Goal: Transaction & Acquisition: Purchase product/service

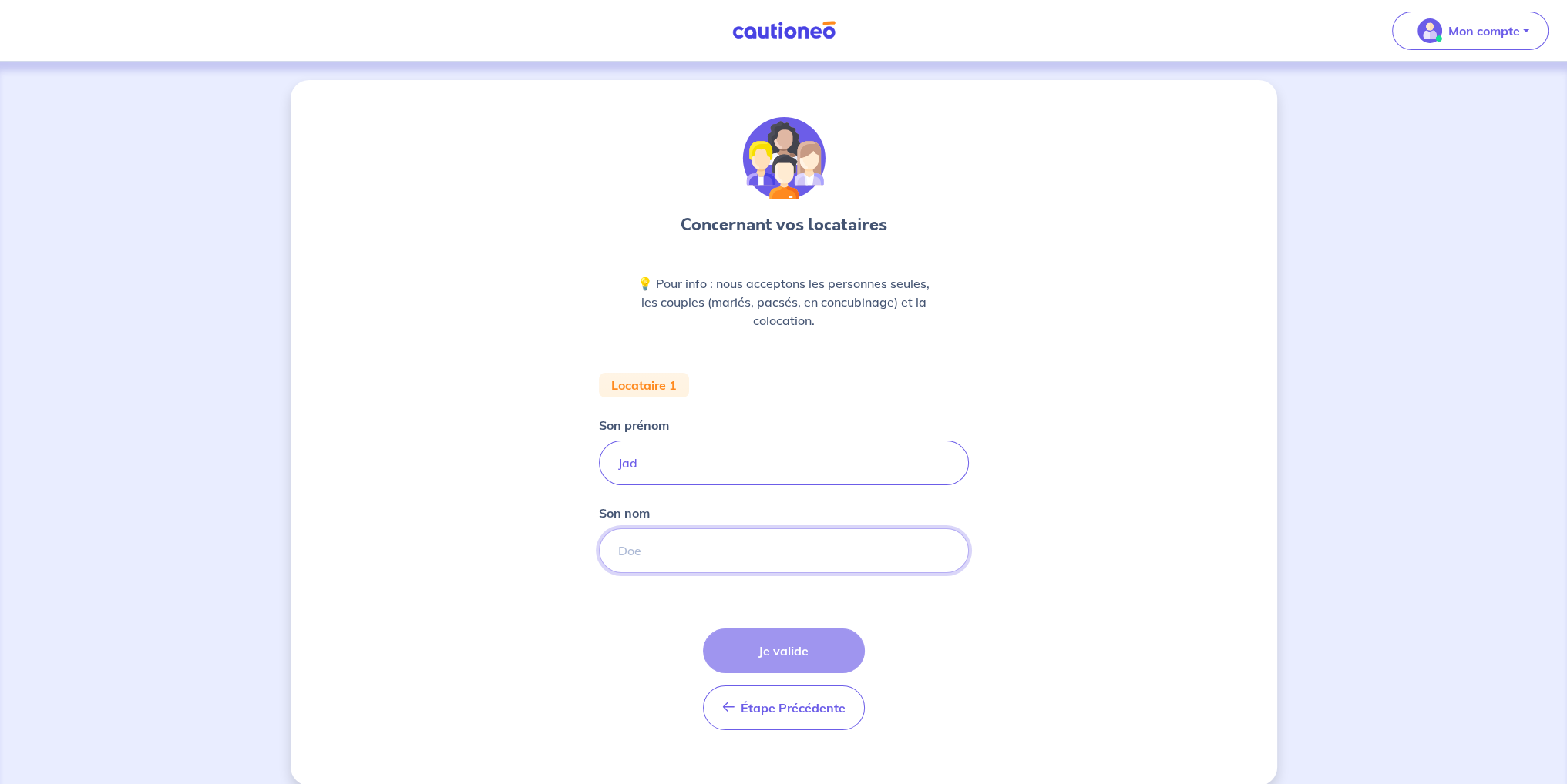
click at [639, 549] on input "Son nom" at bounding box center [784, 551] width 370 height 44
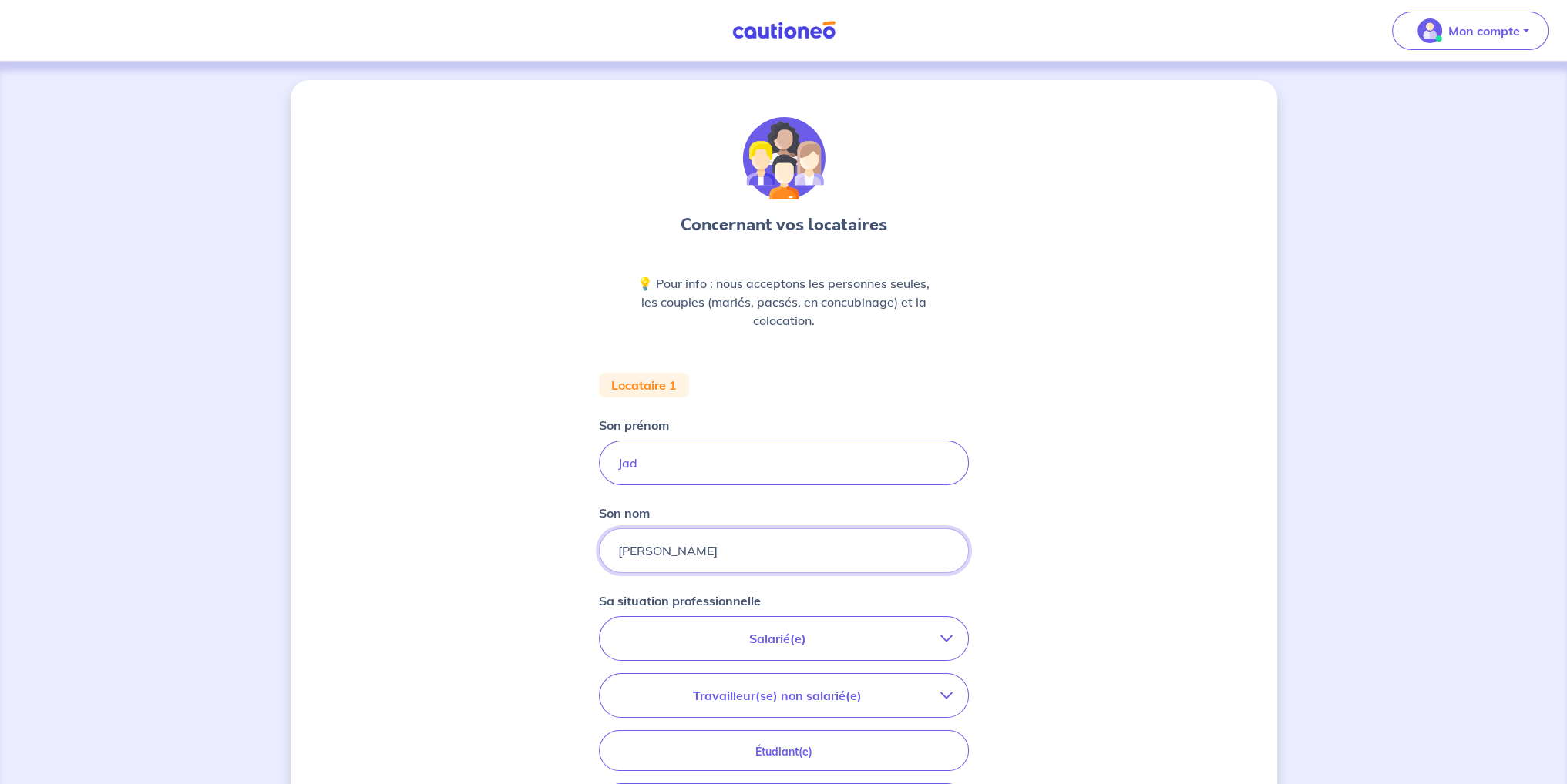
type input "[PERSON_NAME]"
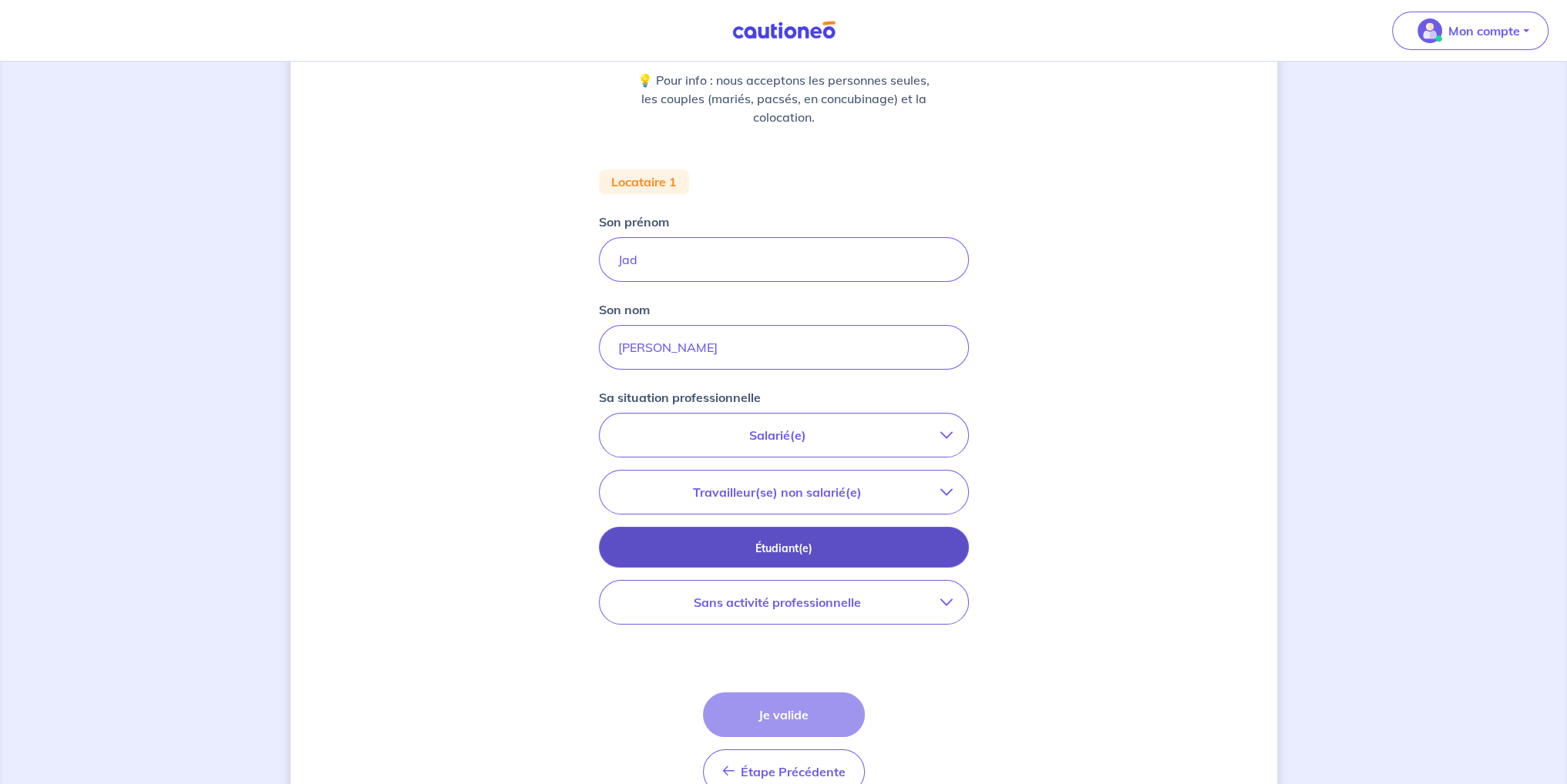
scroll to position [232, 0]
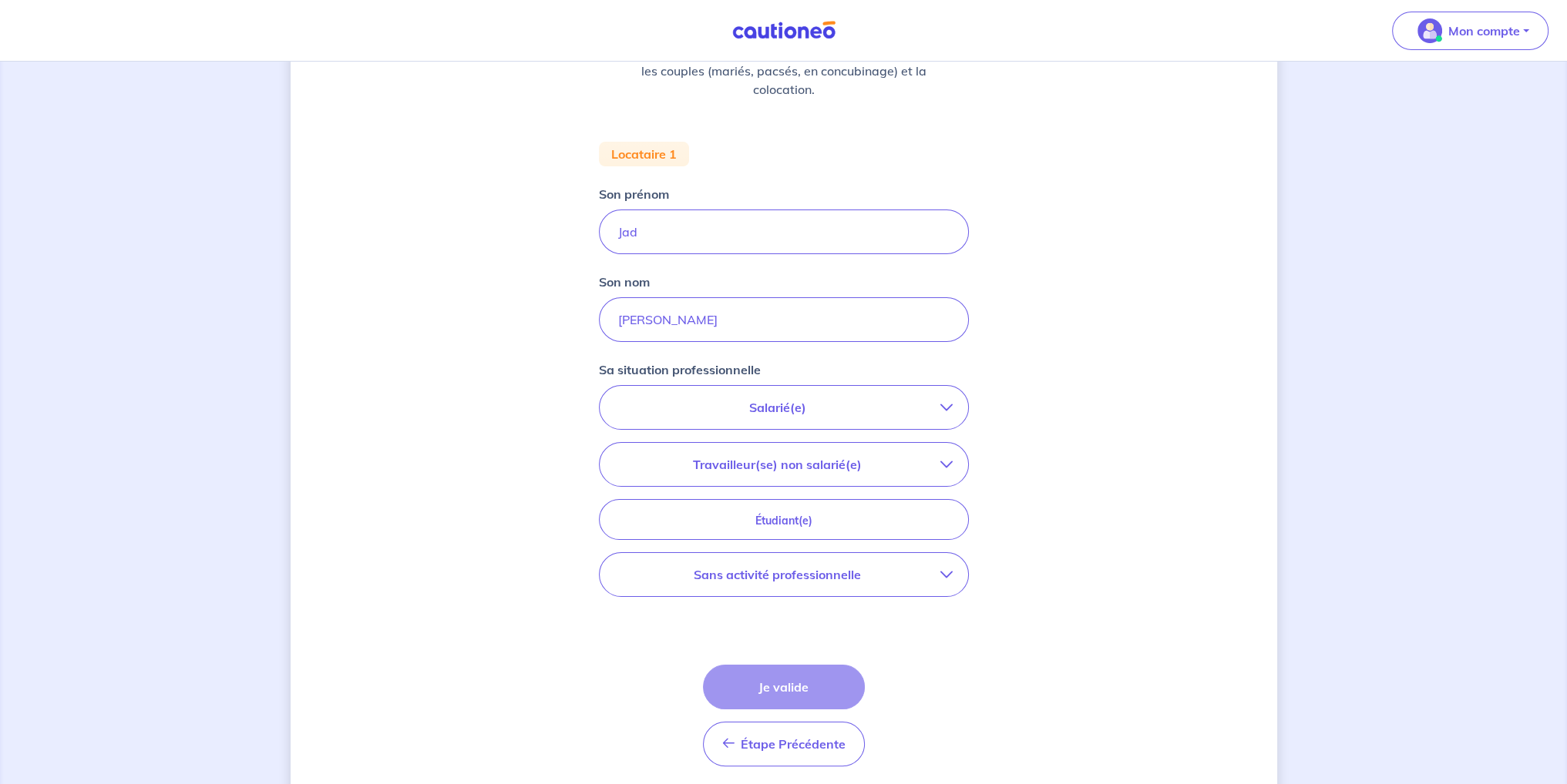
click at [718, 408] on p "Salarié(e)" at bounding box center [777, 408] width 325 height 18
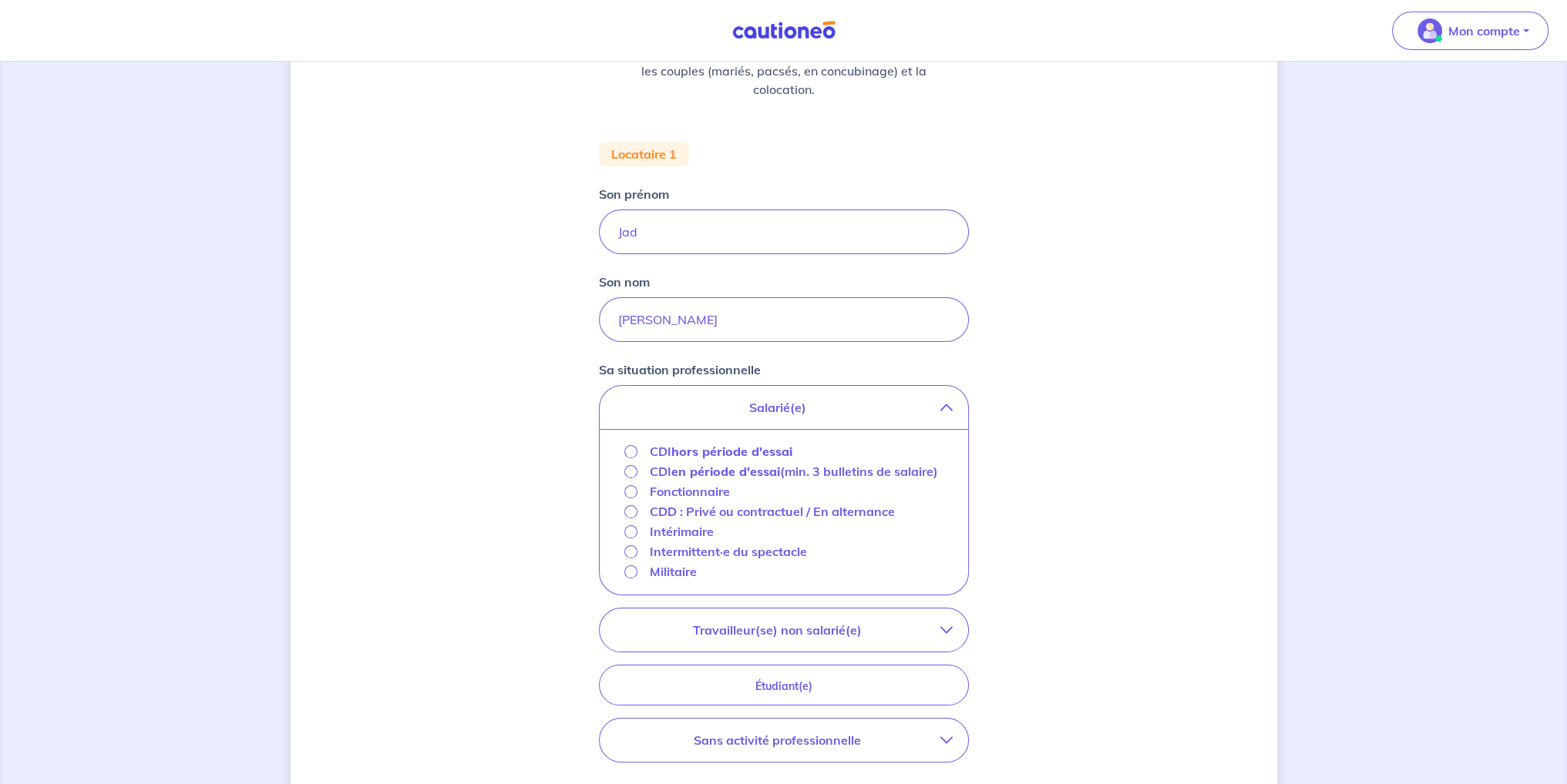
click at [719, 453] on strong "hors période d'essai" at bounding box center [731, 451] width 121 height 16
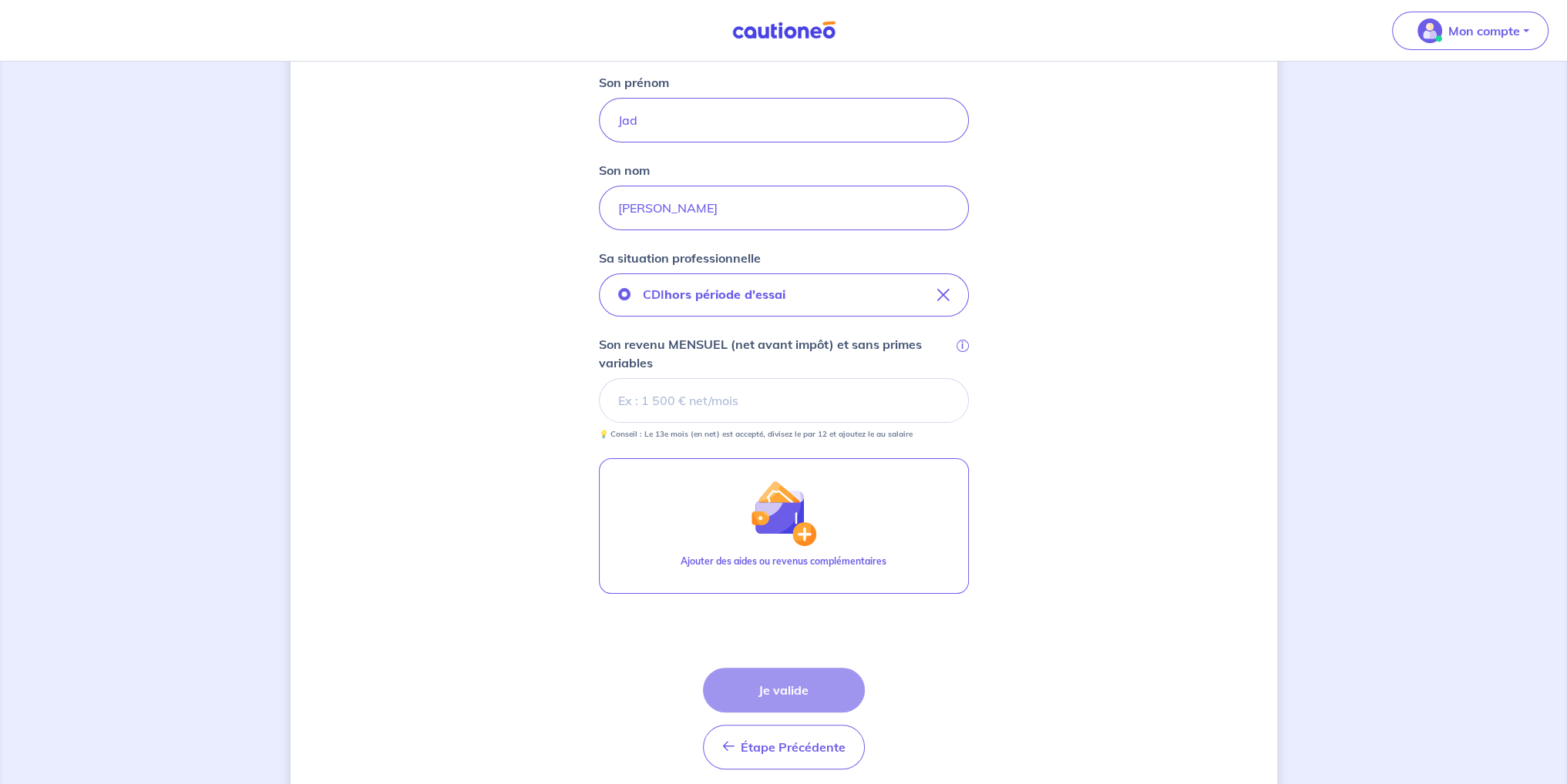
scroll to position [386, 0]
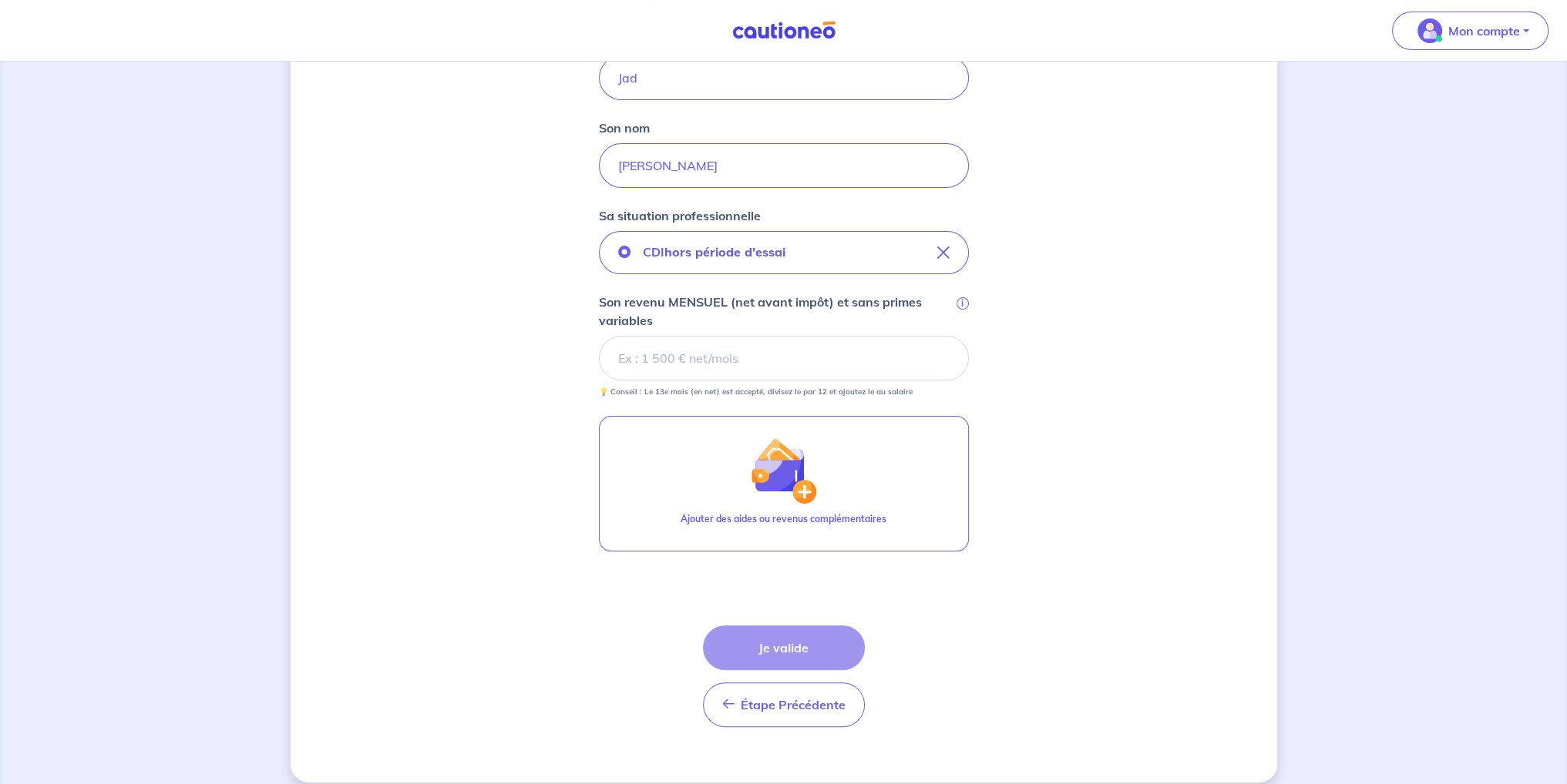
click at [665, 362] on input "Son revenu MENSUEL (net avant impôt) et sans primes variables i" at bounding box center [784, 358] width 370 height 44
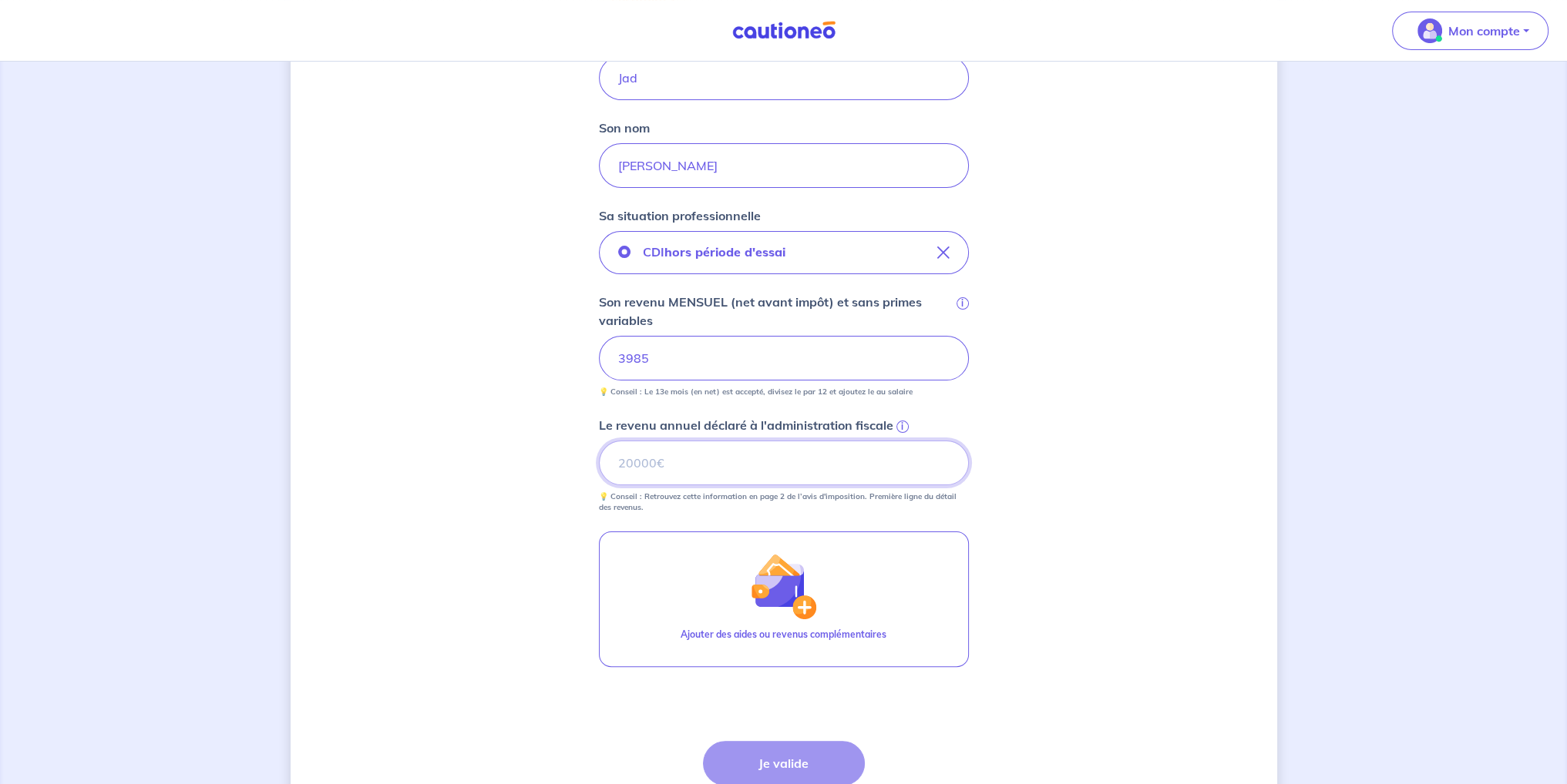
click at [650, 465] on input "Le revenu annuel déclaré à l'administration fiscale i" at bounding box center [784, 463] width 370 height 44
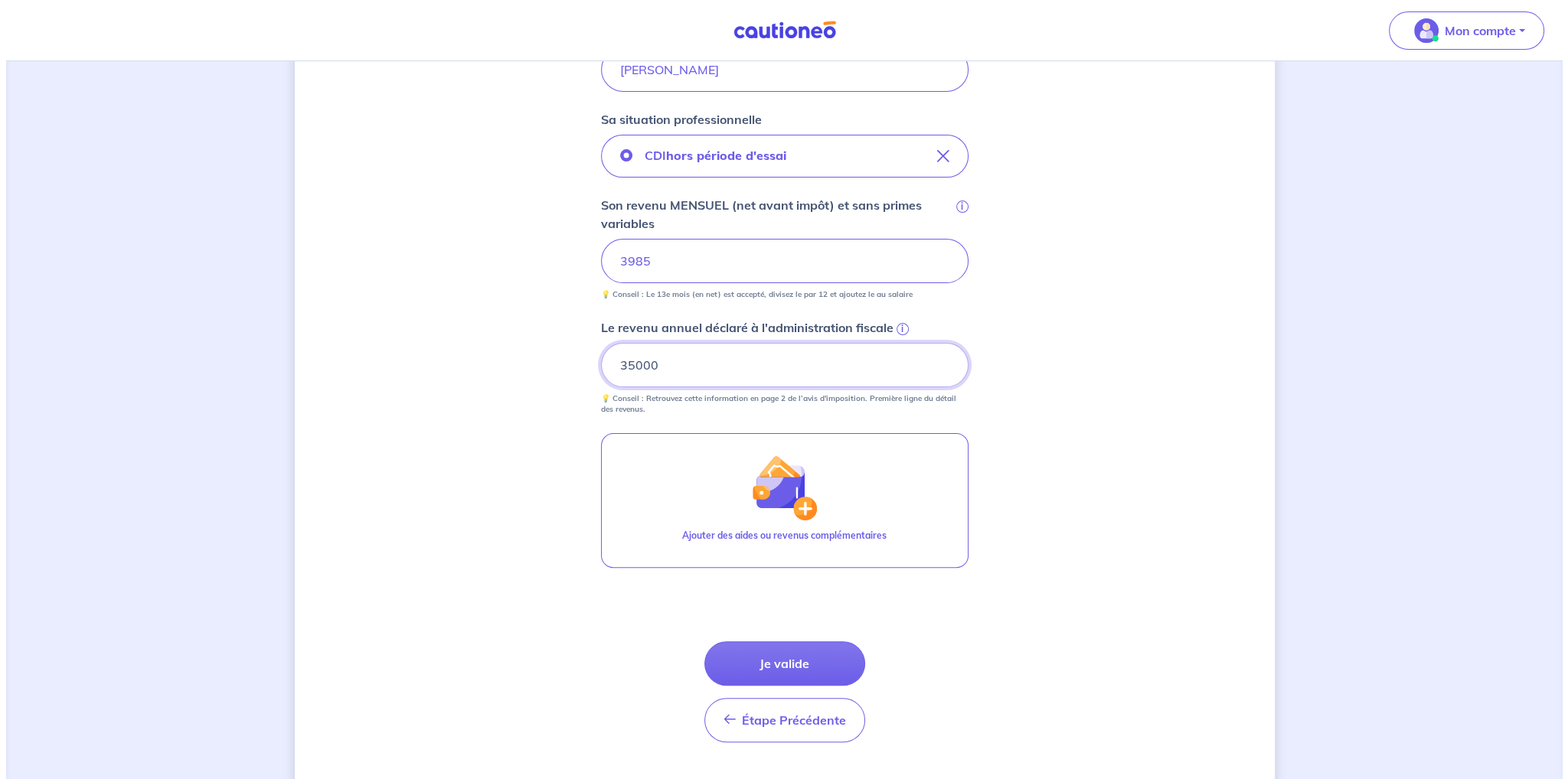
scroll to position [512, 0]
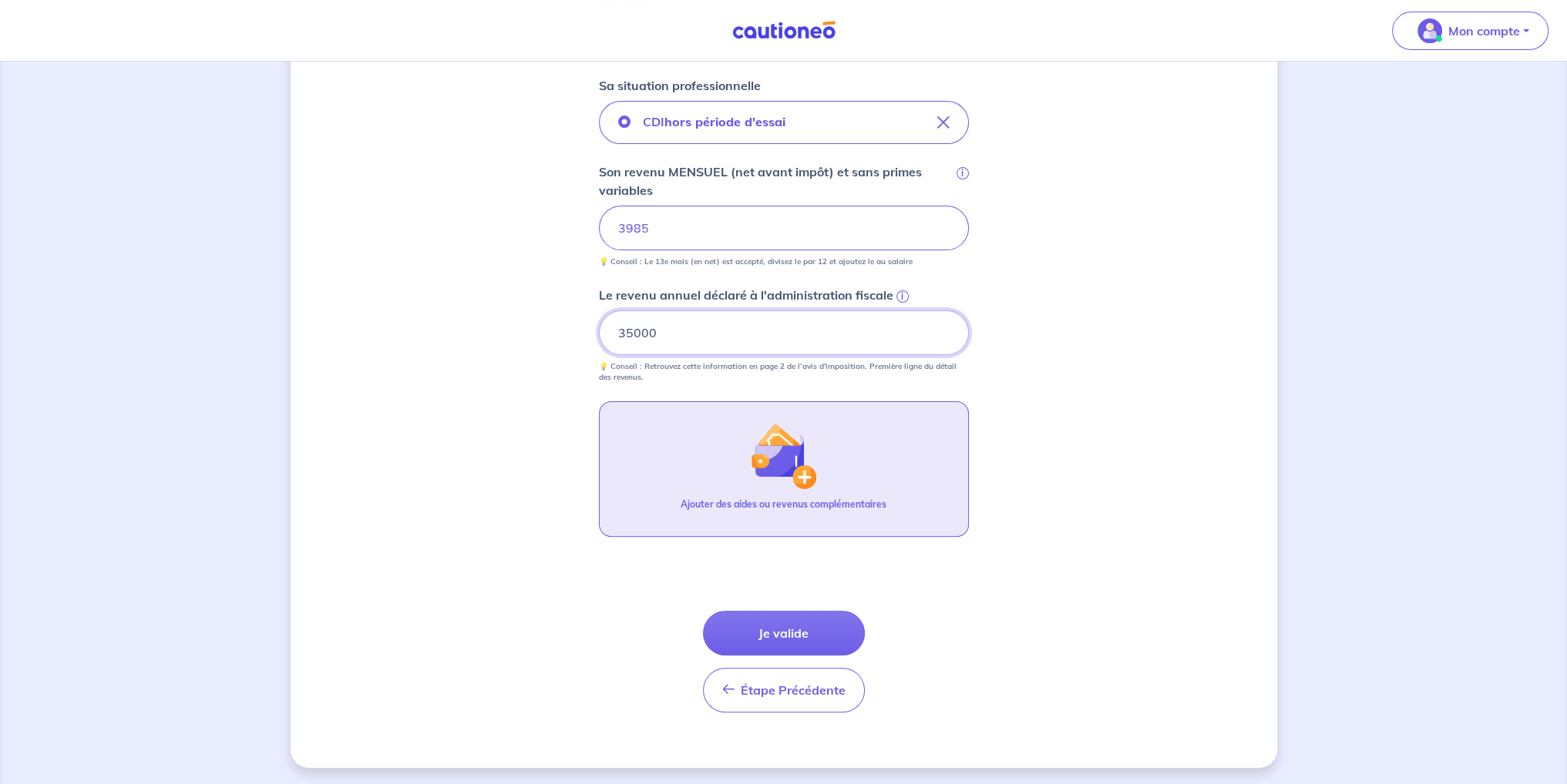
type input "35000"
click at [786, 490] on button "Ajouter des aides ou revenus complémentaires" at bounding box center [784, 469] width 370 height 136
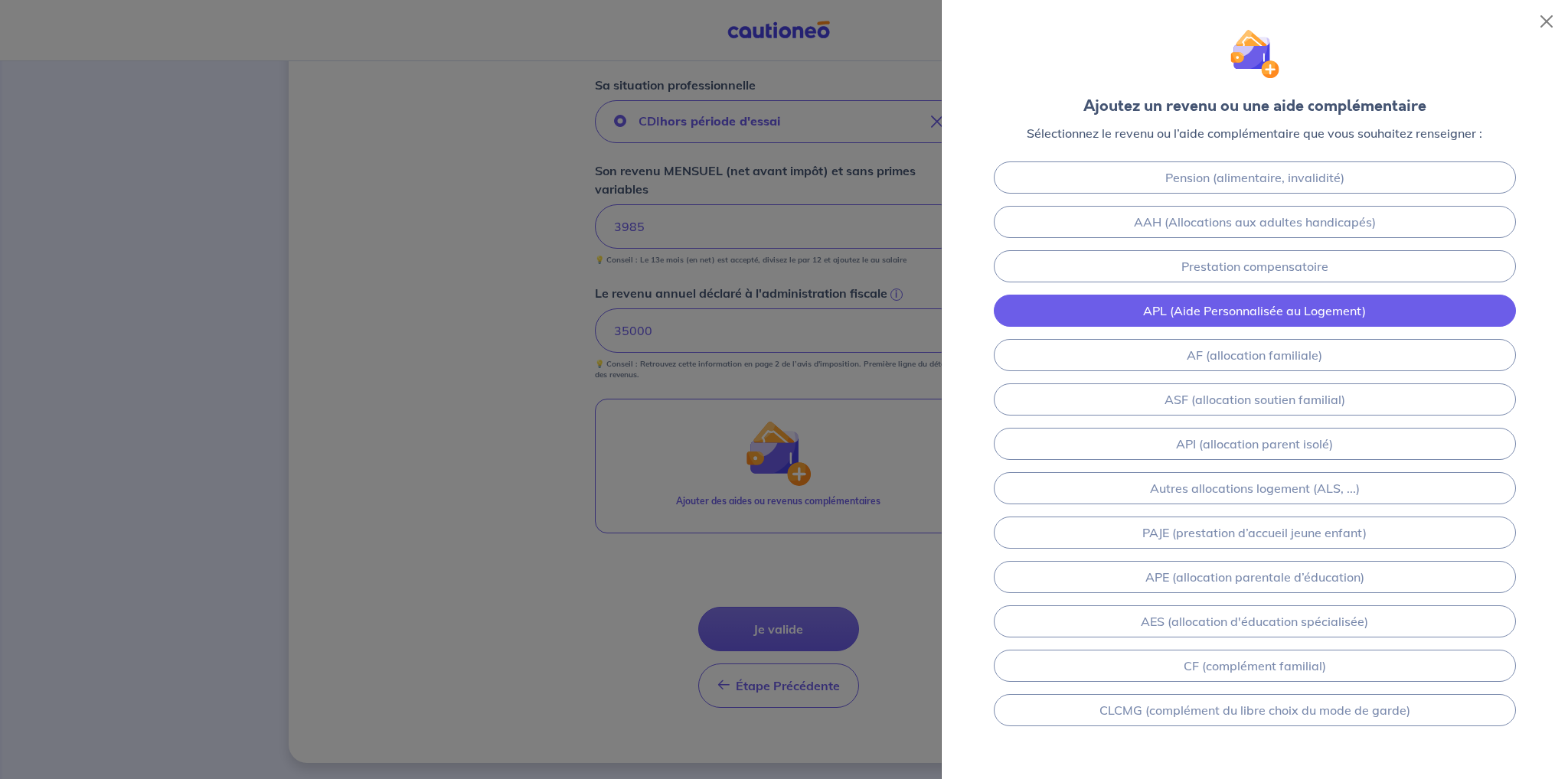
scroll to position [0, 0]
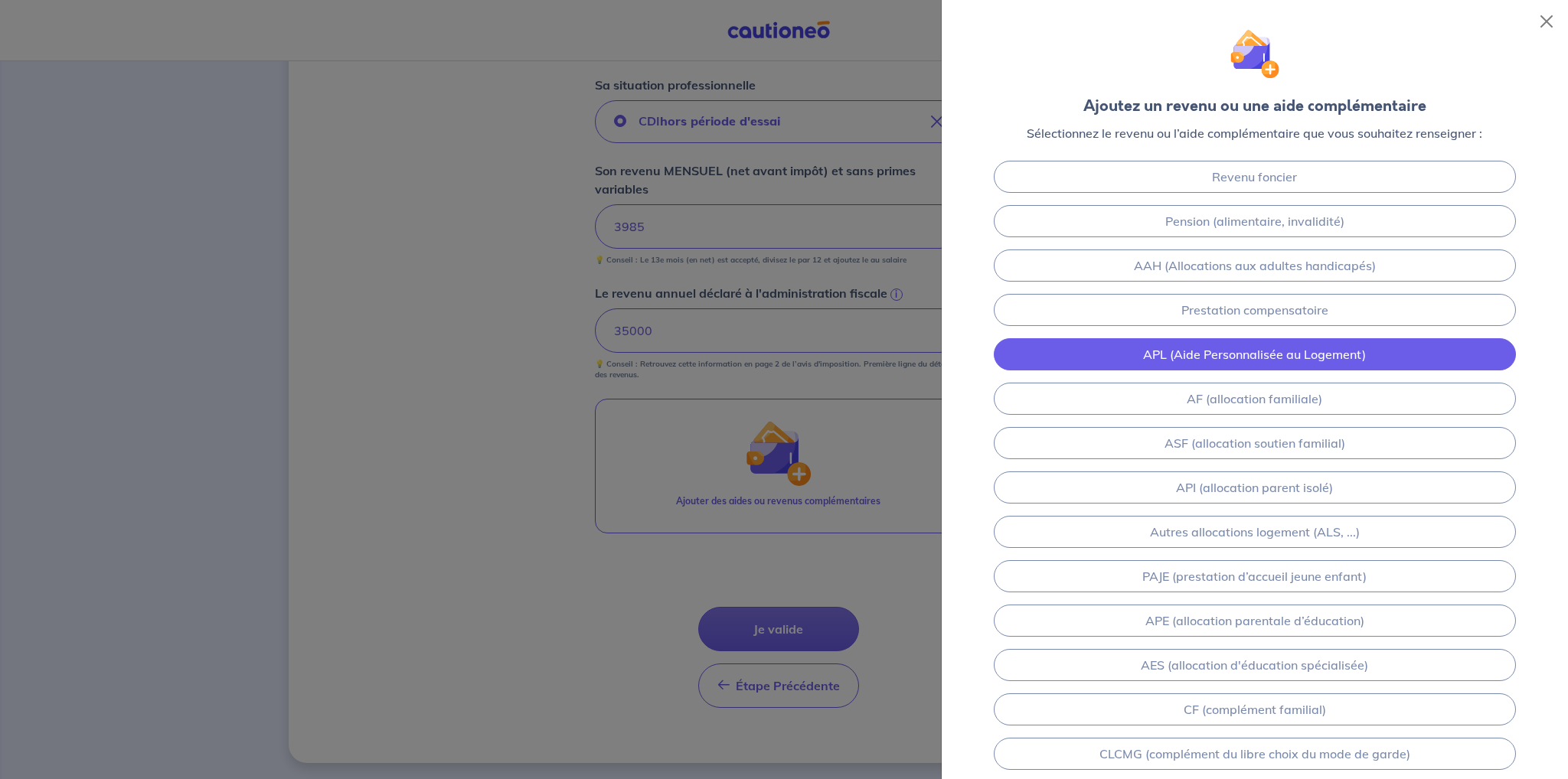
click at [1118, 339] on link "APL (Aide Personnalisée au Logement)" at bounding box center [1255, 354] width 523 height 32
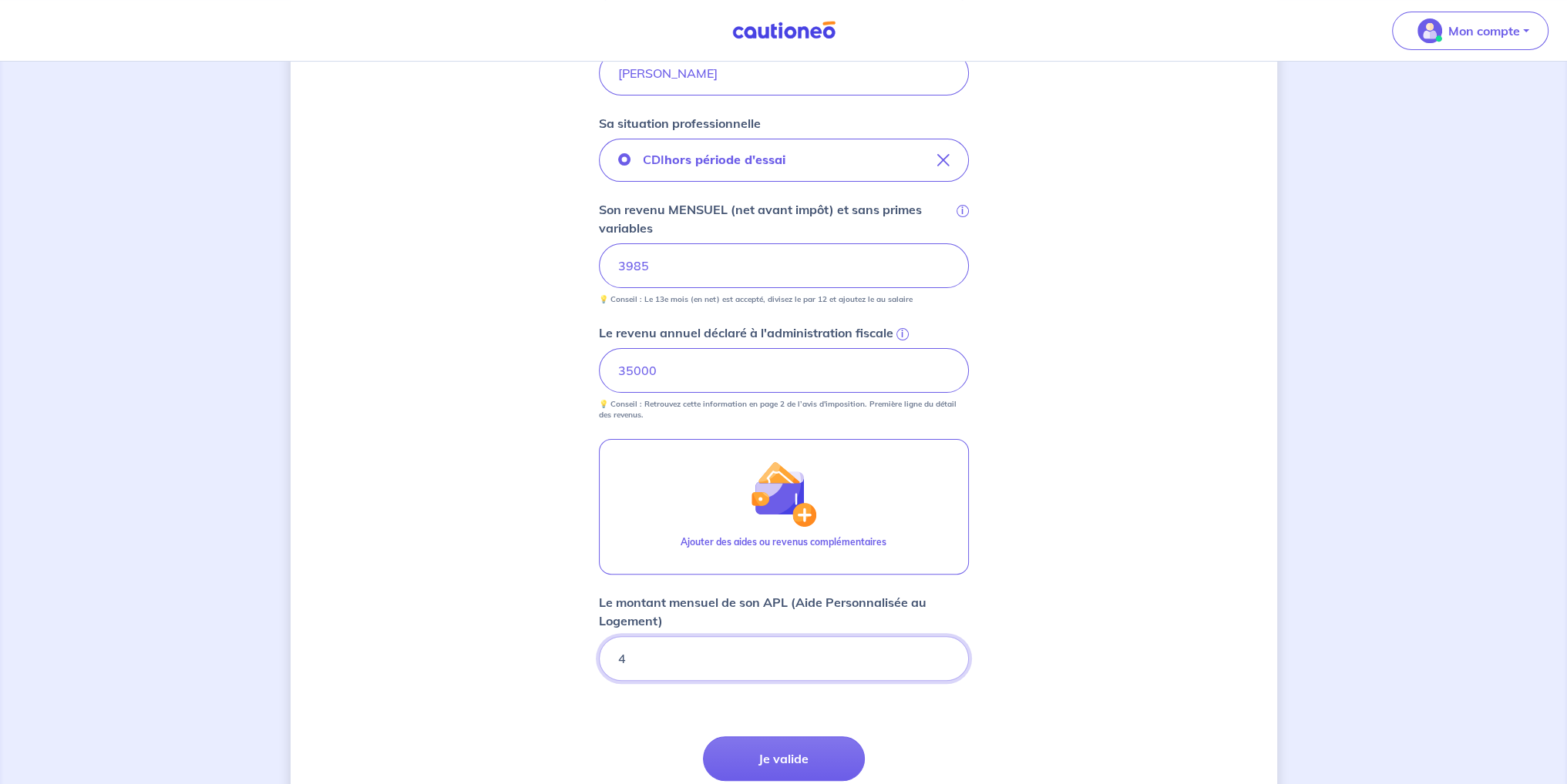
scroll to position [603, 0]
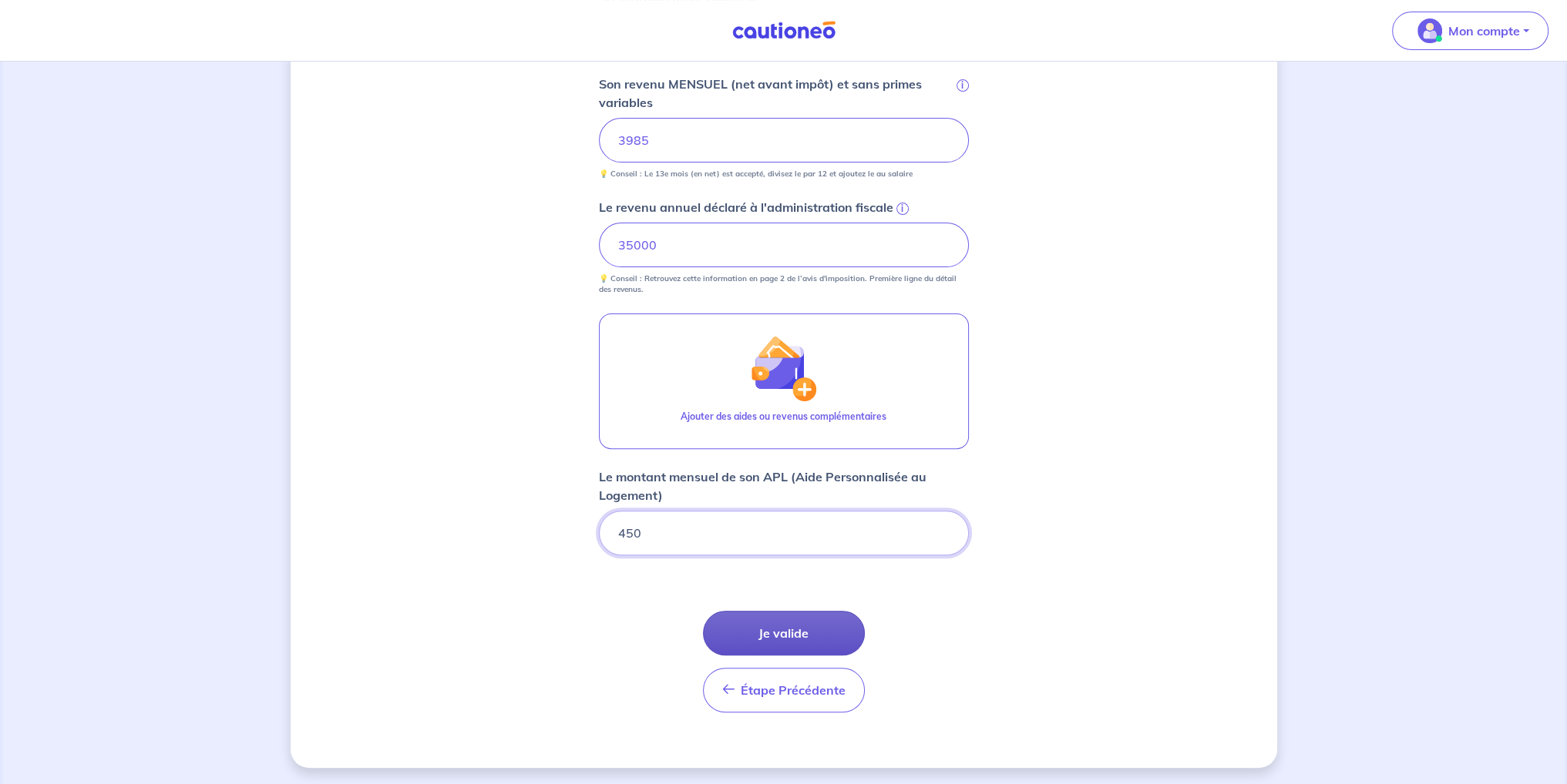
type input "450"
click at [830, 624] on button "Je valide" at bounding box center [784, 633] width 161 height 44
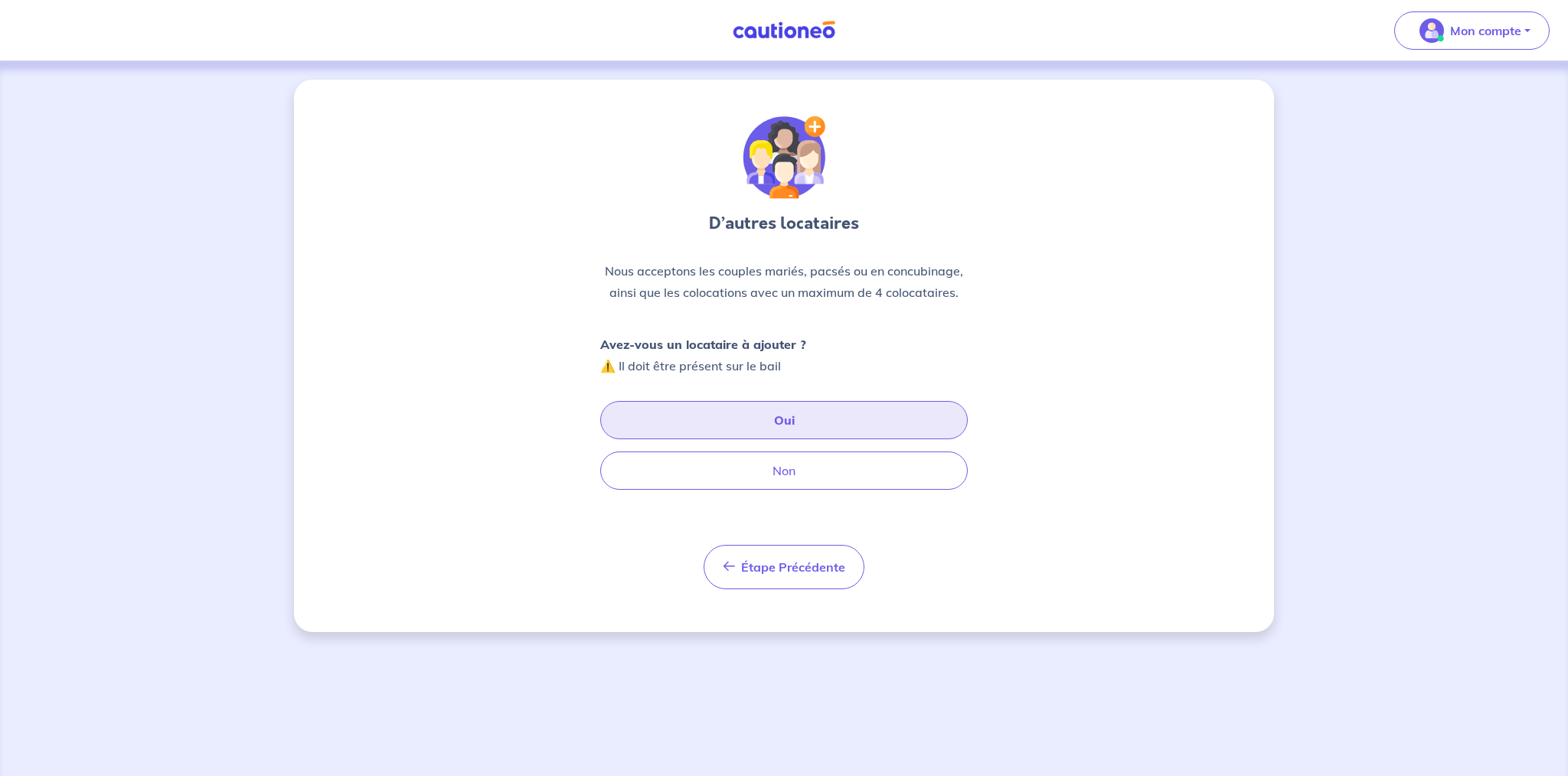
click at [713, 430] on button "Oui" at bounding box center [784, 421] width 368 height 38
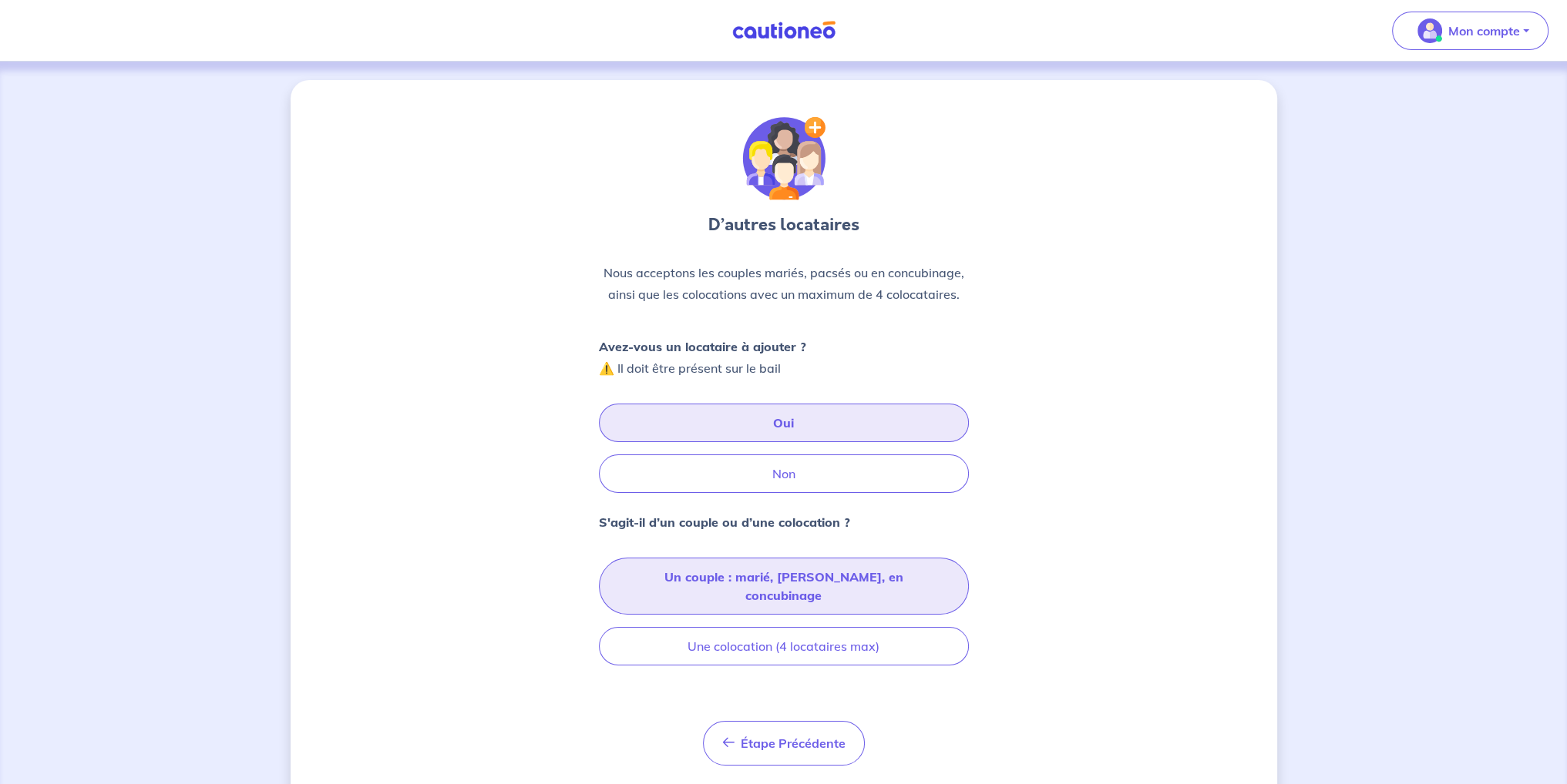
click at [748, 574] on button "Un couple : marié, [PERSON_NAME], en concubinage" at bounding box center [784, 587] width 370 height 57
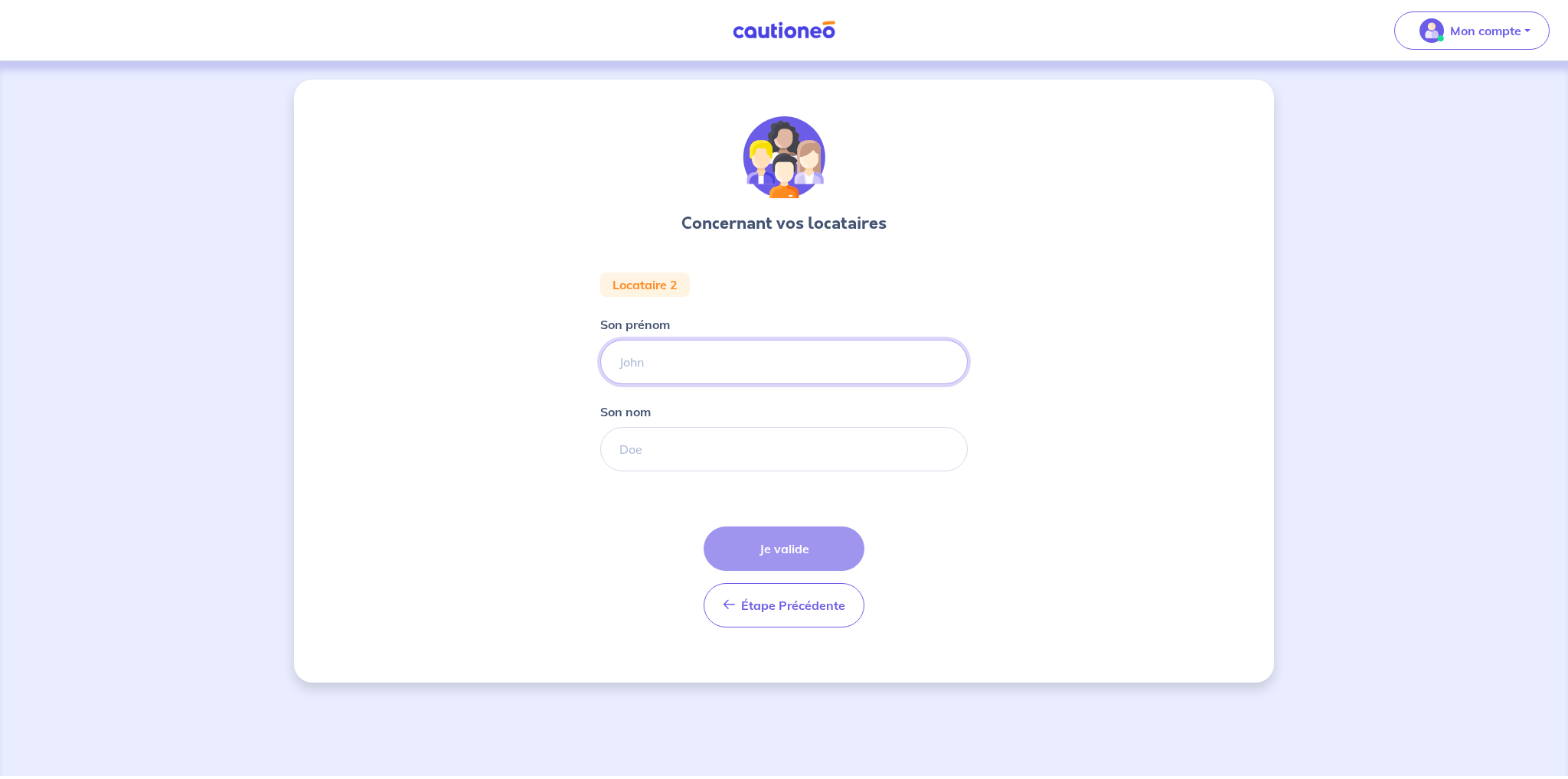
click at [642, 360] on input "Son prénom" at bounding box center [784, 362] width 368 height 44
type input "Hafsa"
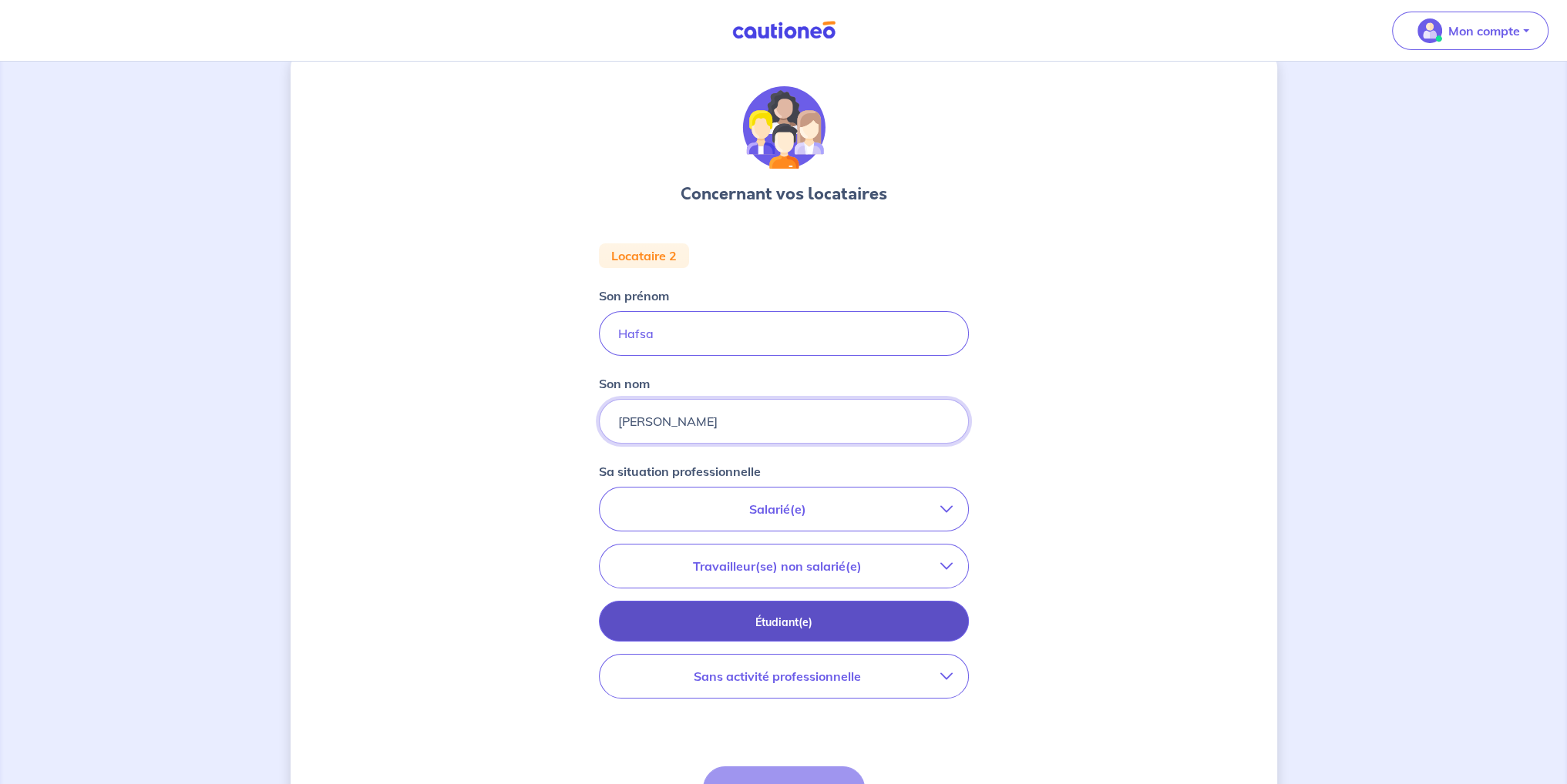
scroll to position [154, 0]
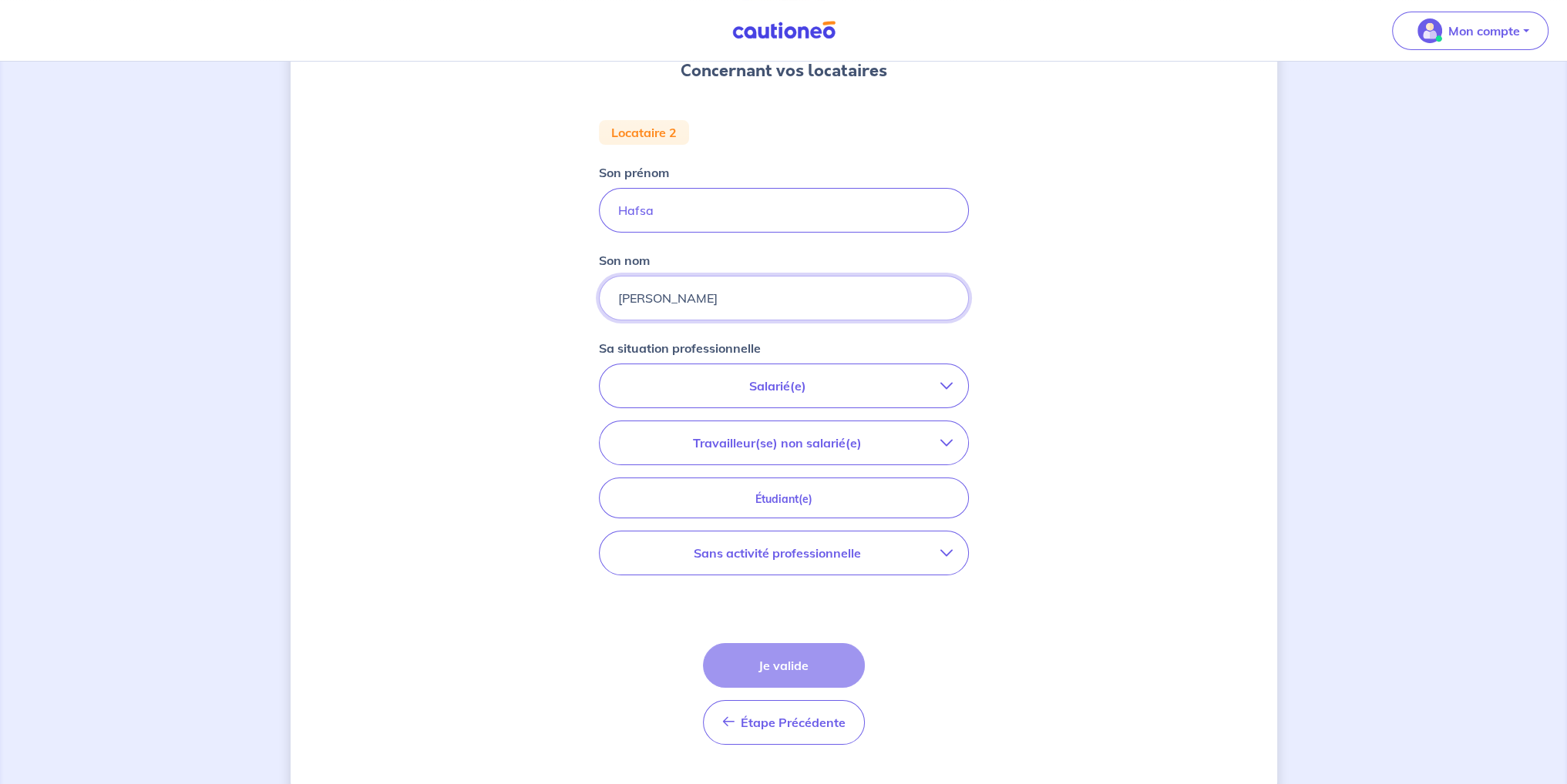
type input "[PERSON_NAME]"
click at [838, 549] on p "Sans activité professionnelle" at bounding box center [777, 553] width 325 height 18
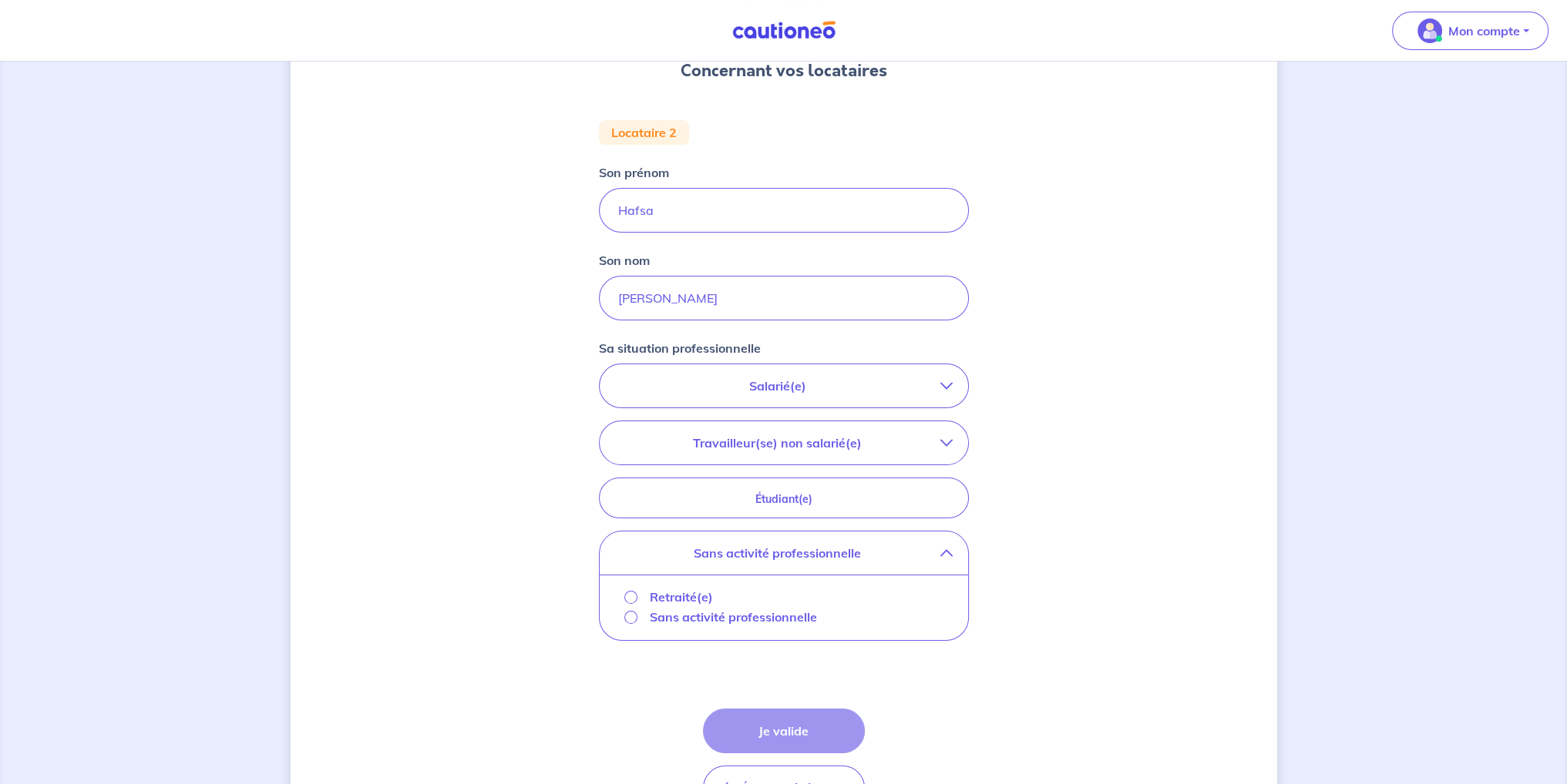
click at [616, 611] on div "Sans activité professionnelle" at bounding box center [784, 618] width 343 height 20
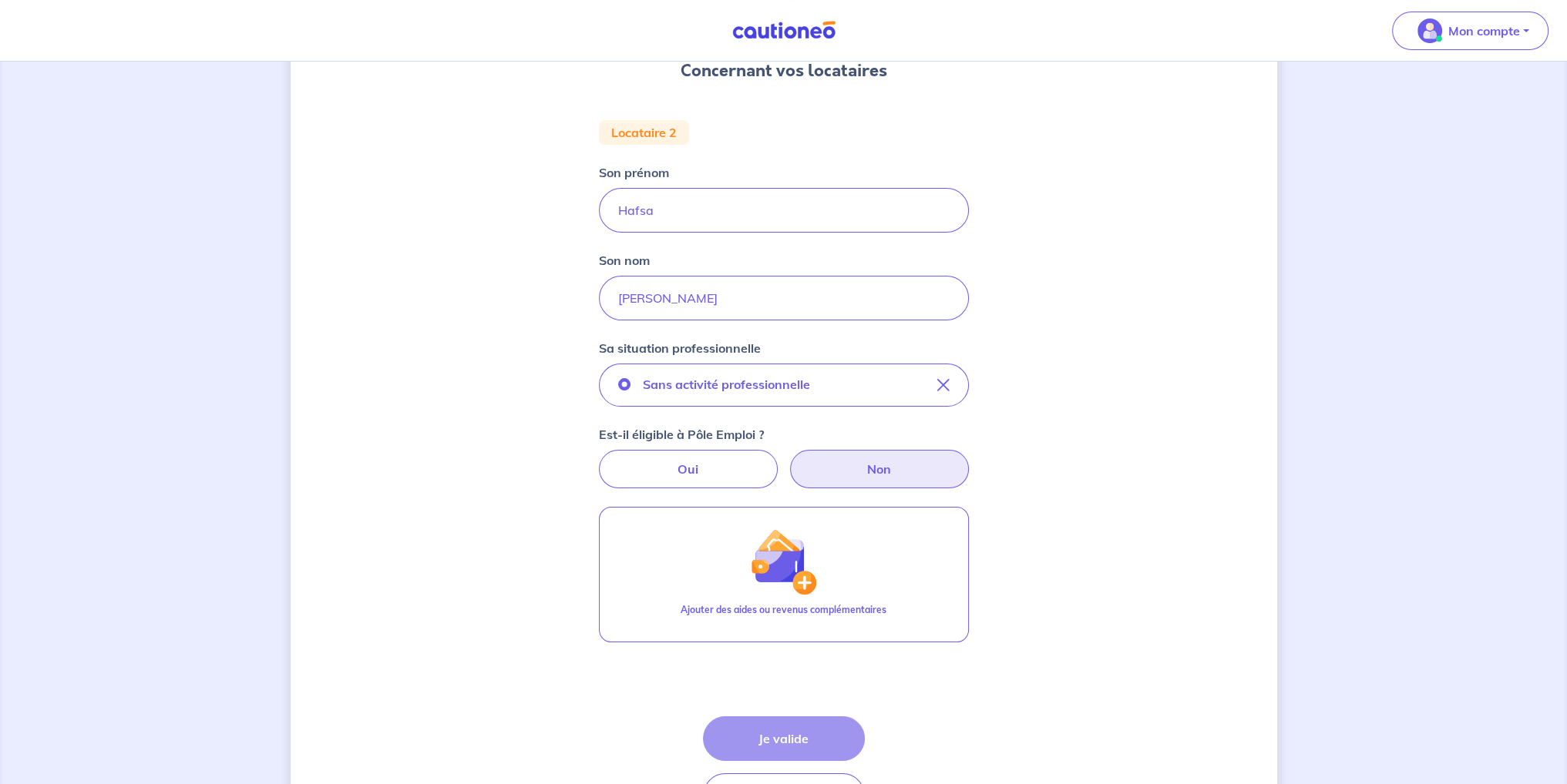
click at [877, 470] on label "Non" at bounding box center [879, 469] width 179 height 39
click at [788, 460] on input "Non" at bounding box center [784, 455] width 10 height 10
radio input "true"
click at [736, 469] on label "Oui" at bounding box center [688, 469] width 179 height 39
click at [779, 460] on input "Oui" at bounding box center [784, 455] width 10 height 10
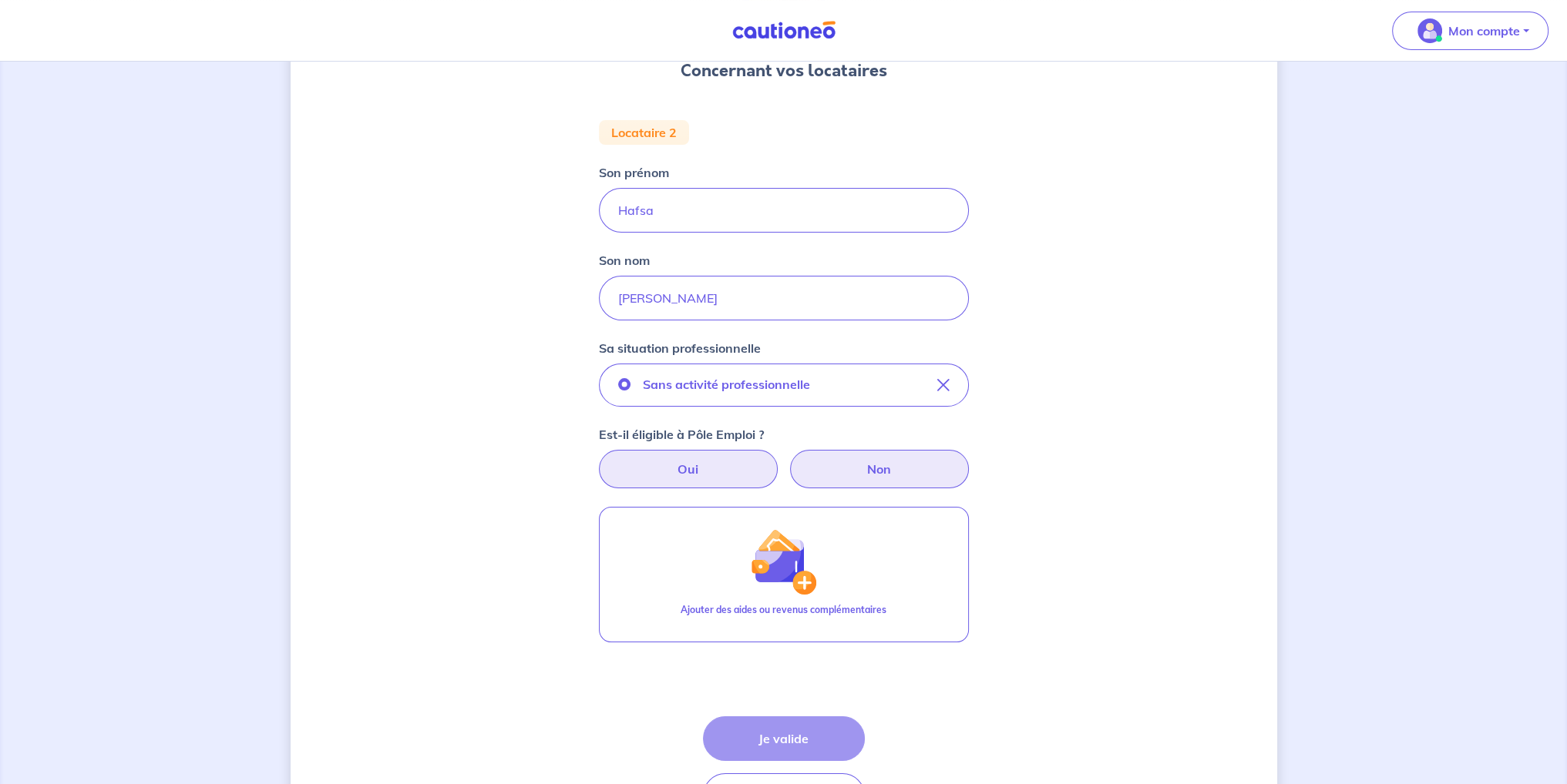
radio input "true"
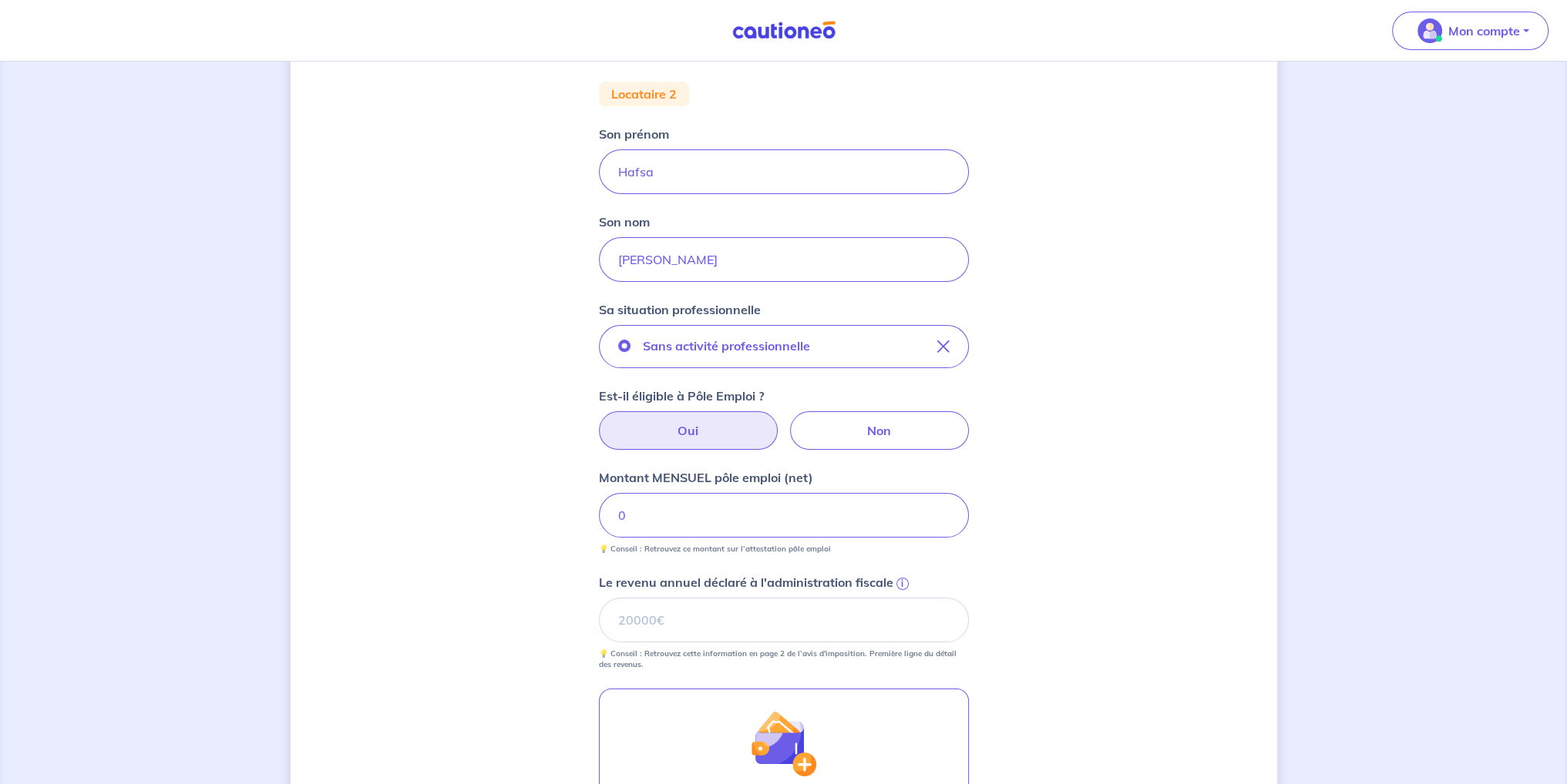
scroll to position [308, 0]
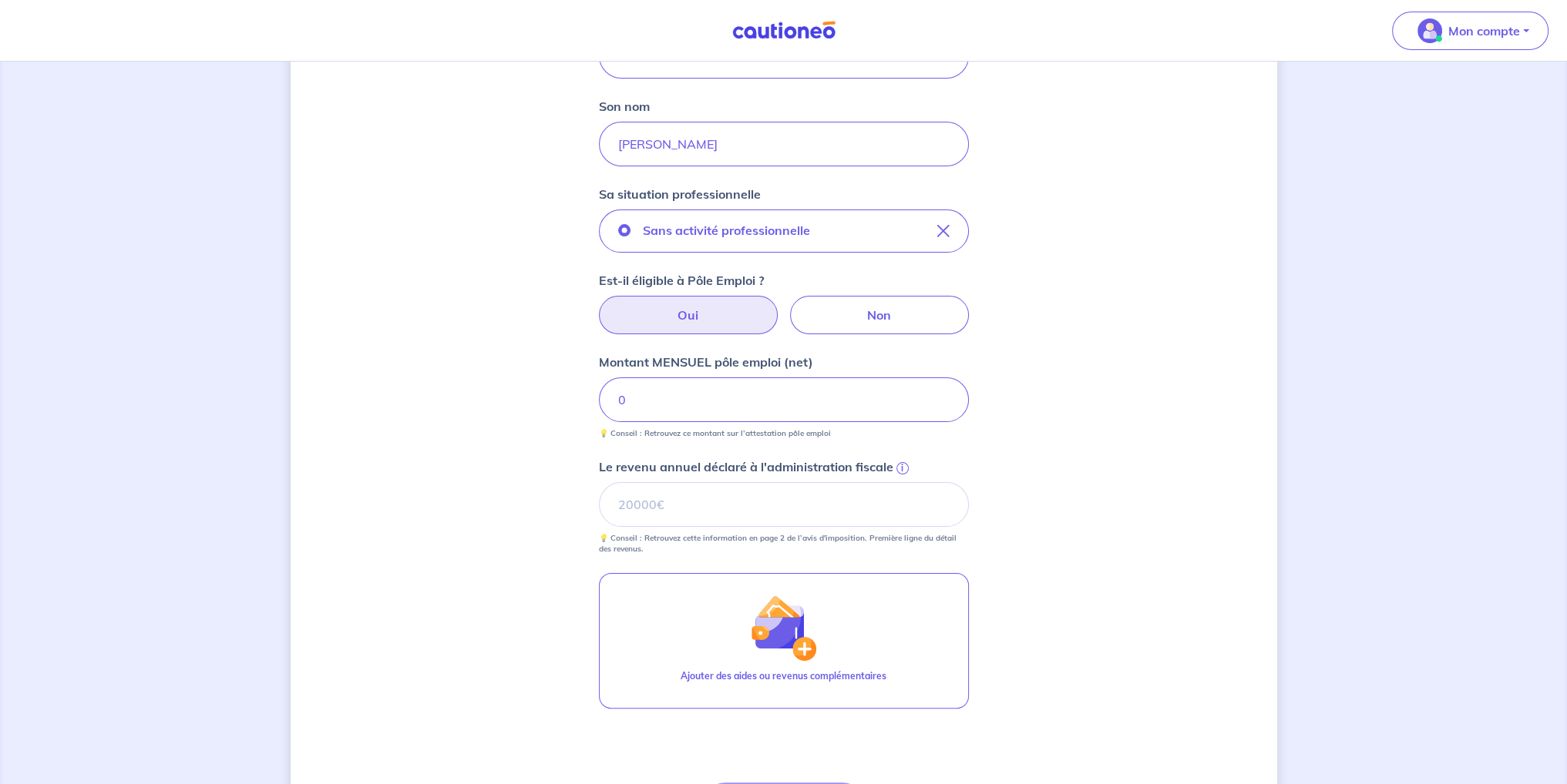
click at [888, 336] on div "Sans activité professionnelle Est-il éligible à Pôle Emploi ? Oui Non Montant M…" at bounding box center [784, 382] width 370 height 345
click at [835, 315] on label "Non" at bounding box center [879, 315] width 179 height 39
click at [788, 306] on input "Non" at bounding box center [784, 301] width 10 height 10
radio input "true"
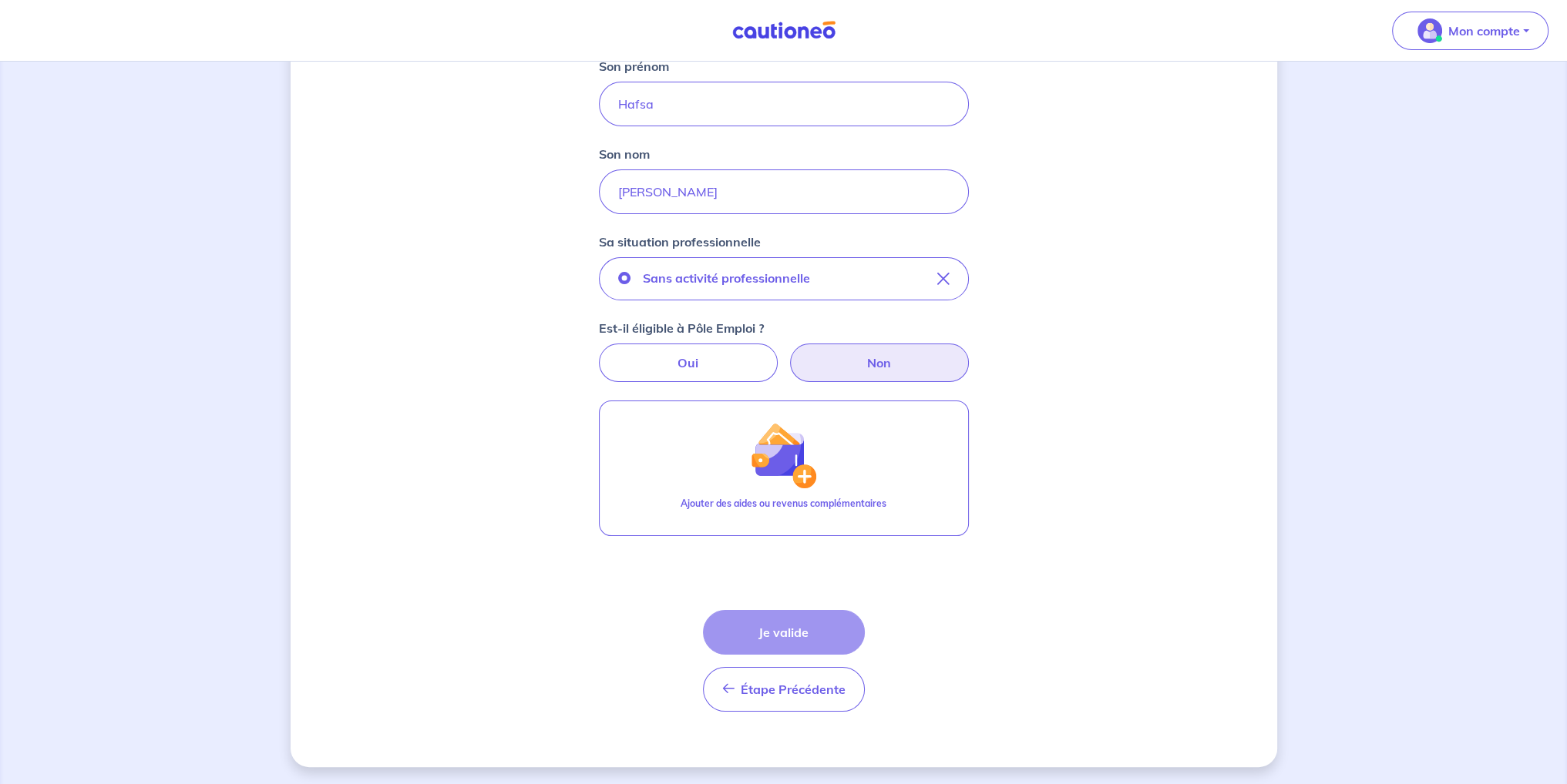
click at [794, 628] on div "Étape Précédente Précédent Je valide Je valide" at bounding box center [784, 660] width 161 height 101
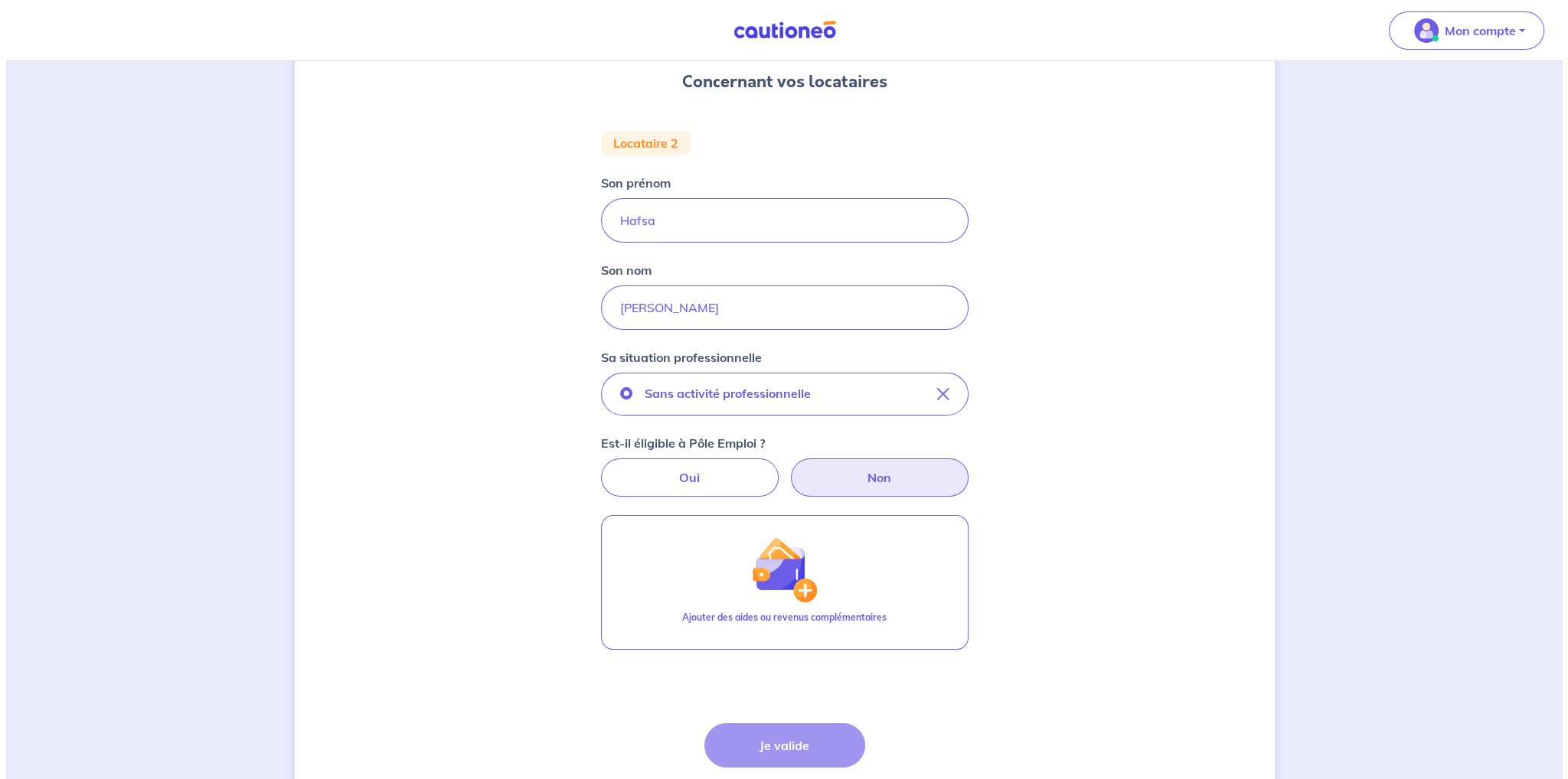
scroll to position [105, 0]
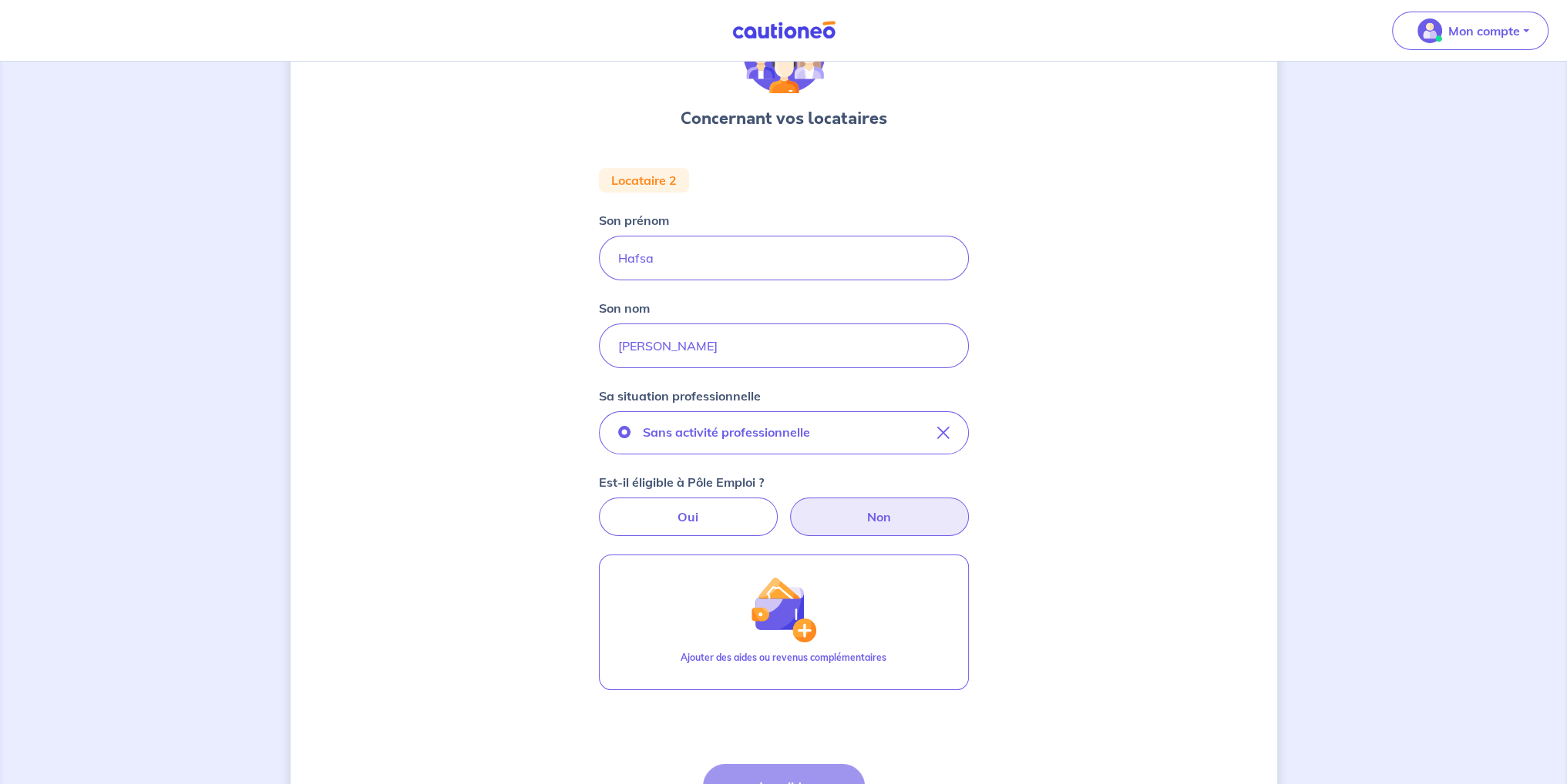
click at [856, 511] on label "Non" at bounding box center [879, 517] width 179 height 39
click at [788, 507] on input "Non" at bounding box center [784, 503] width 10 height 10
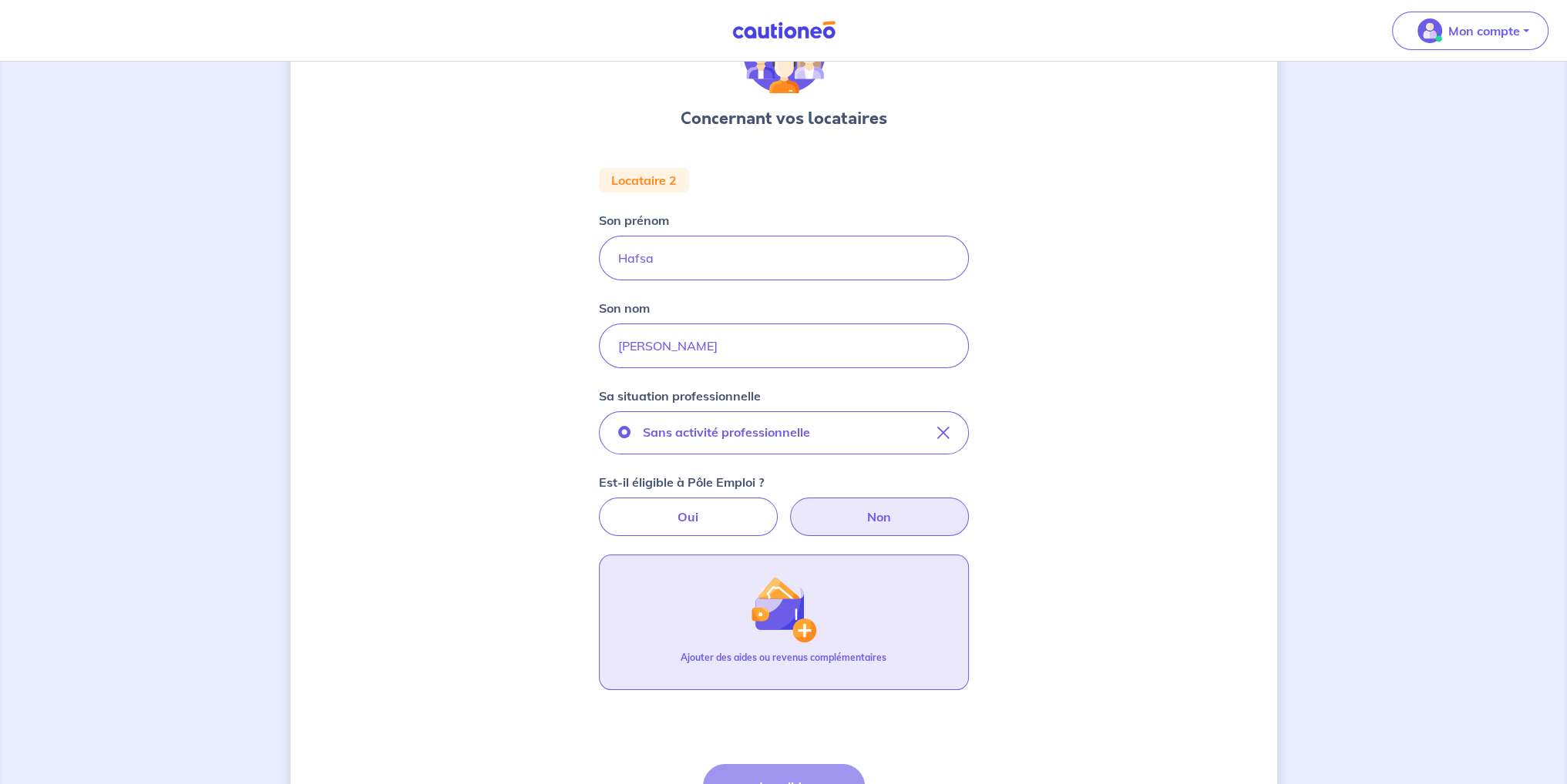
click at [816, 598] on img "button" at bounding box center [784, 610] width 66 height 66
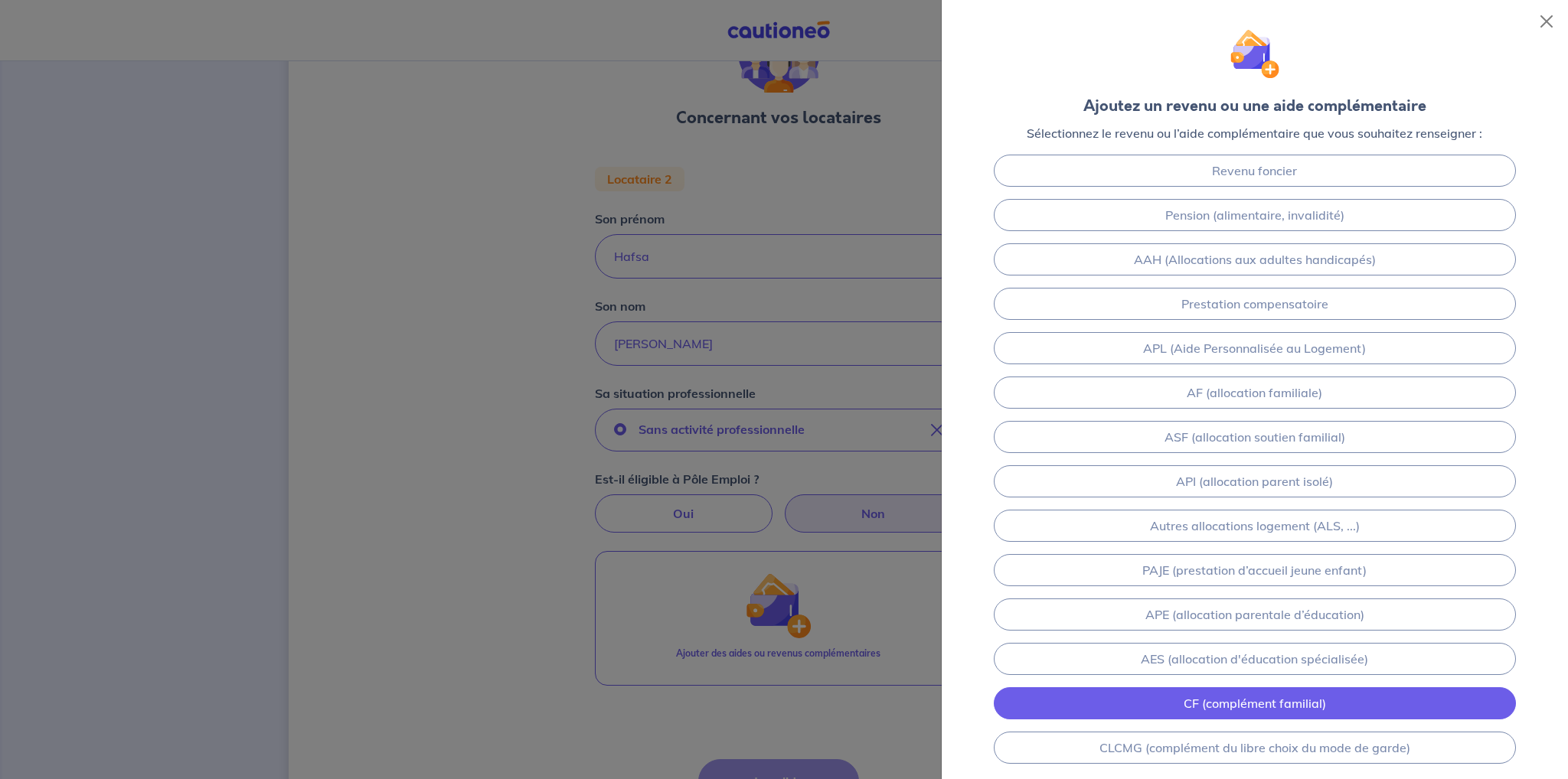
scroll to position [0, 0]
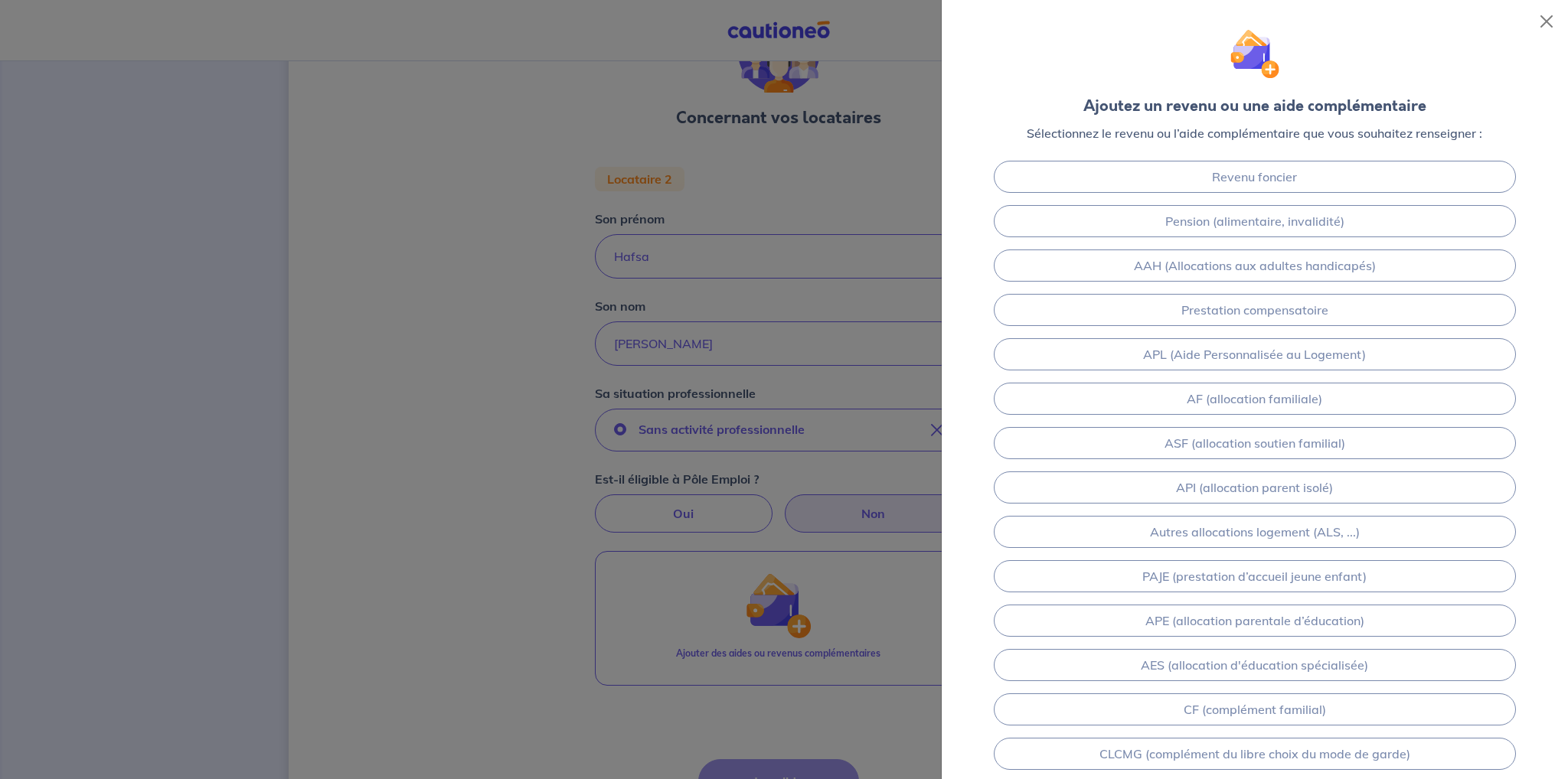
click at [576, 590] on div at bounding box center [784, 390] width 1568 height 779
click at [537, 579] on div at bounding box center [784, 390] width 1568 height 779
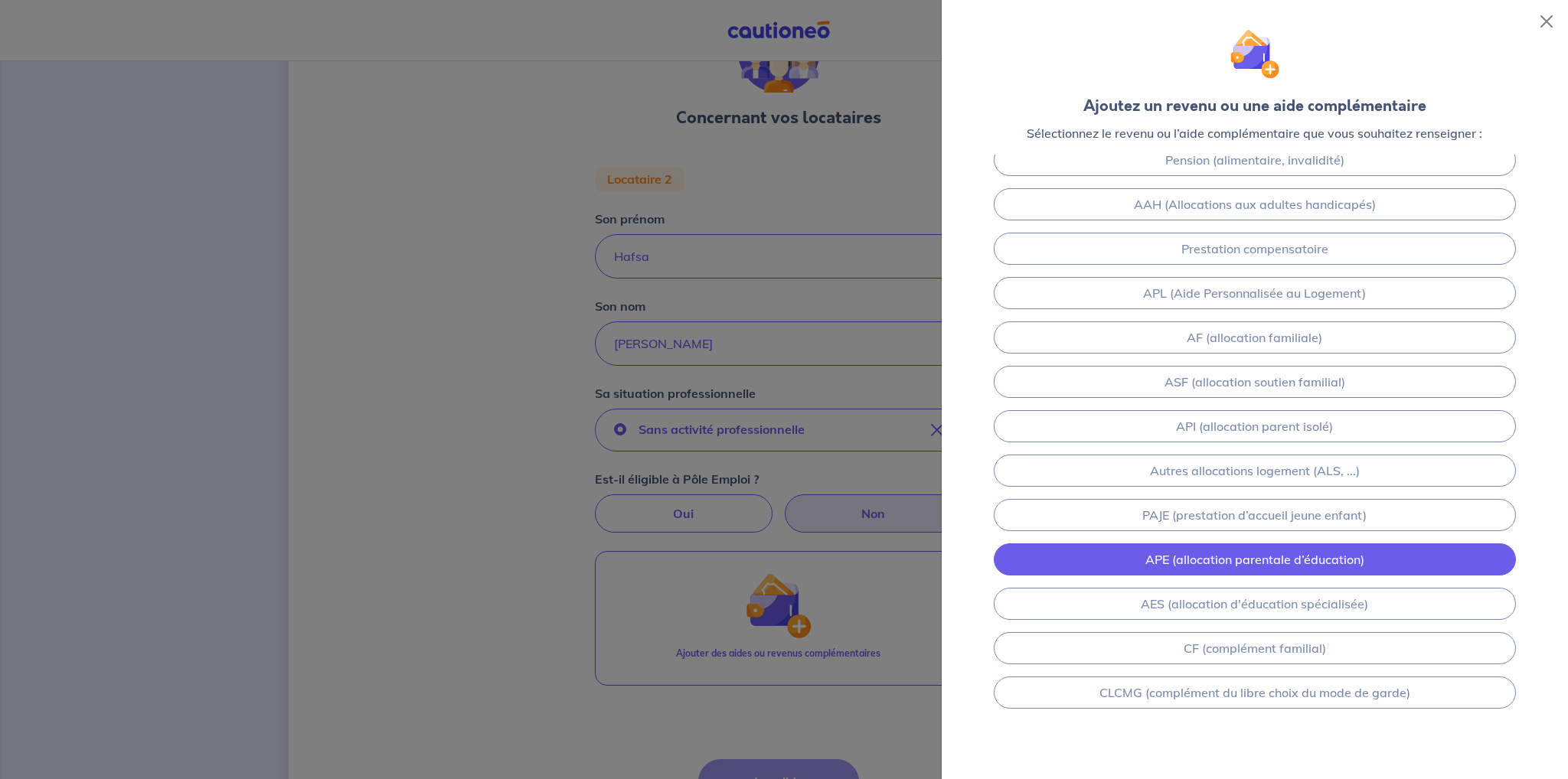
scroll to position [69, 0]
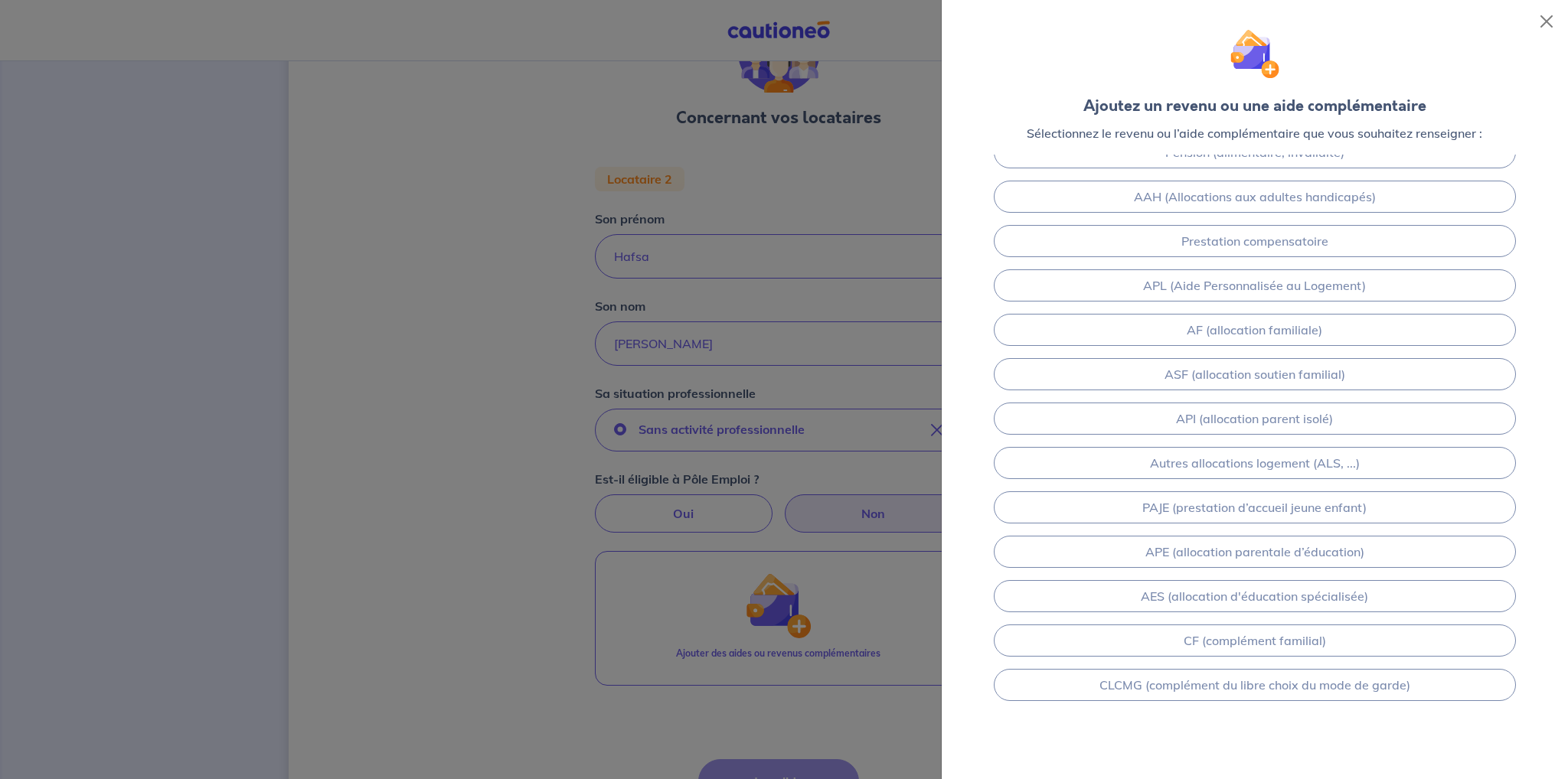
click at [712, 561] on div at bounding box center [784, 390] width 1568 height 779
click at [1550, 25] on button "Close" at bounding box center [1547, 21] width 25 height 25
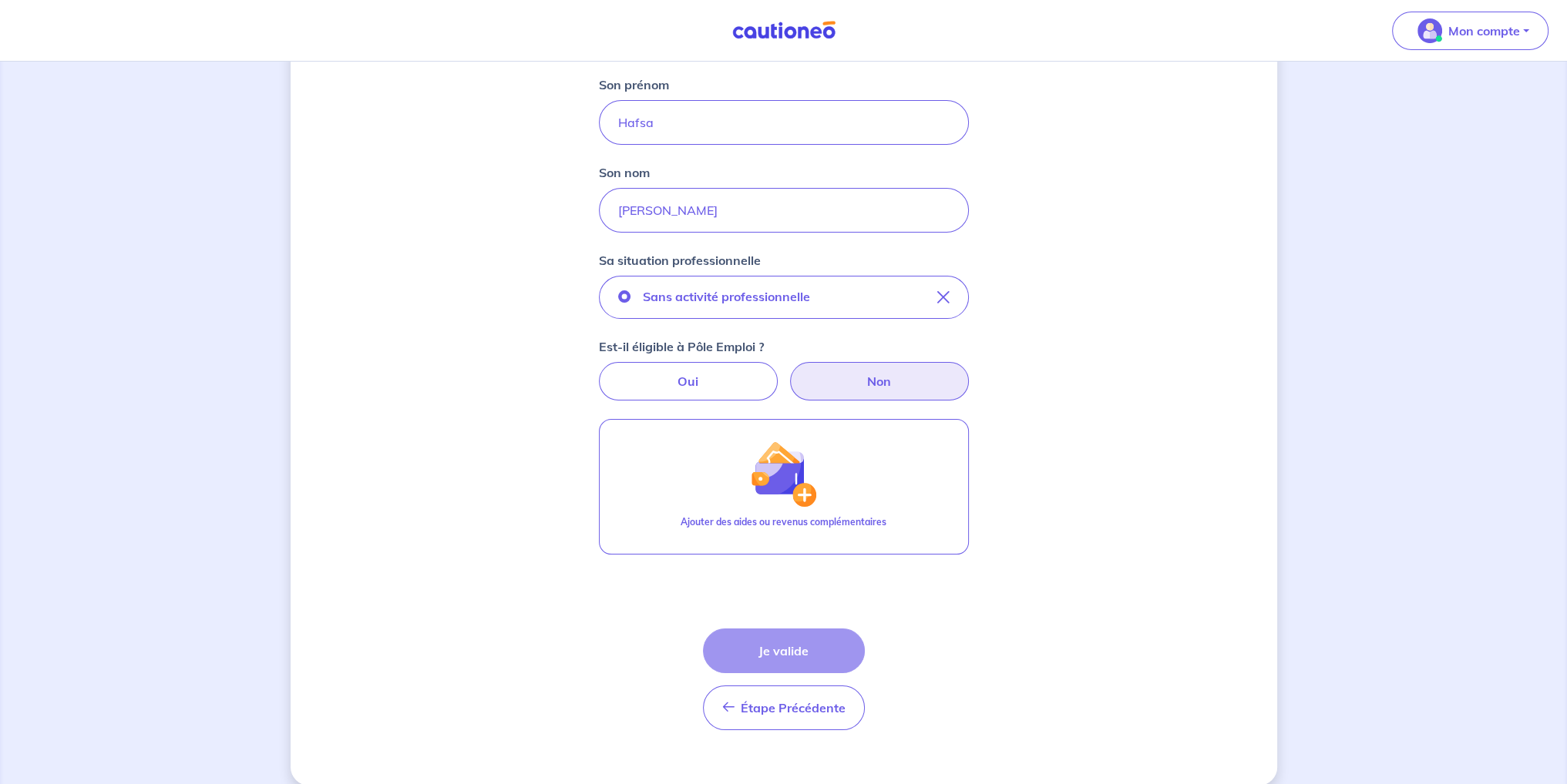
scroll to position [260, 0]
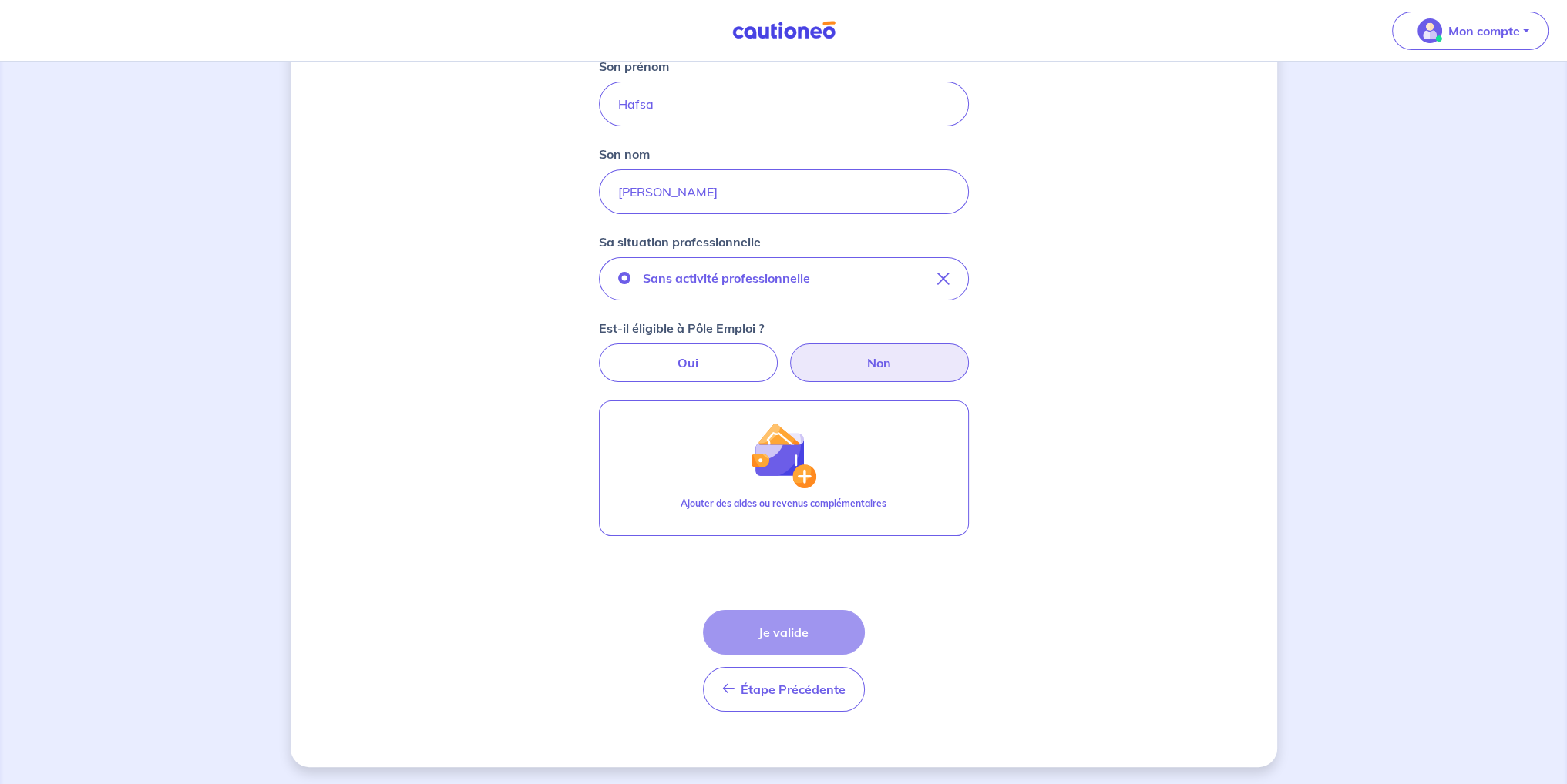
click at [808, 634] on div "Étape Précédente Précédent Je valide Je valide" at bounding box center [784, 660] width 161 height 101
click at [652, 350] on label "Oui" at bounding box center [688, 362] width 179 height 39
click at [779, 350] on input "Oui" at bounding box center [784, 348] width 10 height 10
radio input "true"
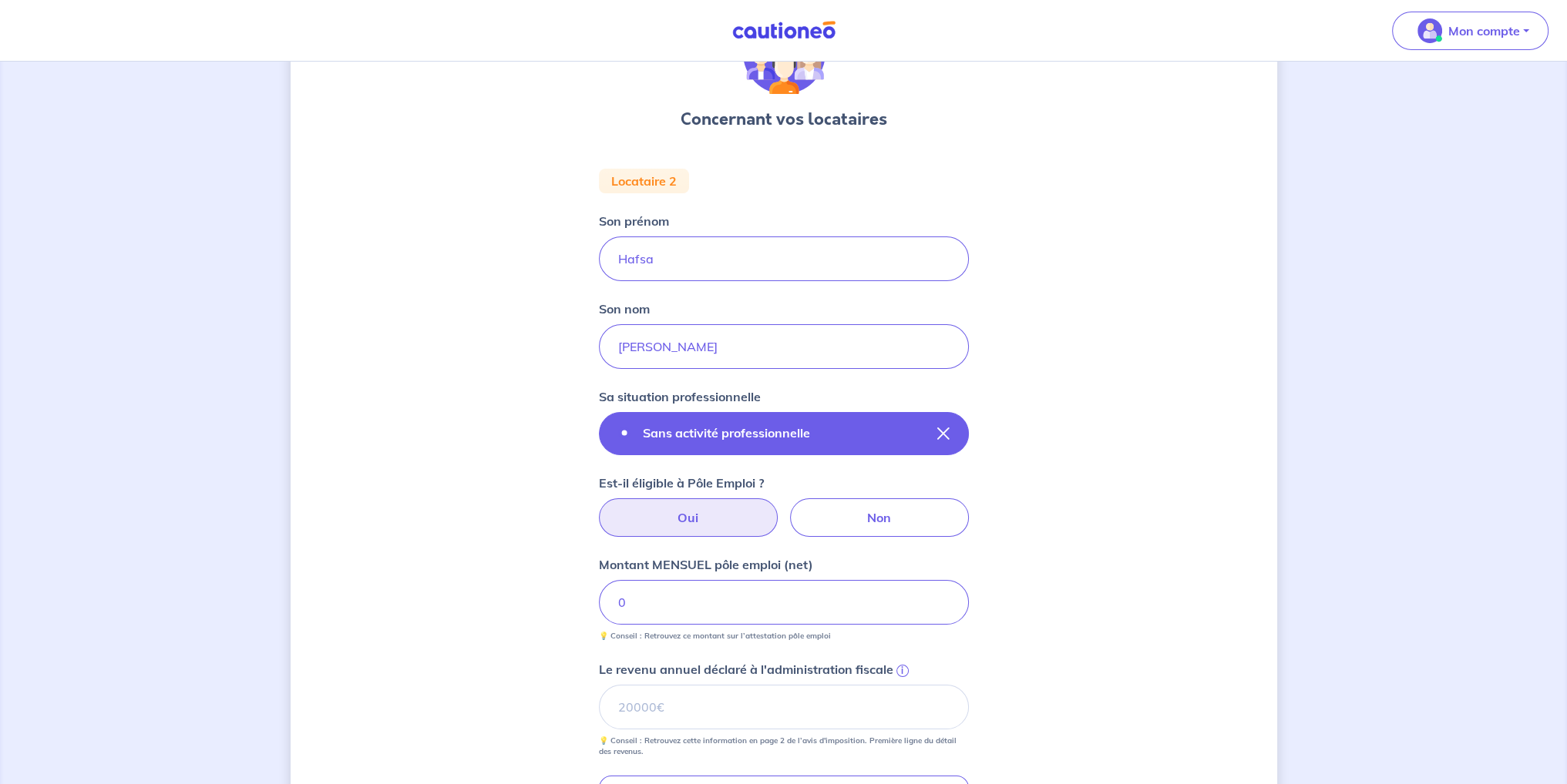
scroll to position [95, 0]
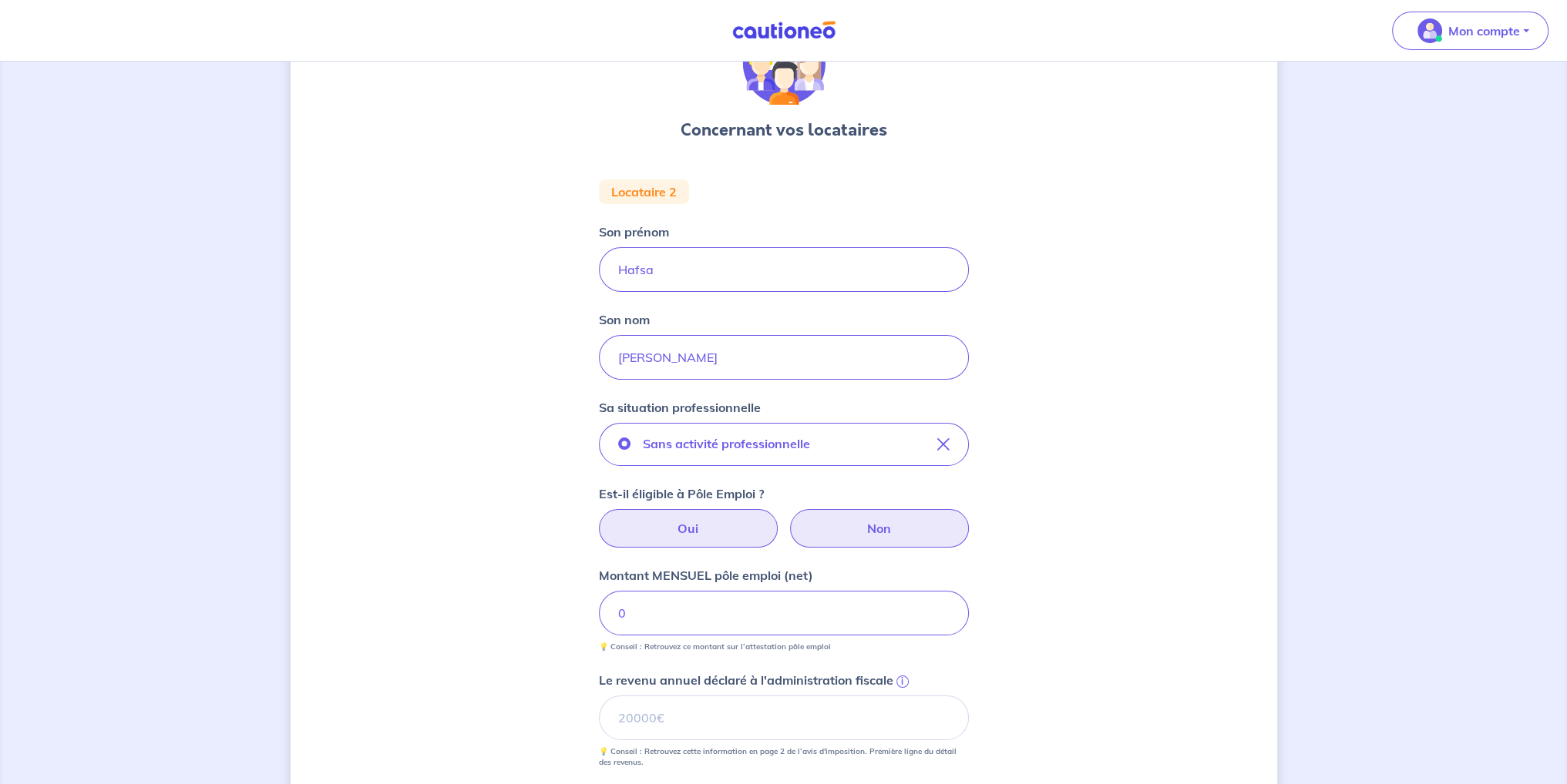
click at [857, 527] on label "Non" at bounding box center [879, 529] width 179 height 39
click at [788, 519] on input "Non" at bounding box center [784, 514] width 10 height 10
radio input "true"
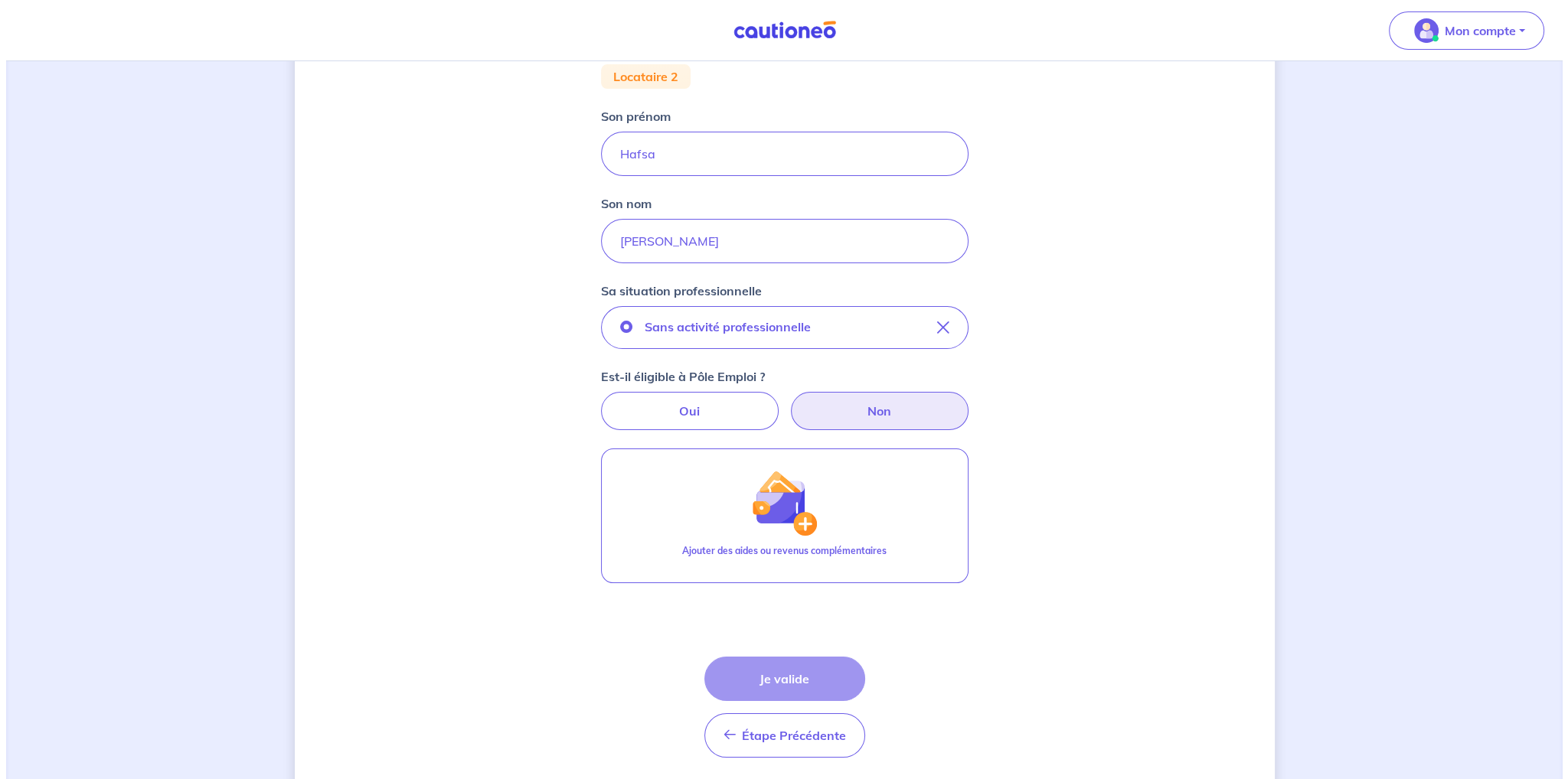
scroll to position [258, 0]
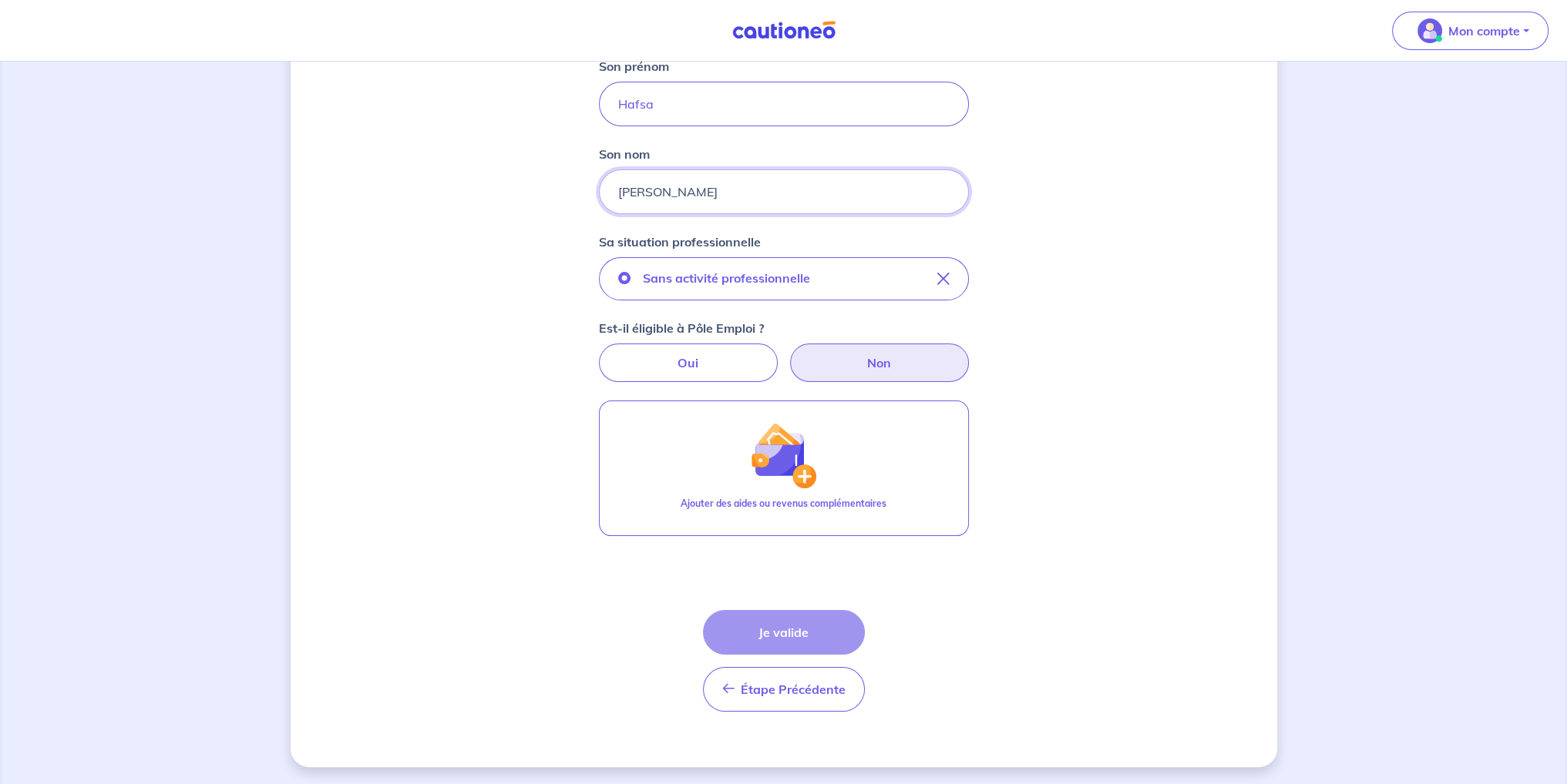
click at [693, 180] on input "[PERSON_NAME]" at bounding box center [784, 192] width 370 height 44
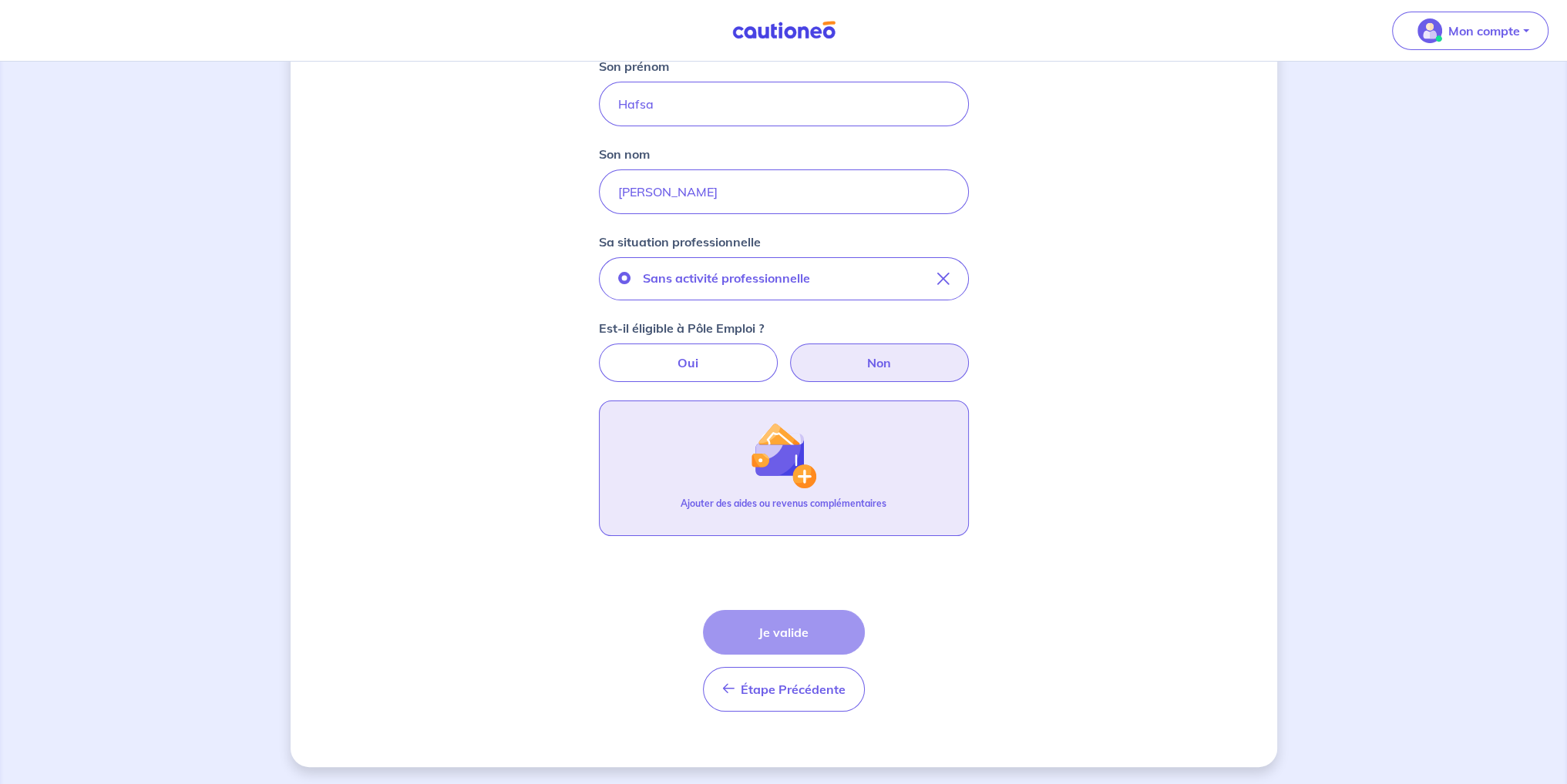
click at [745, 434] on button "Ajouter des aides ou revenus complémentaires" at bounding box center [784, 468] width 370 height 136
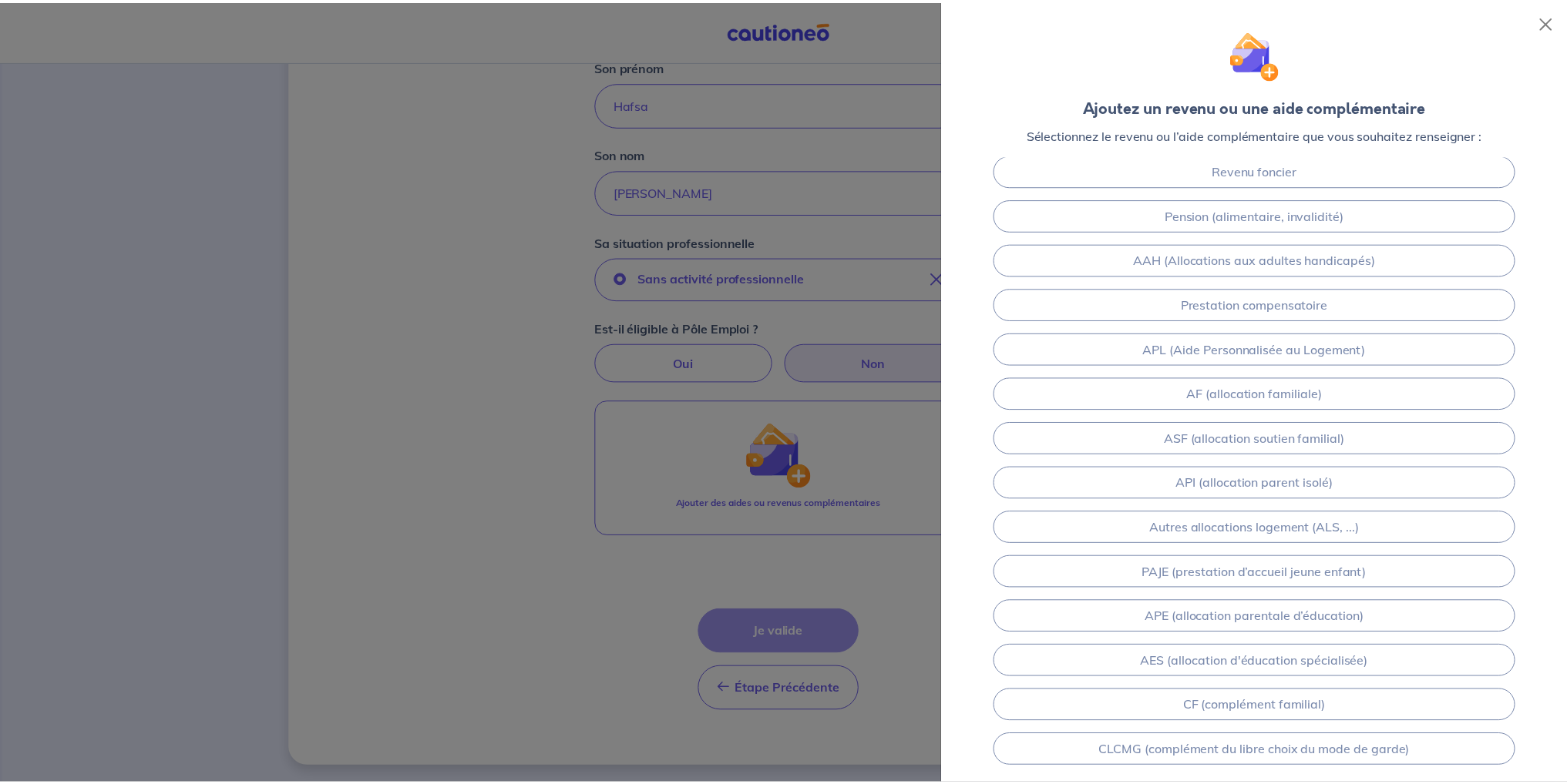
scroll to position [0, 0]
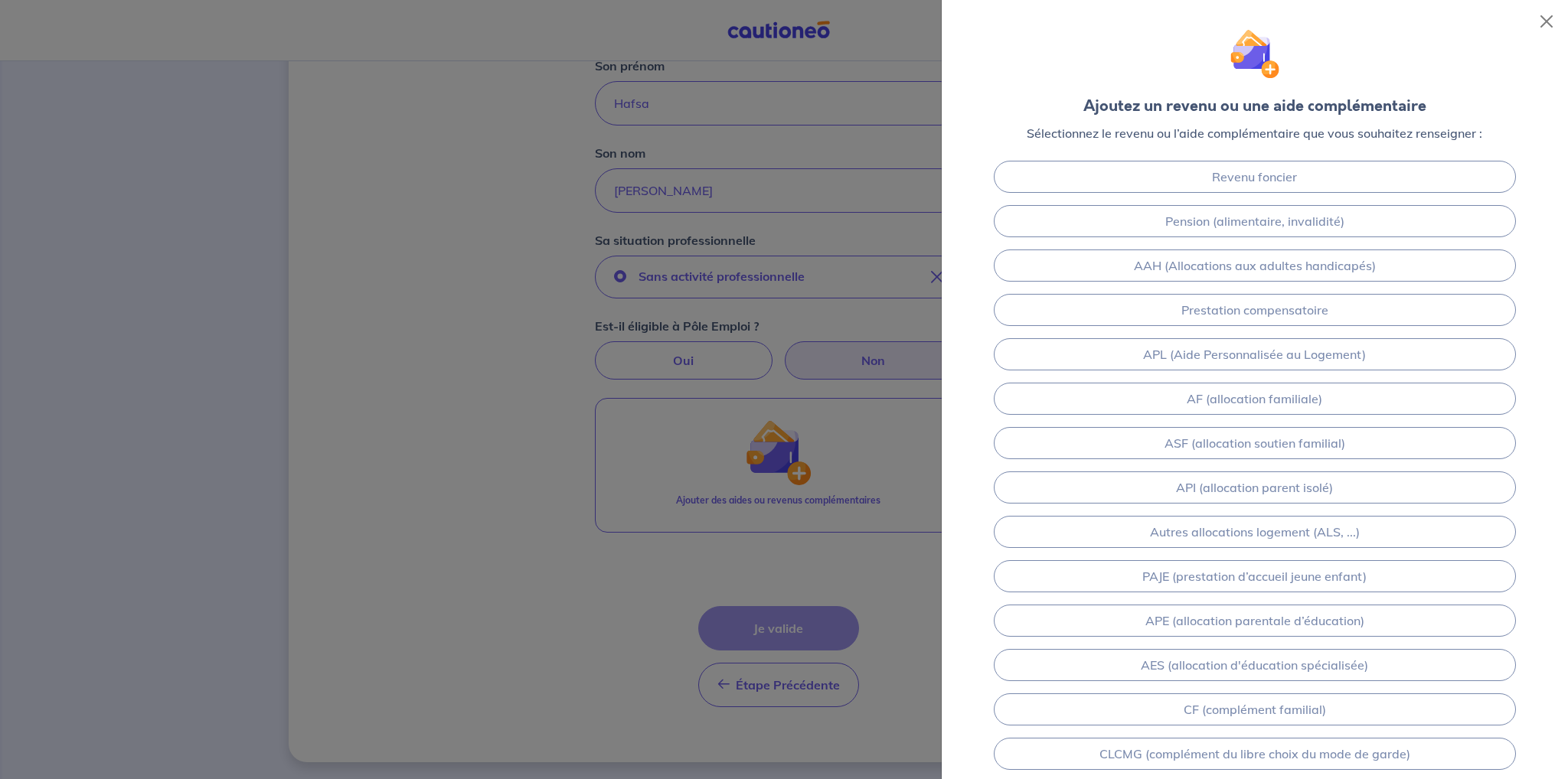
click at [872, 513] on div at bounding box center [784, 390] width 1568 height 779
click at [1553, 19] on button "Close" at bounding box center [1547, 21] width 25 height 25
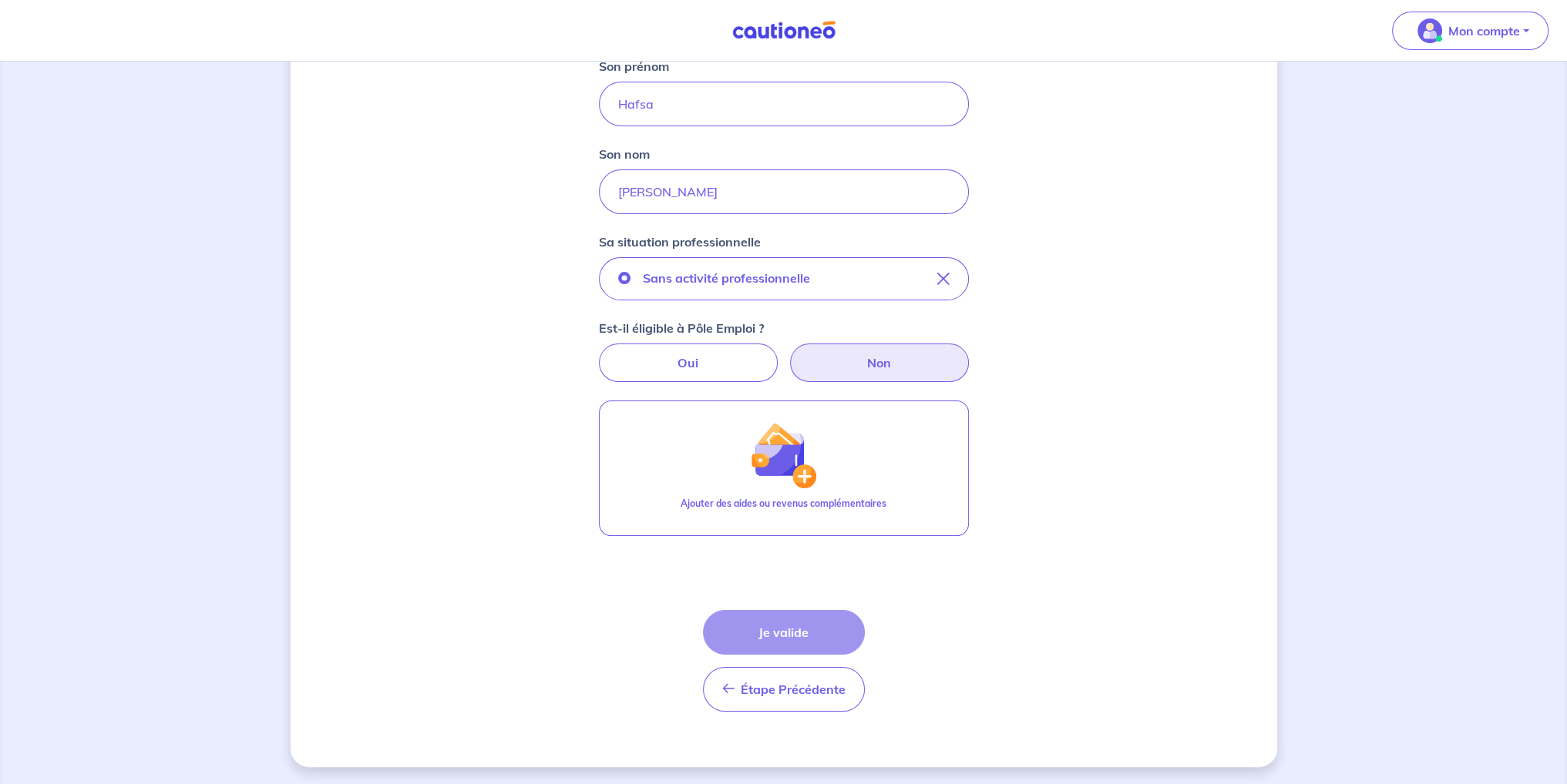
click at [820, 604] on form "Locataire 2 Son prénom [PERSON_NAME] Son nom El Ahmad Sa situation professionne…" at bounding box center [784, 369] width 370 height 710
click at [817, 610] on div "Étape Précédente Précédent Je valide Je valide" at bounding box center [784, 660] width 161 height 101
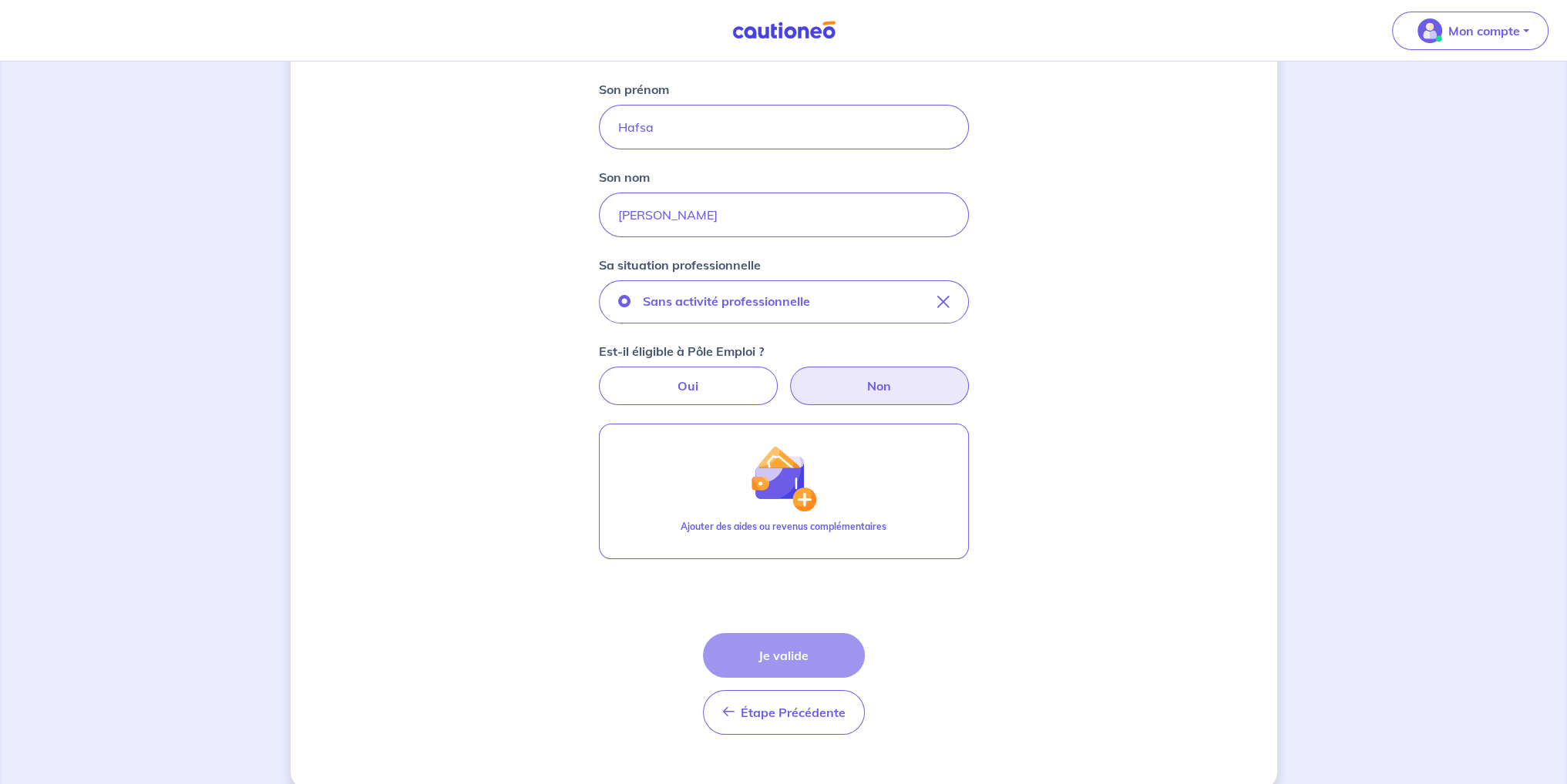
scroll to position [260, 0]
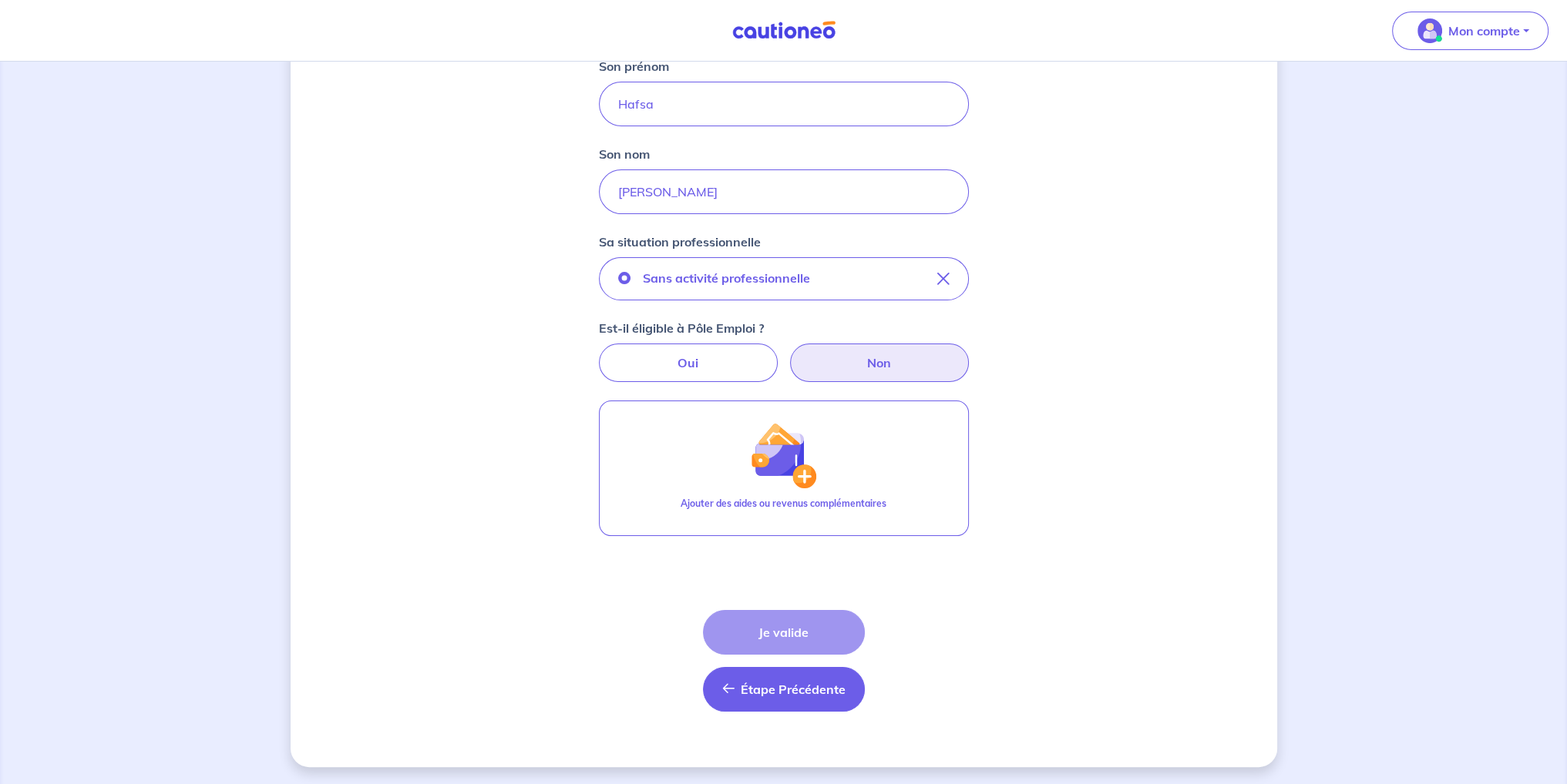
click at [820, 691] on span "Étape Précédente" at bounding box center [794, 689] width 105 height 16
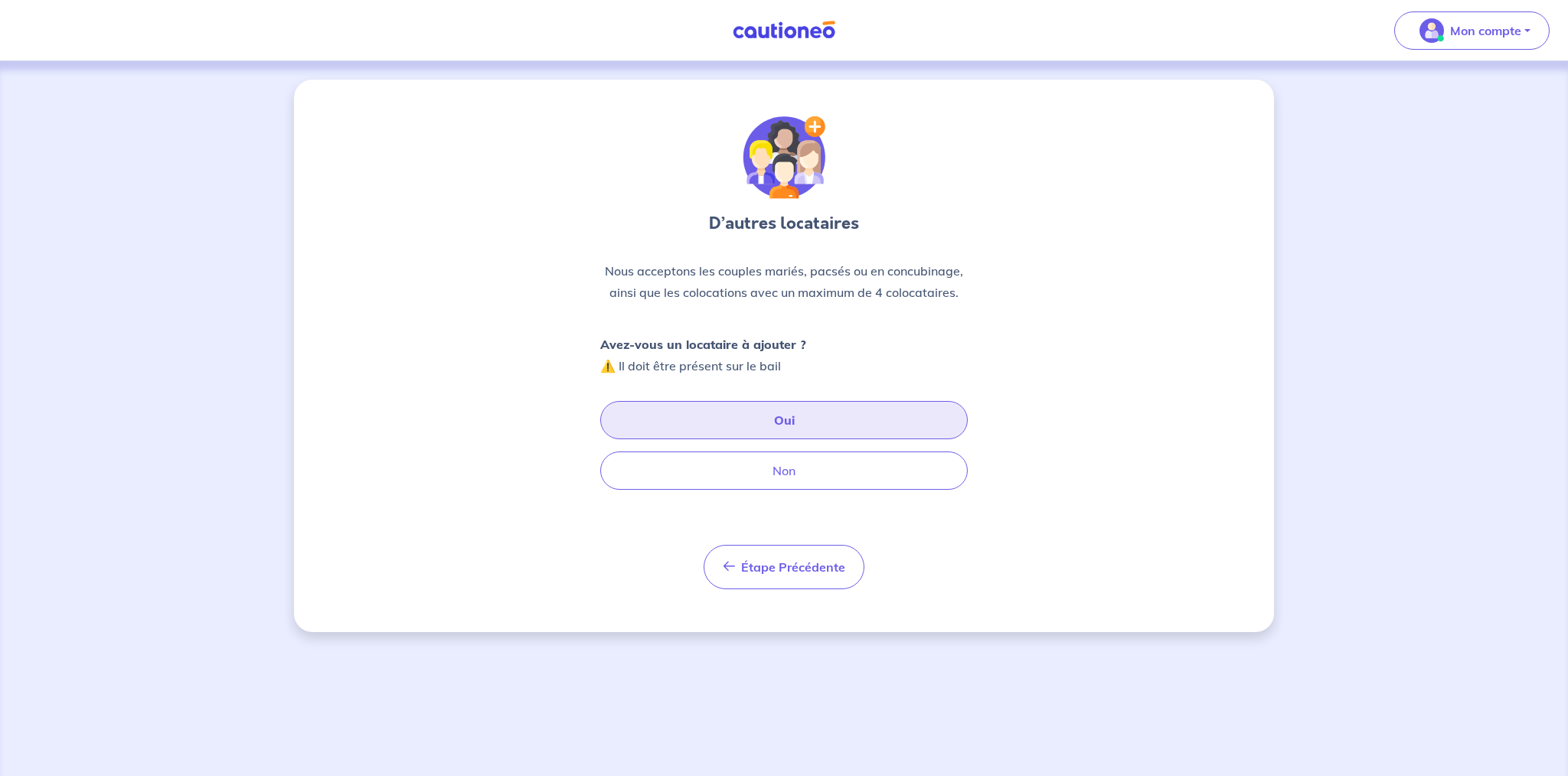
click at [842, 426] on button "Oui" at bounding box center [784, 421] width 368 height 38
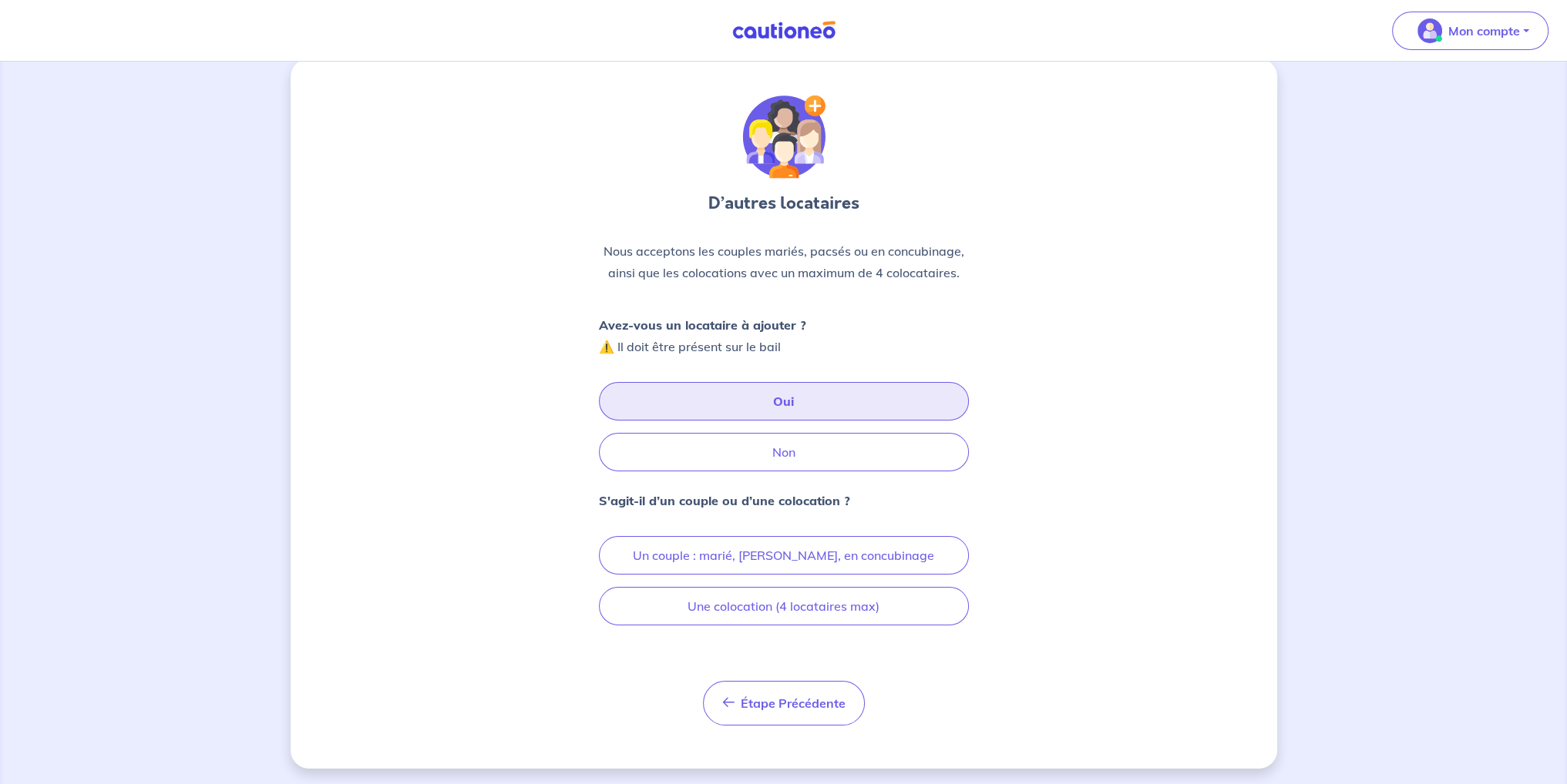
scroll to position [23, 0]
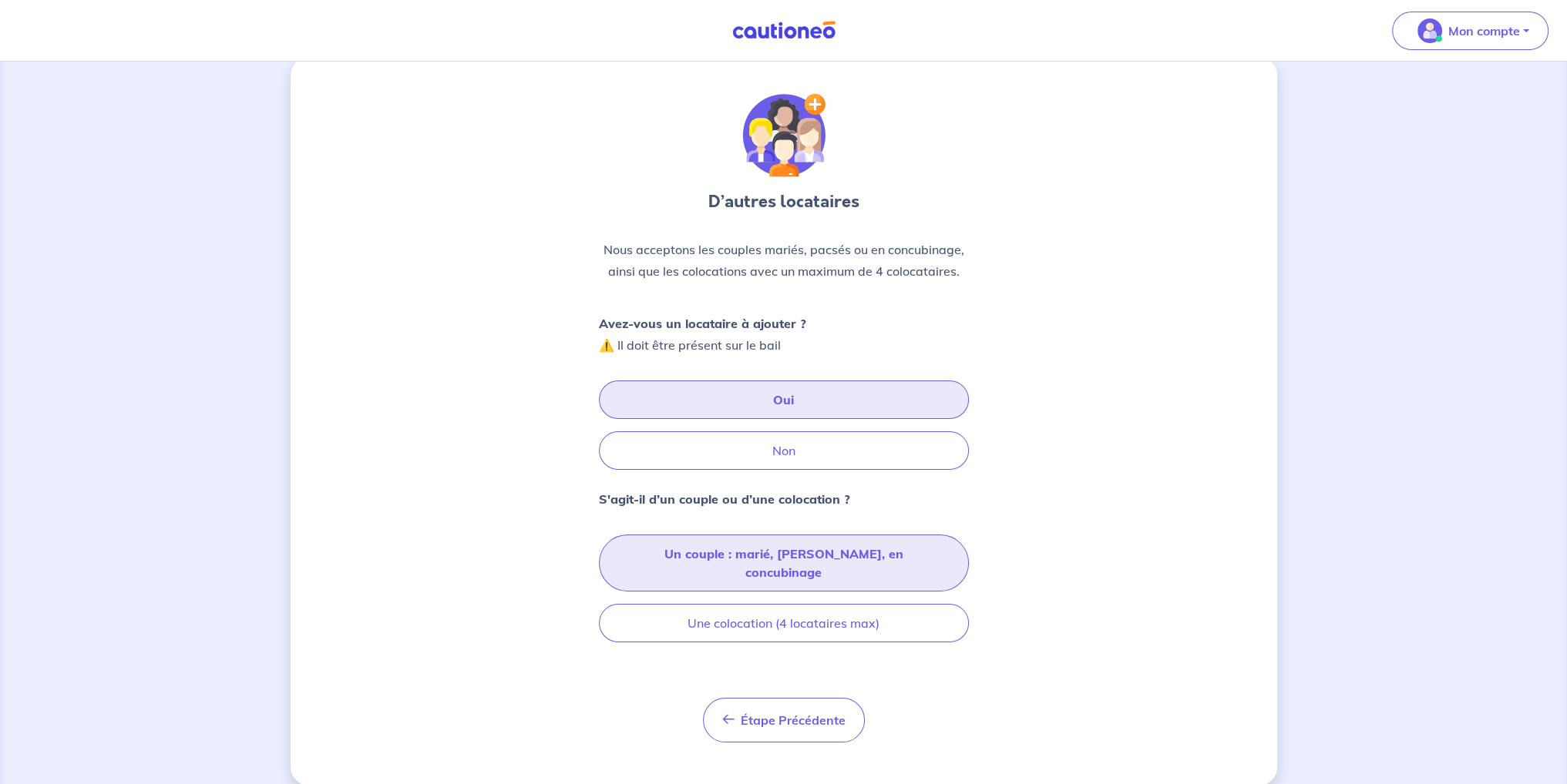
click at [804, 564] on button "Un couple : marié, [PERSON_NAME], en concubinage" at bounding box center [784, 564] width 370 height 57
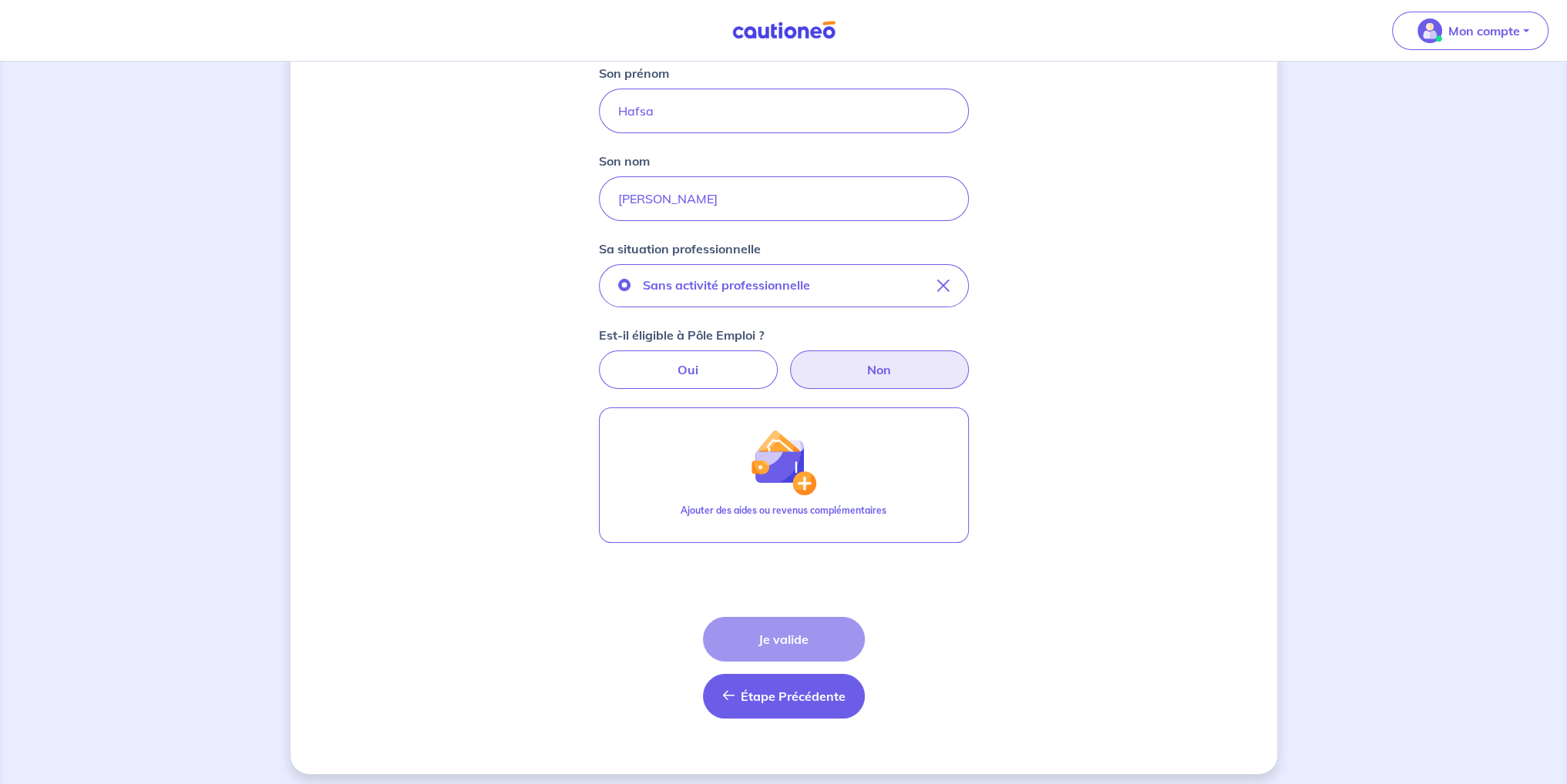
scroll to position [260, 0]
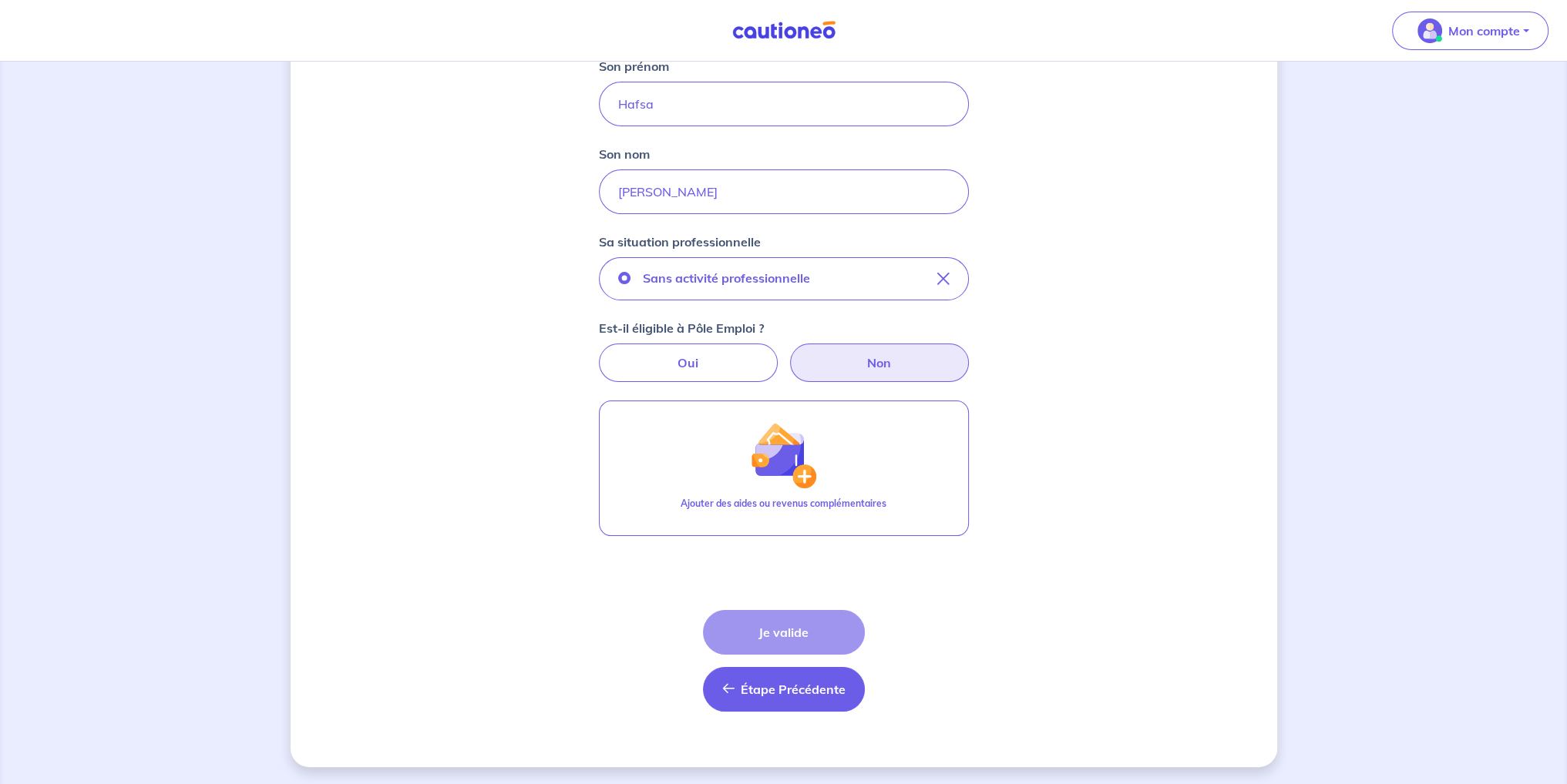
click at [755, 693] on span "Étape Précédente" at bounding box center [794, 689] width 105 height 16
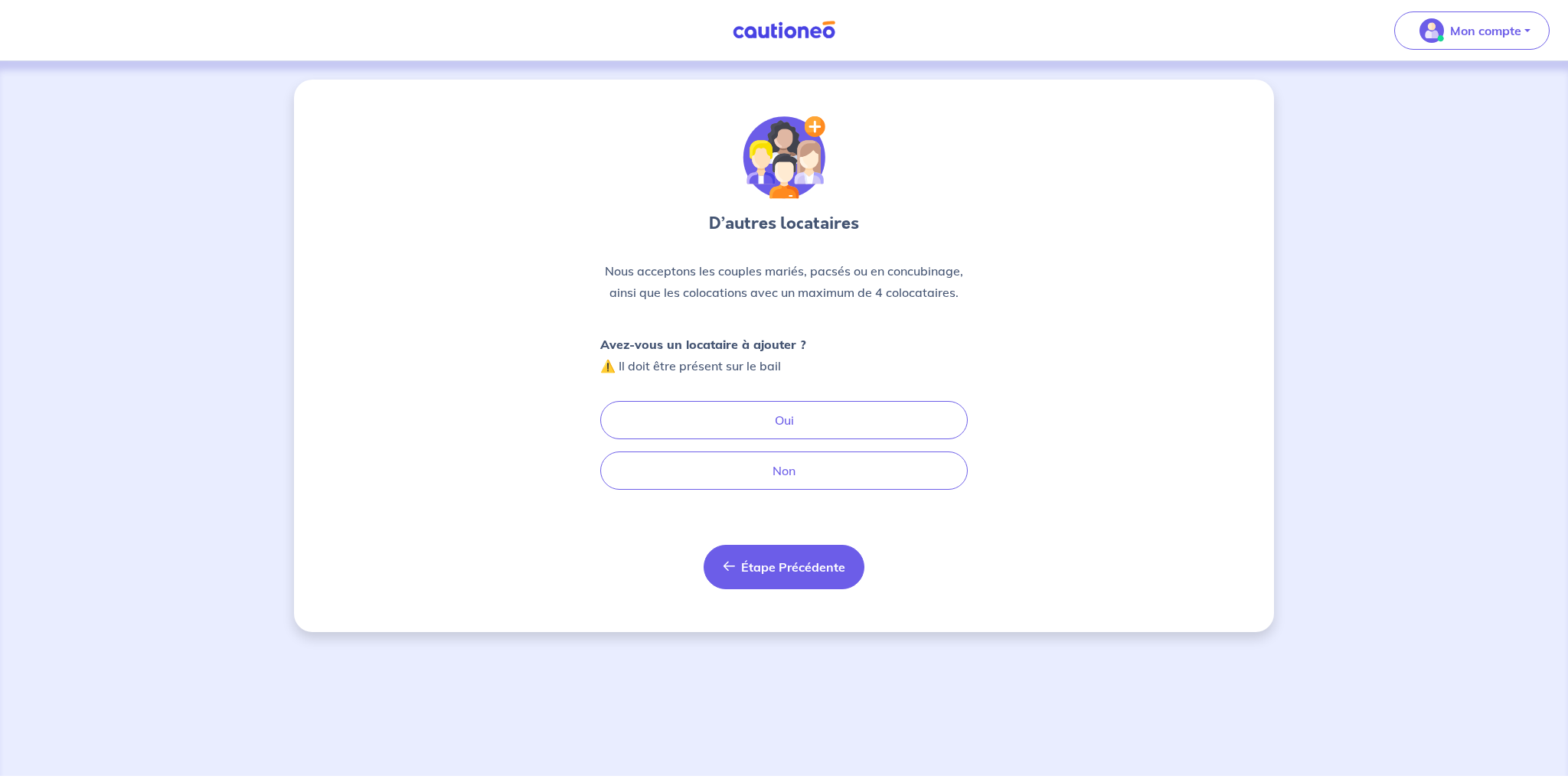
click at [772, 566] on span "Étape Précédente" at bounding box center [793, 567] width 105 height 16
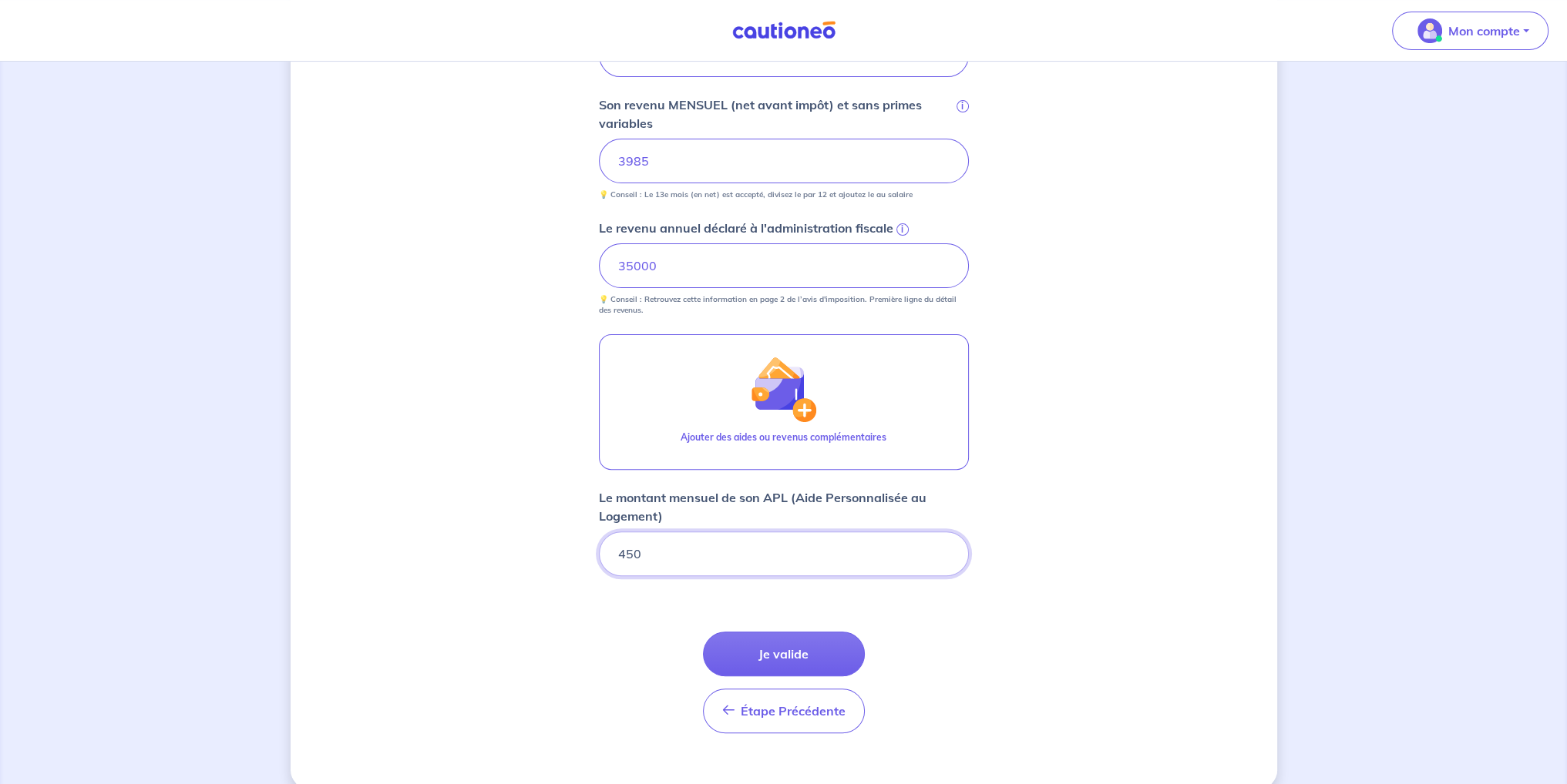
scroll to position [603, 0]
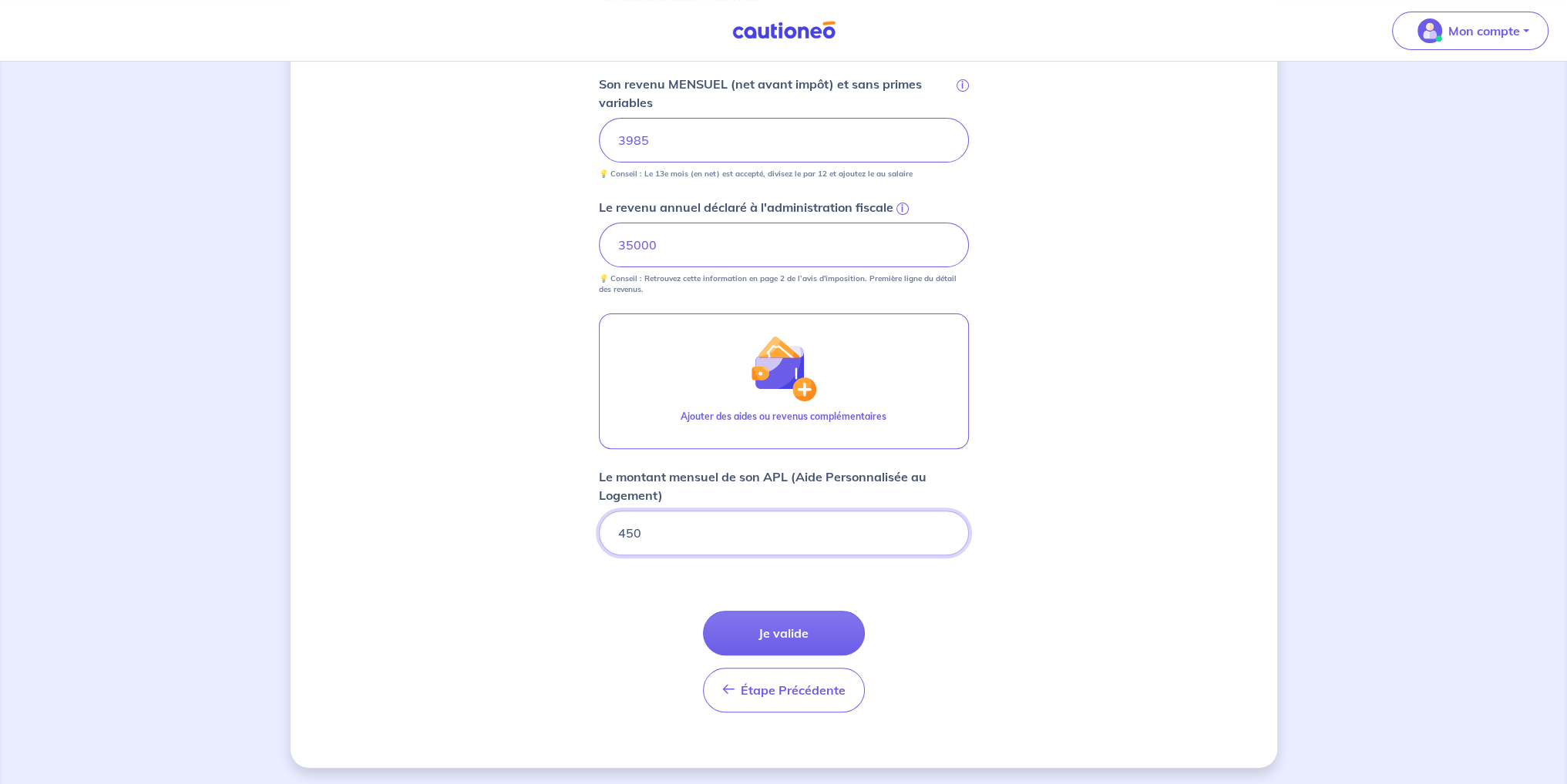
drag, startPoint x: 692, startPoint y: 526, endPoint x: 459, endPoint y: 493, distance: 235.3
click at [459, 493] on div "Concernant vos locataires 💡 Pour info : nous acceptons les personnes seules, le…" at bounding box center [784, 123] width 987 height 1291
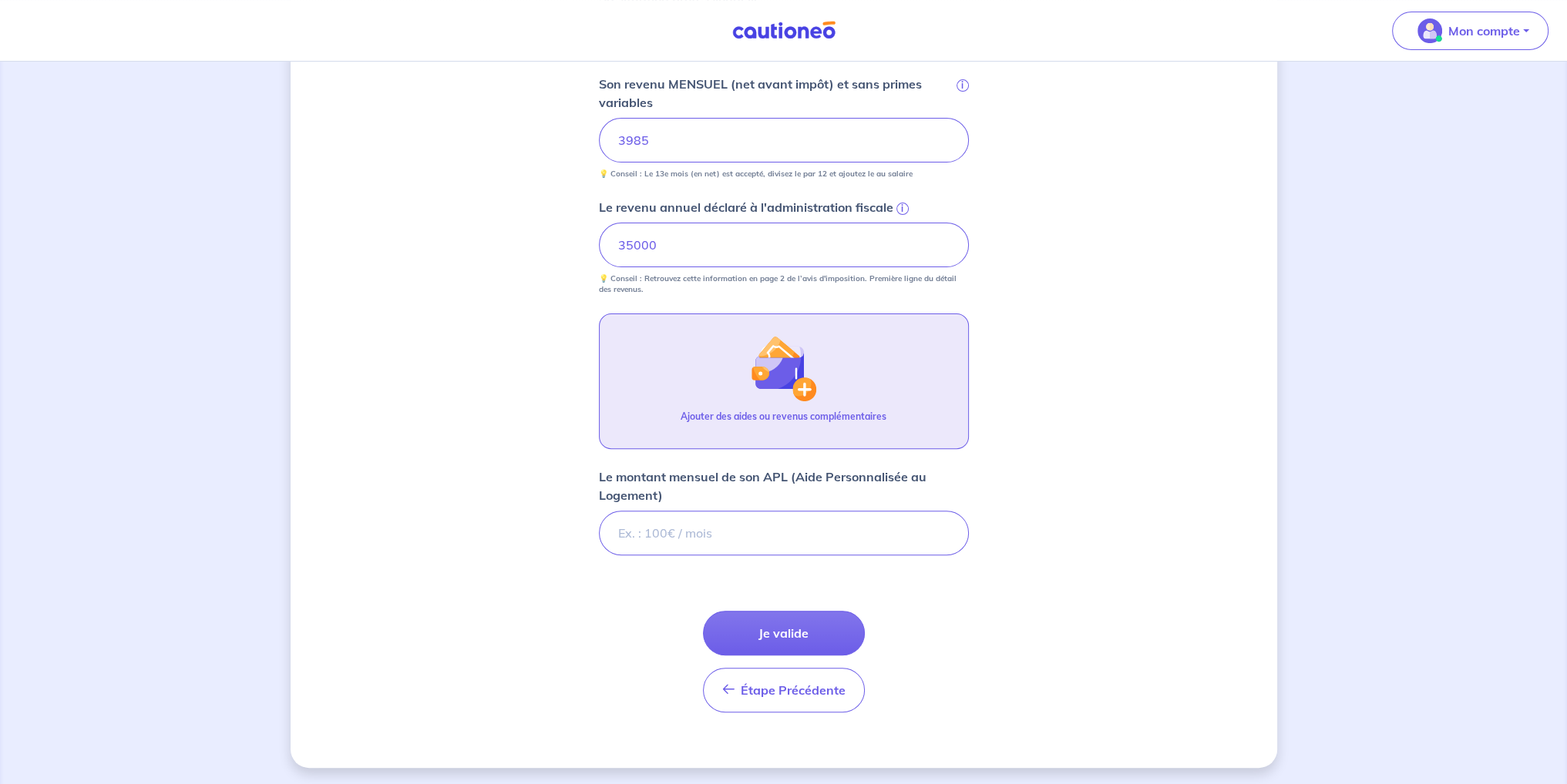
click at [712, 415] on p "Ajouter des aides ou revenus complémentaires" at bounding box center [783, 416] width 206 height 14
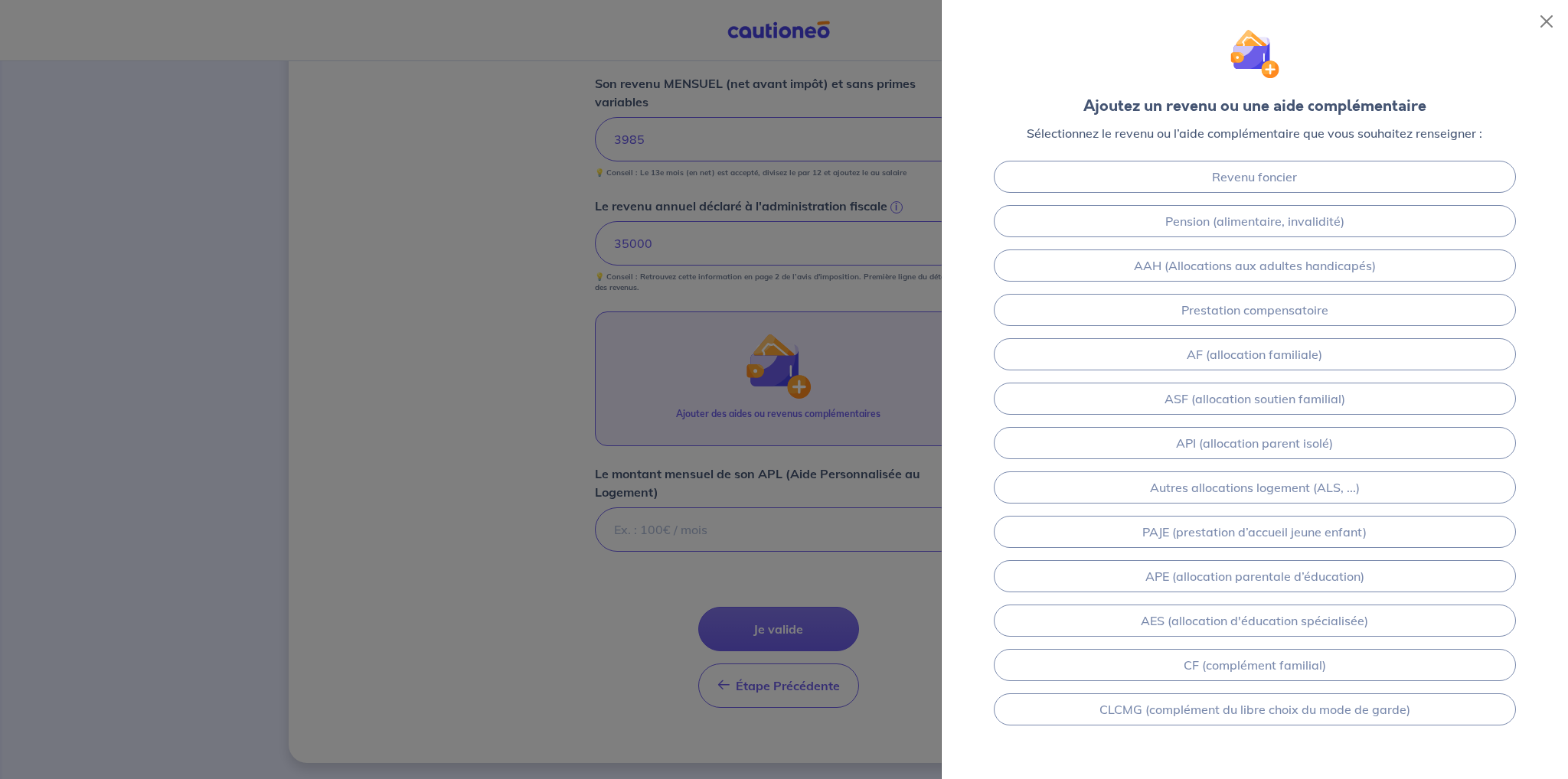
click at [636, 518] on div at bounding box center [784, 390] width 1568 height 779
drag, startPoint x: 692, startPoint y: 670, endPoint x: 701, endPoint y: 657, distance: 15.8
click at [692, 670] on div at bounding box center [784, 390] width 1568 height 779
click at [776, 620] on div at bounding box center [784, 390] width 1568 height 779
click at [905, 439] on div at bounding box center [784, 390] width 1568 height 779
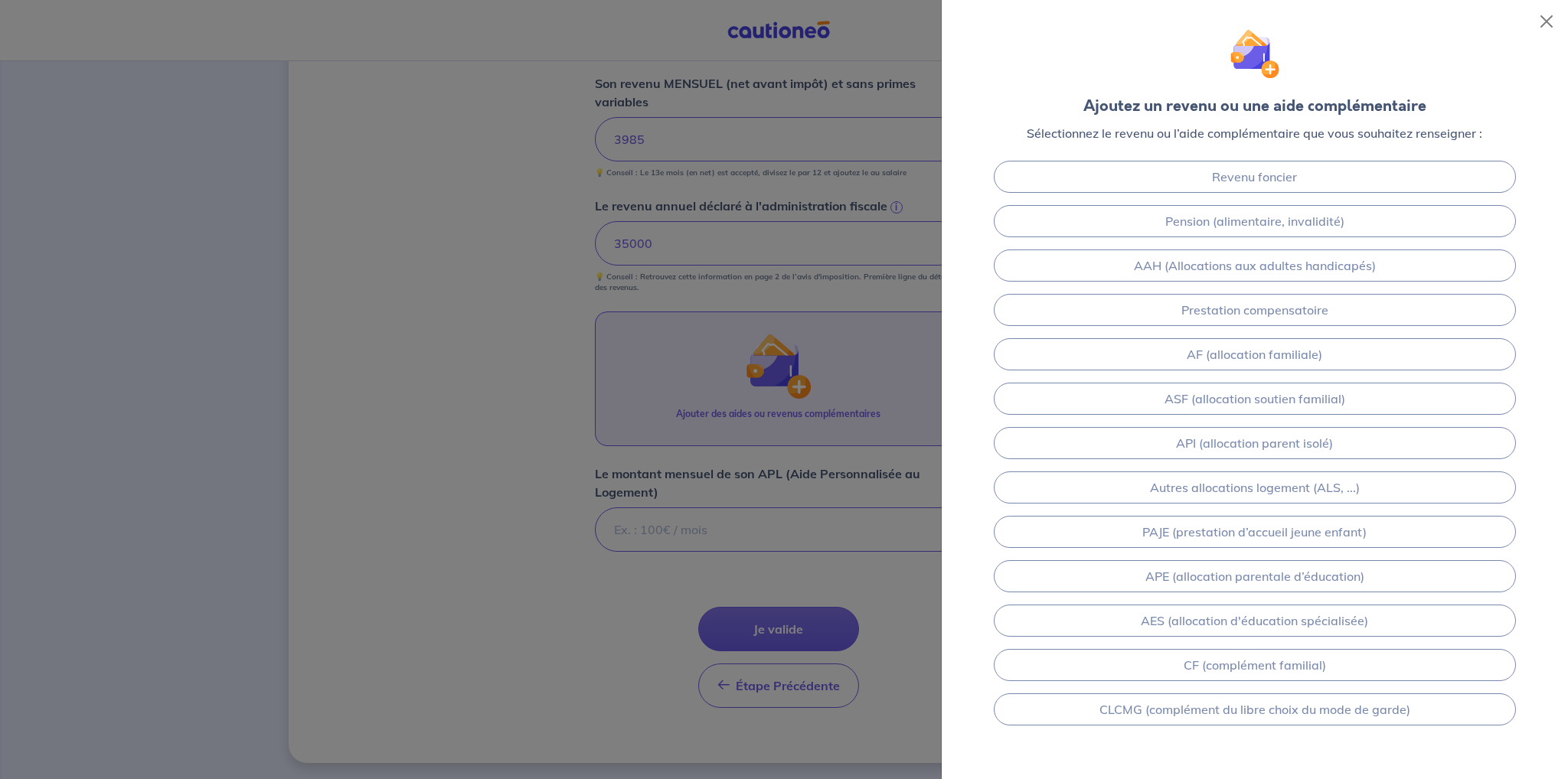
click at [756, 679] on div at bounding box center [784, 390] width 1568 height 779
click at [1542, 13] on button "Close" at bounding box center [1547, 21] width 25 height 25
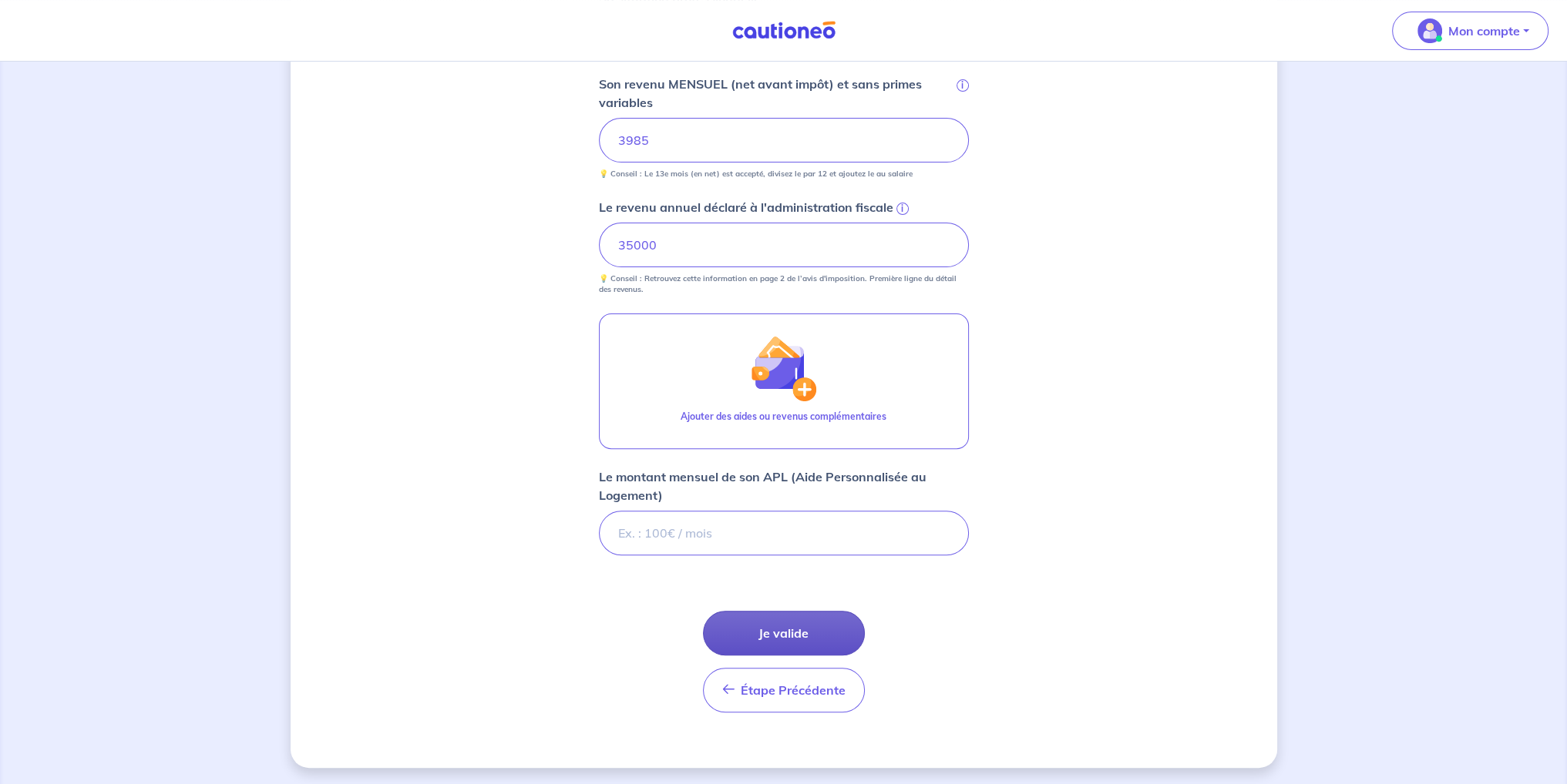
click at [830, 633] on button "Je valide" at bounding box center [784, 633] width 161 height 44
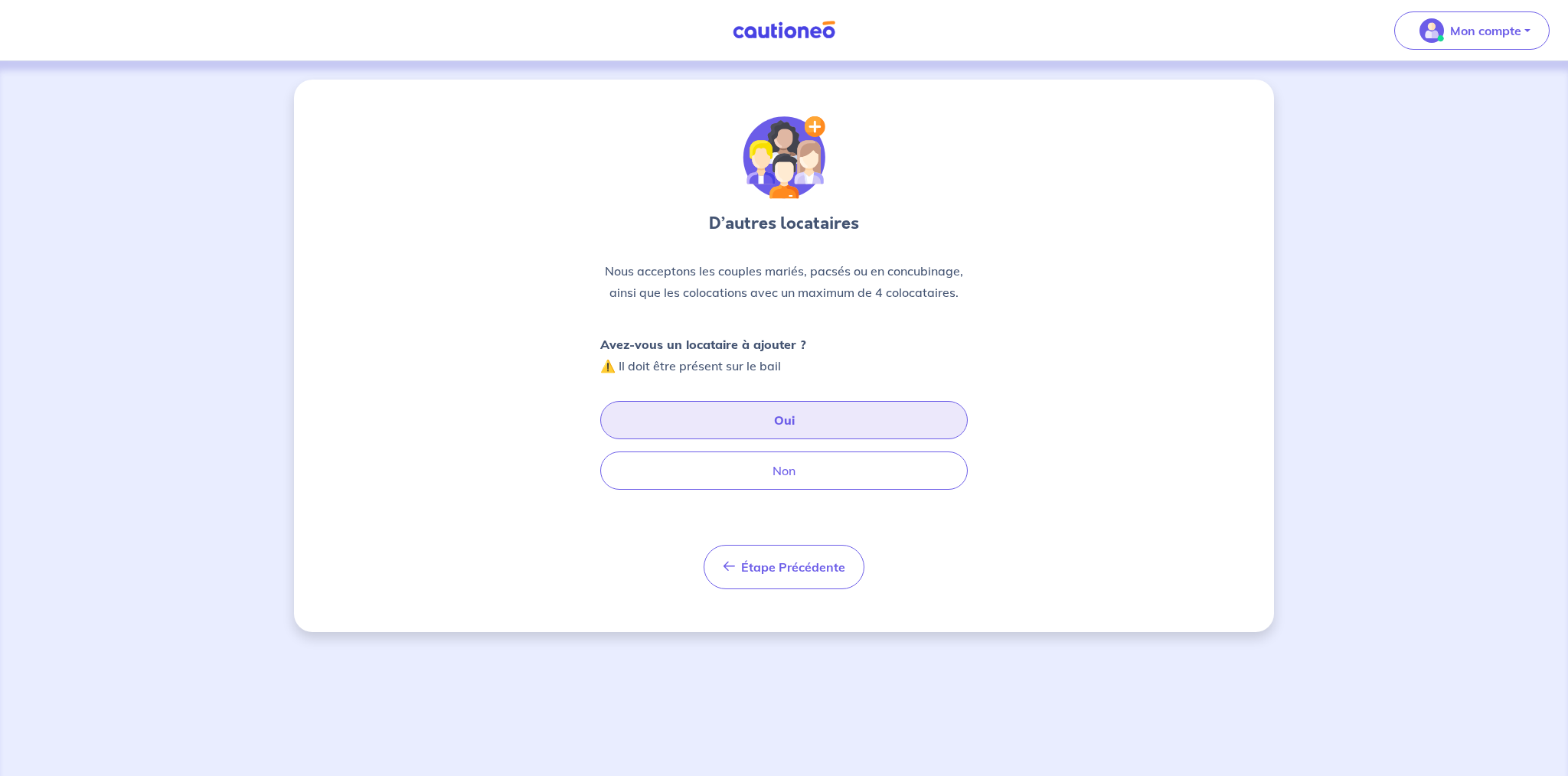
click at [776, 408] on button "Oui" at bounding box center [784, 421] width 368 height 38
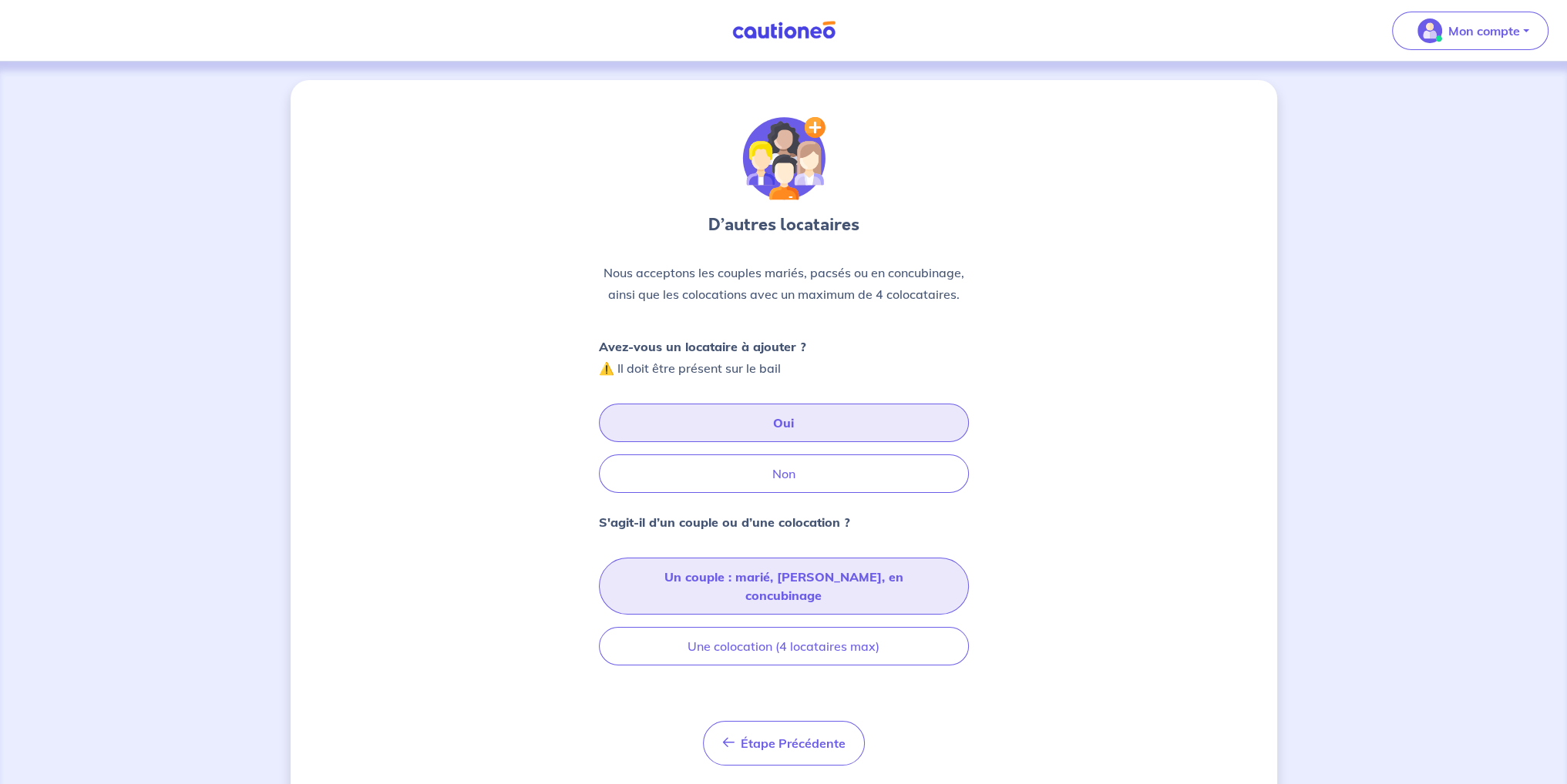
click at [750, 570] on button "Un couple : marié, [PERSON_NAME], en concubinage" at bounding box center [784, 587] width 370 height 57
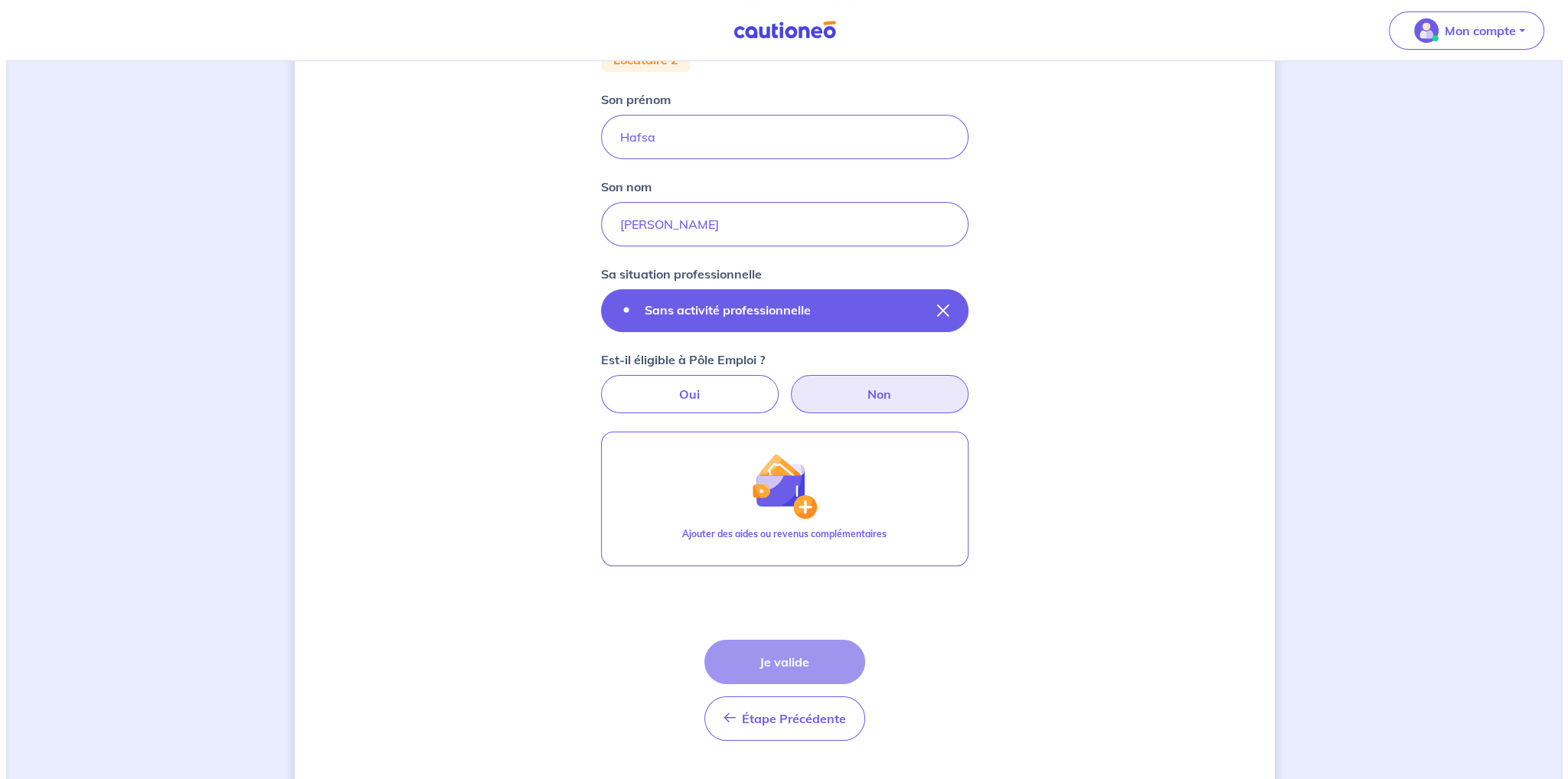
scroll to position [258, 0]
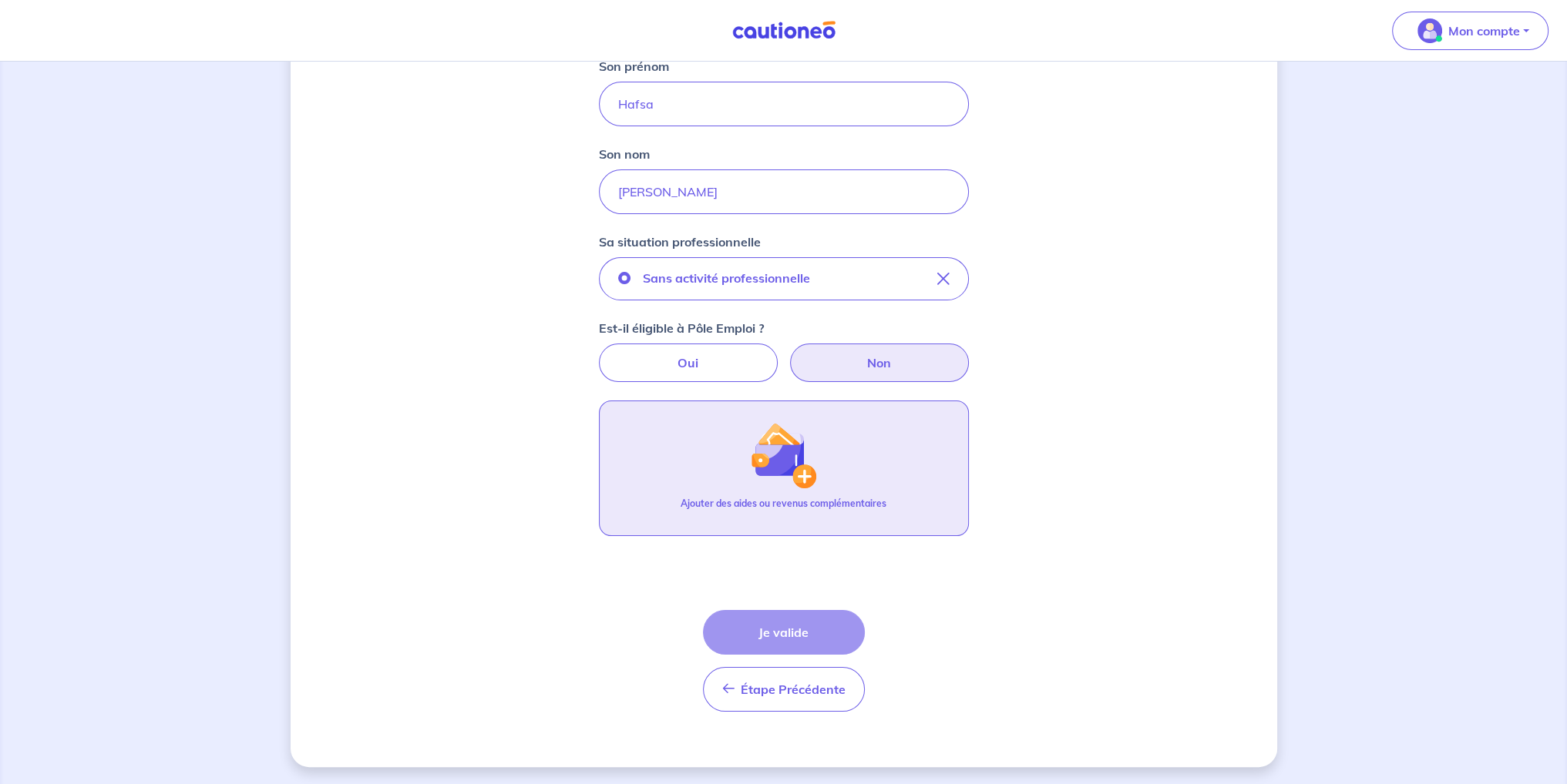
click at [742, 447] on button "Ajouter des aides ou revenus complémentaires" at bounding box center [784, 468] width 370 height 136
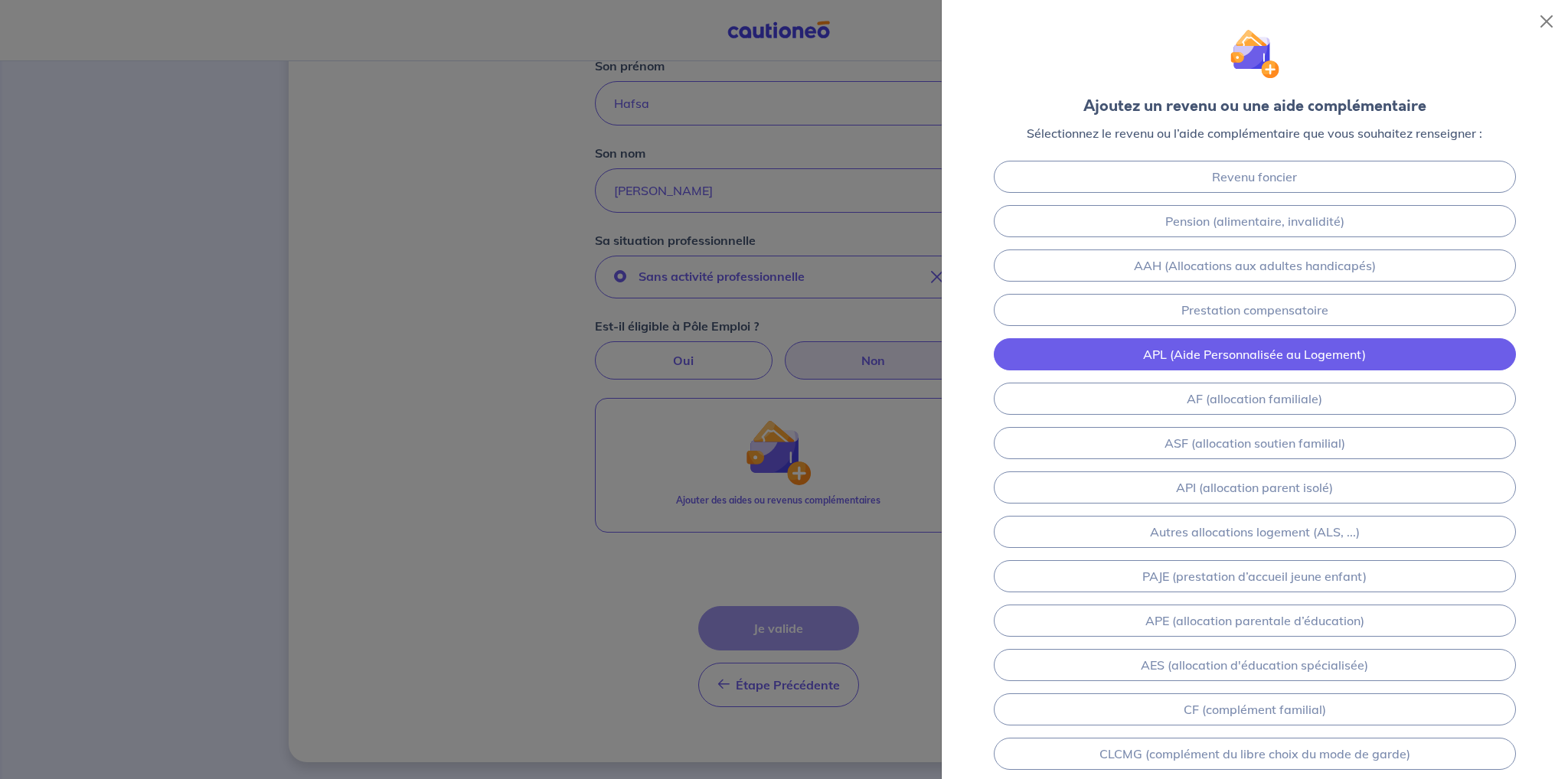
click at [1161, 352] on link "APL (Aide Personnalisée au Logement)" at bounding box center [1255, 354] width 523 height 32
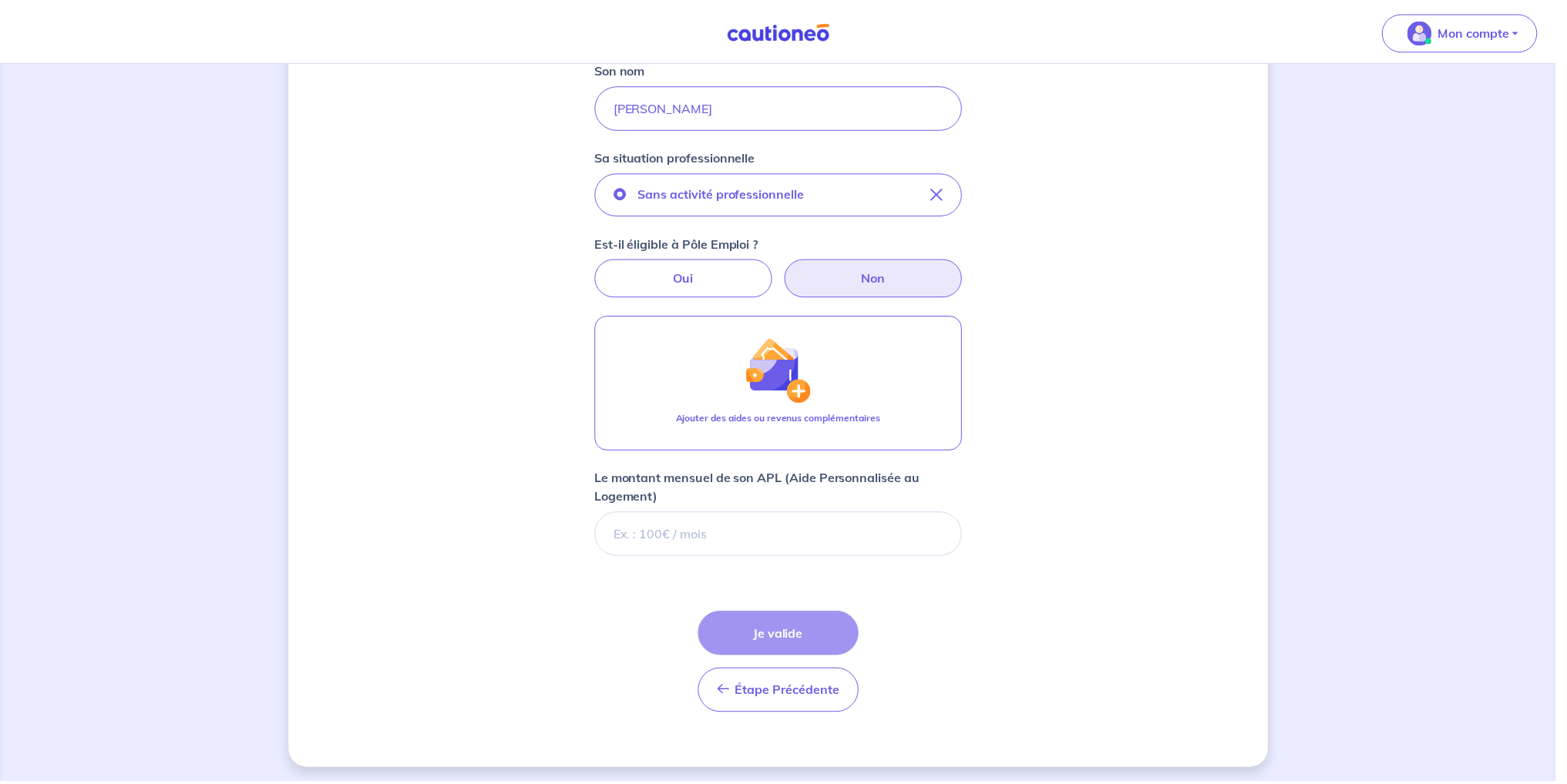
scroll to position [349, 0]
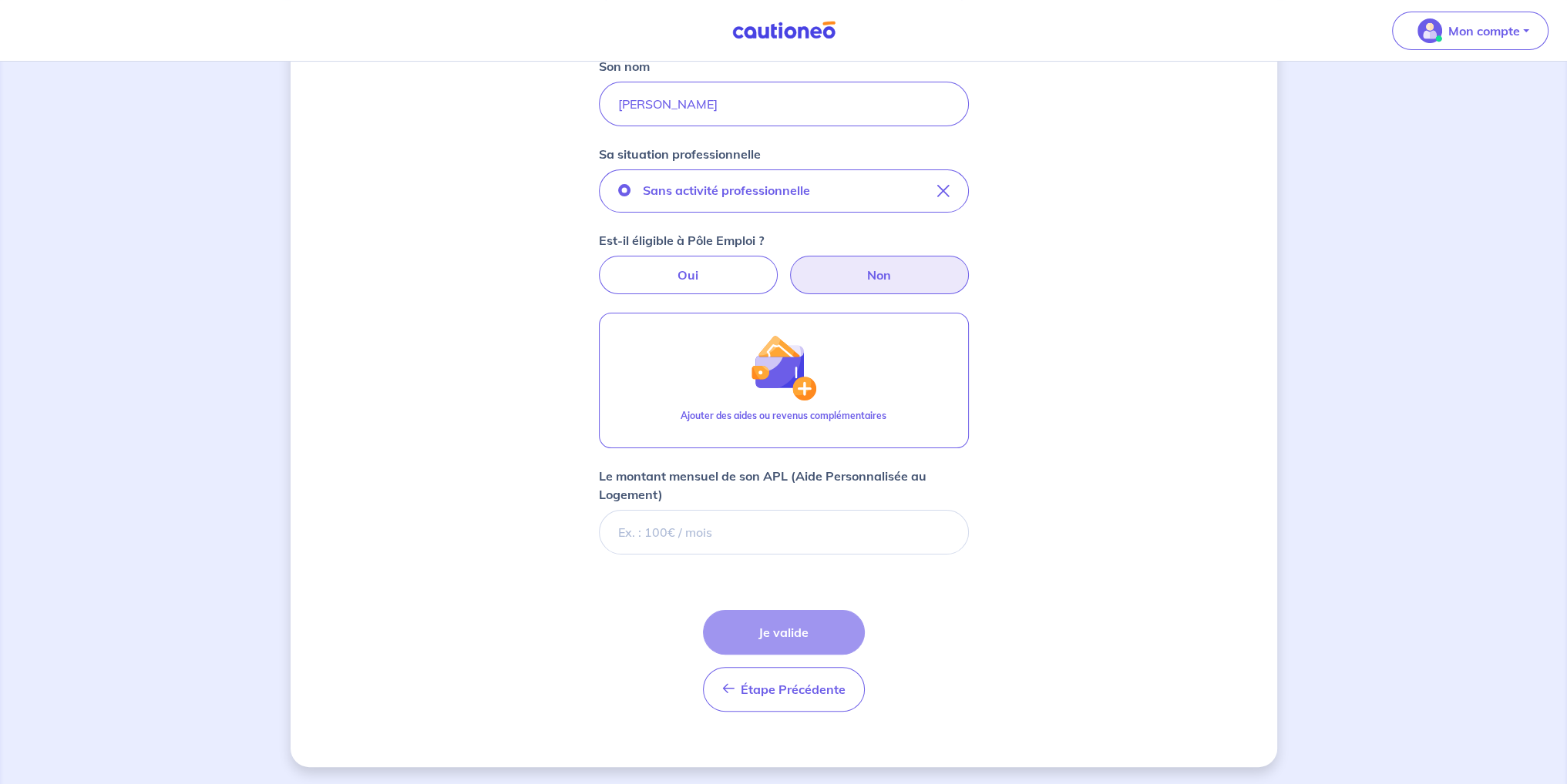
click at [875, 507] on div "Le montant mensuel de son APL (Aide Personnalisée au Logement)" at bounding box center [784, 510] width 370 height 88
click at [839, 537] on input "Le montant mensuel de son APL (Aide Personnalisée au Logement)" at bounding box center [784, 532] width 370 height 44
type input "450"
click at [971, 631] on div "Concernant vos locataires Locataire 2 Son prénom [PERSON_NAME] Son nom El Ahmad…" at bounding box center [784, 249] width 987 height 1035
click at [822, 629] on div "Étape Précédente Précédent Je valide Je valide" at bounding box center [784, 660] width 161 height 101
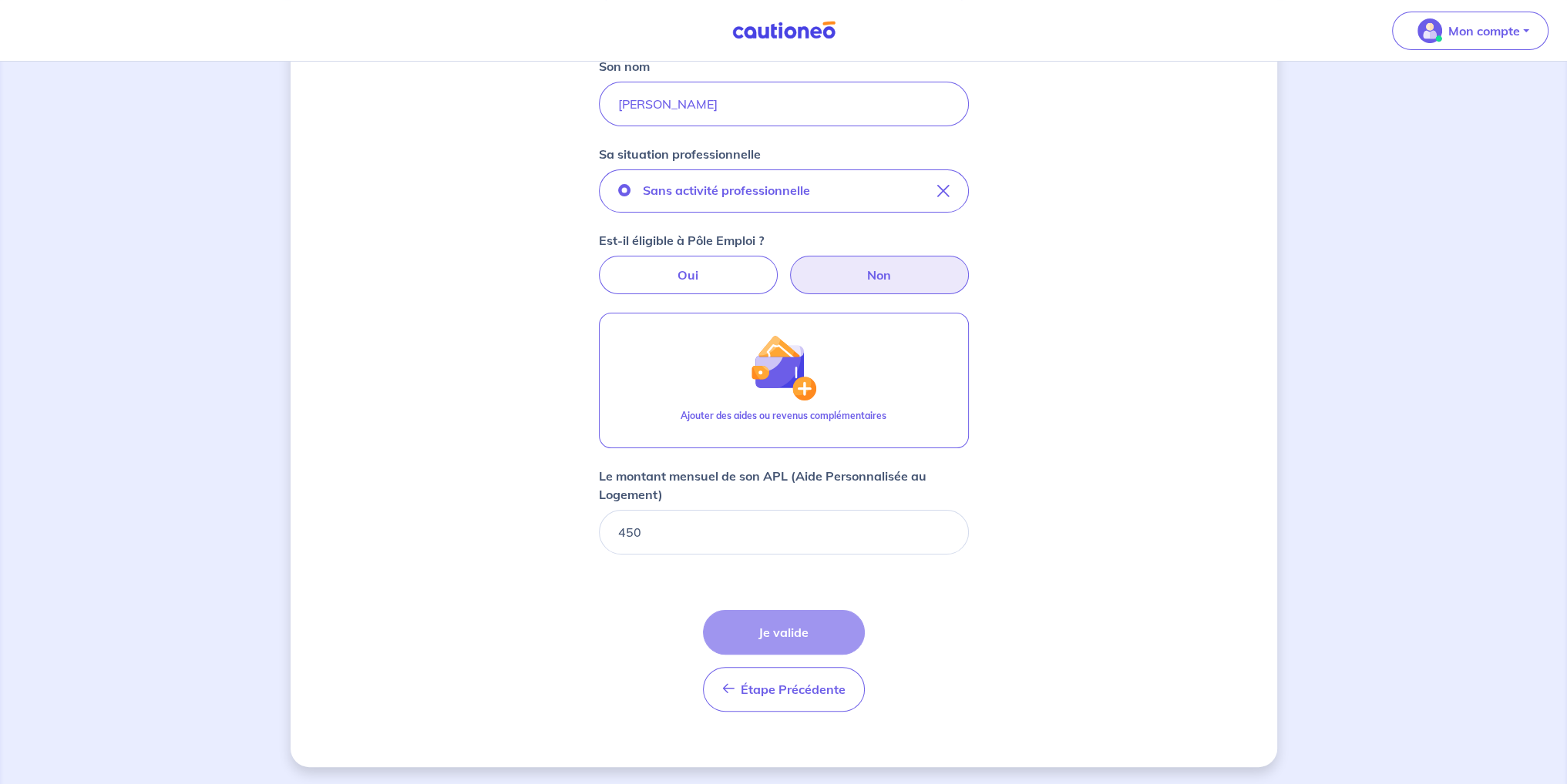
click at [819, 632] on div "Étape Précédente Précédent Je valide Je valide" at bounding box center [784, 660] width 161 height 101
click at [819, 633] on div "Étape Précédente Précédent Je valide Je valide" at bounding box center [784, 660] width 161 height 101
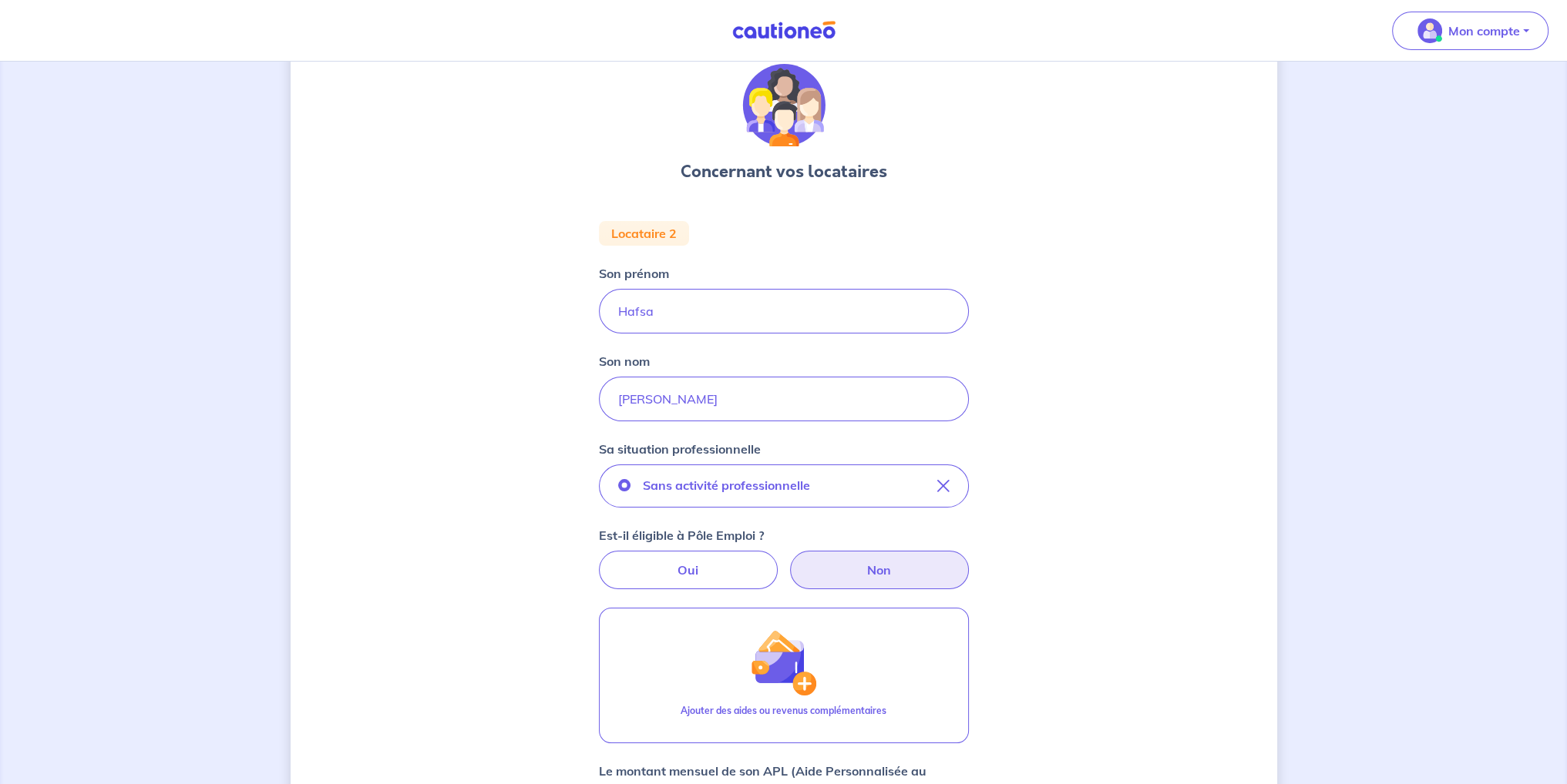
scroll to position [0, 0]
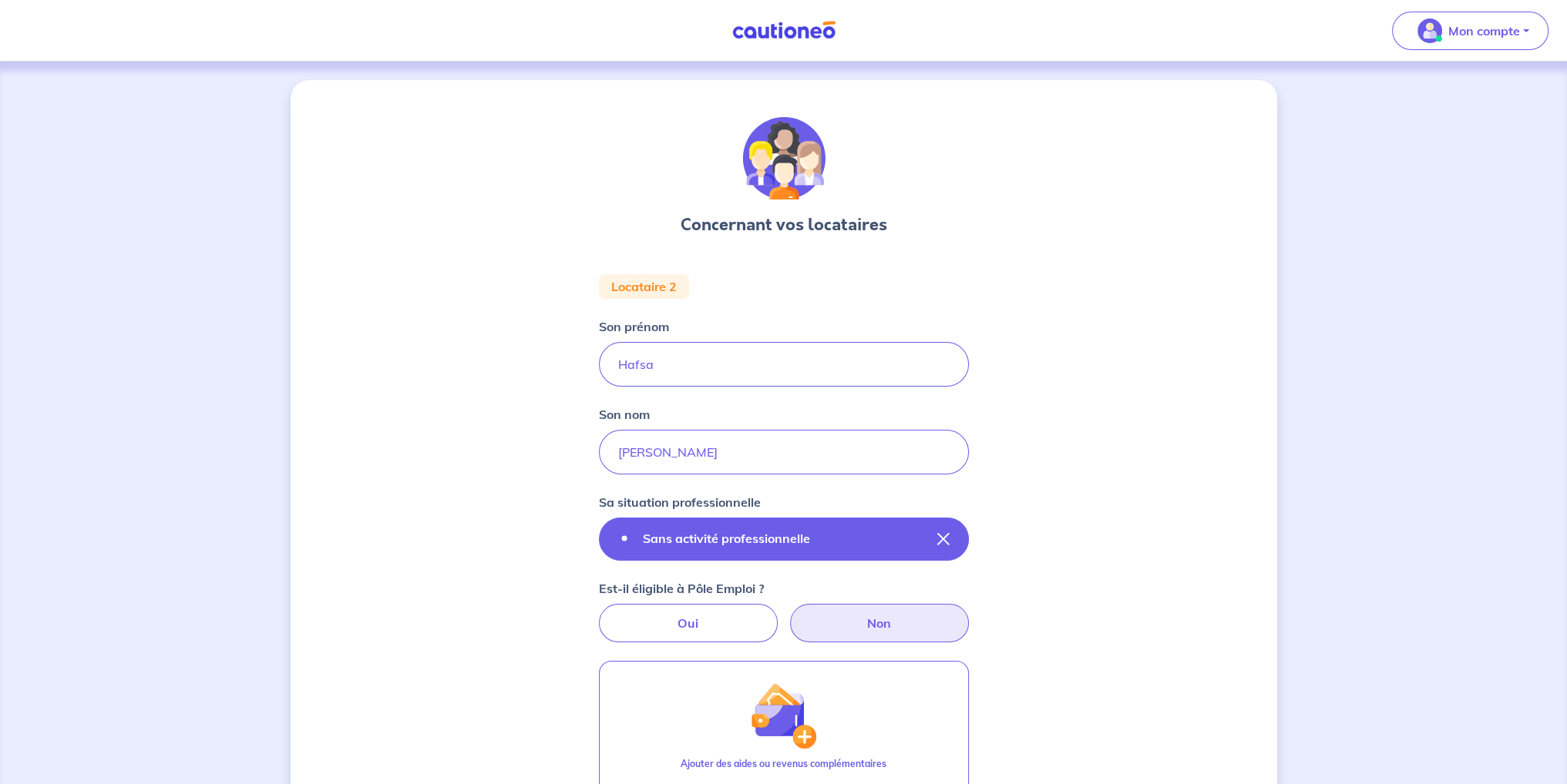
click at [956, 535] on button "Sans activité professionnelle" at bounding box center [784, 539] width 370 height 43
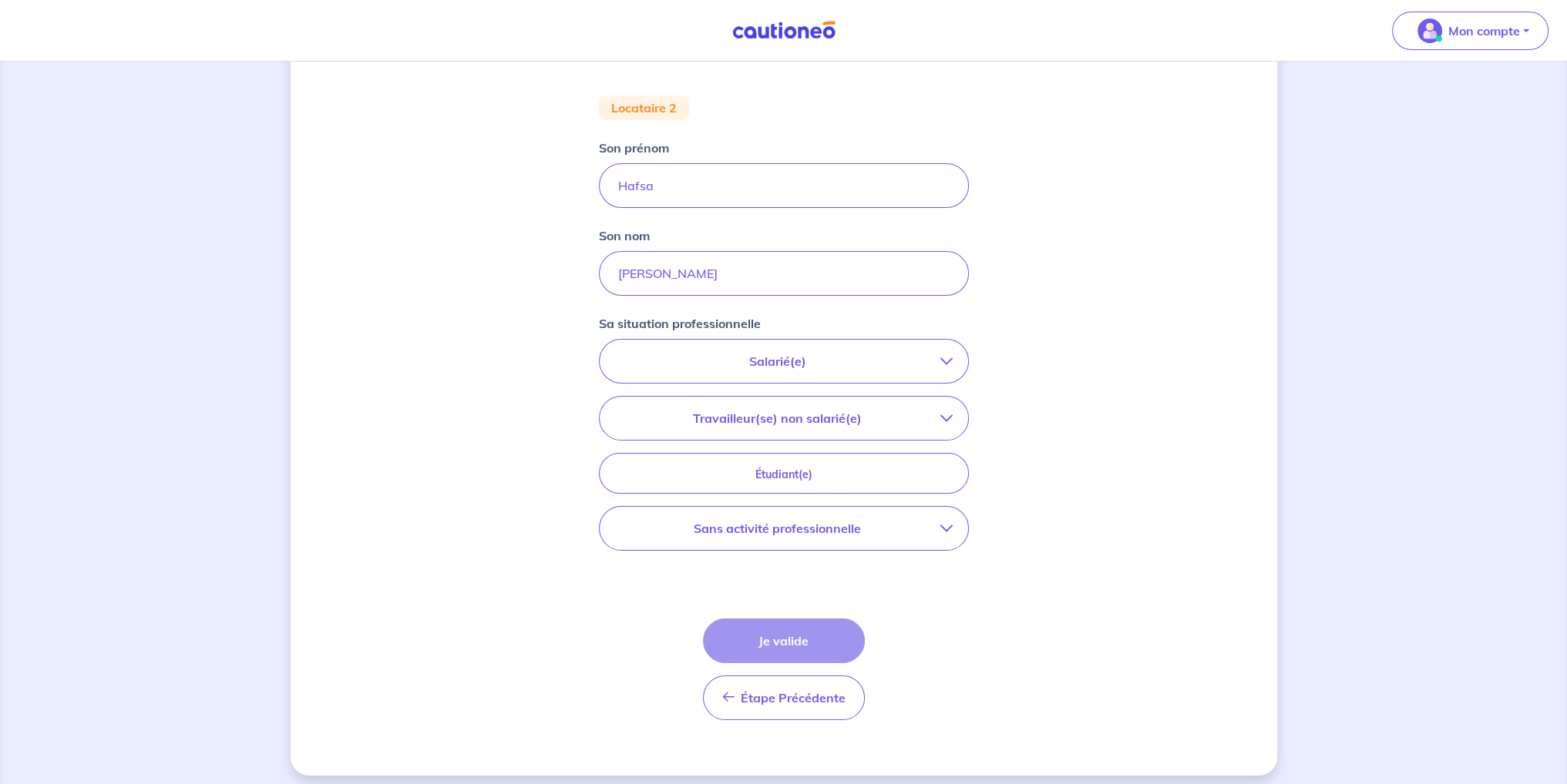
scroll to position [186, 0]
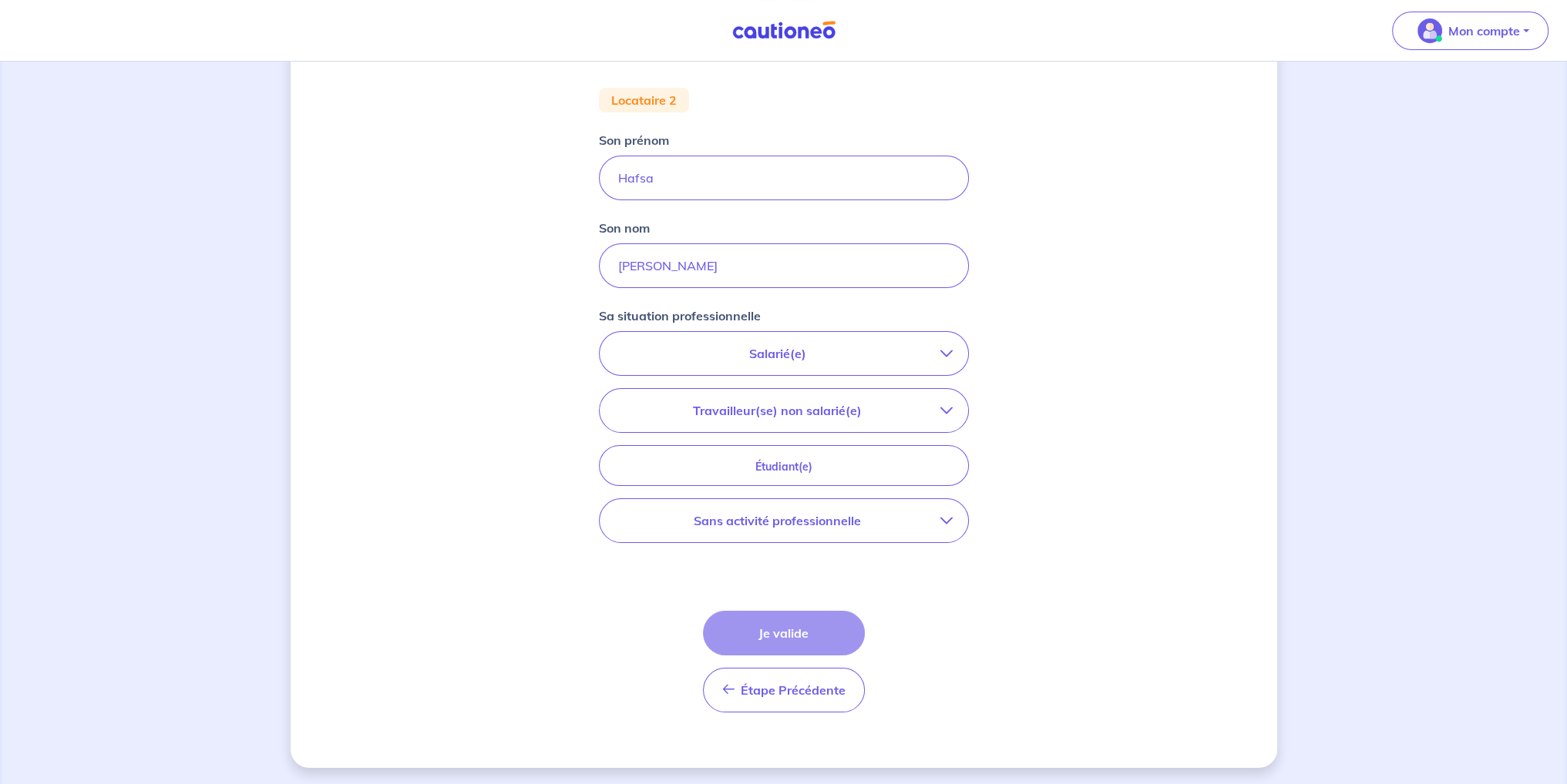
click at [830, 365] on button "Salarié(e)" at bounding box center [784, 353] width 368 height 43
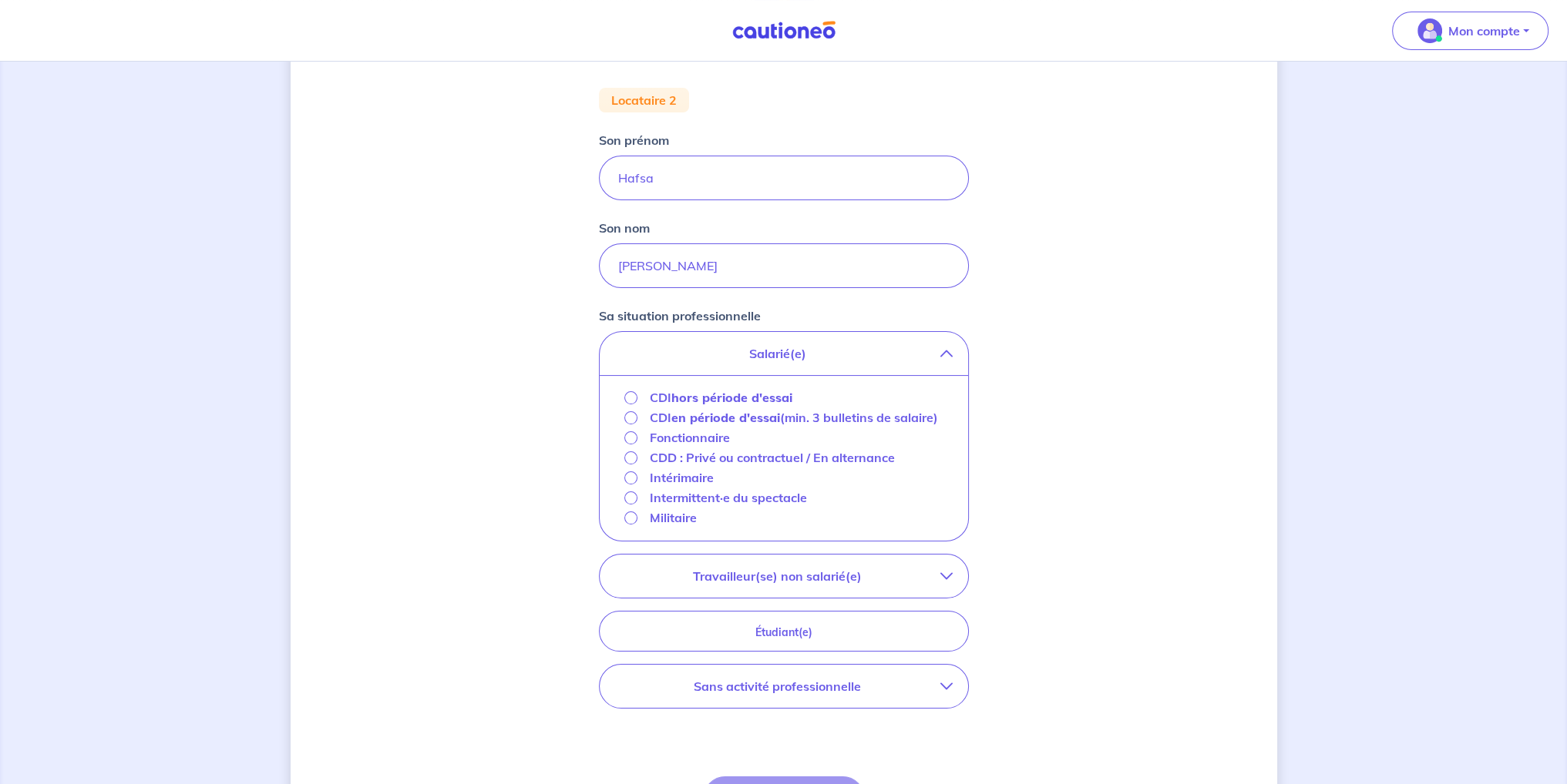
click at [758, 398] on strong "hors période d'essai" at bounding box center [731, 398] width 121 height 16
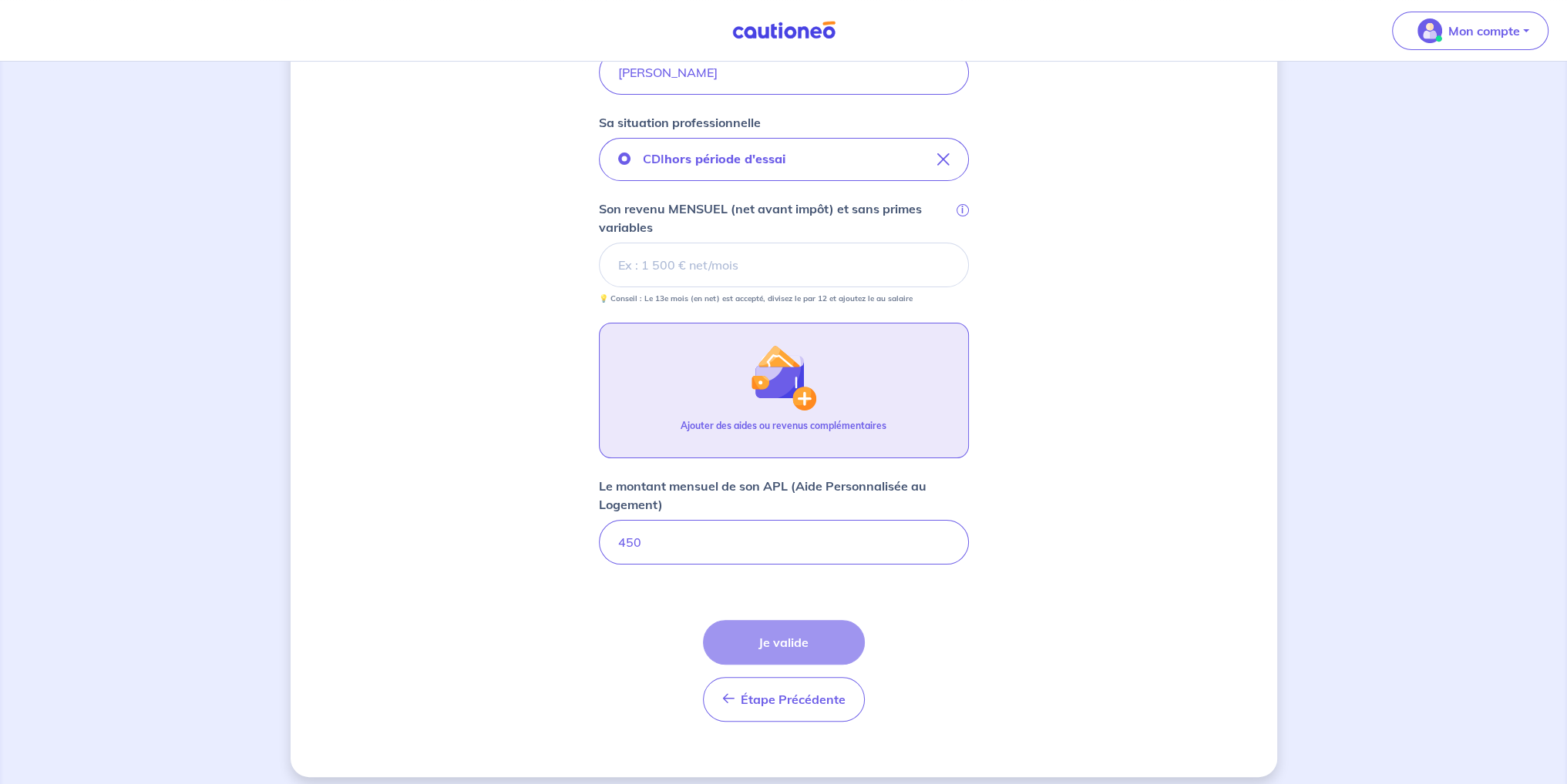
scroll to position [389, 0]
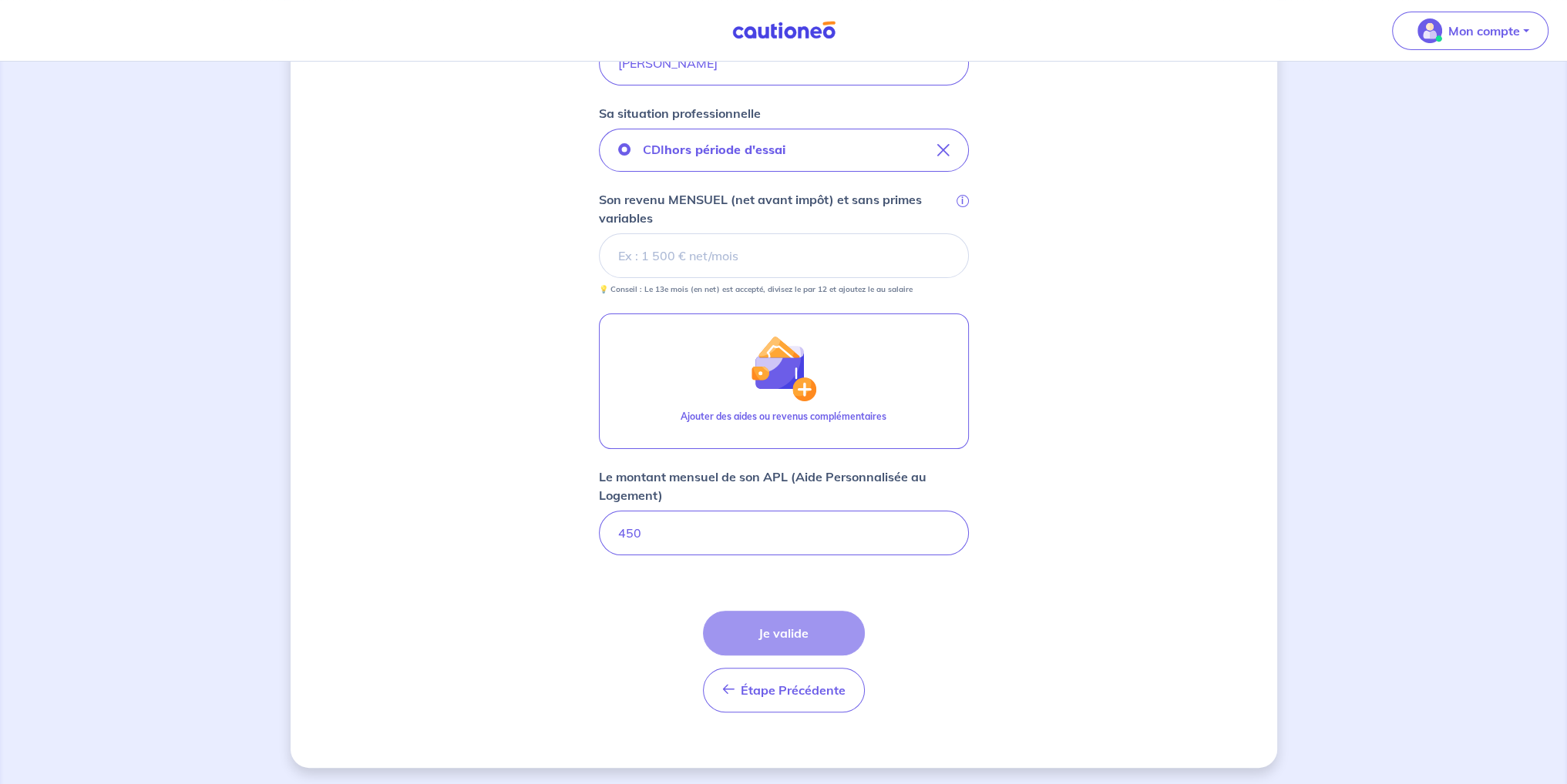
click at [801, 629] on div "Étape Précédente Précédent Je valide Je valide" at bounding box center [784, 661] width 161 height 101
click at [671, 246] on input "Son revenu MENSUEL (net avant impôt) et sans primes variables i" at bounding box center [784, 255] width 370 height 44
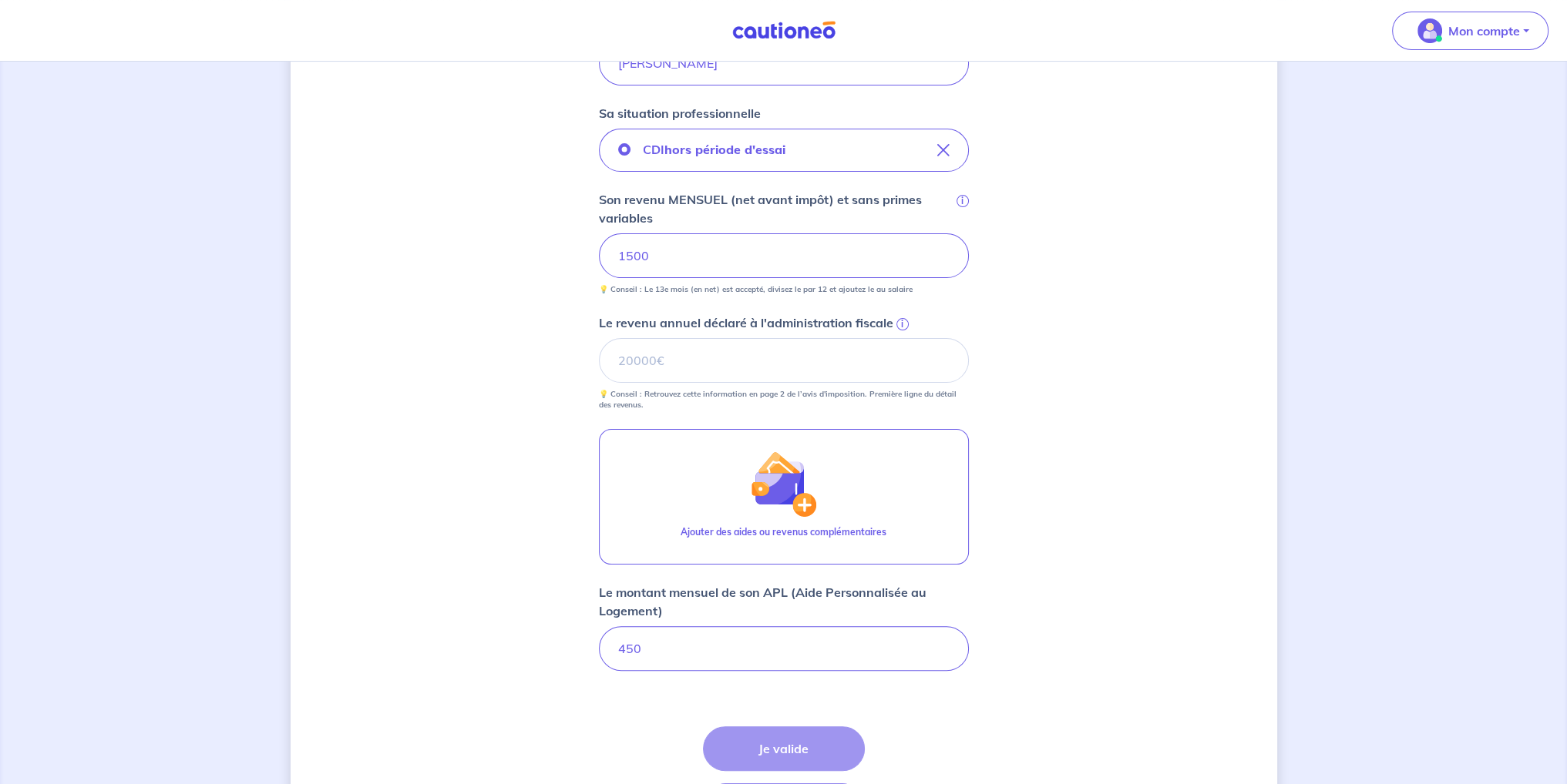
click at [1057, 552] on div "Concernant vos locataires Locataire 2 Son prénom [PERSON_NAME] Son nom El Ahmad…" at bounding box center [784, 287] width 987 height 1193
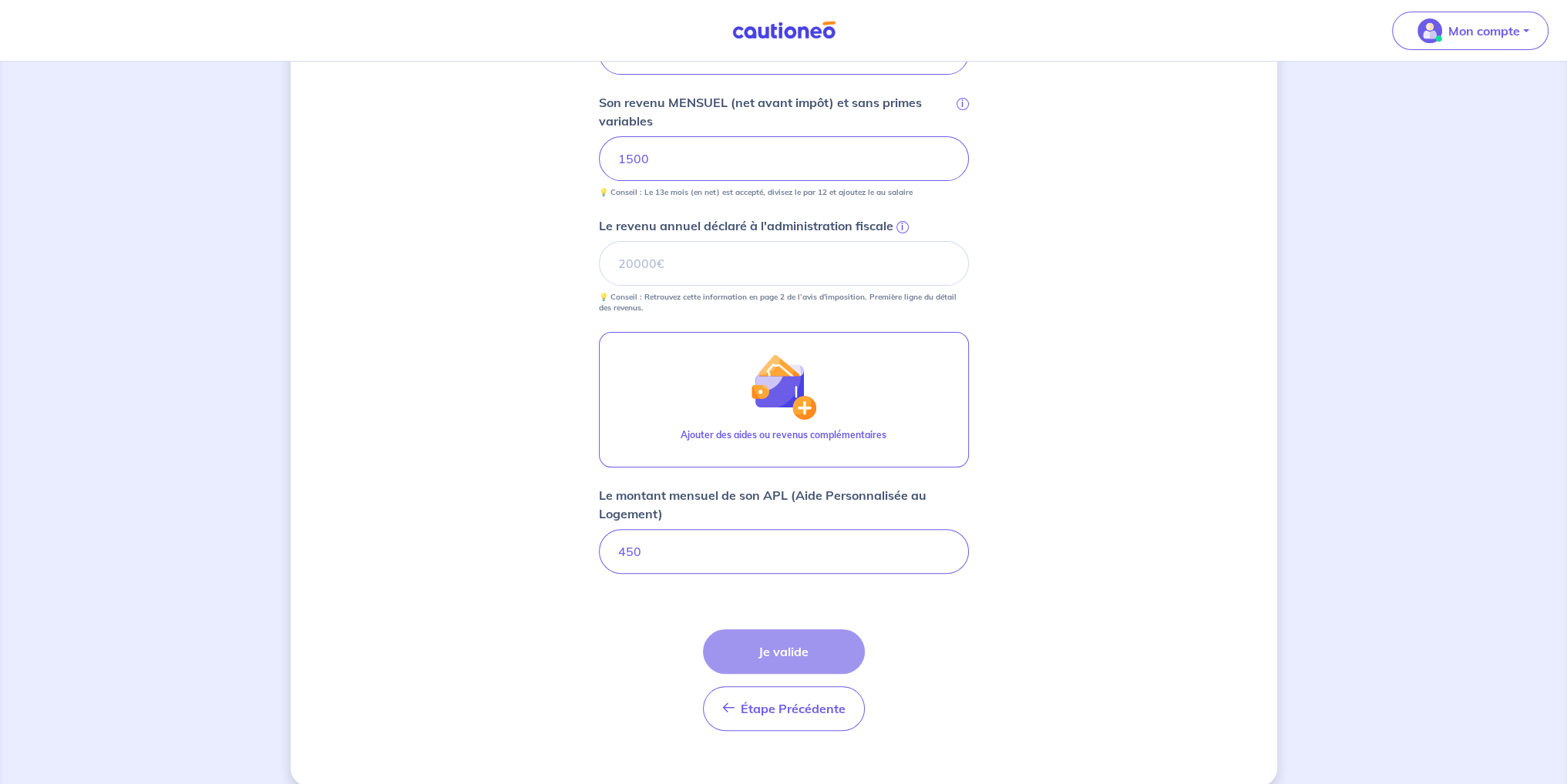
scroll to position [505, 0]
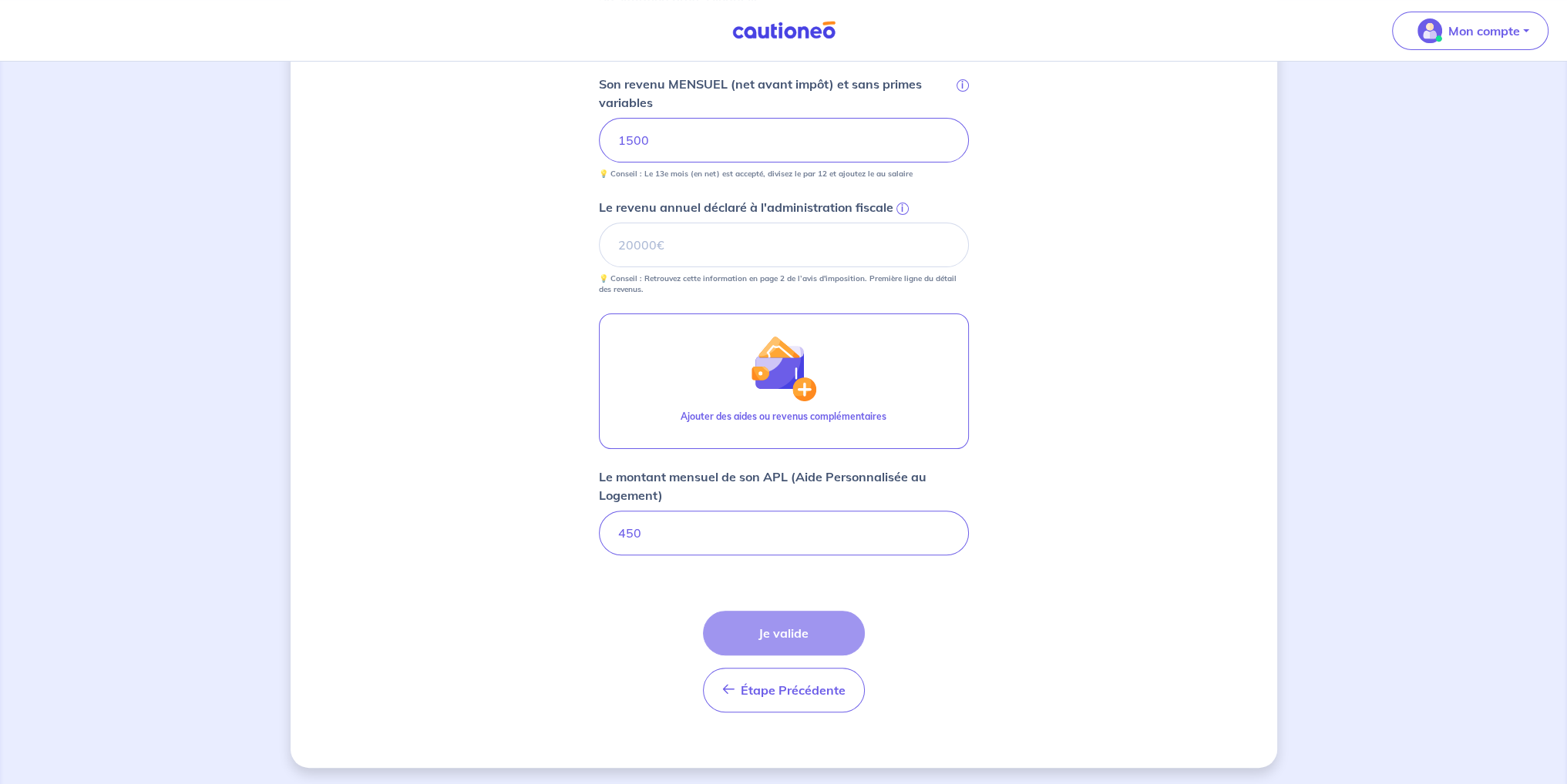
click at [830, 631] on div "Étape Précédente Précédent Je valide Je valide" at bounding box center [784, 661] width 161 height 101
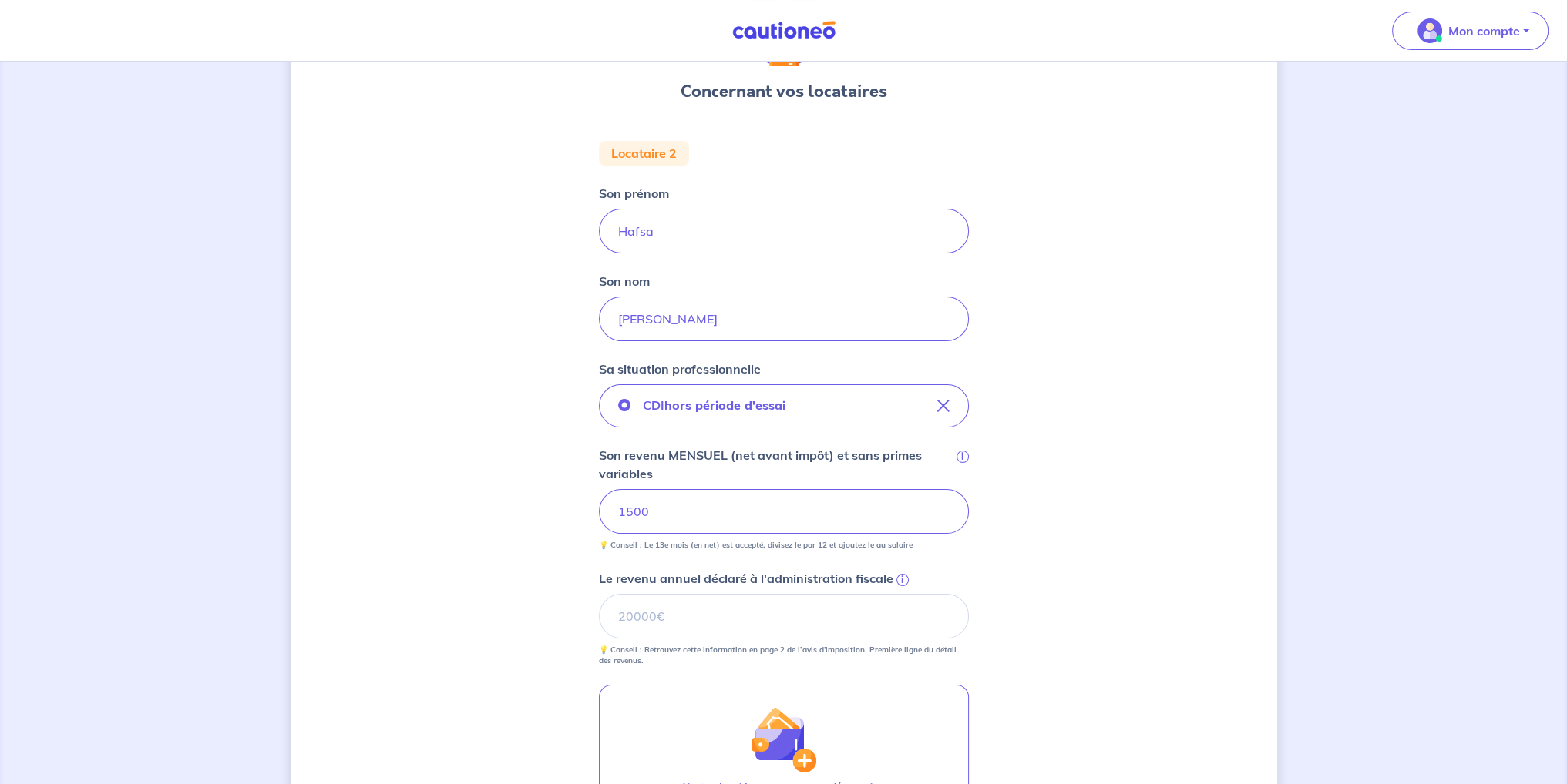
scroll to position [119, 0]
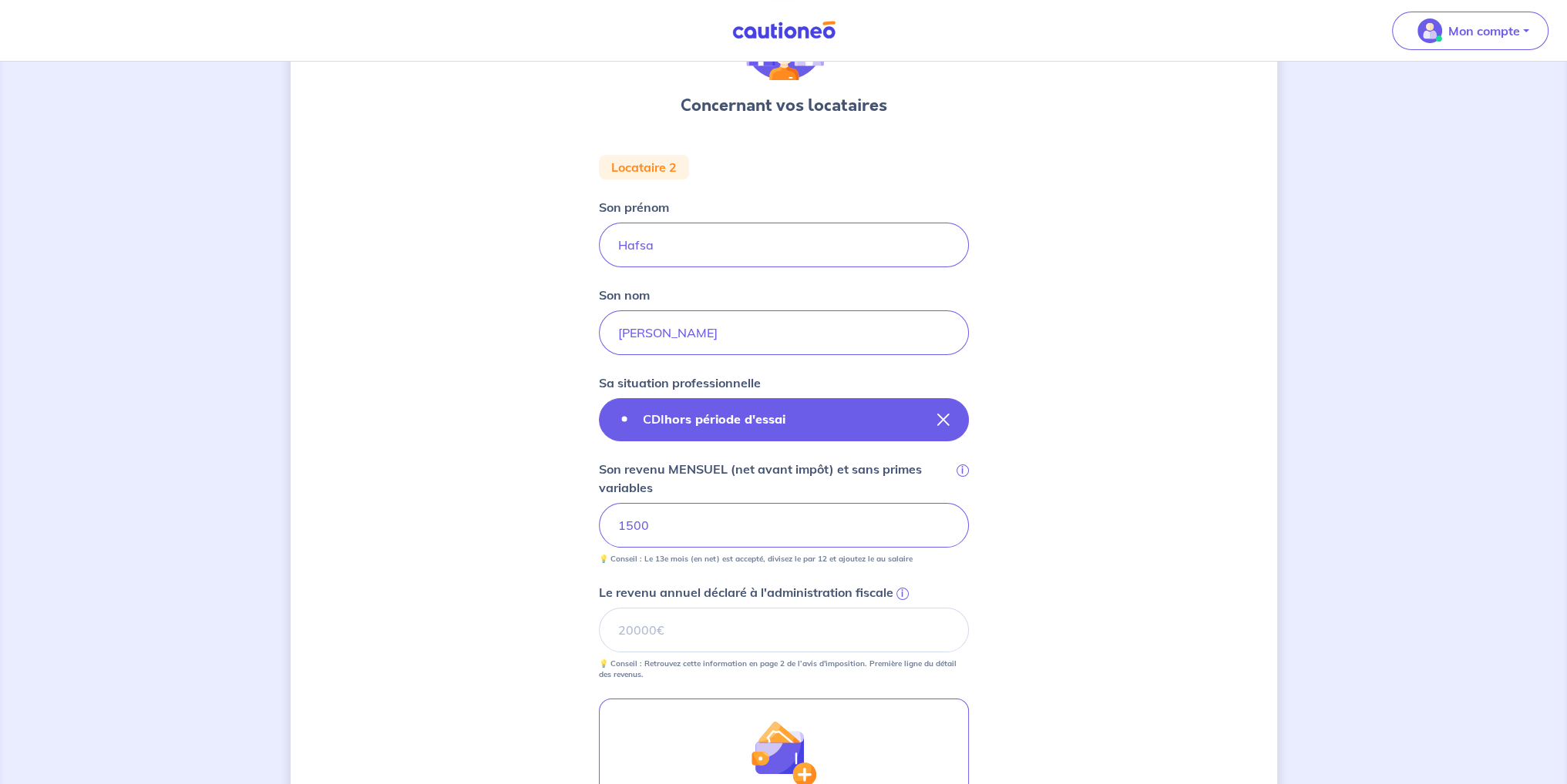
click at [947, 425] on button "CDI hors période d'essai" at bounding box center [784, 420] width 370 height 43
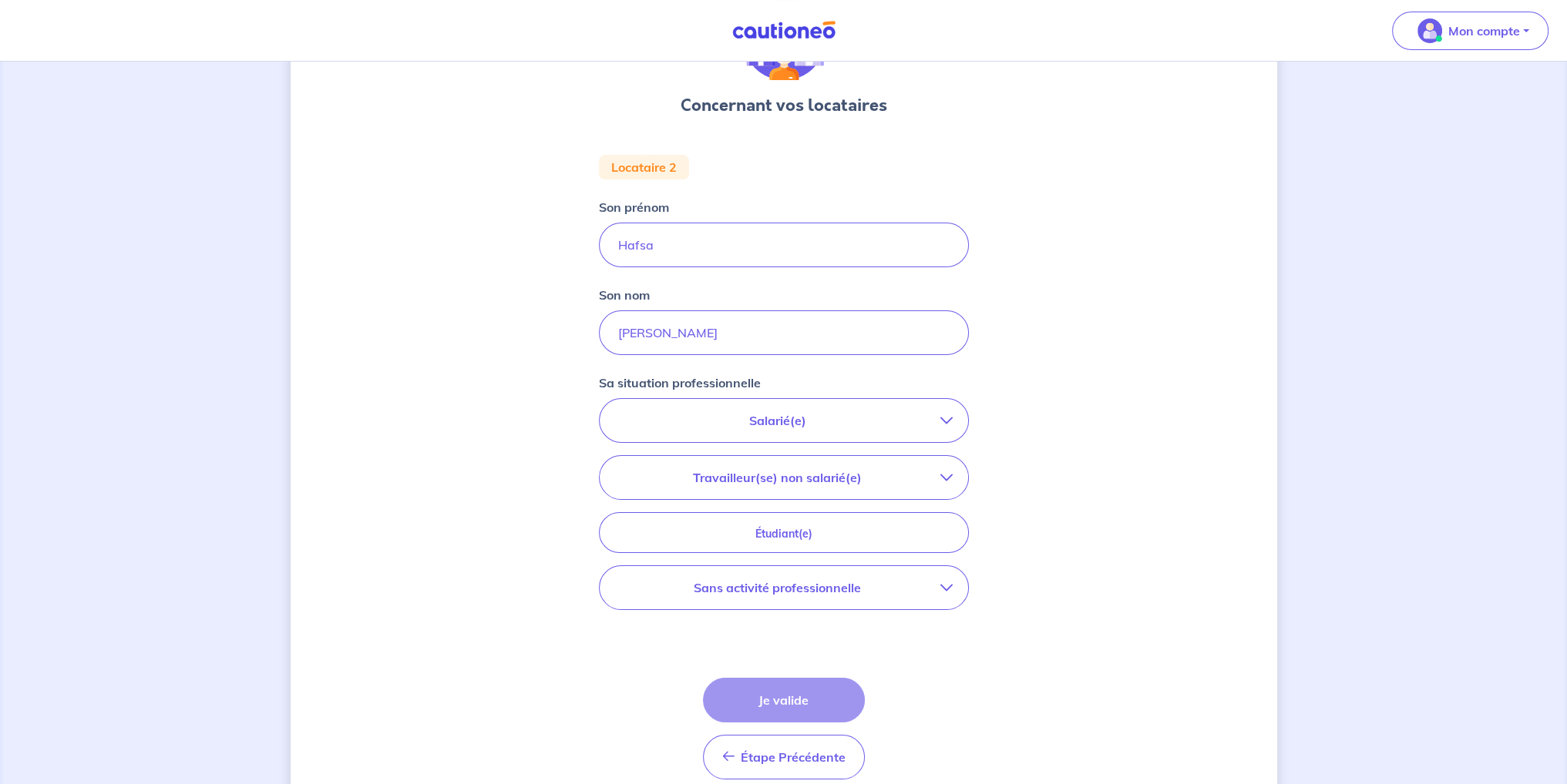
click at [802, 578] on p "Sans activité professionnelle" at bounding box center [777, 588] width 325 height 18
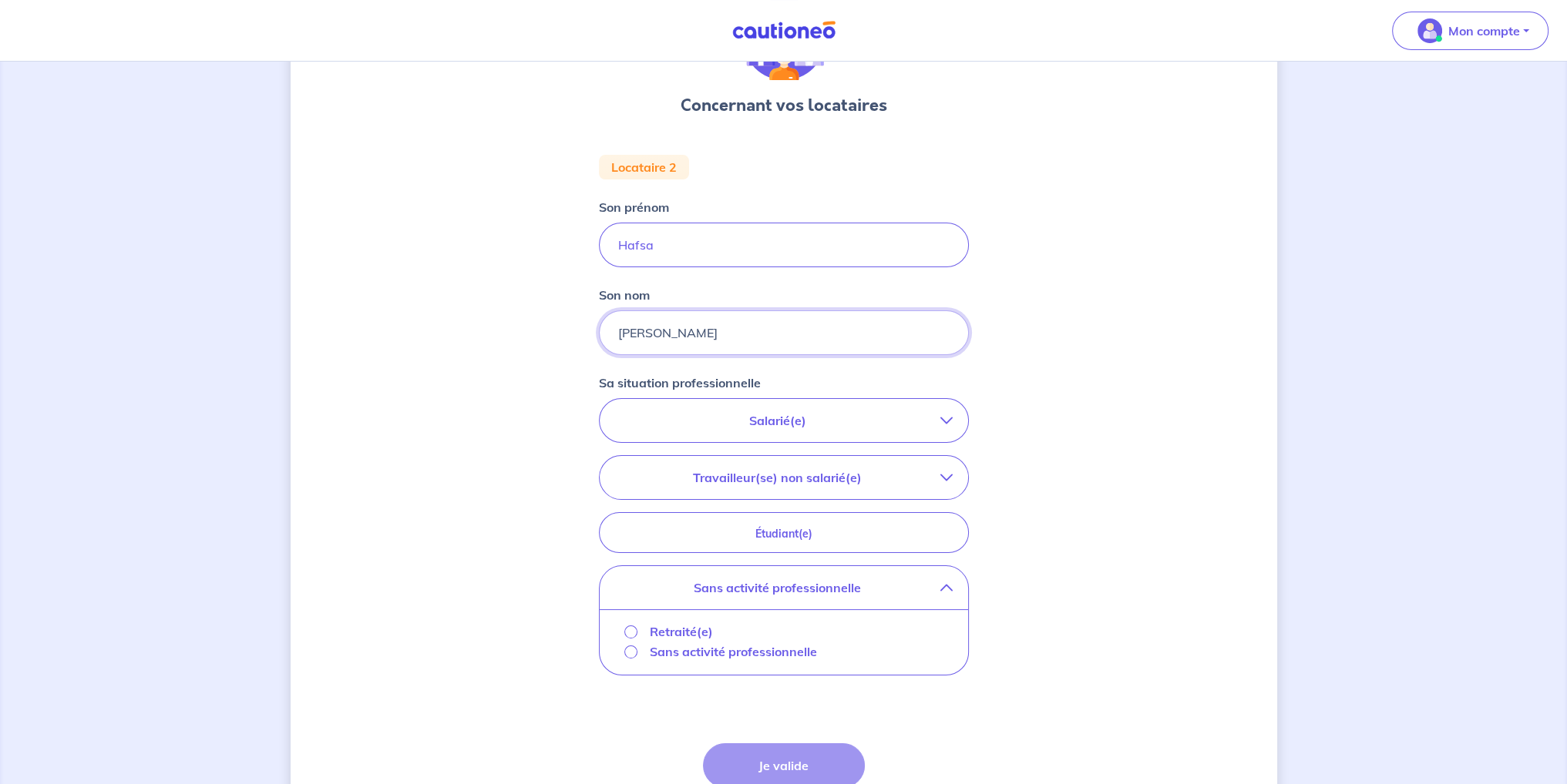
click at [764, 334] on input "[PERSON_NAME]" at bounding box center [784, 333] width 370 height 44
drag, startPoint x: 759, startPoint y: 247, endPoint x: 787, endPoint y: 233, distance: 31.3
click at [760, 247] on input "Hafsa" at bounding box center [784, 244] width 370 height 44
click at [632, 330] on input "[PERSON_NAME]" at bounding box center [784, 333] width 370 height 44
click at [1066, 473] on div "Concernant vos locataires Locataire 2 Son prénom [PERSON_NAME] Son nom [PERSON_…" at bounding box center [784, 430] width 987 height 940
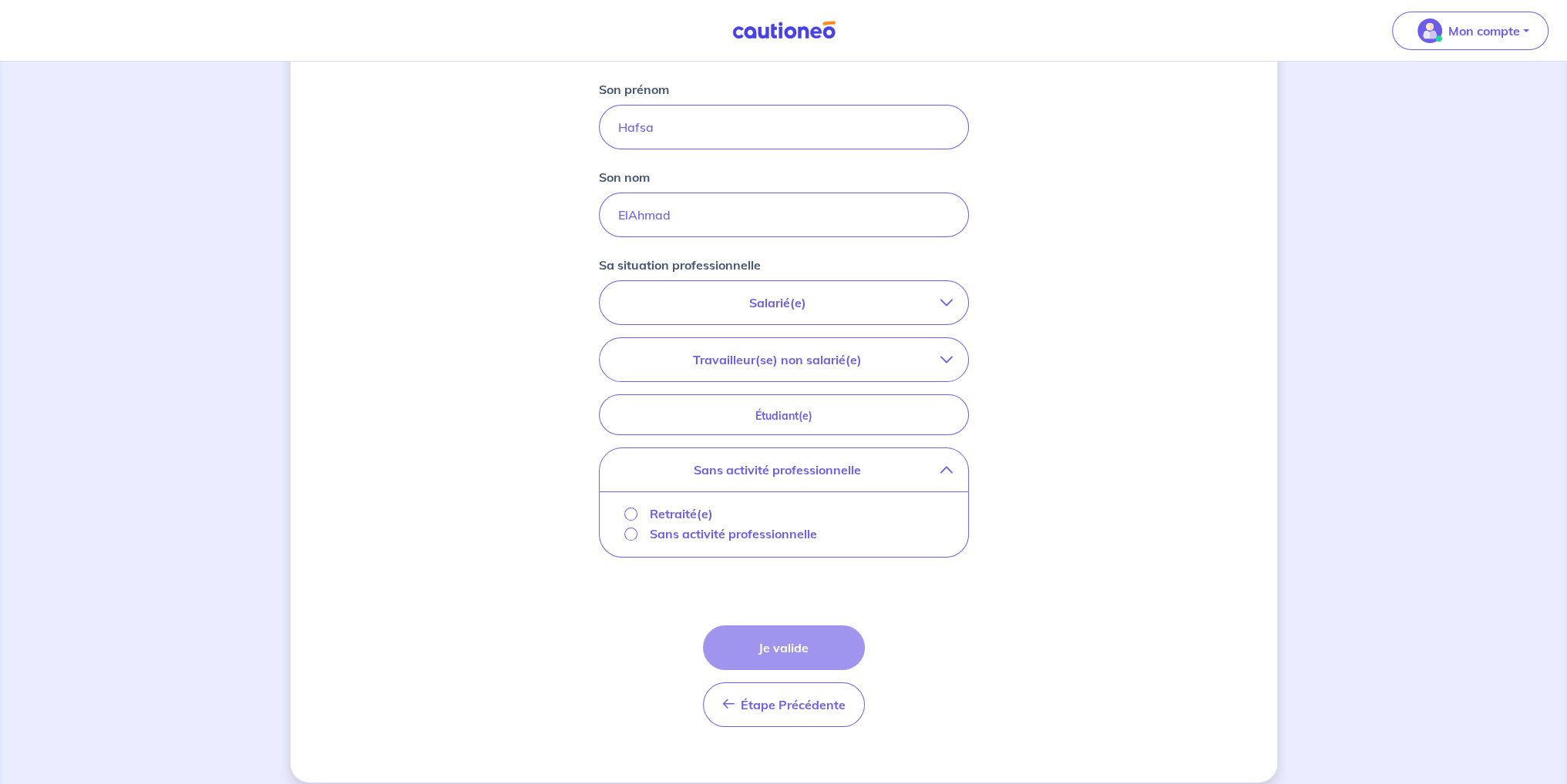
scroll to position [252, 0]
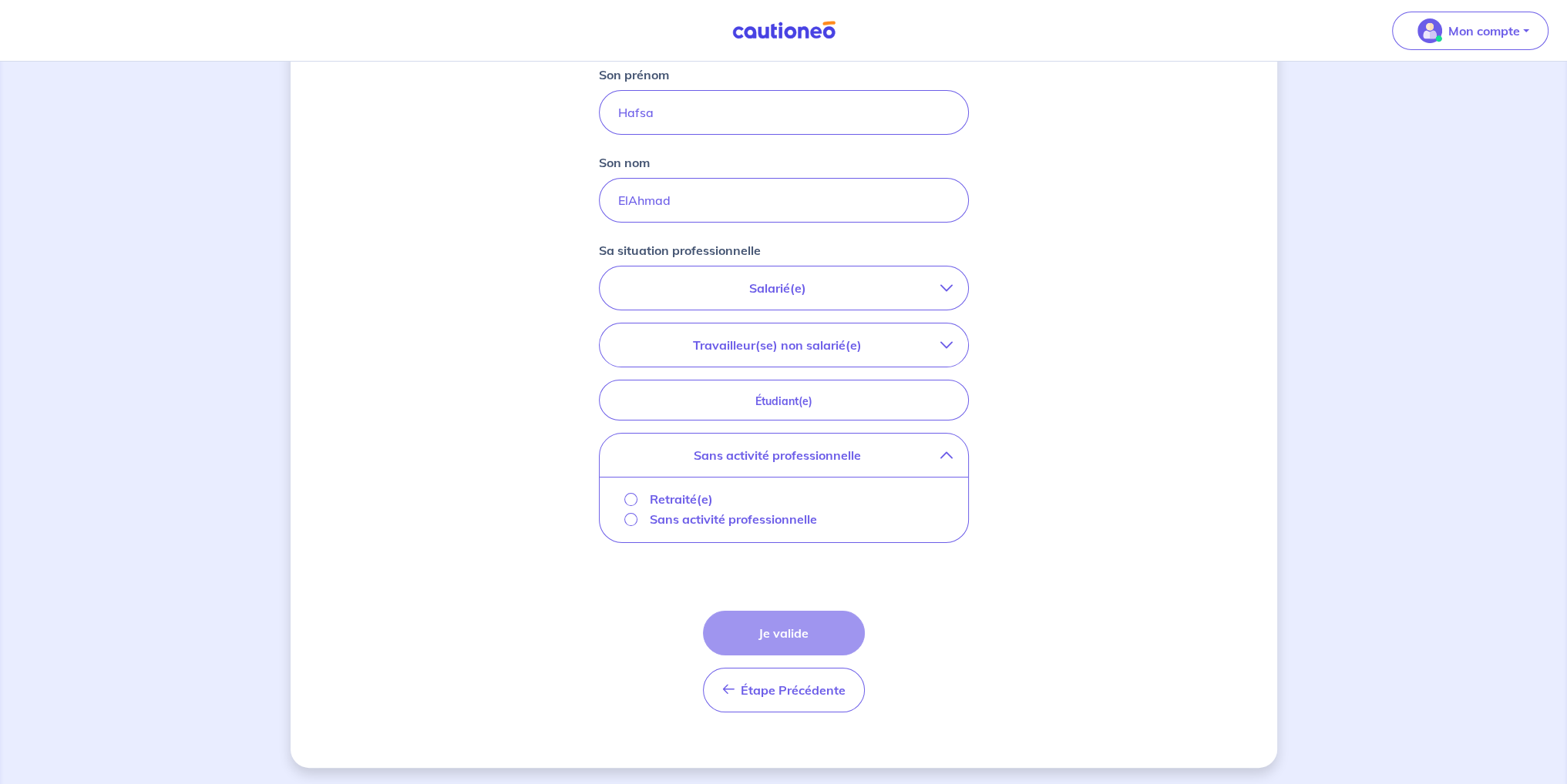
click at [820, 614] on div "Étape Précédente Précédent Je valide Je valide" at bounding box center [784, 661] width 161 height 101
click at [811, 626] on div "Étape Précédente Précédent Je valide Je valide" at bounding box center [784, 661] width 161 height 101
click at [639, 206] on input "ElAhmad" at bounding box center [784, 200] width 370 height 44
click at [629, 200] on input "ElAhmad" at bounding box center [784, 200] width 370 height 44
click at [697, 204] on input "[PERSON_NAME]" at bounding box center [784, 200] width 370 height 44
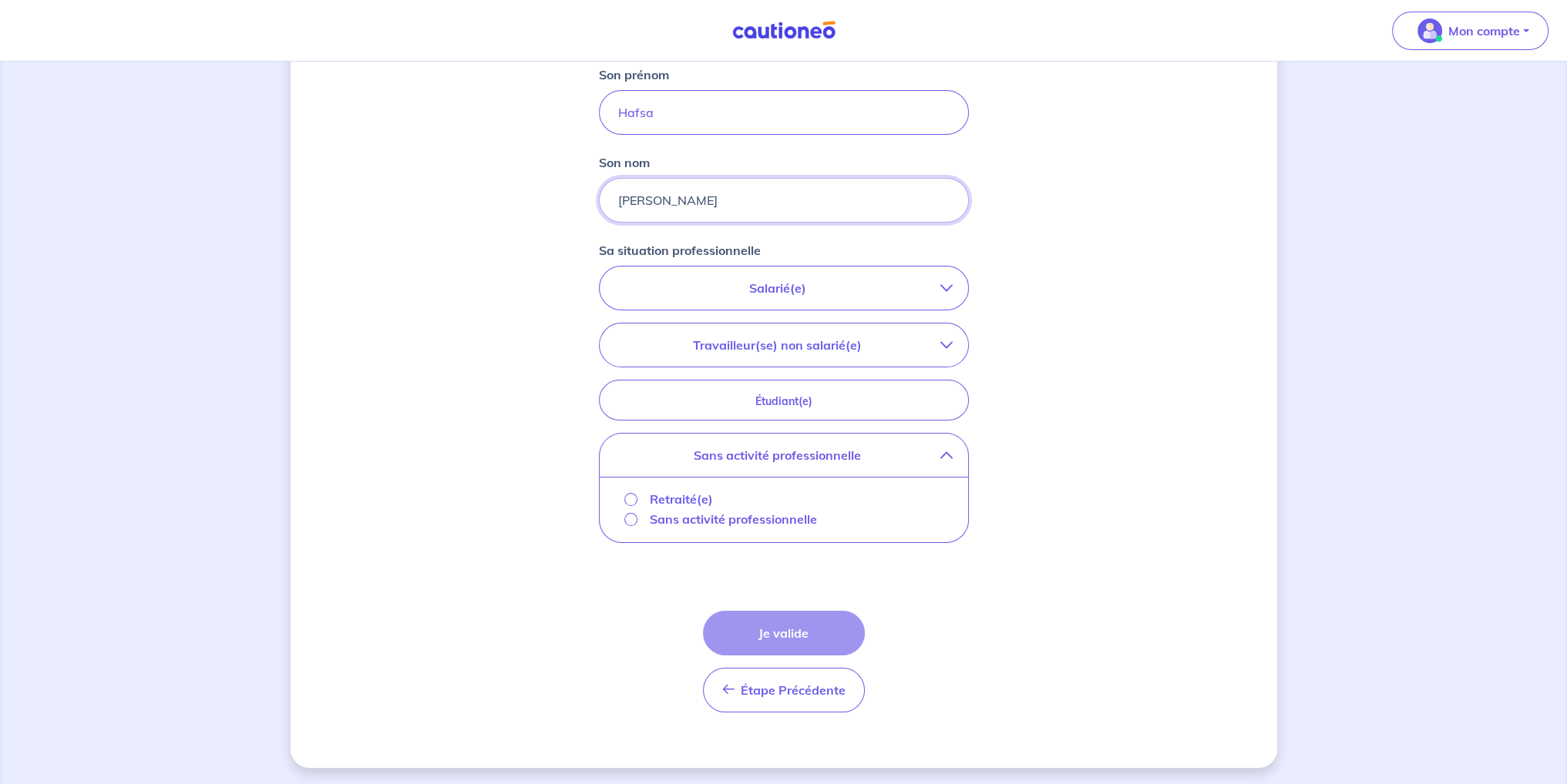
type input "[PERSON_NAME]"
click at [732, 105] on input "Hafsa" at bounding box center [784, 113] width 370 height 44
click at [1051, 207] on div "Concernant vos locataires Locataire 2 Son prénom [PERSON_NAME] Son nom El Ahmad…" at bounding box center [784, 298] width 987 height 940
click at [888, 274] on button "Salarié(e)" at bounding box center [784, 288] width 368 height 43
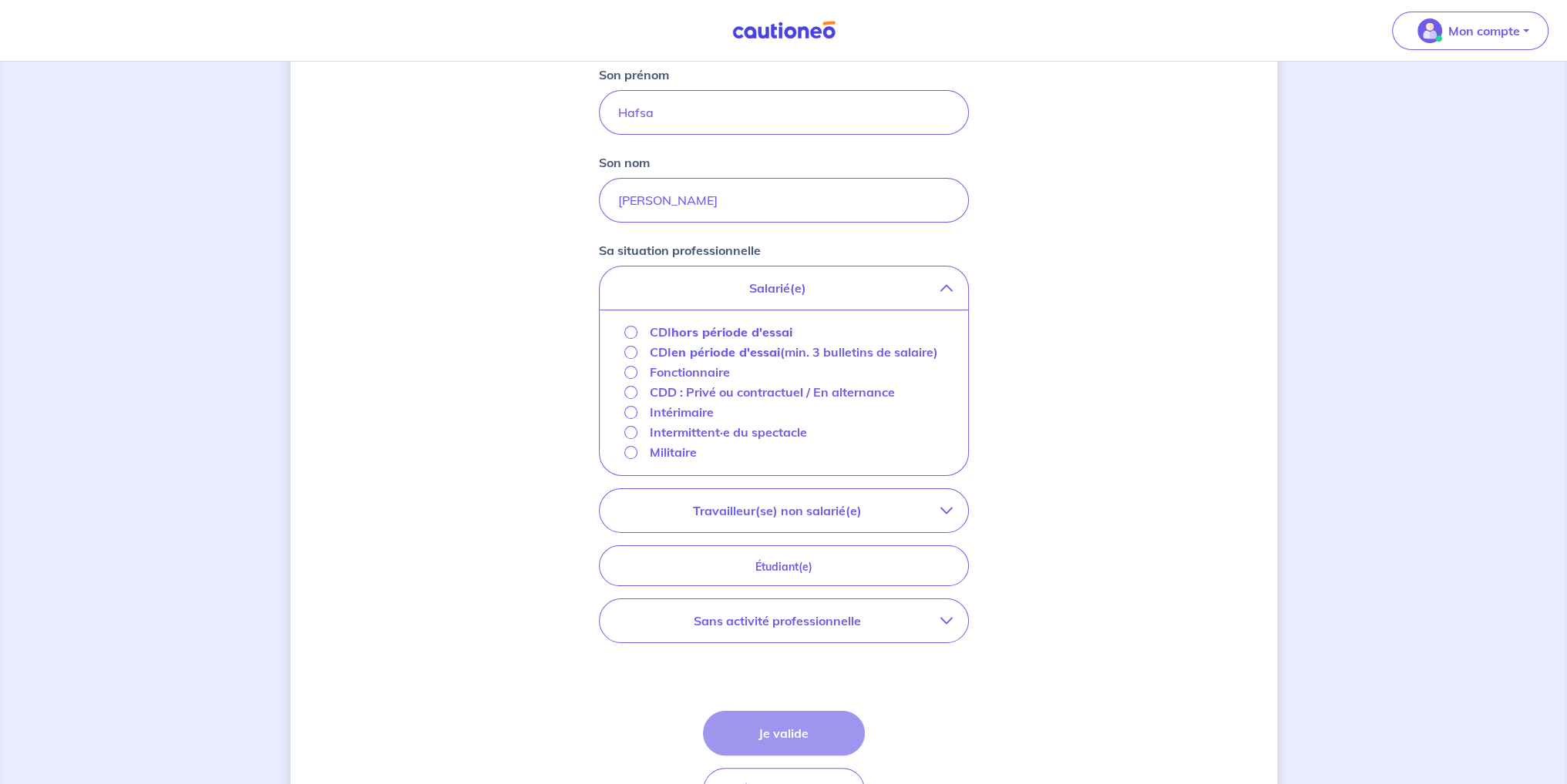
click at [736, 502] on p "Travailleur(se) non salarié(e)" at bounding box center [777, 511] width 325 height 18
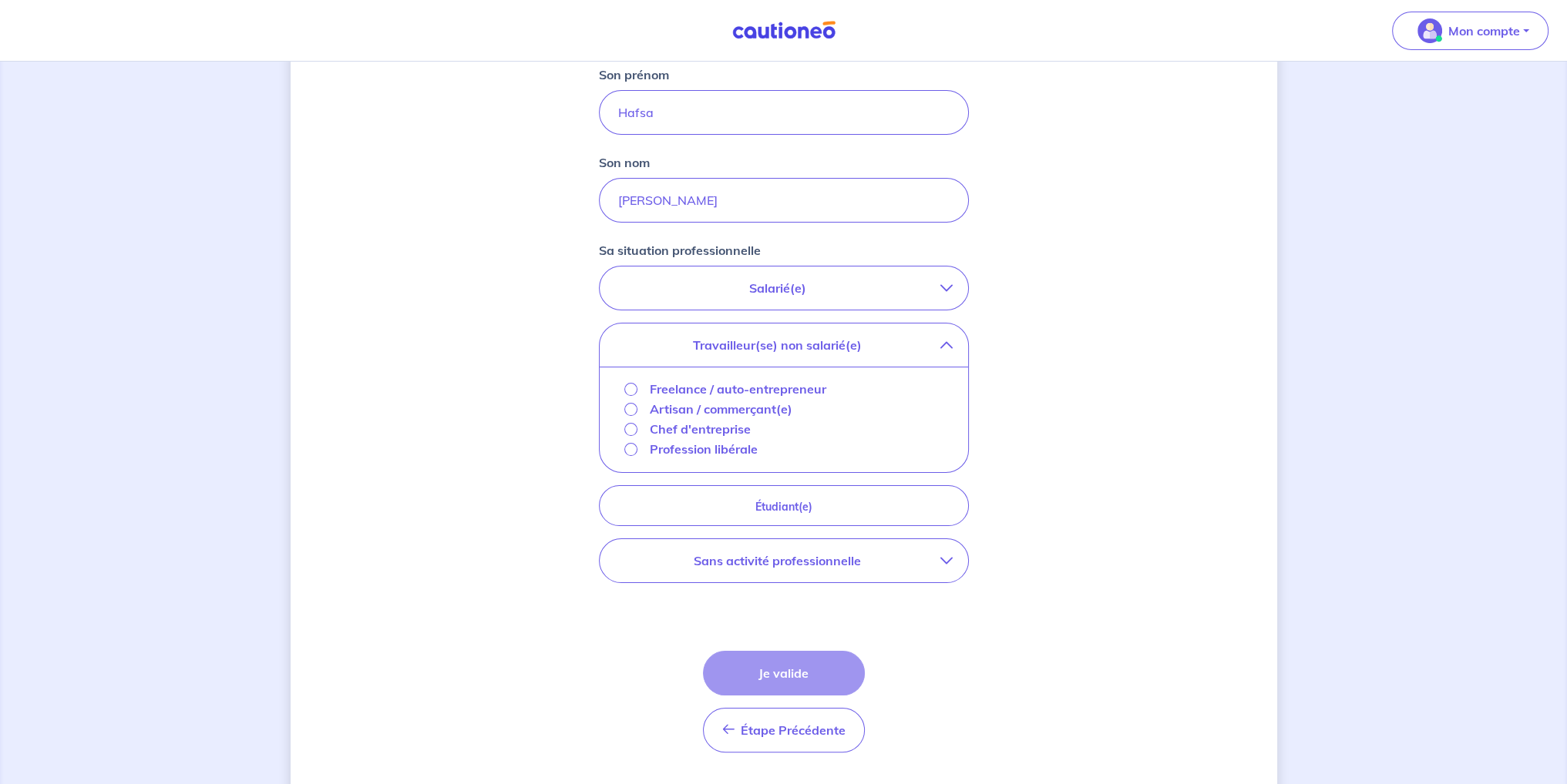
click at [770, 562] on p "Sans activité professionnelle" at bounding box center [777, 561] width 325 height 18
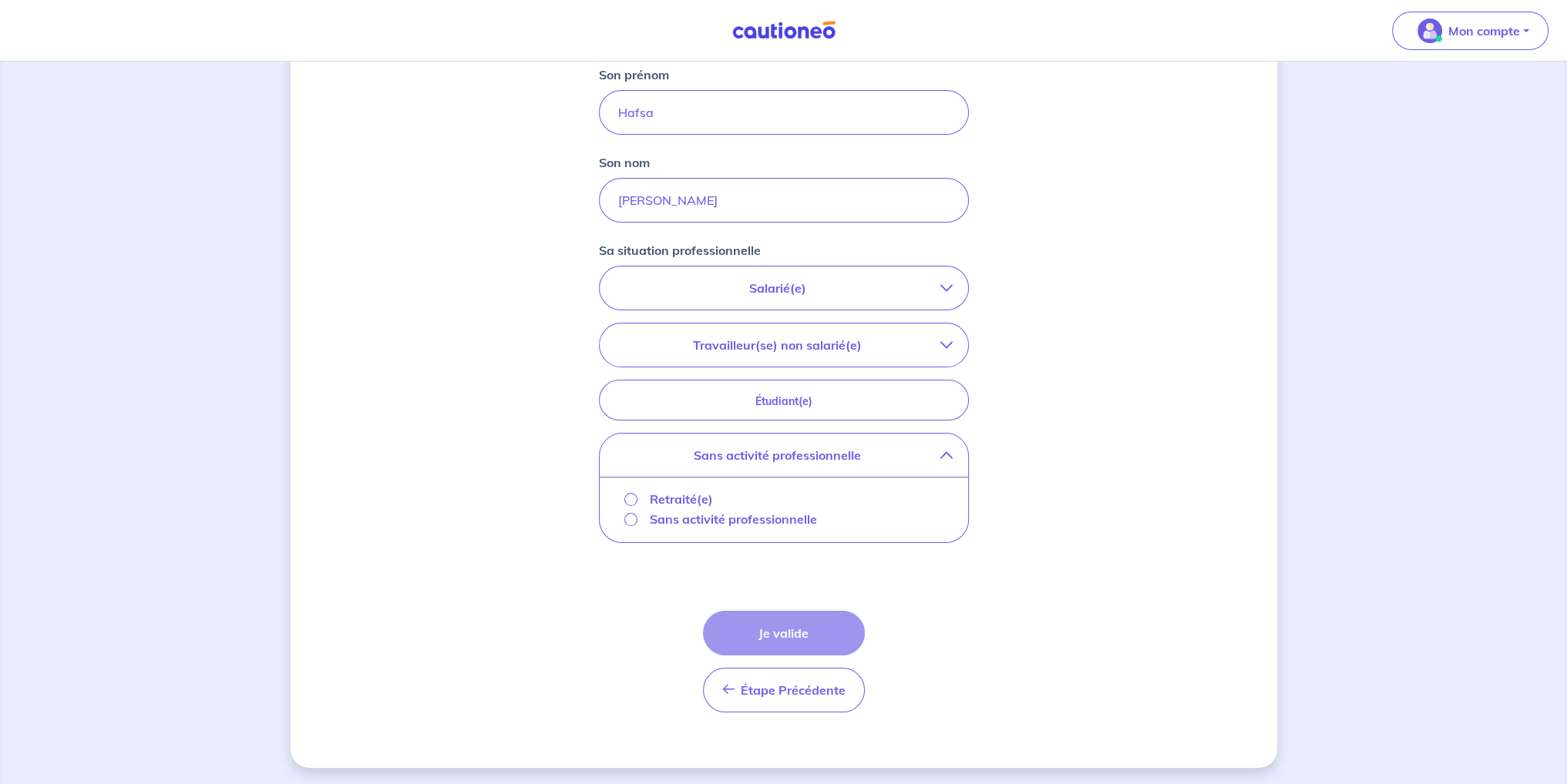
click at [650, 520] on p "Sans activité professionnelle" at bounding box center [733, 519] width 167 height 18
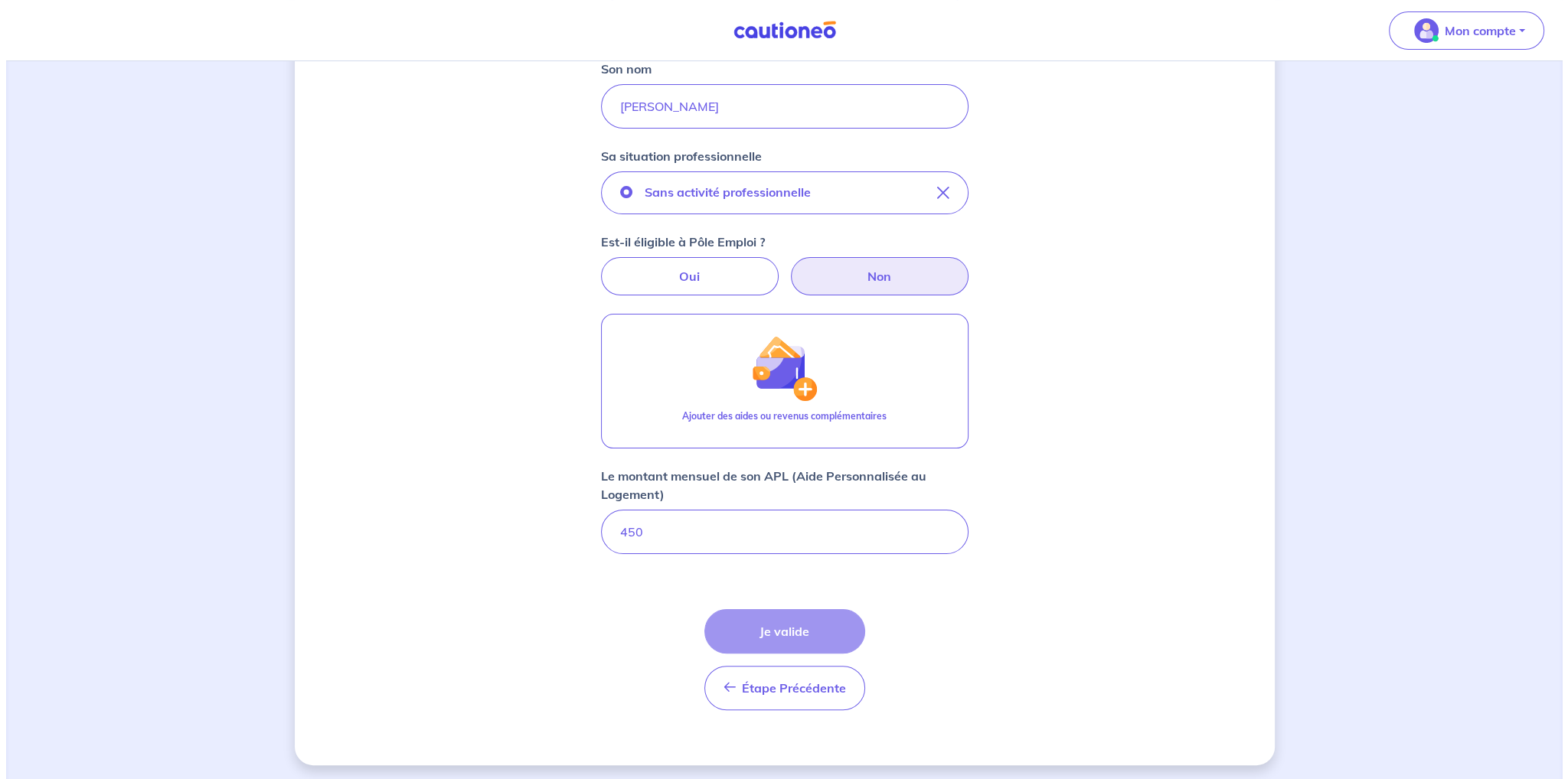
scroll to position [346, 0]
click at [676, 527] on input "450" at bounding box center [778, 529] width 368 height 44
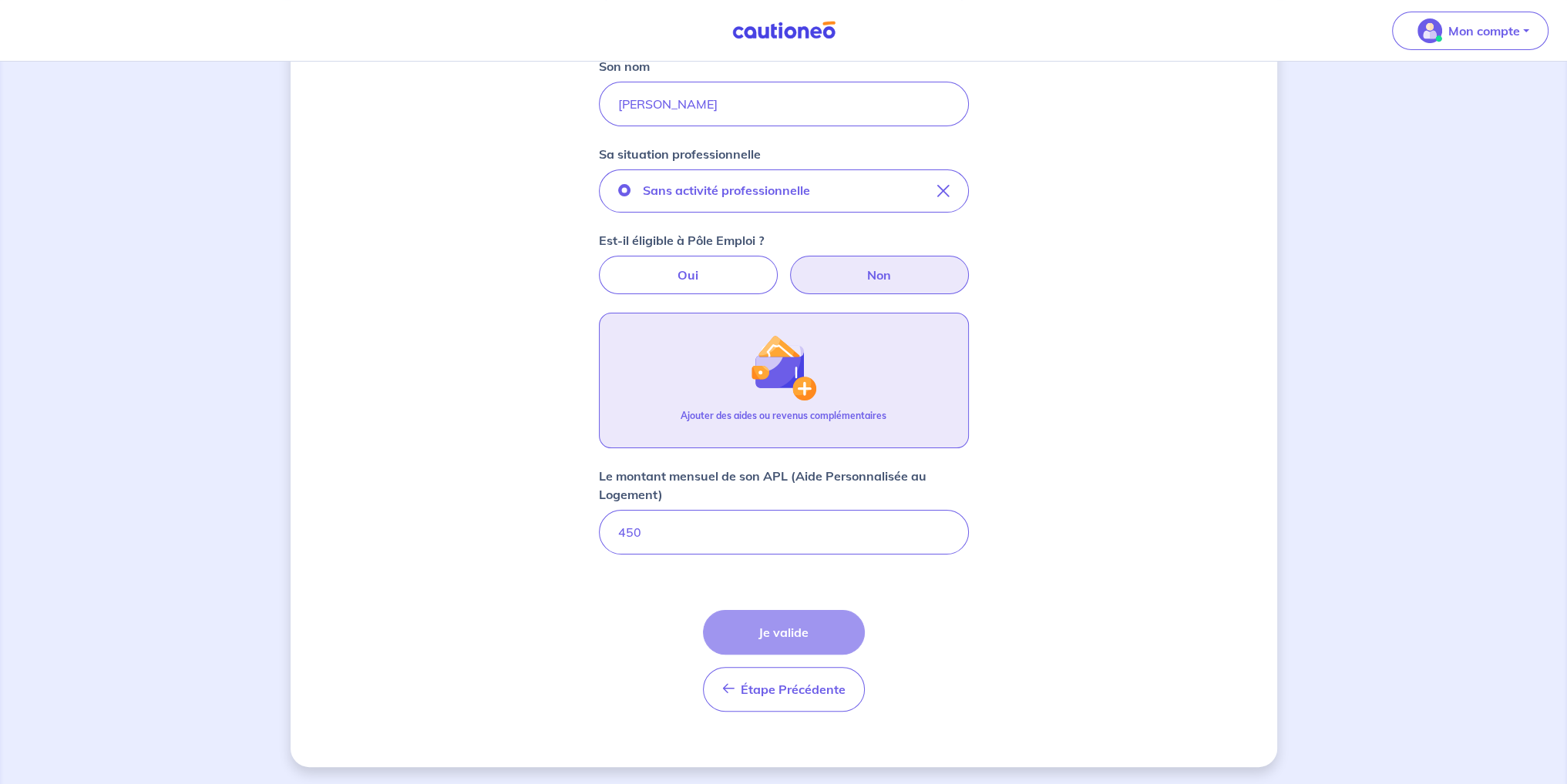
click at [802, 423] on div "Ajouter des aides ou revenus complémentaires" at bounding box center [783, 422] width 206 height 26
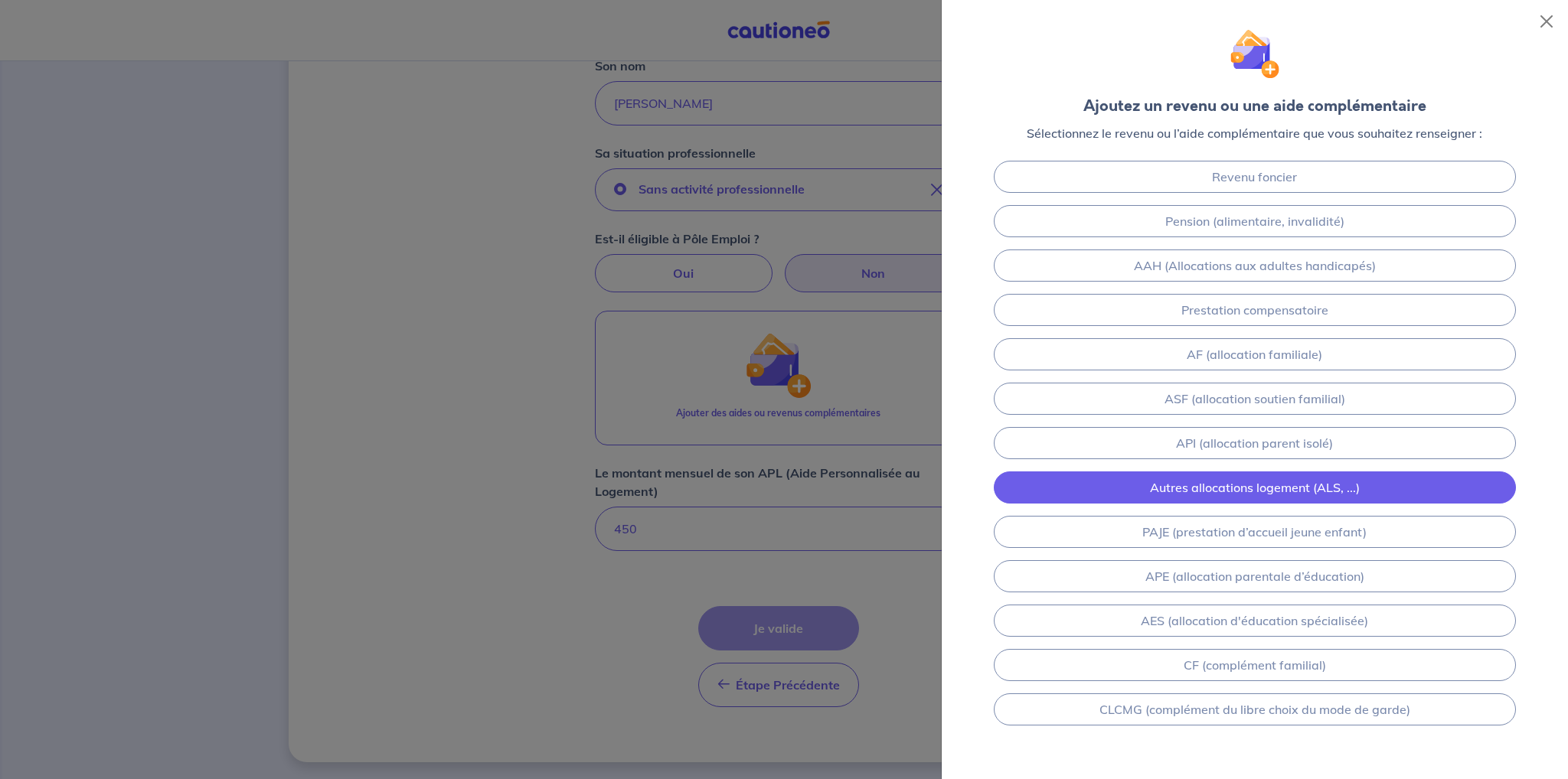
click at [1243, 490] on link "Autres allocations logement (ALS, ...)" at bounding box center [1255, 487] width 523 height 32
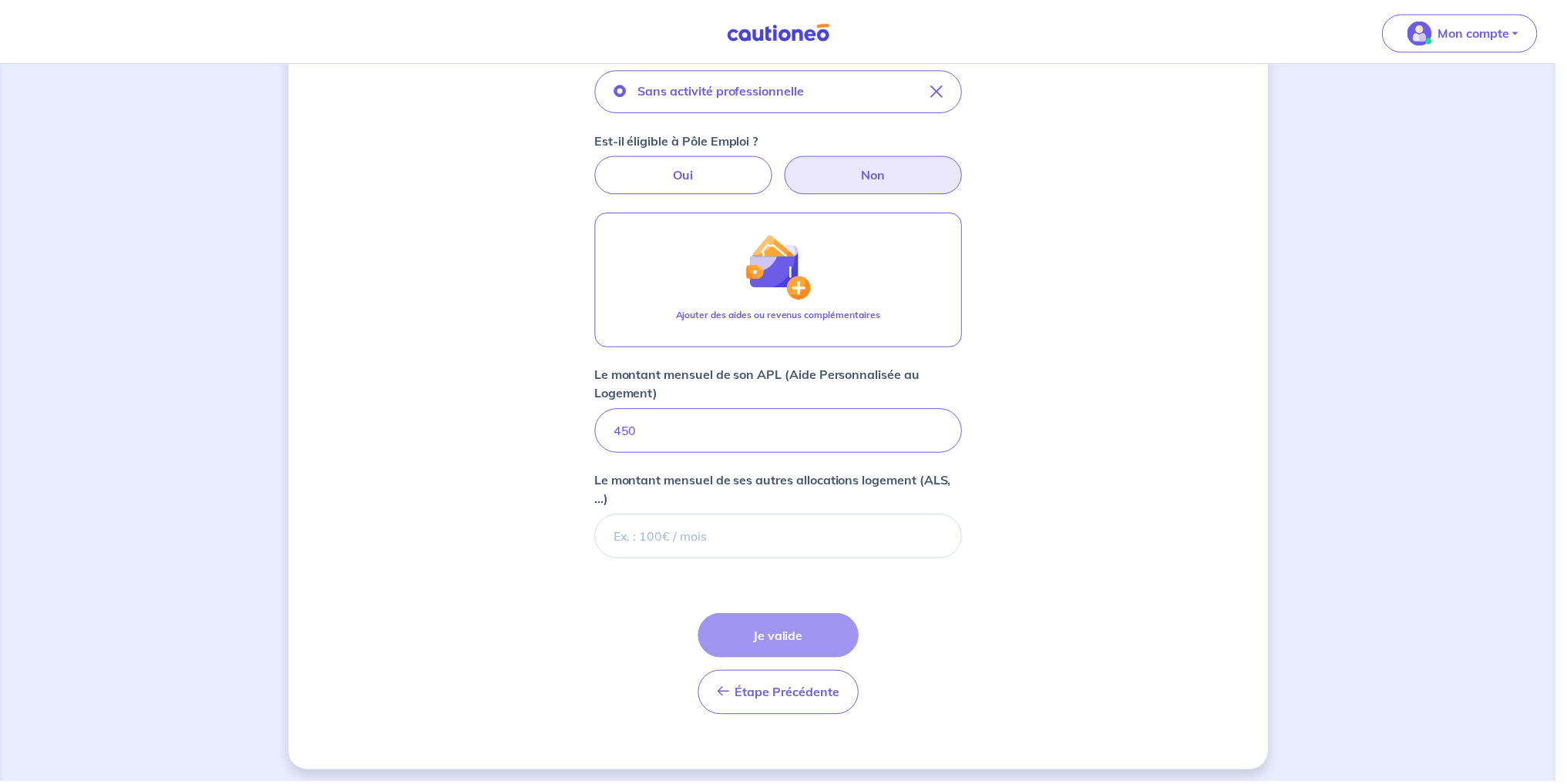
scroll to position [454, 0]
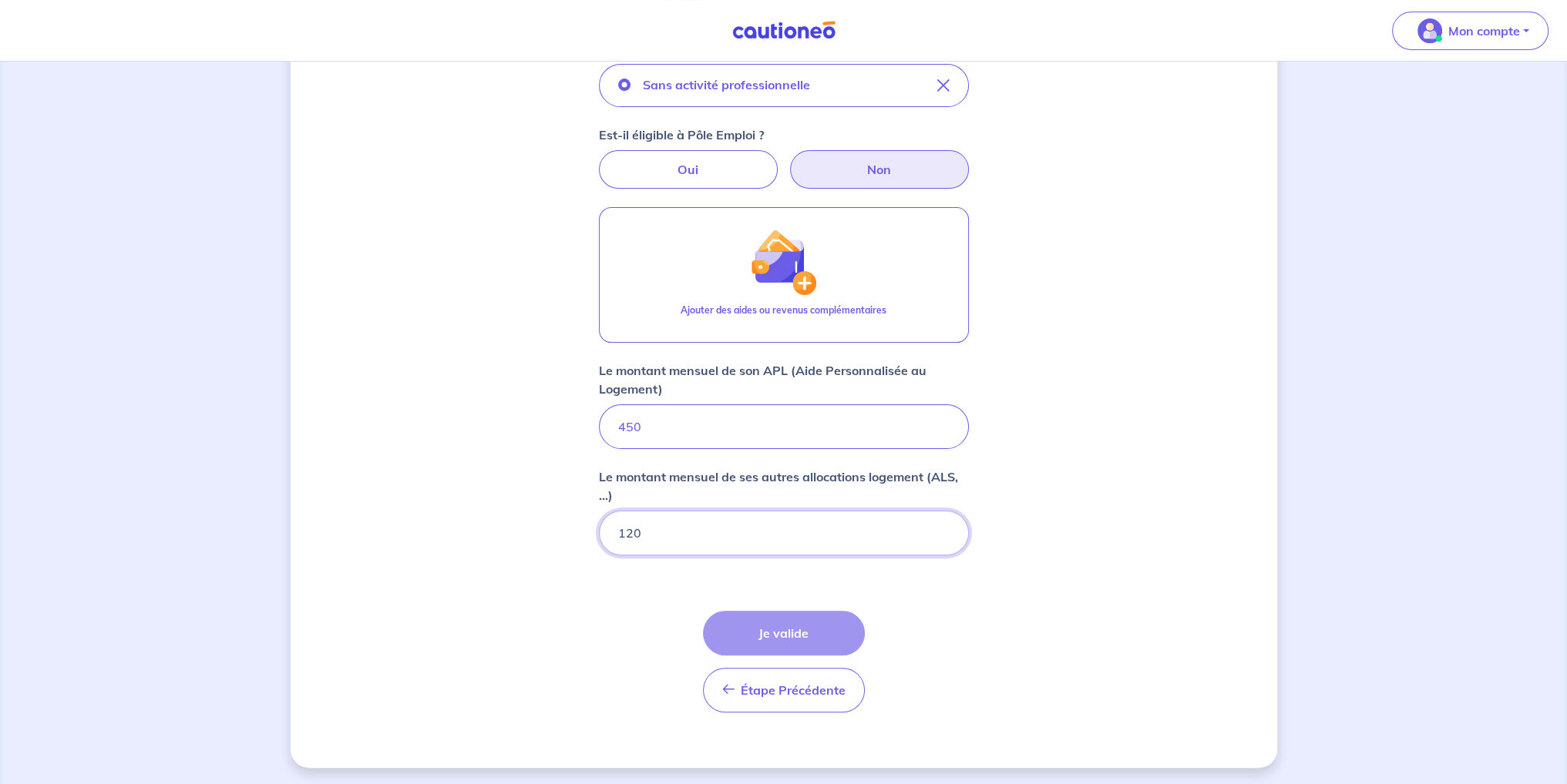
type input "120"
click at [923, 624] on form "Locataire 2 Son prénom [PERSON_NAME] Son nom El Ahmad Sa situation professionne…" at bounding box center [784, 272] width 370 height 904
click at [820, 641] on div "Étape Précédente Précédent Je valide Je valide" at bounding box center [784, 661] width 161 height 101
click at [818, 636] on div "Étape Précédente Précédent Je valide Je valide" at bounding box center [784, 661] width 161 height 101
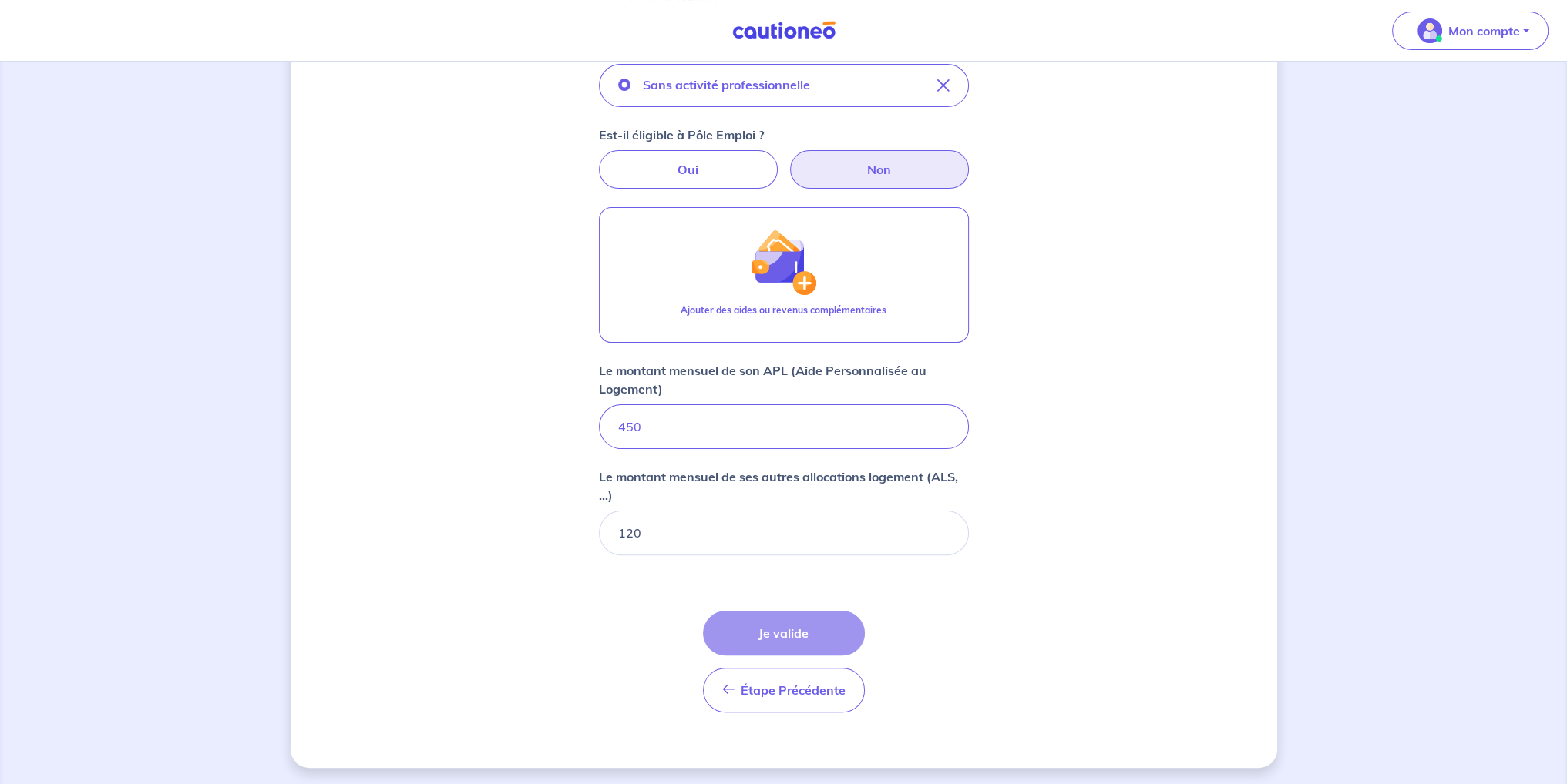
click at [775, 636] on div "Étape Précédente Précédent Je valide Je valide" at bounding box center [784, 661] width 161 height 101
click at [739, 445] on input "450" at bounding box center [784, 426] width 370 height 44
click at [748, 433] on input "450" at bounding box center [784, 426] width 370 height 44
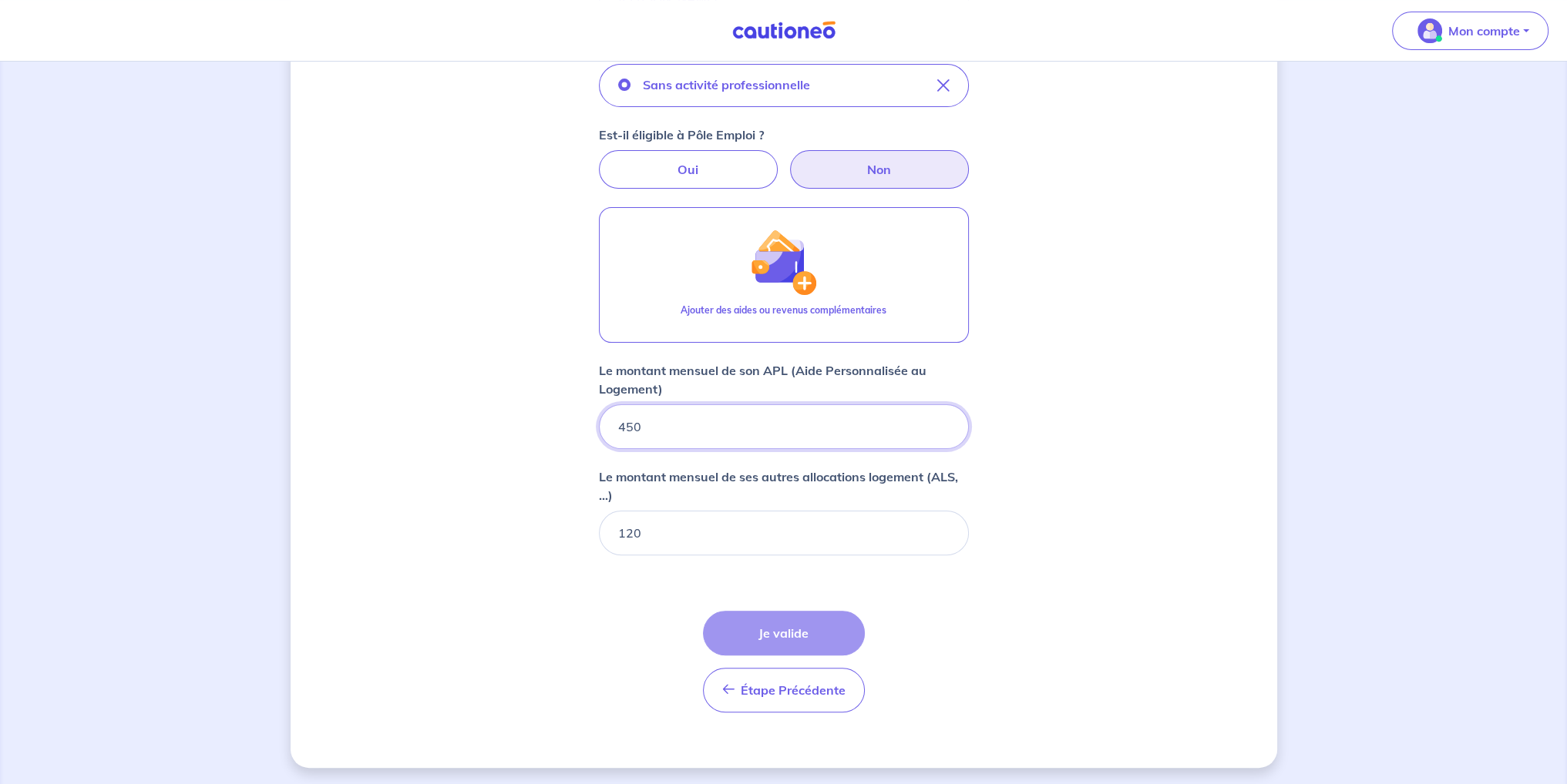
click at [748, 433] on input "450" at bounding box center [784, 426] width 370 height 44
click at [999, 495] on div "Concernant vos locataires Locataire 2 Son prénom [PERSON_NAME] Son nom El Ahmad…" at bounding box center [784, 197] width 987 height 1142
click at [820, 441] on input "400" at bounding box center [784, 426] width 370 height 44
type input "40"
click at [1141, 513] on div "Concernant vos locataires Locataire 2 Son prénom [PERSON_NAME] Son nom El Ahmad…" at bounding box center [784, 197] width 987 height 1142
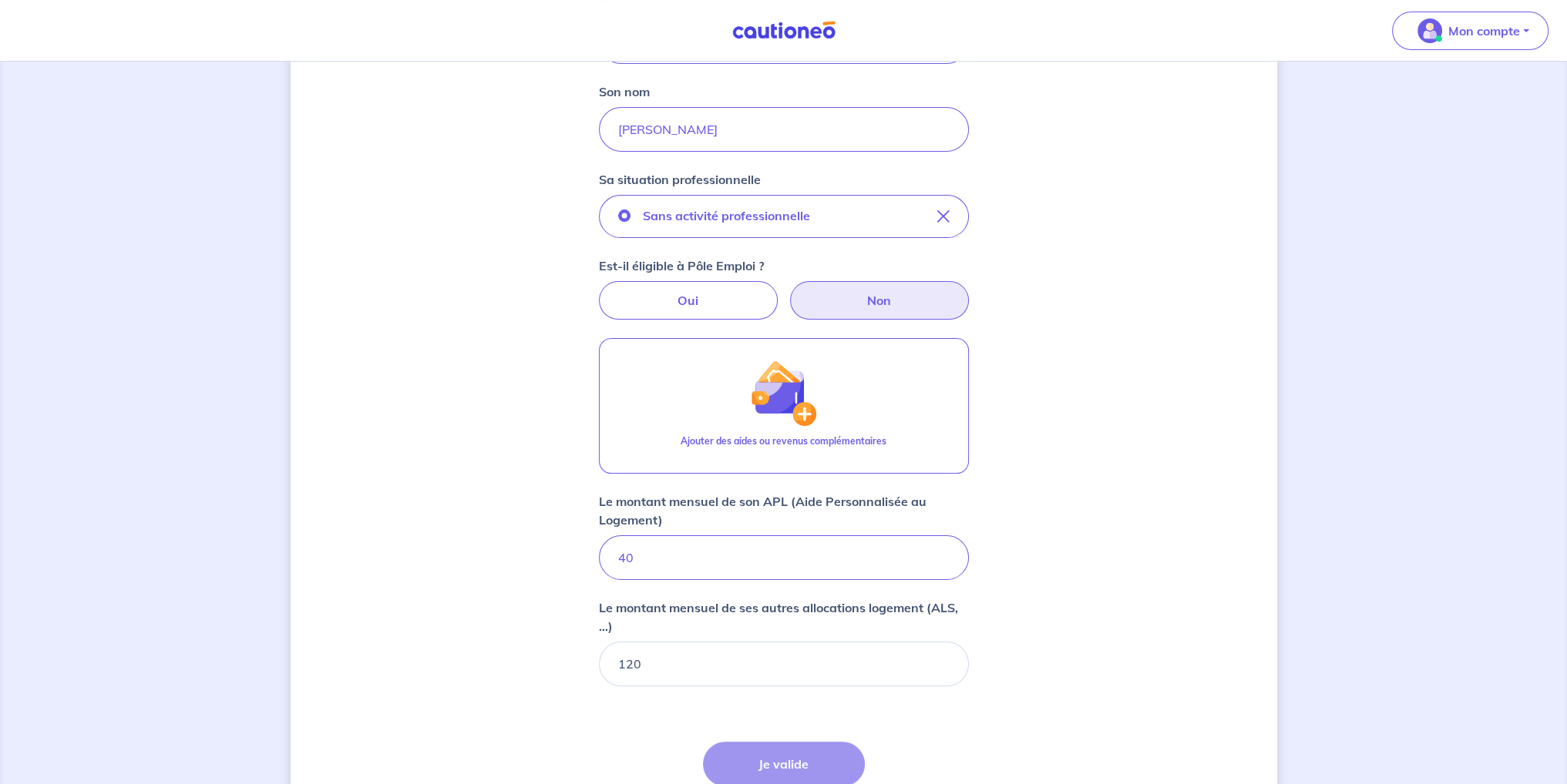
scroll to position [300, 0]
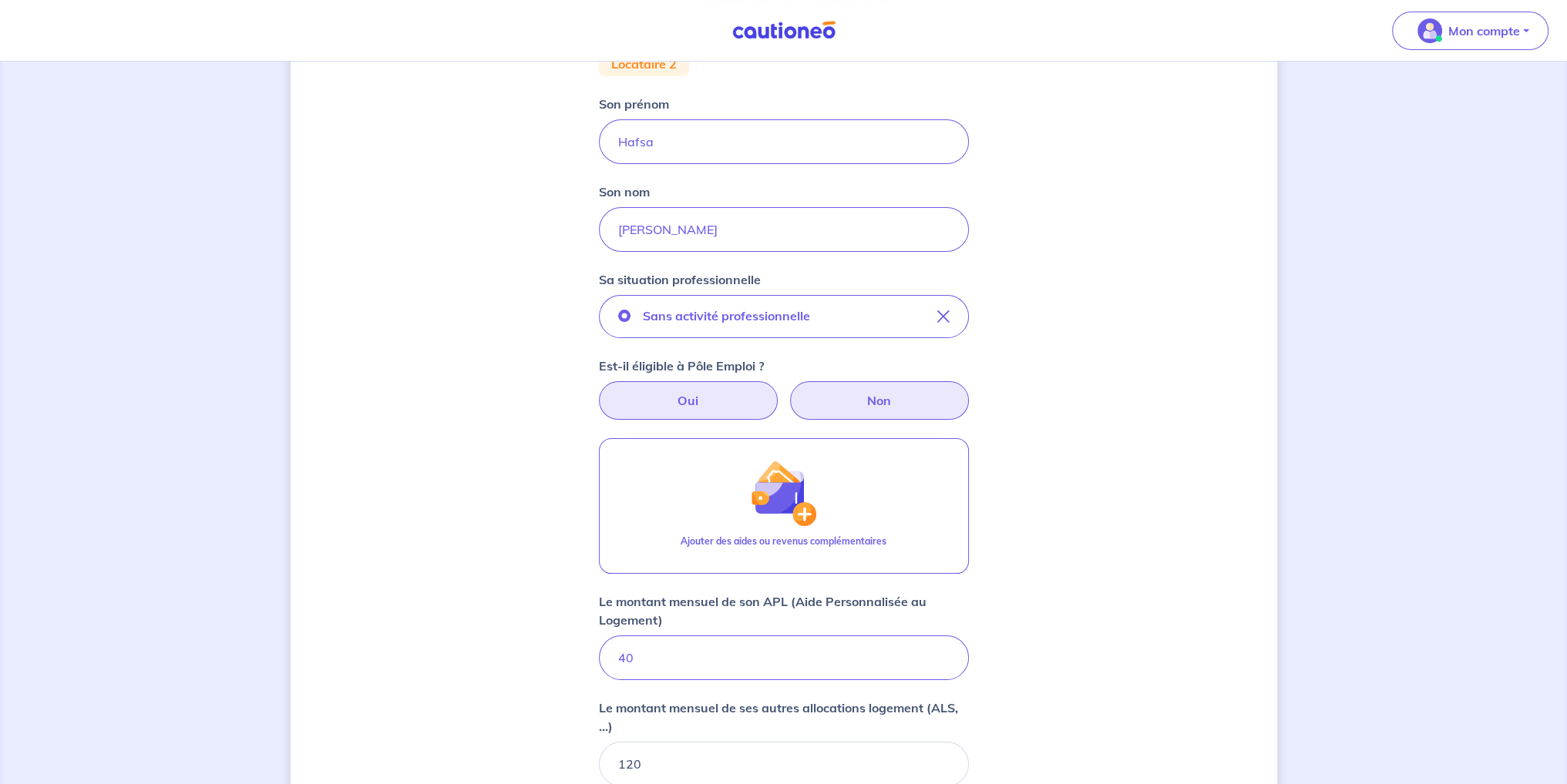
click at [721, 400] on label "Oui" at bounding box center [688, 400] width 179 height 39
click at [779, 391] on input "Oui" at bounding box center [784, 386] width 10 height 10
radio input "true"
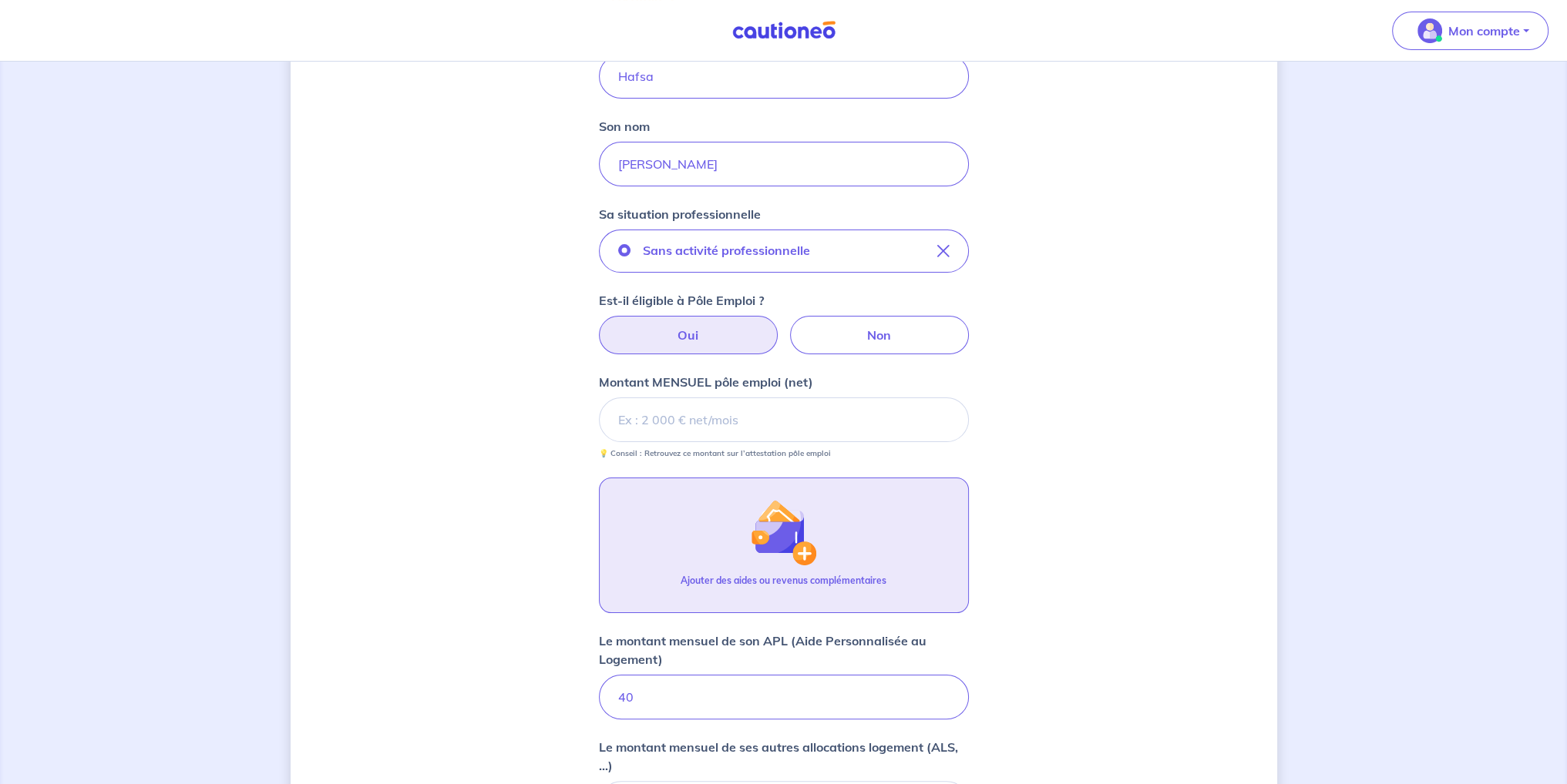
scroll to position [454, 0]
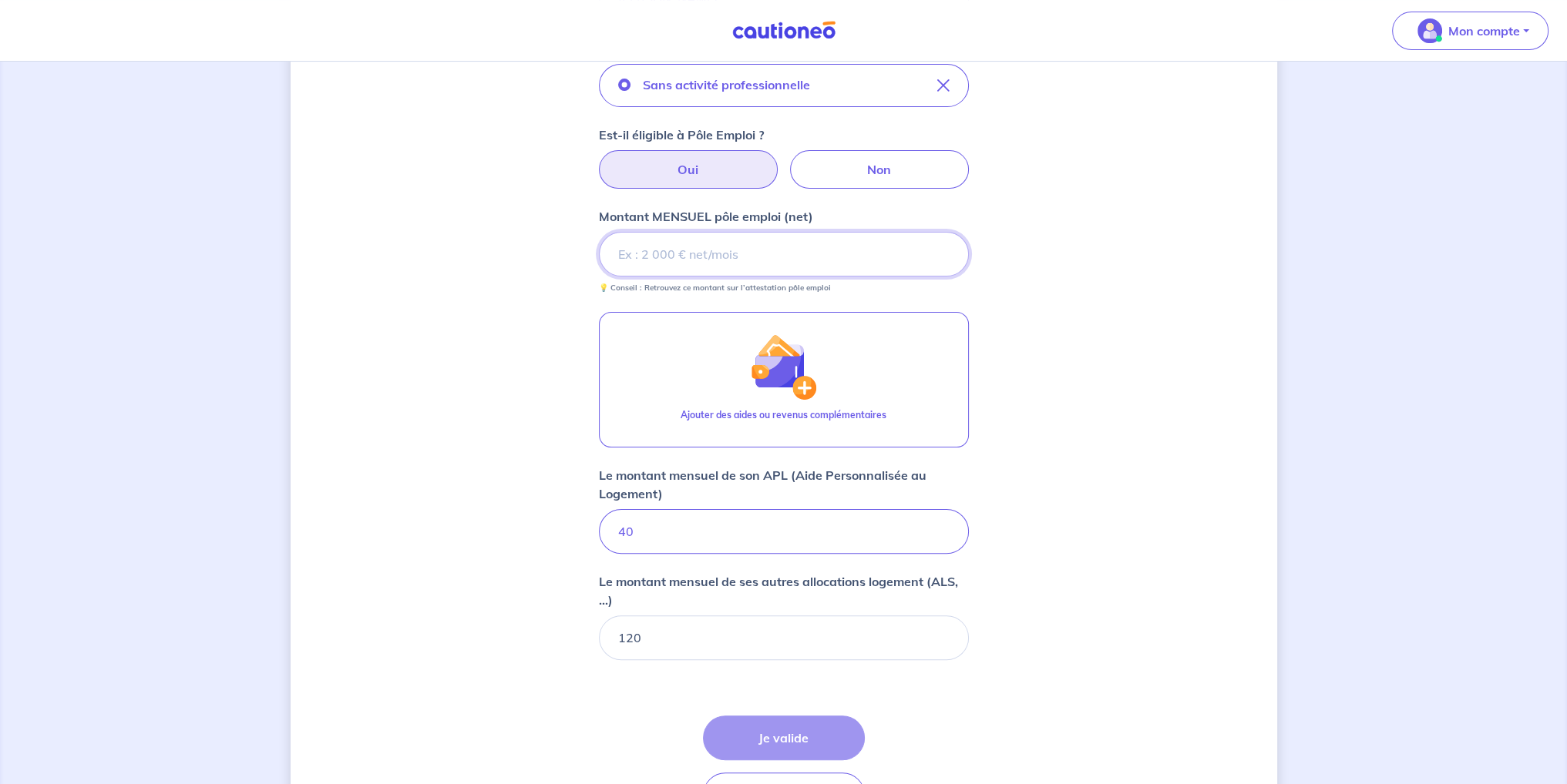
click at [855, 265] on input "Montant MENSUEL pôle emploi (net)" at bounding box center [784, 254] width 370 height 44
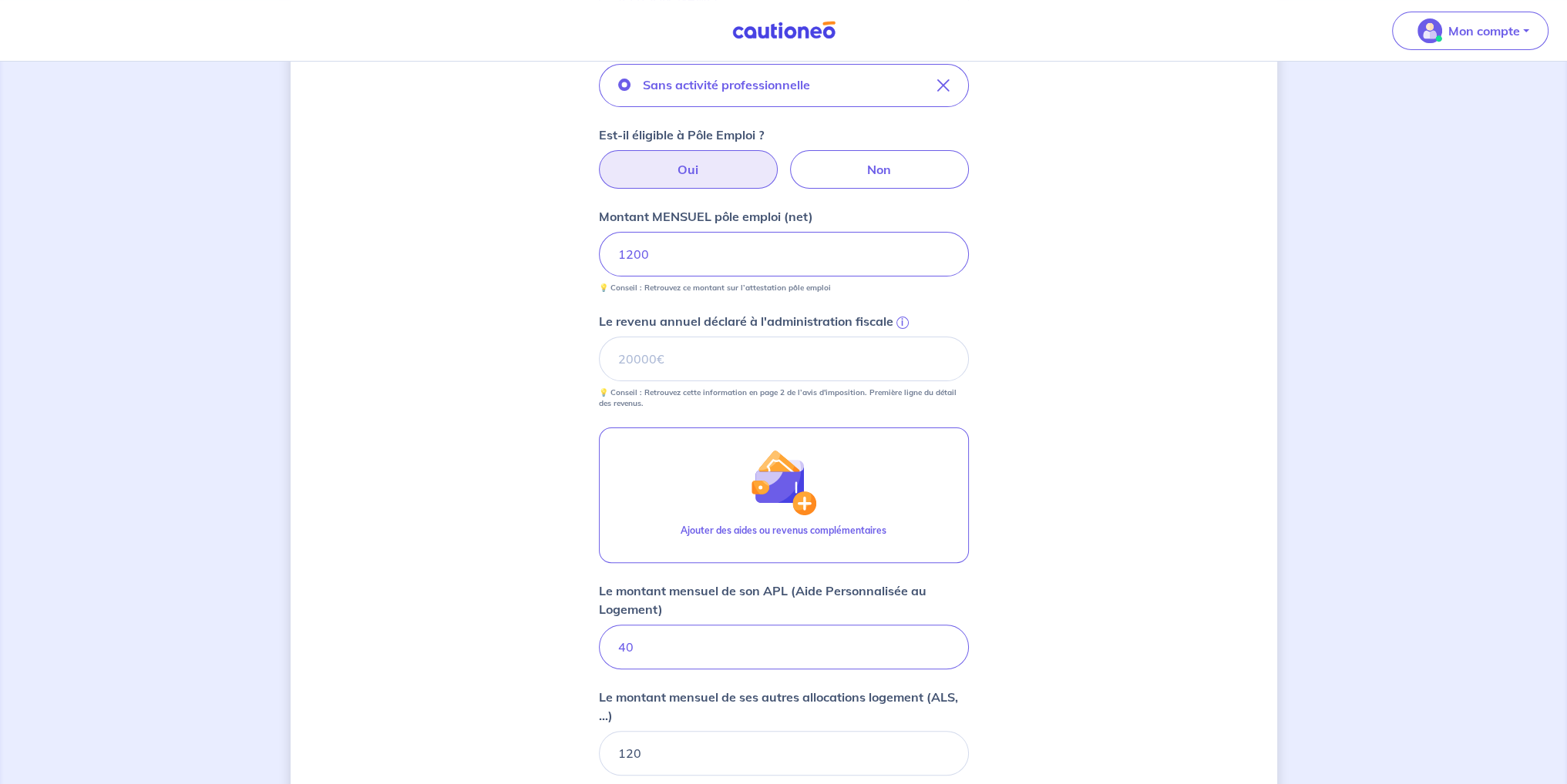
click at [975, 361] on div "Concernant vos locataires Locataire 2 Son prénom [PERSON_NAME] Son nom El Ahmad…" at bounding box center [784, 307] width 987 height 1362
click at [871, 362] on input "Le revenu annuel déclaré à l'administration fiscale i" at bounding box center [784, 359] width 370 height 44
type input "12000"
click at [1027, 374] on div "Concernant vos locataires Locataire 2 Son prénom [PERSON_NAME] Son nom El Ahmad…" at bounding box center [784, 307] width 987 height 1362
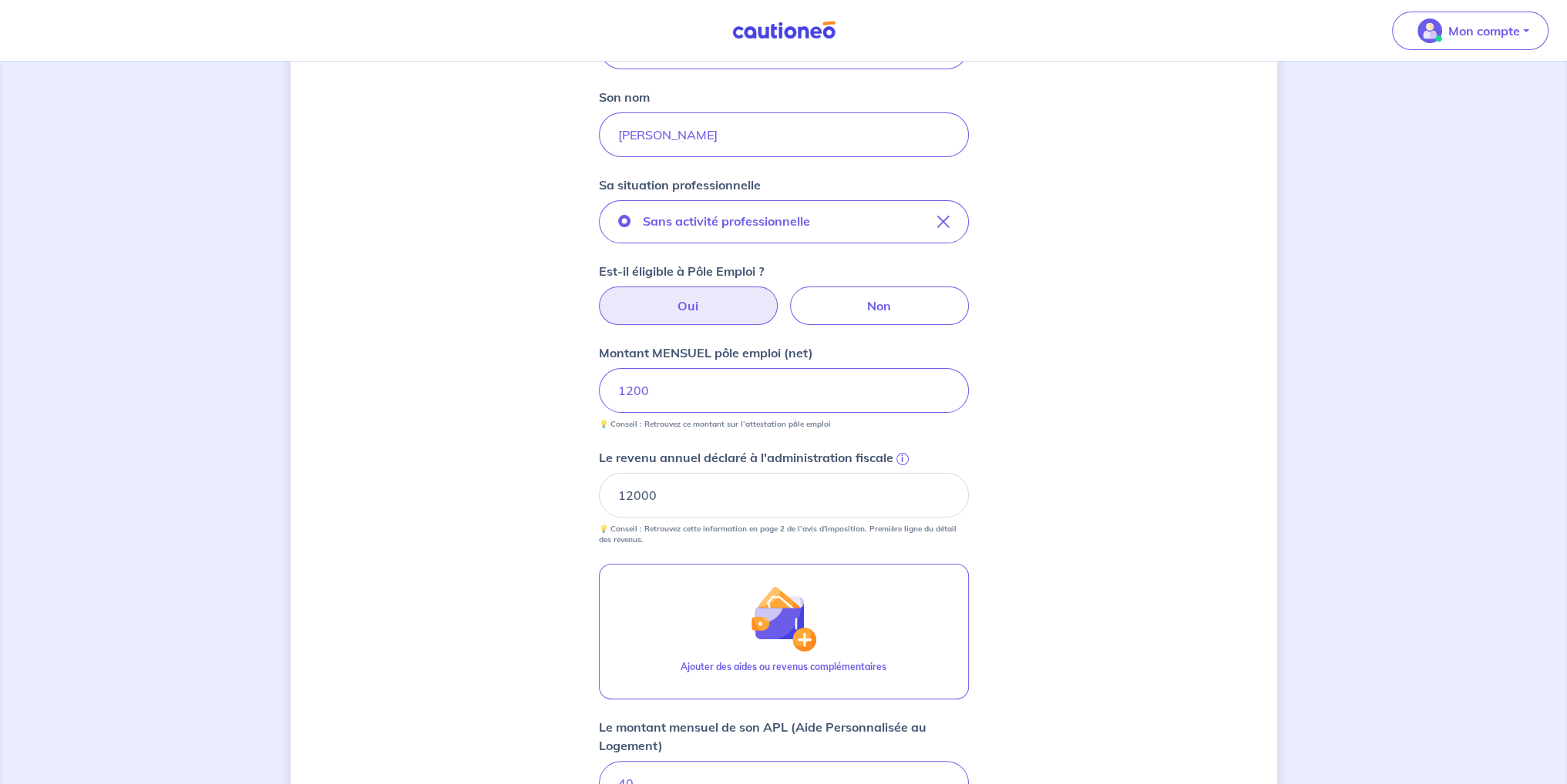
scroll to position [211, 0]
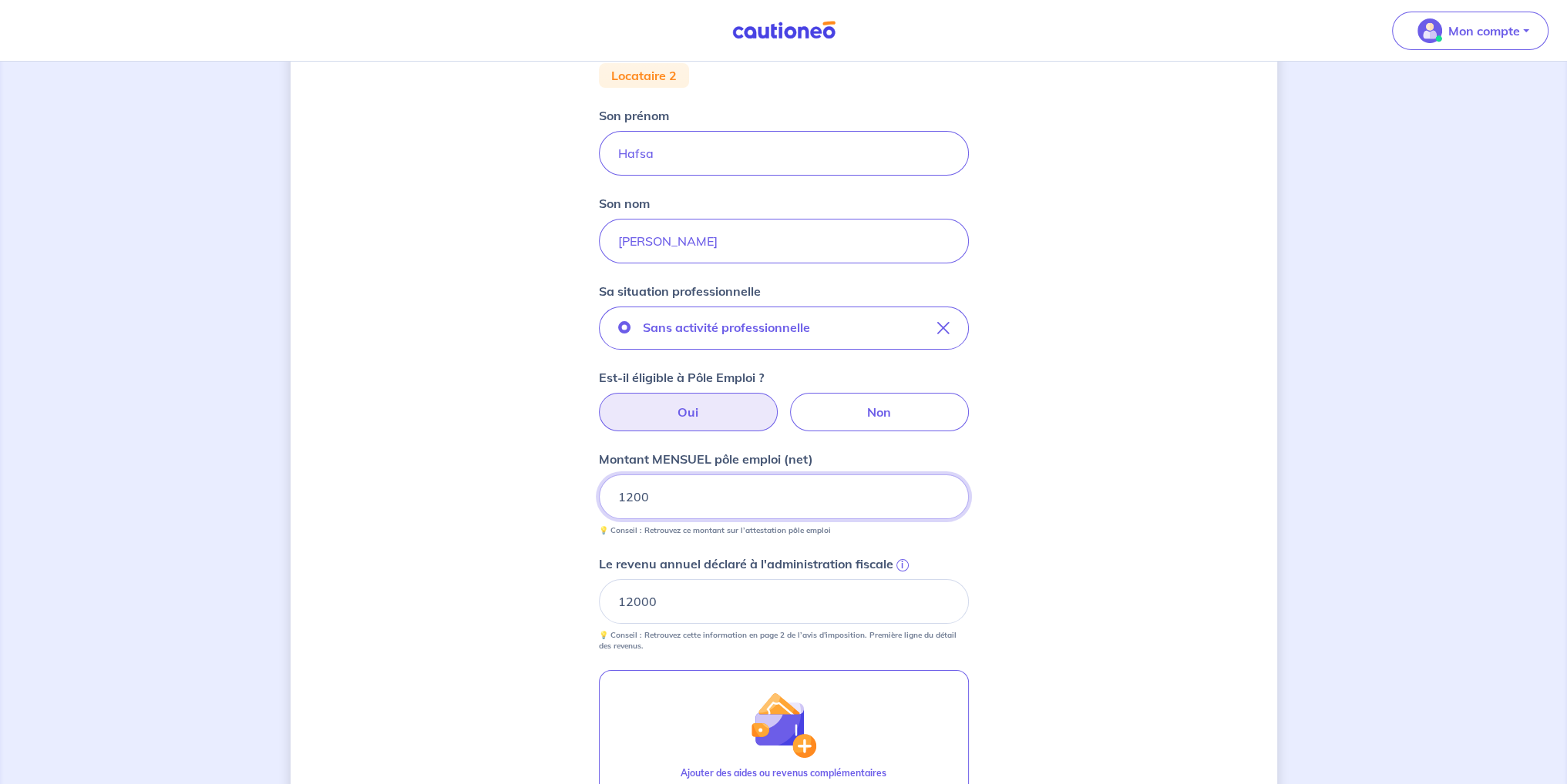
click at [765, 496] on input "1200" at bounding box center [784, 496] width 370 height 44
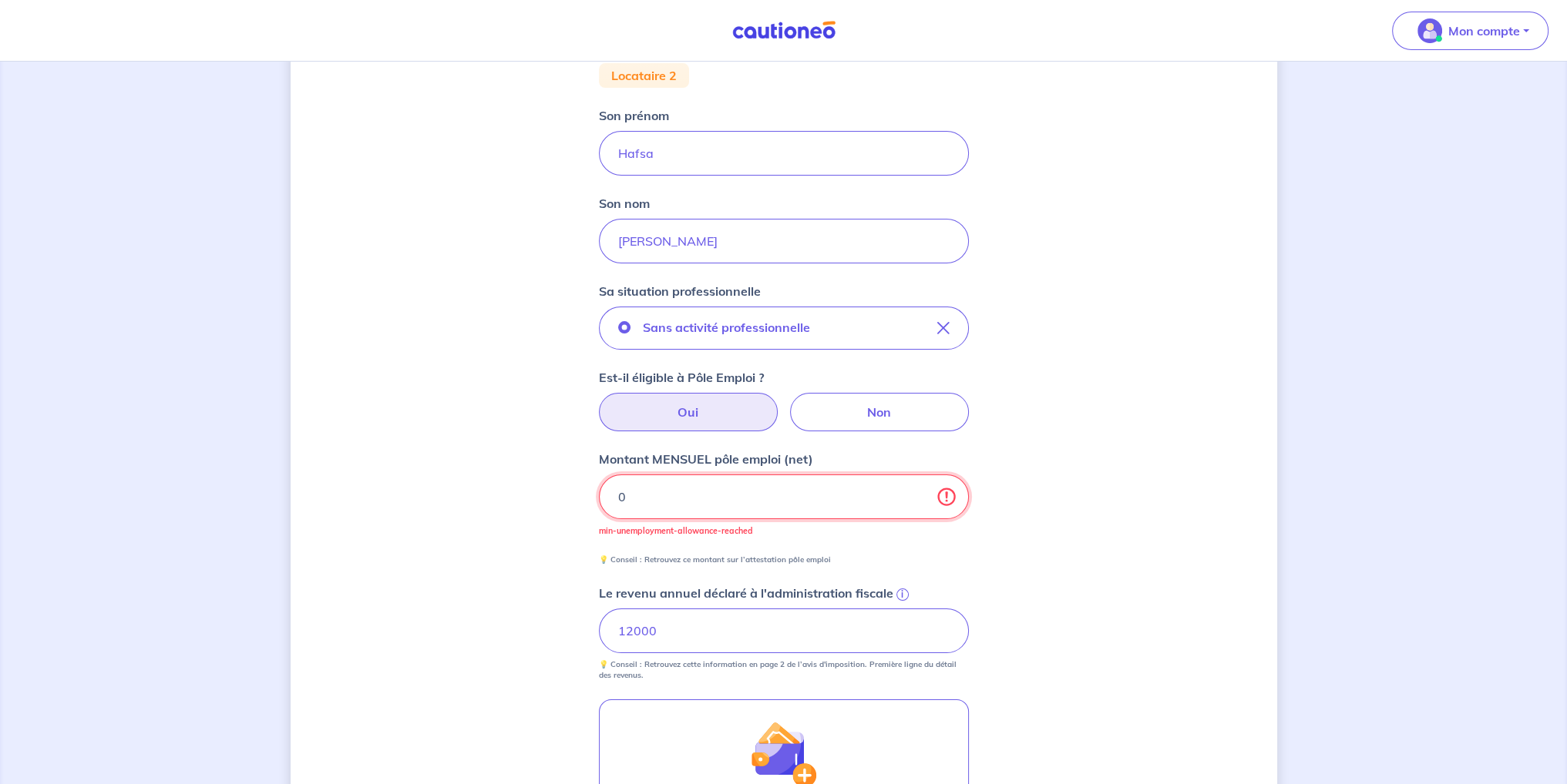
type input "0"
click at [740, 624] on input "12000" at bounding box center [784, 631] width 370 height 44
click at [738, 624] on input "12000" at bounding box center [784, 631] width 370 height 44
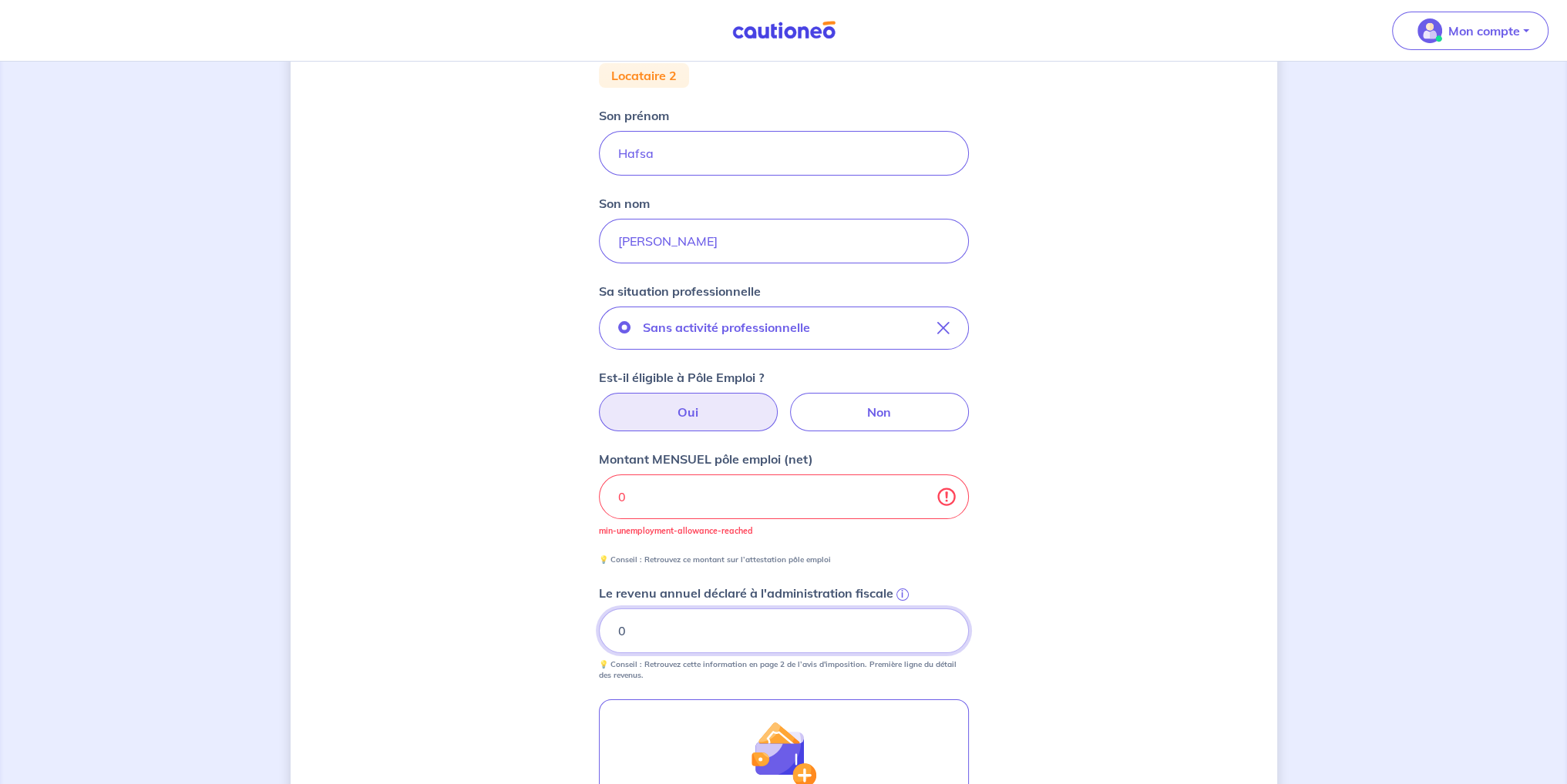
type input "0"
click at [586, 541] on div "Concernant vos locataires Locataire 2 Son prénom [PERSON_NAME] Son nom El Ahmad…" at bounding box center [784, 564] width 987 height 1391
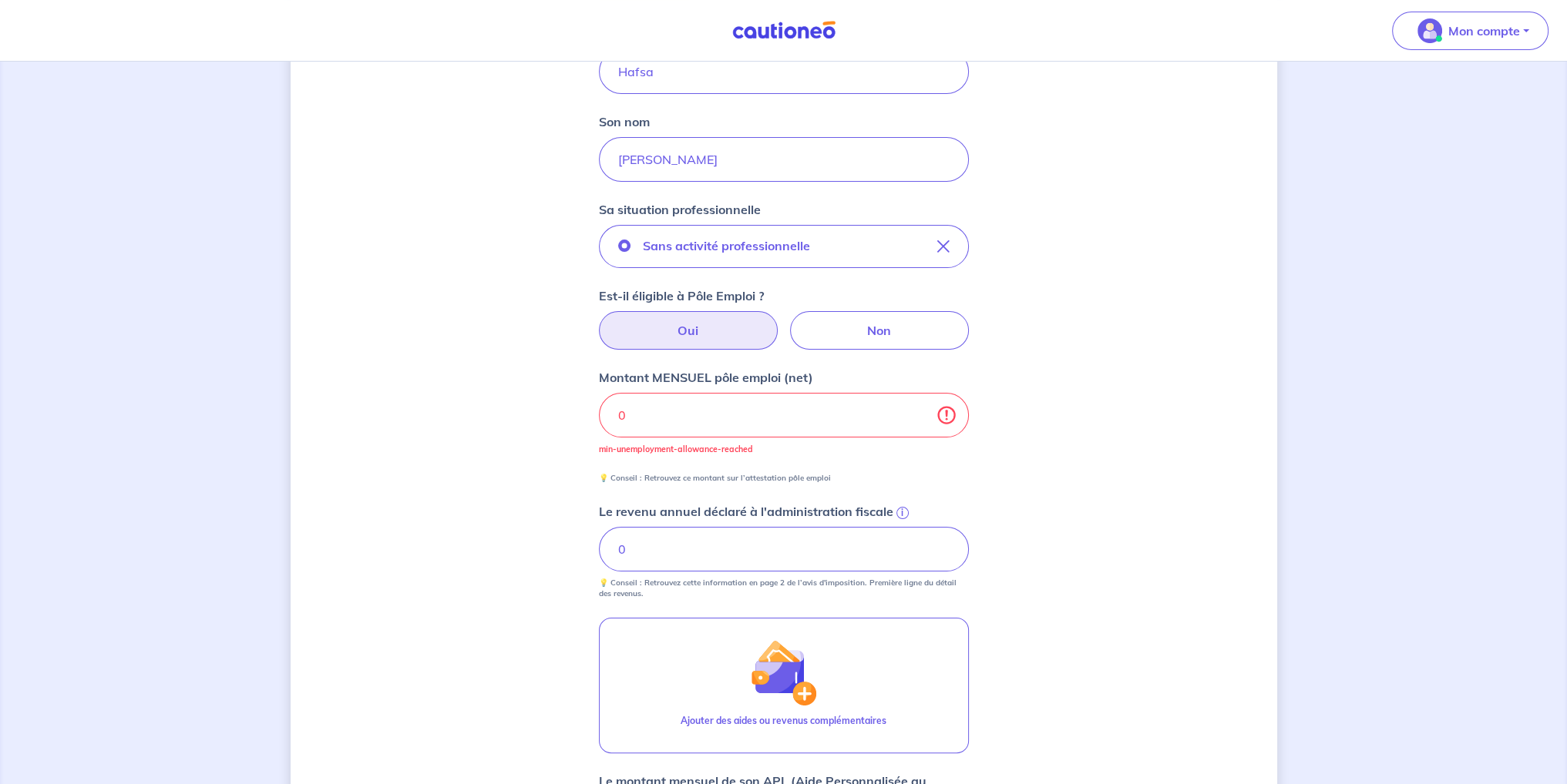
scroll to position [288, 0]
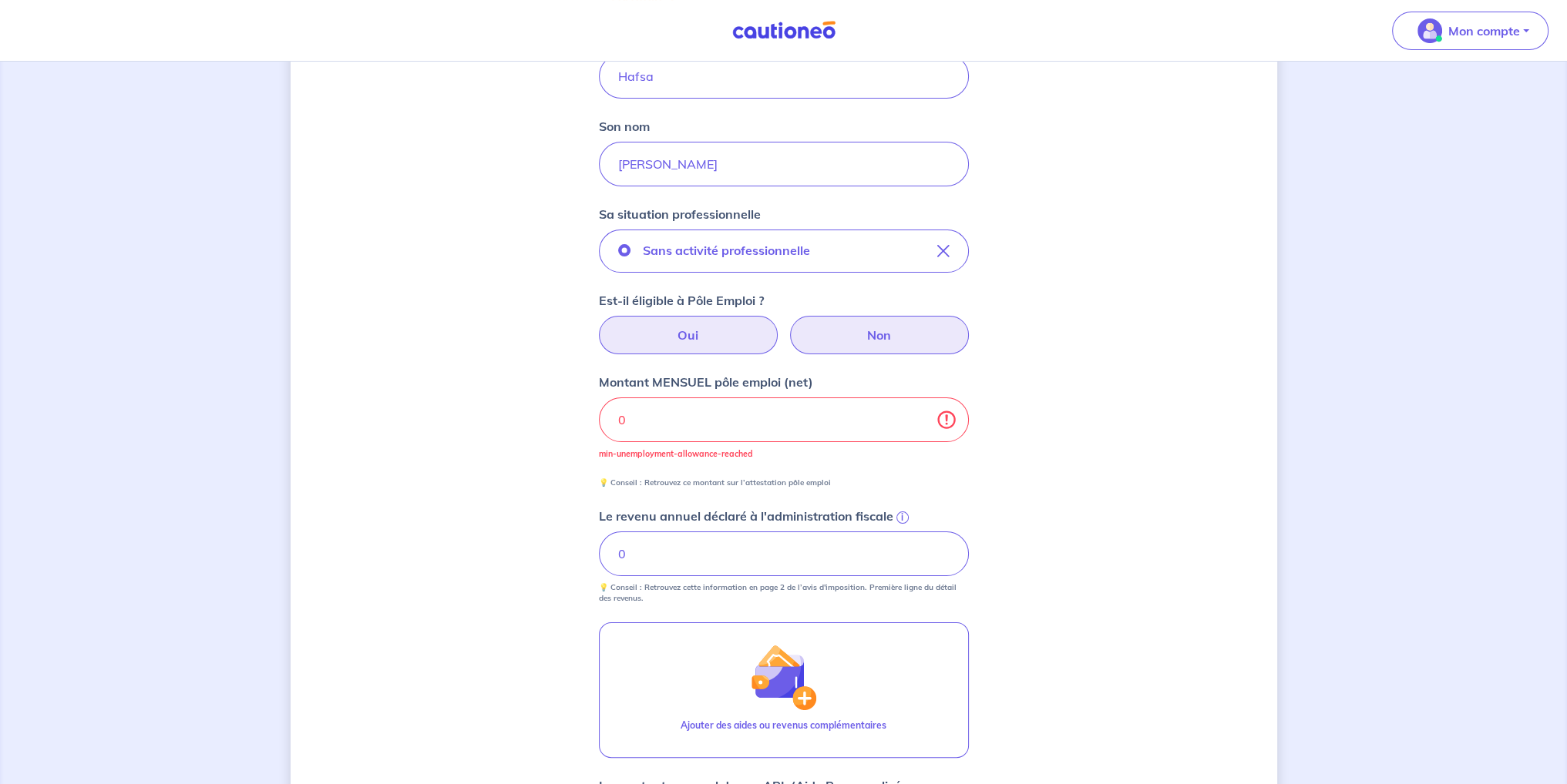
click at [891, 338] on label "Non" at bounding box center [879, 335] width 179 height 39
click at [788, 326] on input "Non" at bounding box center [784, 320] width 10 height 10
radio input "true"
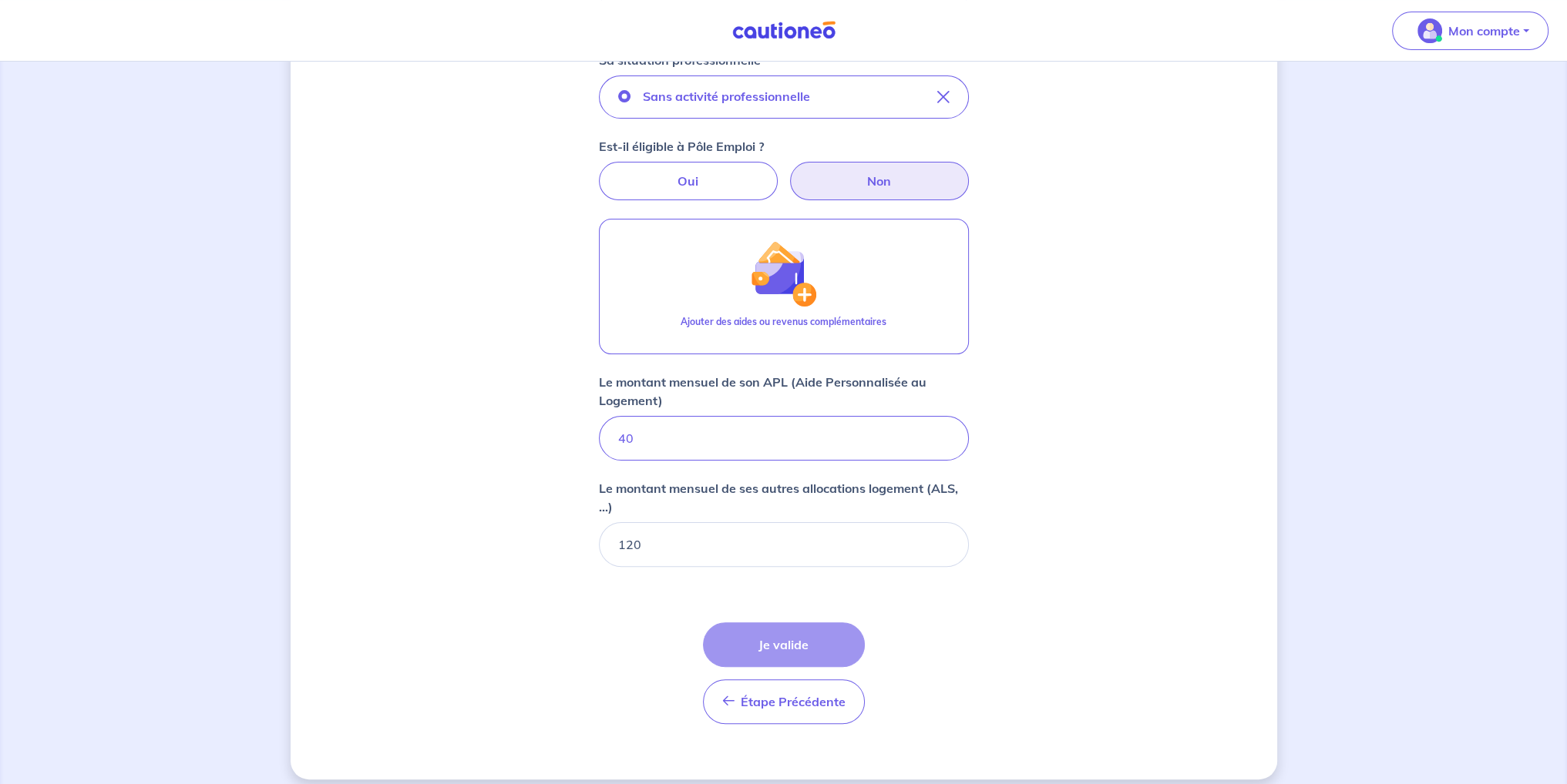
click at [813, 651] on div "Étape Précédente Précédent Je valide Je valide" at bounding box center [784, 673] width 161 height 101
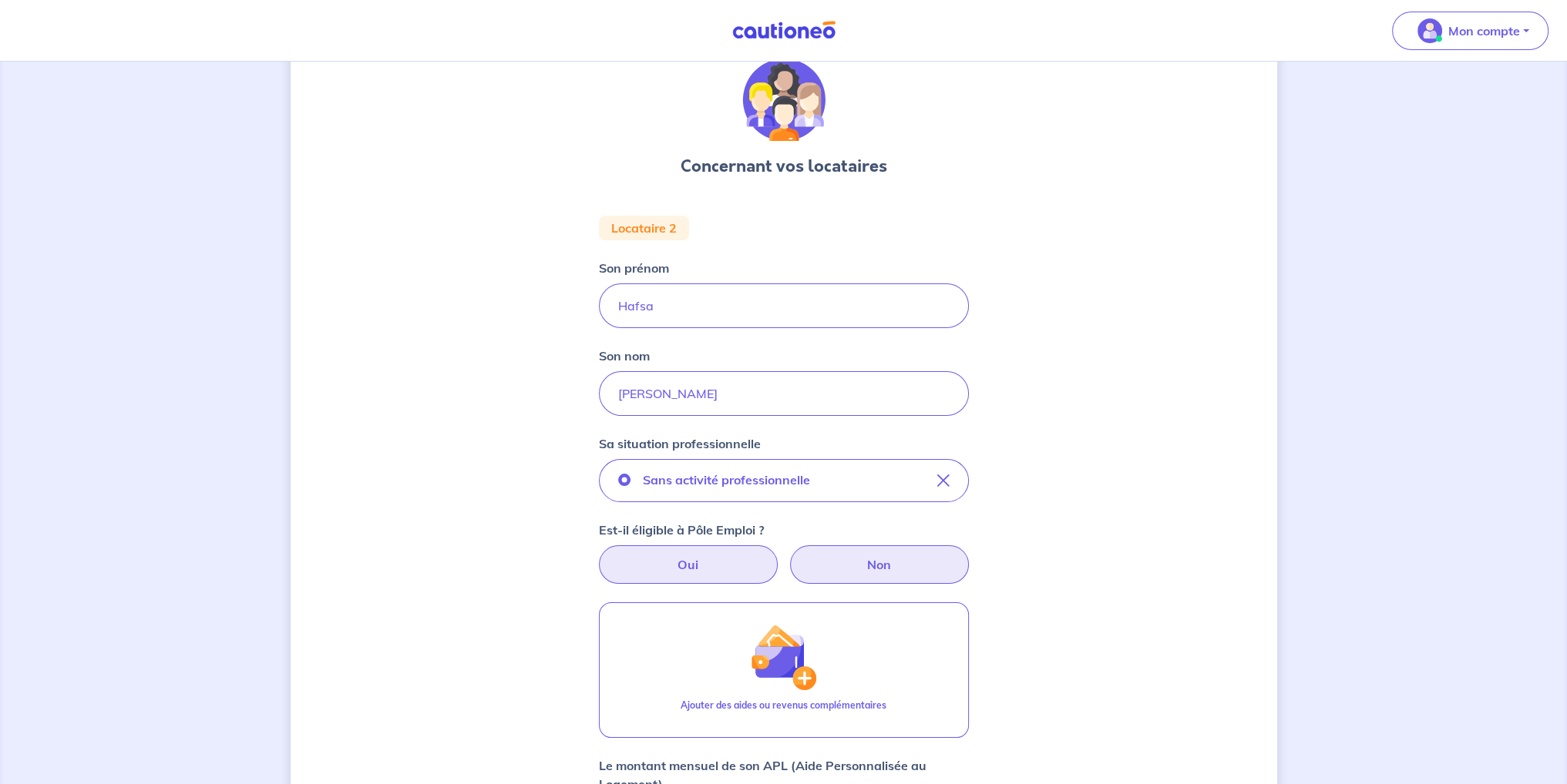
scroll to position [57, 0]
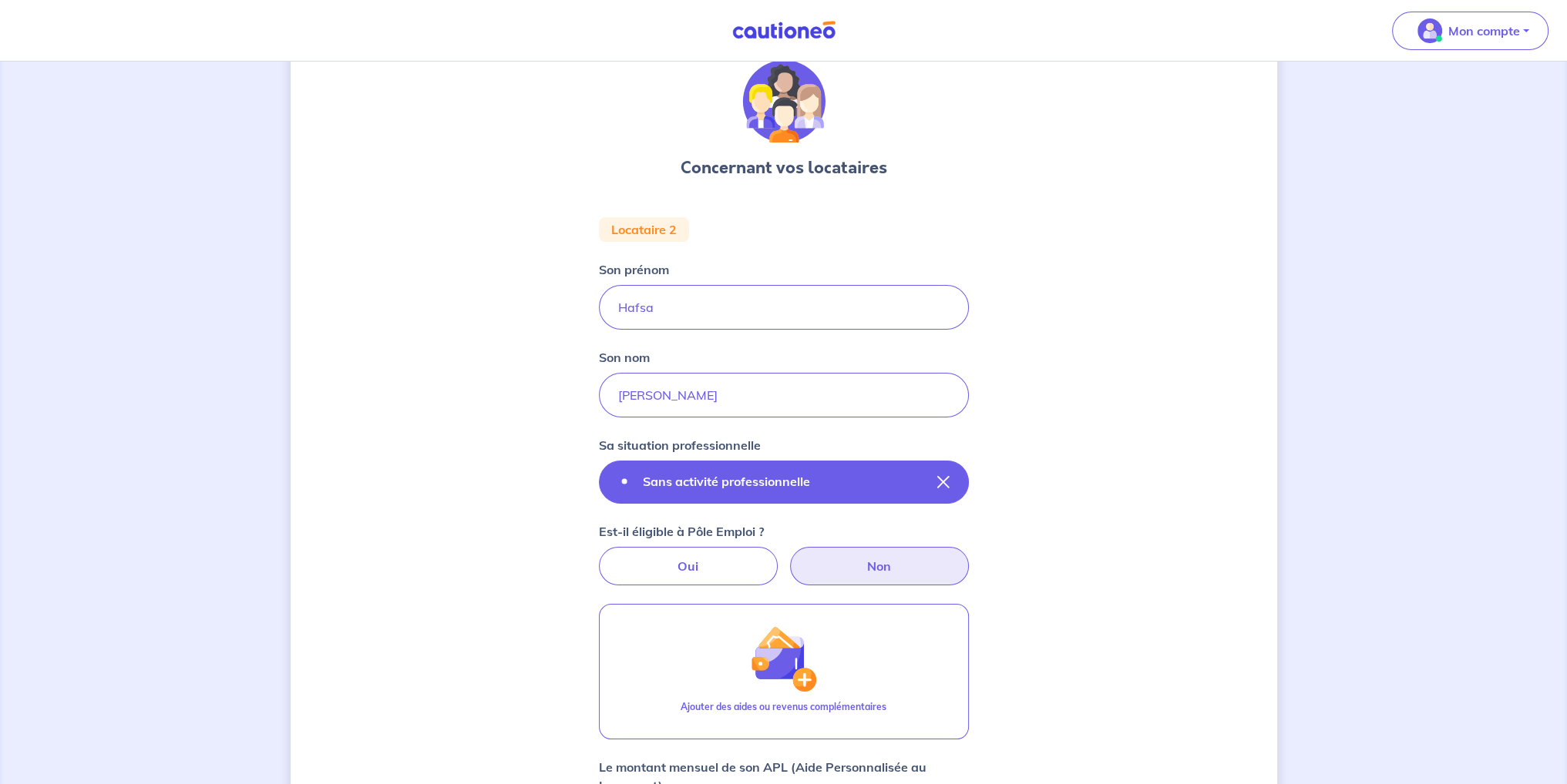
click at [780, 480] on p "Sans activité professionnelle" at bounding box center [726, 481] width 167 height 18
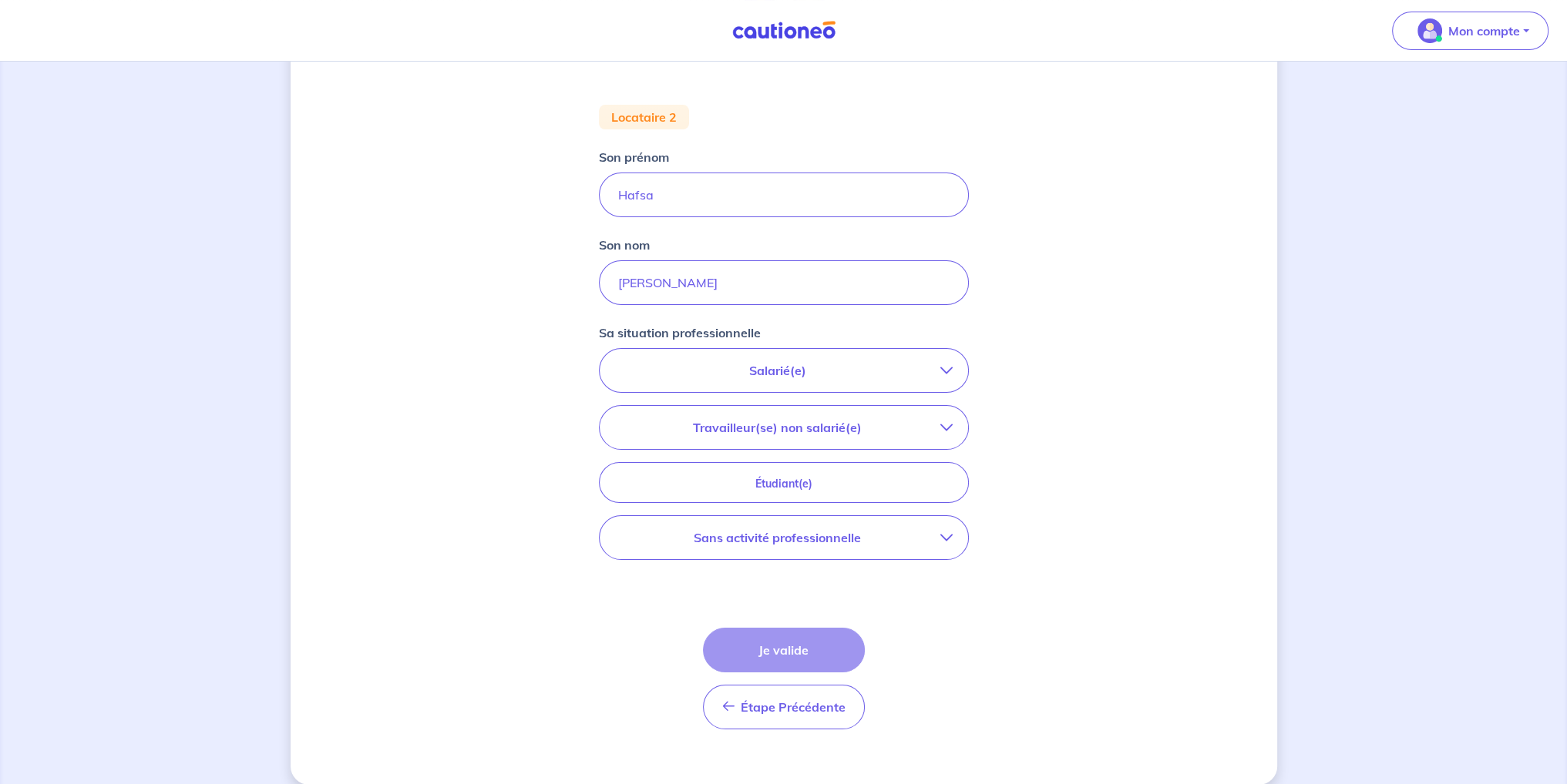
scroll to position [186, 0]
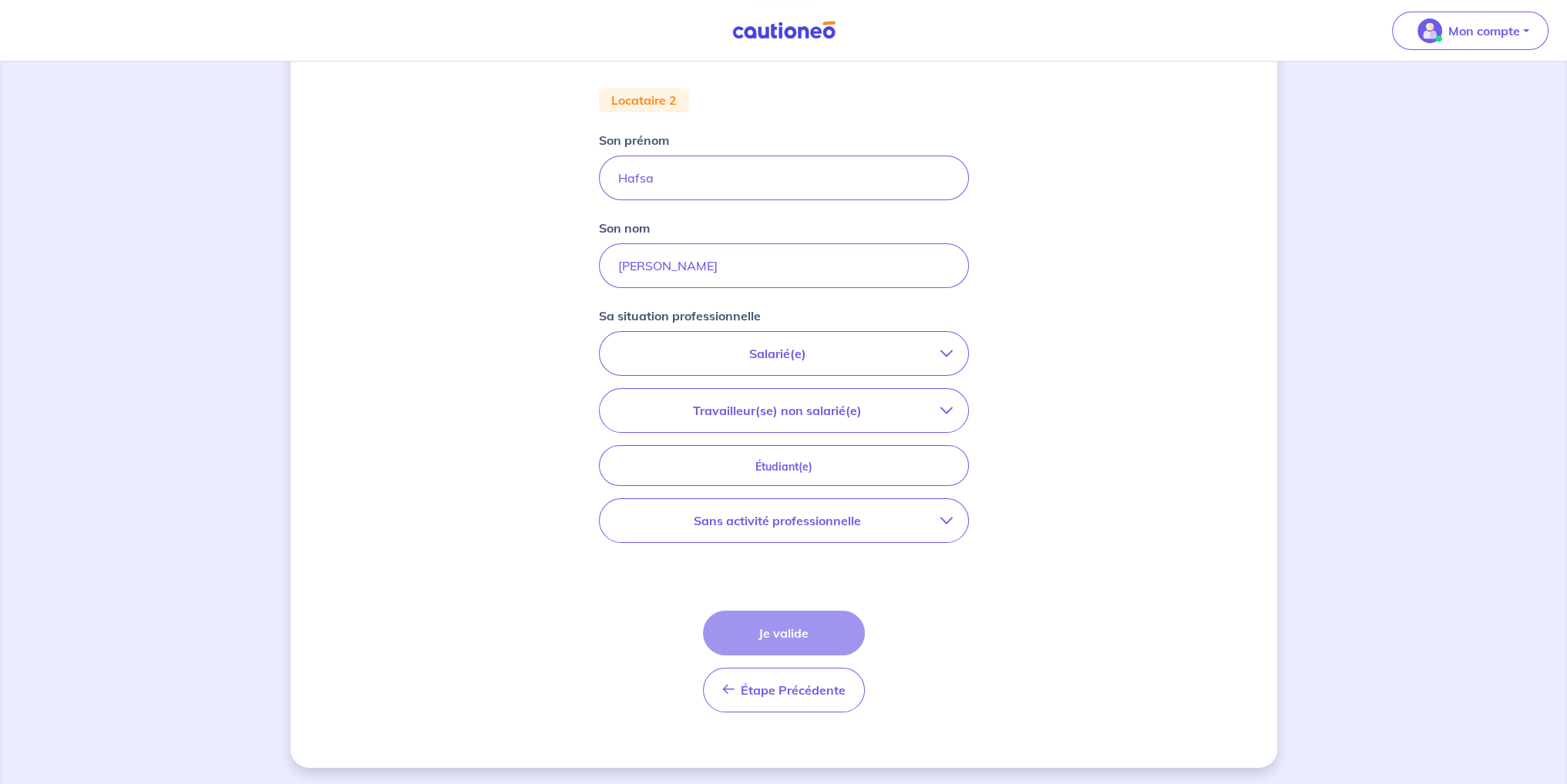
click at [816, 529] on button "Sans activité professionnelle" at bounding box center [784, 520] width 368 height 43
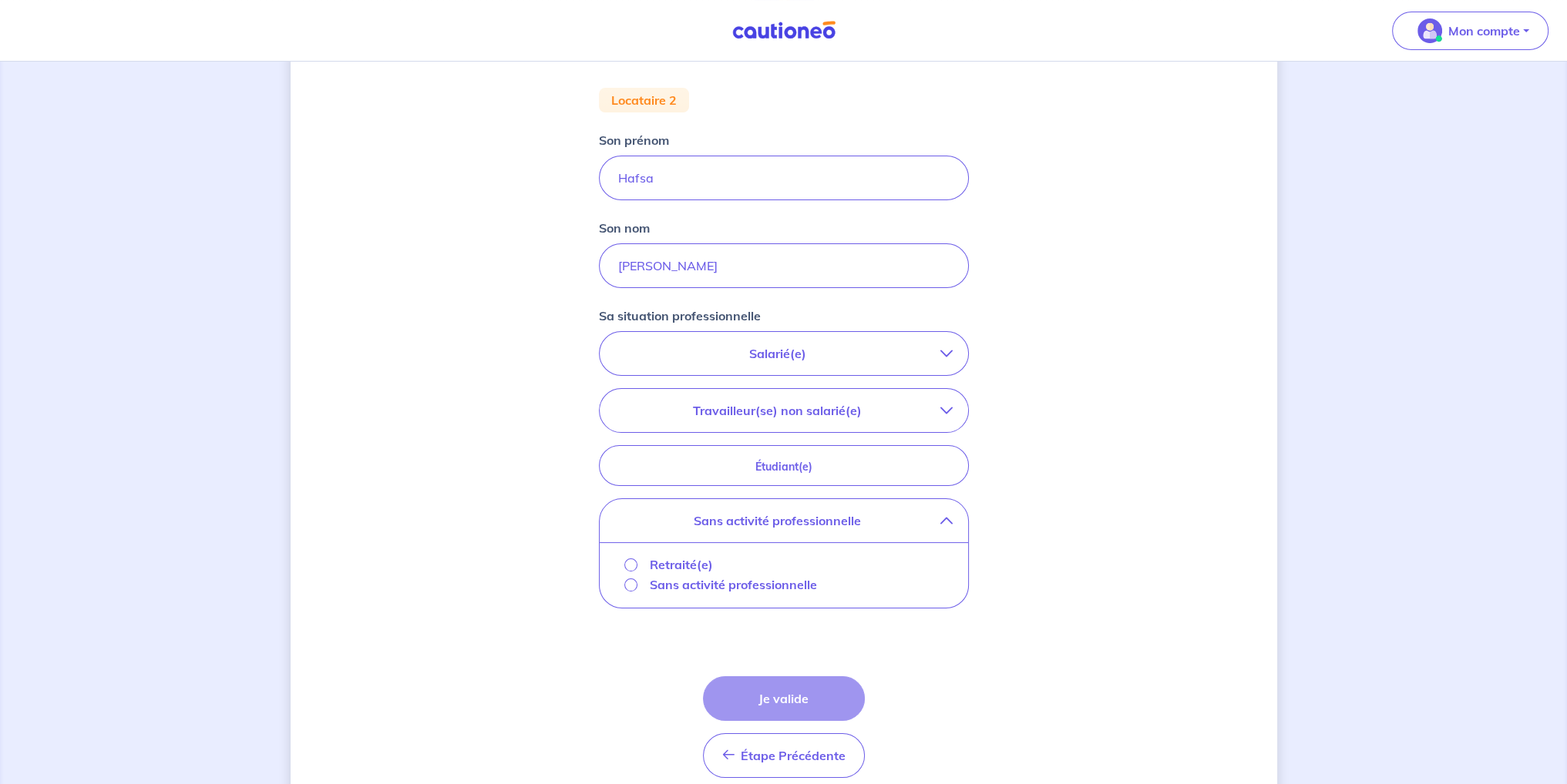
click at [661, 580] on p "Sans activité professionnelle" at bounding box center [733, 585] width 167 height 18
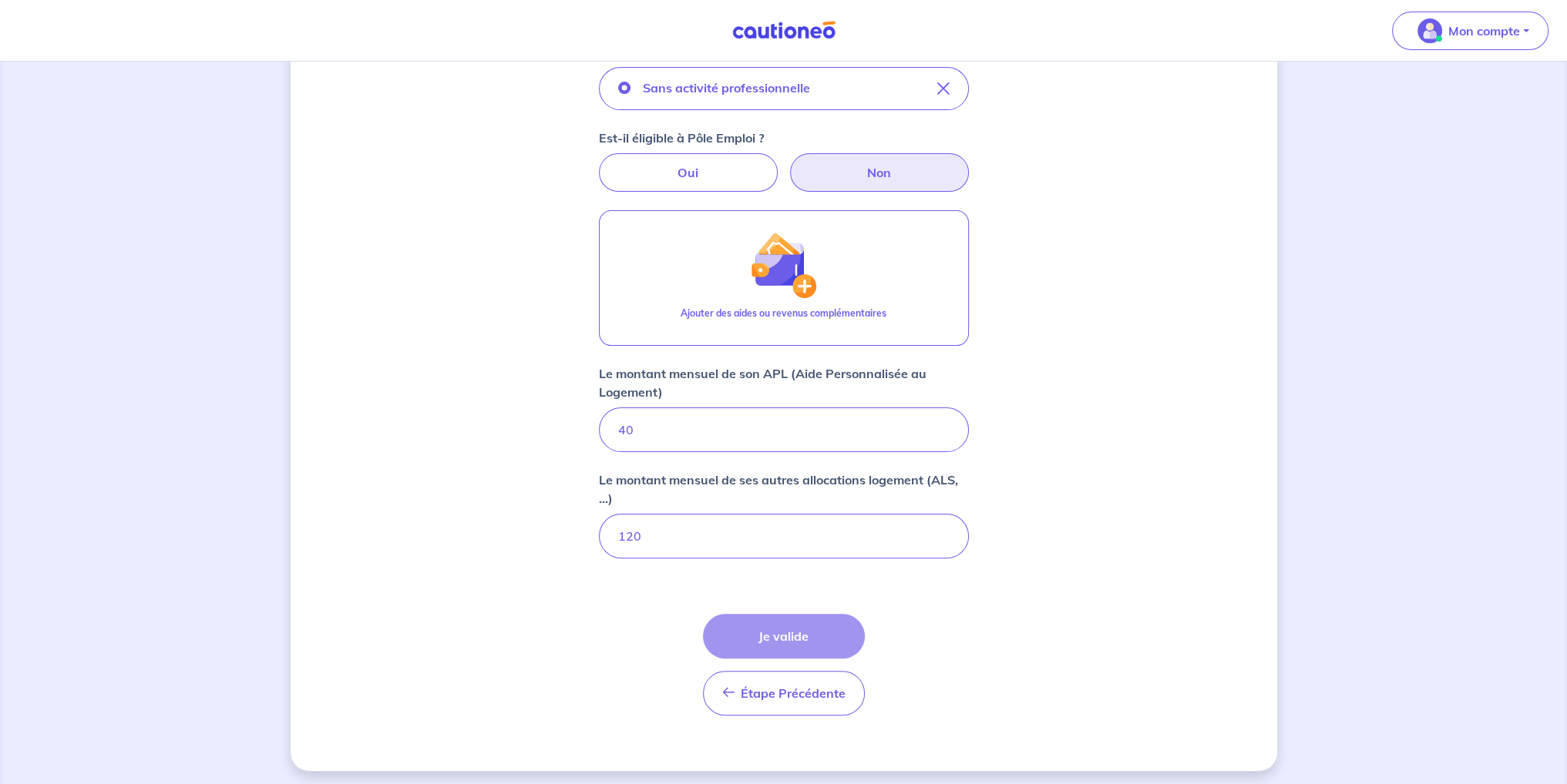
scroll to position [454, 0]
click at [651, 422] on input "40" at bounding box center [784, 426] width 370 height 44
click at [649, 423] on input "40" at bounding box center [784, 426] width 370 height 44
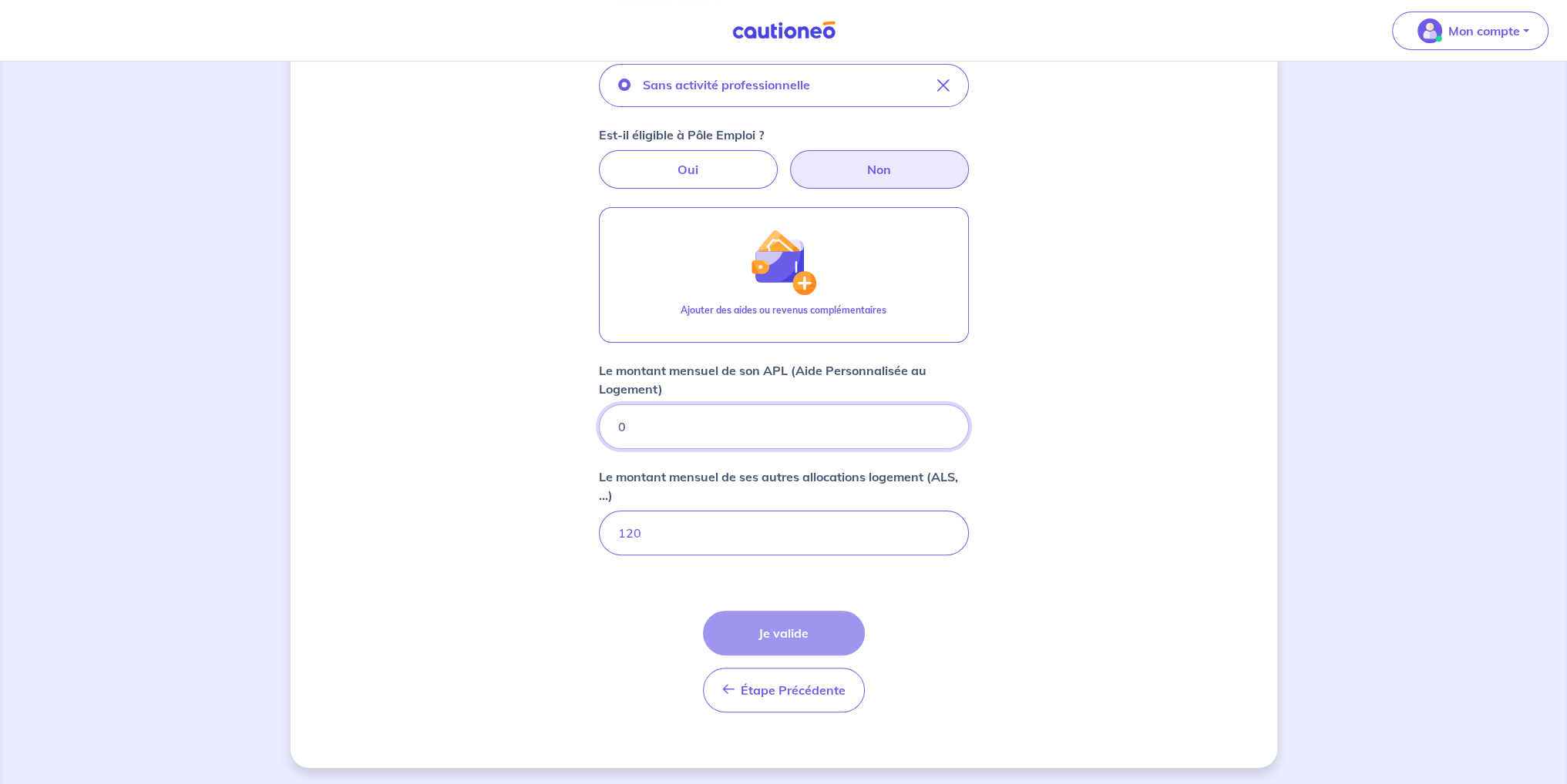
type input "0"
click at [746, 504] on div "Le montant mensuel de ses autres allocations logement (ALS, ...) 120" at bounding box center [784, 511] width 370 height 88
click at [713, 518] on input "120" at bounding box center [784, 533] width 370 height 44
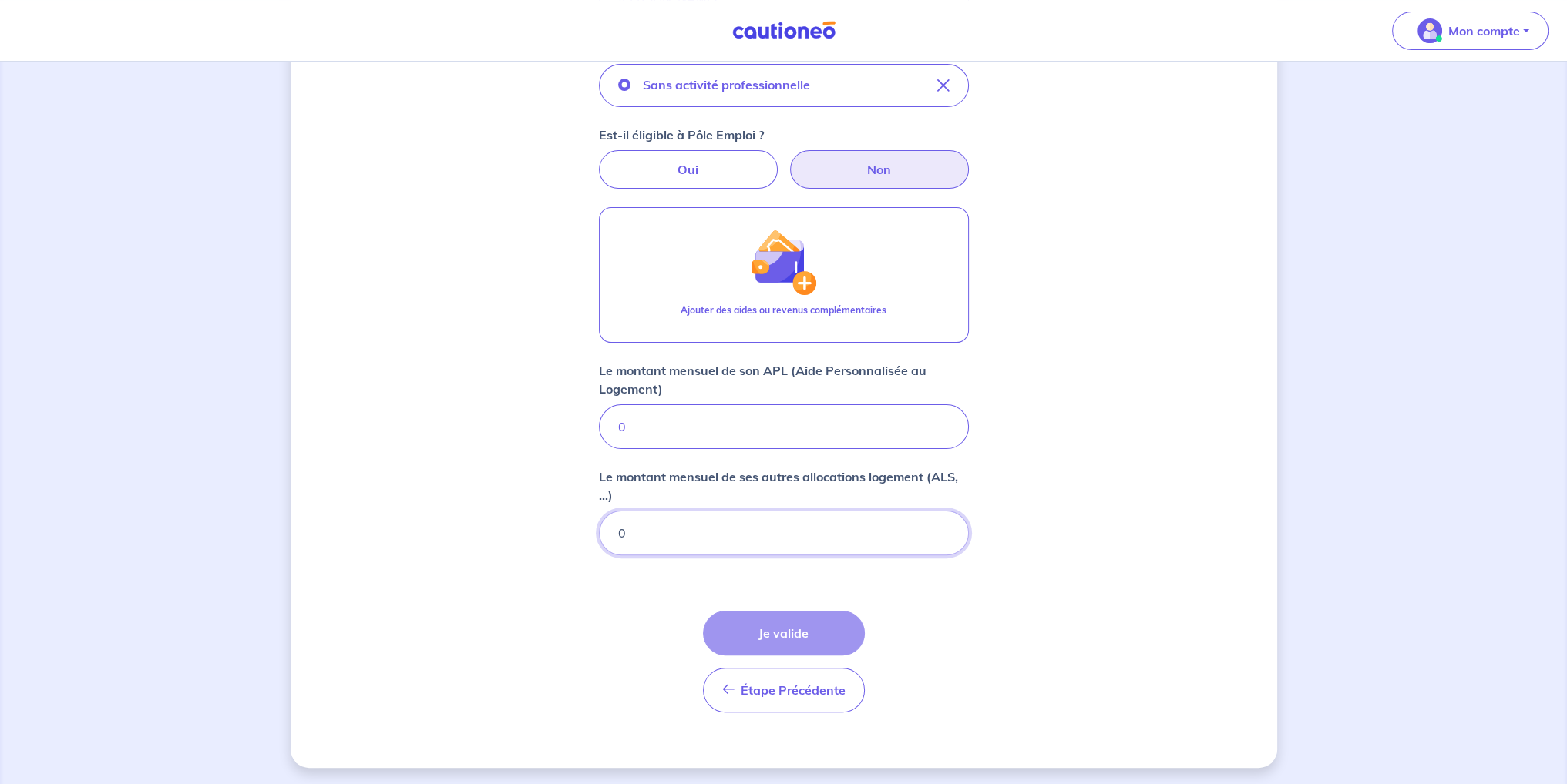
type input "0"
click at [789, 612] on div "Étape Précédente Précédent Je valide Je valide" at bounding box center [784, 661] width 161 height 101
click at [779, 639] on div "Étape Précédente Précédent Je valide Je valide" at bounding box center [784, 661] width 161 height 101
drag, startPoint x: 779, startPoint y: 639, endPoint x: 771, endPoint y: 634, distance: 9.4
click at [779, 639] on div "Étape Précédente Précédent Je valide Je valide" at bounding box center [784, 661] width 161 height 101
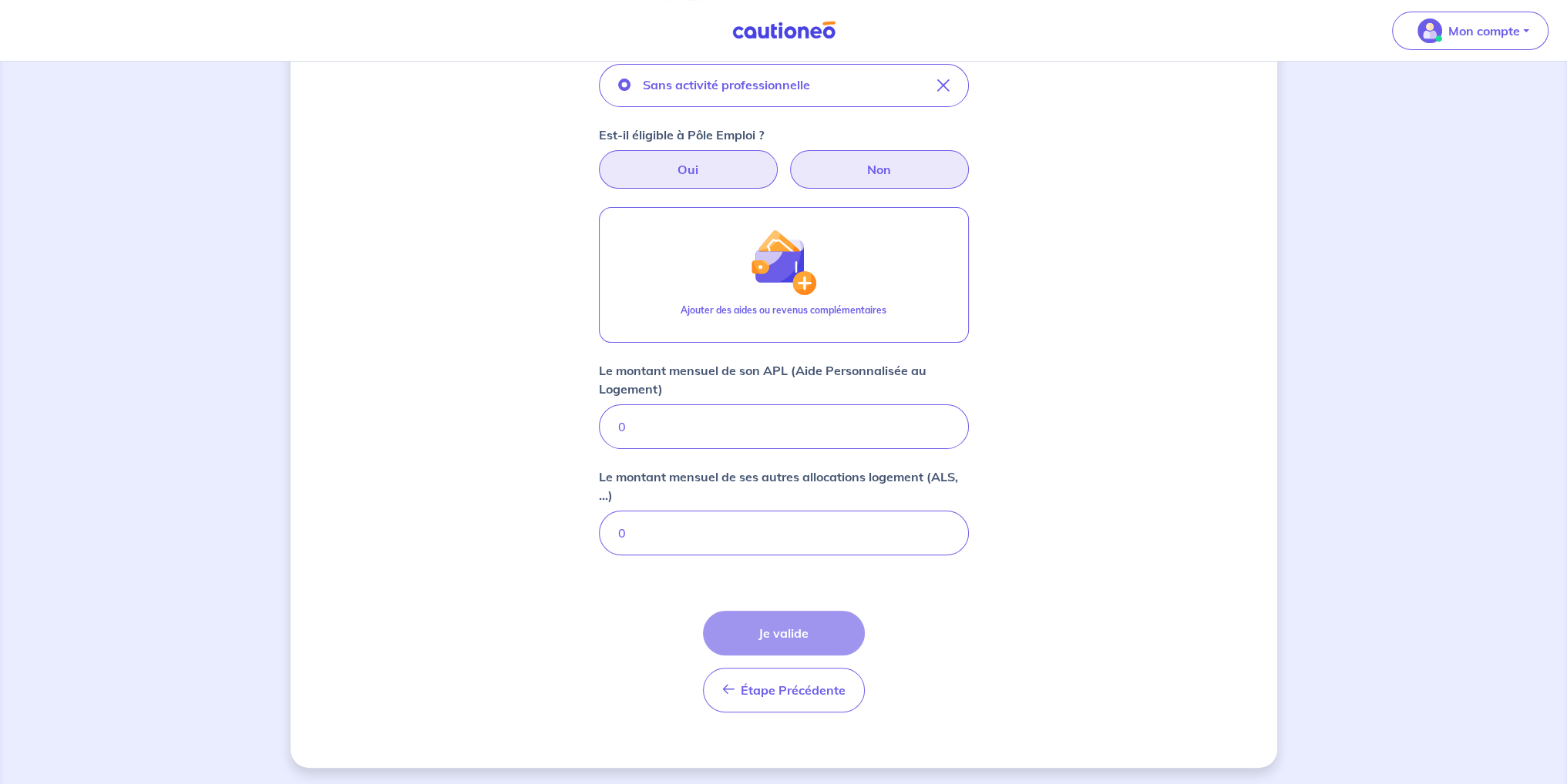
click at [713, 184] on label "Oui" at bounding box center [688, 170] width 179 height 39
click at [779, 160] on input "Oui" at bounding box center [784, 155] width 10 height 10
radio input "true"
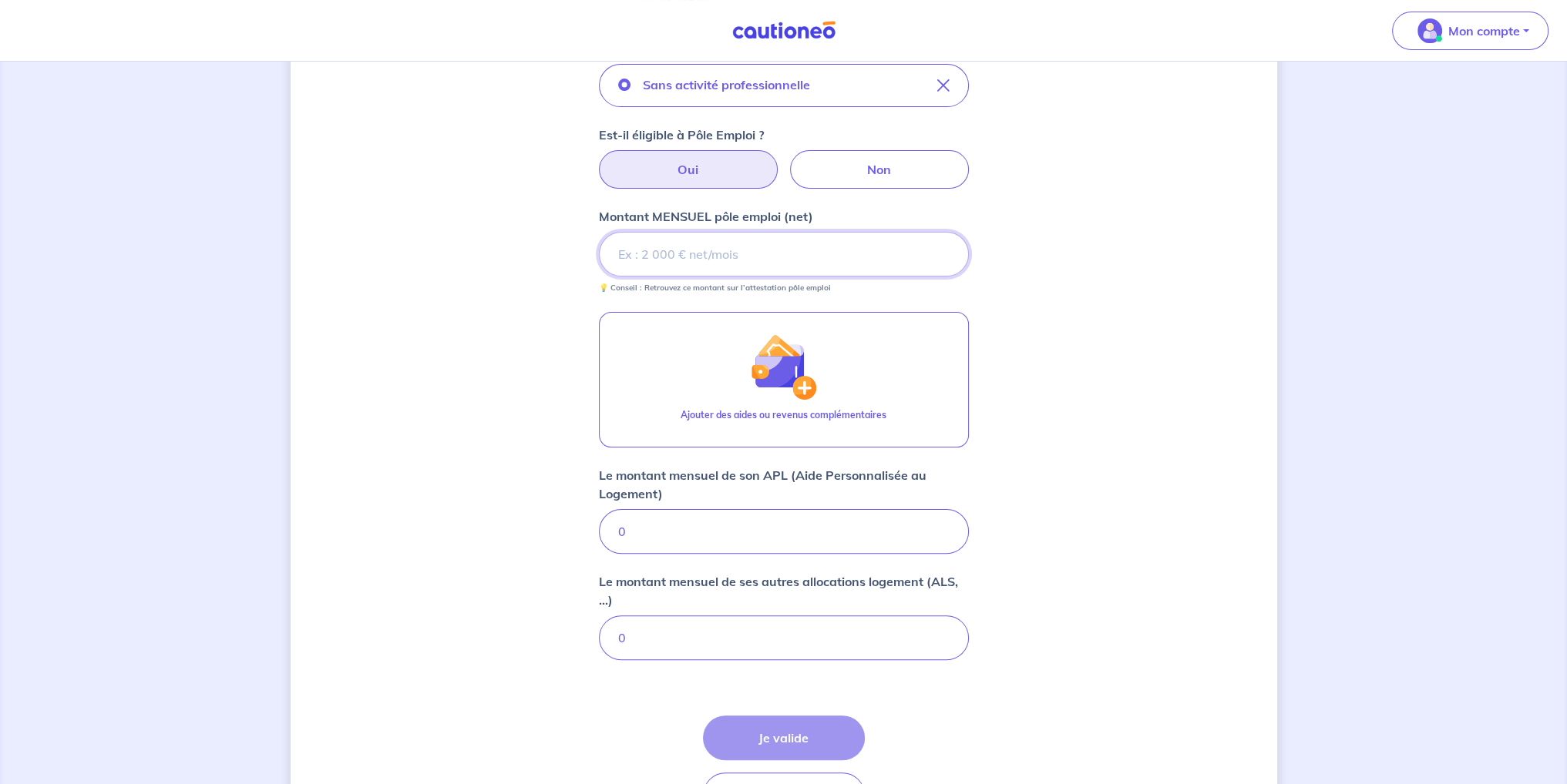
click at [703, 250] on input "Montant MENSUEL pôle emploi (net)" at bounding box center [784, 254] width 370 height 44
click at [681, 247] on input "Montant MENSUEL pôle emploi (net)" at bounding box center [784, 254] width 370 height 44
click at [641, 268] on input "Montant MENSUEL pôle emploi (net)" at bounding box center [784, 254] width 370 height 44
click at [706, 235] on input "Montant MENSUEL pôle emploi (net)" at bounding box center [784, 254] width 370 height 44
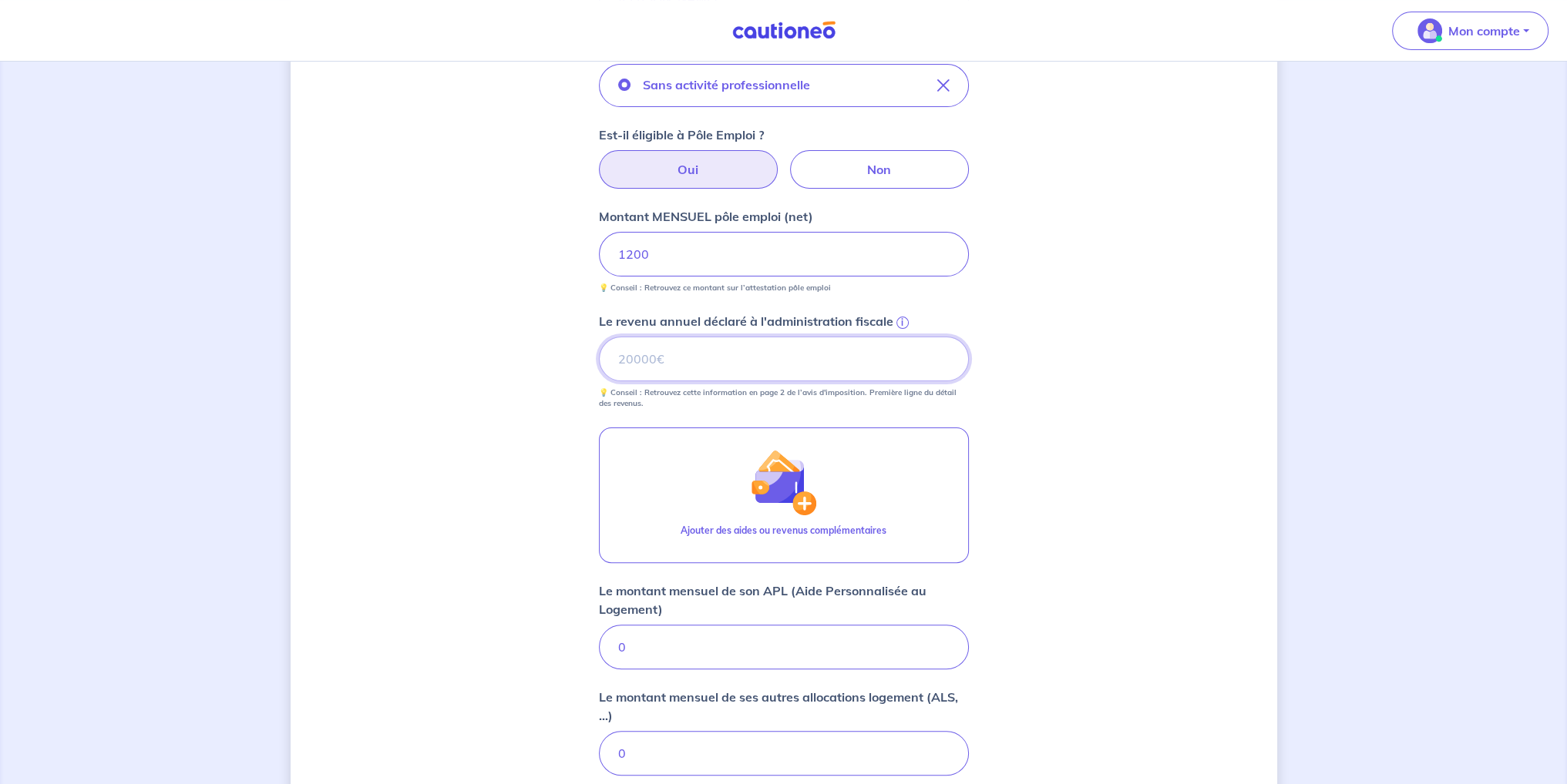
click at [678, 352] on input "Le revenu annuel déclaré à l'administration fiscale i" at bounding box center [784, 359] width 370 height 44
type input "12000"
click at [648, 253] on input "1200" at bounding box center [784, 254] width 370 height 44
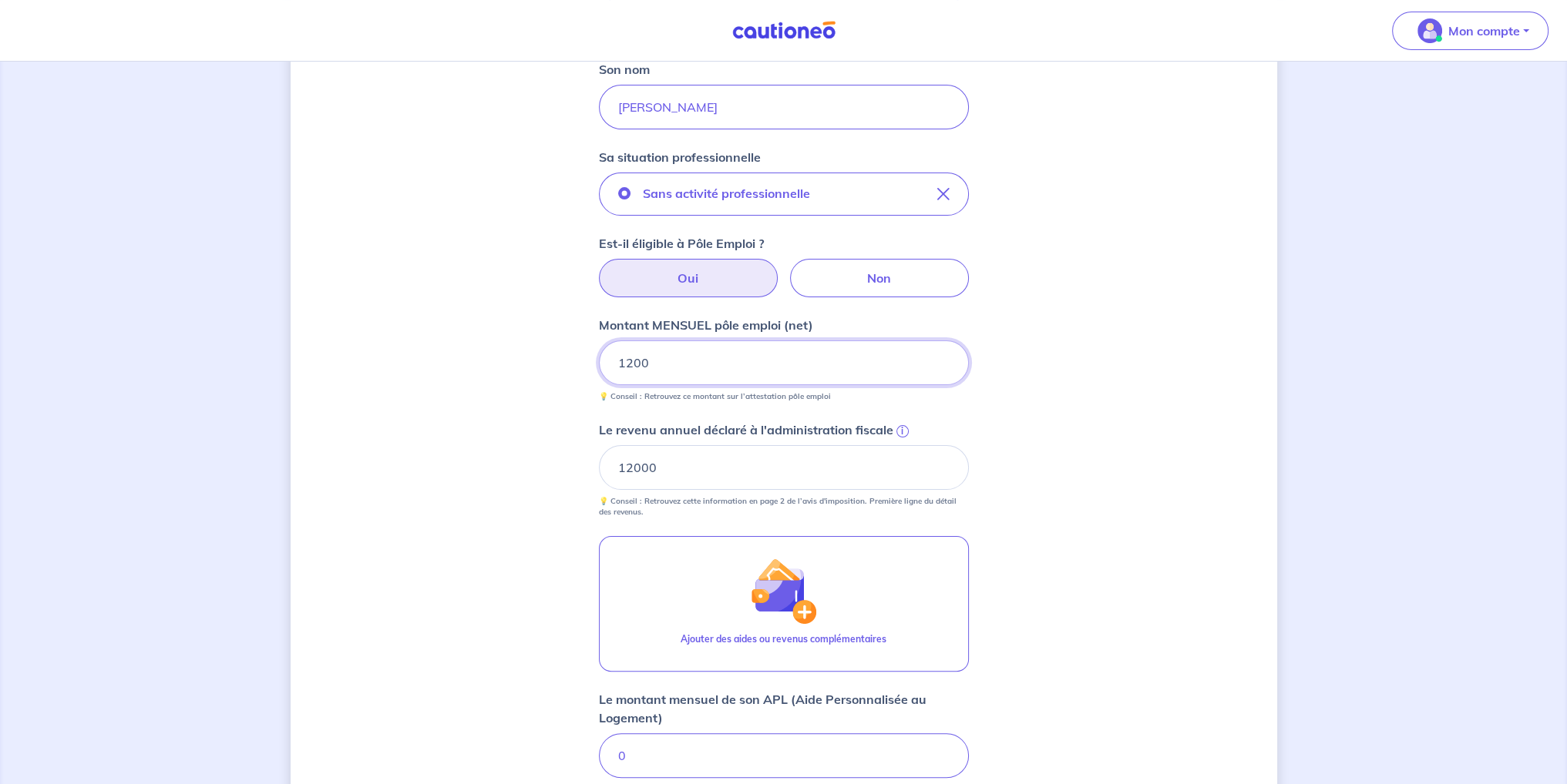
scroll to position [300, 0]
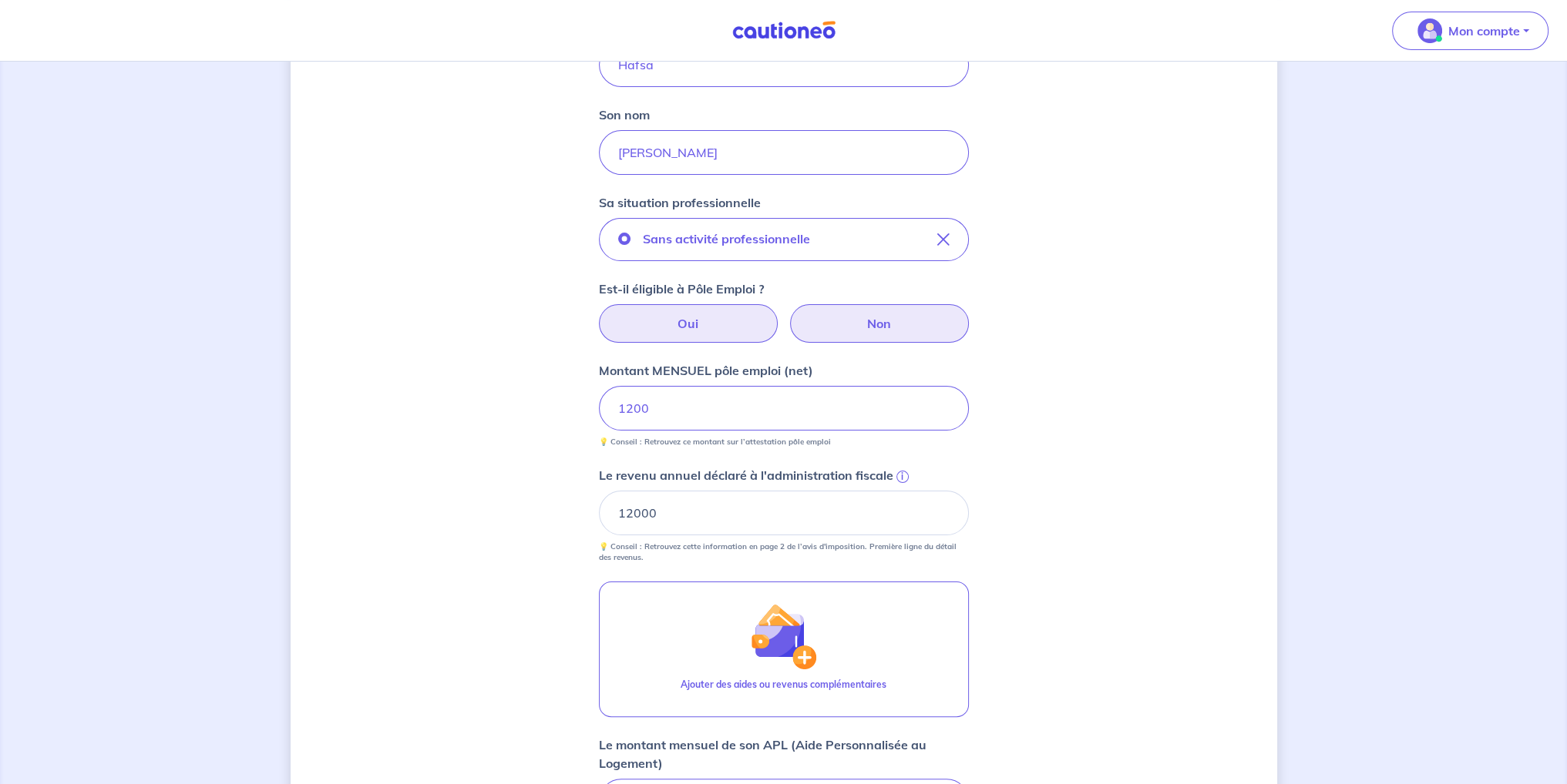
click at [860, 326] on label "Non" at bounding box center [879, 324] width 179 height 39
click at [788, 315] on input "Non" at bounding box center [784, 309] width 10 height 10
radio input "true"
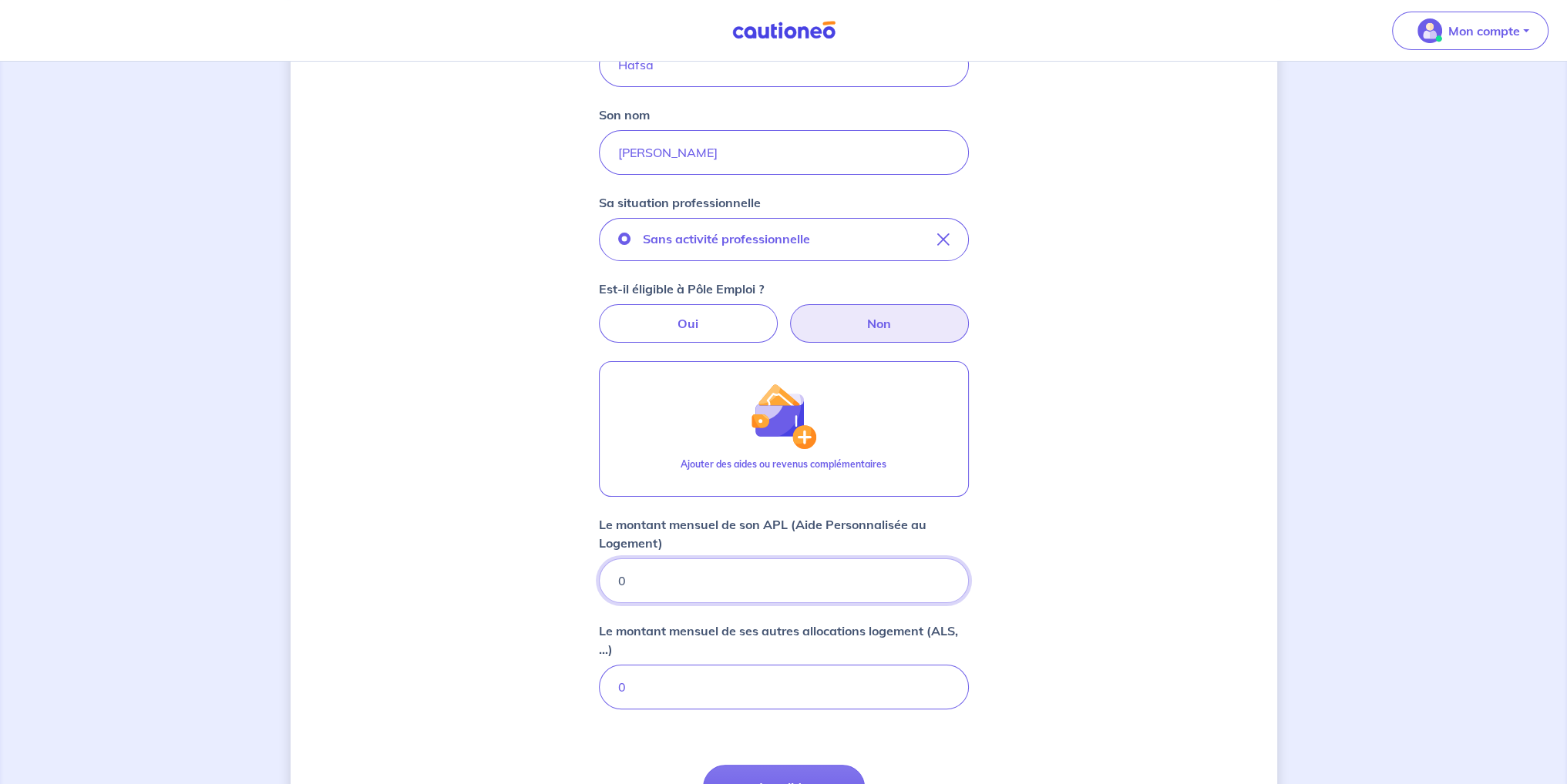
click at [764, 571] on input "0" at bounding box center [784, 581] width 370 height 44
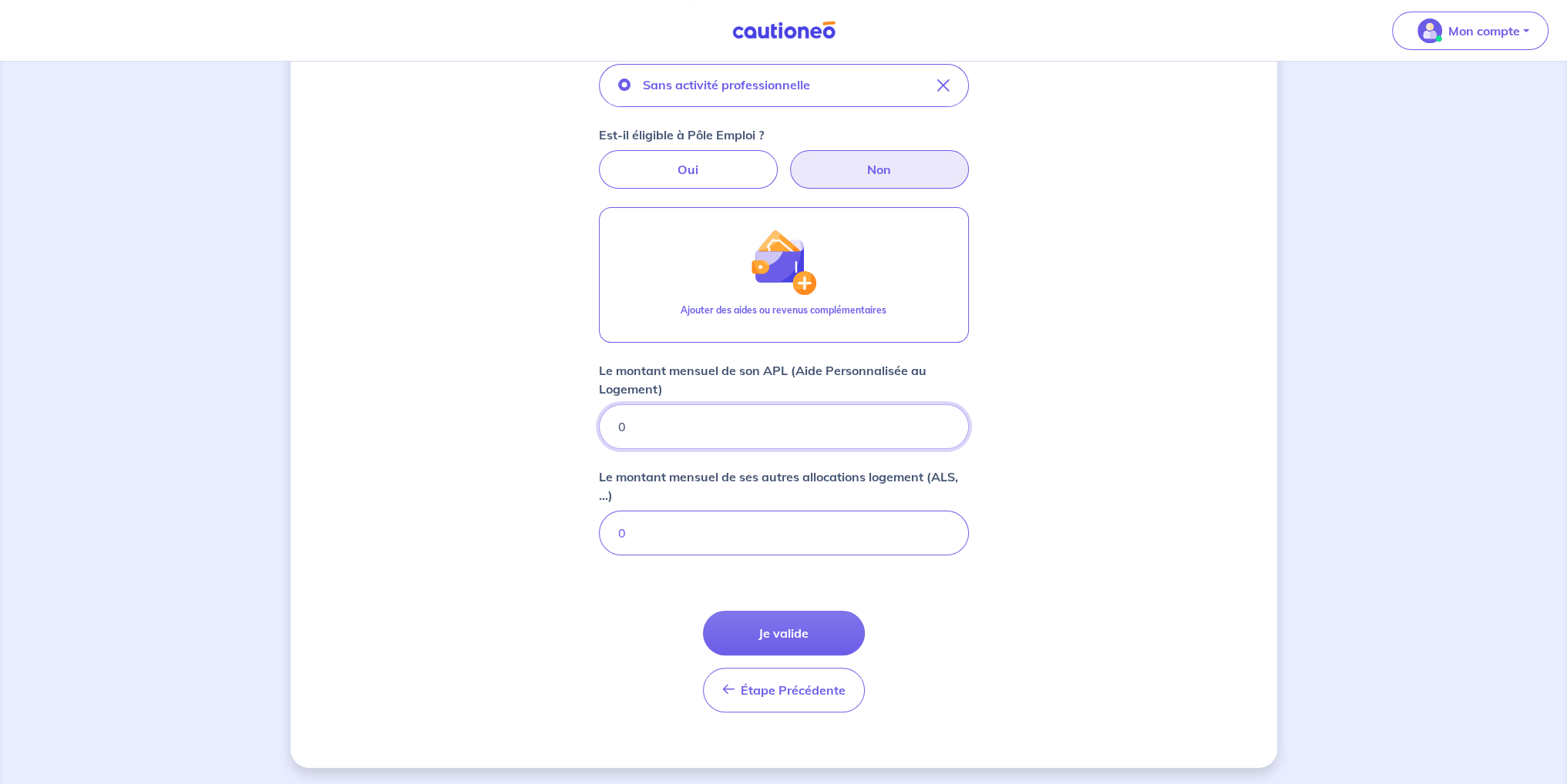
drag, startPoint x: 736, startPoint y: 433, endPoint x: 512, endPoint y: 417, distance: 224.6
click at [512, 417] on div "Concernant vos locataires Locataire 2 Son prénom [PERSON_NAME] Son nom El Ahmad…" at bounding box center [784, 197] width 987 height 1142
type input "400"
drag, startPoint x: 715, startPoint y: 529, endPoint x: 554, endPoint y: 505, distance: 162.8
click at [554, 505] on div "Concernant vos locataires Locataire 2 Son prénom [PERSON_NAME] Son nom El Ahmad…" at bounding box center [784, 197] width 987 height 1142
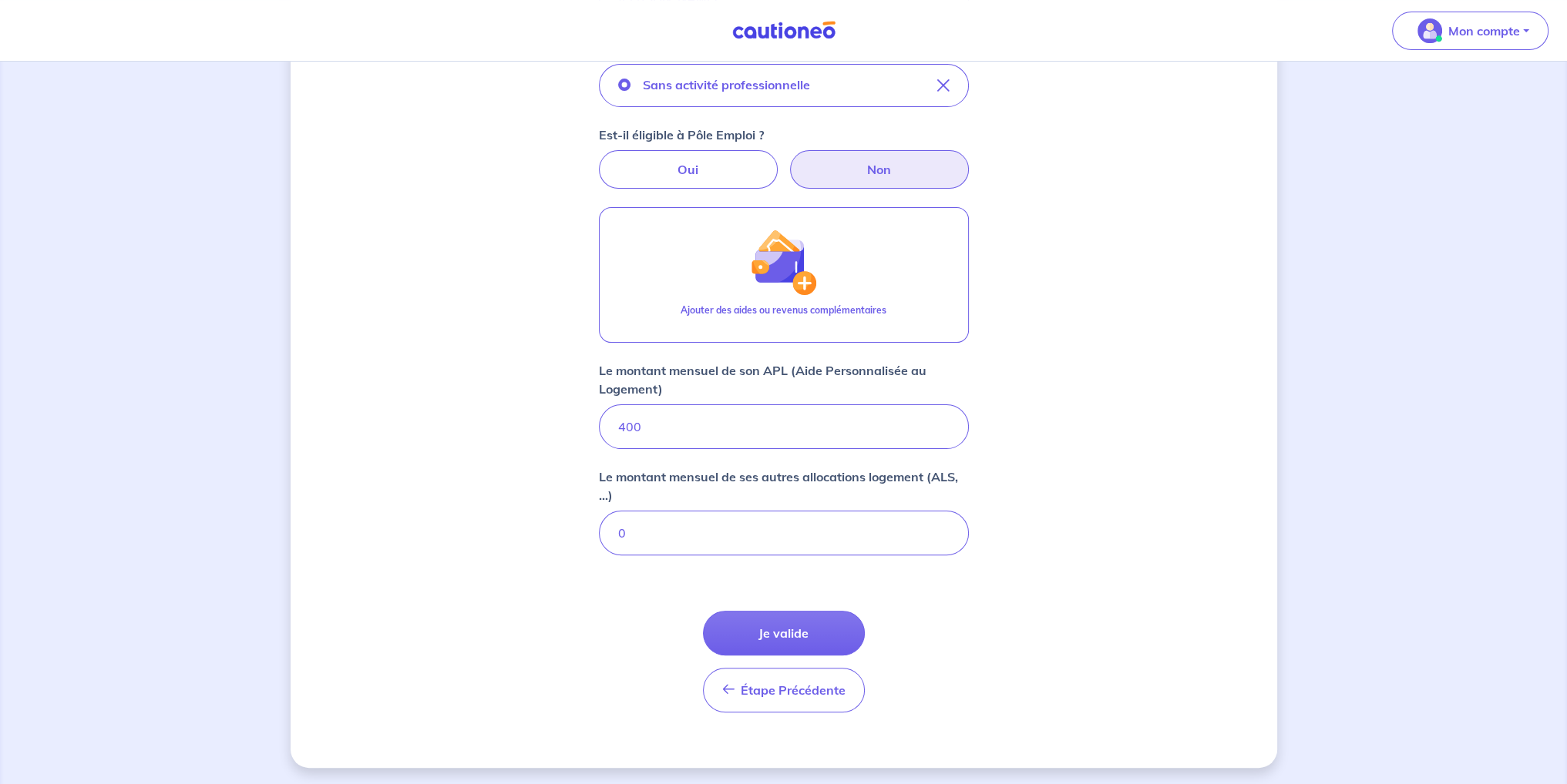
click at [558, 558] on div "Concernant vos locataires Locataire 2 Son prénom [PERSON_NAME] Son nom El Ahmad…" at bounding box center [784, 197] width 987 height 1142
click at [669, 530] on input "0" at bounding box center [784, 533] width 370 height 44
click at [508, 469] on div "Concernant vos locataires Locataire 2 Son prénom [PERSON_NAME] Son nom El Ahmad…" at bounding box center [784, 197] width 987 height 1142
click at [736, 628] on button "Je valide" at bounding box center [784, 633] width 161 height 44
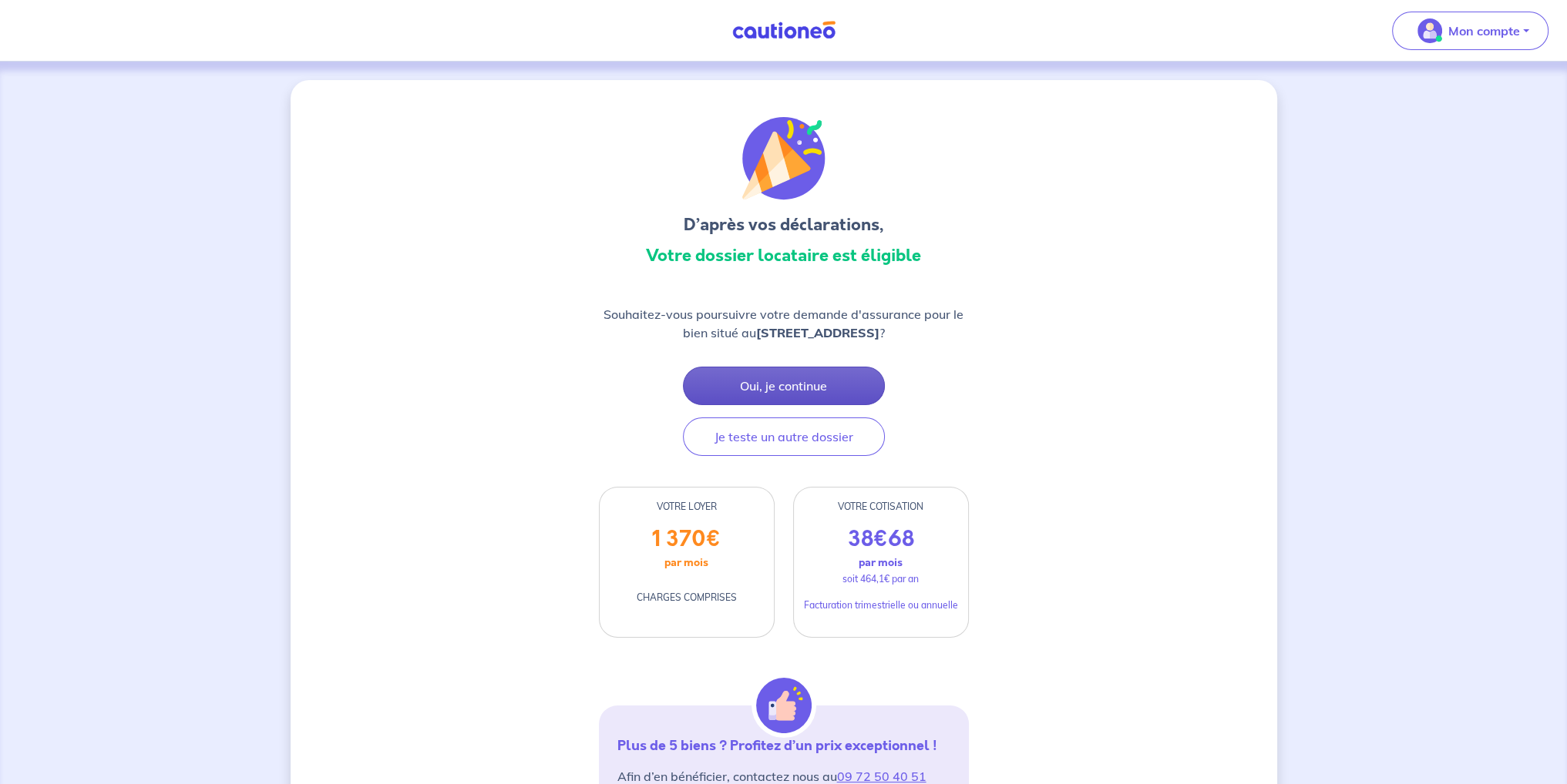
click at [829, 380] on button "Oui, je continue" at bounding box center [784, 386] width 202 height 39
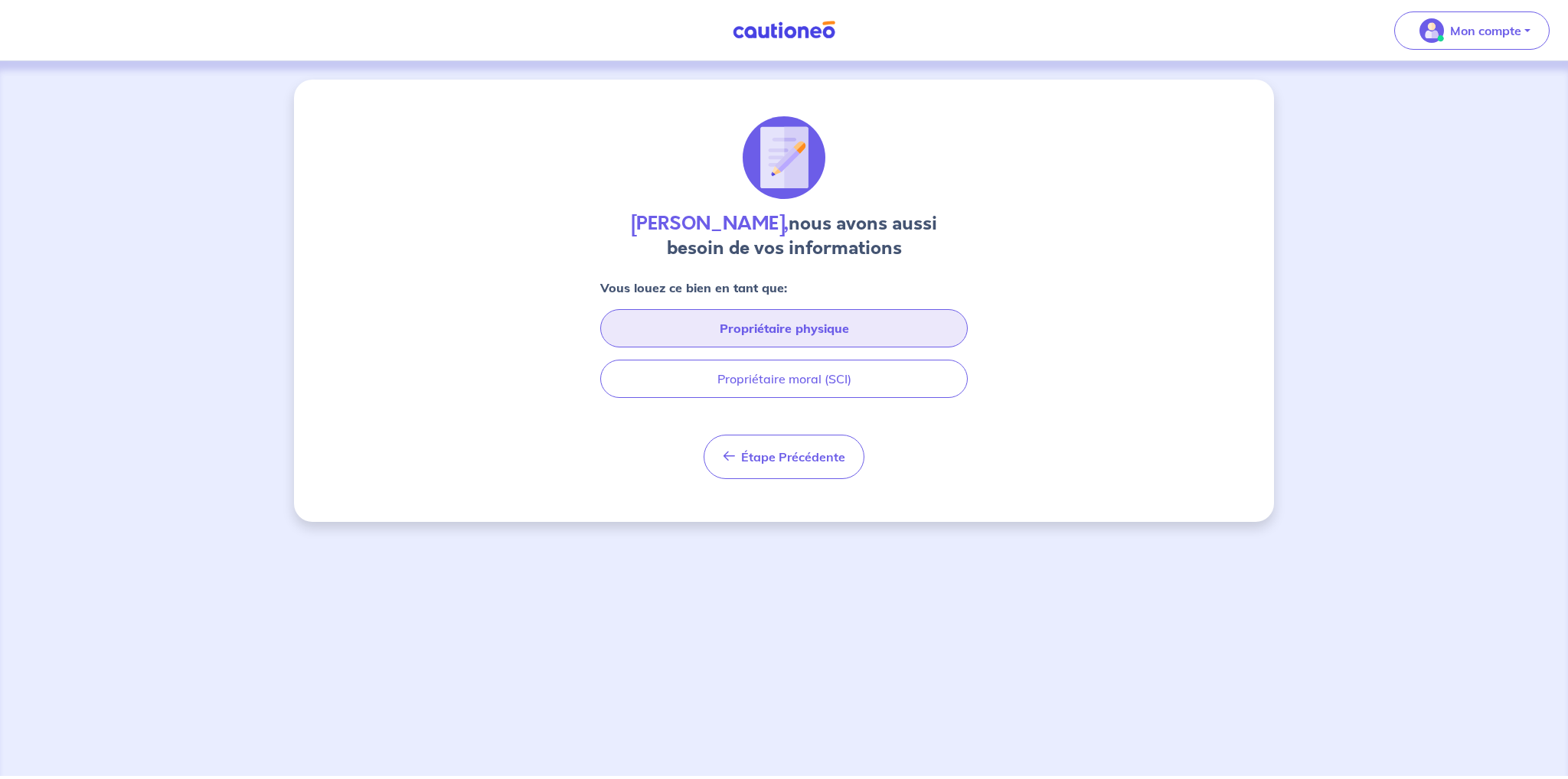
click at [857, 333] on button "Propriétaire physique" at bounding box center [784, 328] width 368 height 38
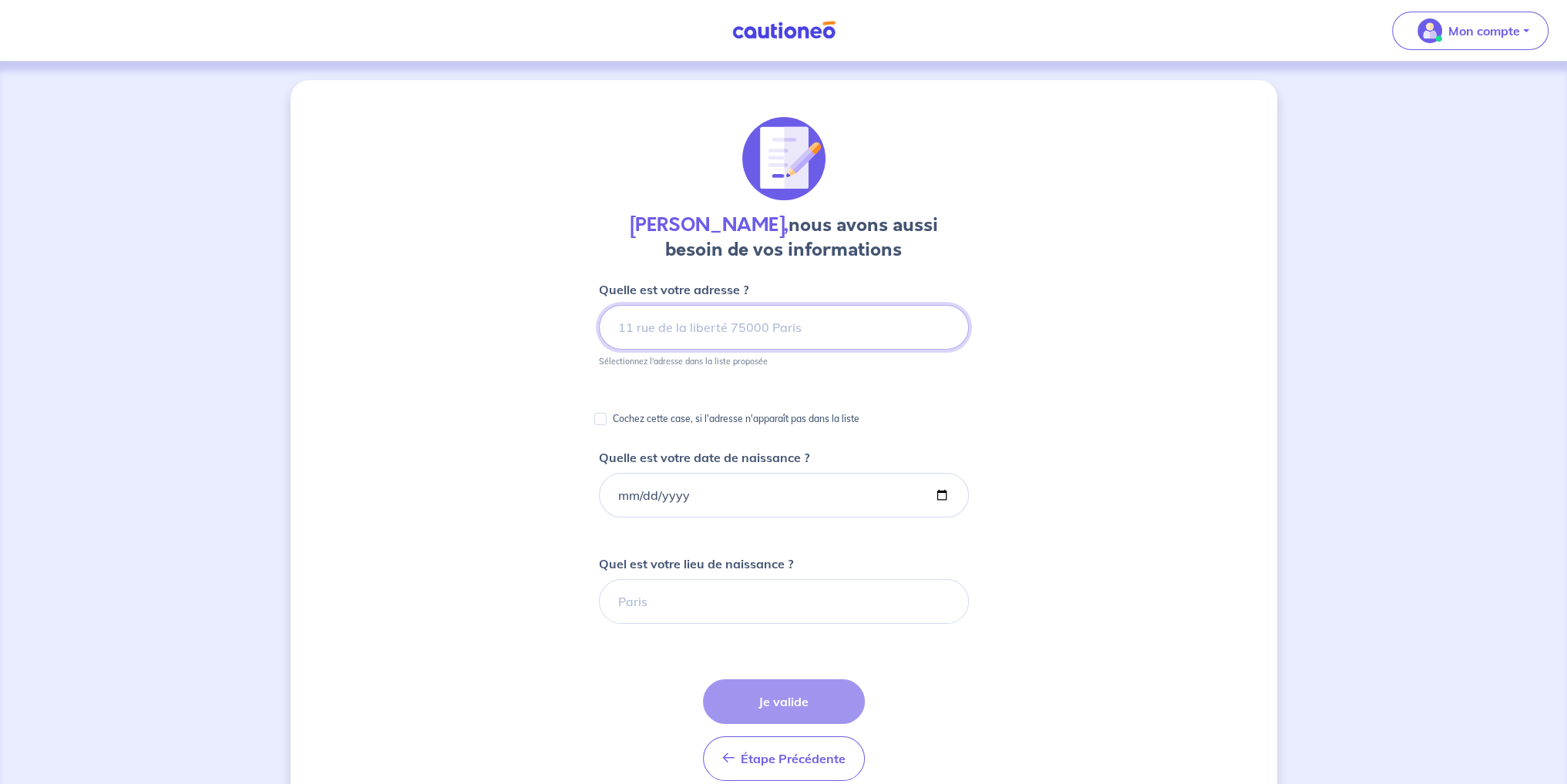
click at [805, 334] on input at bounding box center [784, 327] width 370 height 44
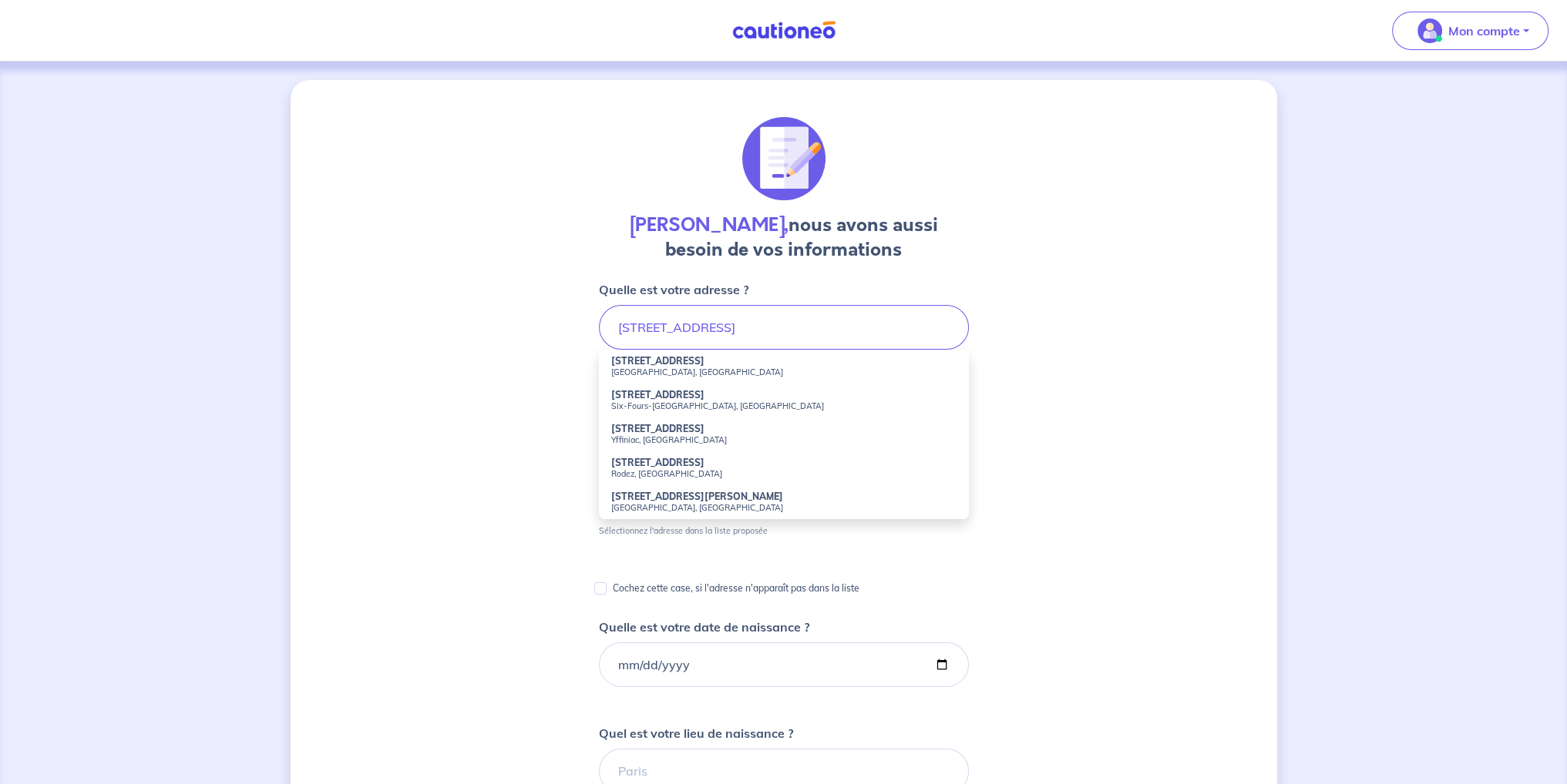
click at [697, 364] on strong "[STREET_ADDRESS]" at bounding box center [657, 361] width 93 height 12
type input "[STREET_ADDRESS]"
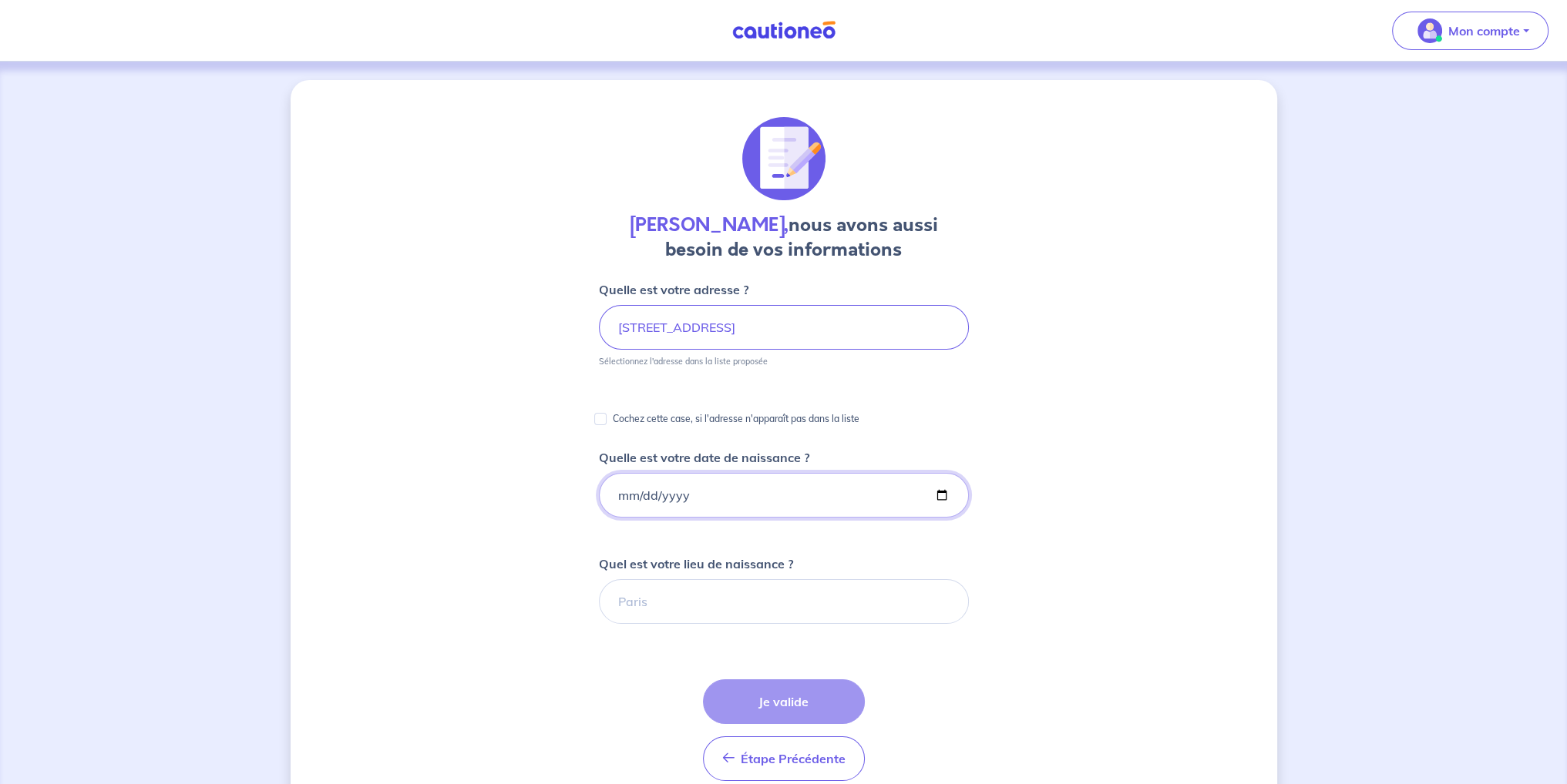
click at [730, 499] on input "Quelle est votre date de naissance ?" at bounding box center [784, 495] width 370 height 44
type input "[DATE]"
click at [680, 598] on input "Quel est votre lieu de naissance ?" at bounding box center [784, 601] width 370 height 44
type input "Tanger"
click at [780, 707] on button "Je valide" at bounding box center [784, 702] width 161 height 44
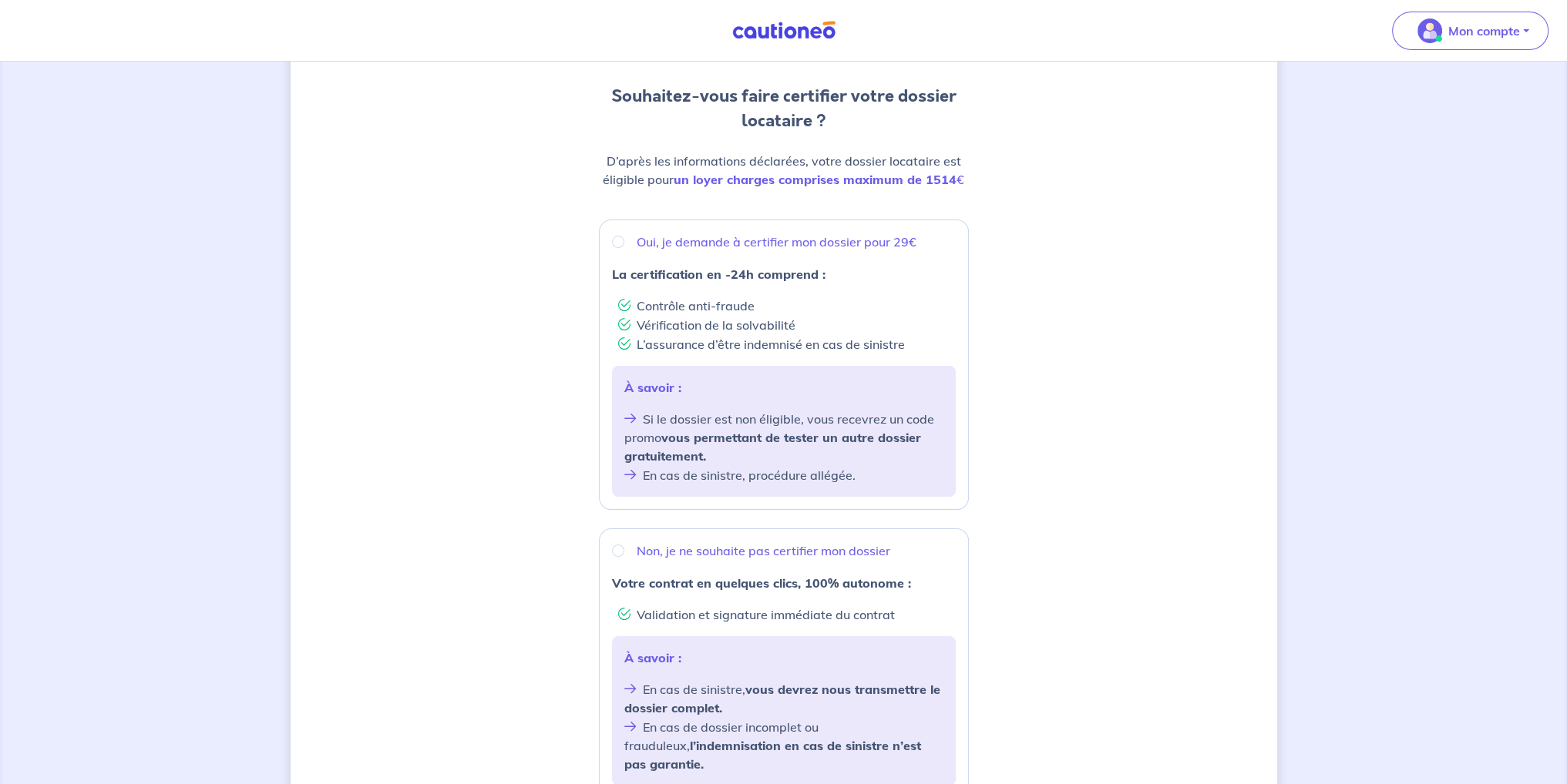
scroll to position [154, 0]
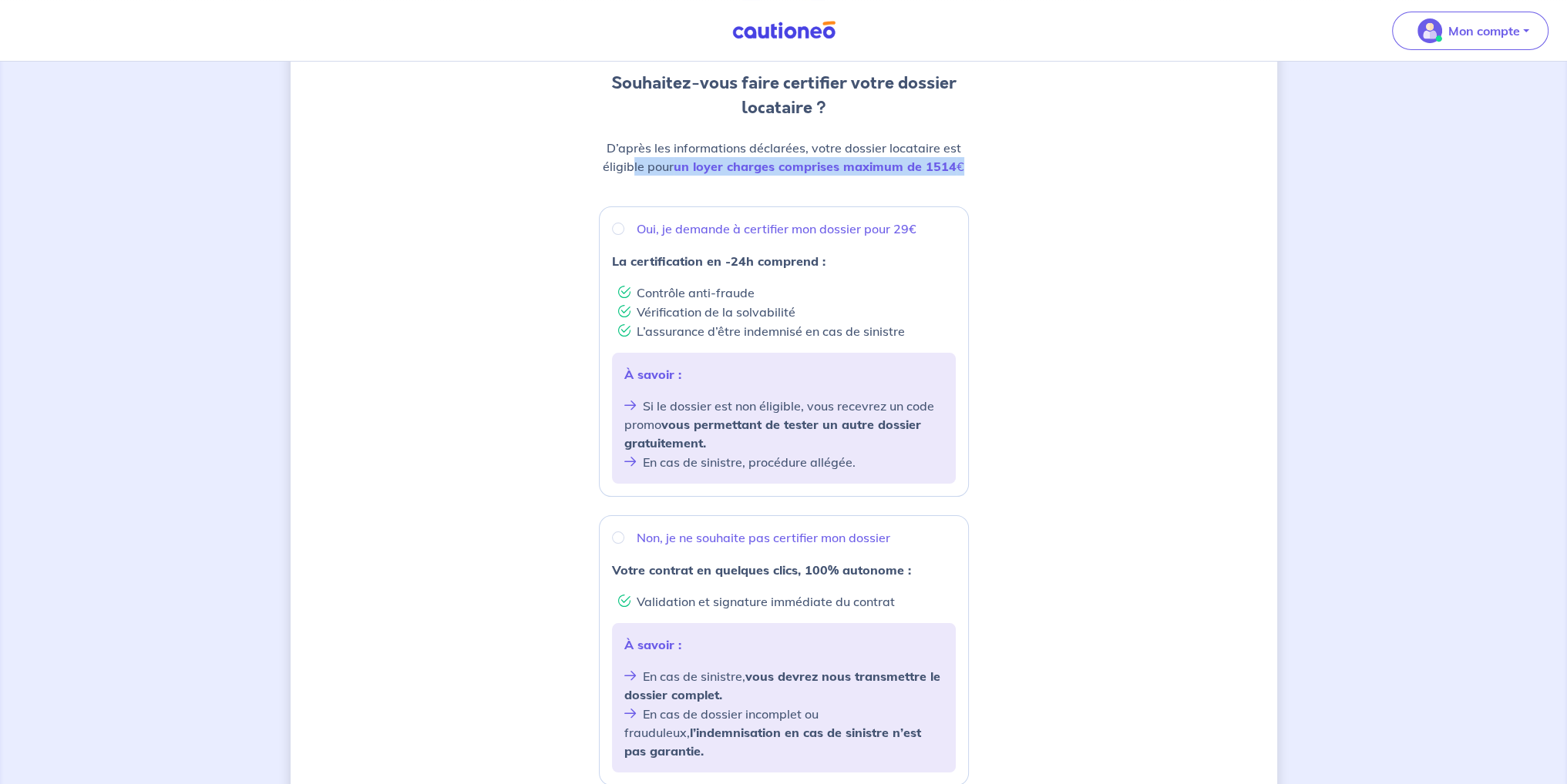
drag, startPoint x: 633, startPoint y: 163, endPoint x: 984, endPoint y: 173, distance: 351.1
click at [984, 173] on div "Souhaitez-vous faire certifier votre dossier locataire ? D’après les informatio…" at bounding box center [784, 462] width 987 height 1073
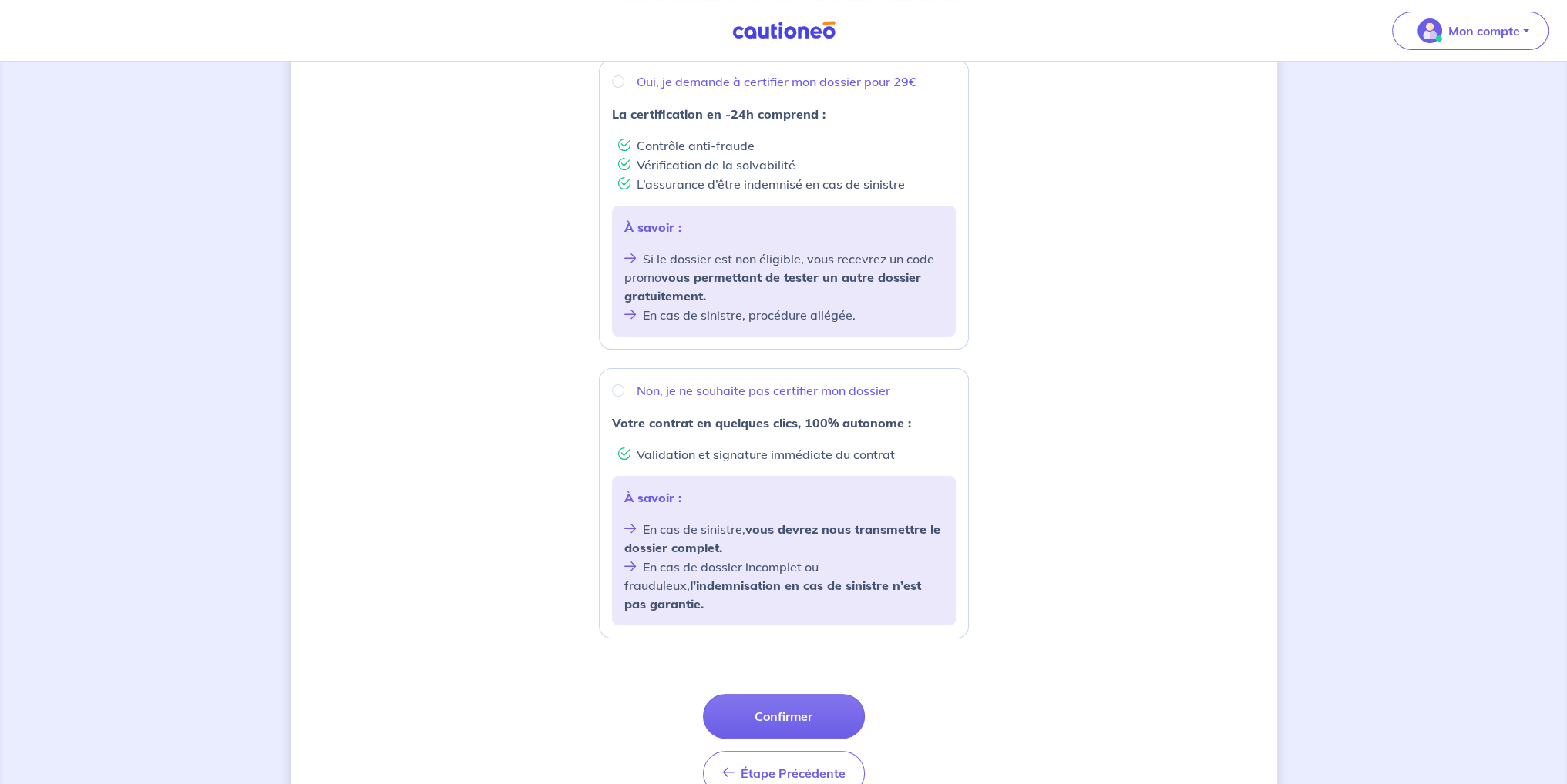
scroll to position [293, 0]
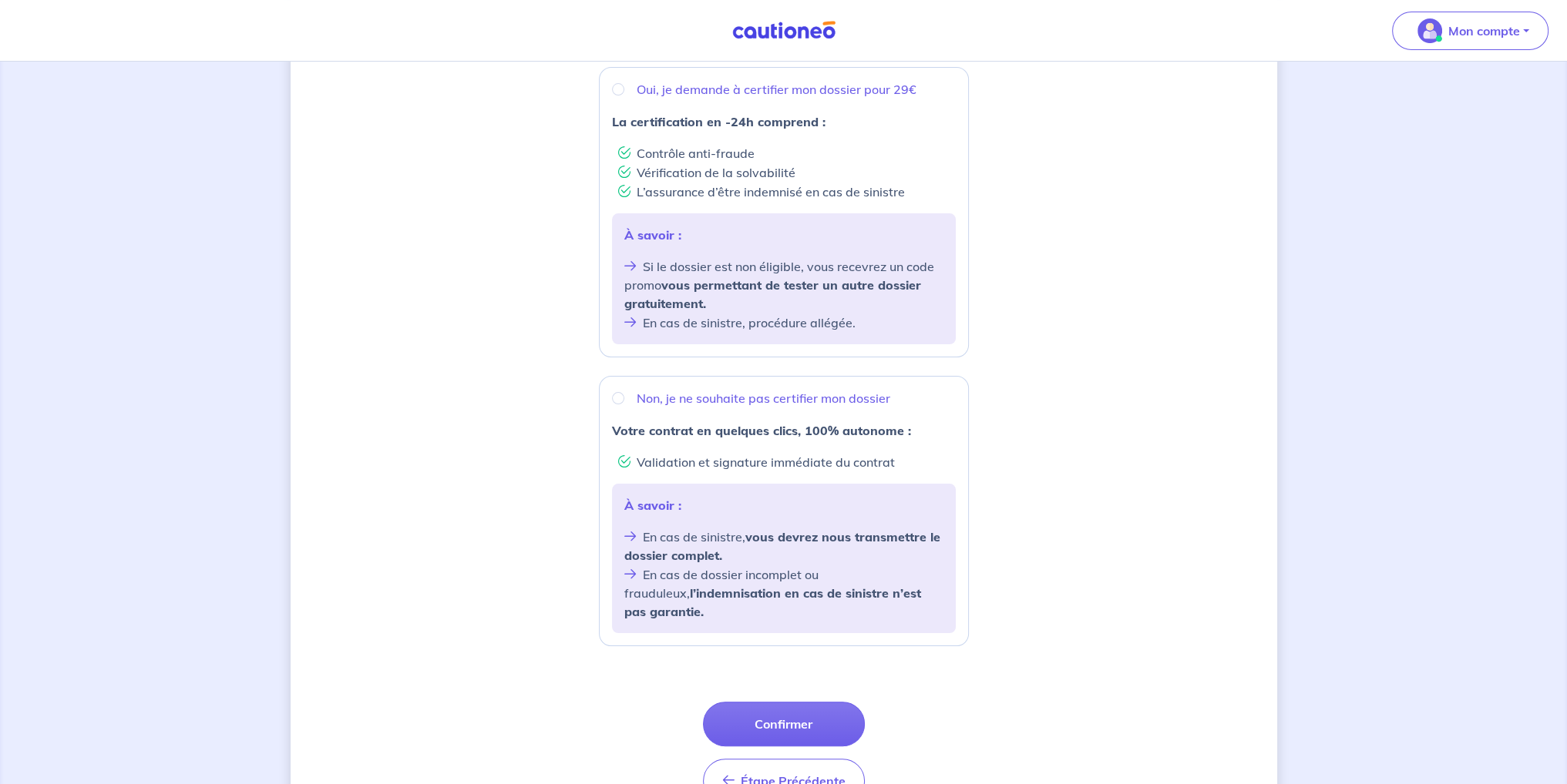
click at [621, 406] on div "Non, je ne souhaite pas certifier mon dossier" at bounding box center [784, 398] width 343 height 18
radio input "true"
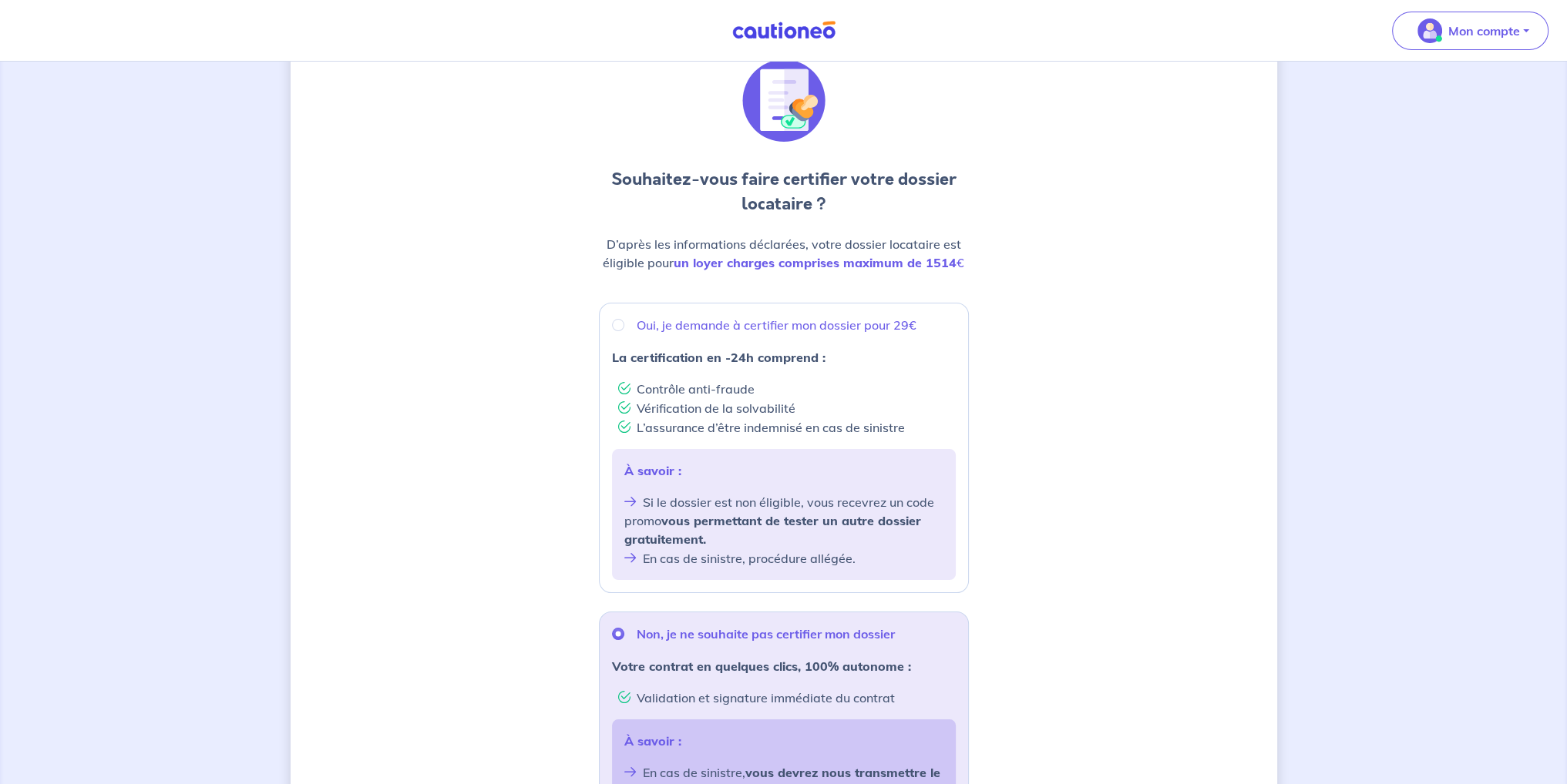
scroll to position [0, 0]
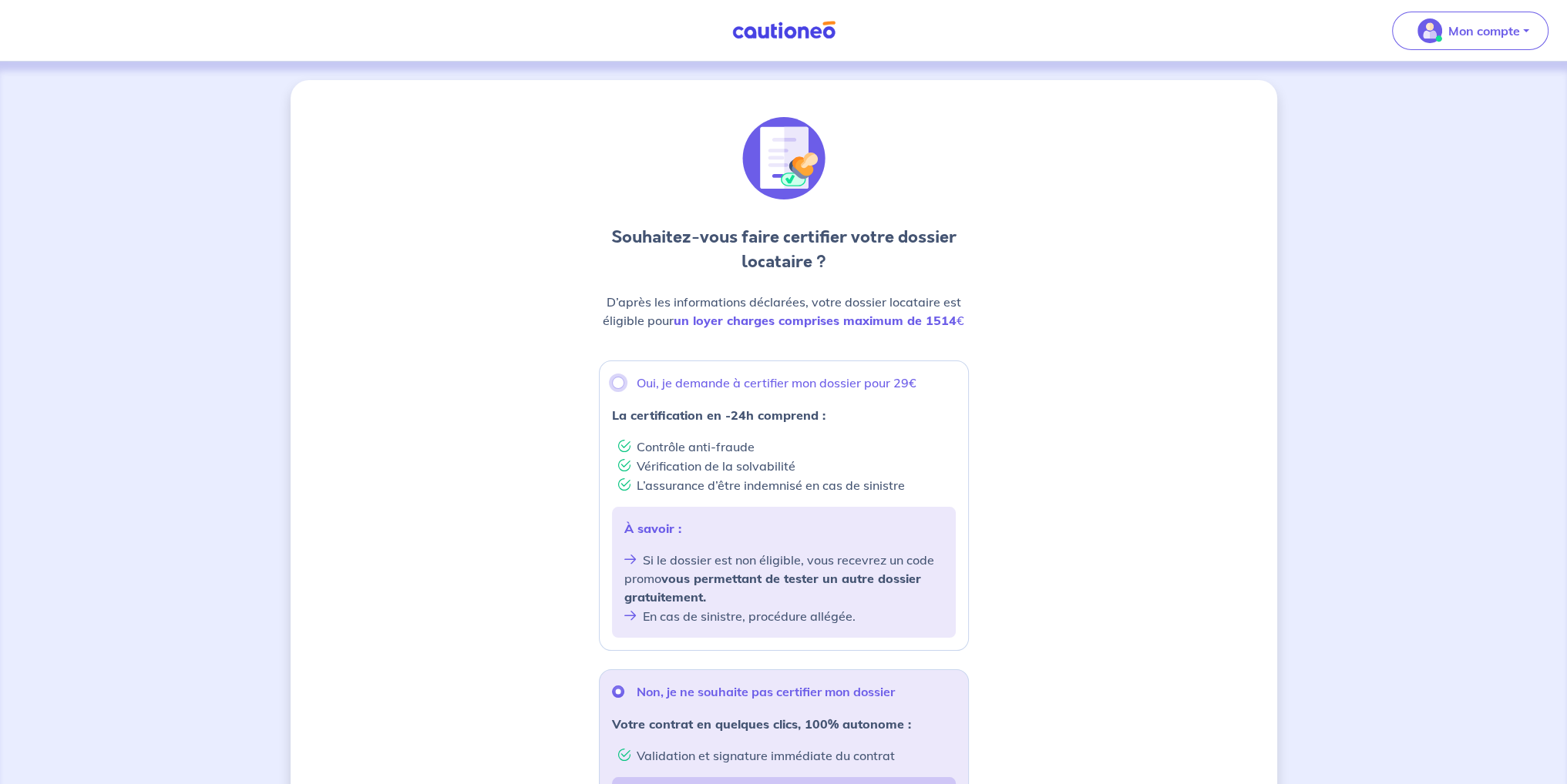
click at [616, 383] on input "Oui, je demande à certifier mon dossier pour 29€" at bounding box center [617, 382] width 12 height 12
radio input "true"
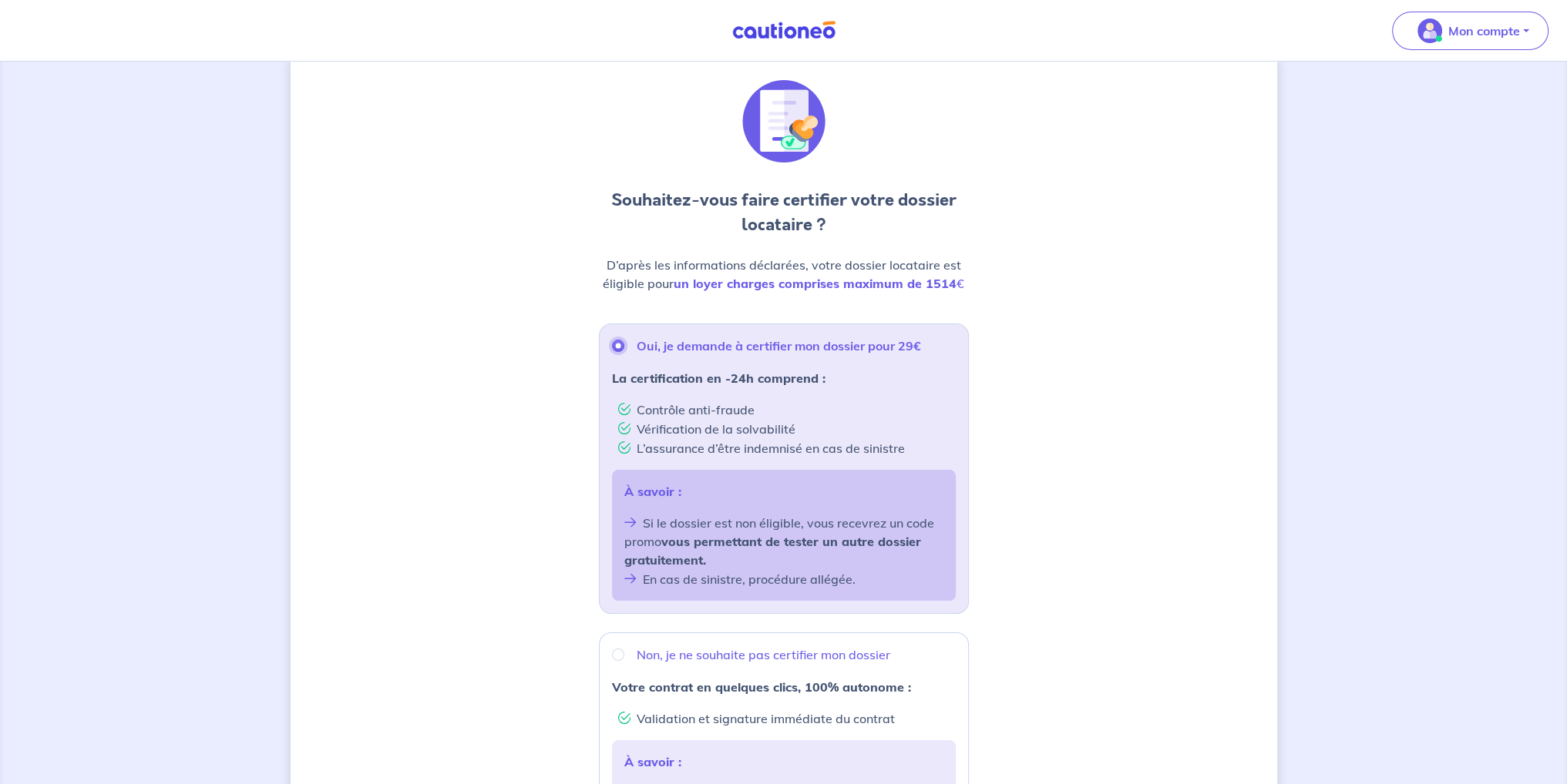
scroll to position [232, 0]
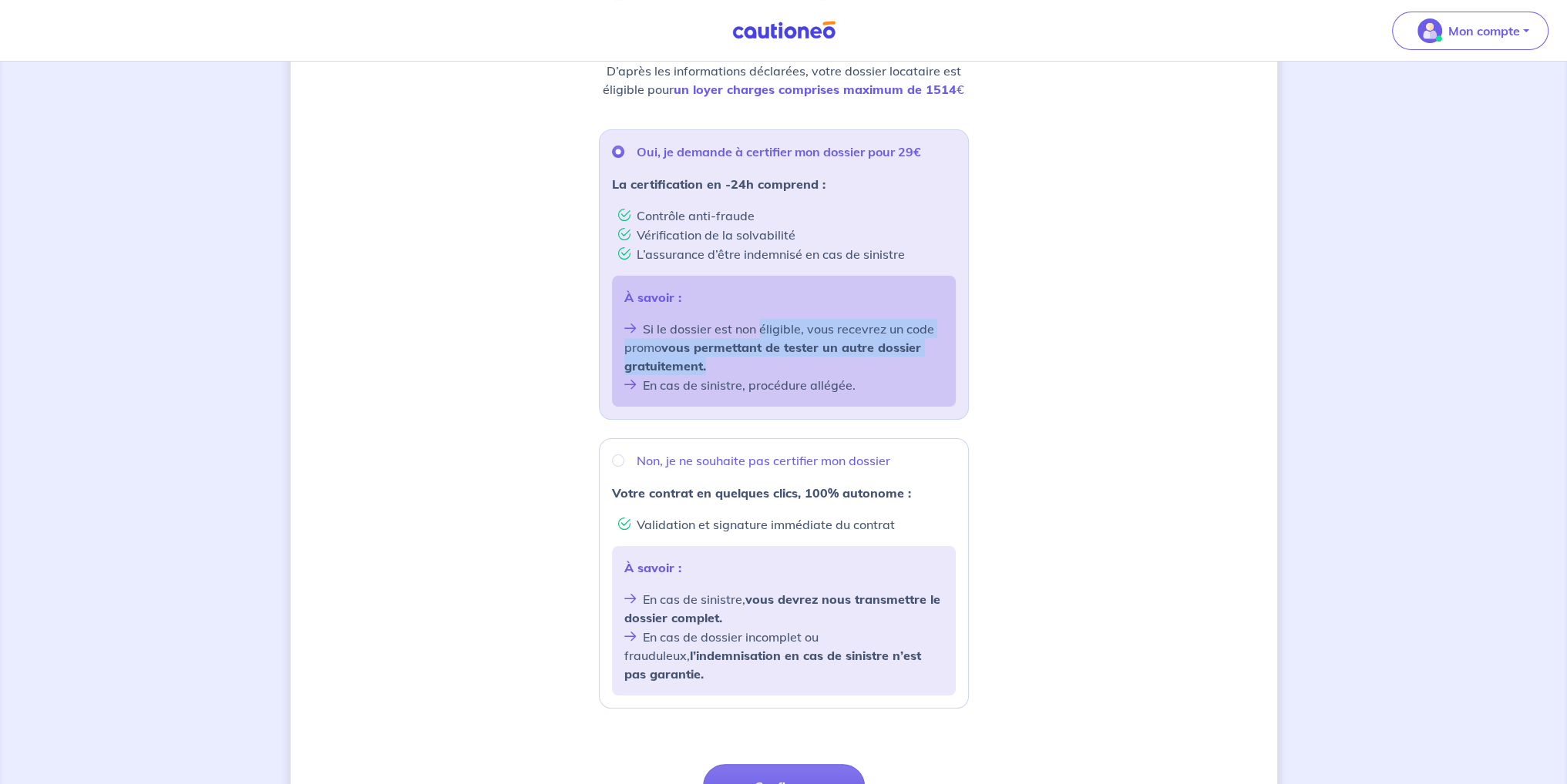
drag, startPoint x: 759, startPoint y: 331, endPoint x: 755, endPoint y: 372, distance: 41.2
click at [755, 372] on li "Si le dossier est non éligible, vous recevrez un code promo vous permettant de …" at bounding box center [784, 347] width 319 height 56
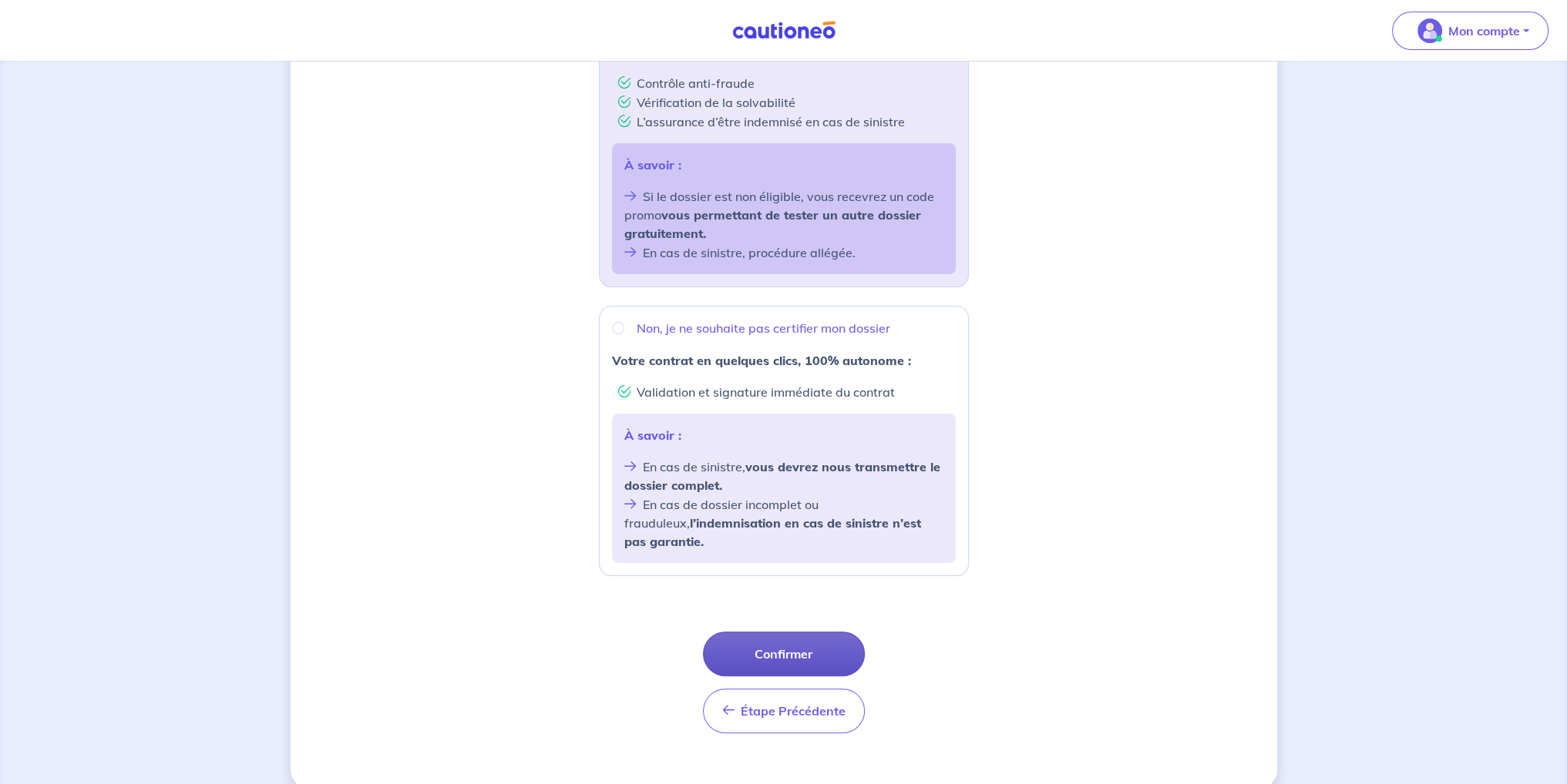
scroll to position [371, 0]
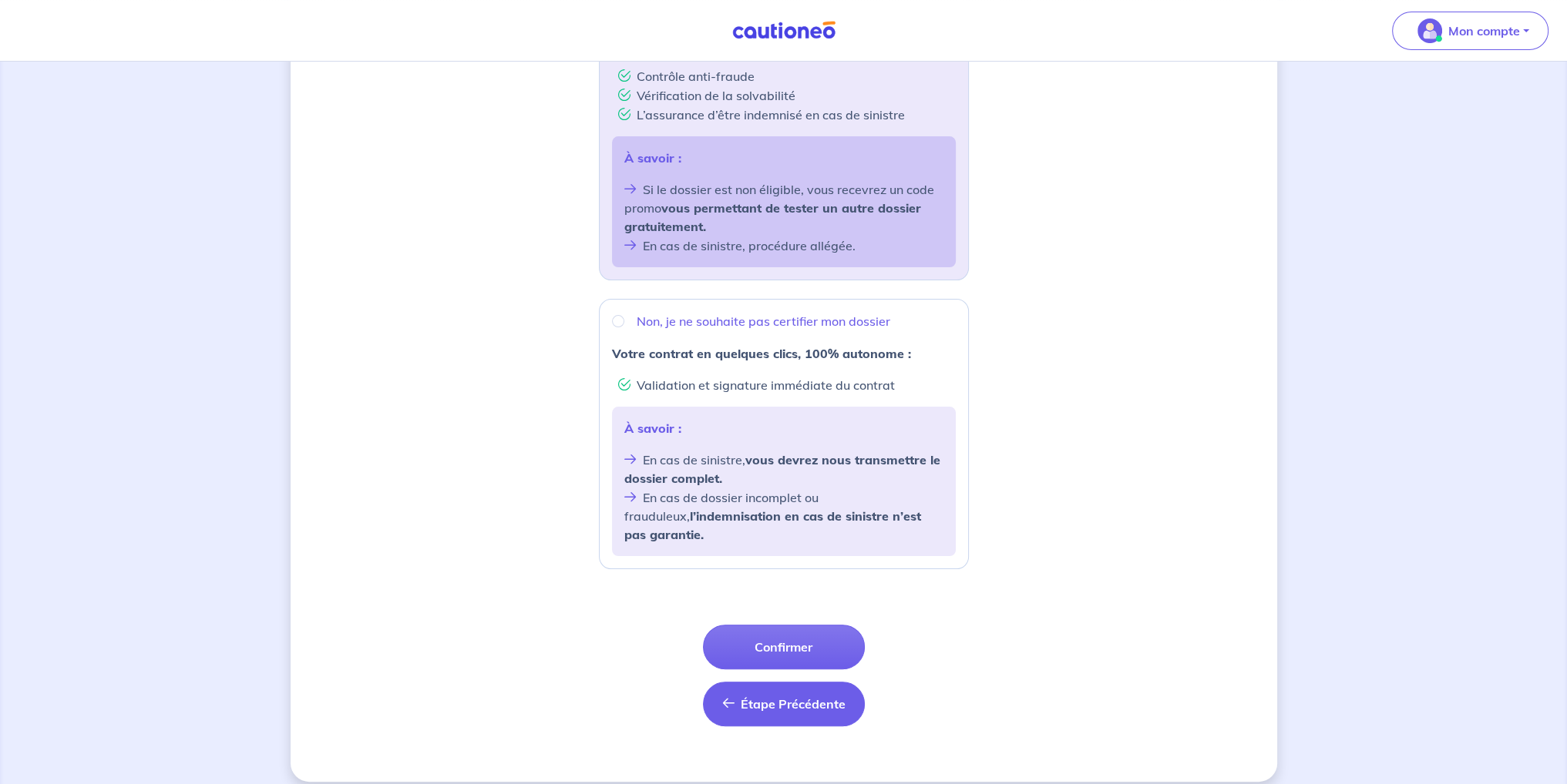
click at [740, 682] on button "Étape Précédente Précédent" at bounding box center [784, 704] width 161 height 44
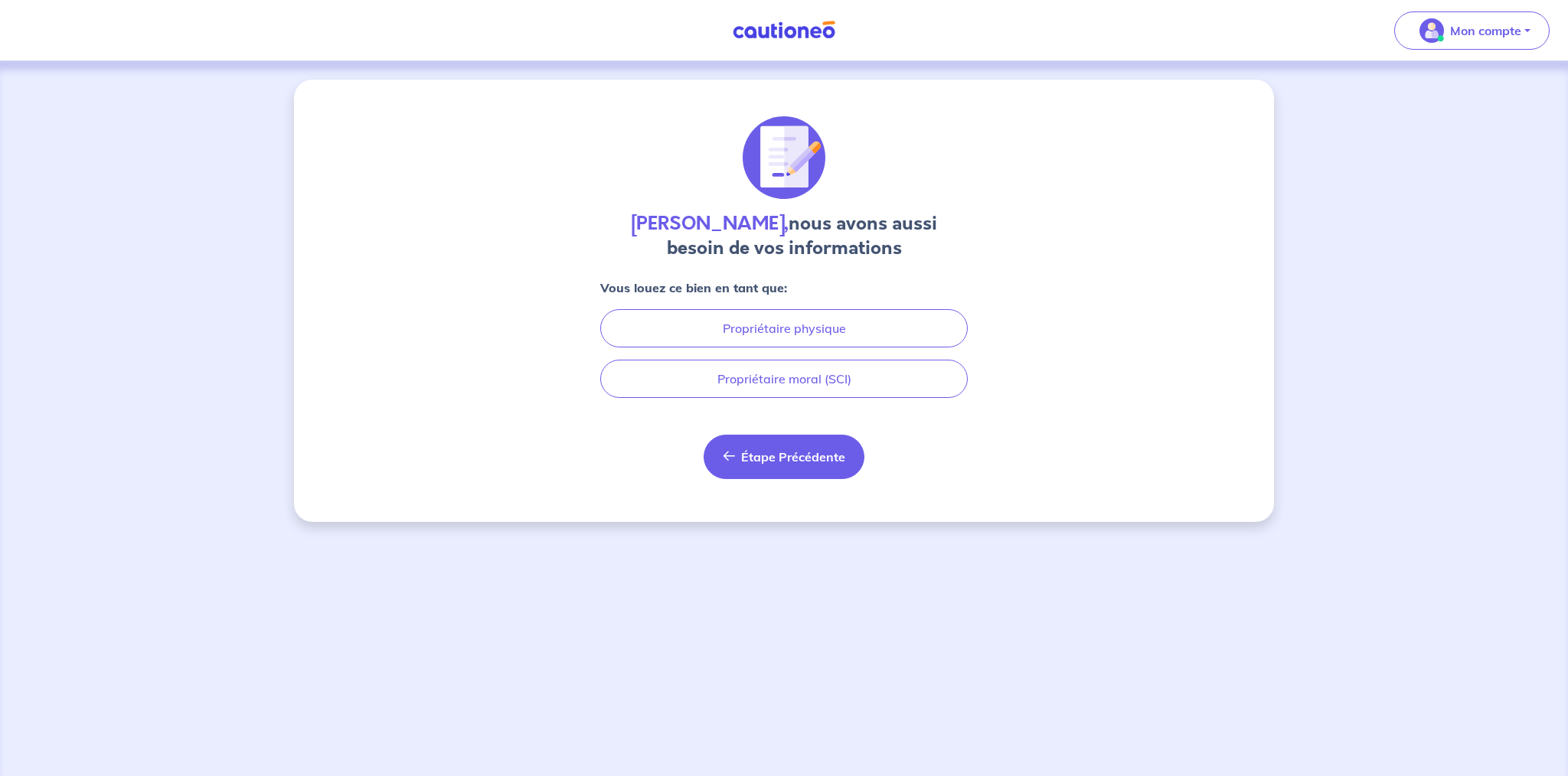
click at [728, 462] on button "Étape Précédente Précédent" at bounding box center [784, 456] width 160 height 44
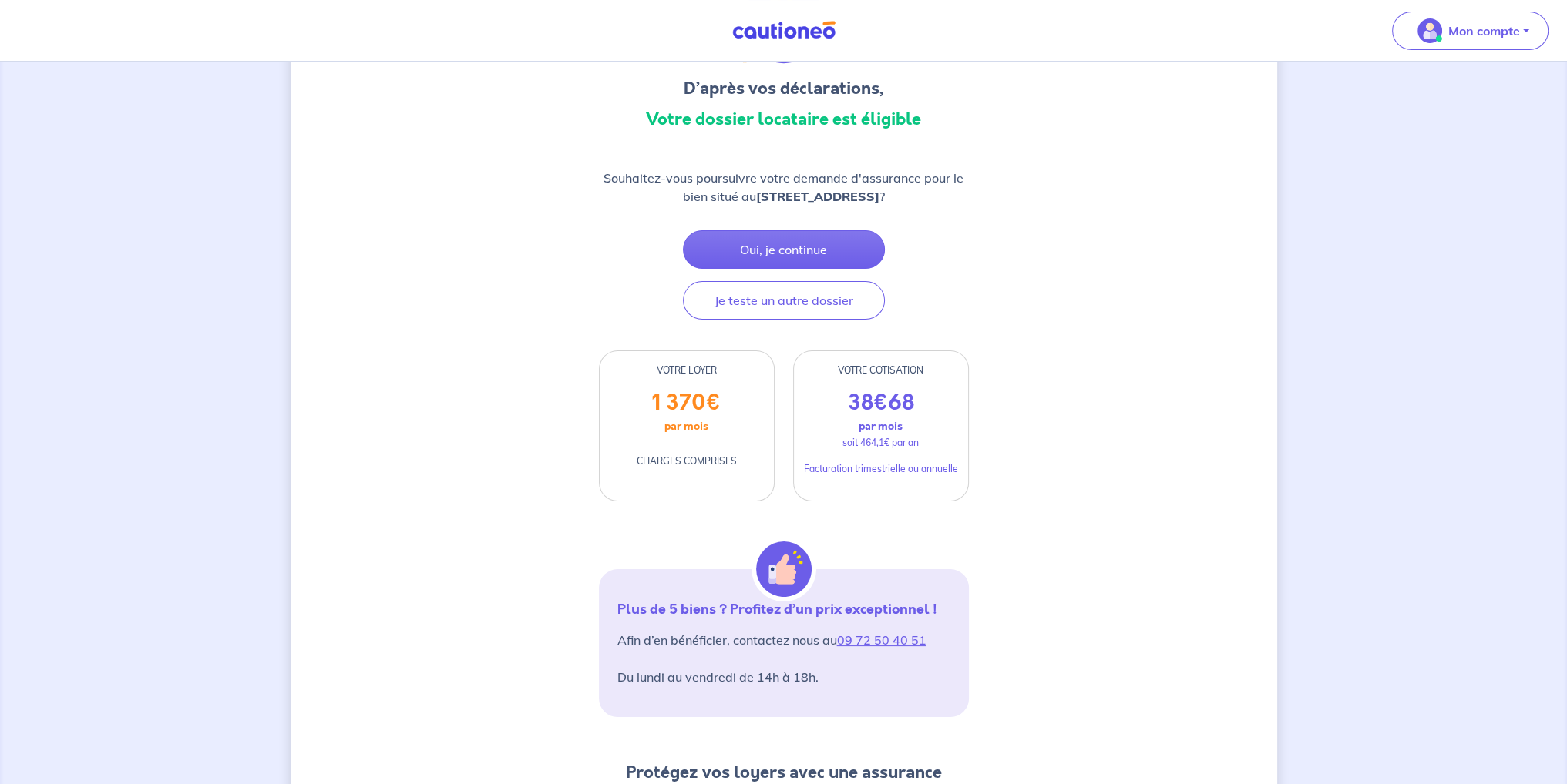
scroll to position [135, 0]
click at [762, 309] on button "Je teste un autre dossier" at bounding box center [784, 303] width 202 height 39
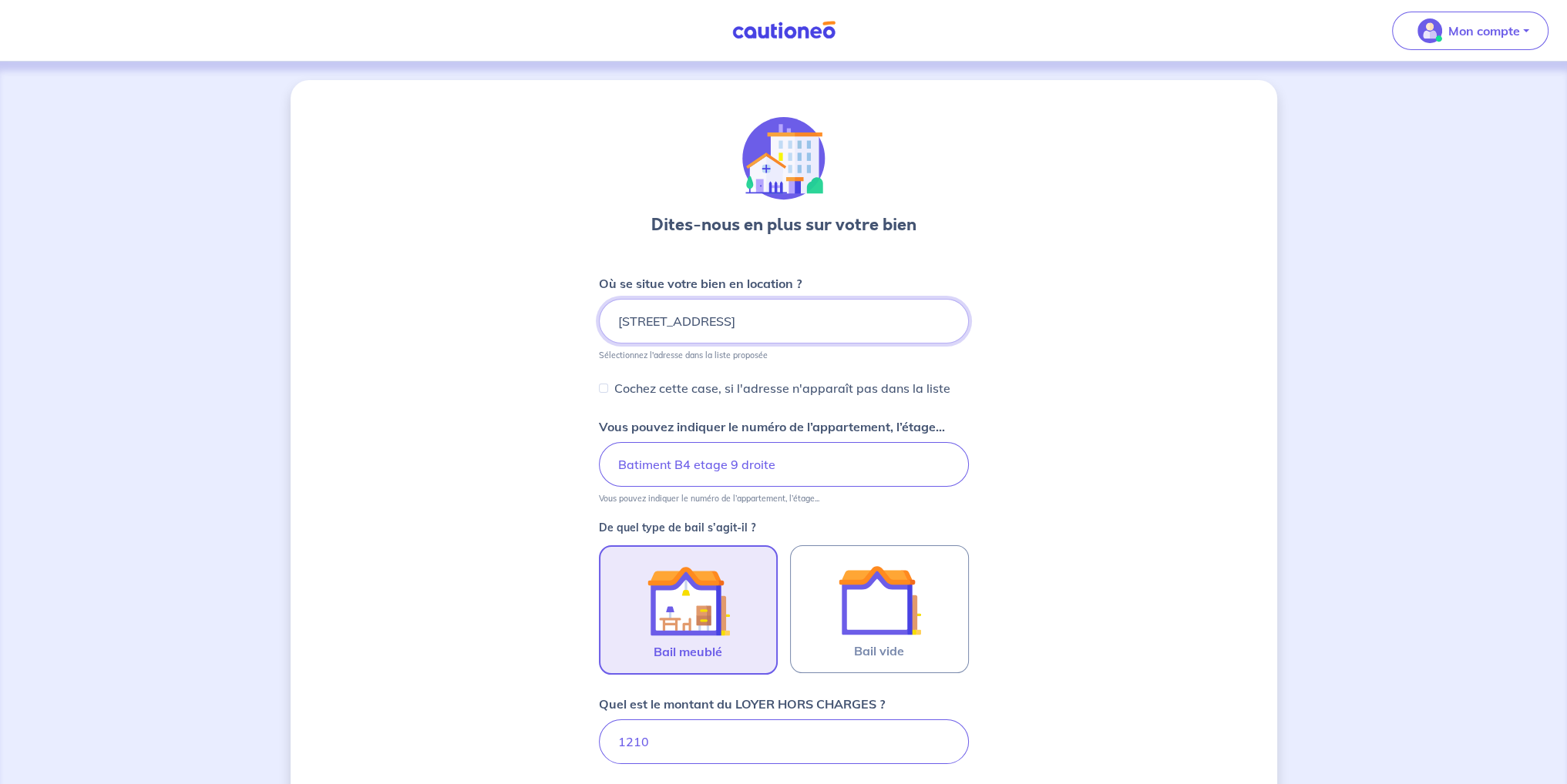
click at [738, 320] on input "[STREET_ADDRESS]" at bounding box center [784, 321] width 370 height 44
click at [666, 474] on input "Batiment B4 etage 9 droite" at bounding box center [784, 464] width 370 height 44
click at [512, 451] on div "Dites-nous en plus sur votre bien Où se situe votre bien en location ? [STREET_…" at bounding box center [784, 677] width 987 height 1194
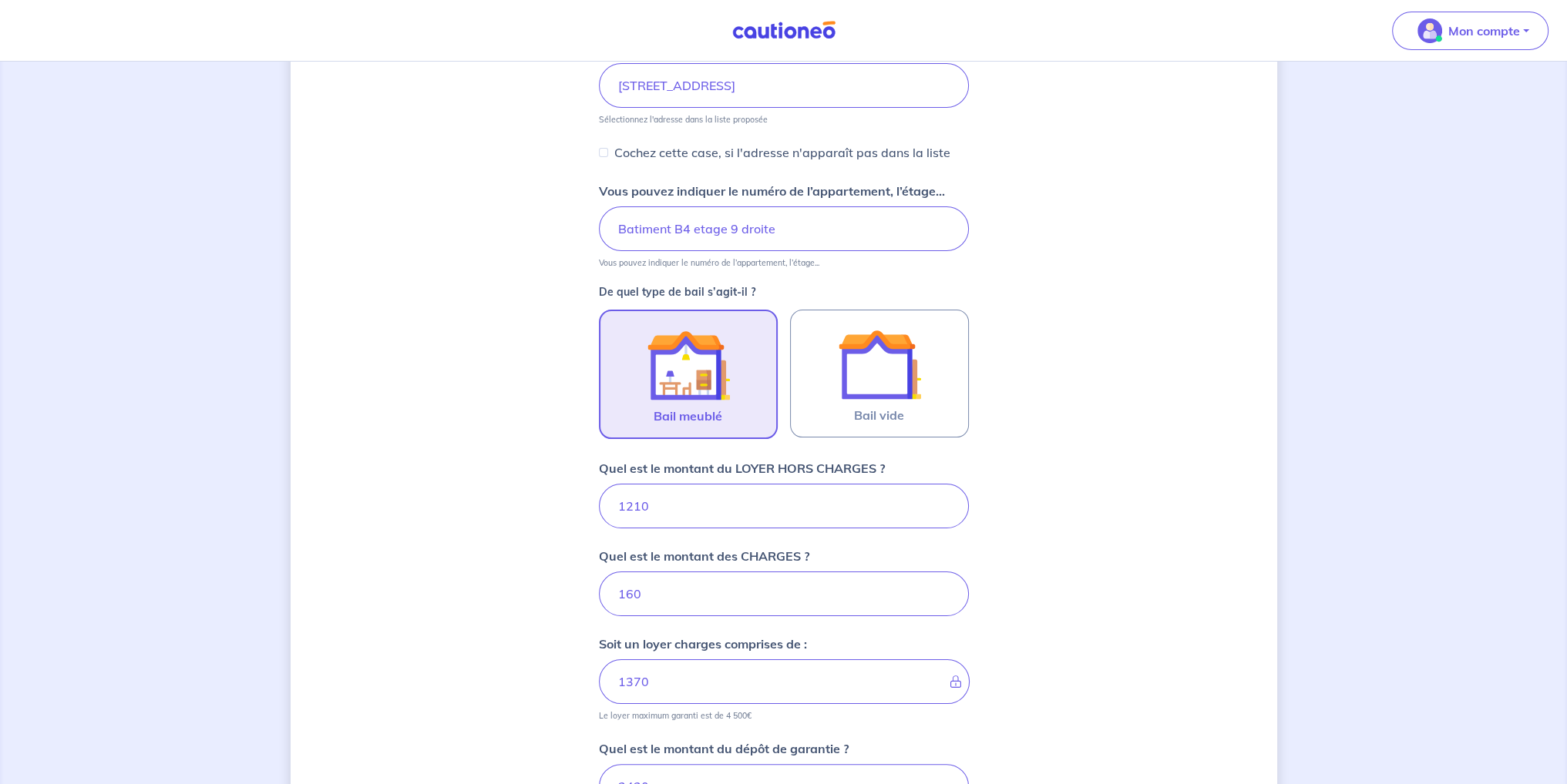
scroll to position [386, 0]
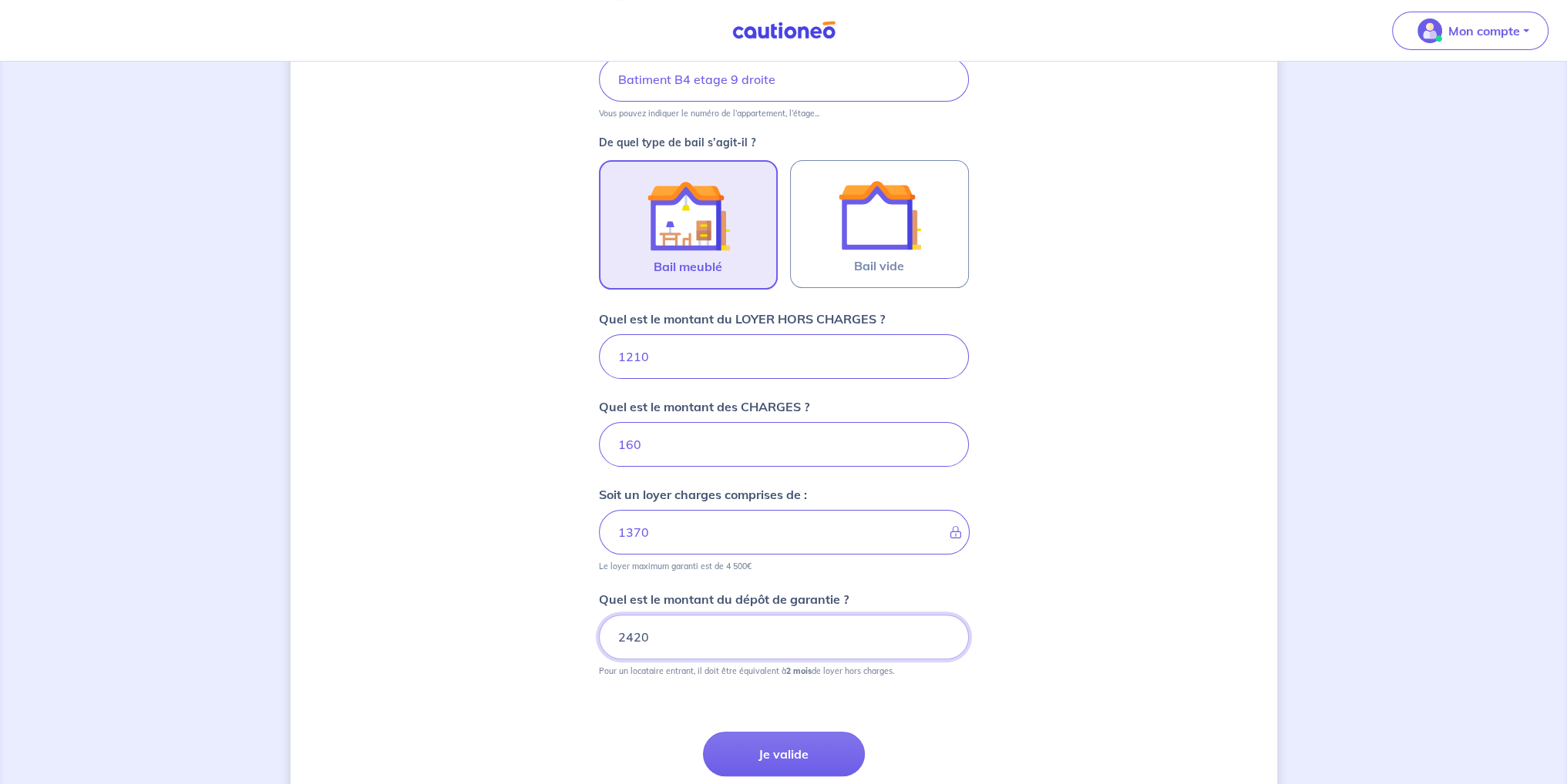
click at [723, 640] on input "2420" at bounding box center [784, 636] width 370 height 44
click at [723, 639] on input "2420" at bounding box center [784, 636] width 370 height 44
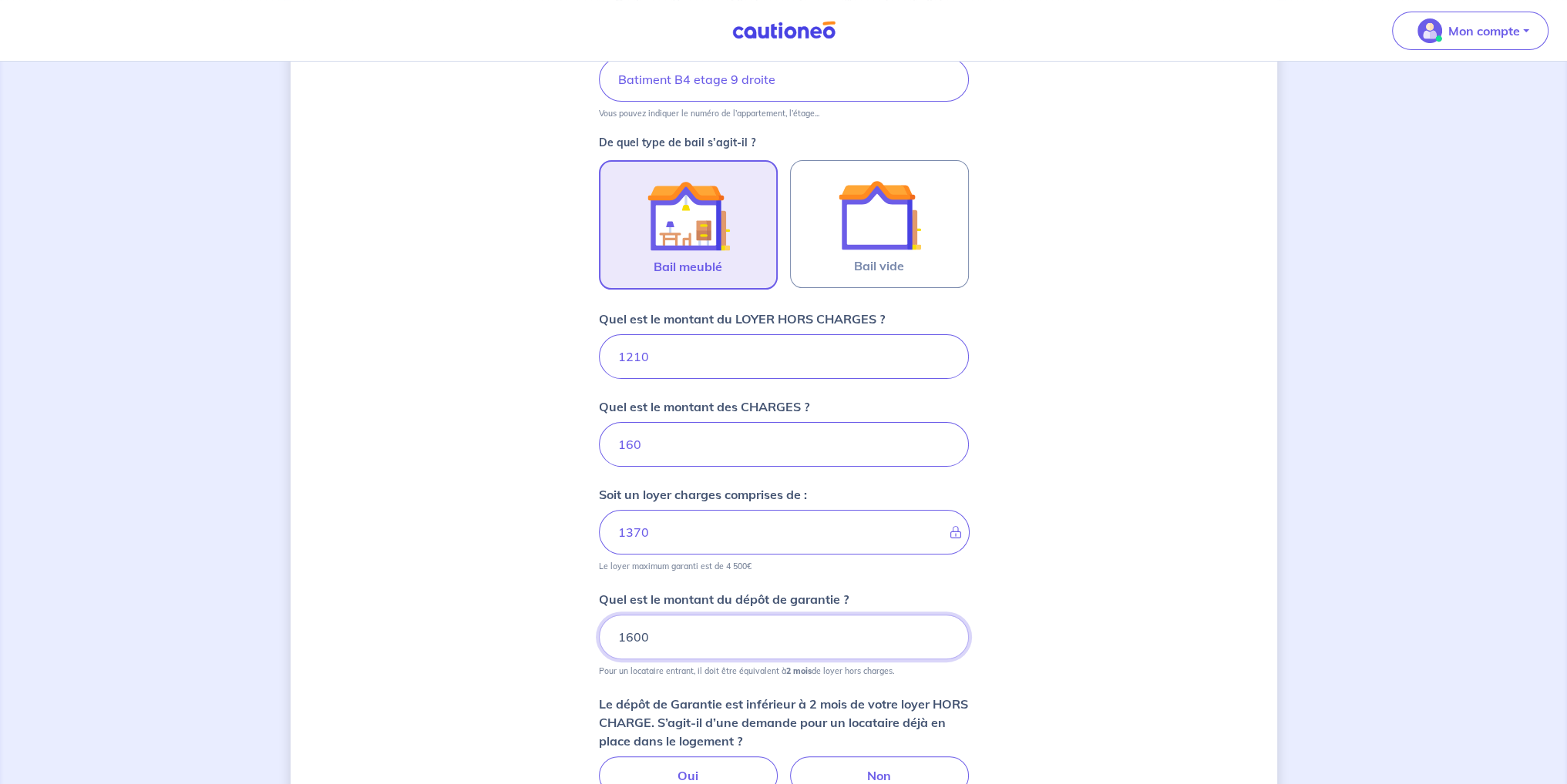
type input "1600"
click at [502, 636] on div "Dites-nous en plus sur votre bien Où se situe votre bien en location ? [STREET_…" at bounding box center [784, 350] width 987 height 1313
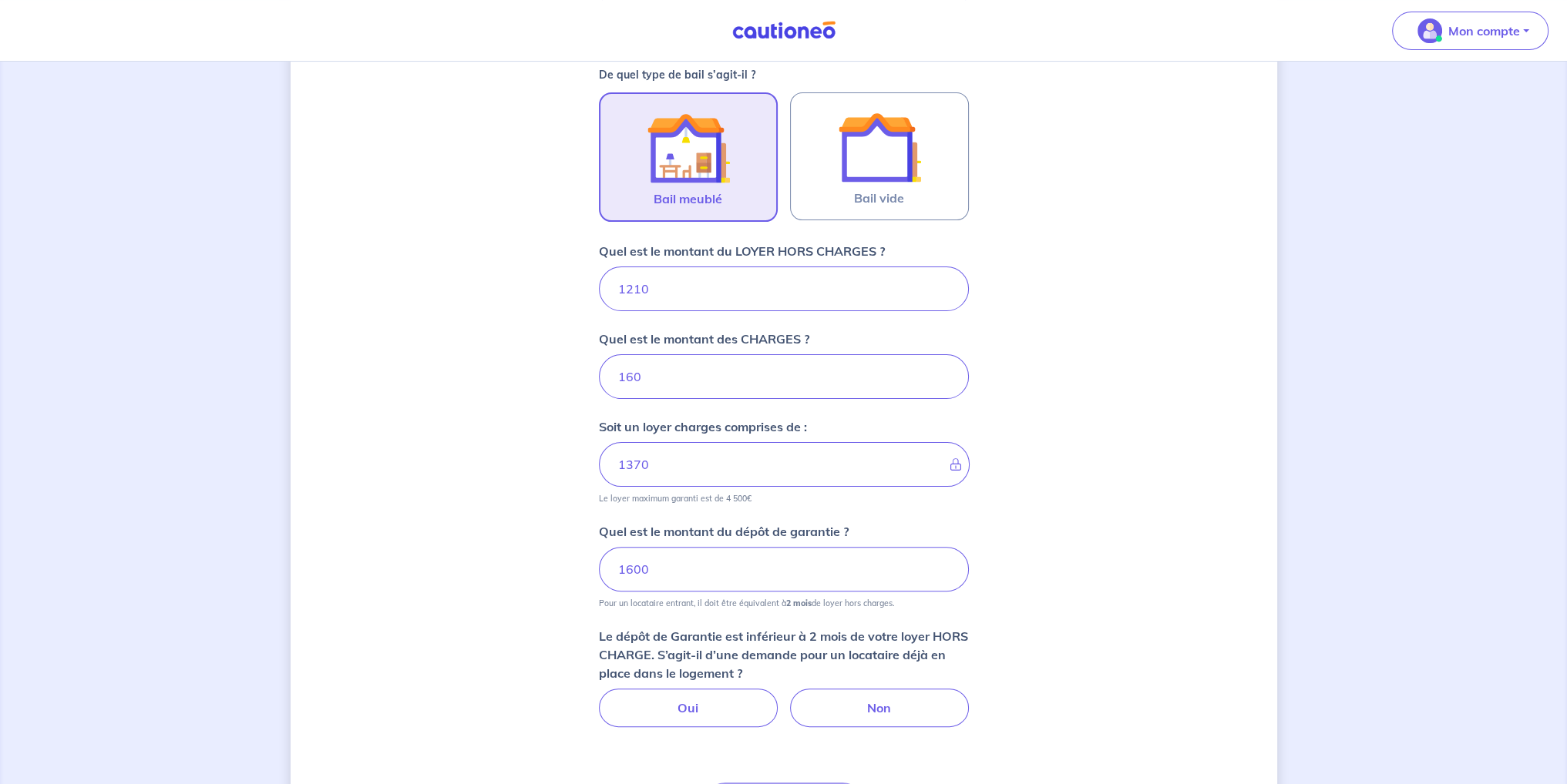
scroll to position [462, 0]
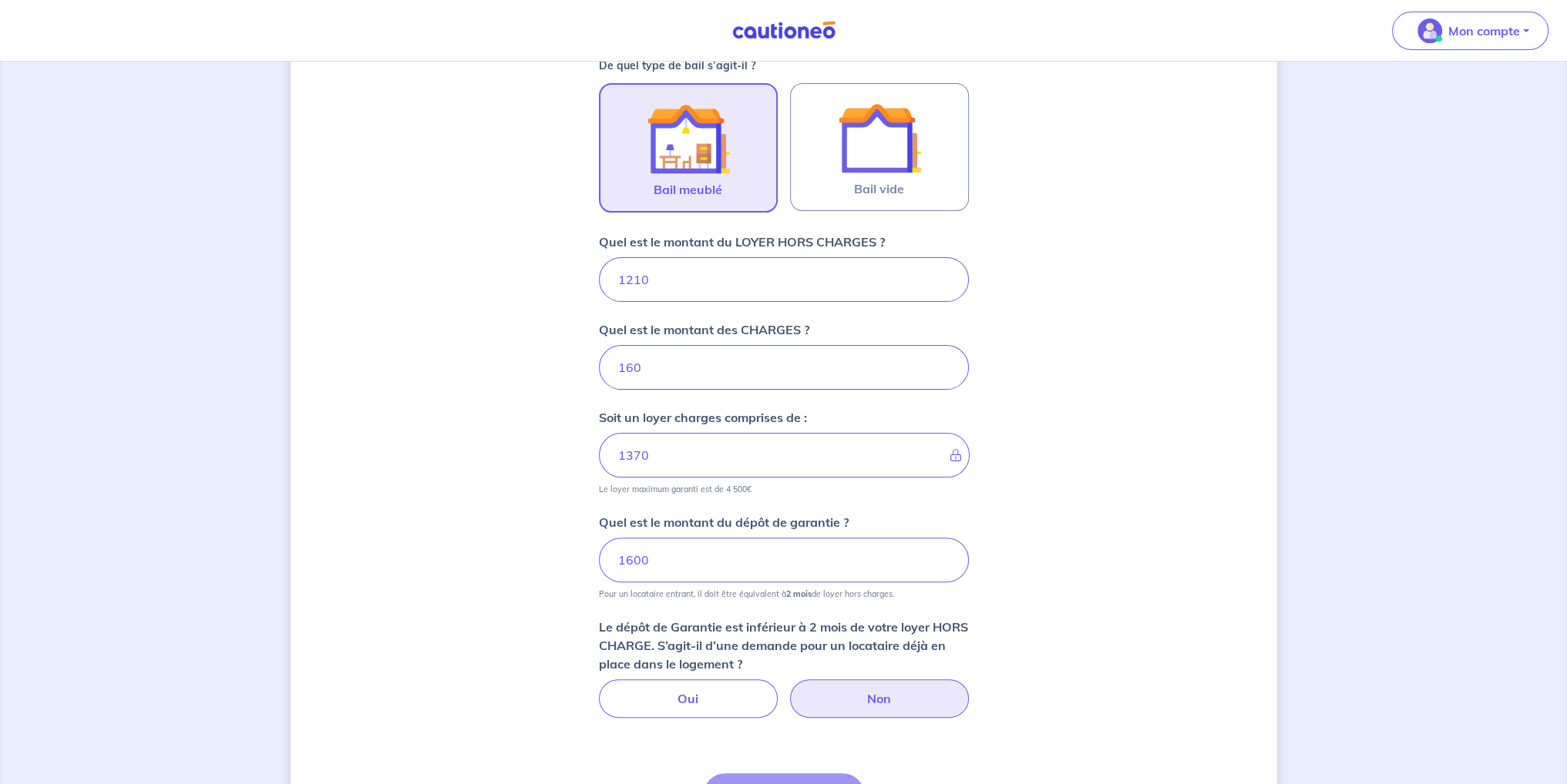
click at [840, 697] on label "Non" at bounding box center [879, 699] width 179 height 39
click at [788, 689] on input "Non" at bounding box center [784, 684] width 10 height 10
radio input "true"
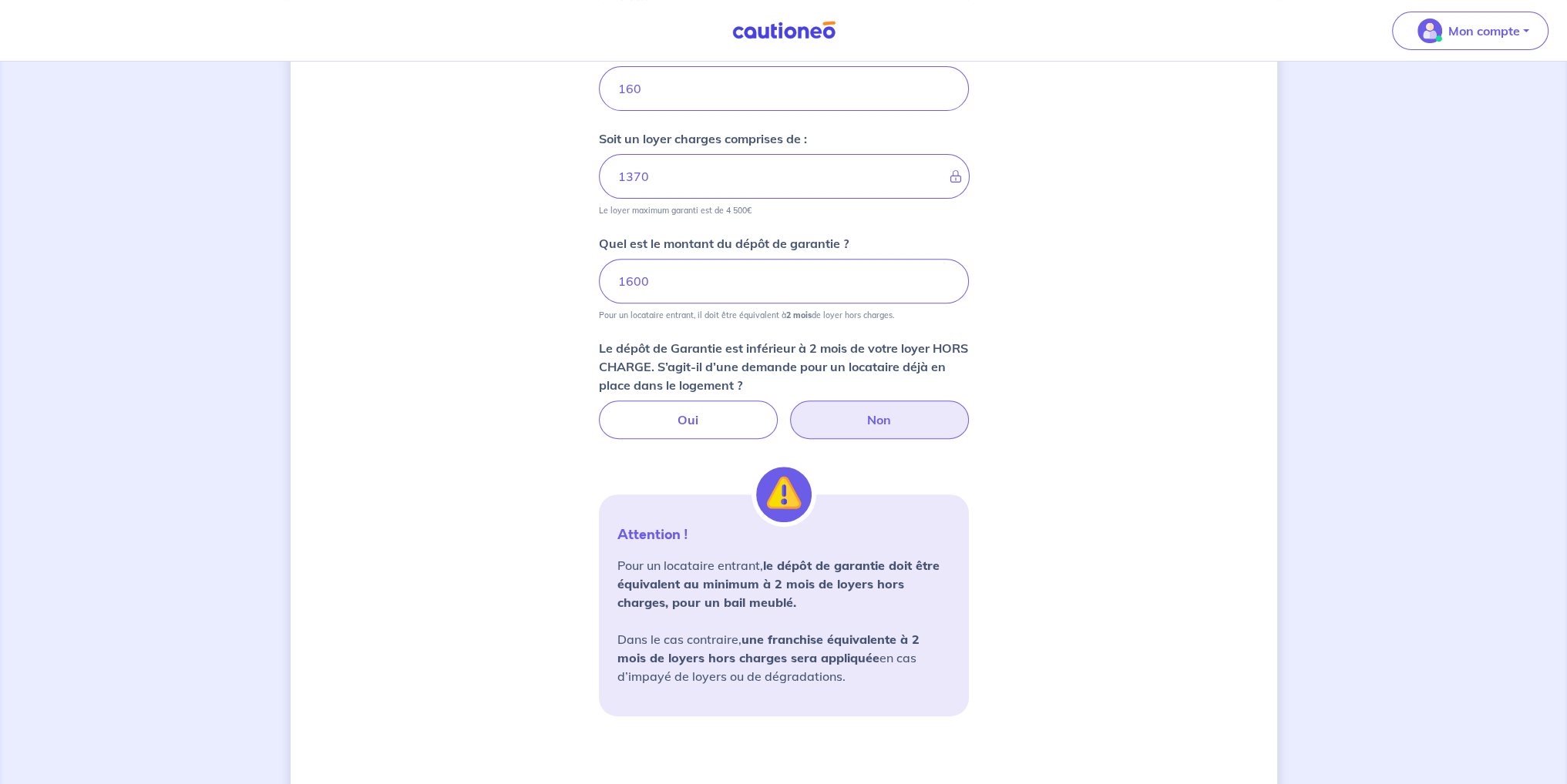
scroll to position [770, 0]
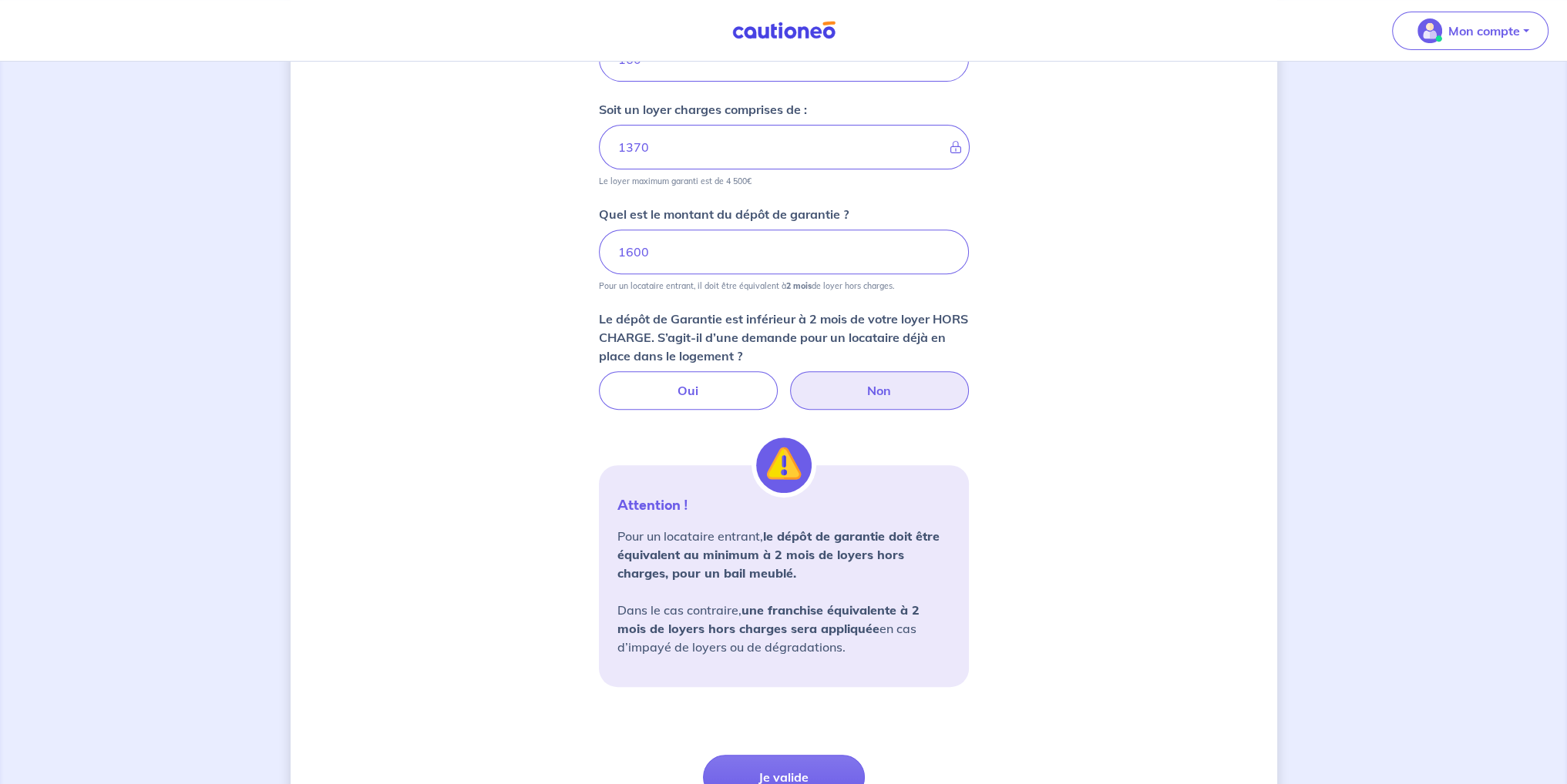
click at [755, 629] on strong "une franchise équivalente à 2 mois de loyers hors charges sera appliquée" at bounding box center [768, 619] width 302 height 34
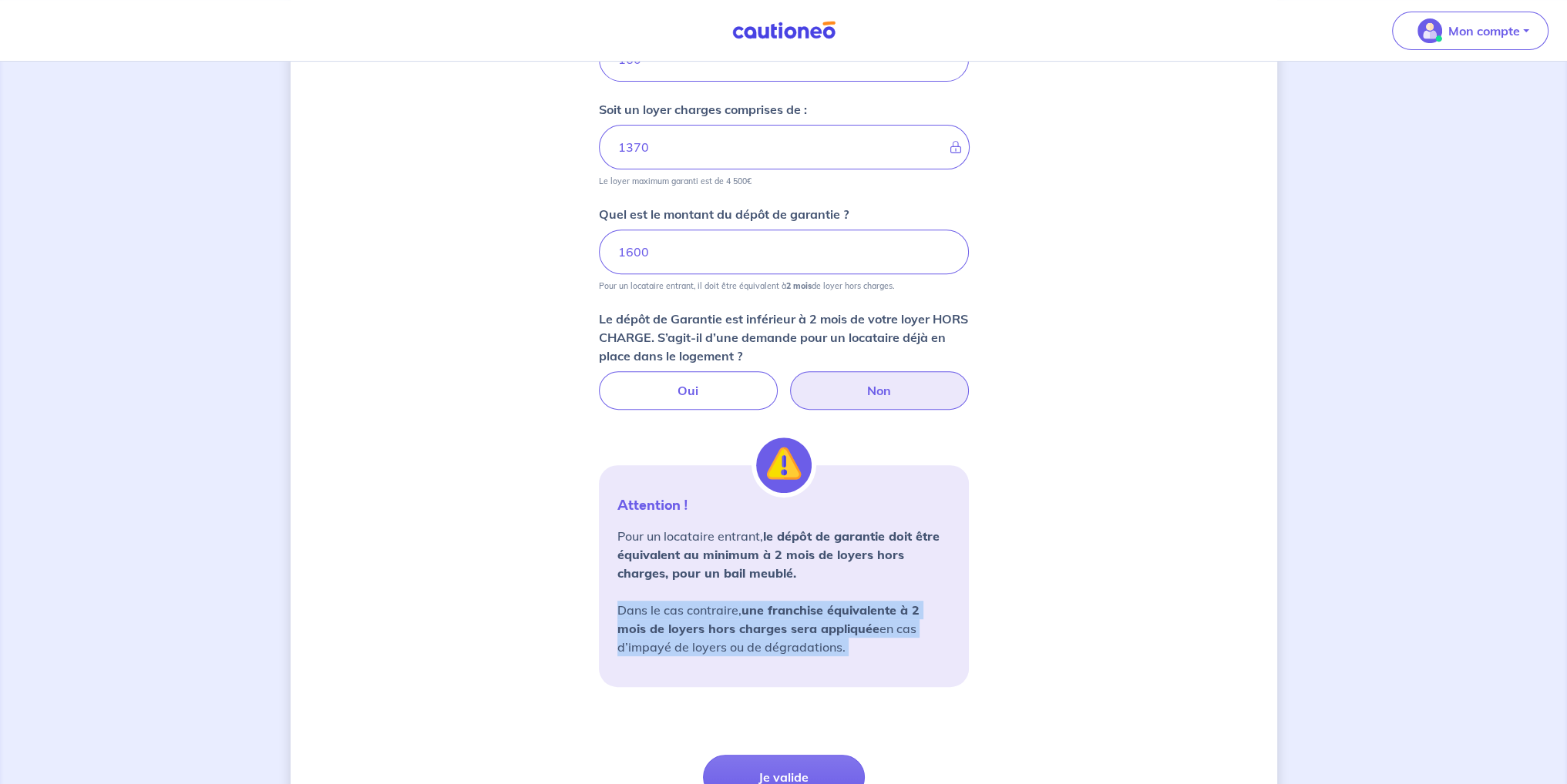
click at [755, 629] on strong "une franchise équivalente à 2 mois de loyers hors charges sera appliquée" at bounding box center [768, 619] width 302 height 34
click at [741, 649] on p "Pour un locataire entrant, le dépôt de garantie doit être équivalent au minimum…" at bounding box center [784, 591] width 333 height 129
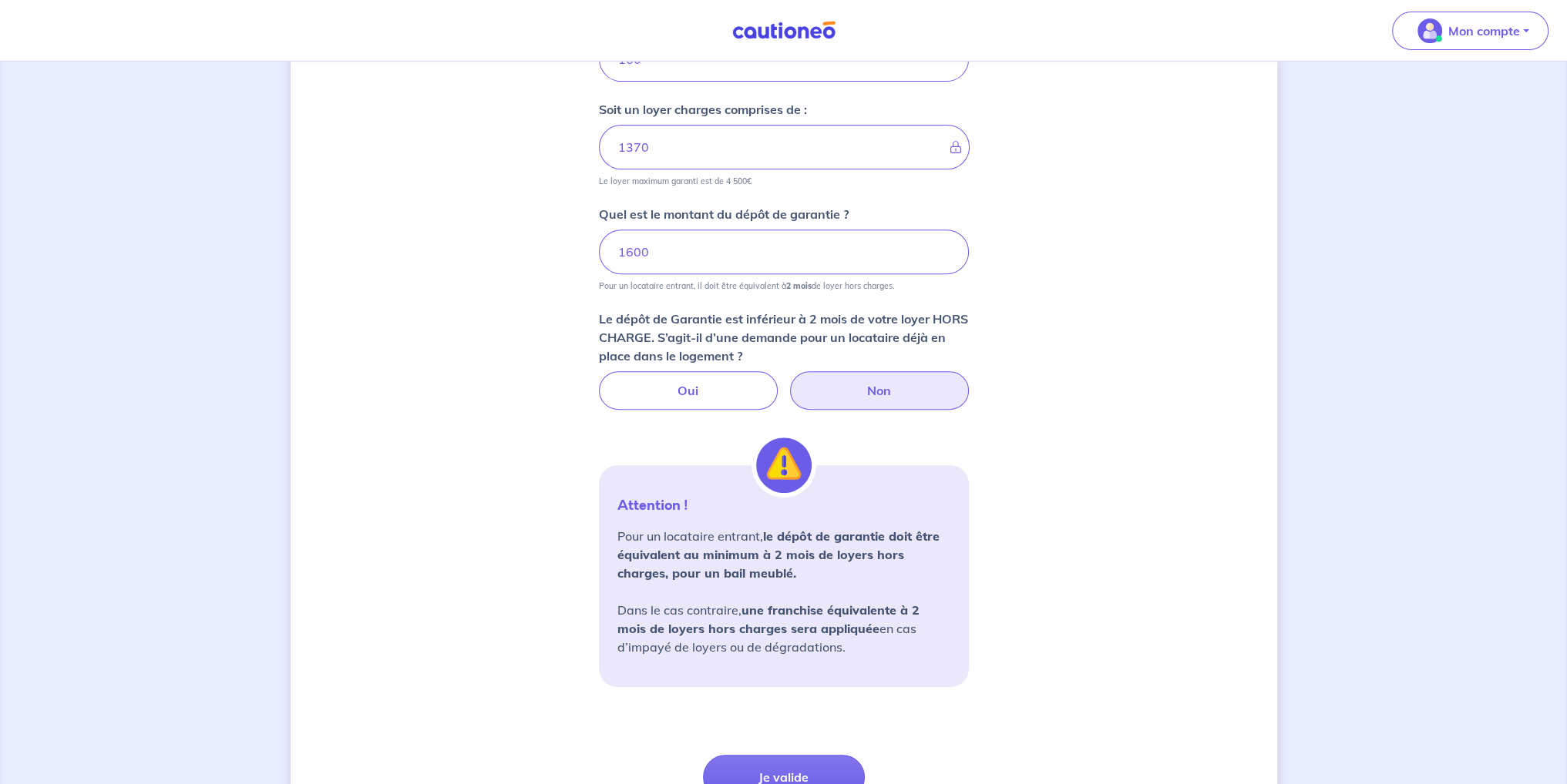
click at [766, 626] on strong "une franchise équivalente à 2 mois de loyers hors charges sera appliquée" at bounding box center [768, 619] width 302 height 34
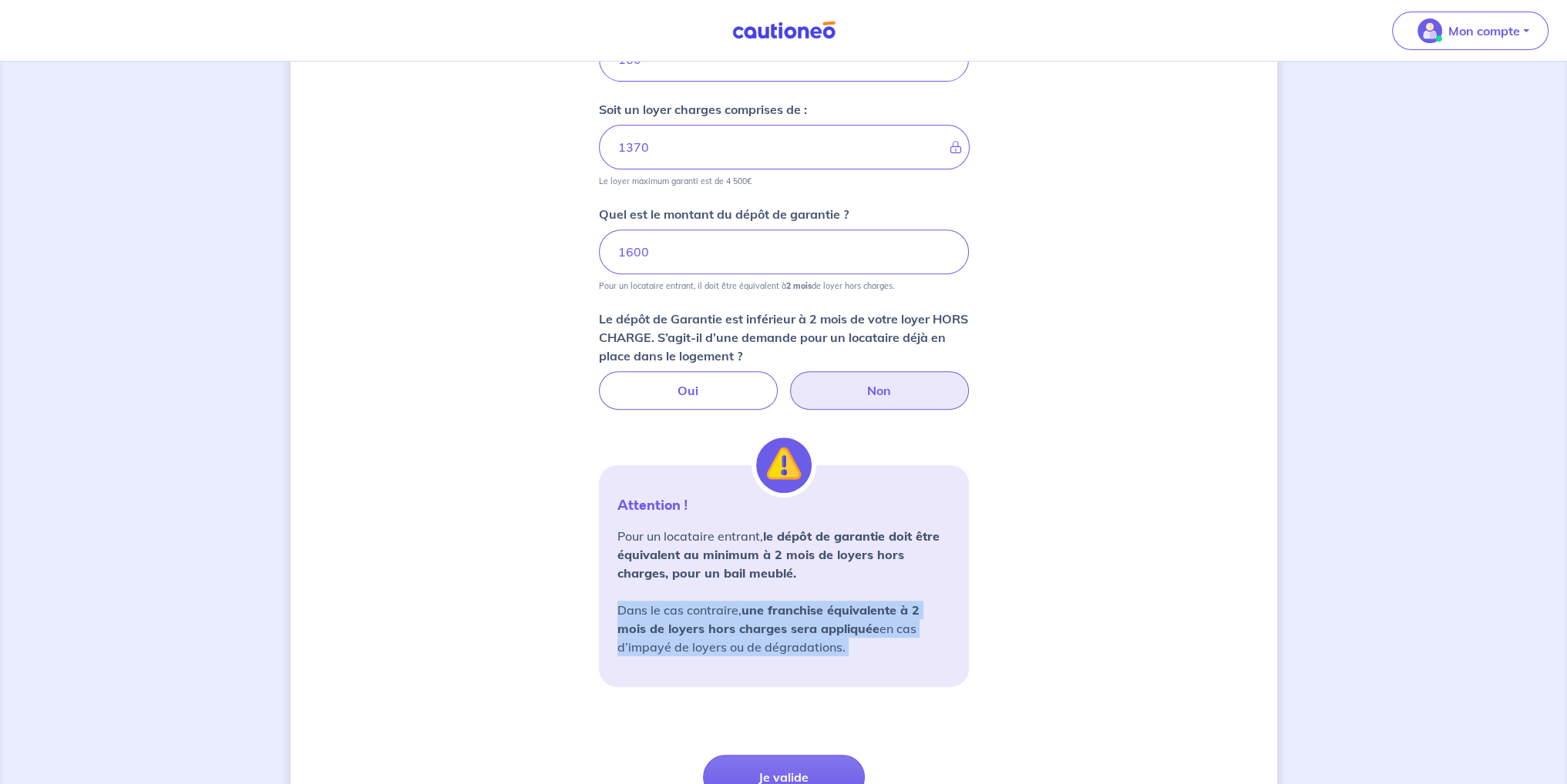
click at [766, 626] on strong "une franchise équivalente à 2 mois de loyers hors charges sera appliquée" at bounding box center [768, 619] width 302 height 34
click at [743, 644] on p "Pour un locataire entrant, le dépôt de garantie doit être équivalent au minimum…" at bounding box center [784, 591] width 333 height 129
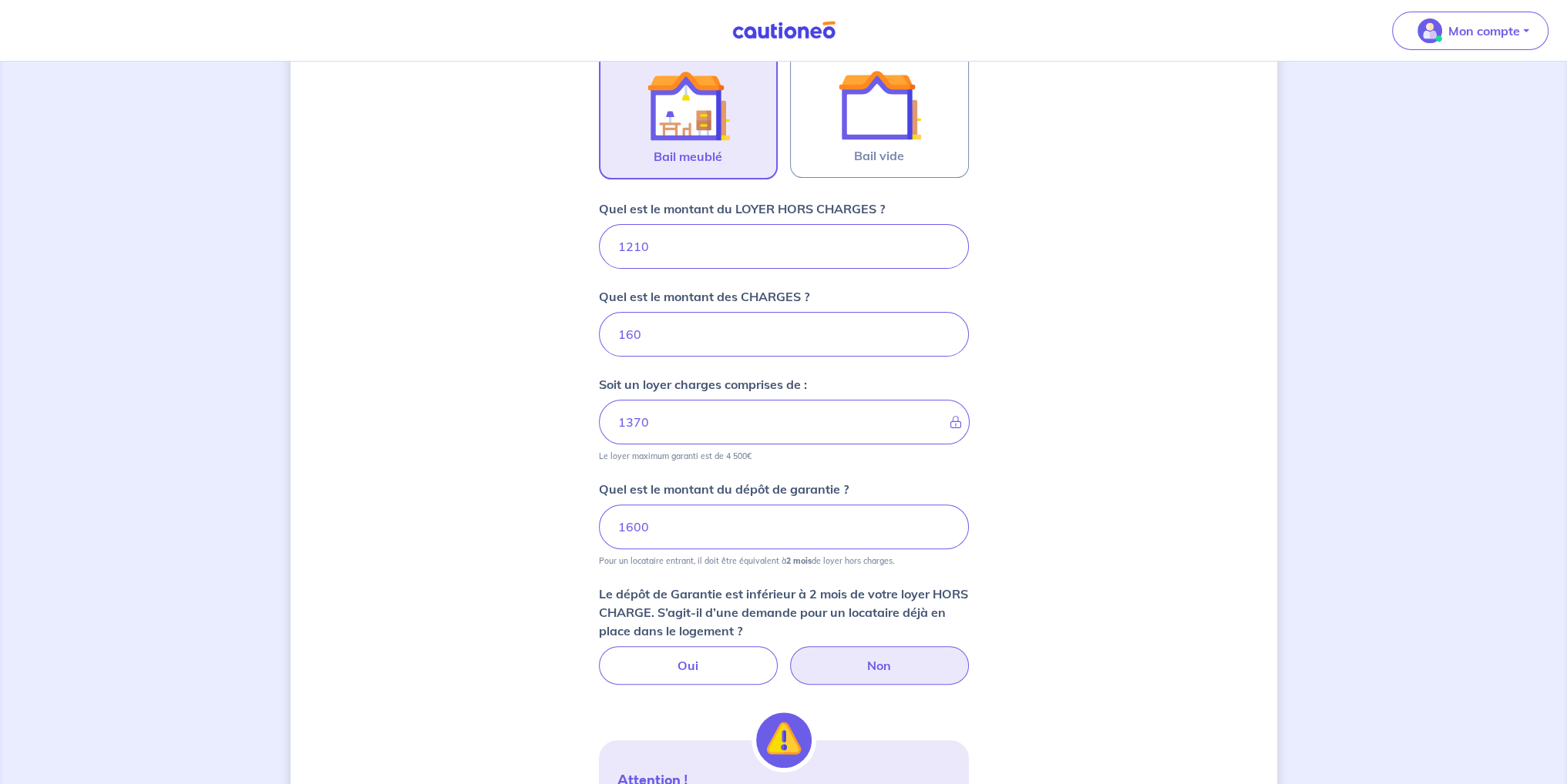
scroll to position [540, 0]
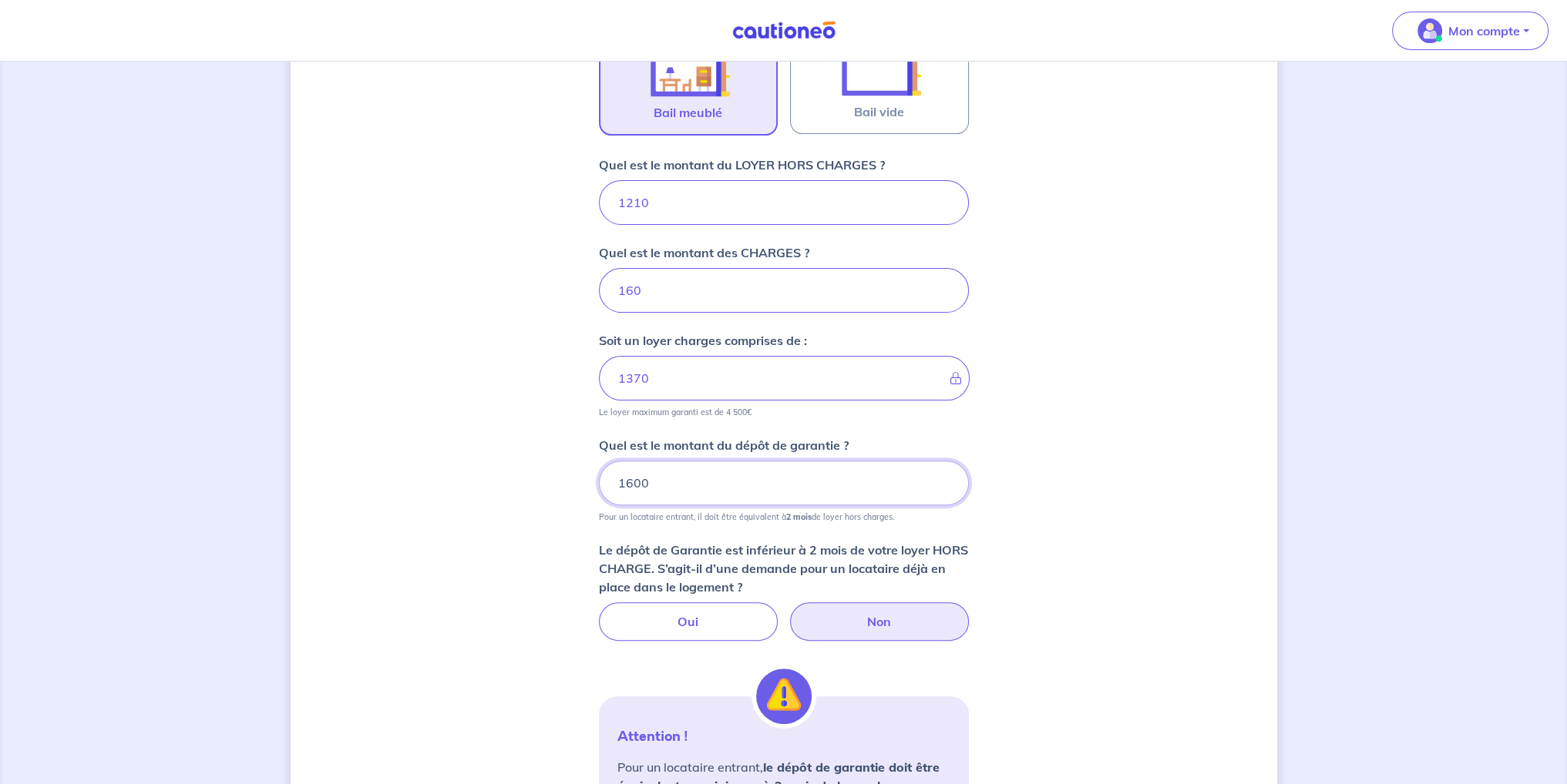
click at [708, 481] on input "1600" at bounding box center [784, 482] width 370 height 44
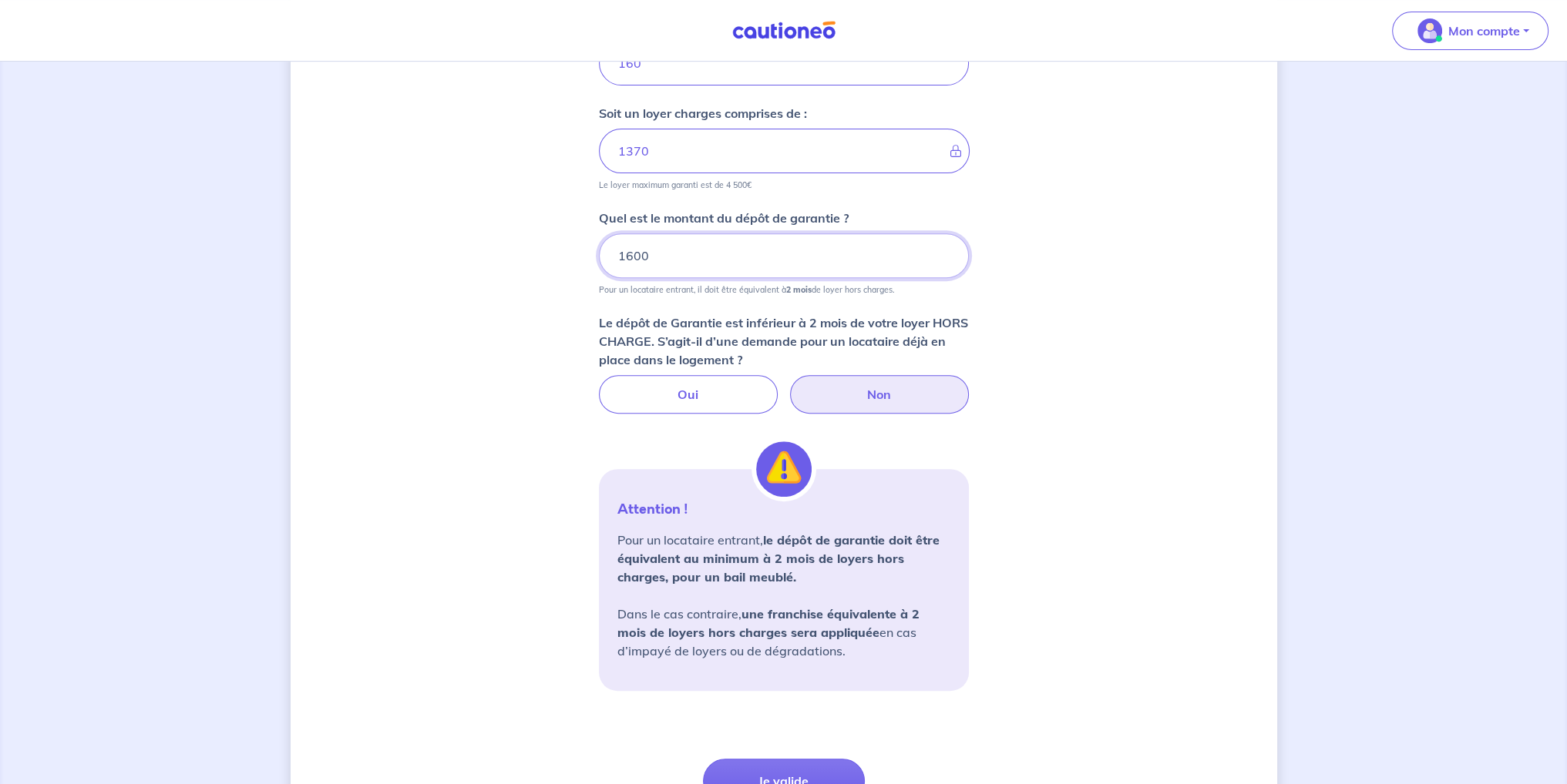
scroll to position [848, 0]
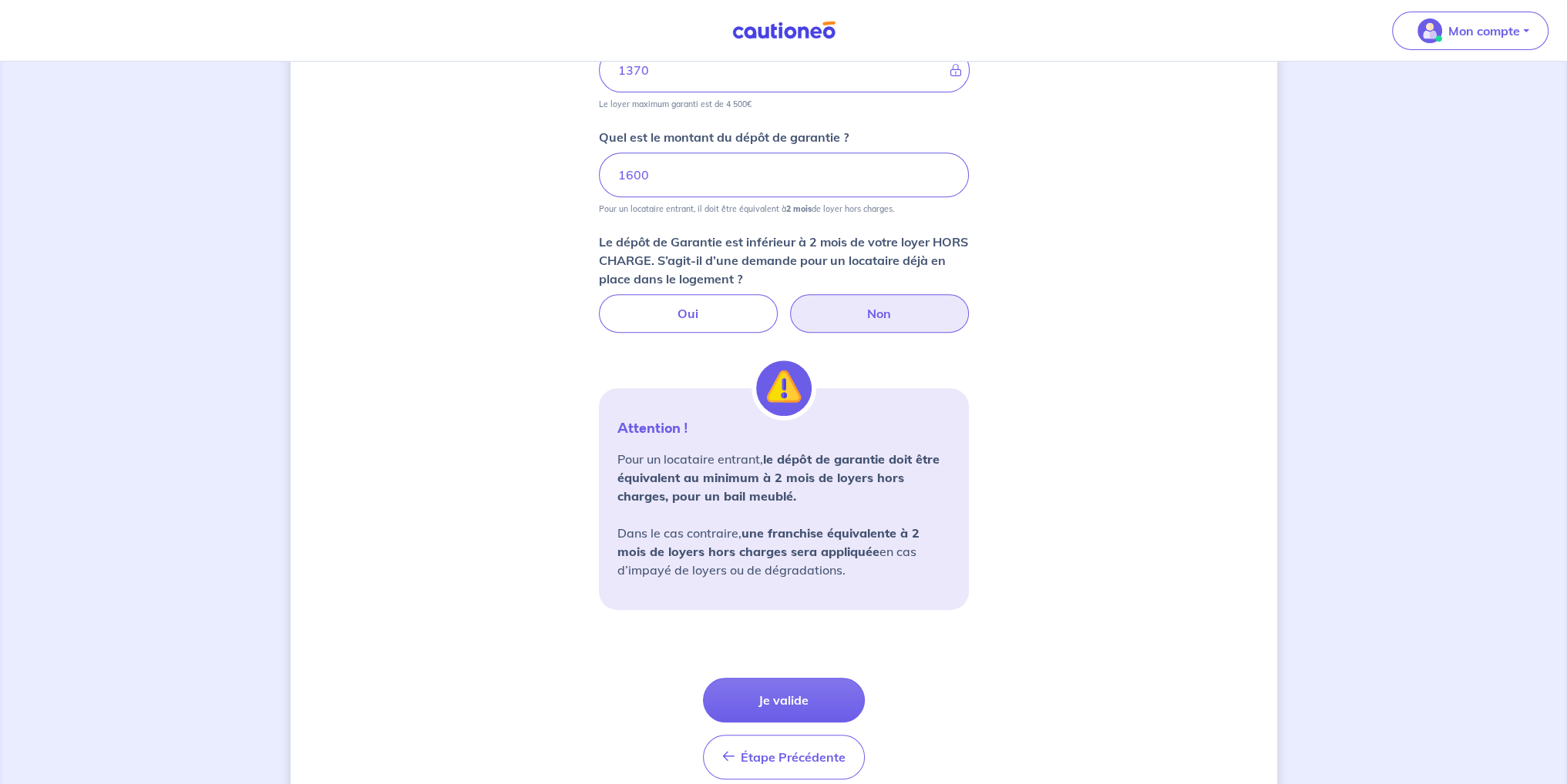
click at [512, 417] on div "Dites-nous en plus sur votre bien Où se situe votre bien en location ? [STREET_…" at bounding box center [784, 33] width 987 height 1602
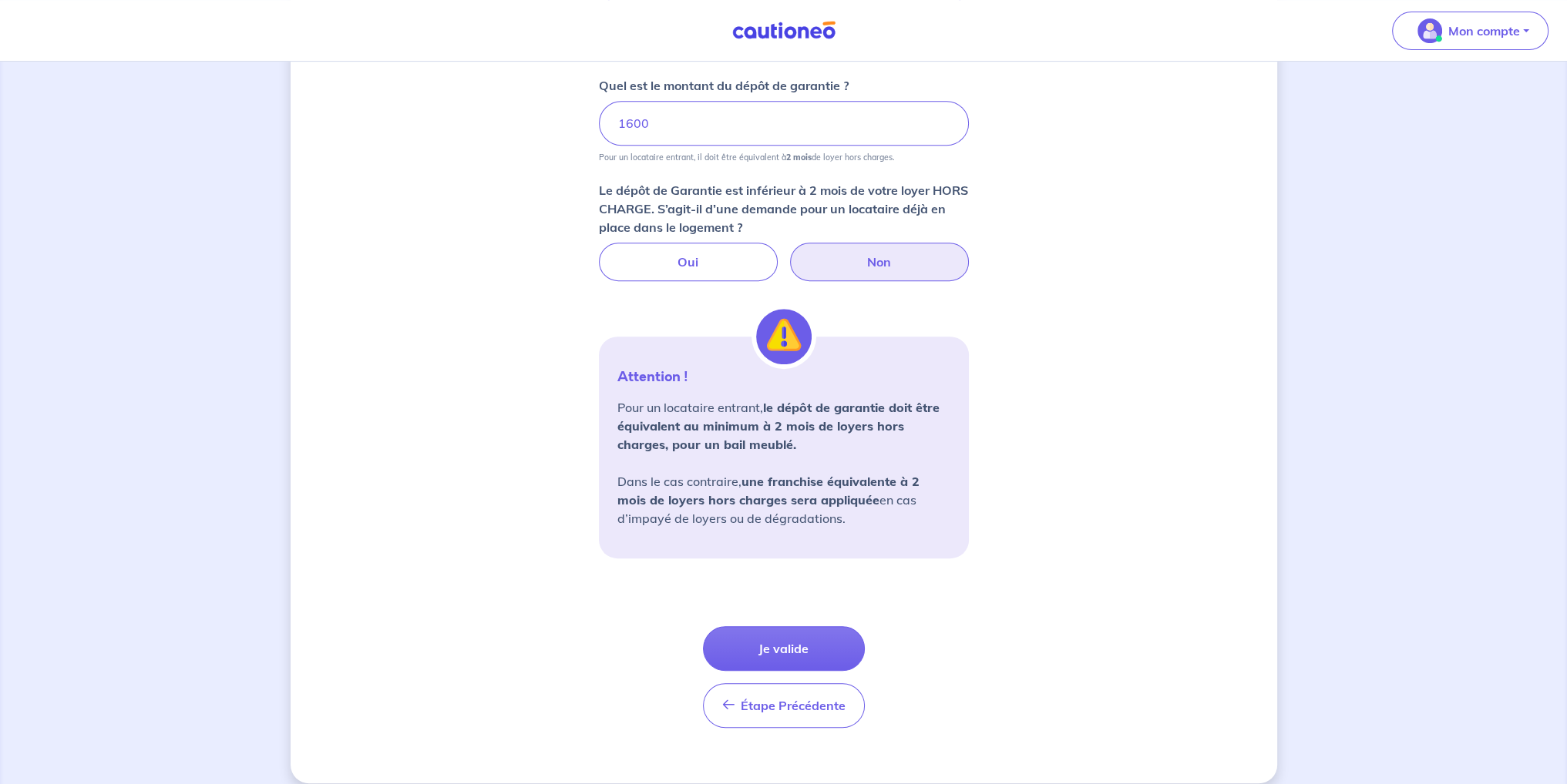
scroll to position [914, 0]
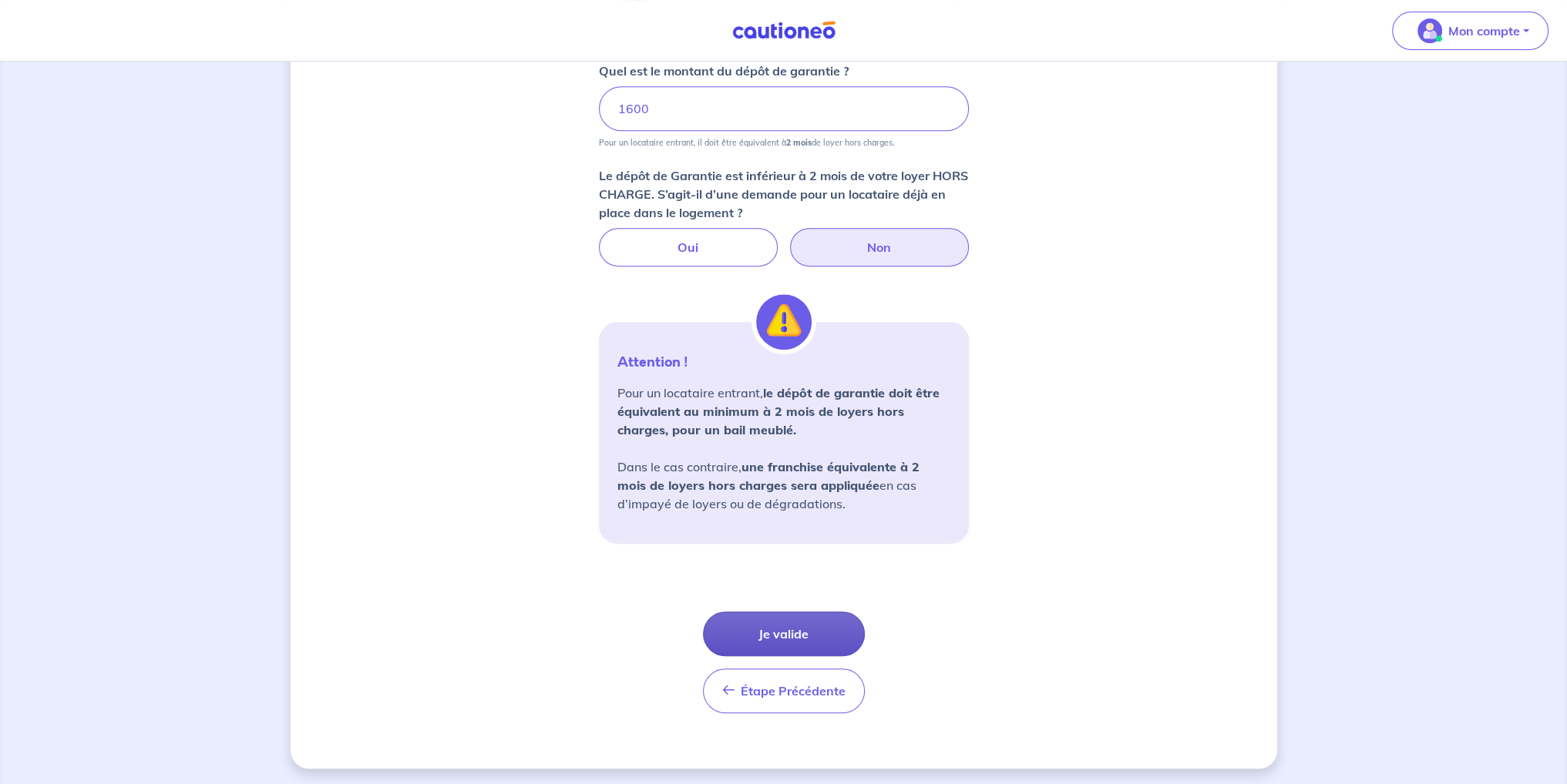
click at [784, 629] on button "Je valide" at bounding box center [784, 634] width 161 height 44
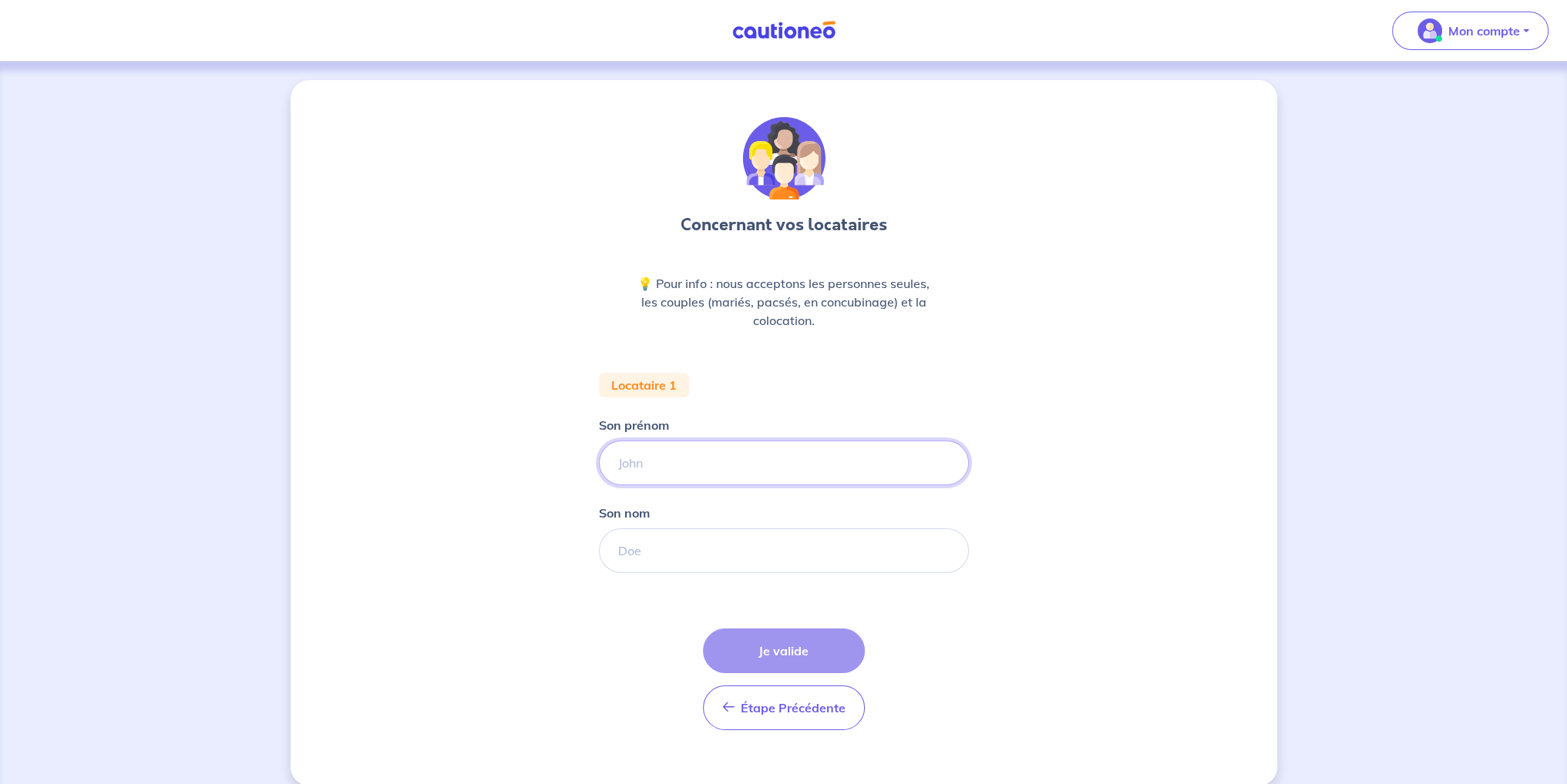
click at [675, 456] on input "Son prénom" at bounding box center [784, 463] width 370 height 44
click at [640, 481] on input "Son prénom" at bounding box center [784, 463] width 370 height 44
type input "[PERSON_NAME]"
click at [649, 463] on input "[PERSON_NAME]" at bounding box center [784, 463] width 370 height 44
click at [701, 585] on form "Locataire 1 Son prénom [PERSON_NAME] nom Étape Précédente Précédent Je valide J…" at bounding box center [784, 557] width 370 height 370
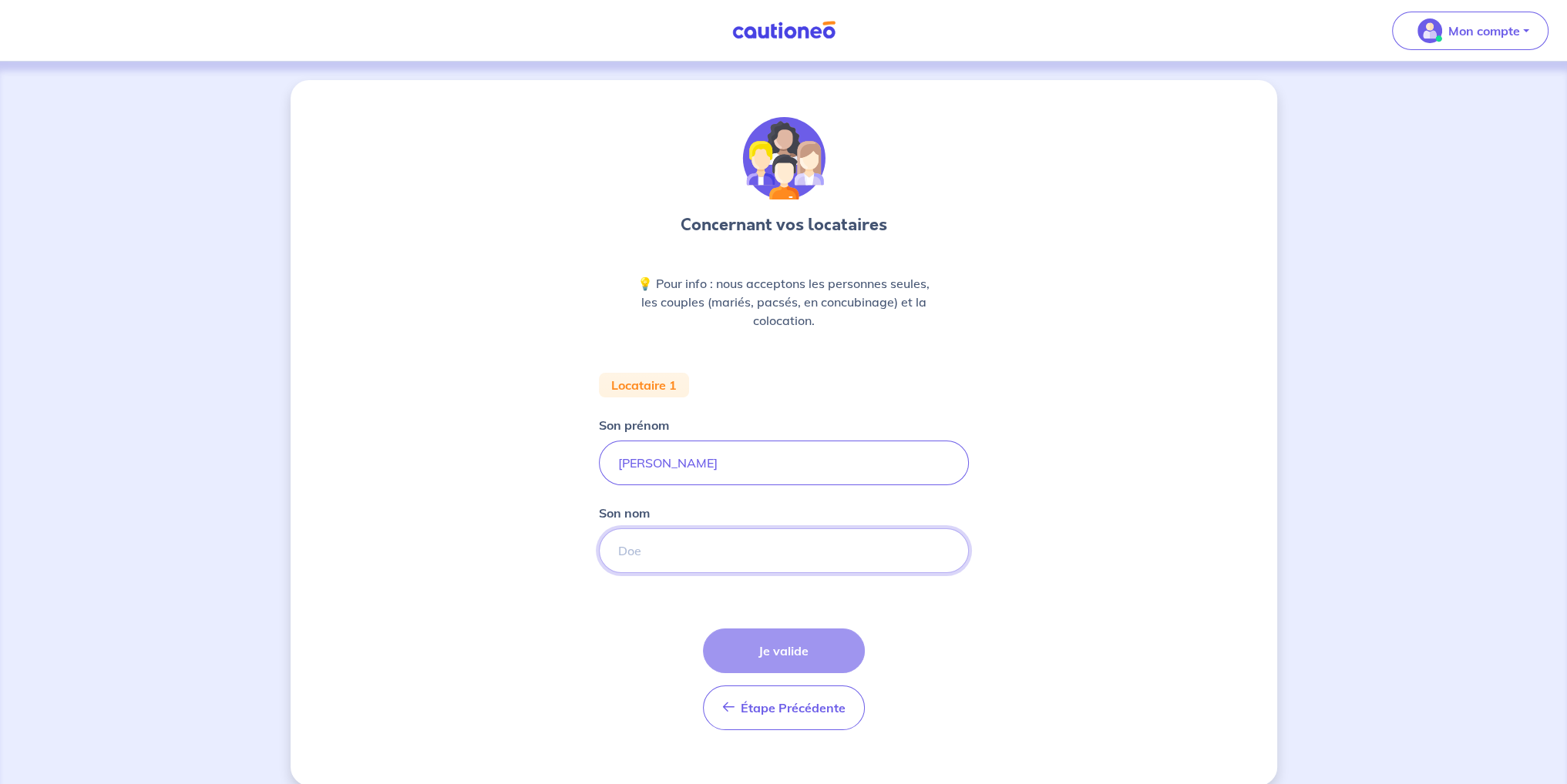
click at [710, 549] on input "Son nom" at bounding box center [784, 551] width 370 height 44
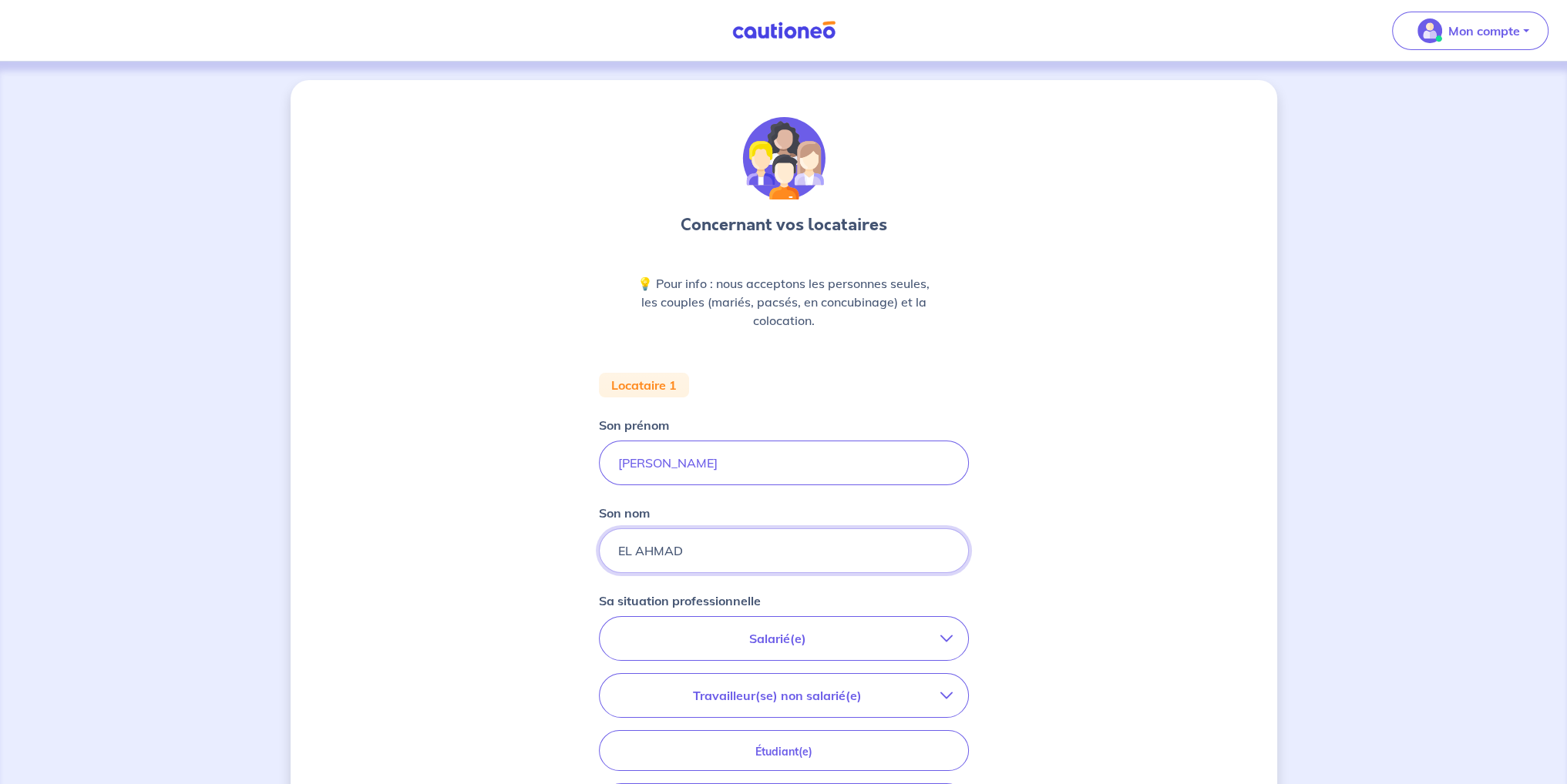
type input "EL AHMAD"
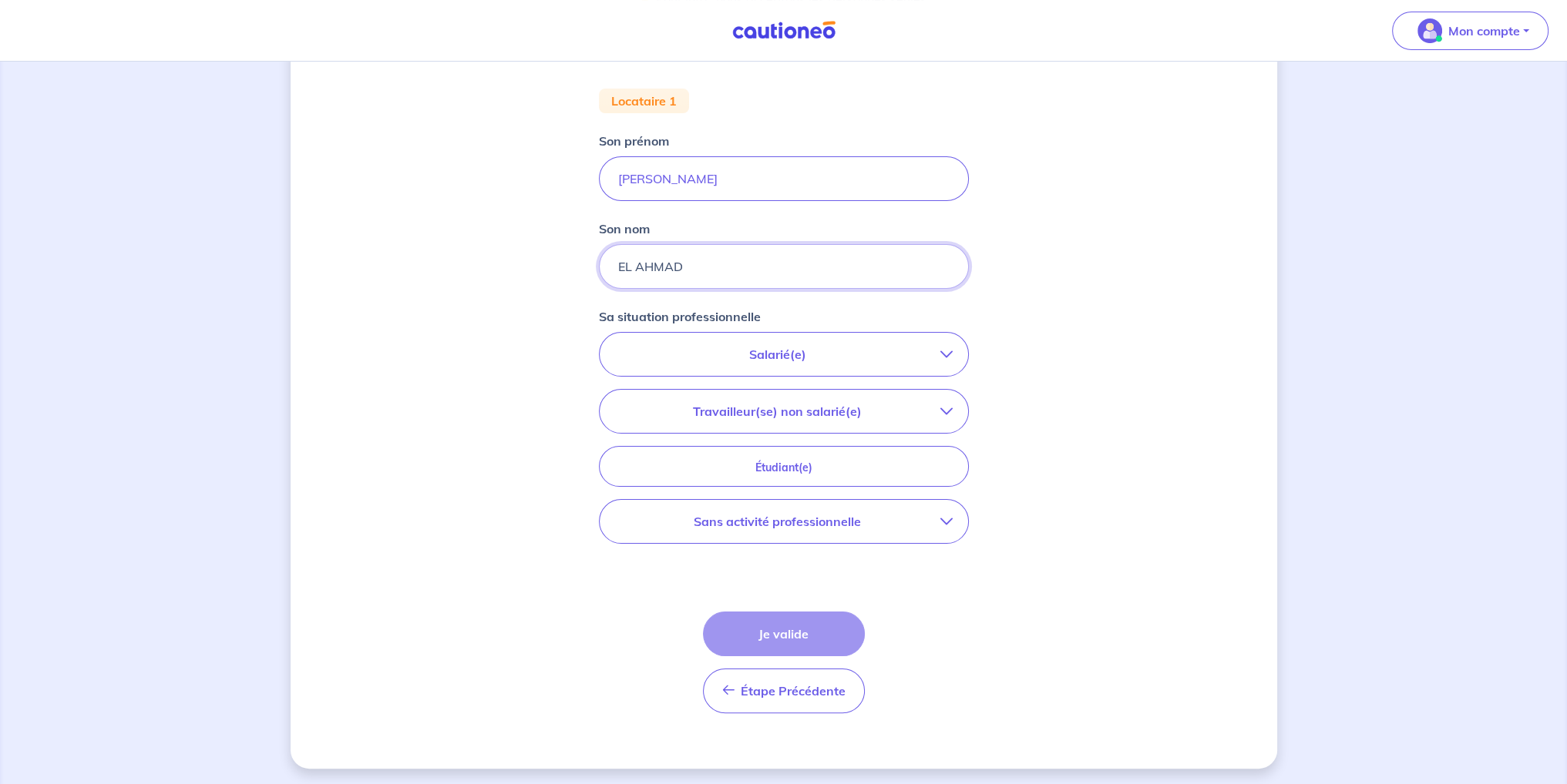
scroll to position [285, 0]
click at [794, 367] on button "Salarié(e)" at bounding box center [784, 353] width 368 height 43
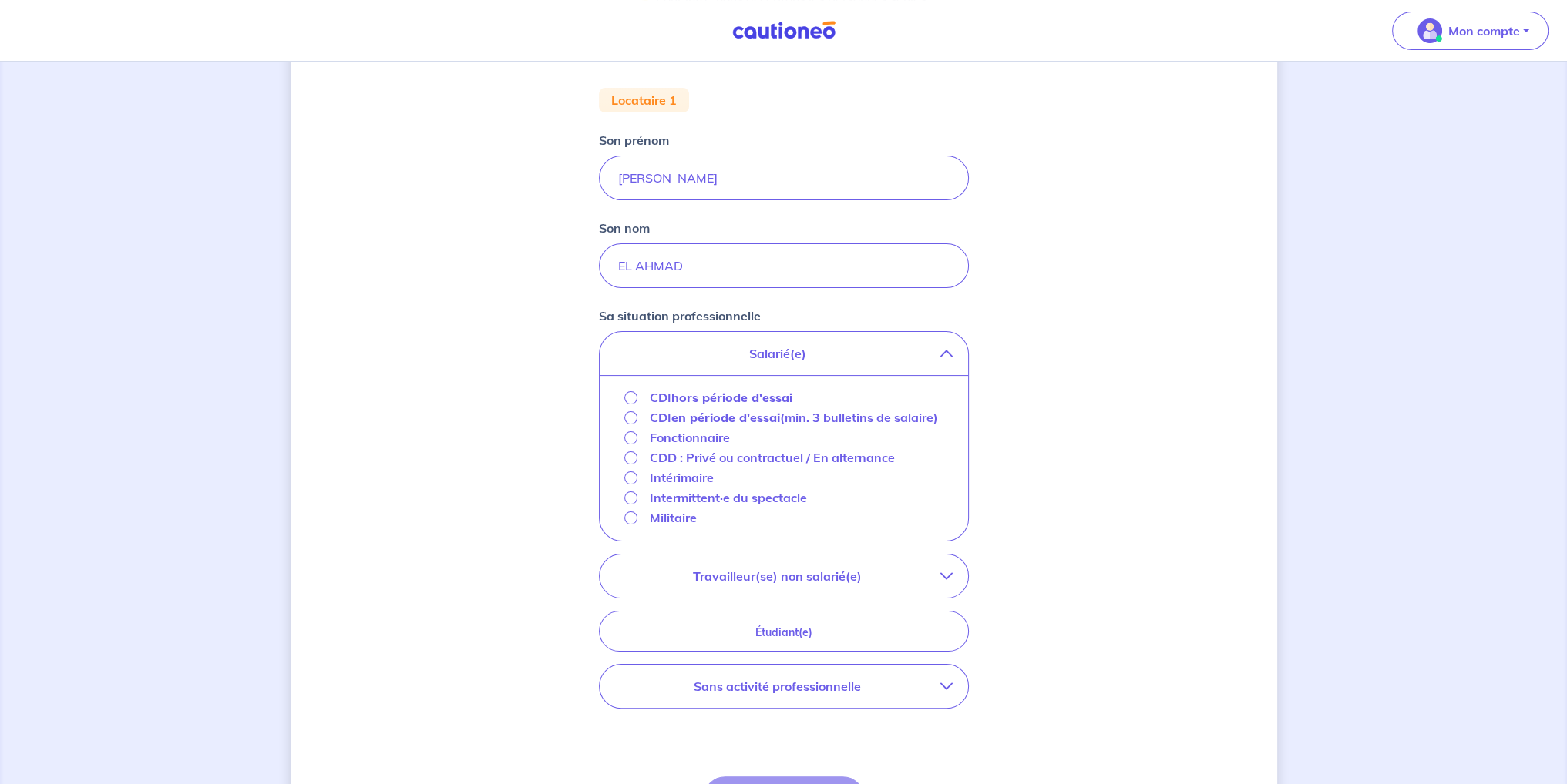
click at [735, 390] on strong "hors période d'essai" at bounding box center [731, 398] width 121 height 16
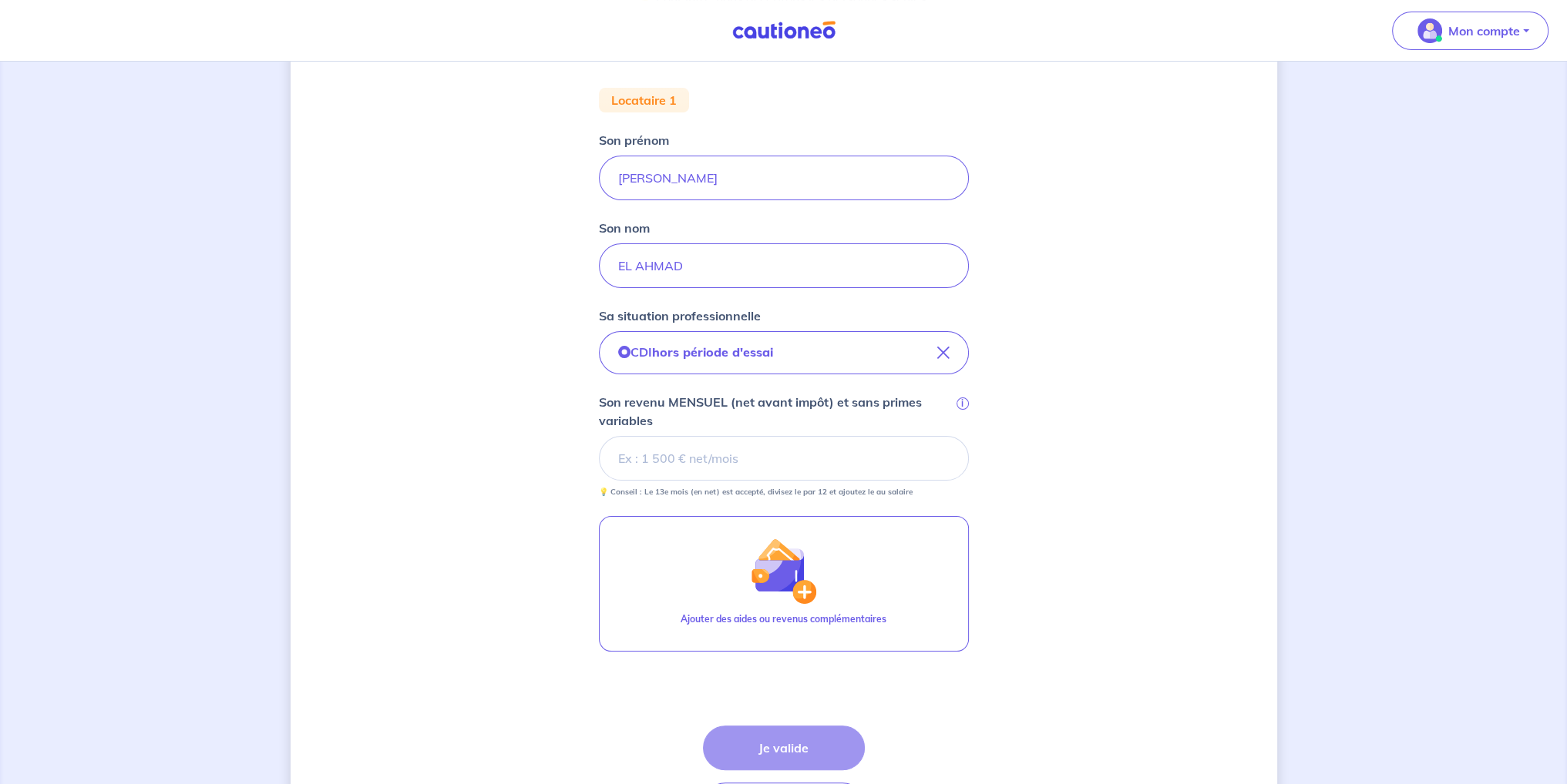
click at [681, 463] on input "Son revenu MENSUEL (net avant impôt) et sans primes variables i" at bounding box center [784, 458] width 370 height 44
click at [828, 463] on input "Son revenu MENSUEL (net avant impôt) et sans primes variables i" at bounding box center [784, 458] width 370 height 44
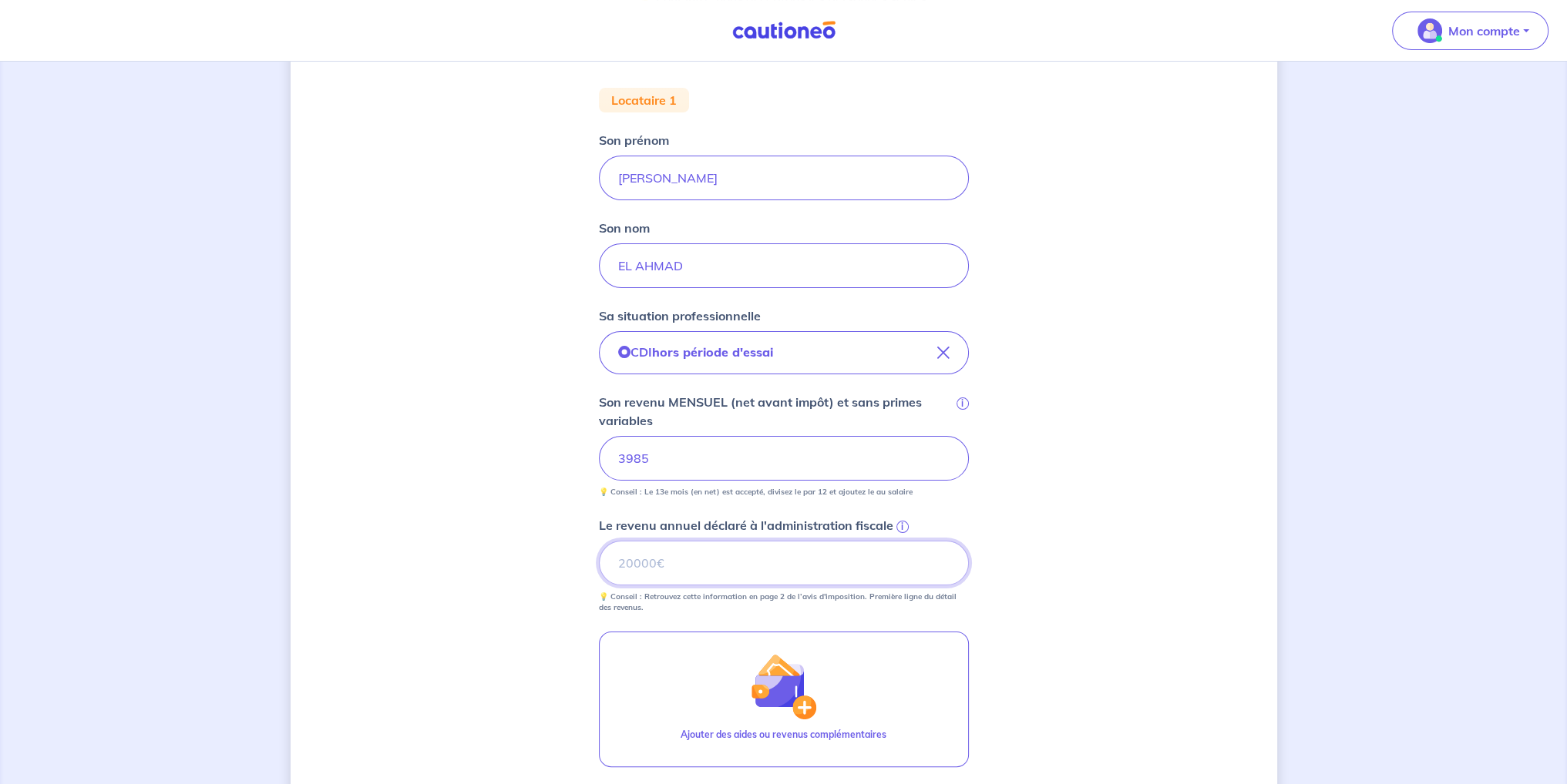
click at [774, 549] on input "Le revenu annuel déclaré à l'administration fiscale i" at bounding box center [784, 563] width 370 height 44
click at [748, 565] on input "Le revenu annuel déclaré à l'administration fiscale i" at bounding box center [784, 563] width 370 height 44
type input "23432"
click at [1068, 618] on div "Concernant vos locataires 💡 Pour info : nous acceptons les personnes seules, le…" at bounding box center [784, 397] width 987 height 1204
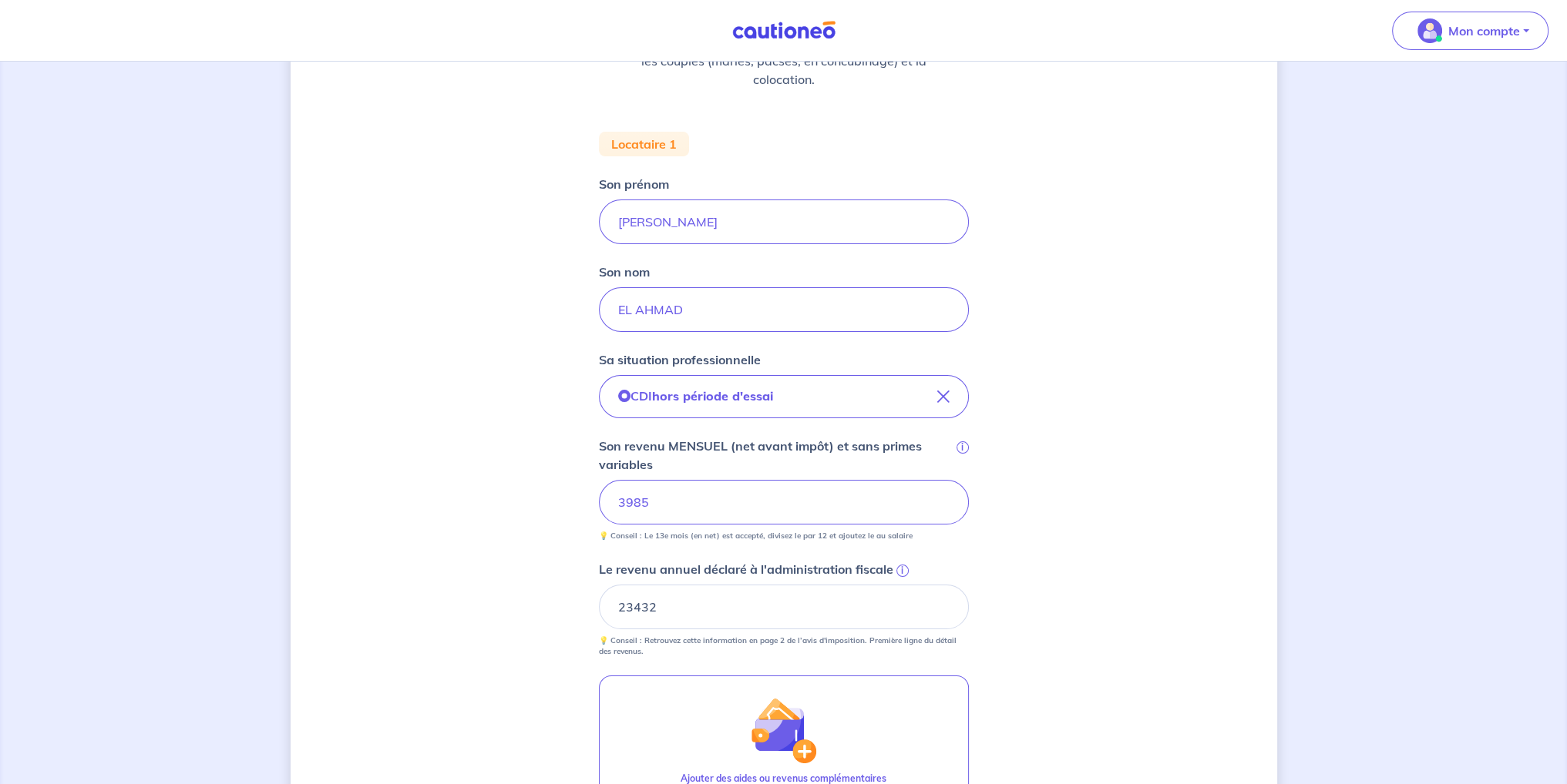
scroll to position [208, 0]
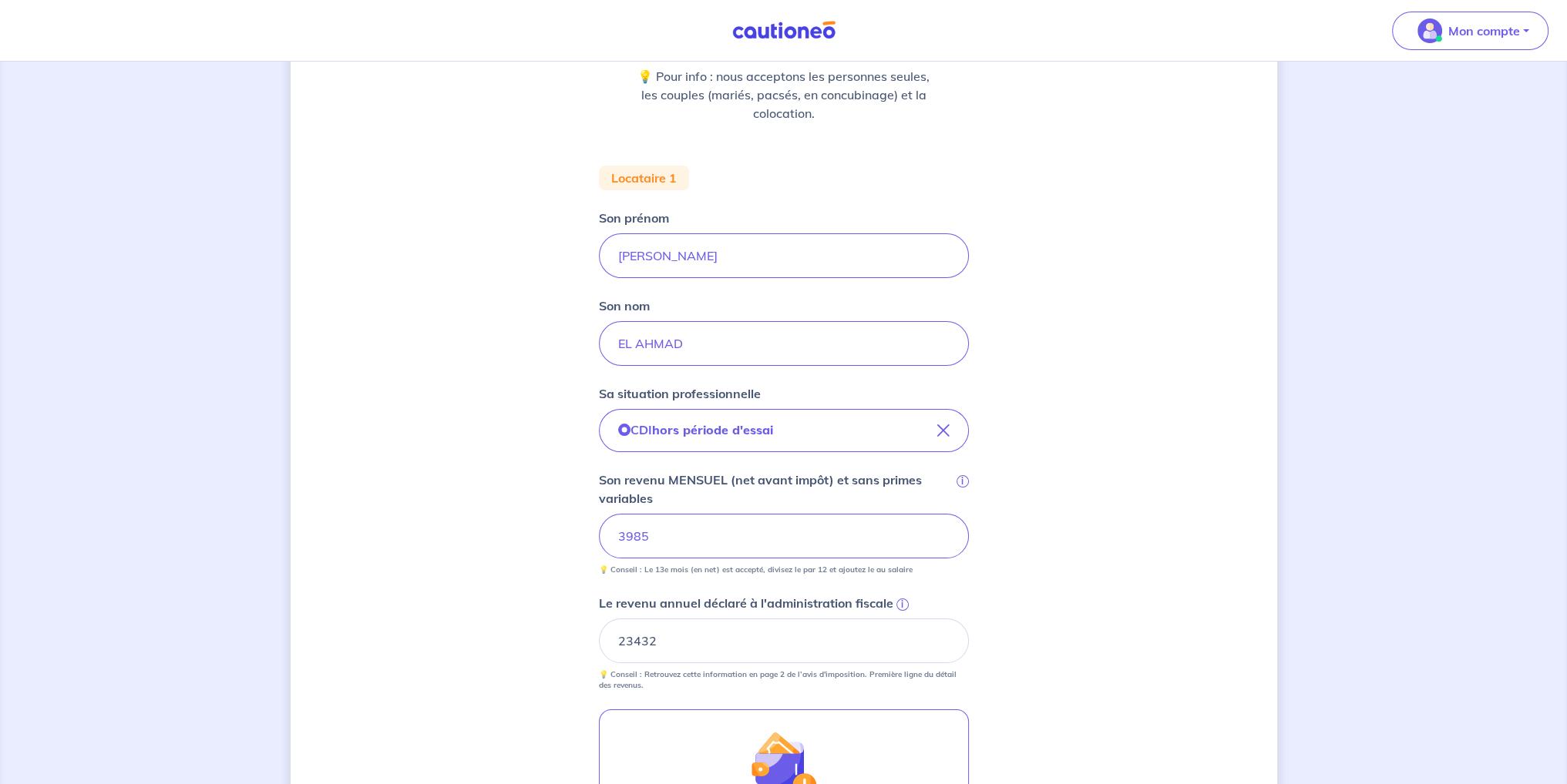
click at [549, 665] on div "Concernant vos locataires 💡 Pour info : nous acceptons les personnes seules, le…" at bounding box center [784, 474] width 987 height 1204
click at [1058, 544] on div "Concernant vos locataires 💡 Pour info : nous acceptons les personnes seules, le…" at bounding box center [784, 474] width 987 height 1204
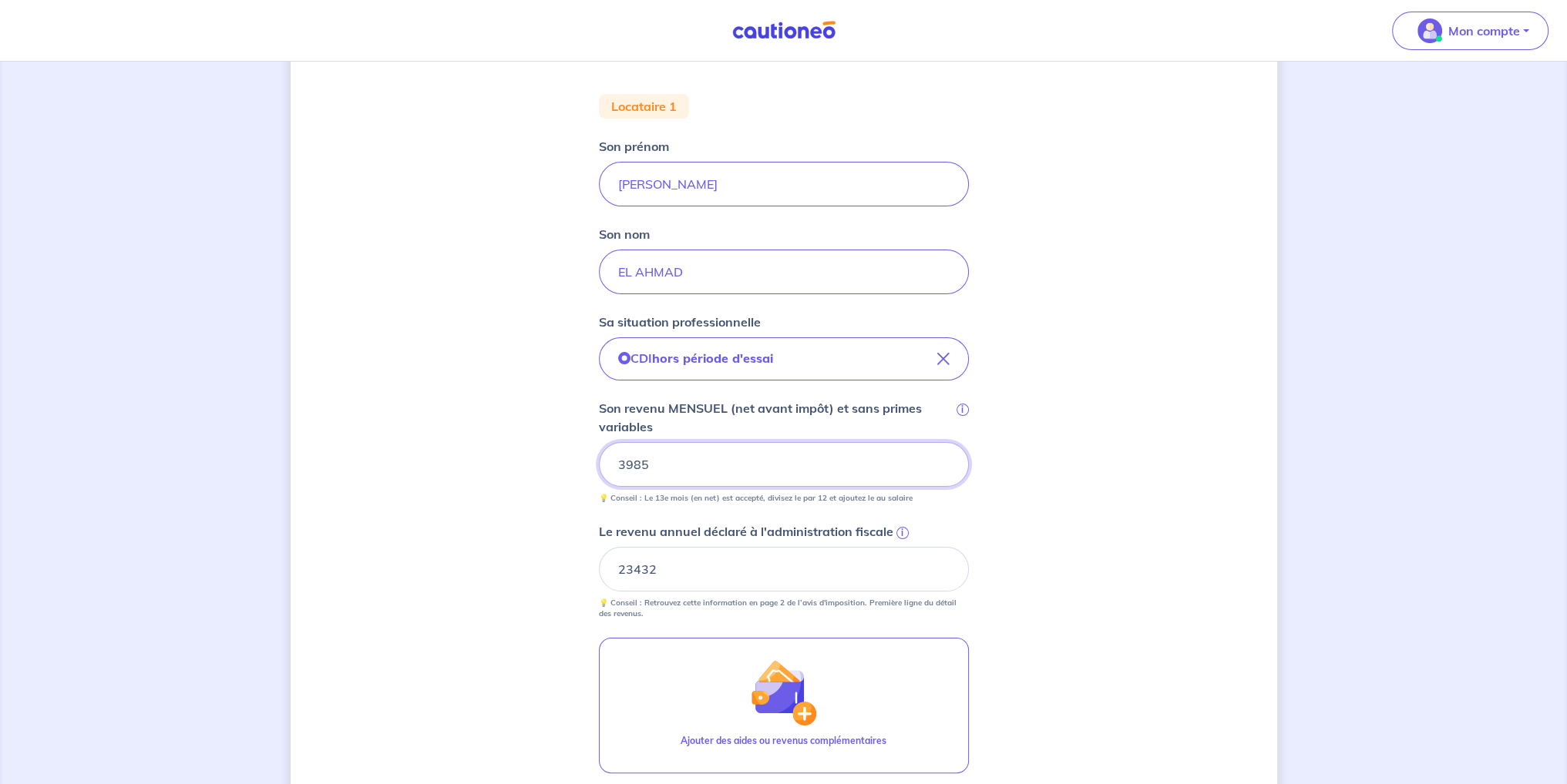
scroll to position [284, 0]
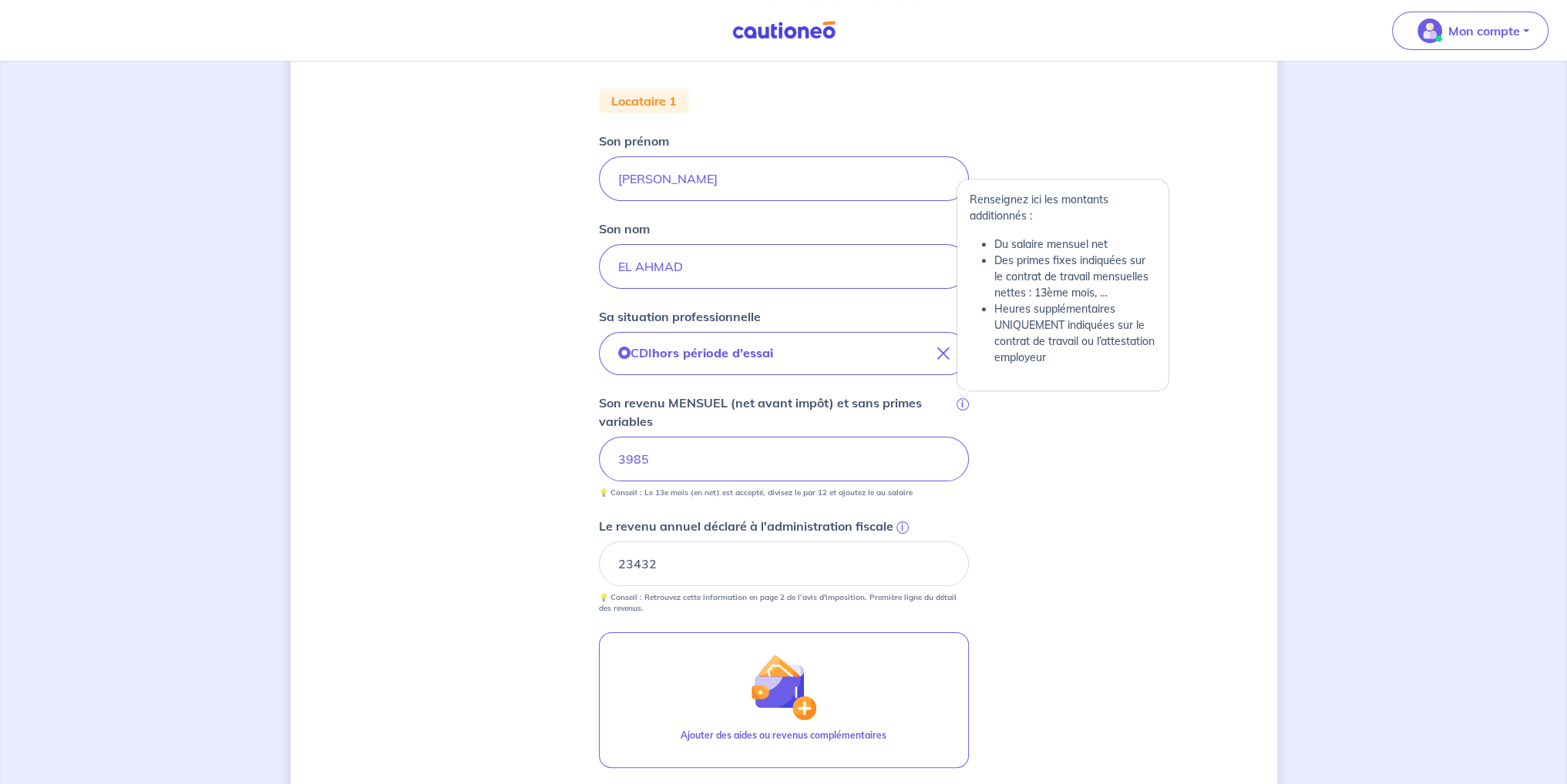
click at [970, 402] on div "Concernant vos locataires 💡 Pour info : nous acceptons les personnes seules, le…" at bounding box center [784, 398] width 987 height 1204
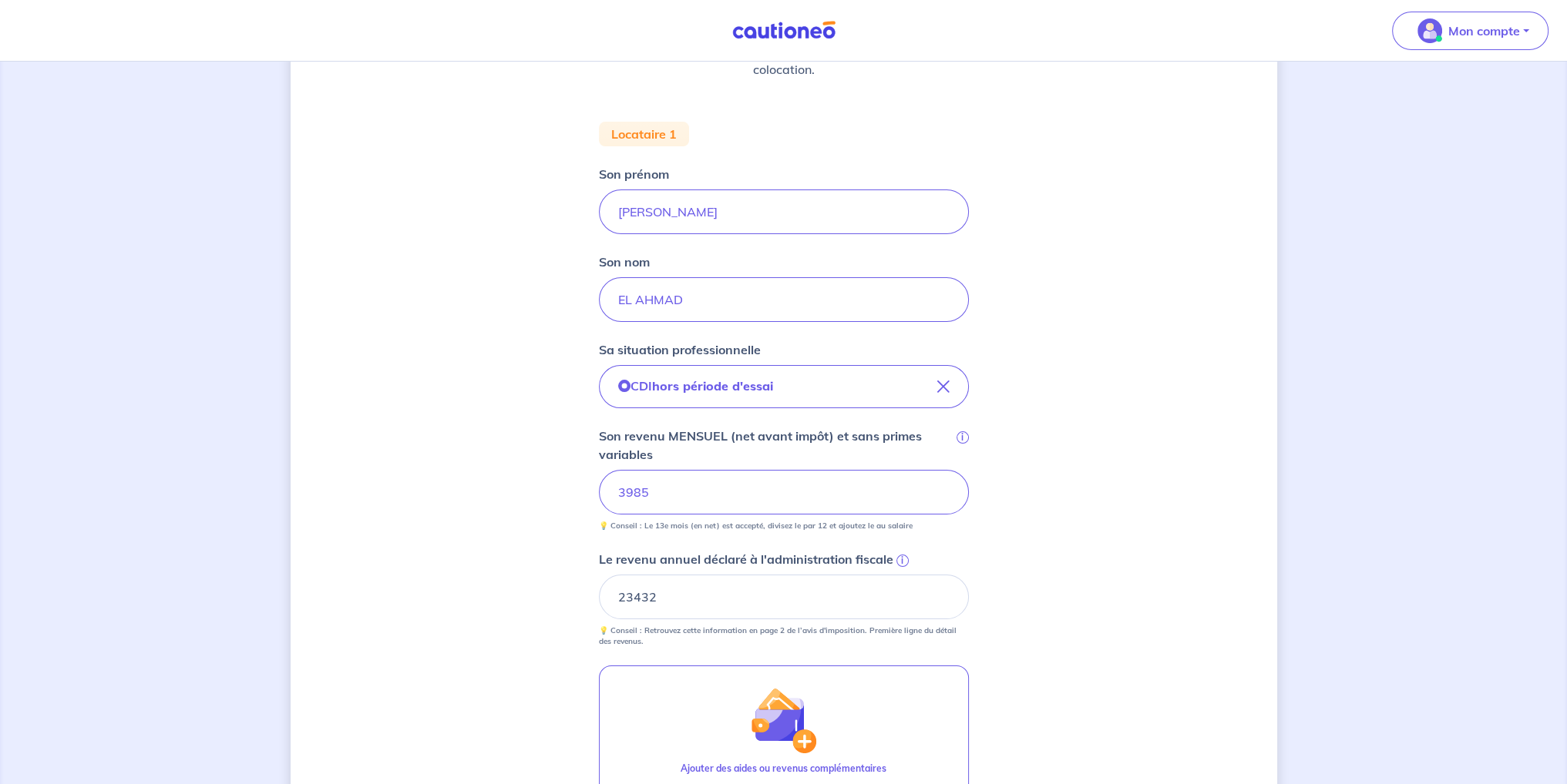
scroll to position [462, 0]
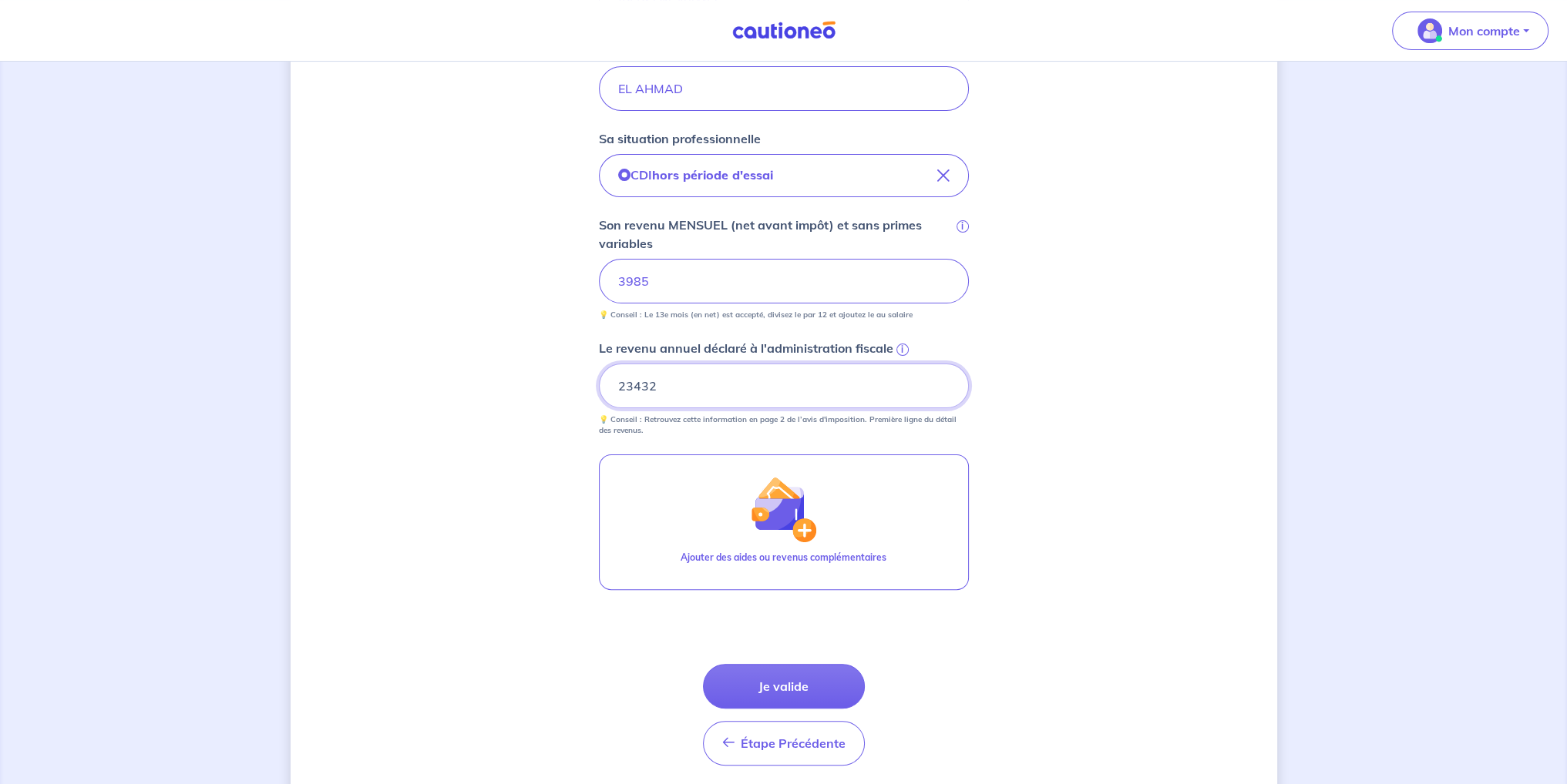
click at [758, 380] on input "23432" at bounding box center [784, 386] width 370 height 44
click at [540, 386] on div "Concernant vos locataires 💡 Pour info : nous acceptons les personnes seules, le…" at bounding box center [784, 220] width 987 height 1204
click at [790, 680] on button "Je valide" at bounding box center [784, 686] width 161 height 44
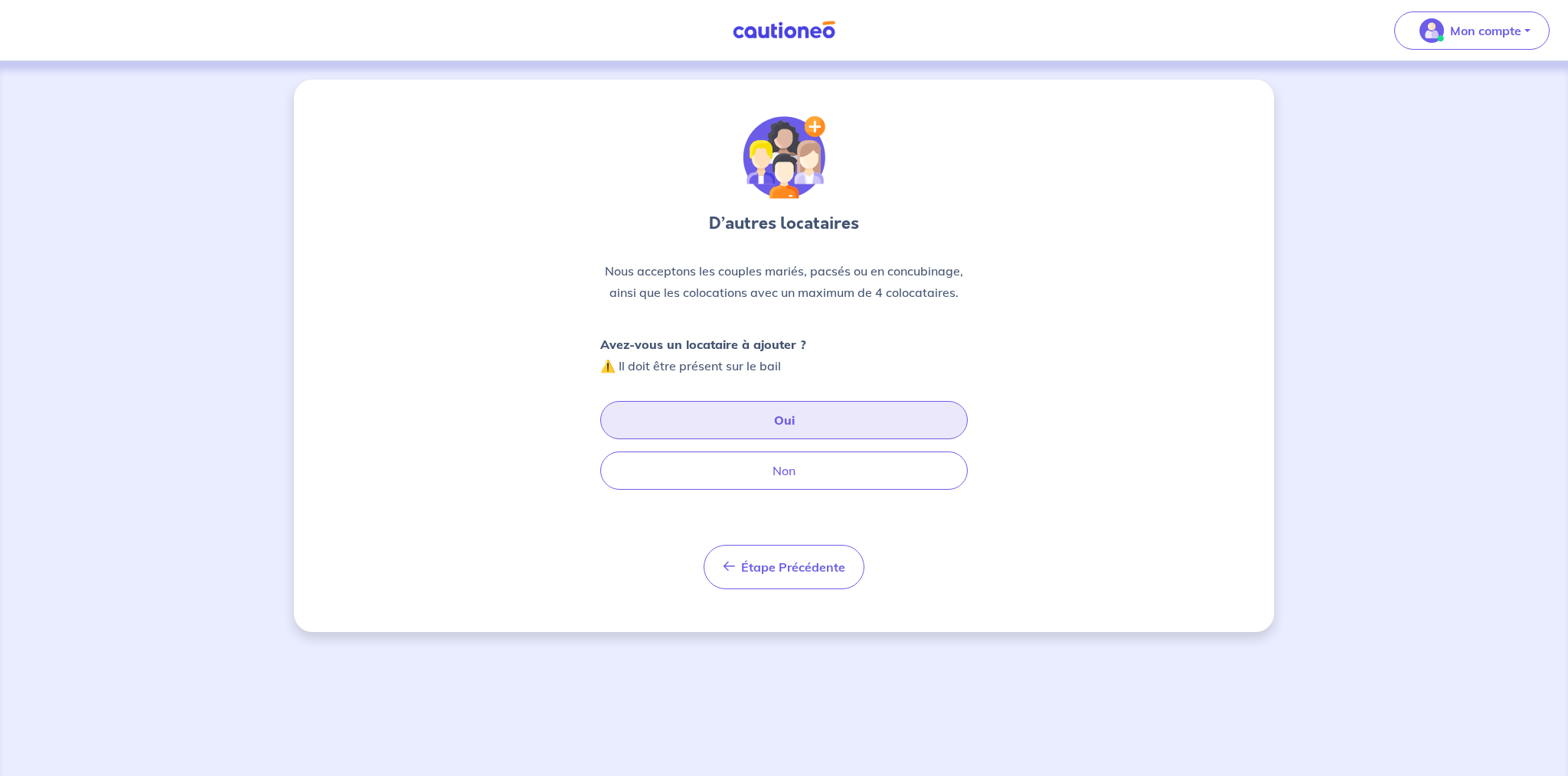
click at [667, 422] on button "Oui" at bounding box center [784, 421] width 368 height 38
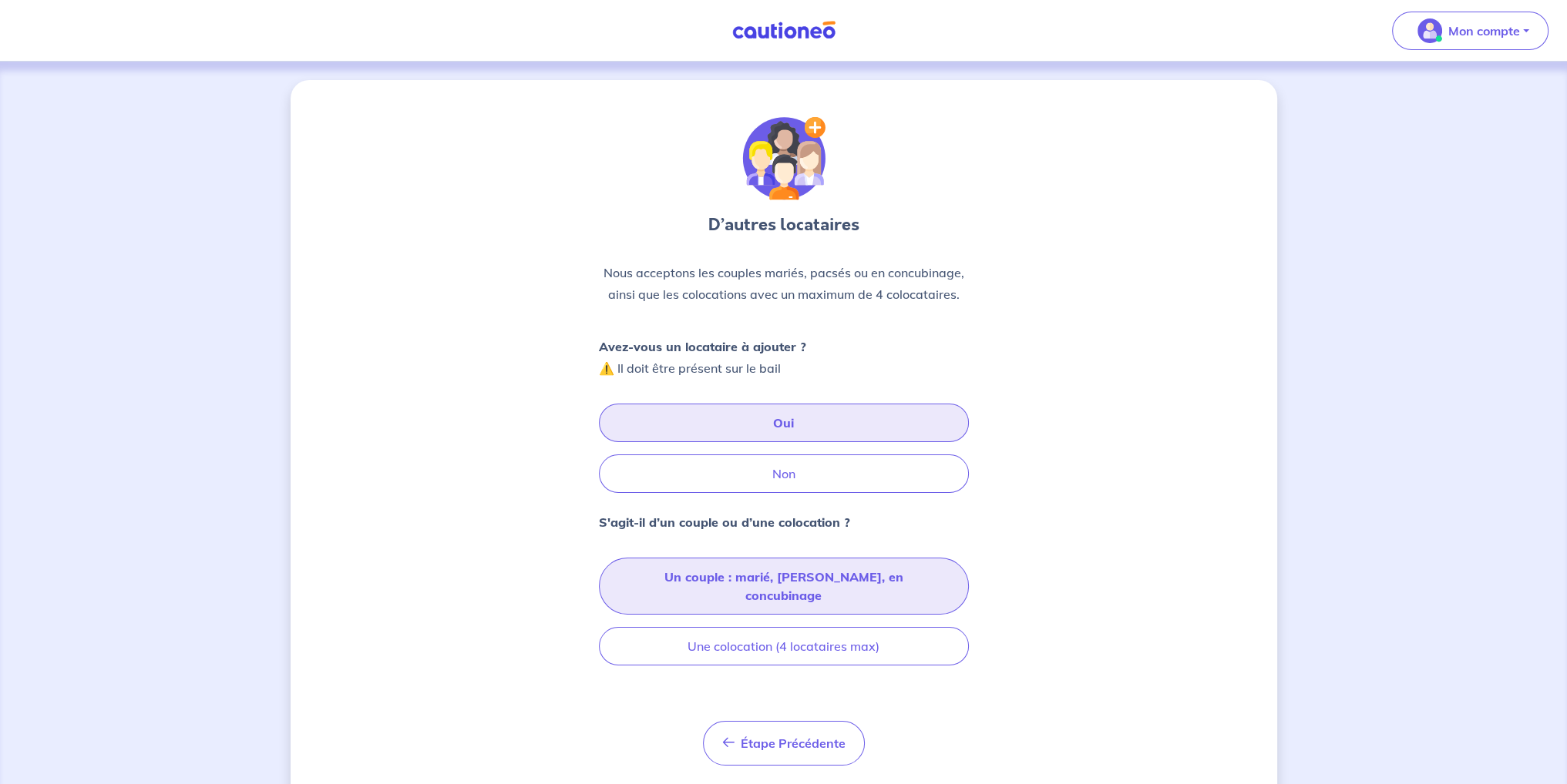
click at [807, 574] on button "Un couple : marié, [PERSON_NAME], en concubinage" at bounding box center [784, 587] width 370 height 57
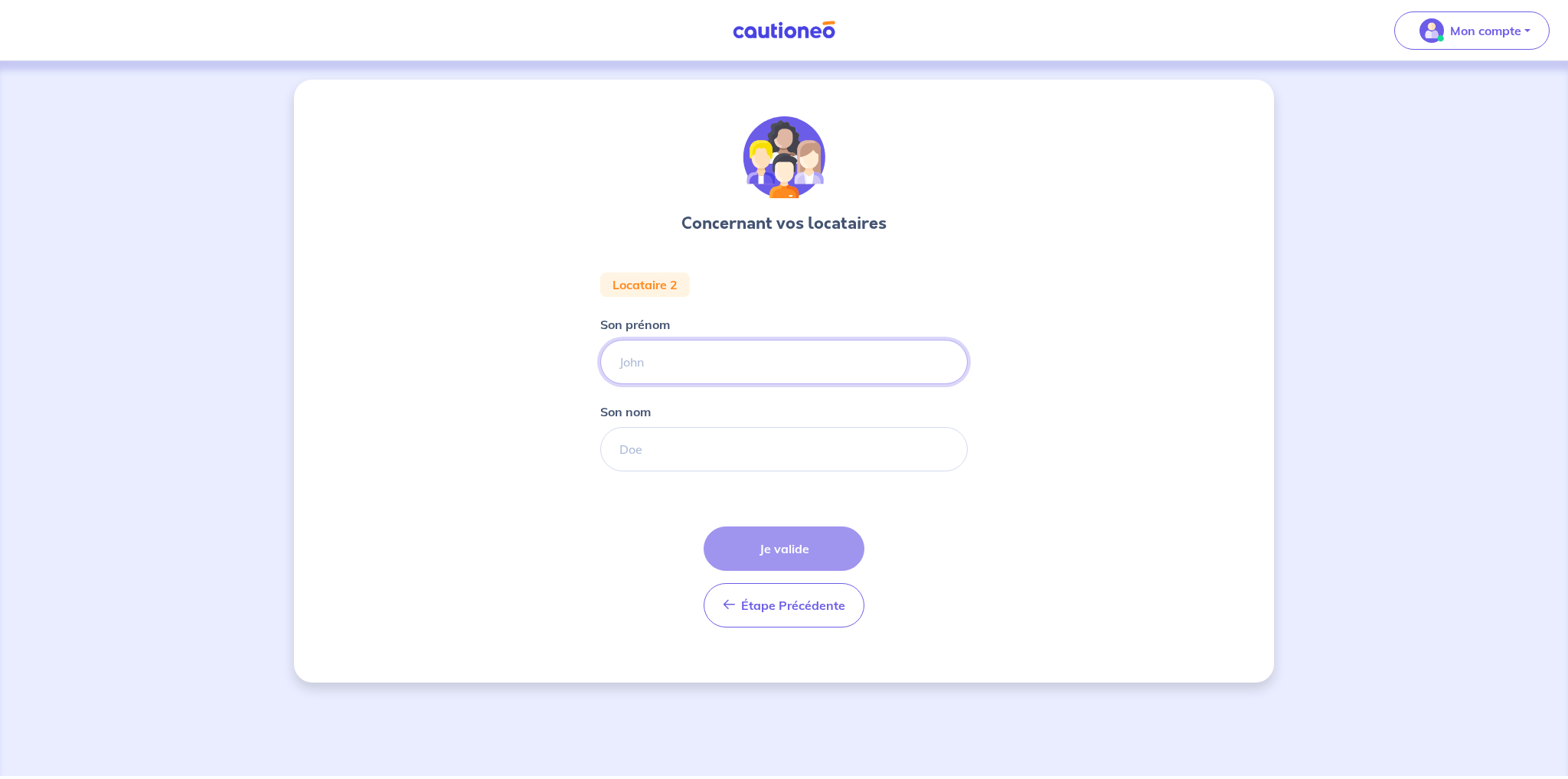
click at [723, 364] on input "Son prénom" at bounding box center [784, 362] width 368 height 44
click at [797, 611] on button "Étape Précédente Précédent" at bounding box center [784, 605] width 160 height 44
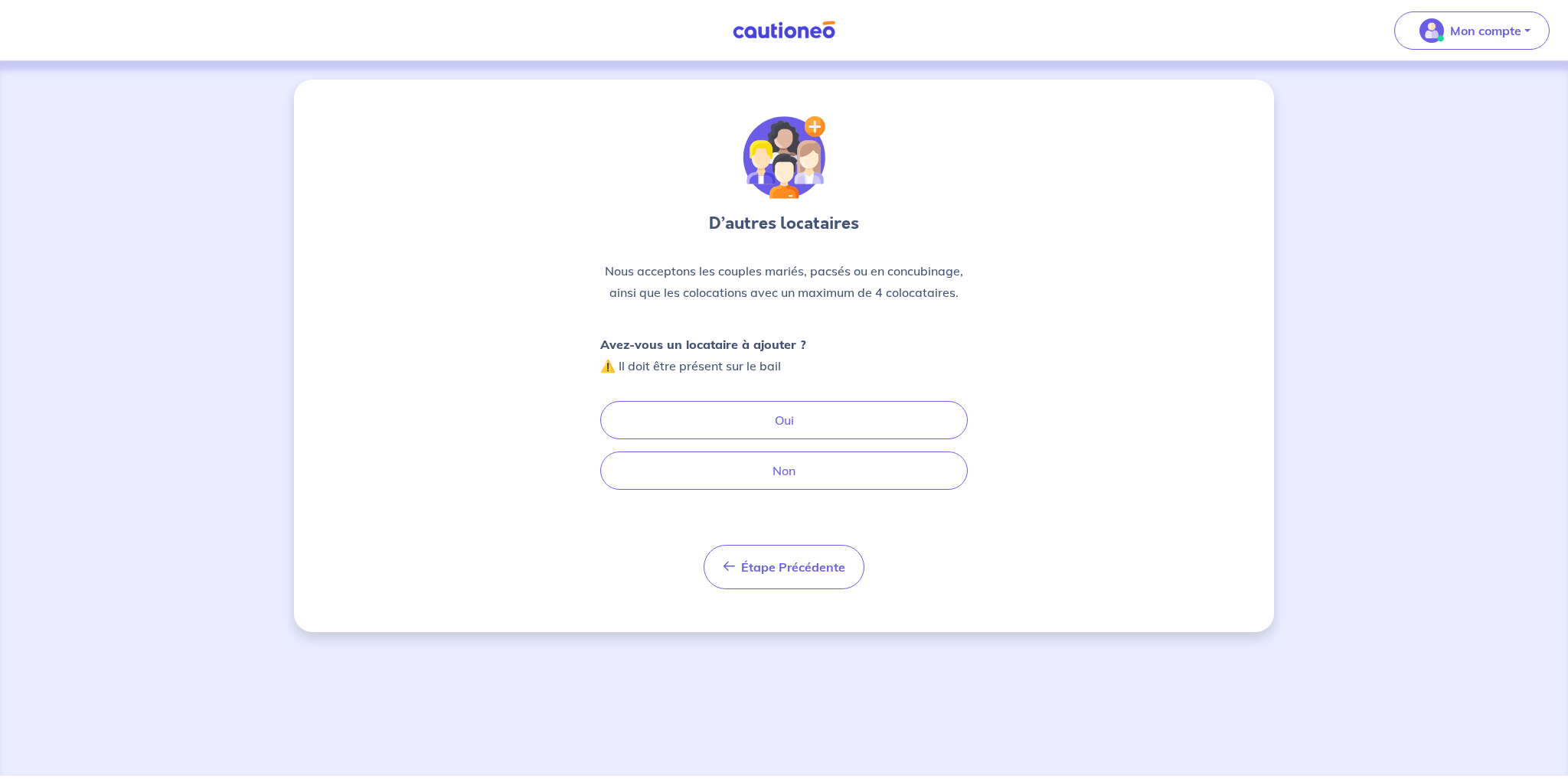
click at [777, 588] on div "D’autres locataires Nous acceptons les couples mariés, pacsés ou en concubinage…" at bounding box center [784, 356] width 980 height 553
click at [786, 583] on button "Étape Précédente Précédent" at bounding box center [784, 567] width 160 height 44
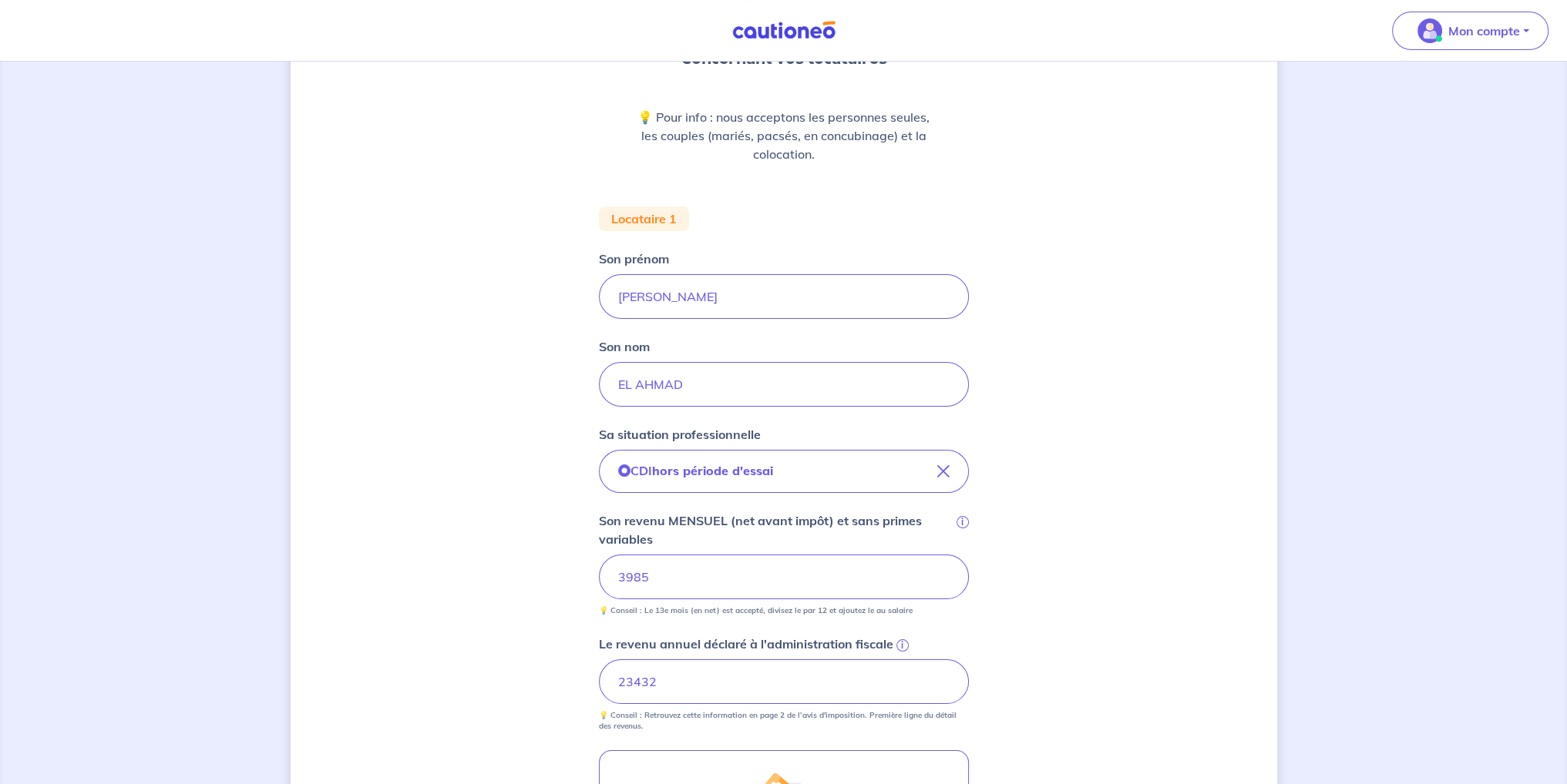
scroll to position [232, 0]
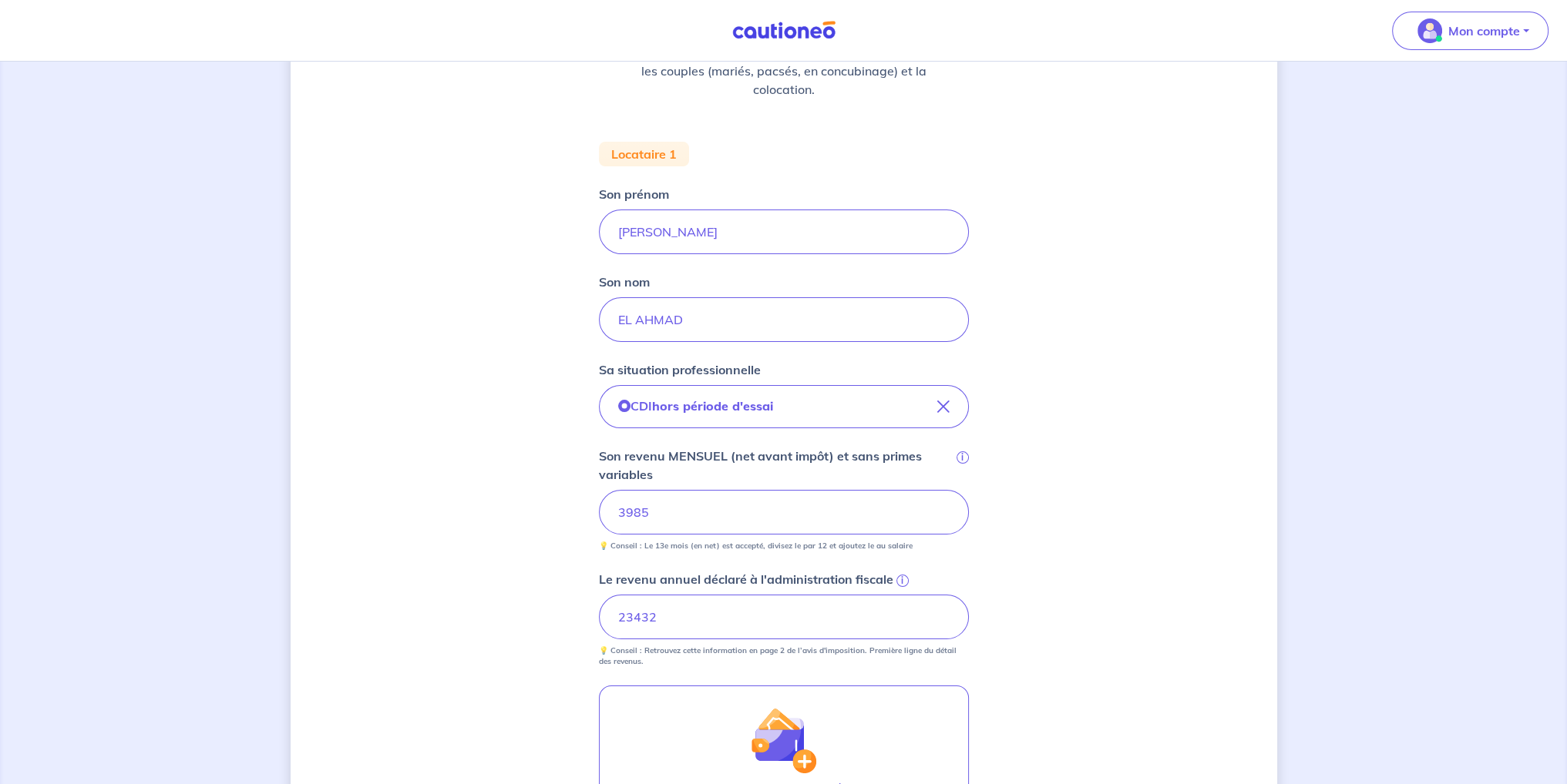
click at [552, 429] on div "Concernant vos locataires 💡 Pour info : nous acceptons les personnes seules, le…" at bounding box center [784, 450] width 987 height 1204
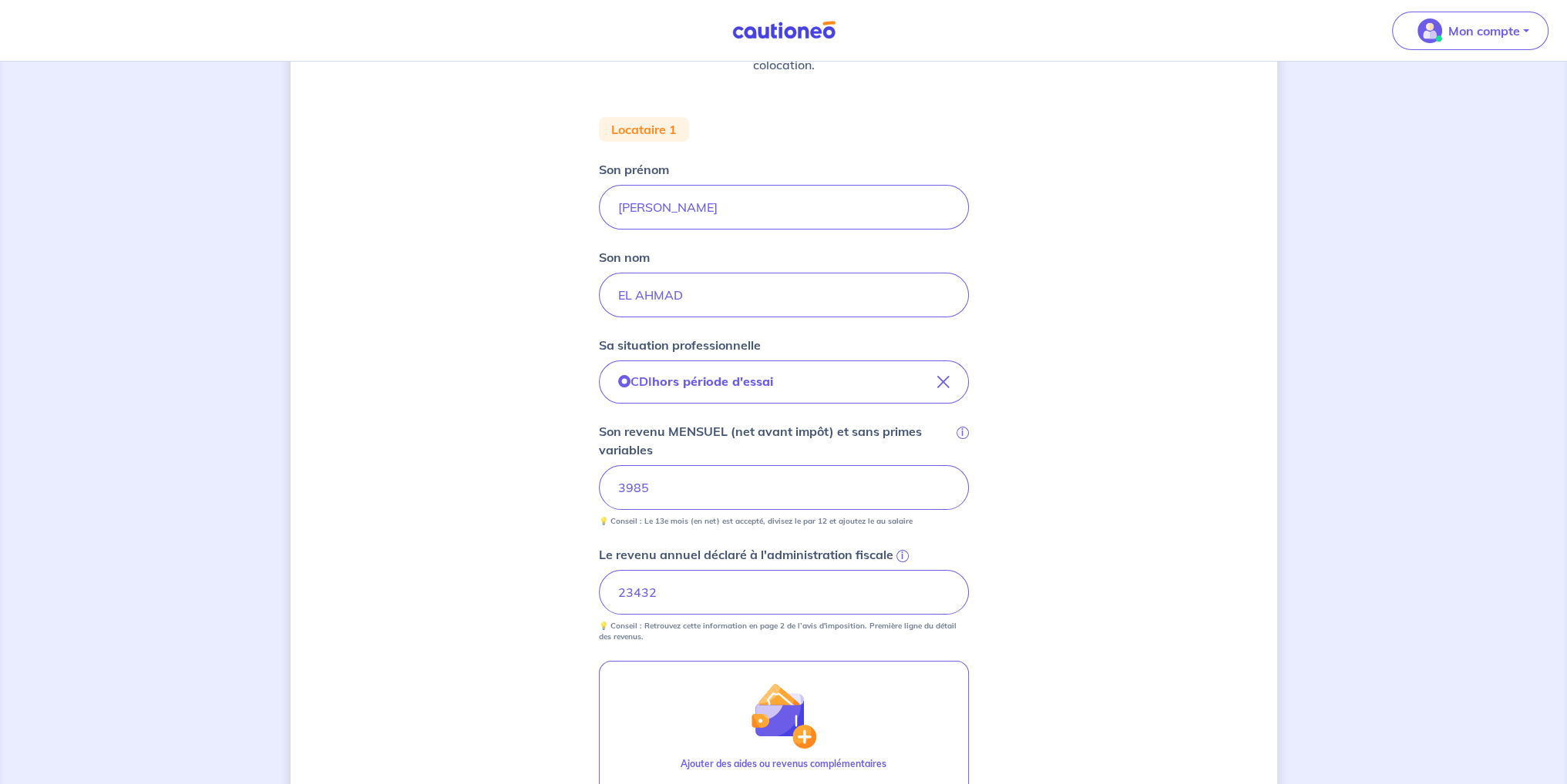
scroll to position [308, 0]
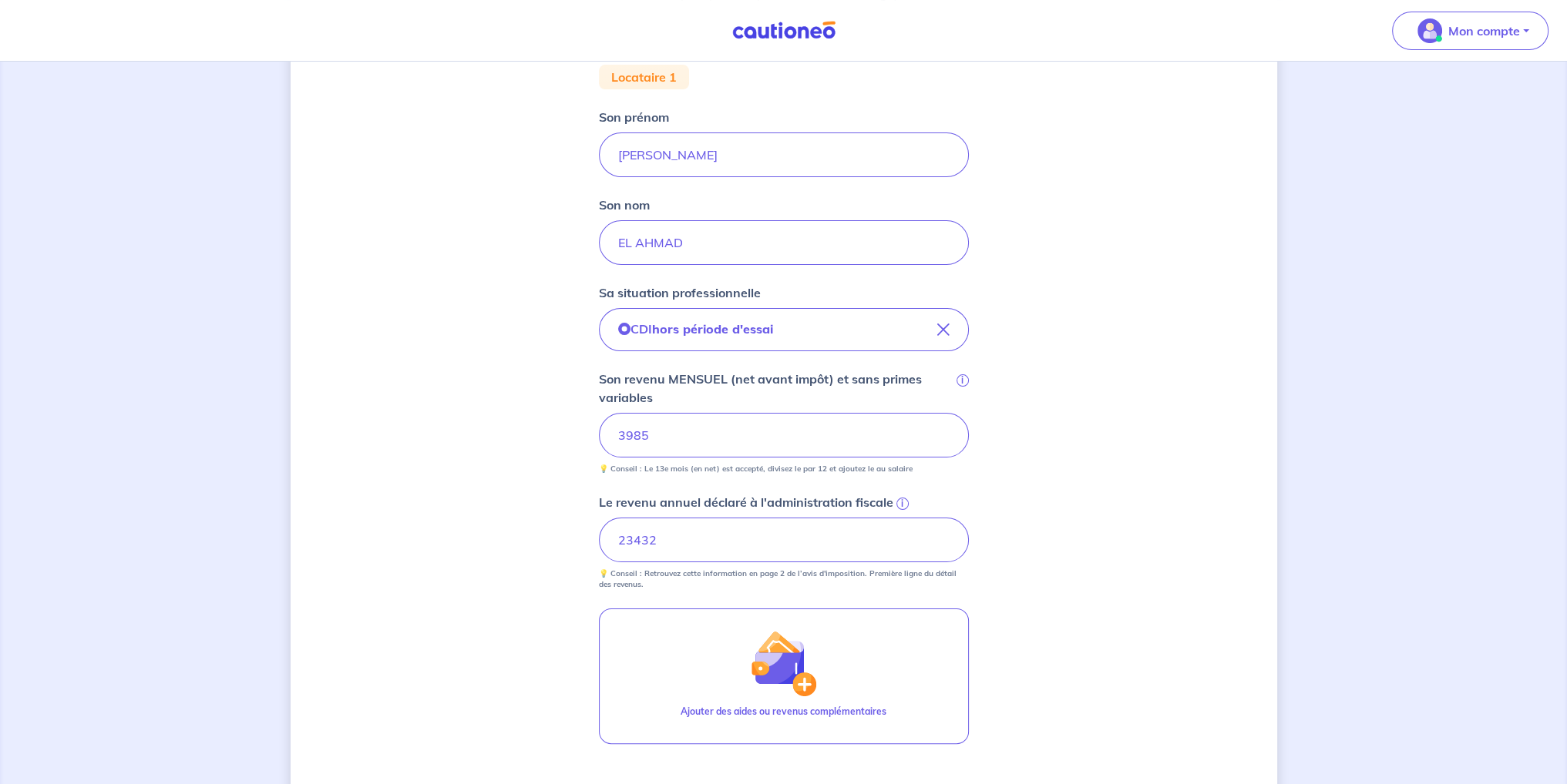
click at [1023, 560] on div "Concernant vos locataires 💡 Pour info : nous acceptons les personnes seules, le…" at bounding box center [784, 374] width 987 height 1204
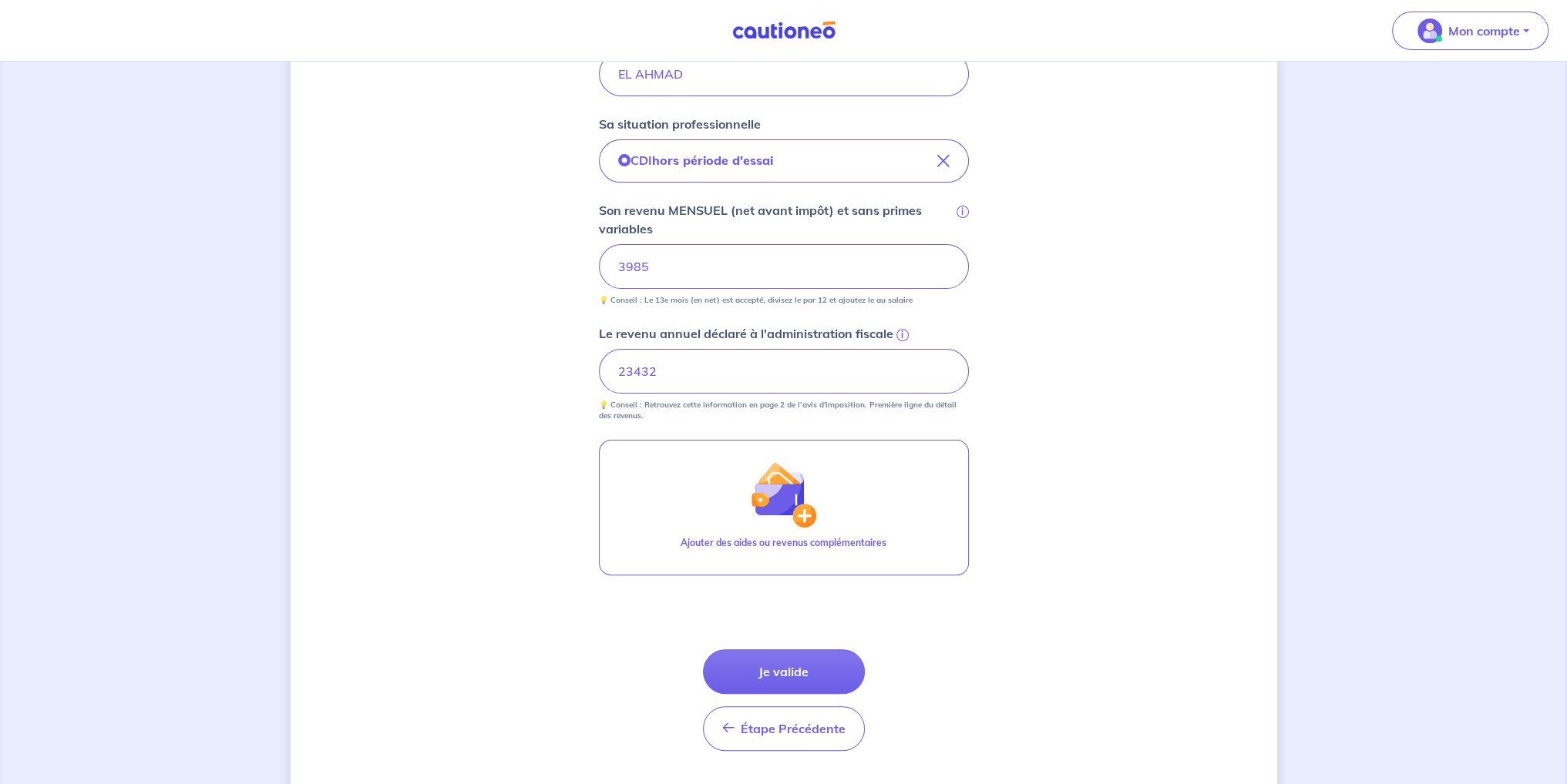
scroll to position [516, 0]
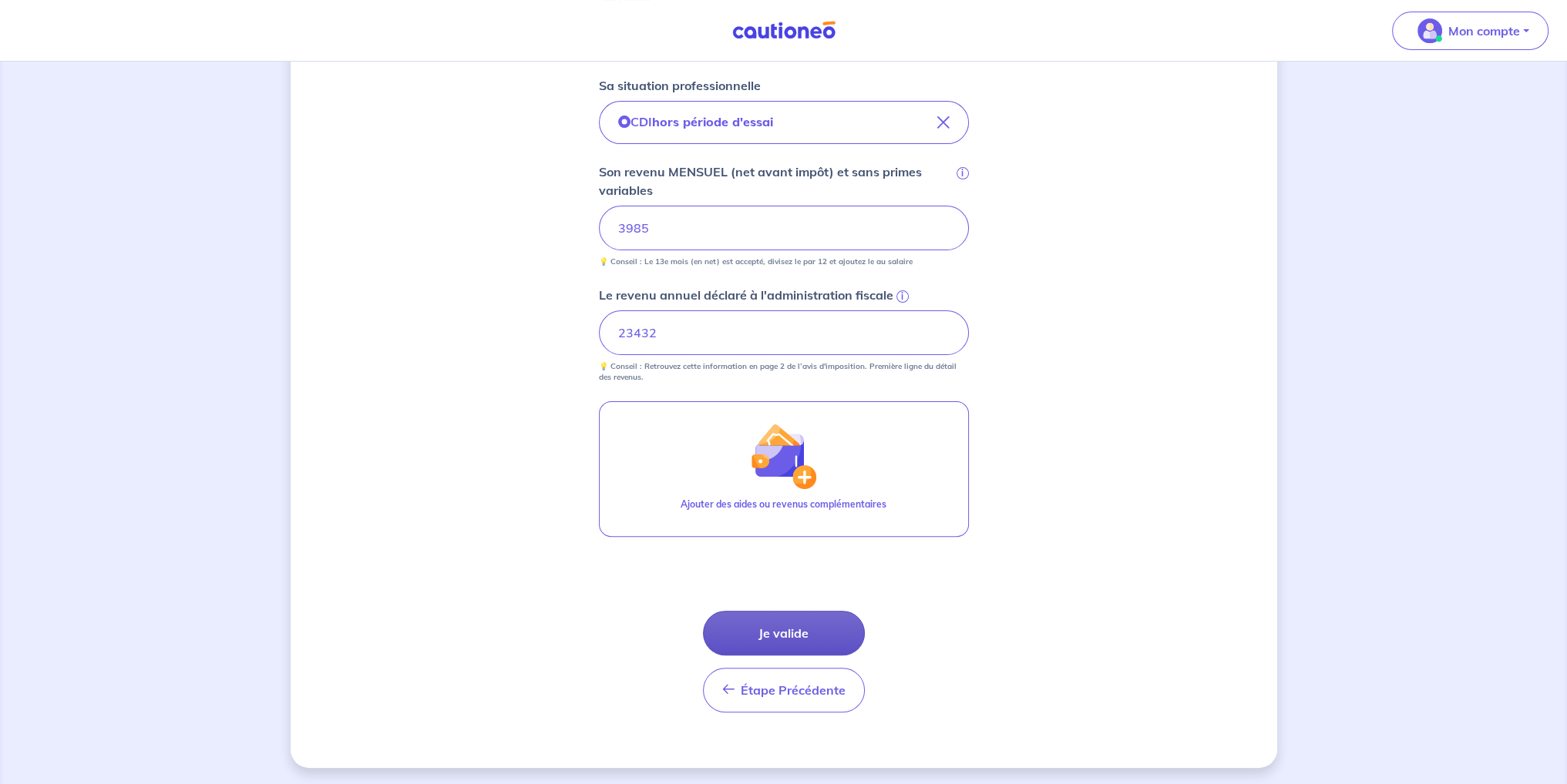
click at [847, 619] on button "Je valide" at bounding box center [784, 633] width 161 height 44
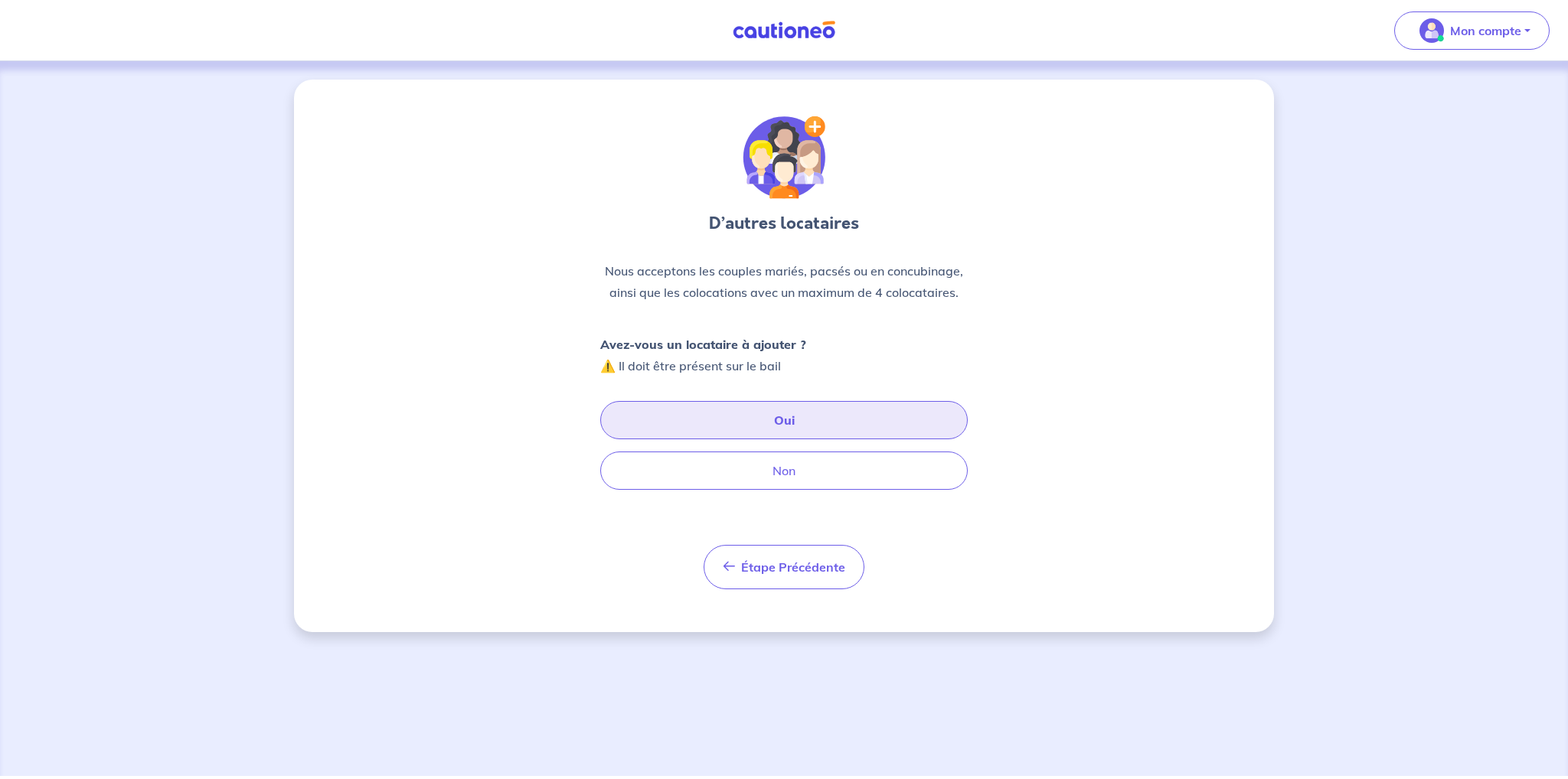
click at [732, 429] on button "Oui" at bounding box center [784, 421] width 368 height 38
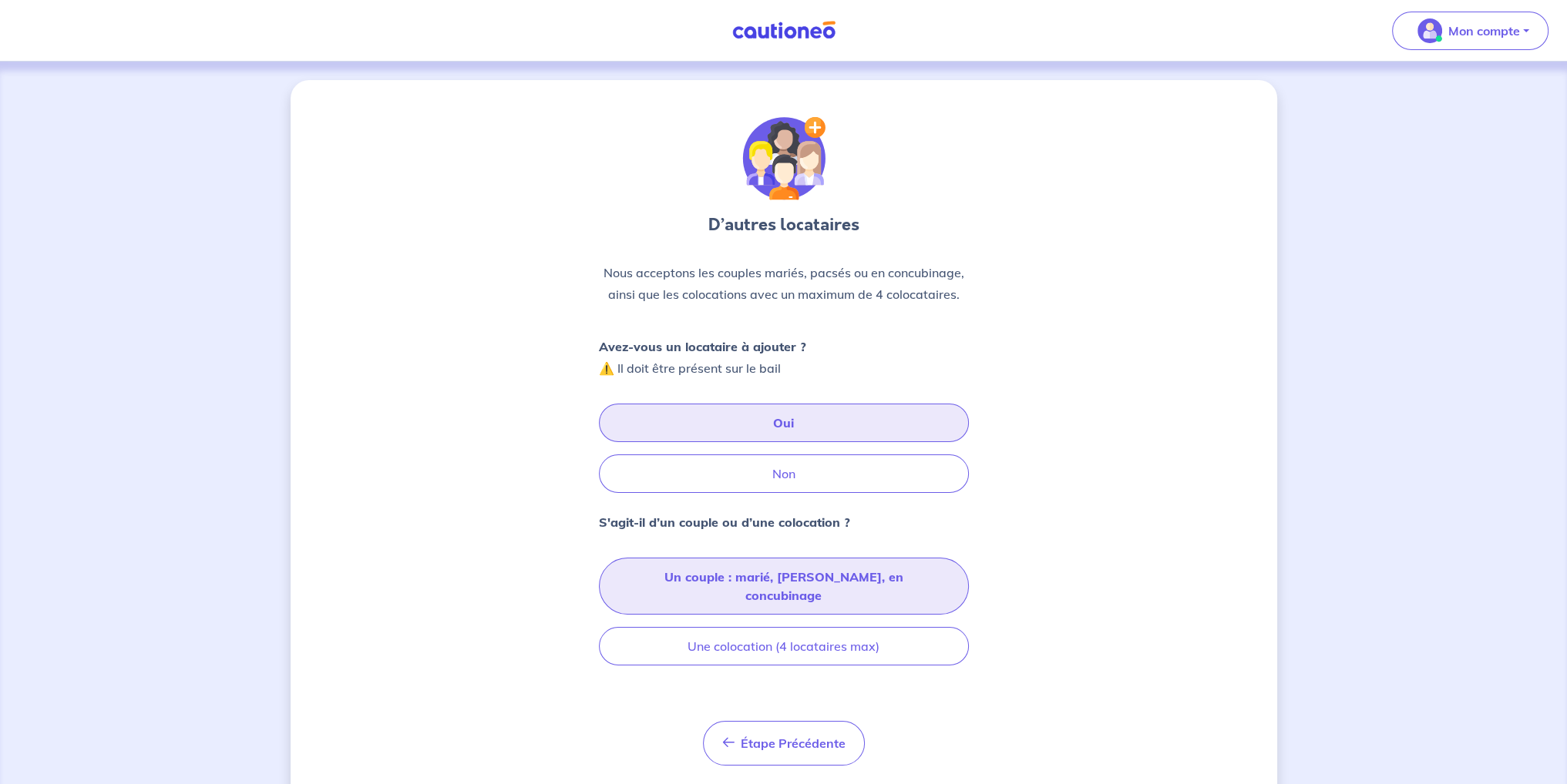
click at [729, 571] on button "Un couple : marié, [PERSON_NAME], en concubinage" at bounding box center [784, 587] width 370 height 57
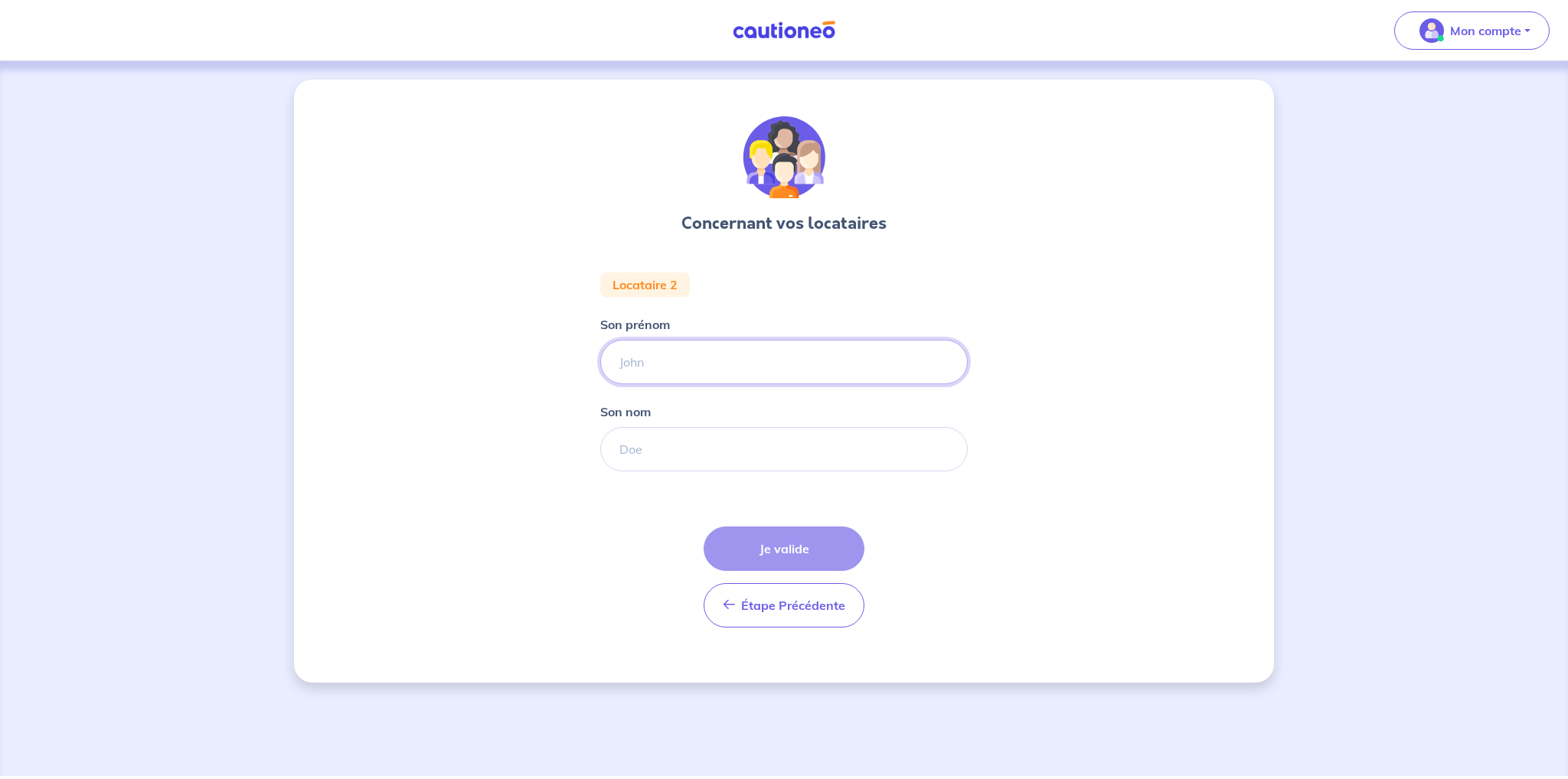
click at [655, 383] on input "Son prénom" at bounding box center [784, 362] width 368 height 44
type input "Hafsa"
click at [718, 464] on input "Son nom" at bounding box center [784, 449] width 368 height 44
type input "EL AHMAD"
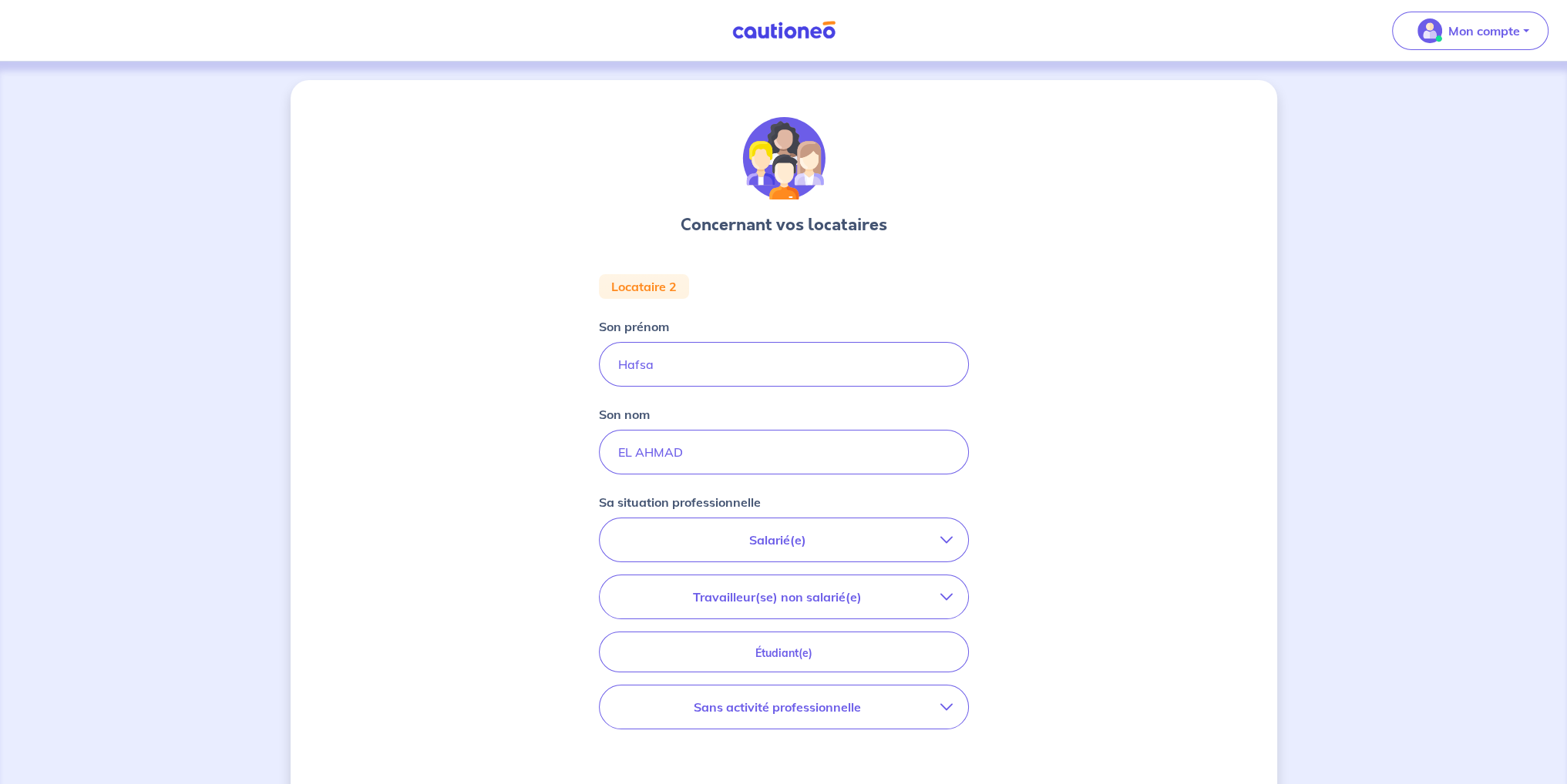
click at [772, 544] on p "Salarié(e)" at bounding box center [777, 540] width 325 height 18
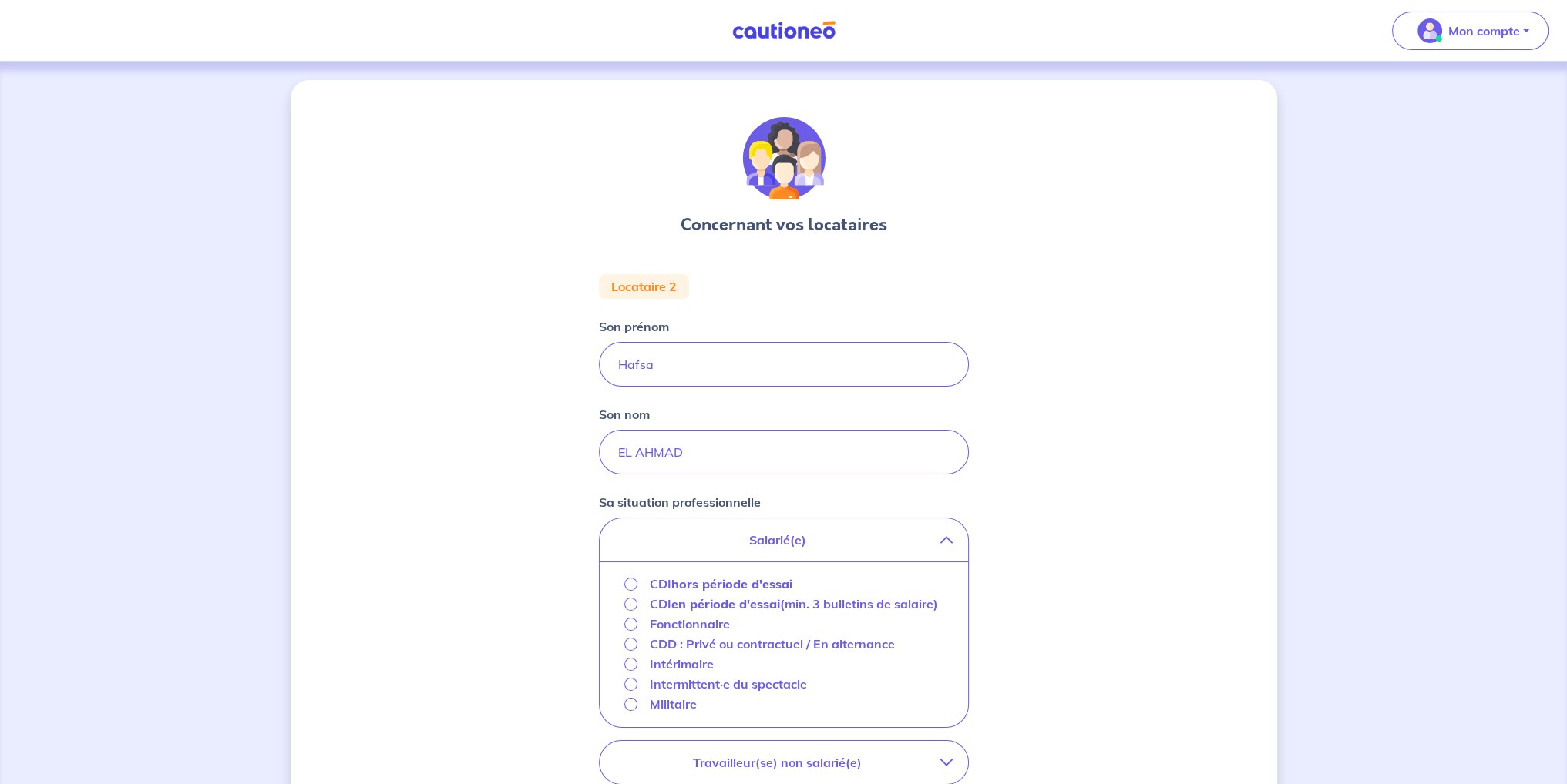
click at [779, 543] on p "Salarié(e)" at bounding box center [777, 540] width 325 height 18
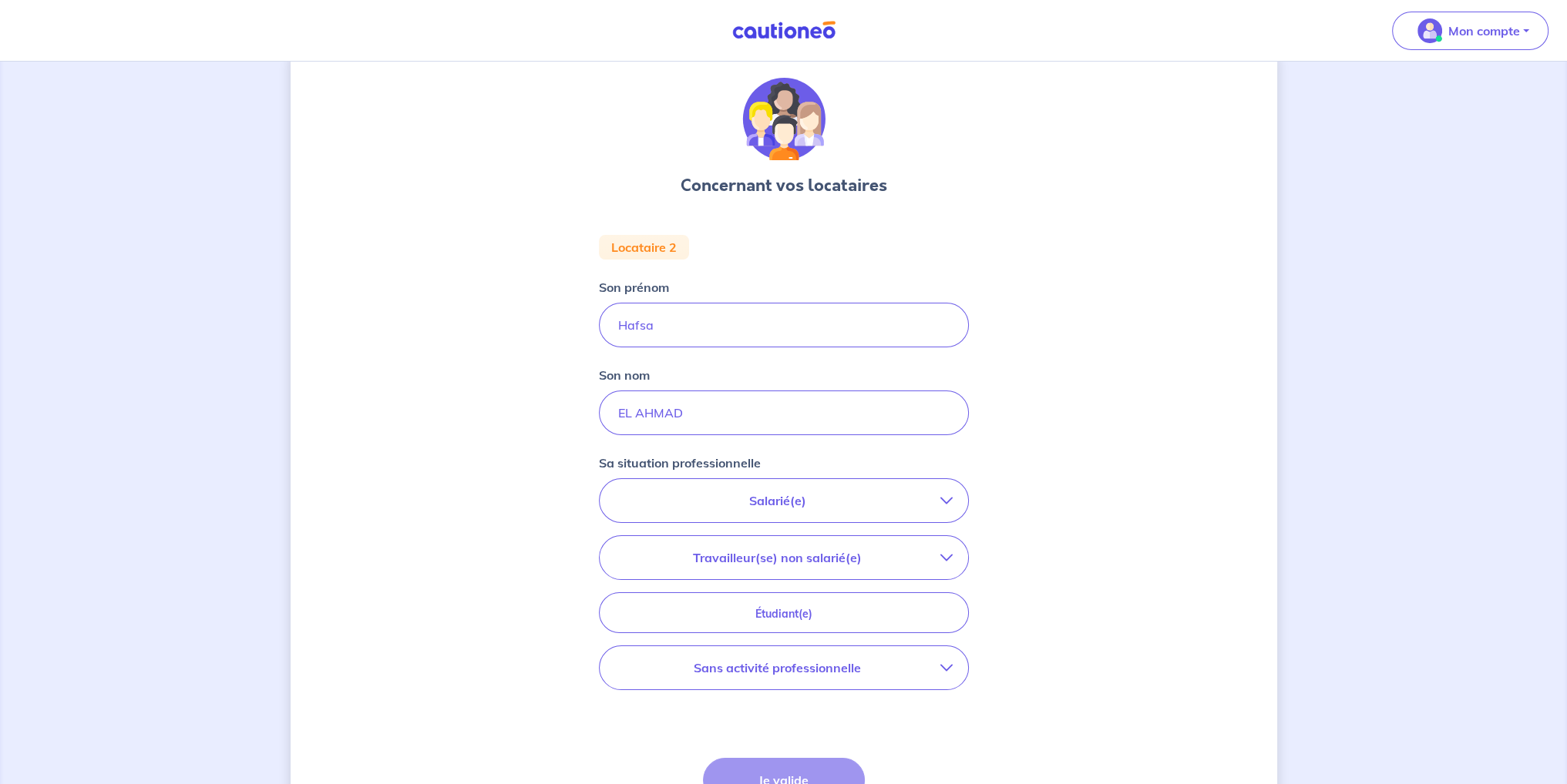
scroll to position [154, 0]
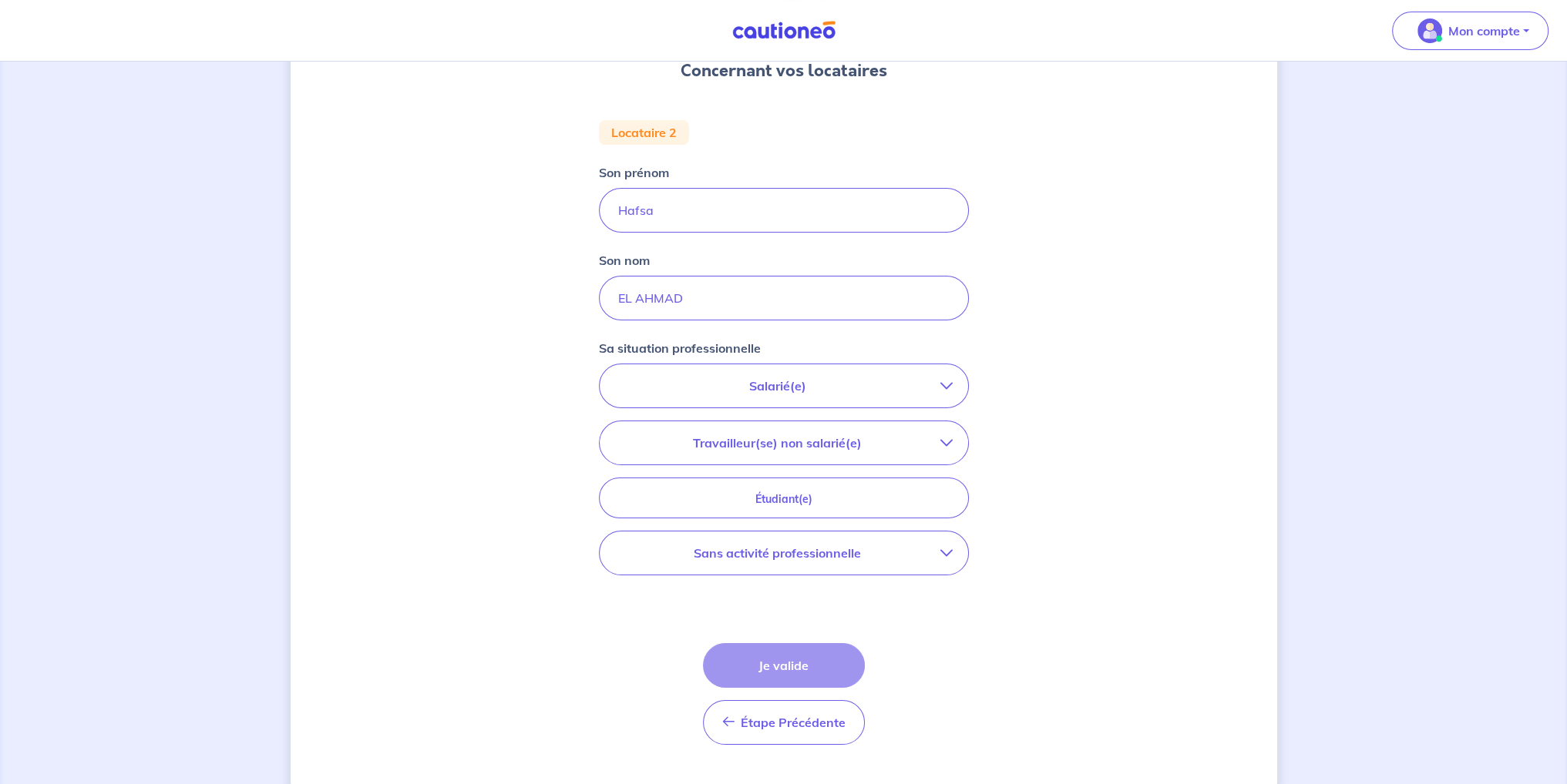
click at [886, 568] on button "Sans activité professionnelle" at bounding box center [784, 552] width 368 height 43
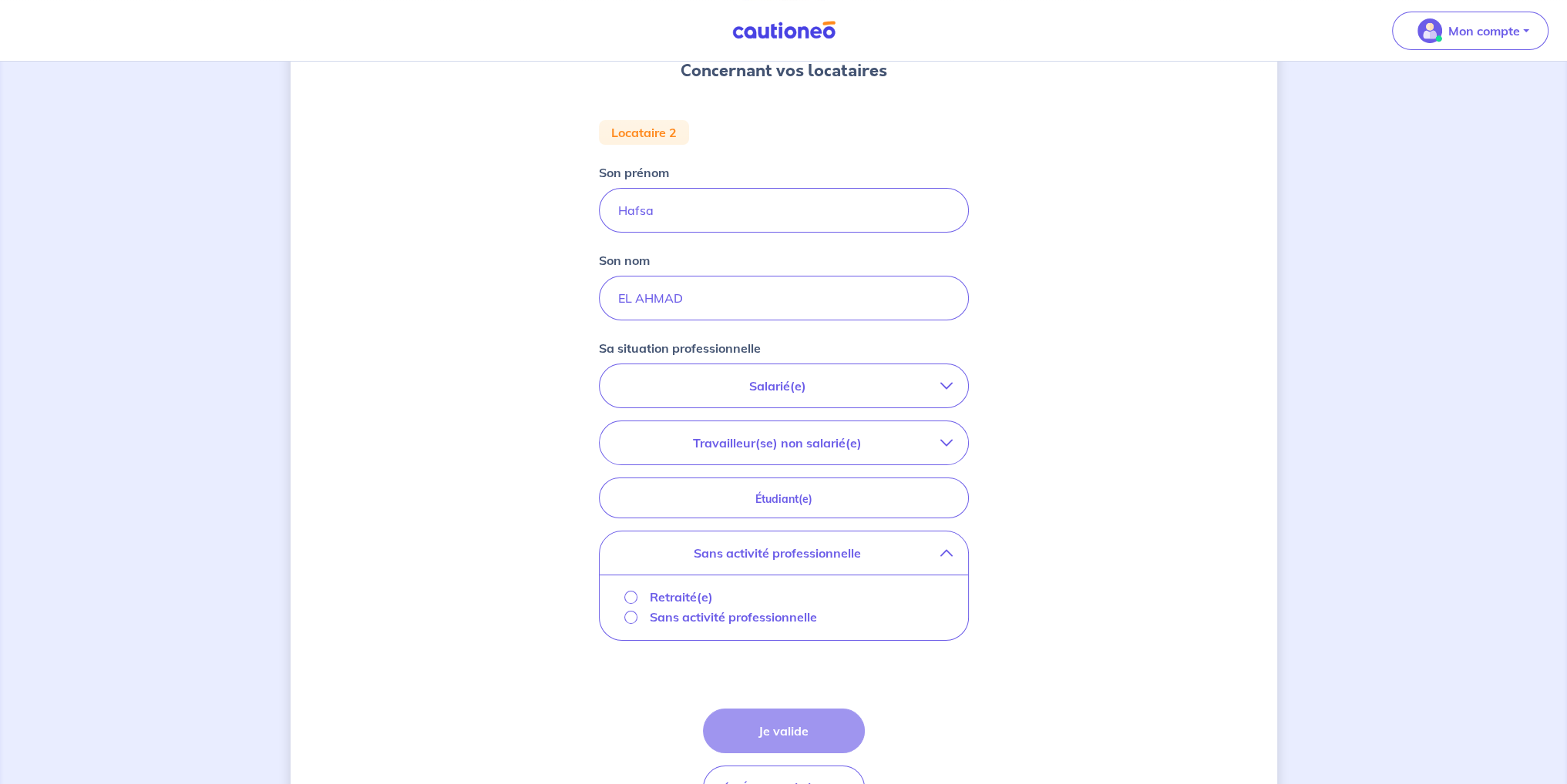
click at [676, 612] on p "Sans activité professionnelle" at bounding box center [733, 617] width 167 height 18
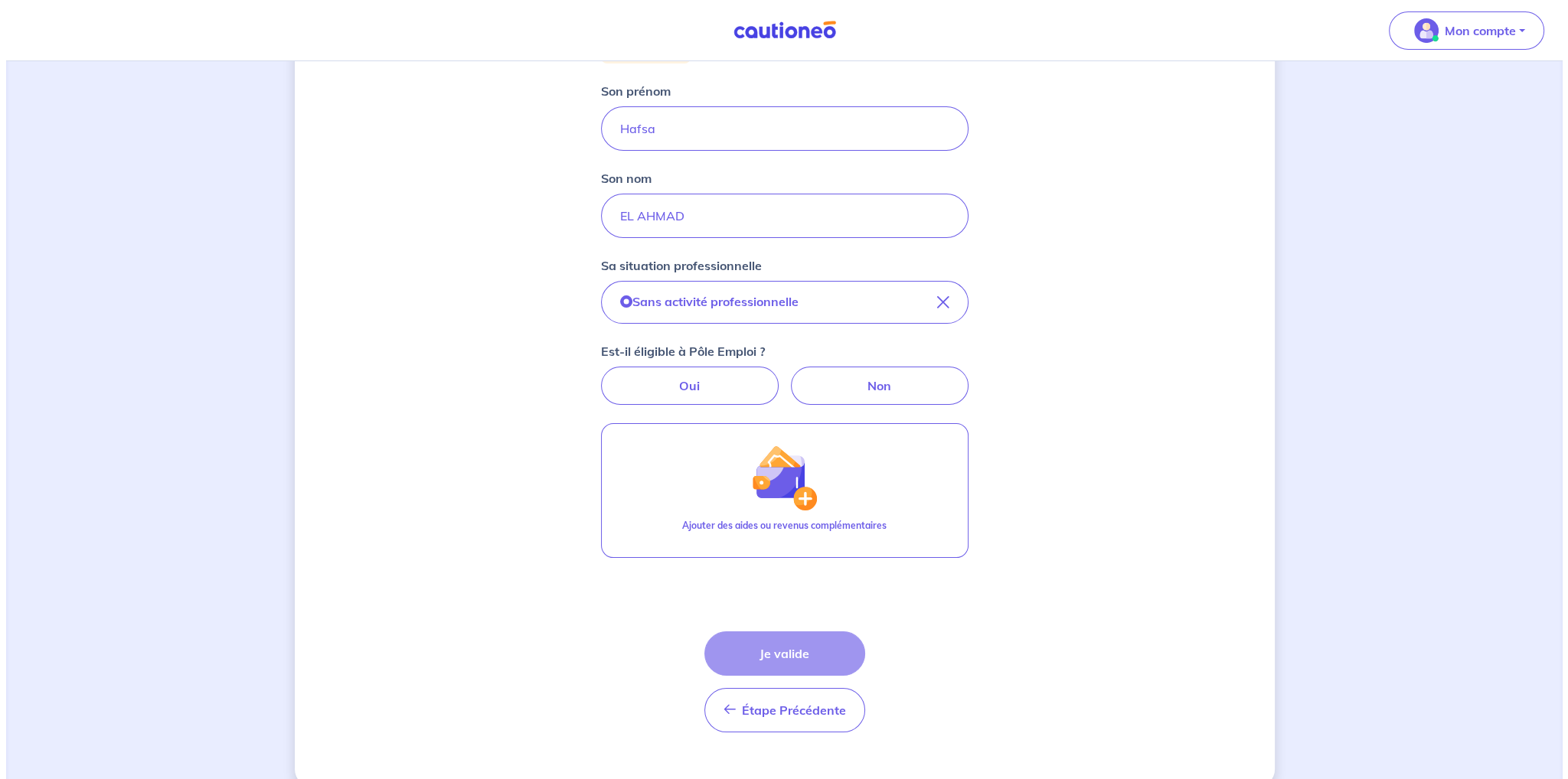
scroll to position [258, 0]
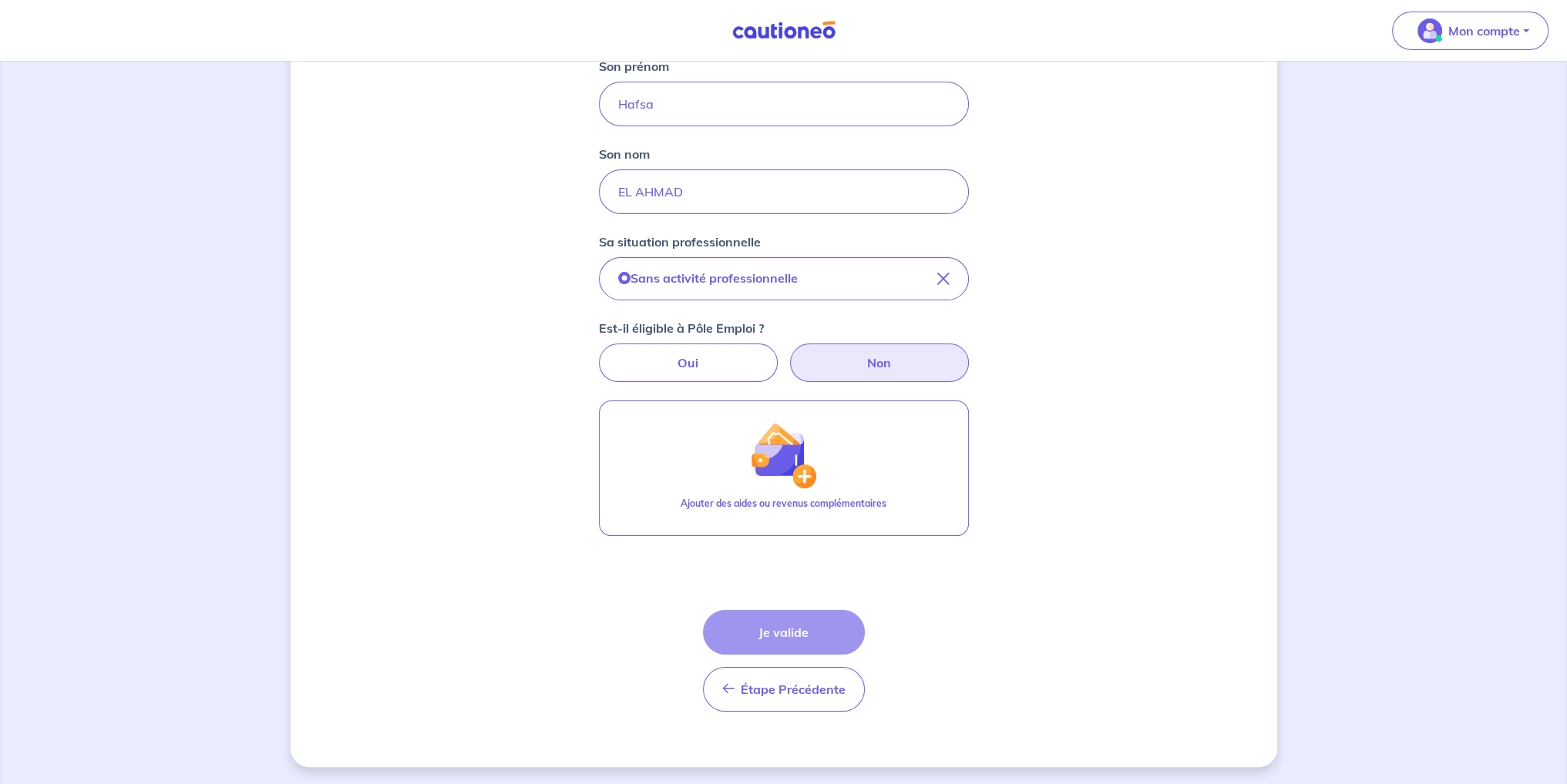
click at [839, 360] on label "Non" at bounding box center [879, 362] width 179 height 39
click at [788, 353] on input "Non" at bounding box center [784, 348] width 10 height 10
radio input "true"
click at [759, 646] on div "Étape Précédente Précédent Je valide Je valide" at bounding box center [784, 660] width 161 height 101
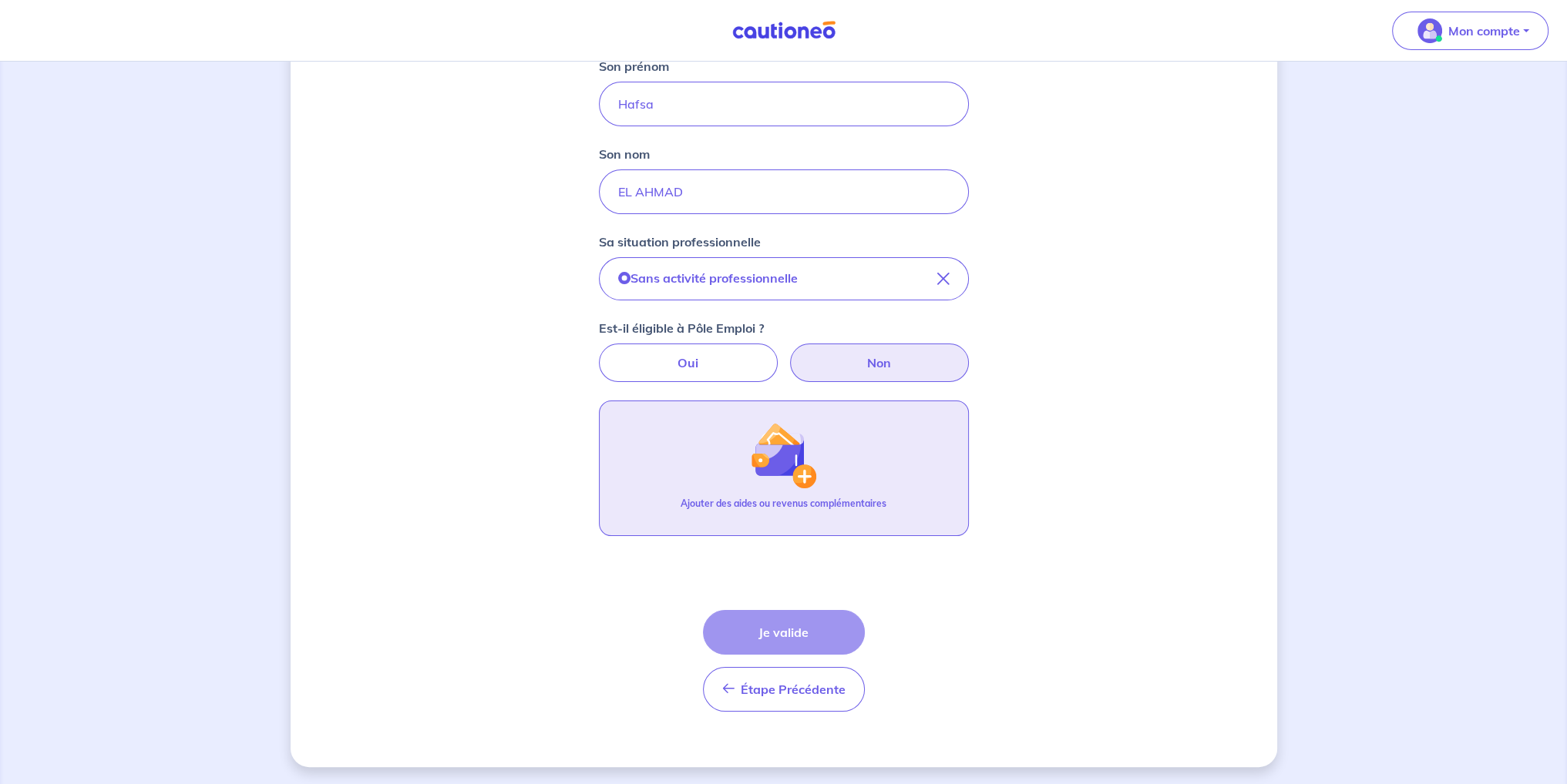
click at [782, 524] on button "Ajouter des aides ou revenus complémentaires" at bounding box center [784, 468] width 370 height 136
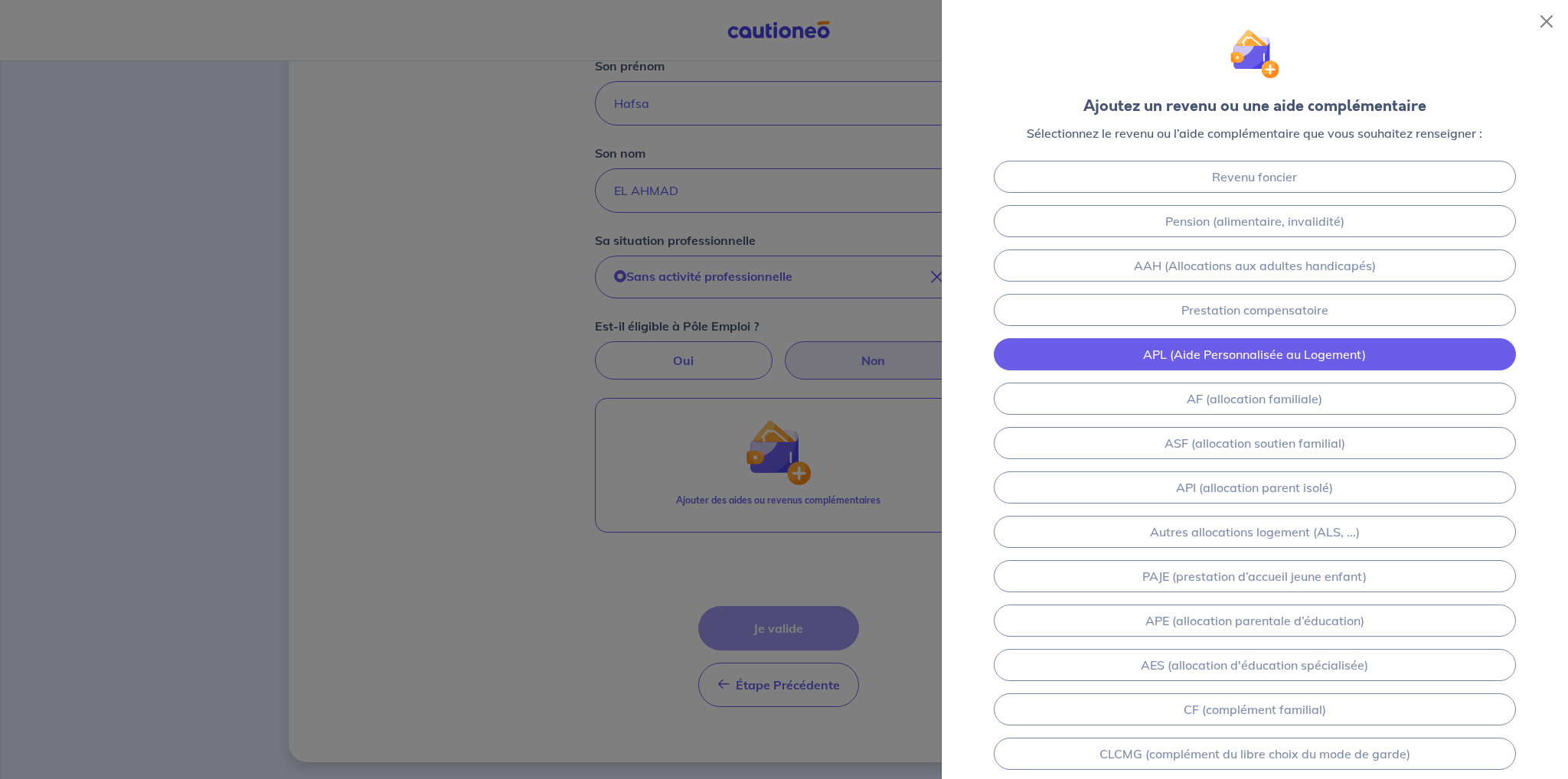
click at [1174, 357] on link "APL (Aide Personnalisée au Logement)" at bounding box center [1255, 354] width 523 height 32
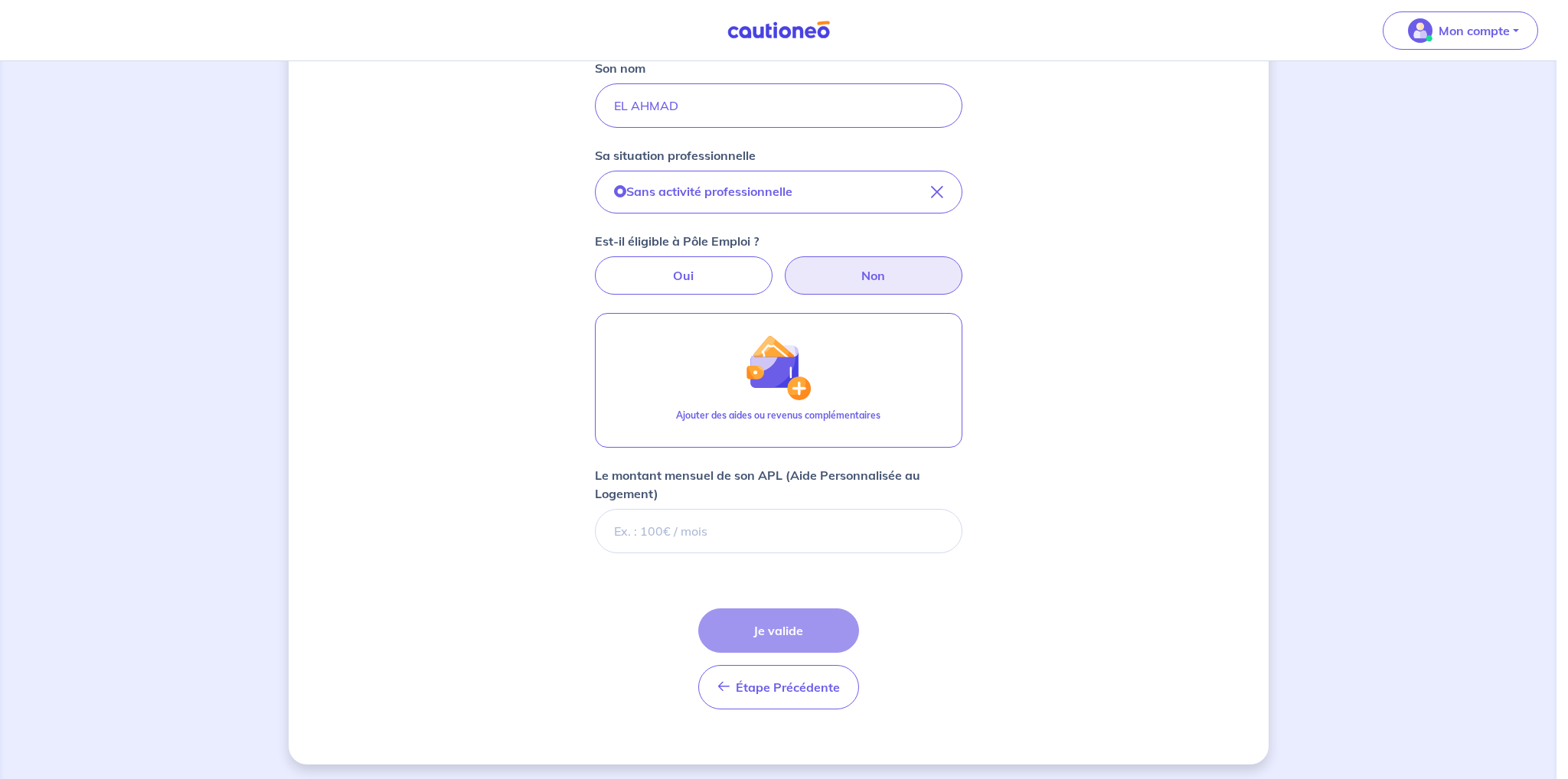
scroll to position [346, 0]
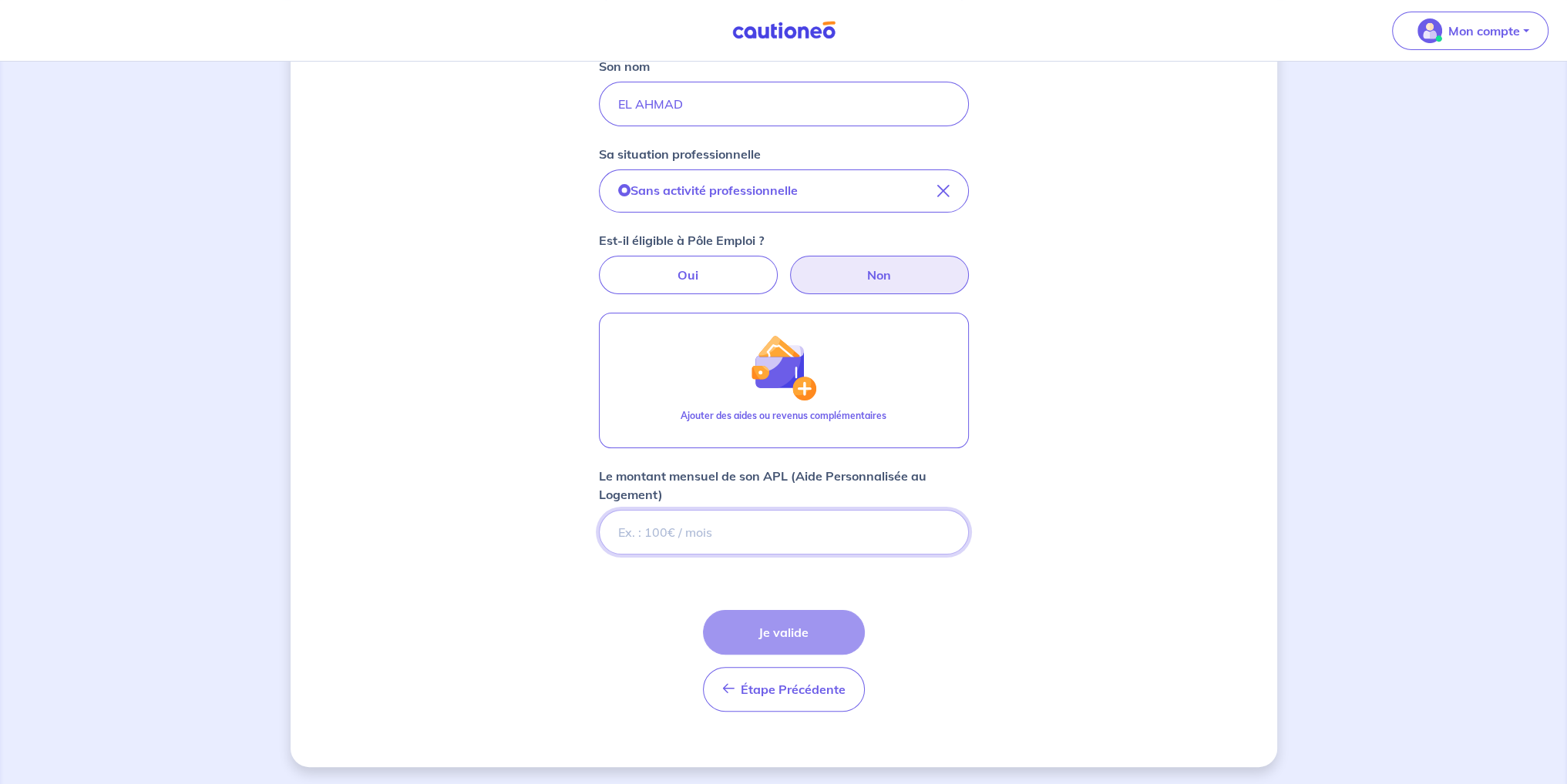
click at [758, 539] on input "Le montant mensuel de son APL (Aide Personnalisée au Logement)" at bounding box center [784, 532] width 370 height 44
click at [774, 639] on div "Étape Précédente Précédent Je valide Je valide" at bounding box center [784, 660] width 161 height 101
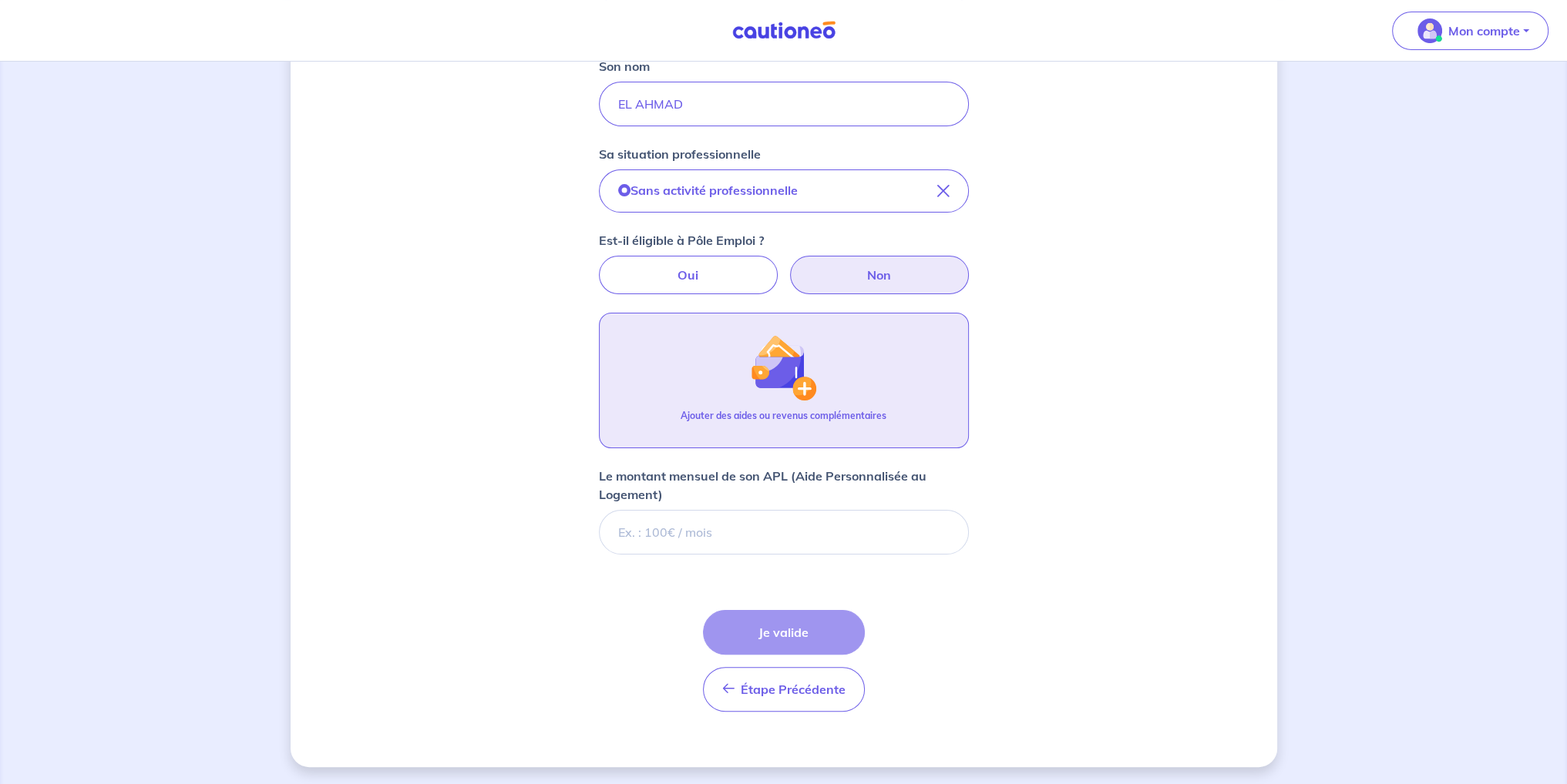
click at [791, 425] on div "Ajouter des aides ou revenus complémentaires" at bounding box center [783, 422] width 206 height 26
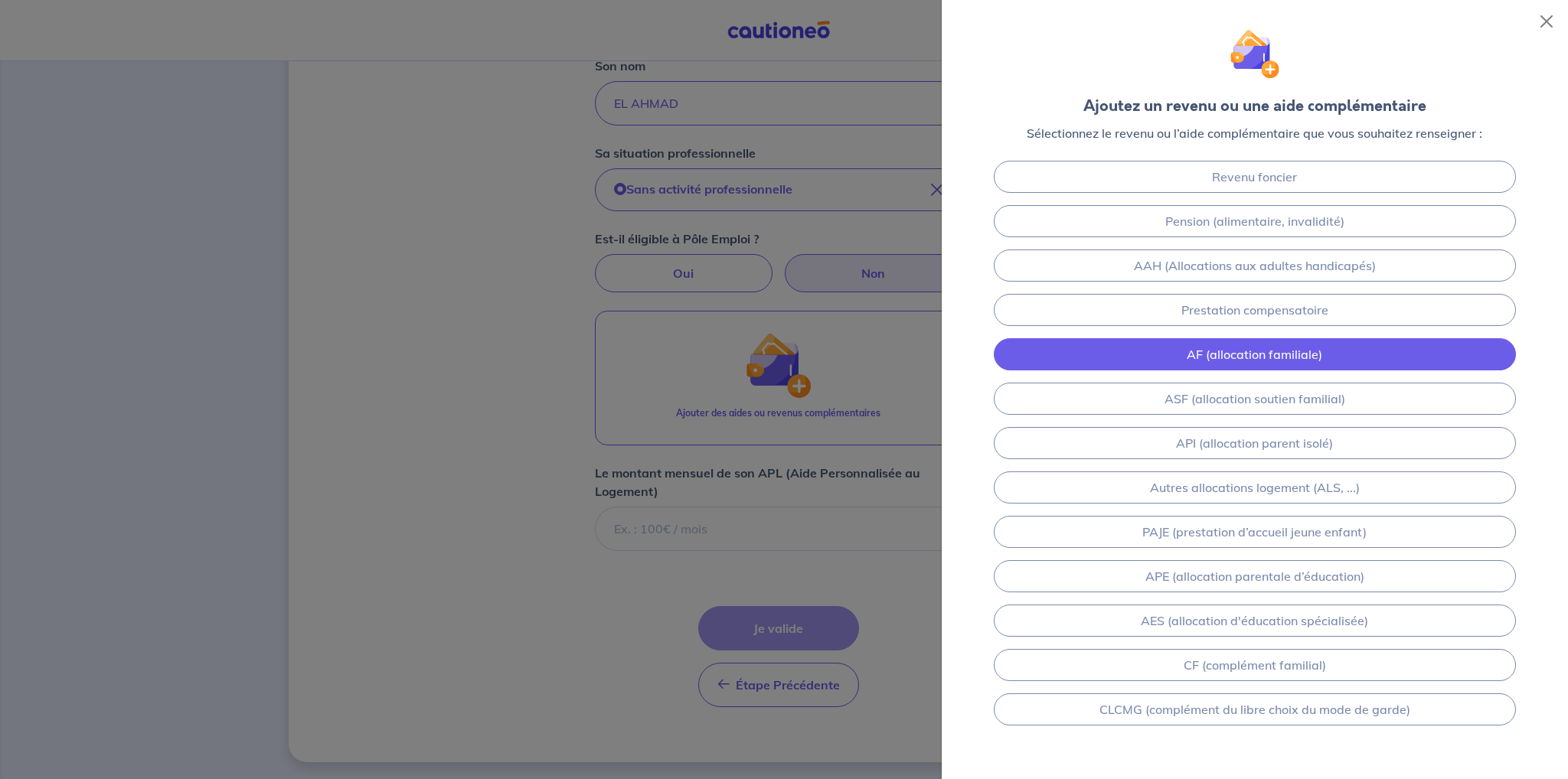
click at [1296, 359] on link "AF (allocation familiale)" at bounding box center [1255, 354] width 523 height 32
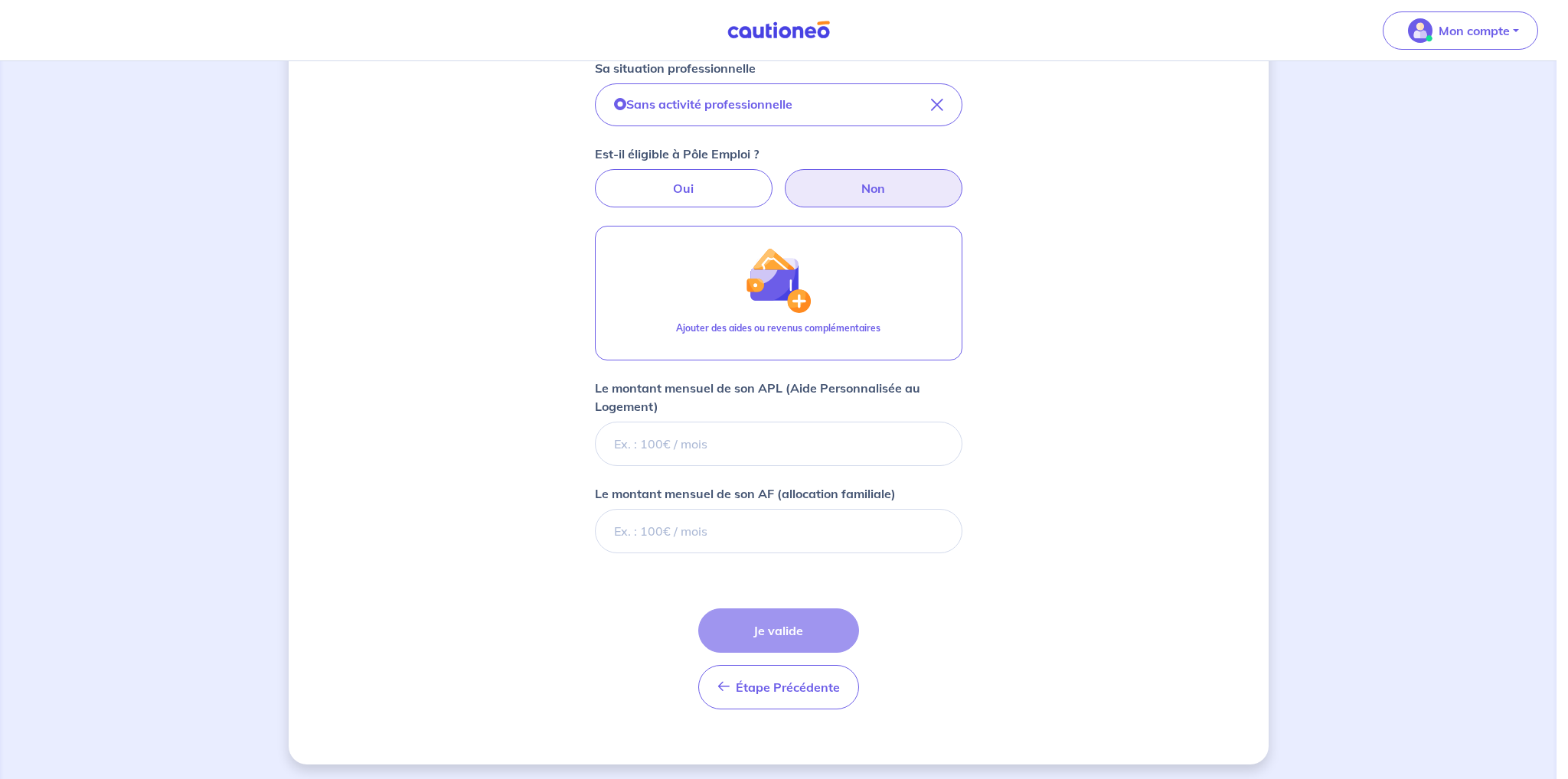
scroll to position [433, 0]
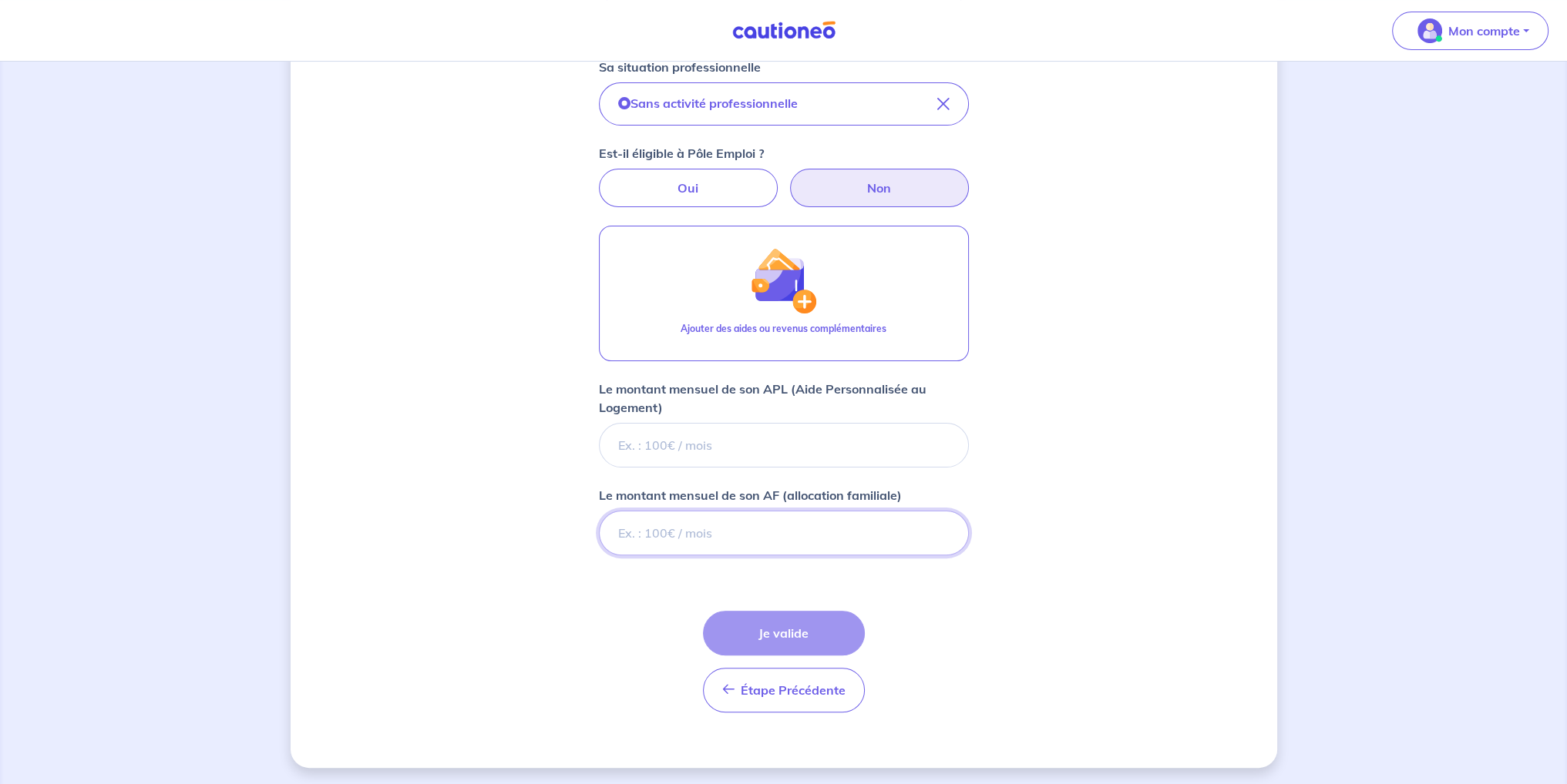
click at [832, 529] on input "Le montant mensuel de son AF (allocation familiale)" at bounding box center [784, 533] width 370 height 44
click at [846, 447] on input "Le montant mensuel de son APL (Aide Personnalisée au Logement)" at bounding box center [784, 445] width 370 height 44
type input "487"
type input "151"
click at [772, 627] on div "Étape Précédente Précédent Je valide Je valide" at bounding box center [784, 661] width 161 height 101
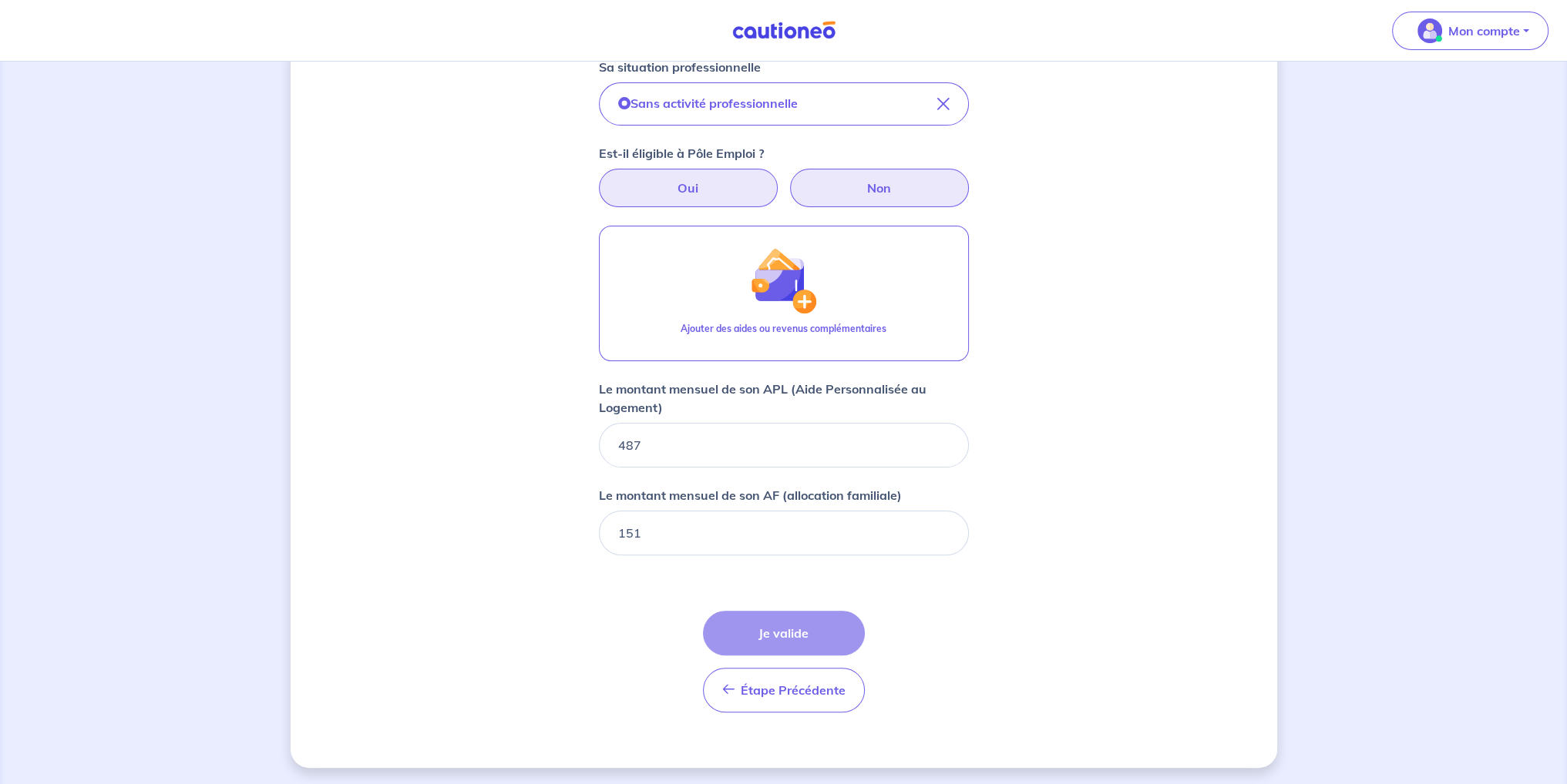
click at [746, 201] on label "Oui" at bounding box center [688, 188] width 179 height 39
click at [779, 179] on input "Oui" at bounding box center [784, 173] width 10 height 10
radio input "true"
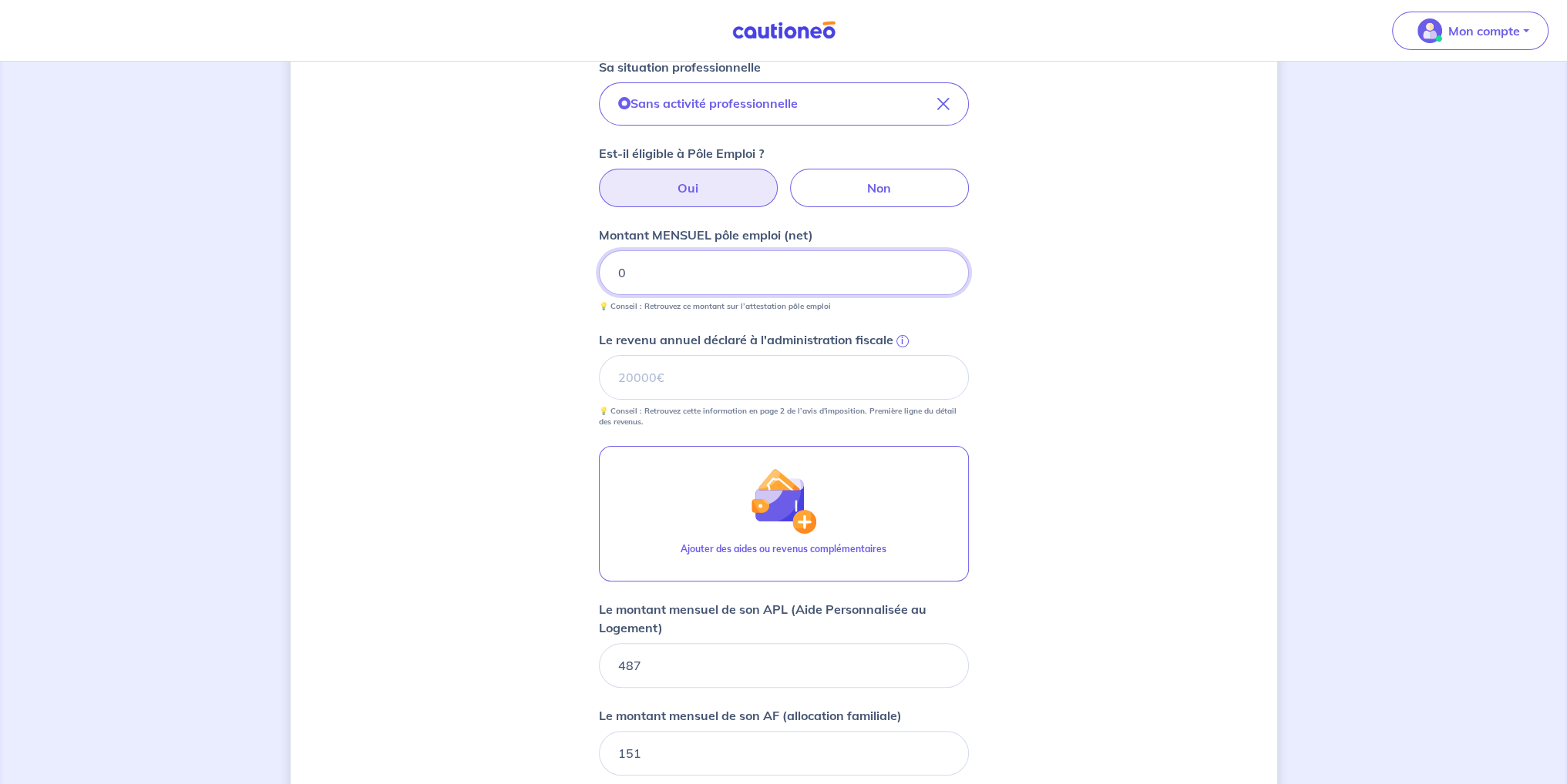
click at [734, 279] on input "0" at bounding box center [784, 272] width 370 height 44
click at [708, 386] on input "Le revenu annuel déclaré à l'administration fiscale i" at bounding box center [784, 377] width 370 height 44
click at [863, 186] on label "Non" at bounding box center [879, 188] width 179 height 39
click at [788, 179] on input "Non" at bounding box center [784, 173] width 10 height 10
radio input "true"
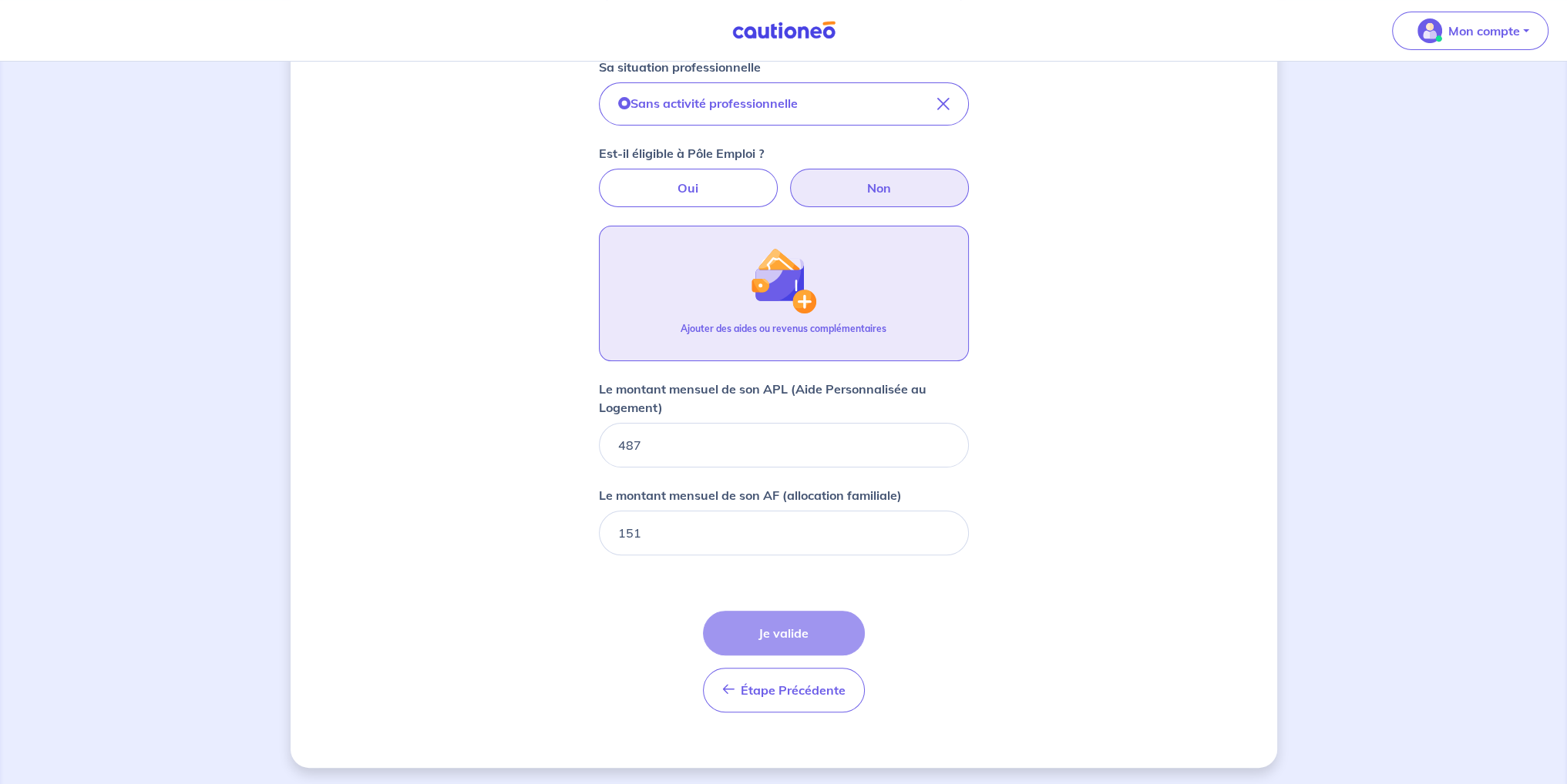
click at [724, 268] on button "Ajouter des aides ou revenus complémentaires" at bounding box center [784, 293] width 370 height 136
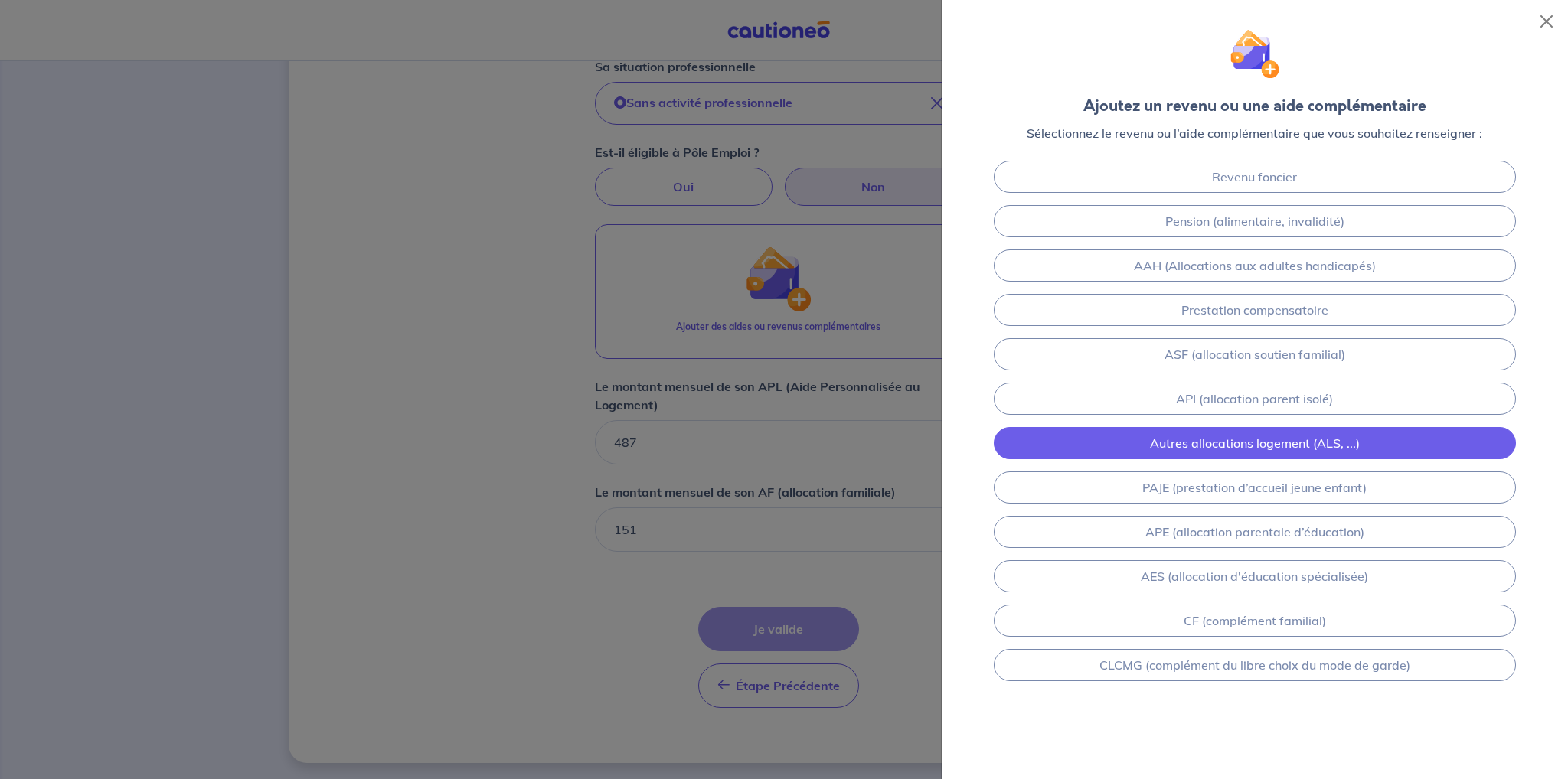
click at [1299, 433] on link "Autres allocations logement (ALS, ...)" at bounding box center [1255, 443] width 523 height 32
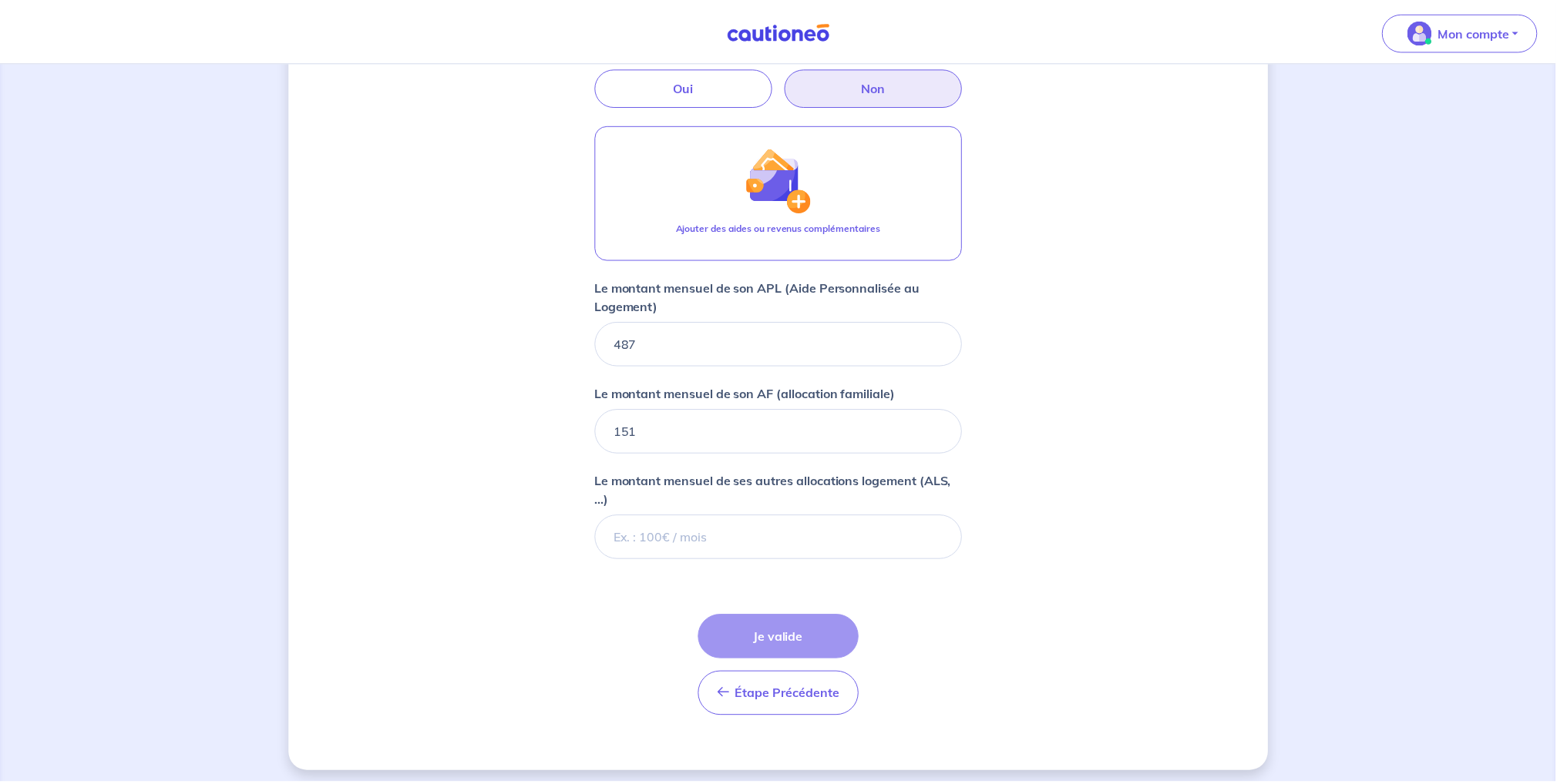
scroll to position [541, 0]
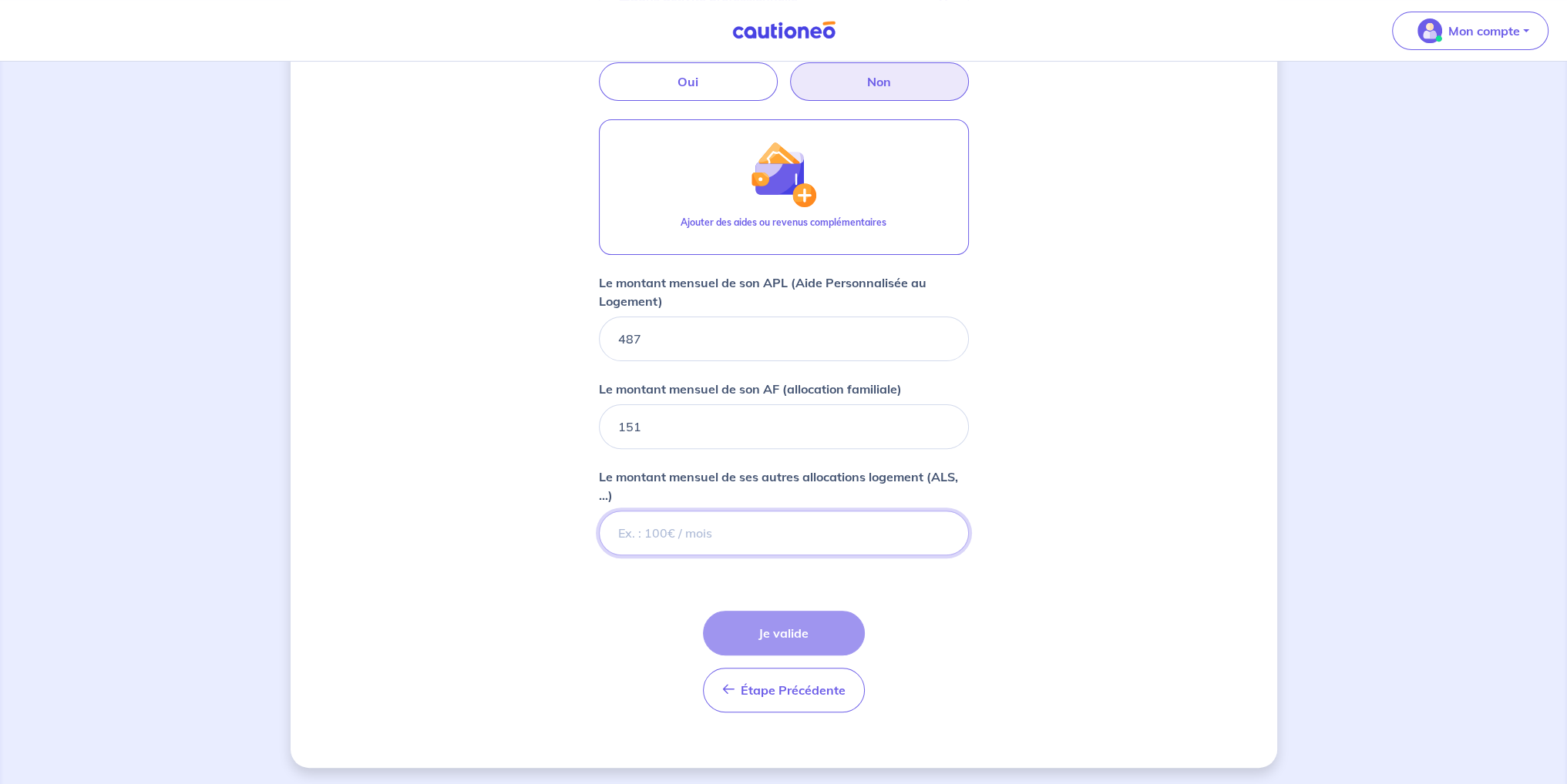
click at [820, 519] on input "Le montant mensuel de ses autres allocations logement (ALS, ...)" at bounding box center [784, 533] width 370 height 44
type input "0"
click at [1072, 621] on div "Concernant vos locataires Locataire 2 Son prénom [PERSON_NAME] Son nom EL AHMAD…" at bounding box center [784, 153] width 987 height 1229
click at [797, 624] on div "Étape Précédente Précédent Je valide Je valide" at bounding box center [784, 661] width 161 height 101
click at [709, 80] on label "Oui" at bounding box center [688, 82] width 179 height 39
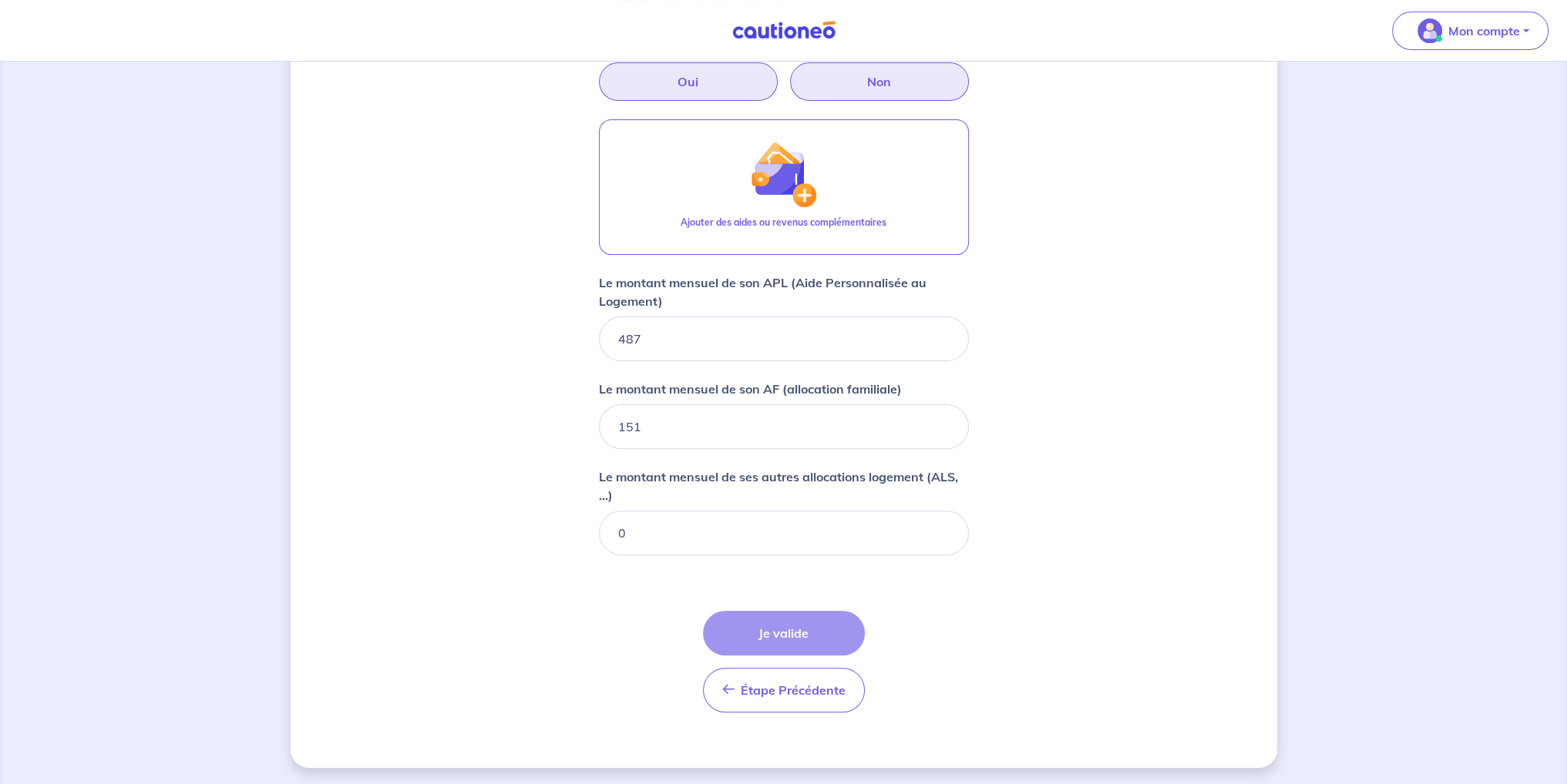
click at [779, 73] on input "Oui" at bounding box center [784, 67] width 10 height 10
radio input "true"
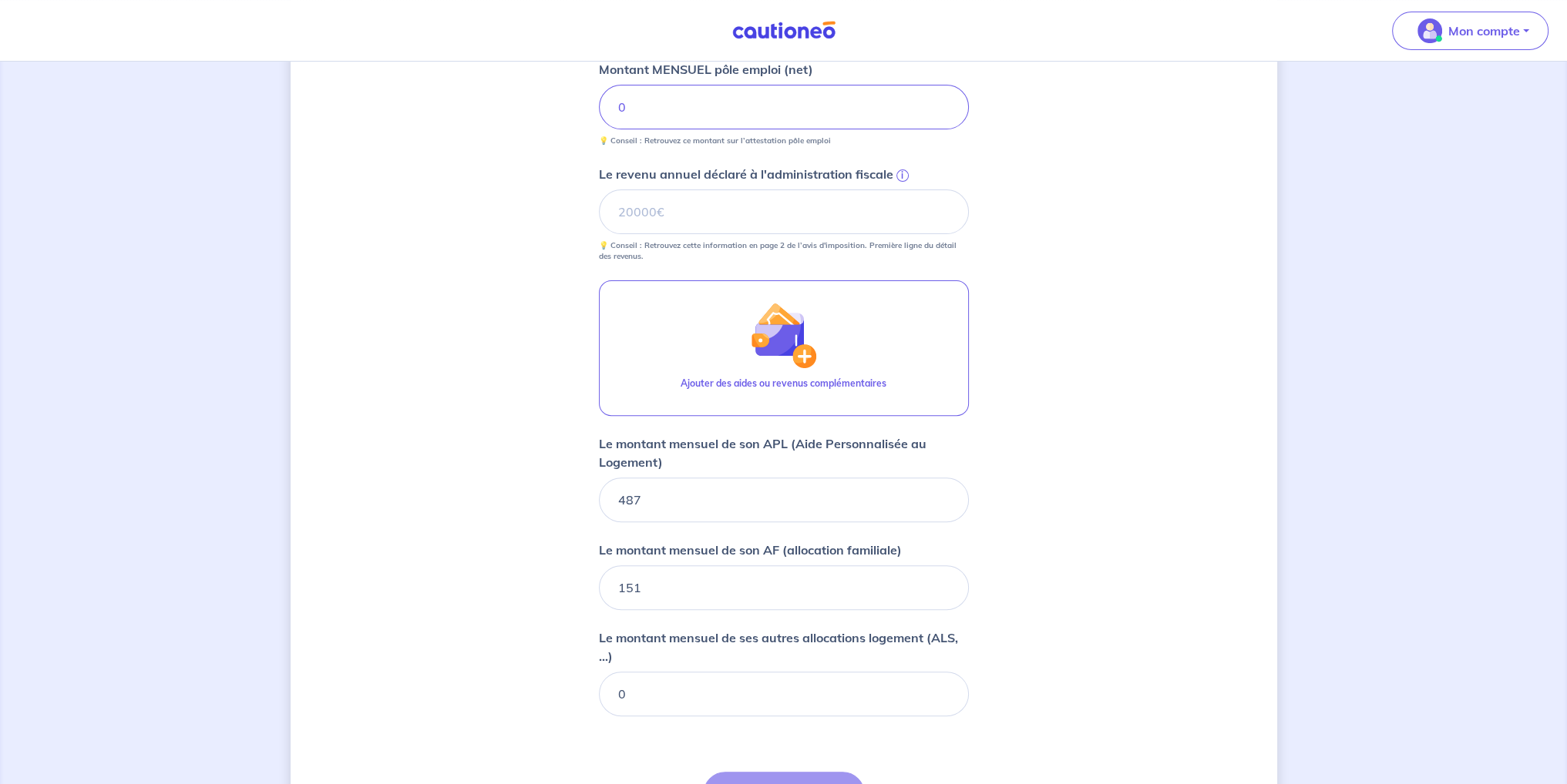
scroll to position [761, 0]
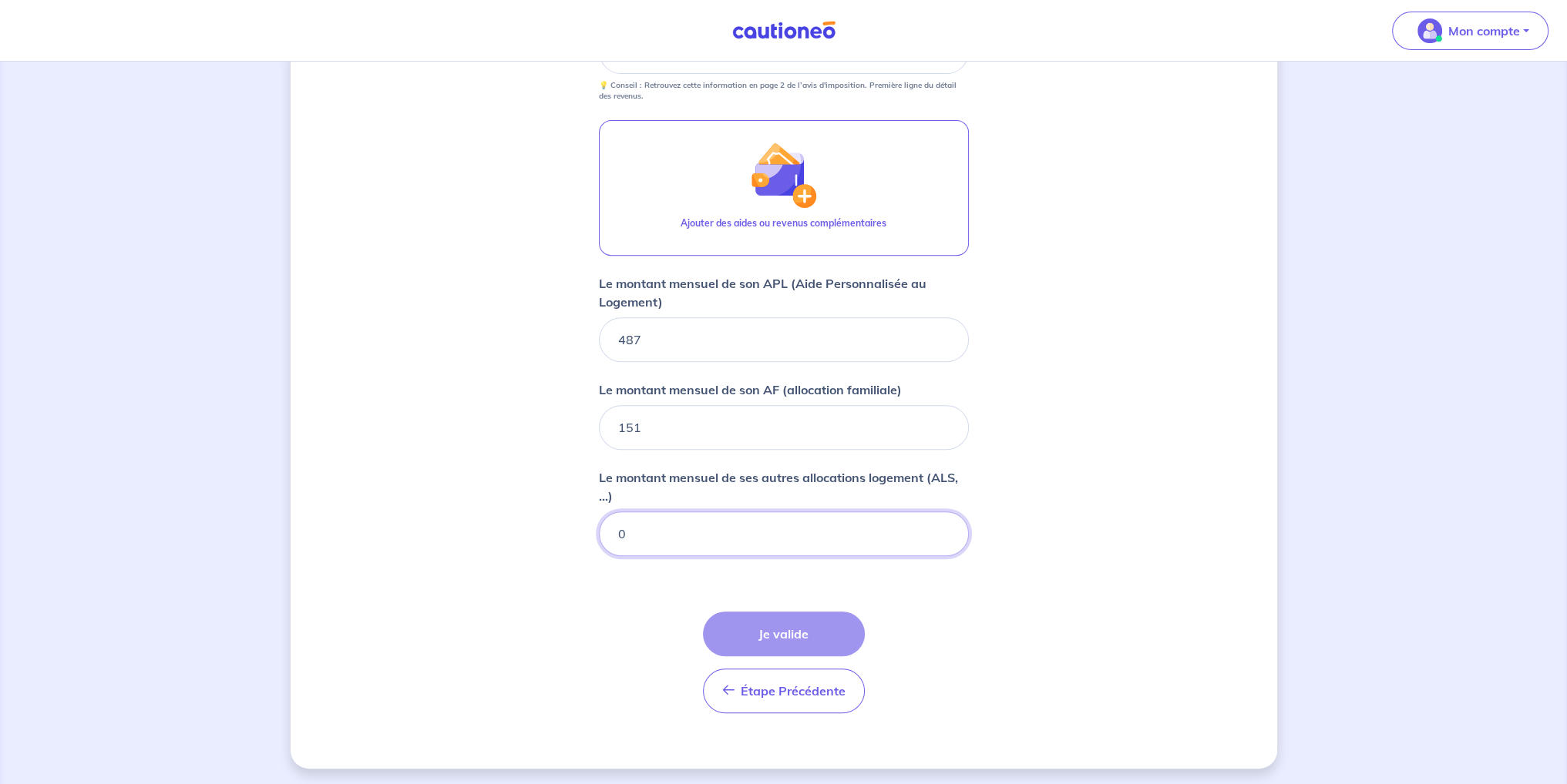
click at [732, 527] on input "0" at bounding box center [784, 534] width 370 height 44
click at [731, 419] on input "151" at bounding box center [784, 427] width 370 height 44
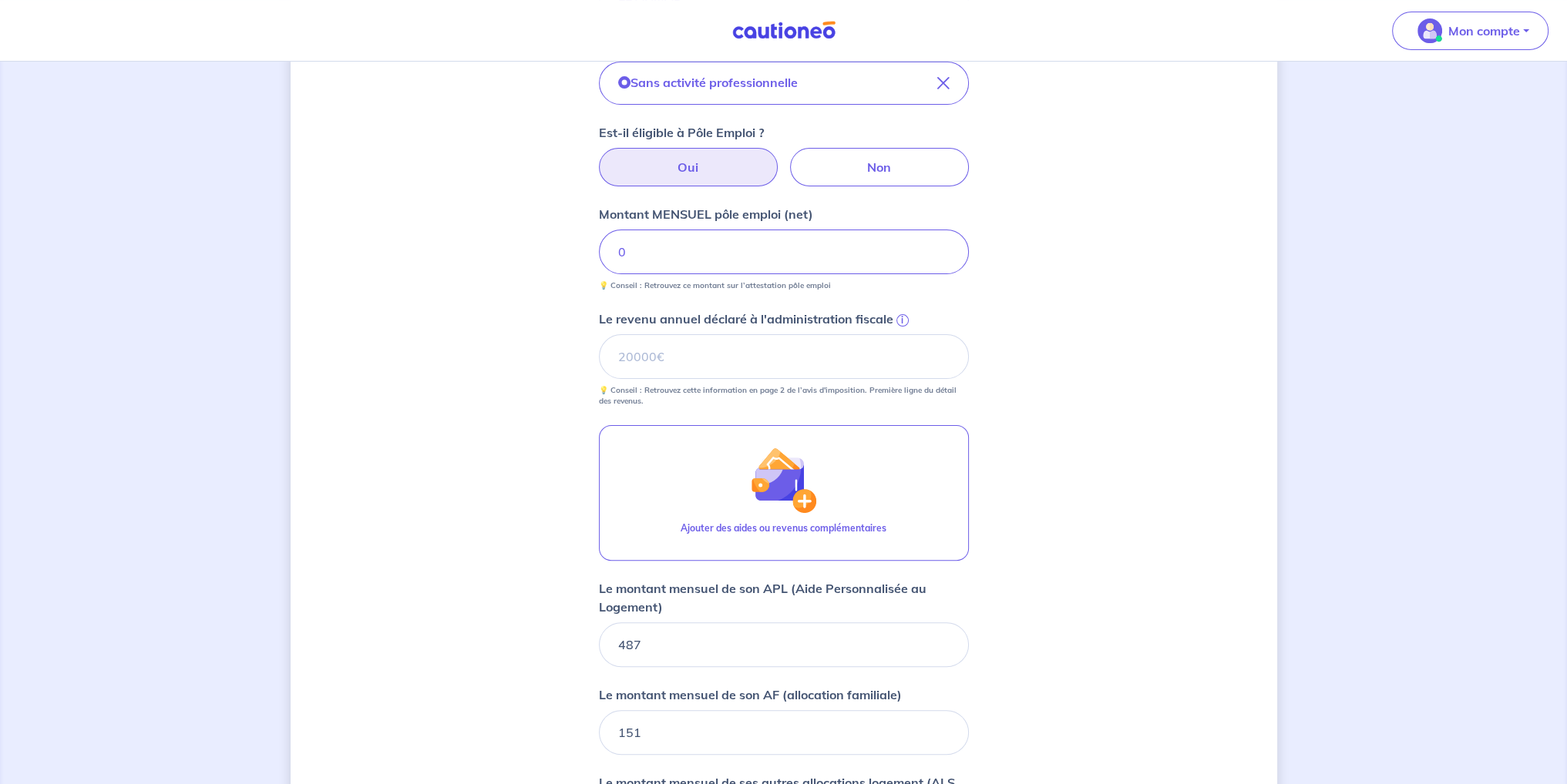
scroll to position [453, 0]
click at [732, 362] on input "Le revenu annuel déclaré à l'administration fiscale i" at bounding box center [784, 360] width 370 height 44
type input "23242"
click at [1039, 404] on div "Concernant vos locataires Locataire 2 Son prénom [PERSON_NAME] Son nom EL AHMAD…" at bounding box center [784, 352] width 987 height 1450
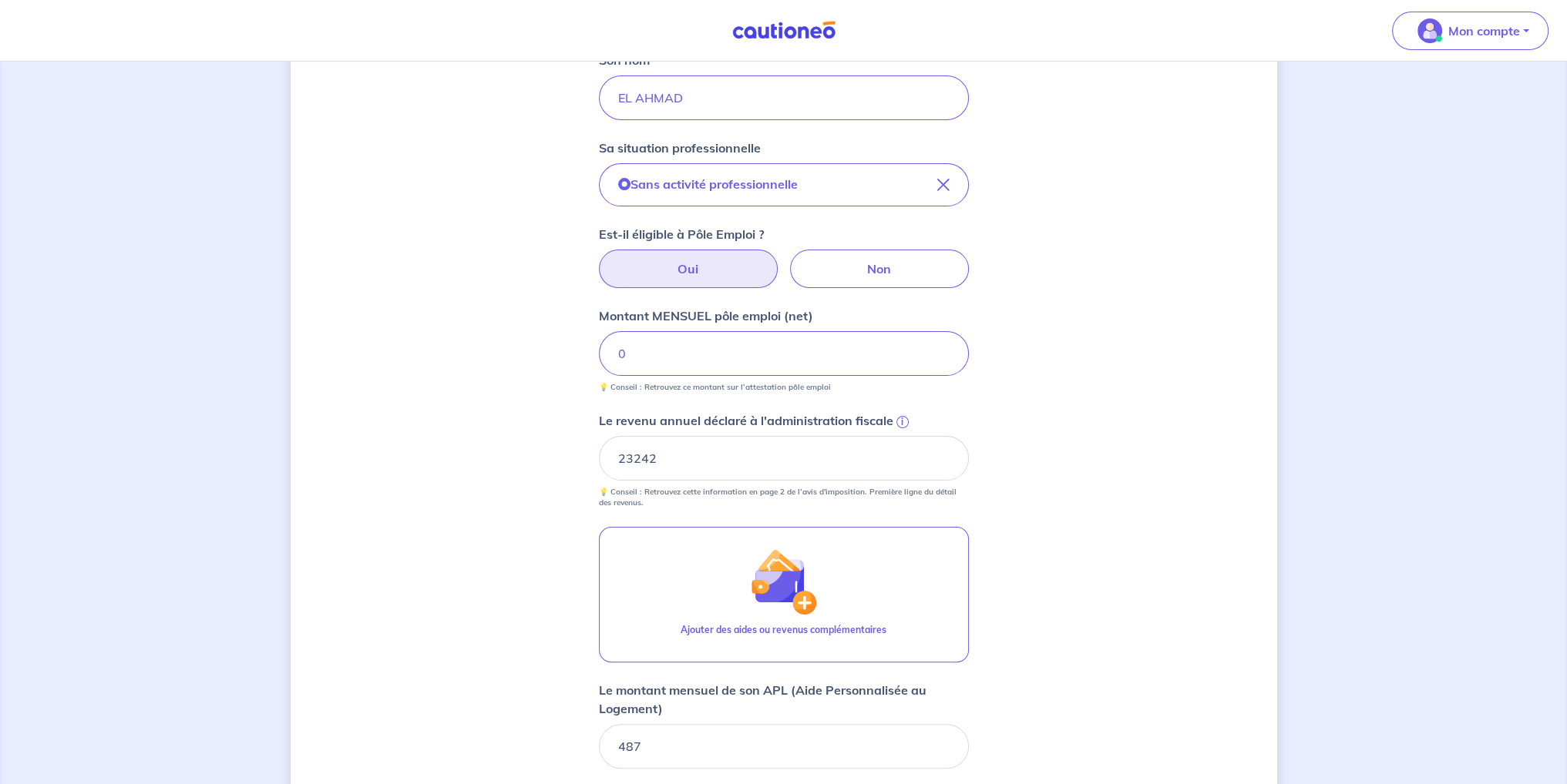
scroll to position [299, 0]
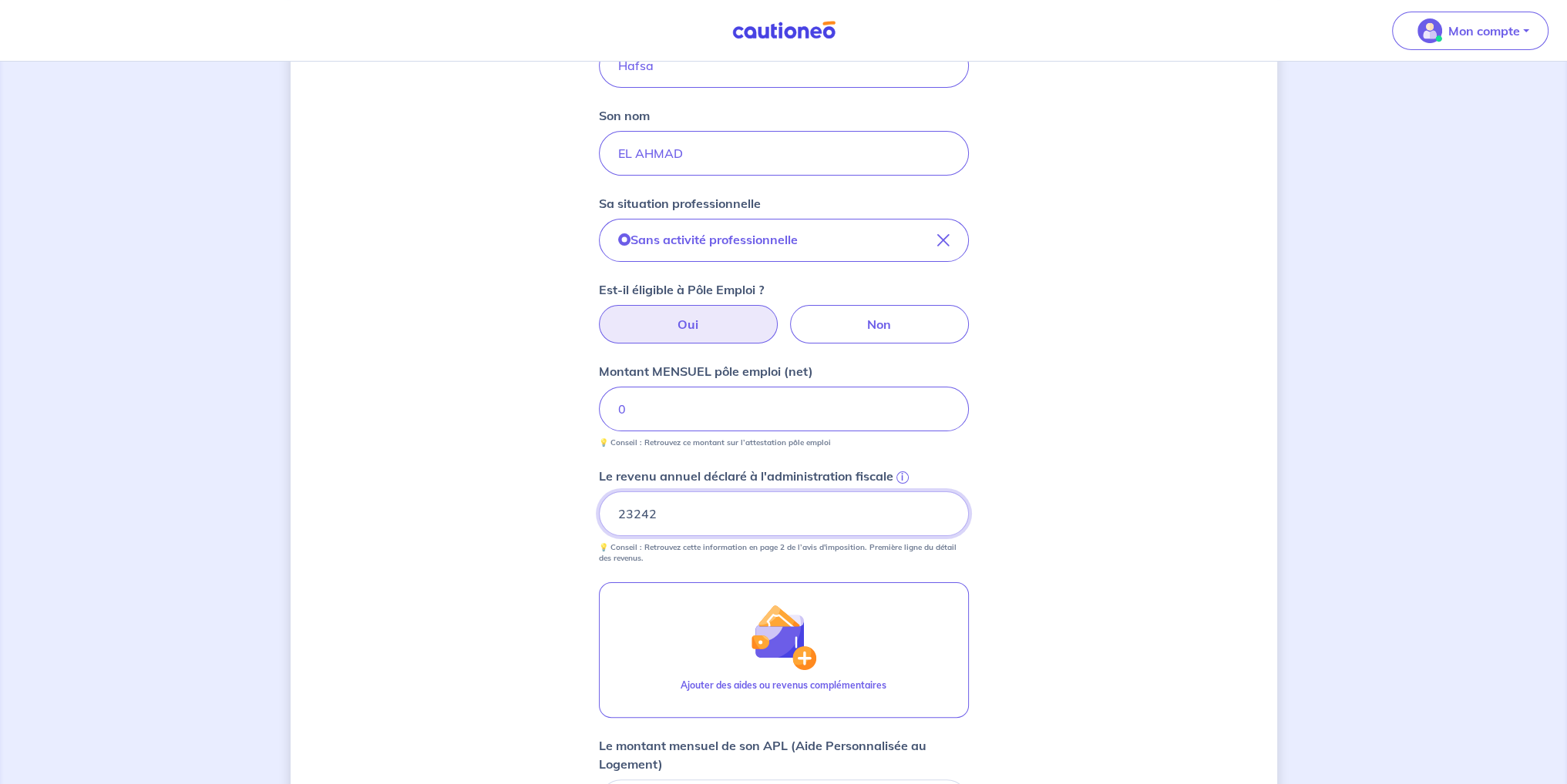
click at [718, 508] on input "23242" at bounding box center [784, 514] width 370 height 44
click at [854, 337] on label "Non" at bounding box center [879, 325] width 179 height 39
click at [788, 315] on input "Non" at bounding box center [784, 310] width 10 height 10
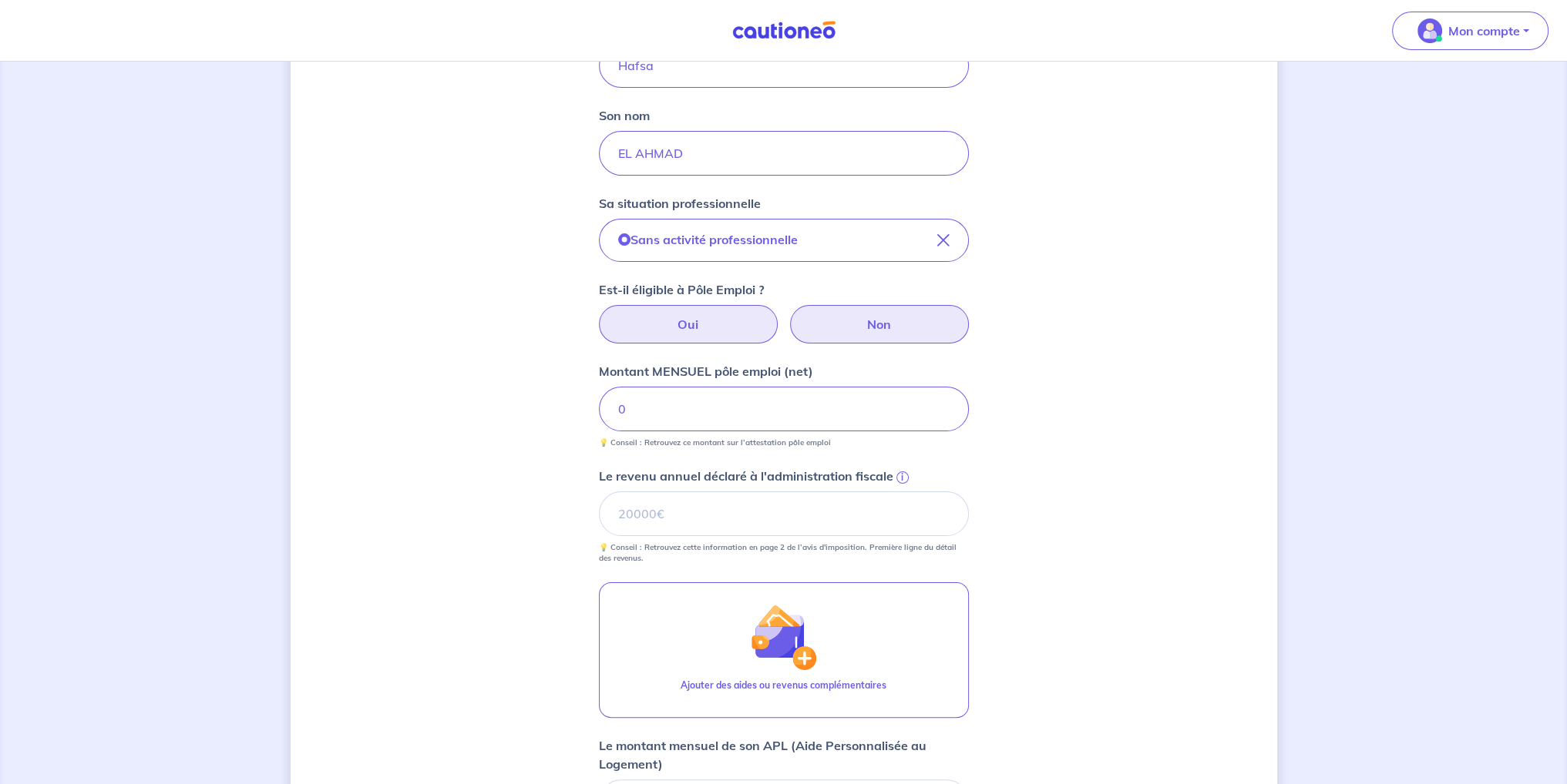
radio input "true"
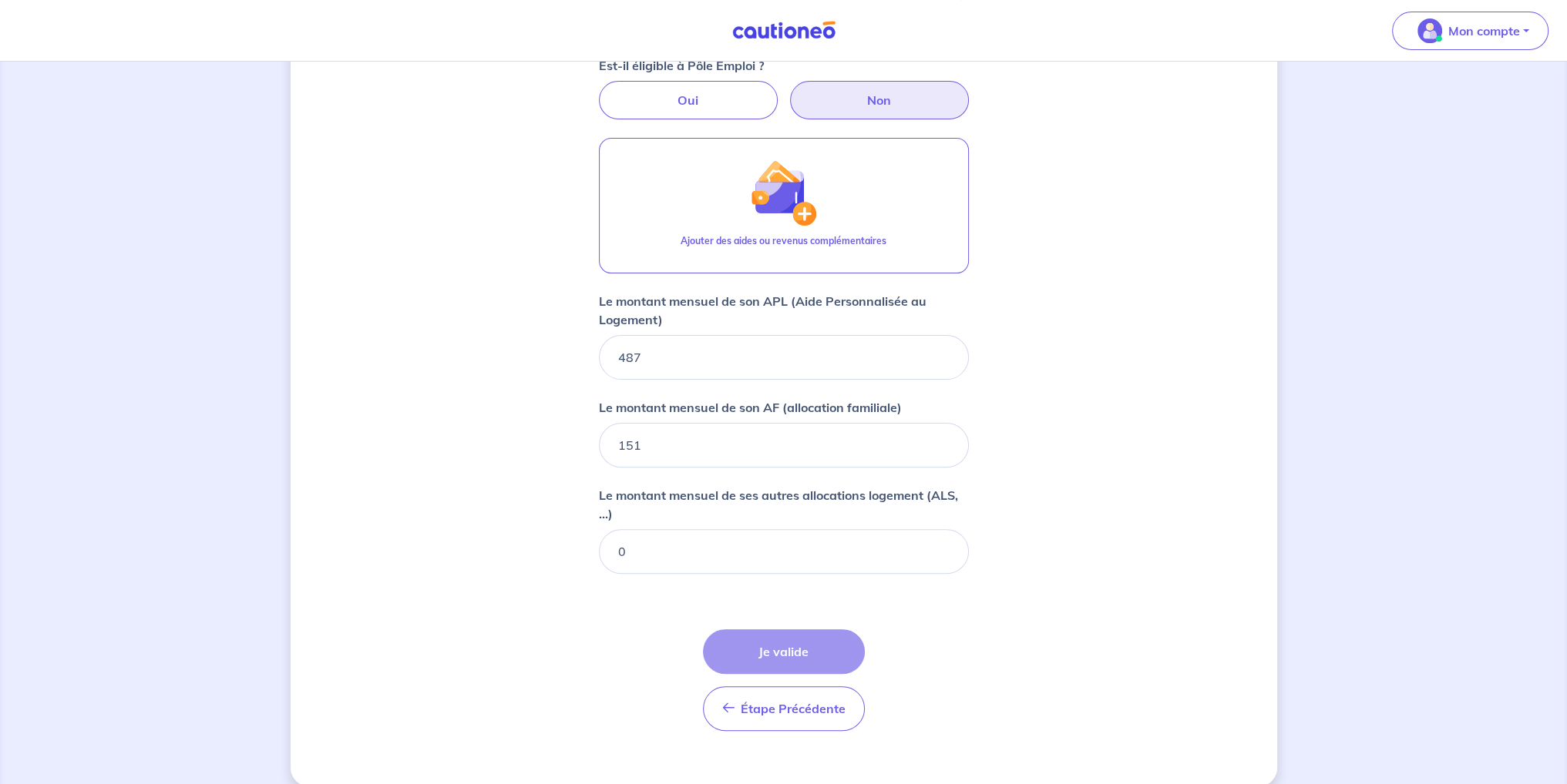
scroll to position [541, 0]
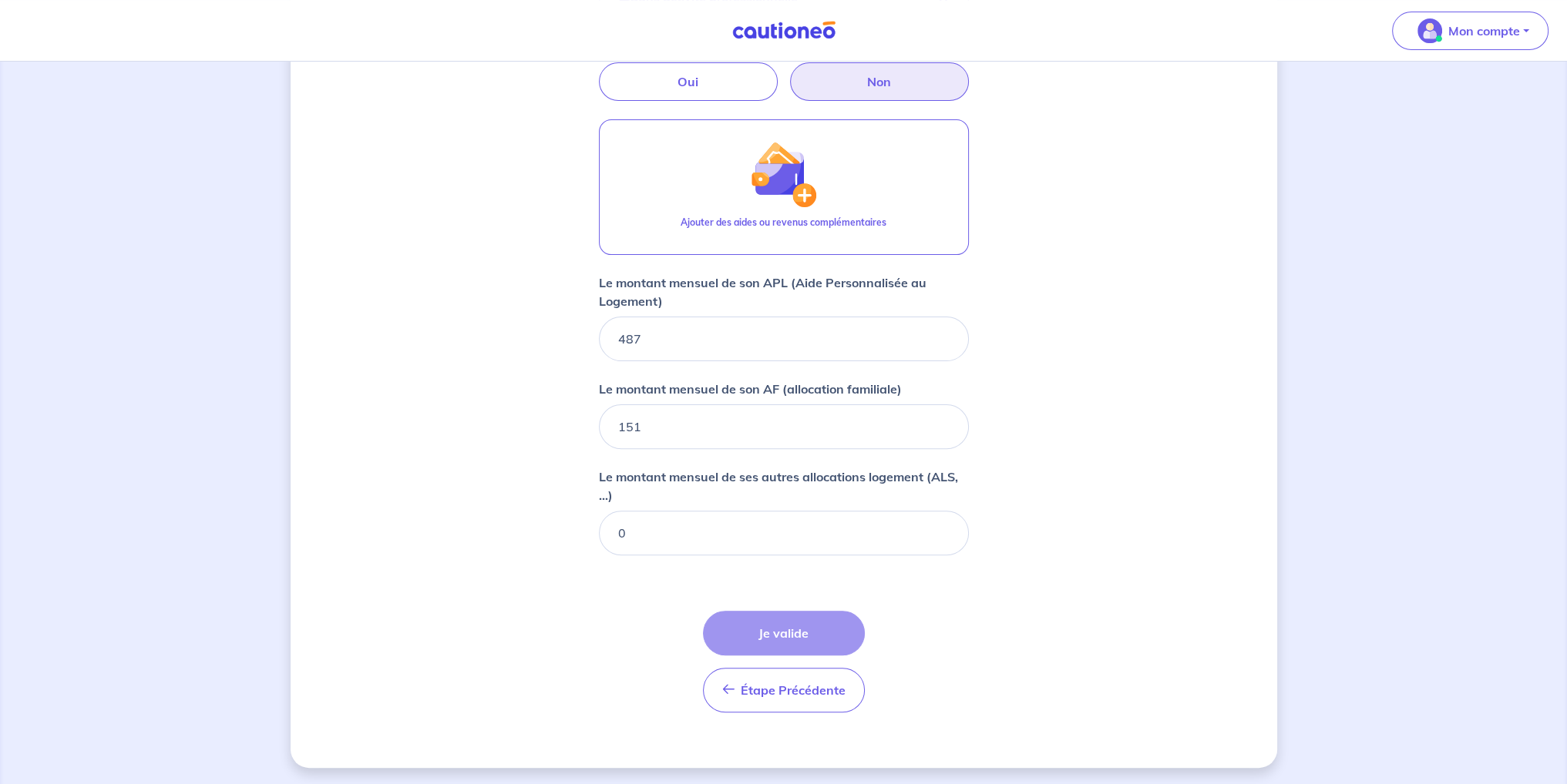
click at [781, 645] on div "Étape Précédente Précédent Je valide Je valide" at bounding box center [784, 661] width 161 height 101
click at [694, 433] on input "151" at bounding box center [784, 426] width 370 height 44
type input "151"
click at [676, 521] on input "0" at bounding box center [784, 533] width 370 height 44
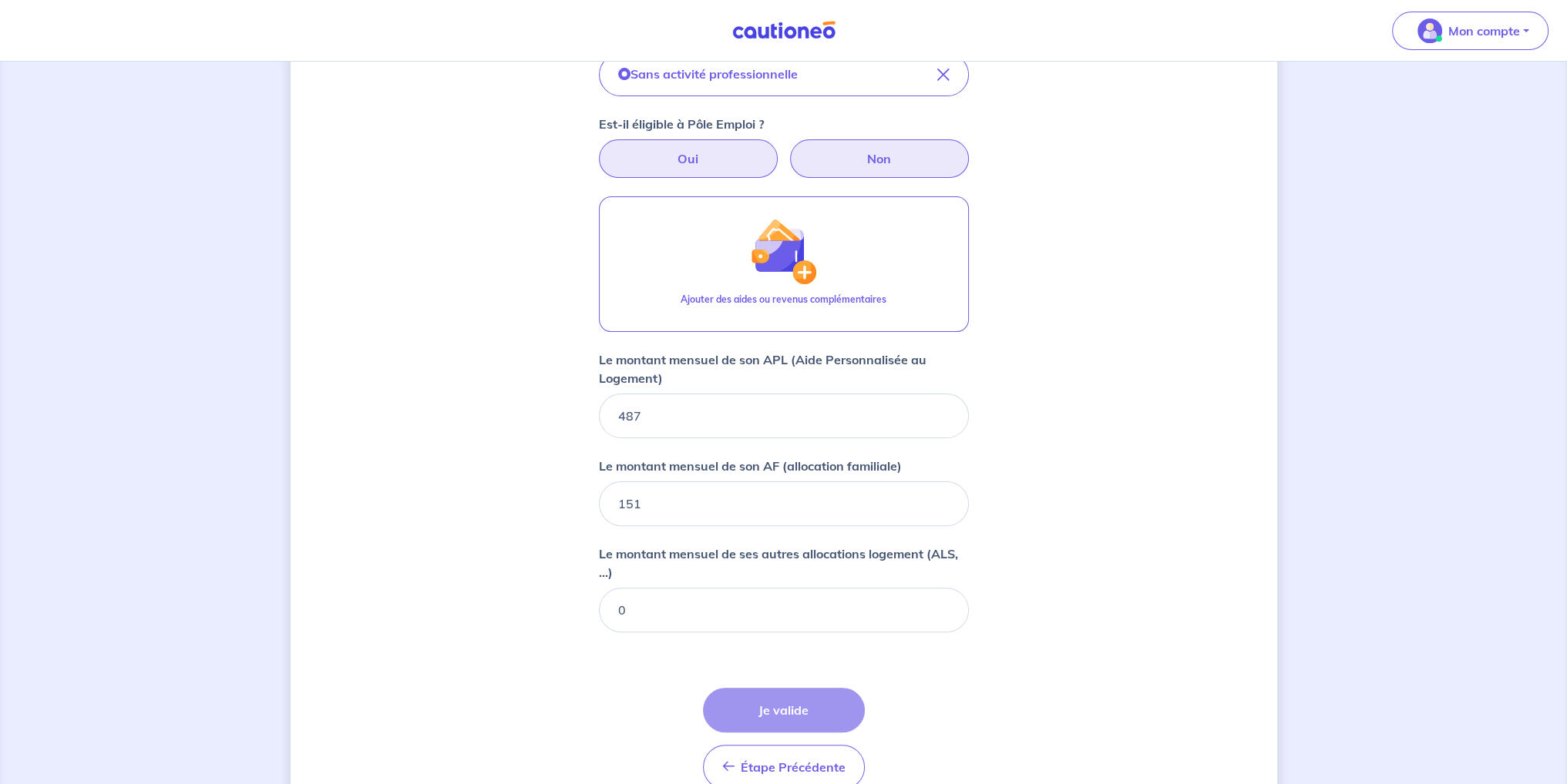
click at [680, 172] on label "Oui" at bounding box center [688, 159] width 179 height 39
click at [779, 149] on input "Oui" at bounding box center [784, 144] width 10 height 10
radio input "true"
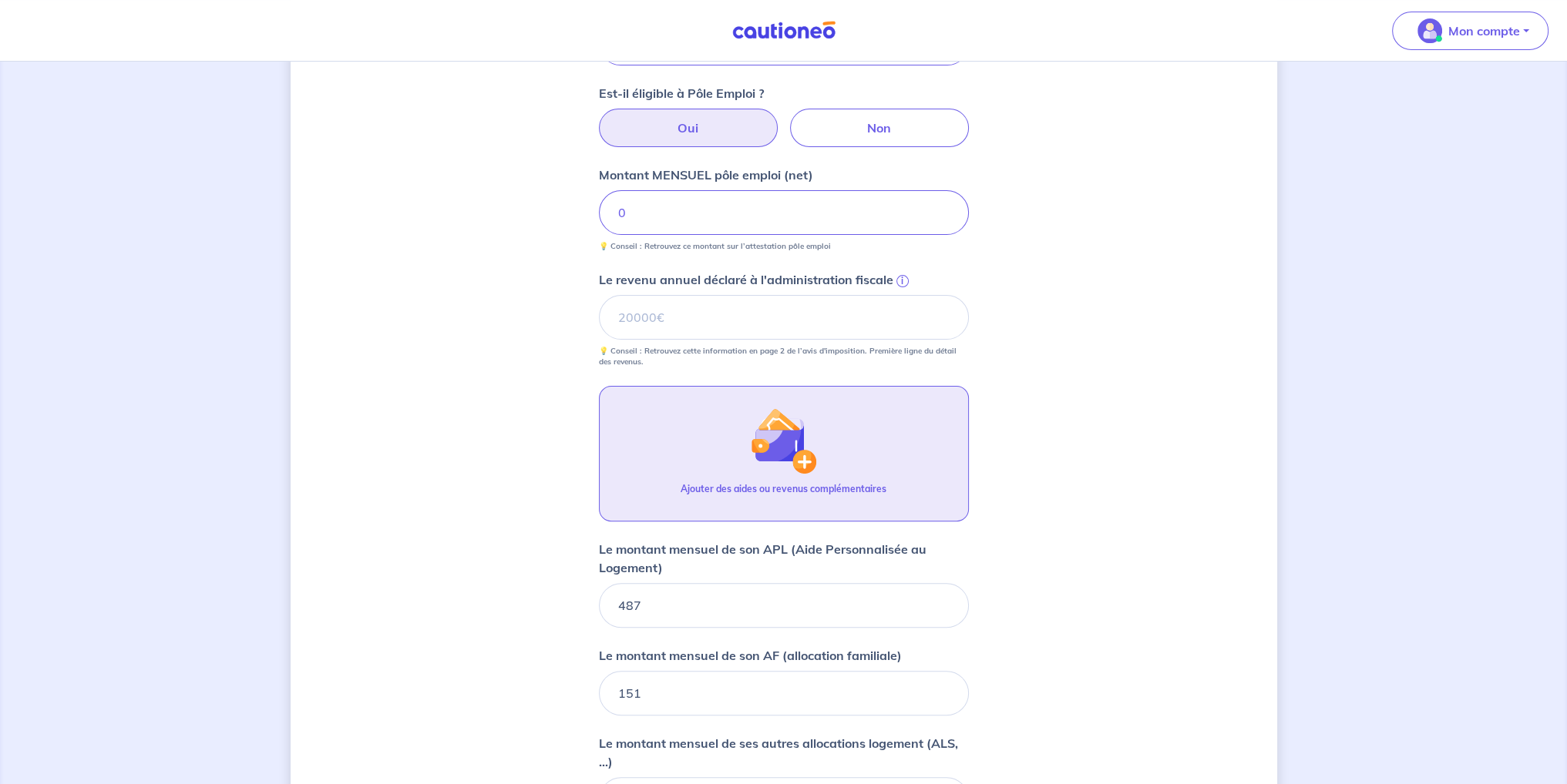
scroll to position [453, 0]
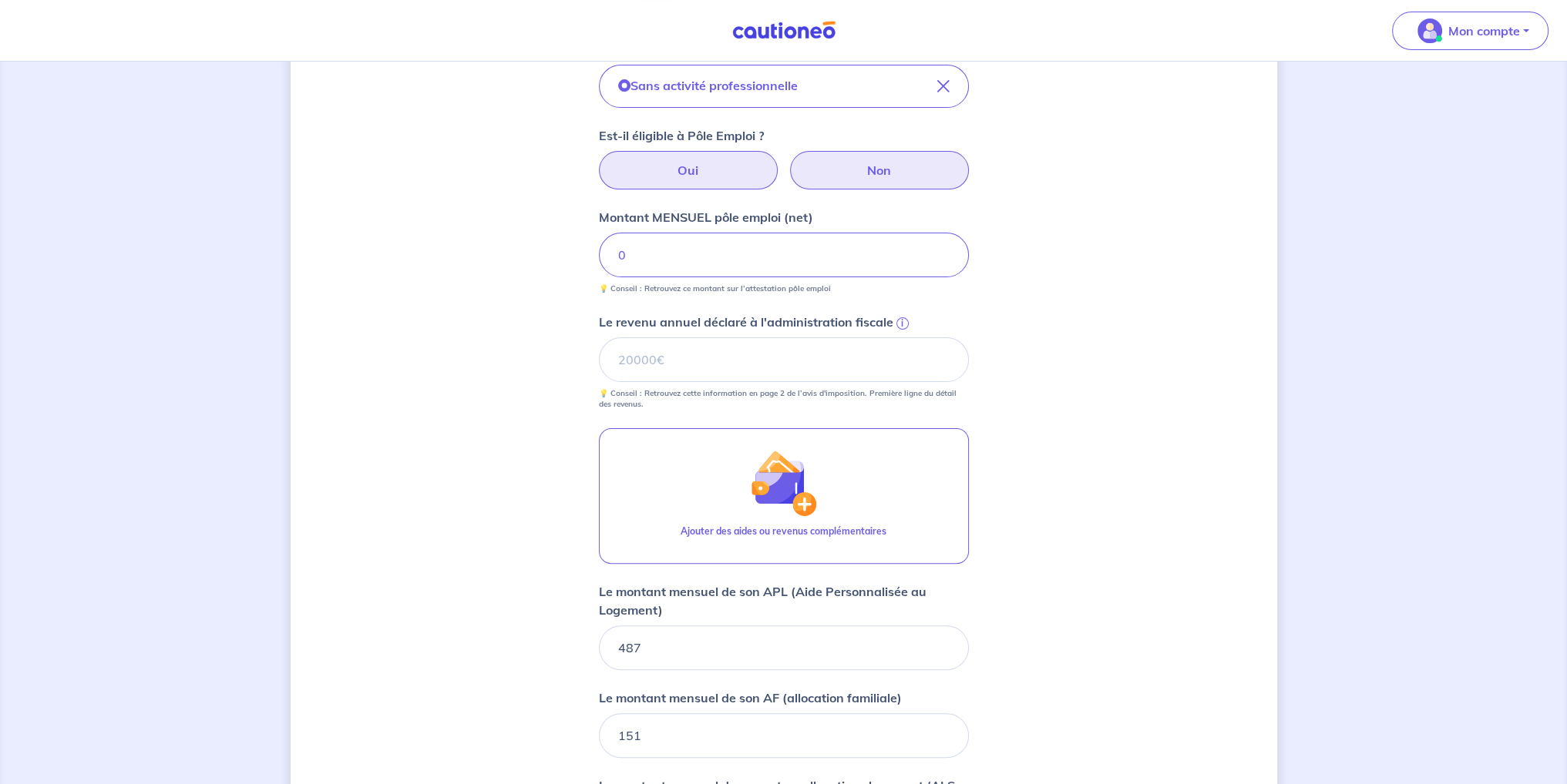
click at [882, 176] on label "Non" at bounding box center [879, 171] width 179 height 39
click at [788, 161] on input "Non" at bounding box center [784, 156] width 10 height 10
radio input "true"
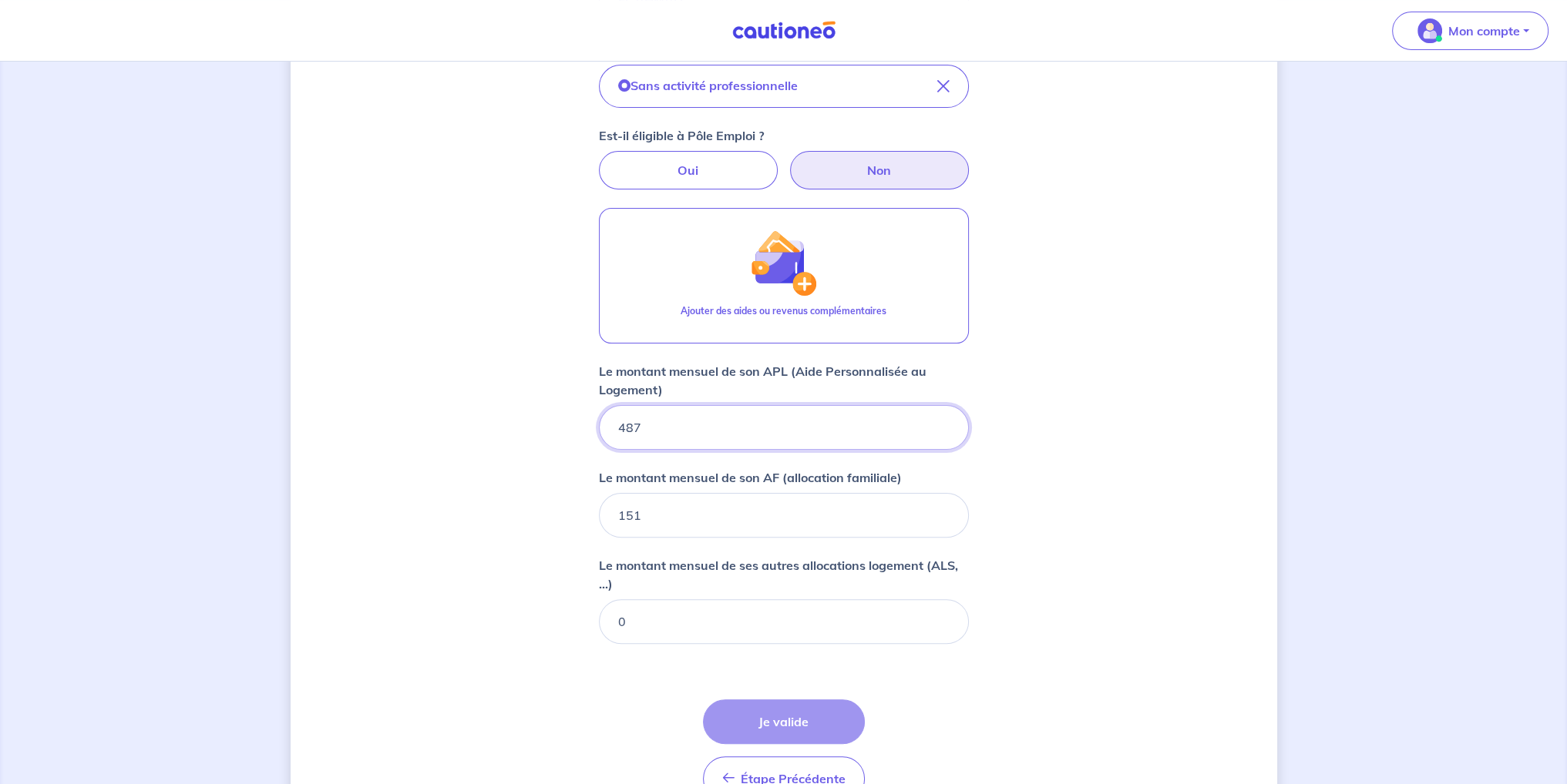
click at [713, 424] on input "487" at bounding box center [784, 427] width 370 height 44
click at [700, 600] on input "0" at bounding box center [784, 622] width 370 height 44
click at [694, 608] on input "0" at bounding box center [784, 622] width 370 height 44
click at [694, 607] on input "0" at bounding box center [784, 622] width 370 height 44
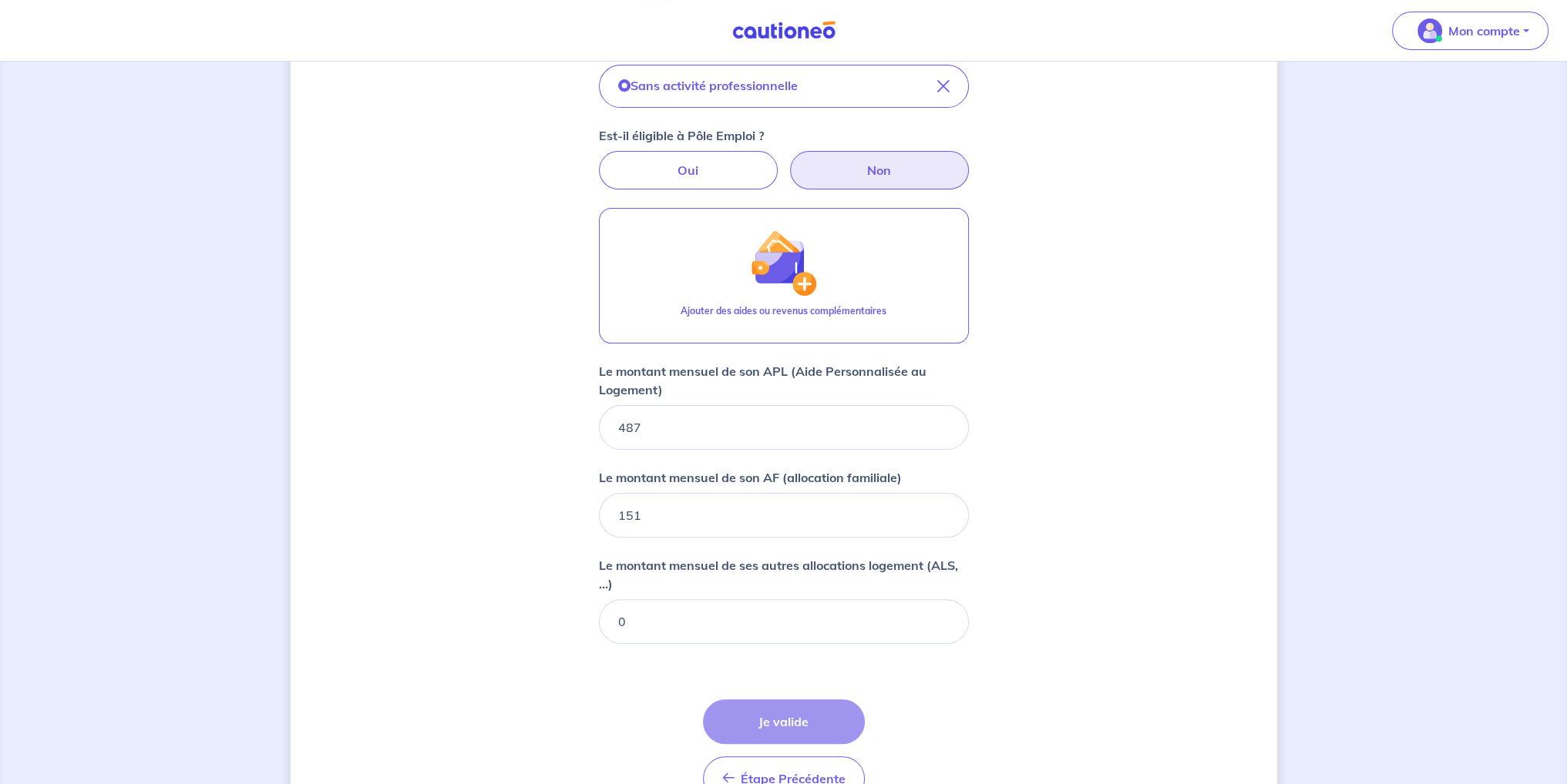
click at [1036, 665] on div "Concernant vos locataires Locataire 2 Son prénom [PERSON_NAME] Son nom EL AHMAD…" at bounding box center [784, 242] width 987 height 1229
click at [826, 716] on div "Étape Précédente Précédent Je valide Je valide" at bounding box center [784, 750] width 161 height 101
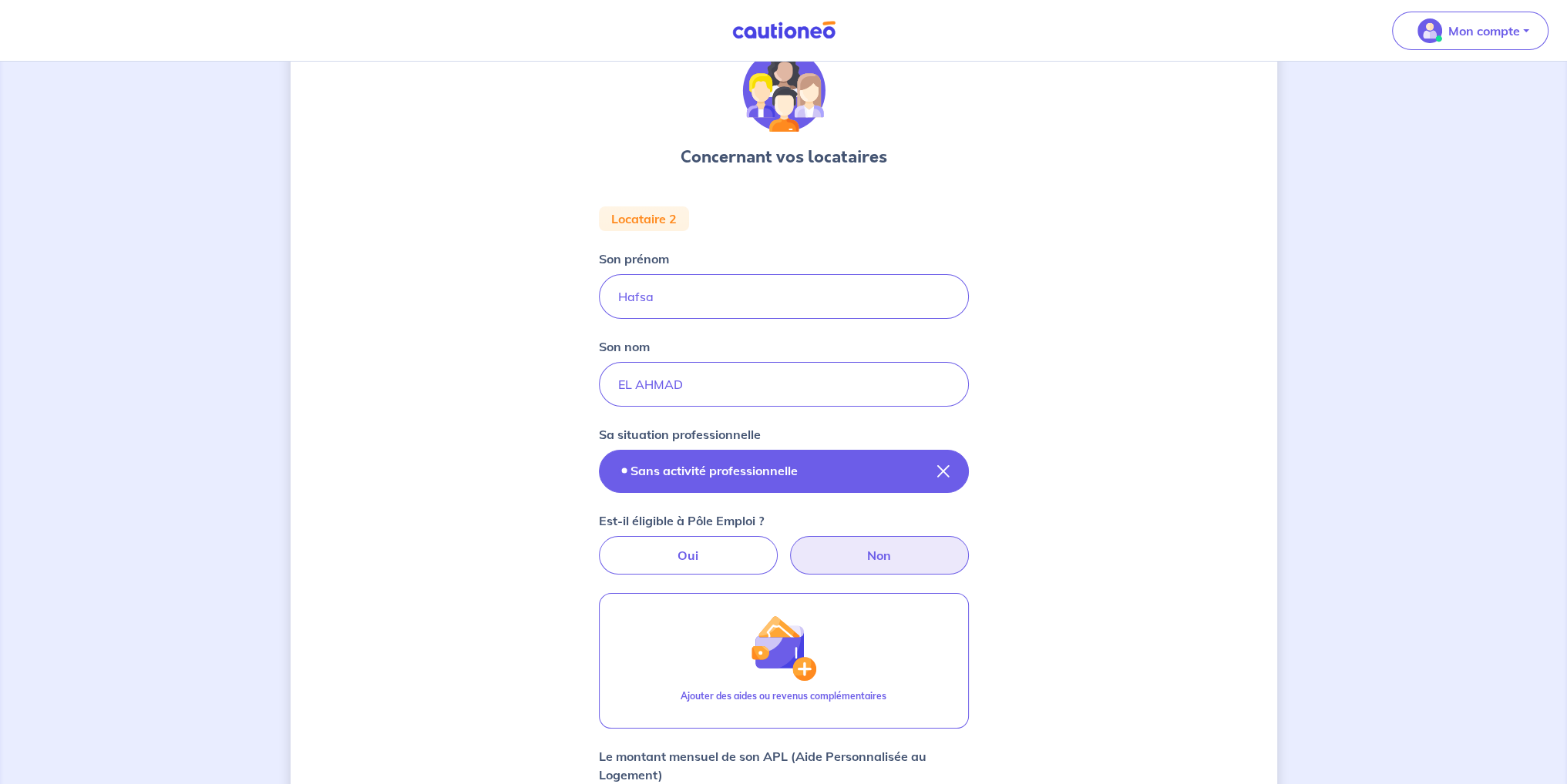
scroll to position [67, 0]
click at [679, 471] on p "Sans activité professionnelle" at bounding box center [713, 470] width 167 height 18
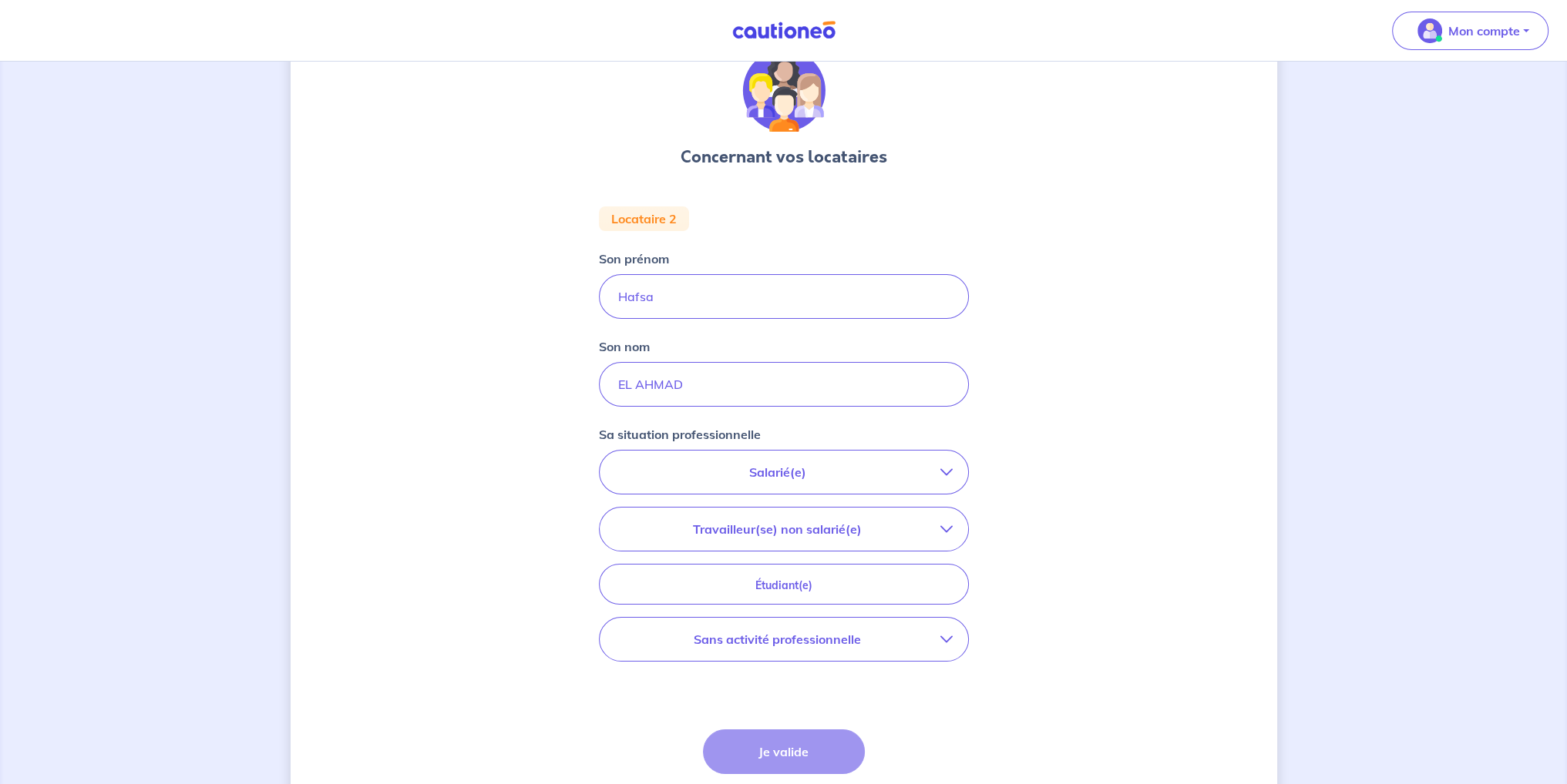
click at [805, 531] on p "Travailleur(se) non salarié(e)" at bounding box center [777, 529] width 325 height 18
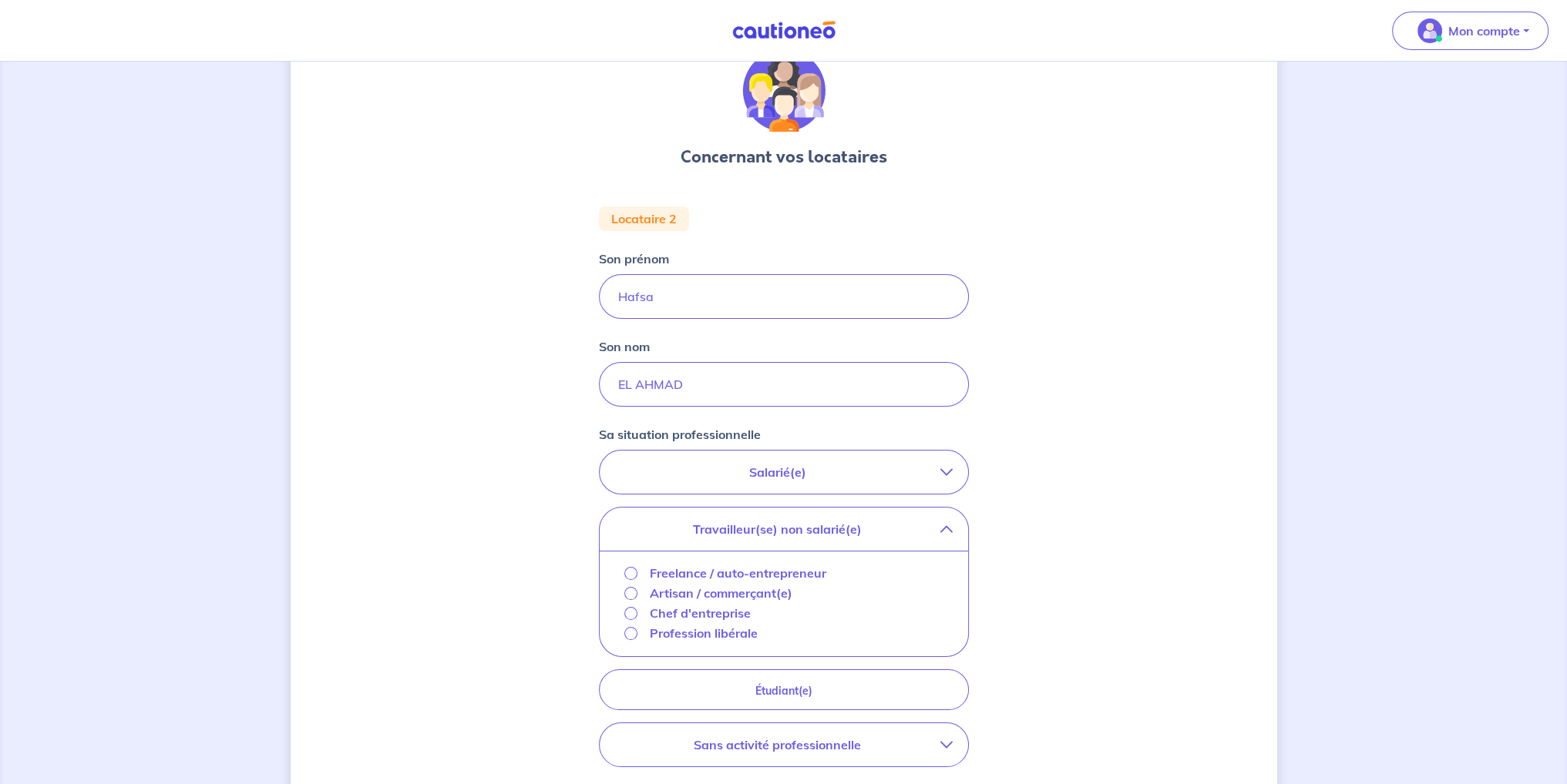
click at [825, 537] on p "Travailleur(se) non salarié(e)" at bounding box center [777, 529] width 325 height 18
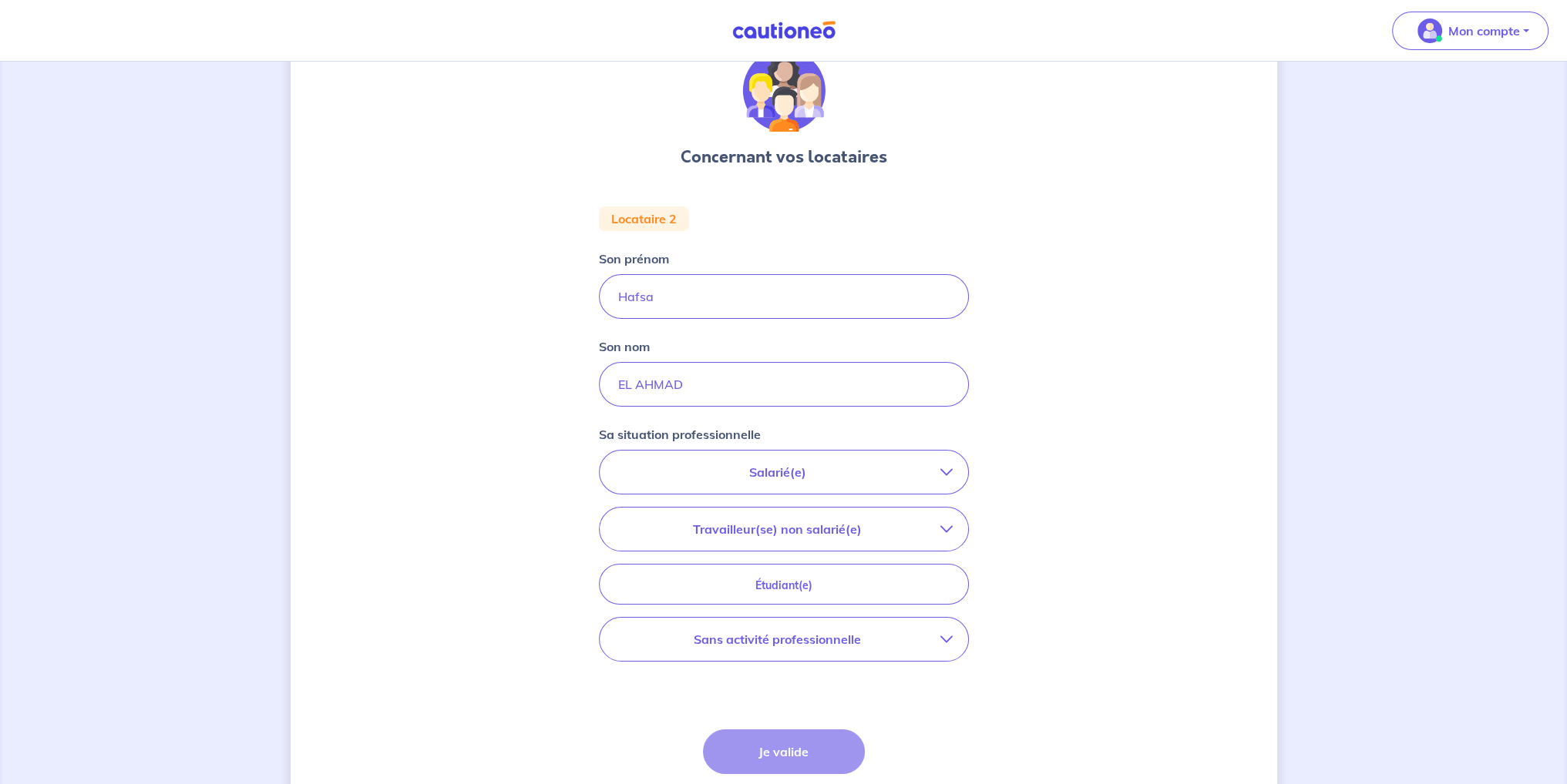
click at [787, 633] on p "Sans activité professionnelle" at bounding box center [777, 639] width 325 height 18
click at [659, 702] on p "Sans activité professionnelle" at bounding box center [733, 703] width 167 height 18
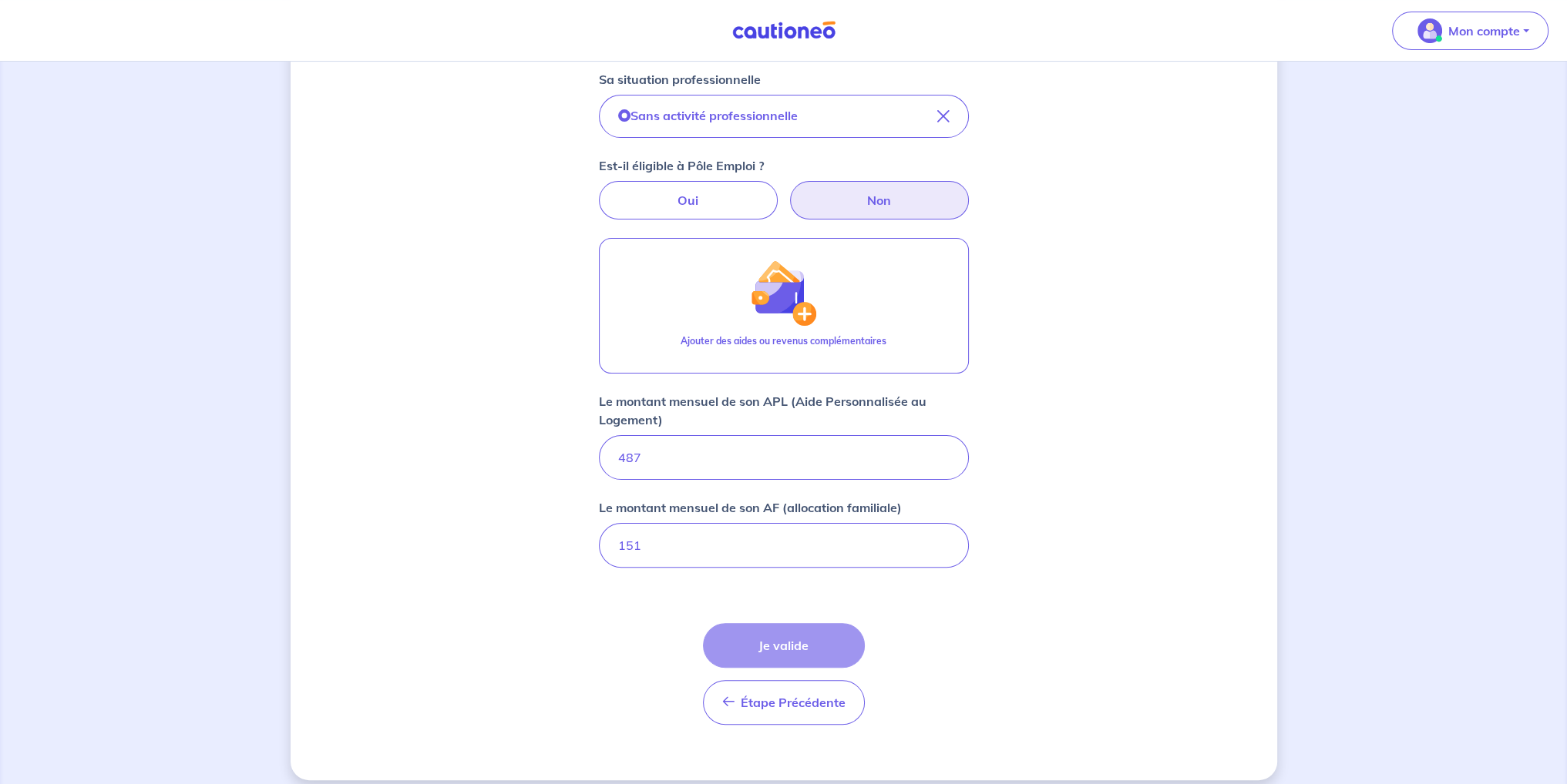
scroll to position [435, 0]
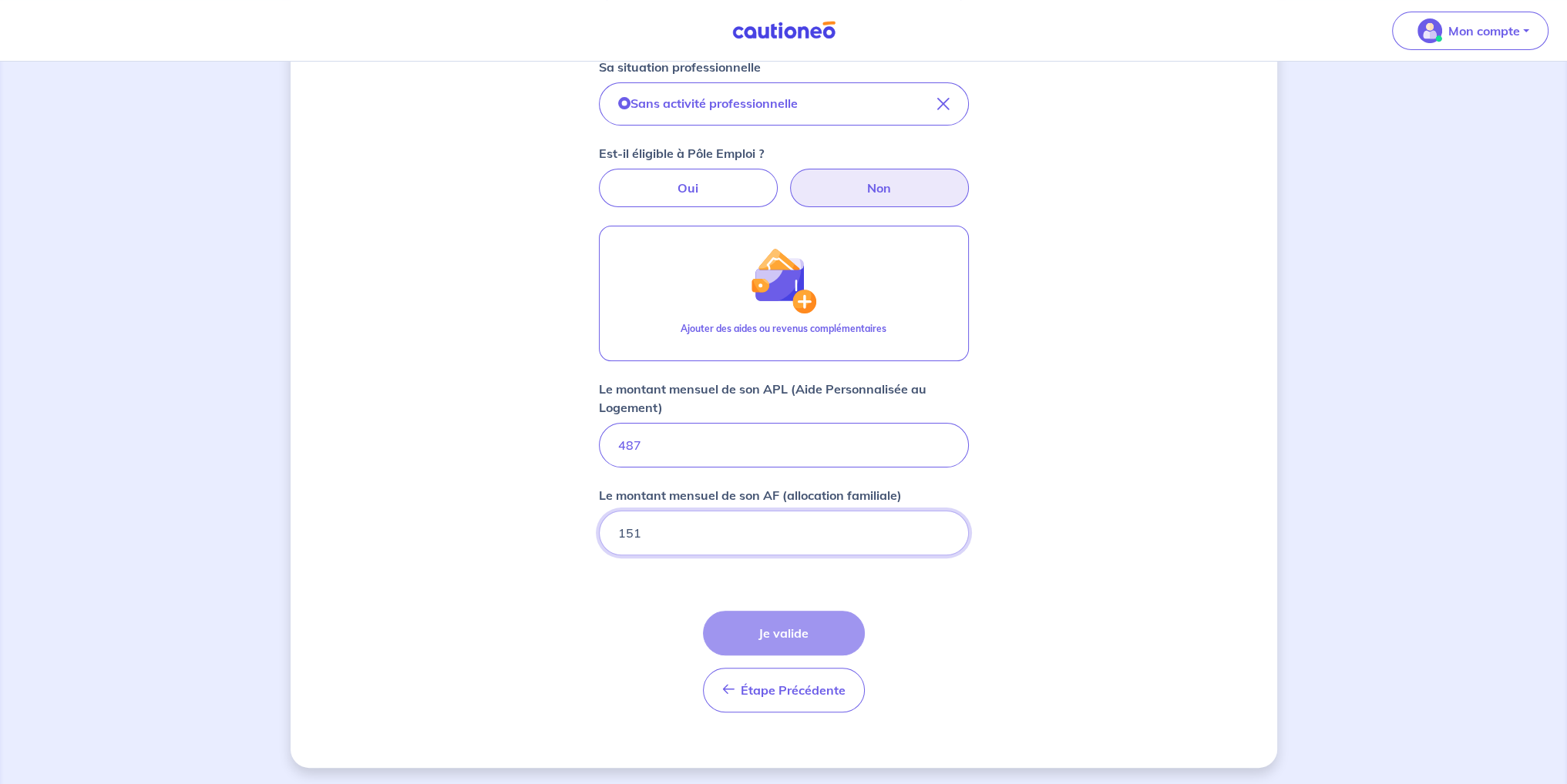
click at [689, 519] on input "151" at bounding box center [784, 533] width 370 height 44
click at [760, 618] on div "Étape Précédente Précédent Je valide Je valide" at bounding box center [784, 661] width 161 height 101
click at [746, 525] on input "151" at bounding box center [784, 533] width 370 height 44
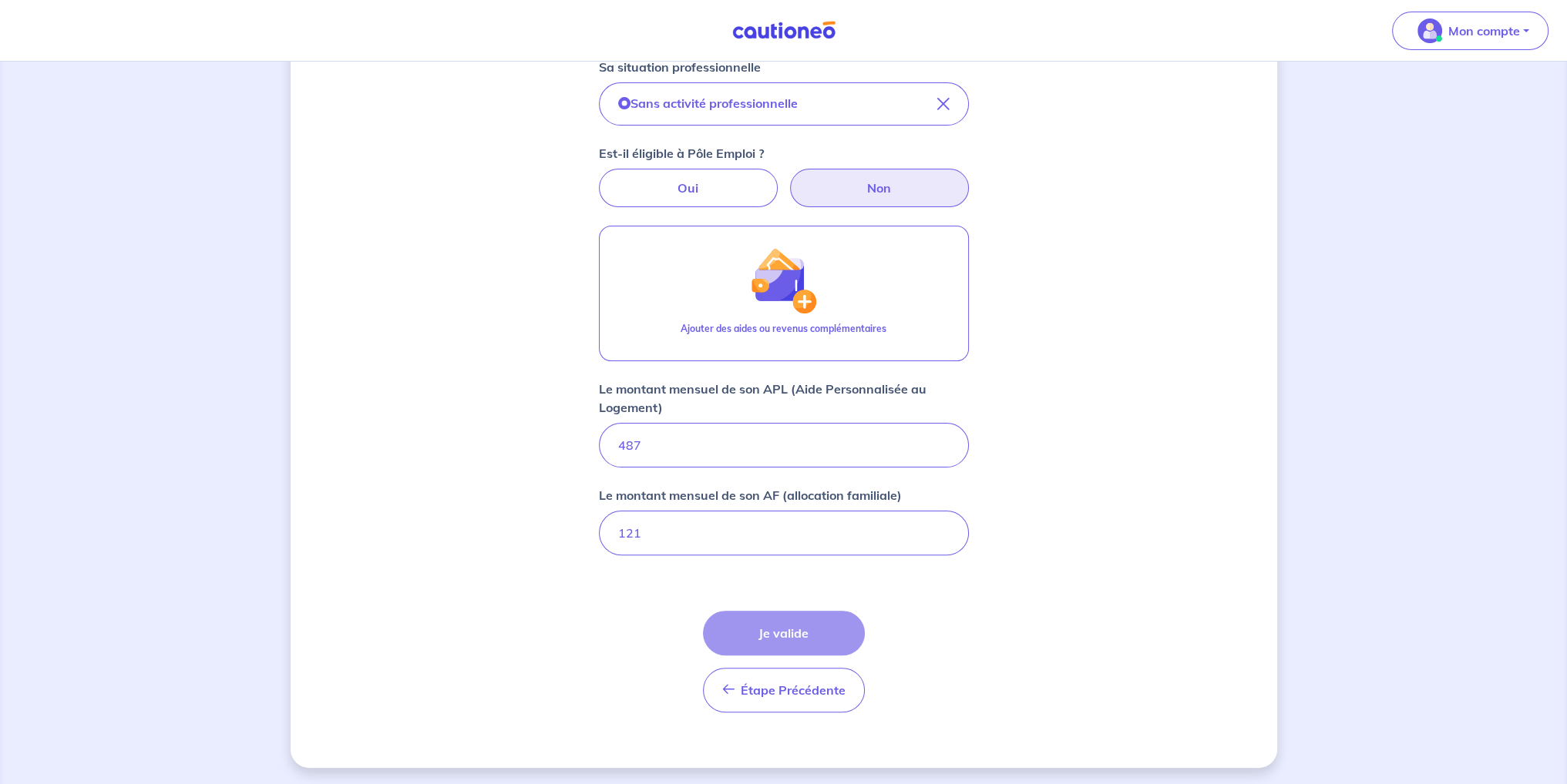
click at [716, 591] on form "Locataire 2 Son prénom [PERSON_NAME] Son nom EL AHMAD Sa situation professionne…" at bounding box center [784, 281] width 370 height 885
click at [730, 536] on input "121" at bounding box center [784, 533] width 370 height 44
type input "151"
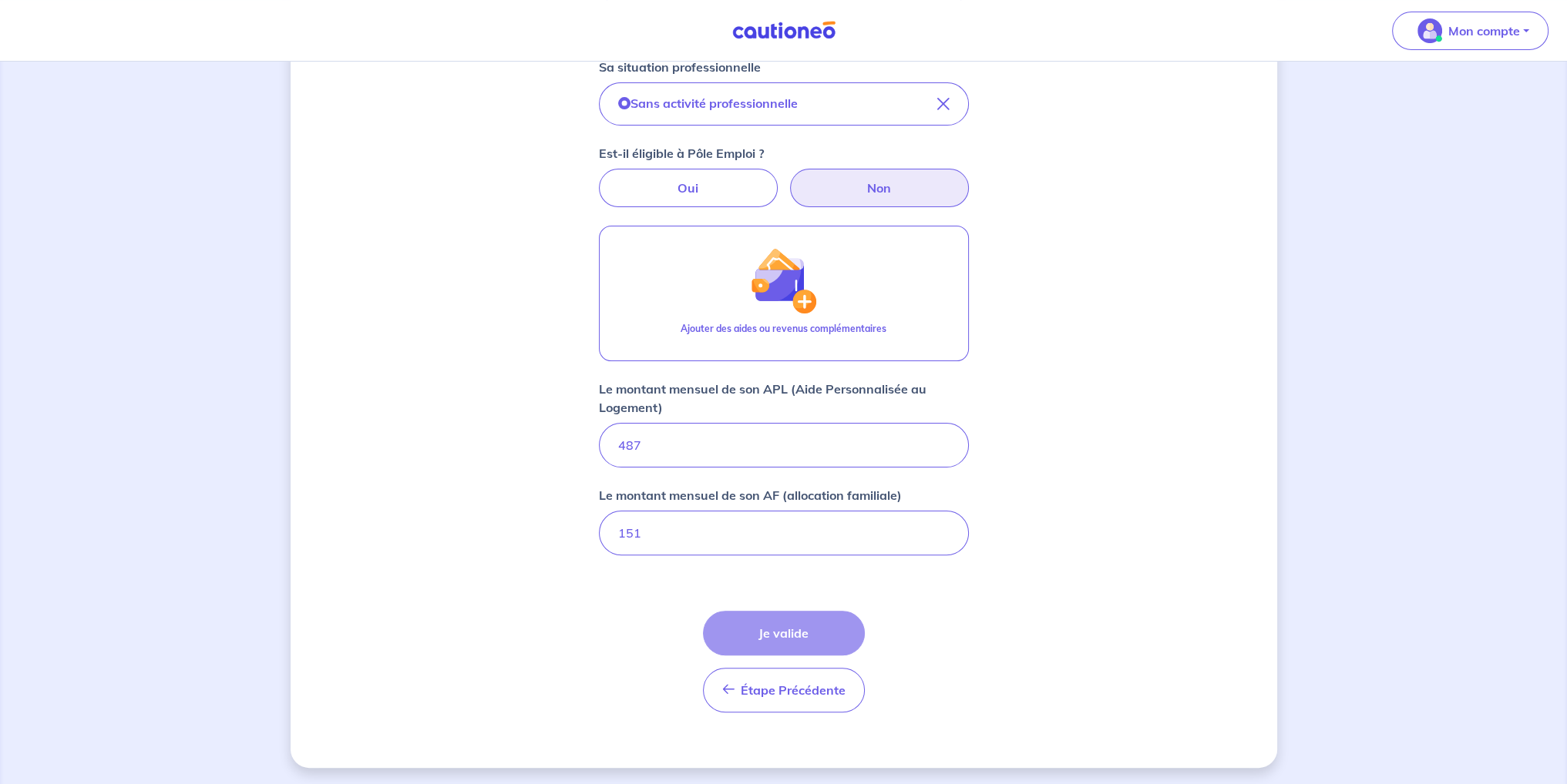
click at [697, 589] on form "Locataire 2 Son prénom [PERSON_NAME] Son nom EL AHMAD Sa situation professionne…" at bounding box center [784, 281] width 370 height 885
click at [746, 452] on input "487" at bounding box center [784, 445] width 370 height 44
click at [574, 437] on div "Concernant vos locataires Locataire 2 Son prénom [PERSON_NAME] Son nom EL AHMAD…" at bounding box center [784, 207] width 987 height 1123
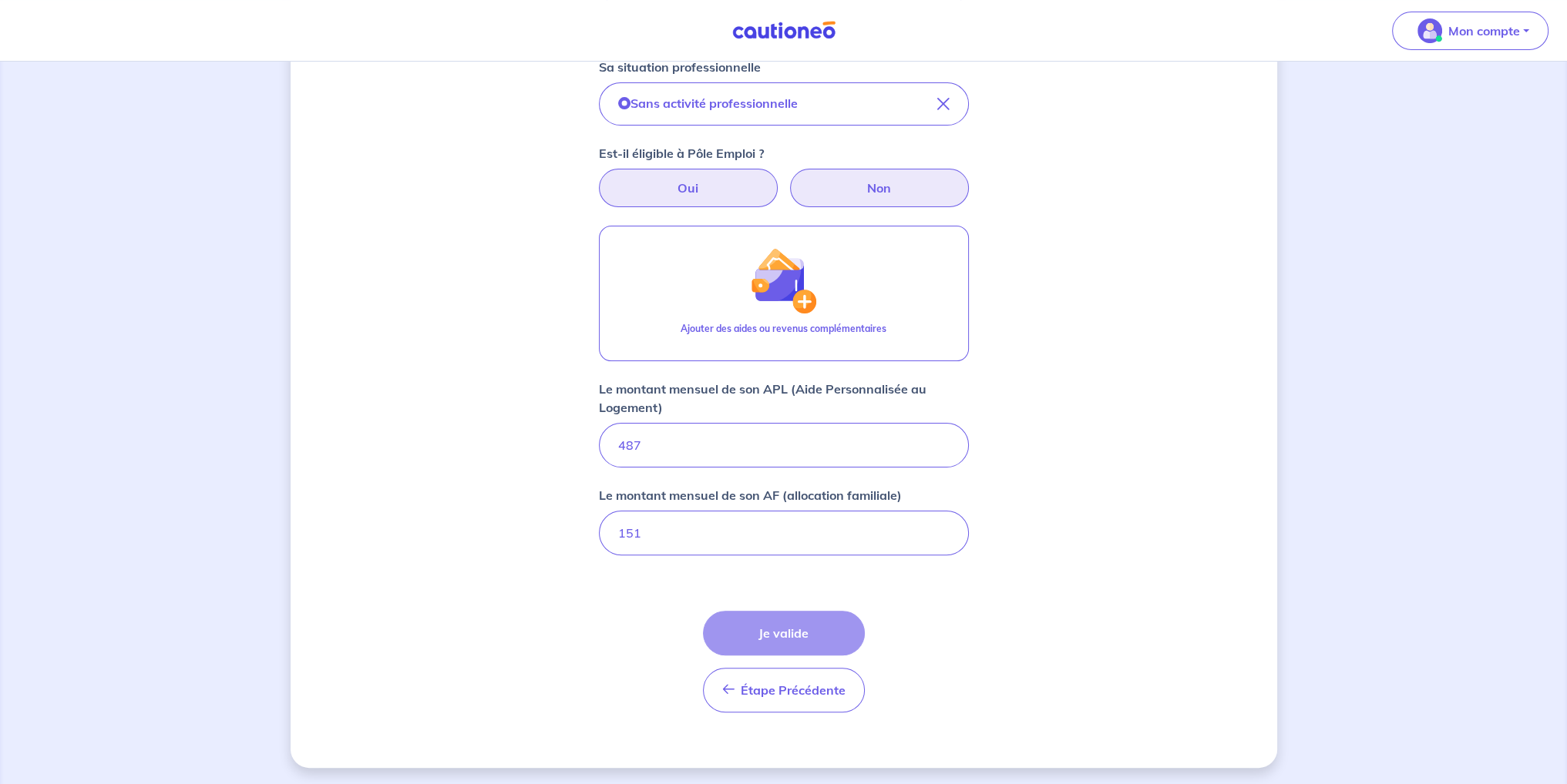
click at [729, 185] on label "Oui" at bounding box center [688, 188] width 179 height 39
click at [779, 179] on input "Oui" at bounding box center [784, 173] width 10 height 10
radio input "true"
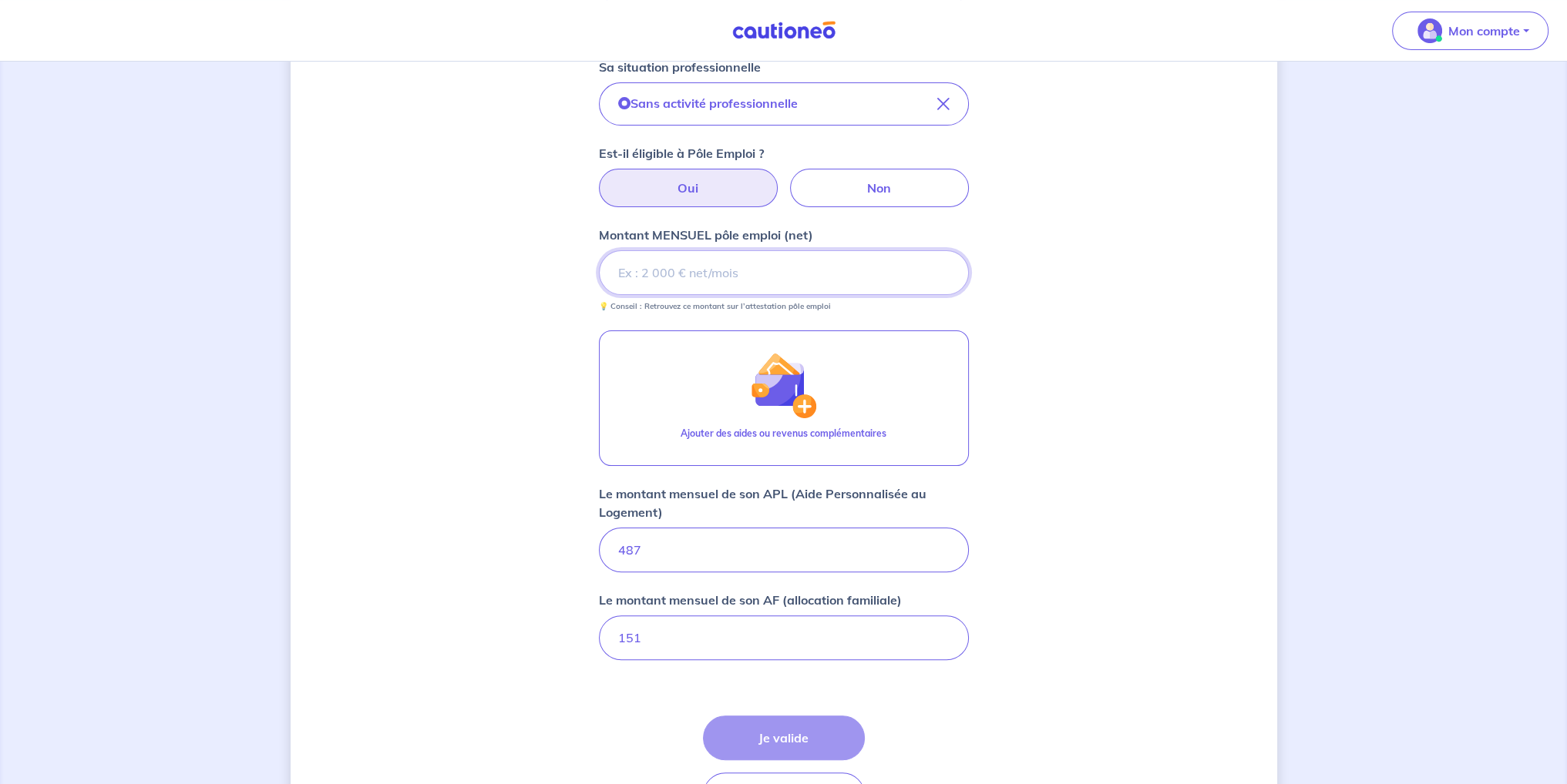
click at [695, 283] on input "Montant MENSUEL pôle emploi (net)" at bounding box center [784, 272] width 370 height 44
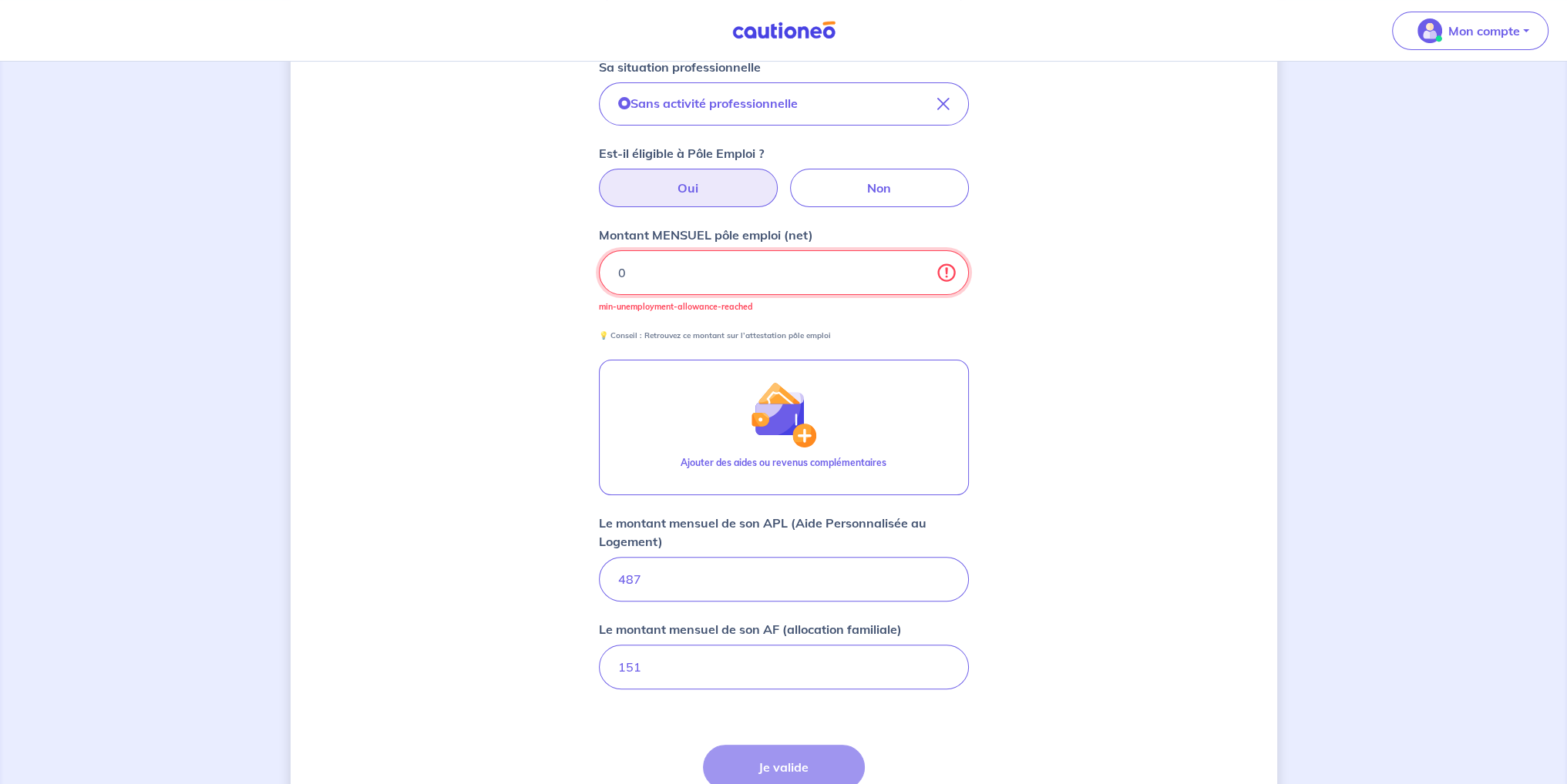
type input "0"
click at [556, 292] on div "Concernant vos locataires Locataire 2 Son prénom [PERSON_NAME] Son nom EL AHMAD…" at bounding box center [784, 273] width 987 height 1257
click at [688, 280] on input "0" at bounding box center [784, 272] width 370 height 44
click at [576, 387] on div "Concernant vos locataires Locataire 2 Son prénom [PERSON_NAME] Son nom EL AHMAD…" at bounding box center [784, 273] width 987 height 1257
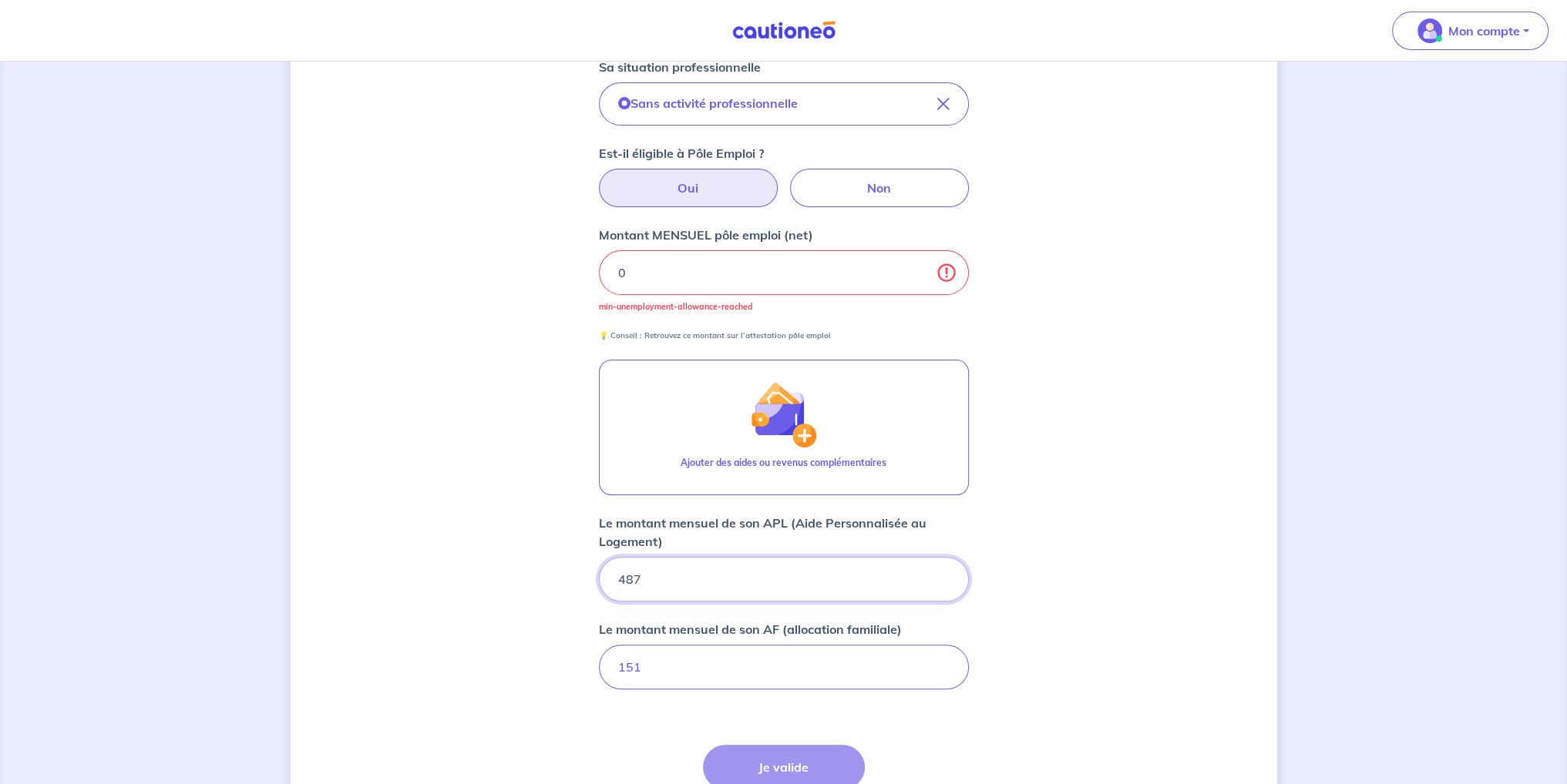
click at [680, 575] on input "487" at bounding box center [784, 579] width 370 height 44
click at [858, 189] on label "Non" at bounding box center [879, 188] width 179 height 39
click at [788, 179] on input "Non" at bounding box center [784, 173] width 10 height 10
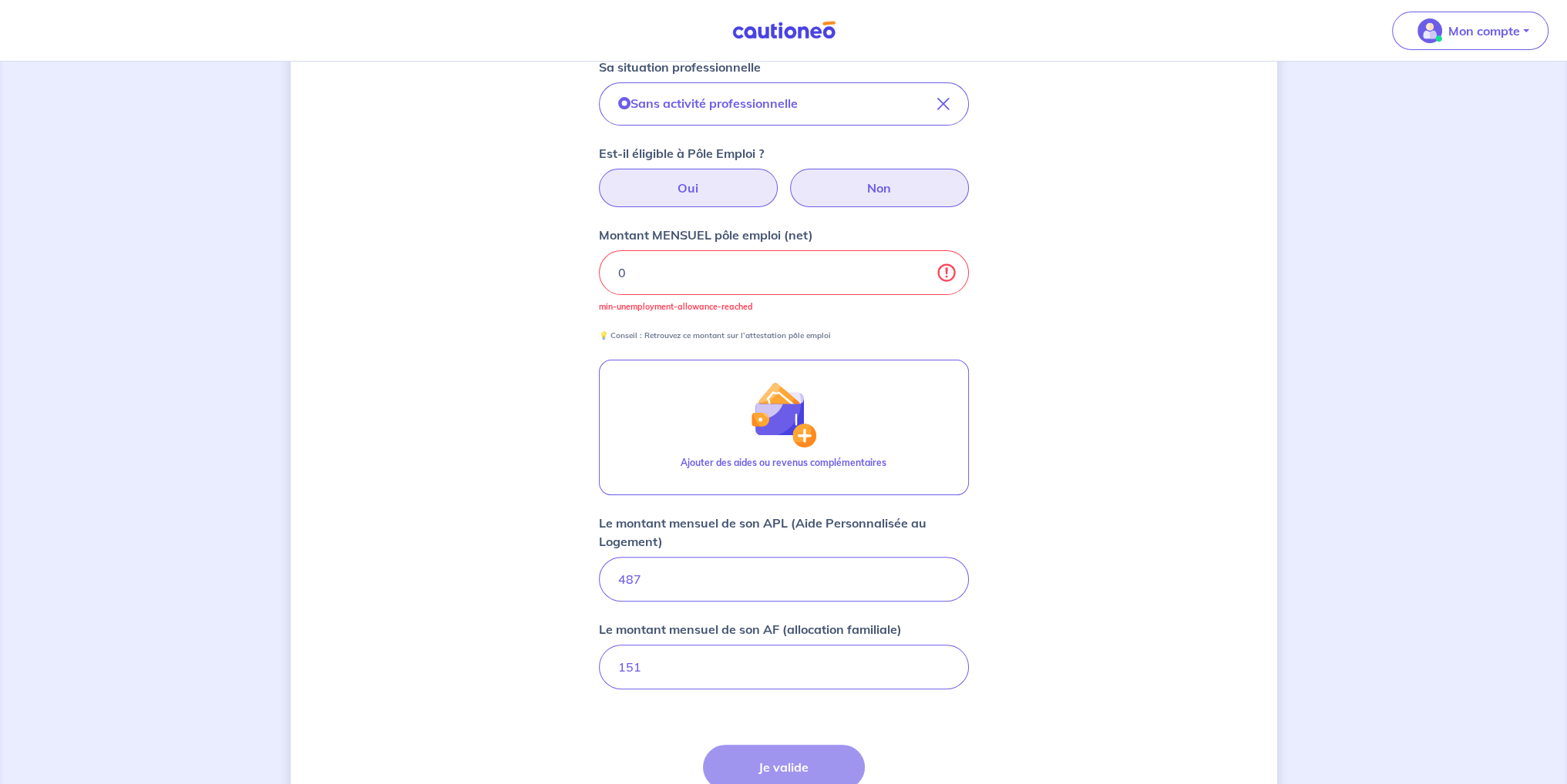
radio input "true"
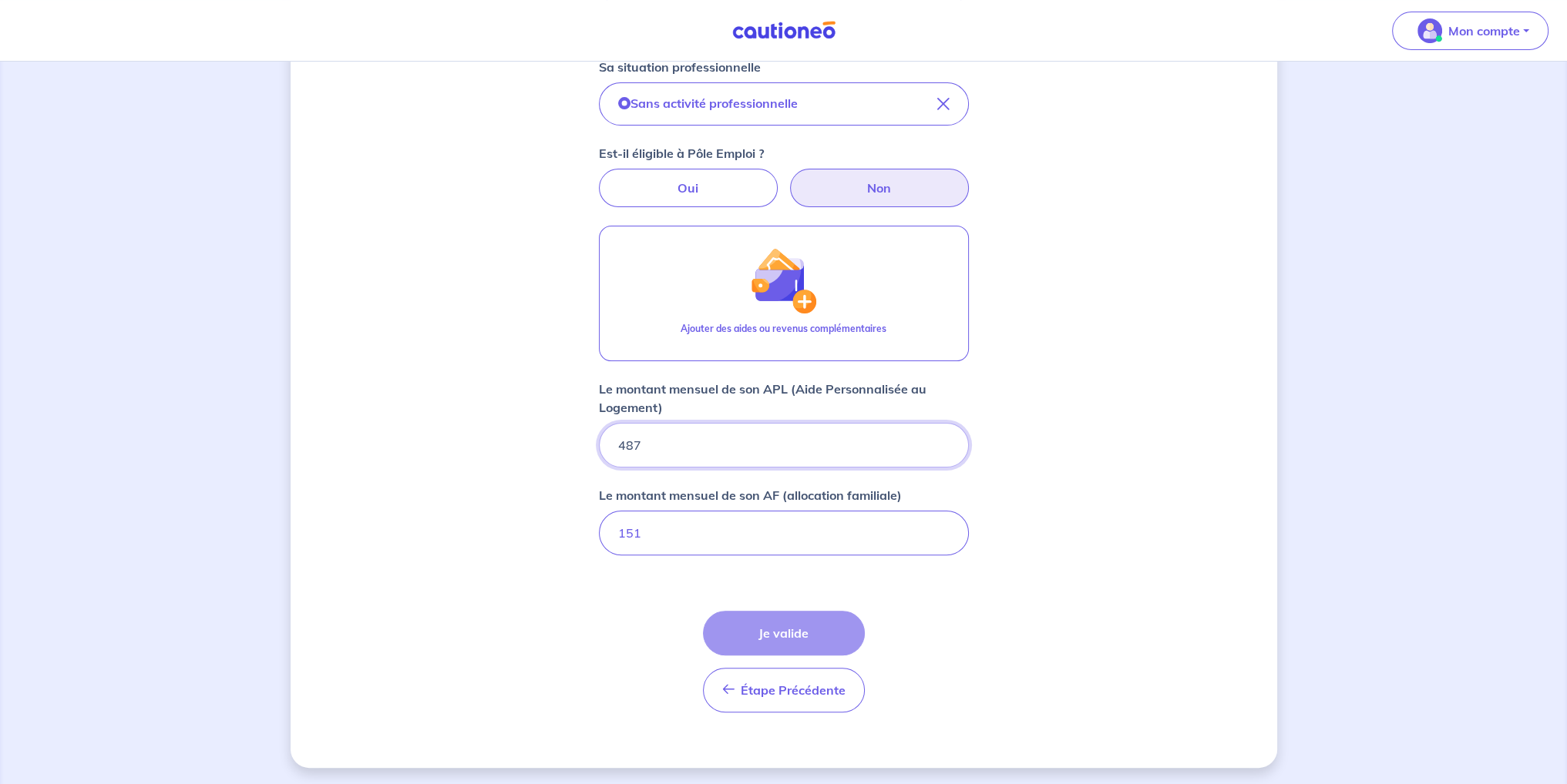
click at [673, 456] on input "487" at bounding box center [784, 445] width 370 height 44
click at [681, 528] on input "151" at bounding box center [784, 533] width 370 height 44
click at [685, 192] on label "Oui" at bounding box center [688, 188] width 179 height 39
click at [779, 179] on input "Oui" at bounding box center [784, 173] width 10 height 10
radio input "true"
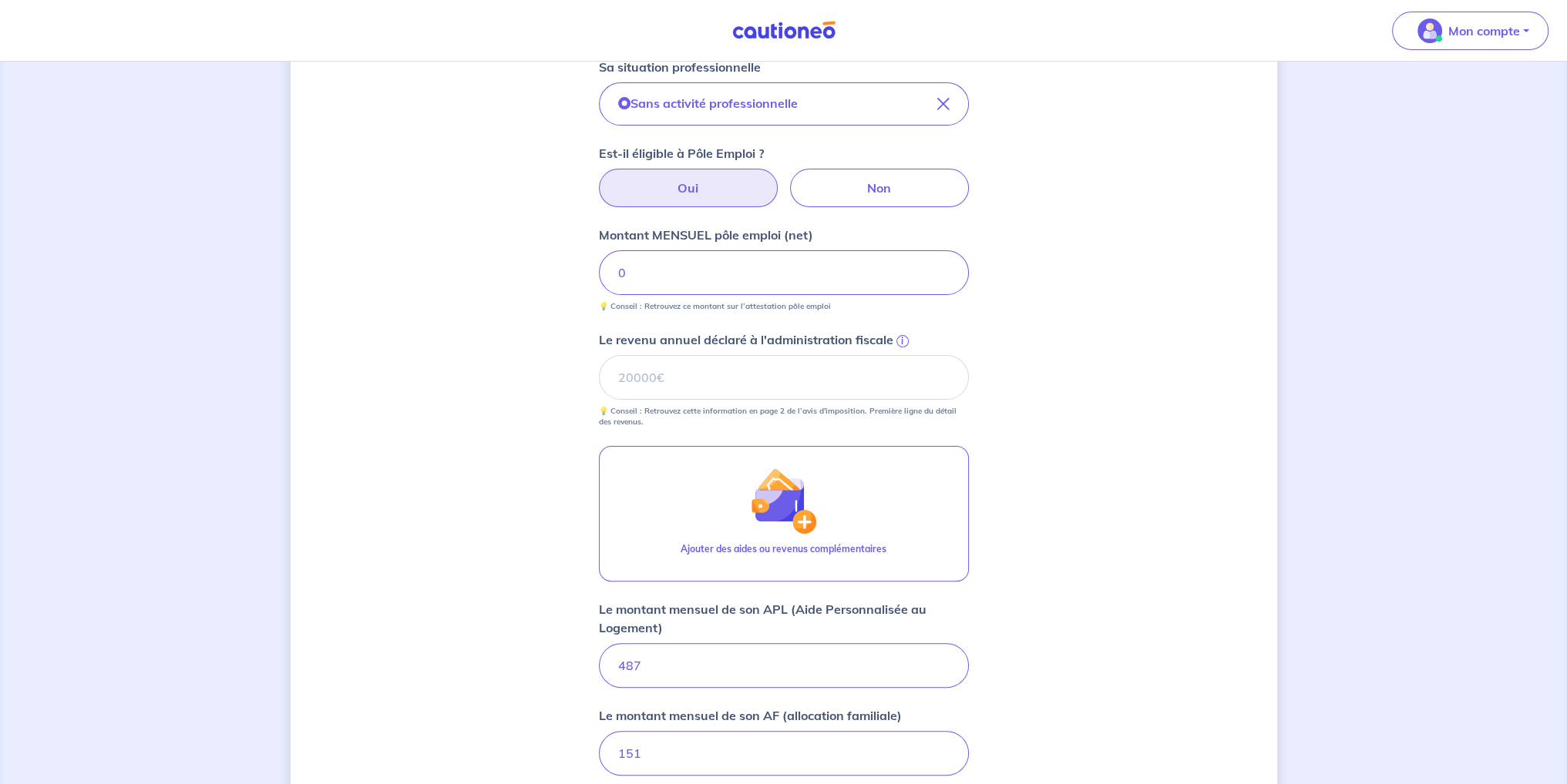
scroll to position [655, 0]
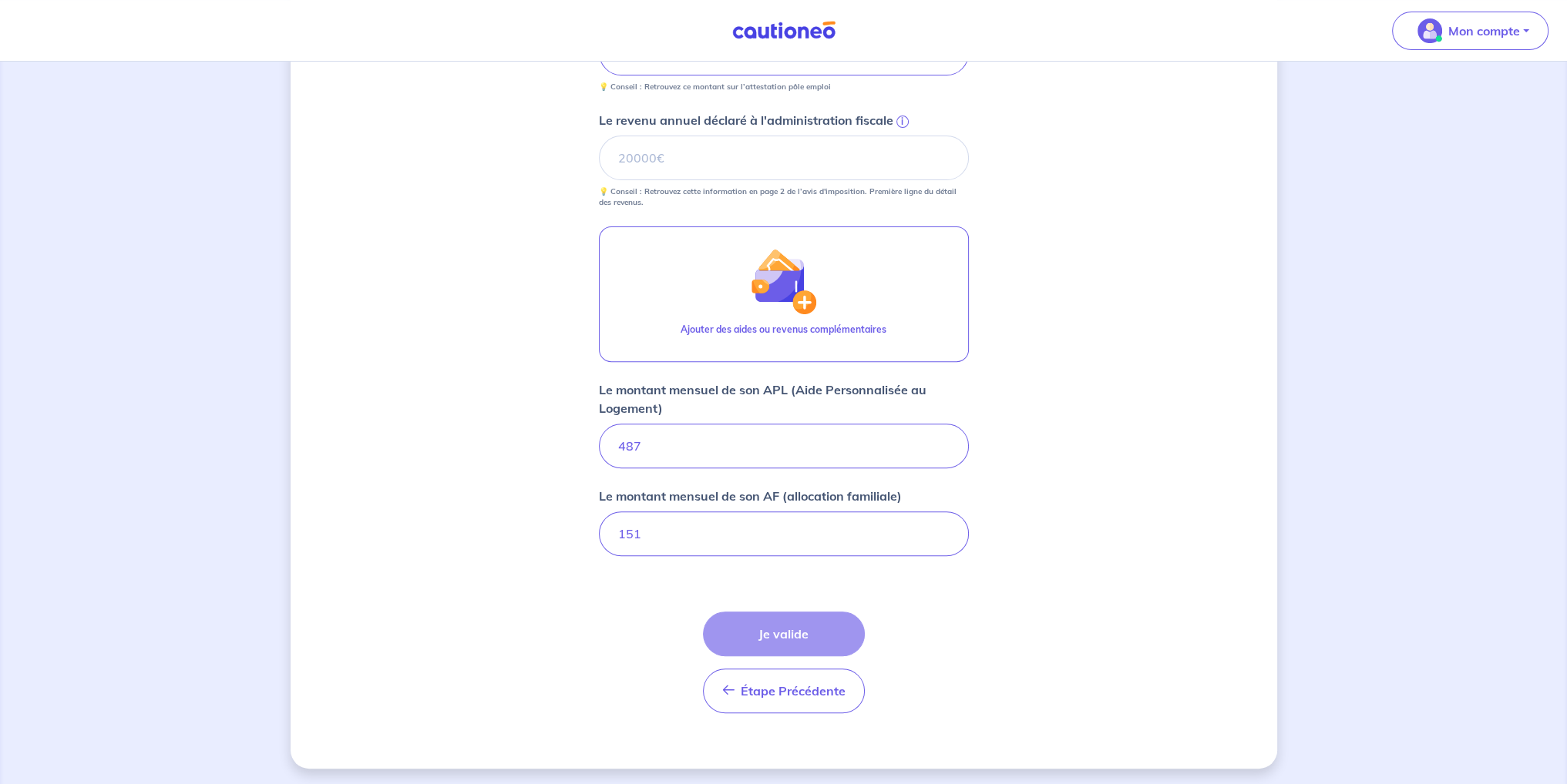
click at [663, 555] on form "Locataire 2 Son prénom [PERSON_NAME] Son nom EL AHMAD Sa situation professionne…" at bounding box center [784, 172] width 370 height 1106
click at [676, 529] on input "151" at bounding box center [784, 534] width 370 height 44
click at [635, 147] on input "Le revenu annuel déclaré à l'administration fiscale i" at bounding box center [784, 158] width 370 height 44
click at [571, 244] on div "Concernant vos locataires Locataire 2 Son prénom [PERSON_NAME] Son nom EL AHMAD…" at bounding box center [784, 97] width 987 height 1344
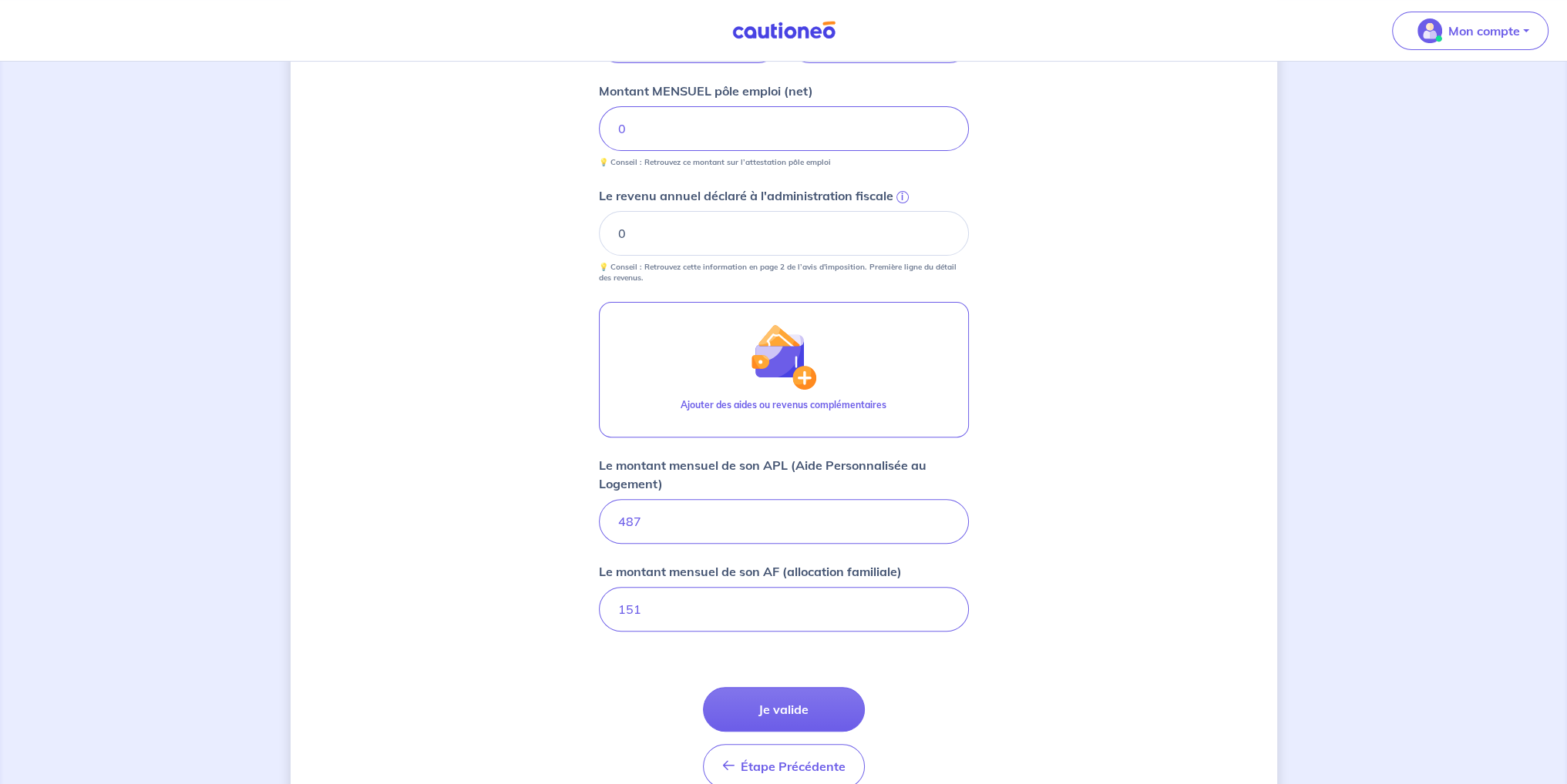
scroll to position [577, 0]
click at [627, 245] on input "0" at bounding box center [784, 235] width 370 height 44
drag, startPoint x: 644, startPoint y: 244, endPoint x: 558, endPoint y: 236, distance: 86.4
click at [558, 236] on div "Concernant vos locataires Locataire 2 Son prénom [PERSON_NAME] Son nom EL AHMAD…" at bounding box center [784, 173] width 987 height 1344
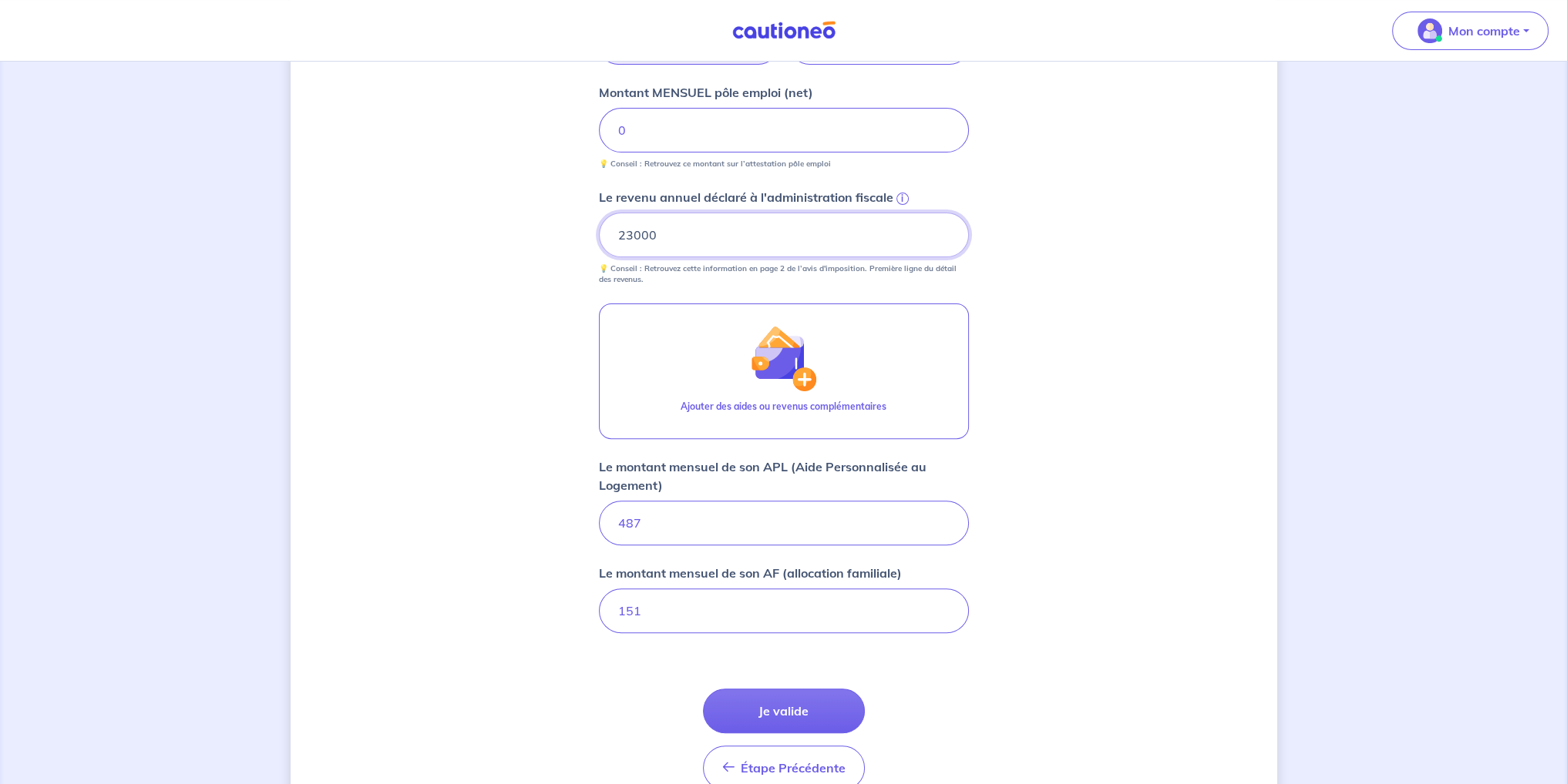
type input "23000"
click at [533, 293] on div "Concernant vos locataires Locataire 2 Son prénom [PERSON_NAME] Son nom EL AHMAD…" at bounding box center [784, 173] width 987 height 1344
click at [680, 623] on input "151" at bounding box center [784, 611] width 370 height 44
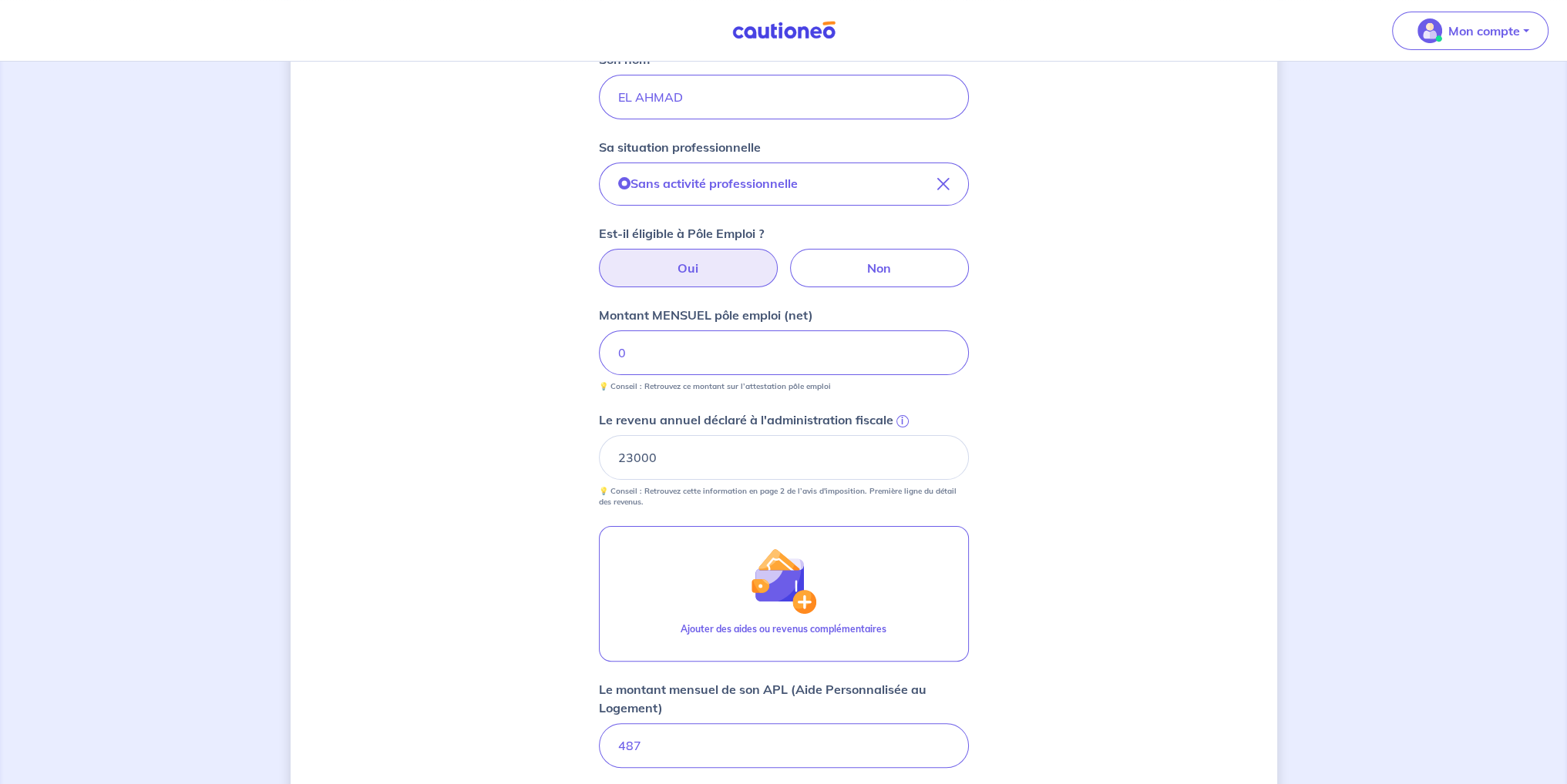
scroll to position [347, 0]
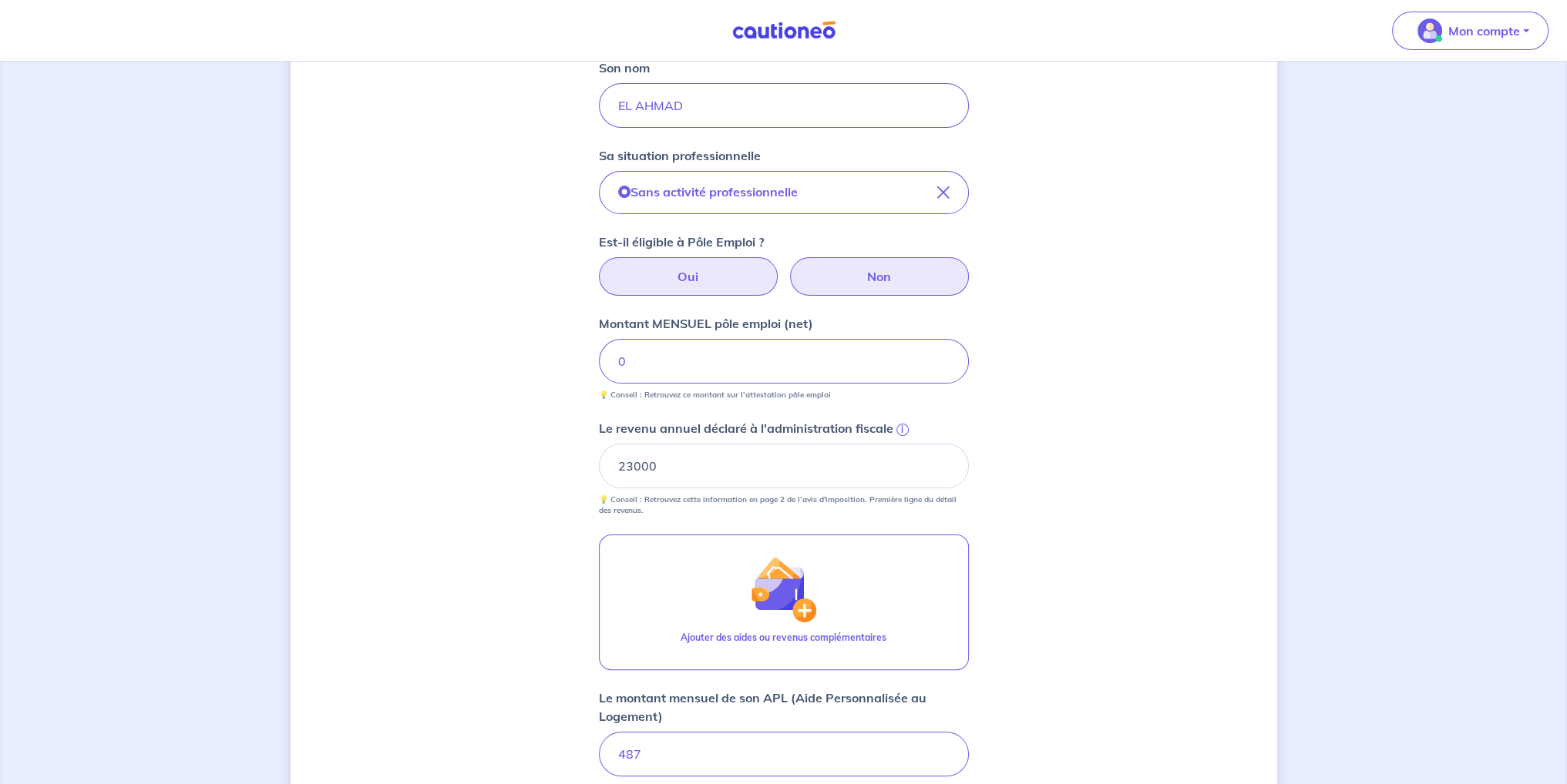
click at [834, 290] on label "Non" at bounding box center [879, 277] width 179 height 39
click at [788, 267] on input "Non" at bounding box center [784, 262] width 10 height 10
radio input "true"
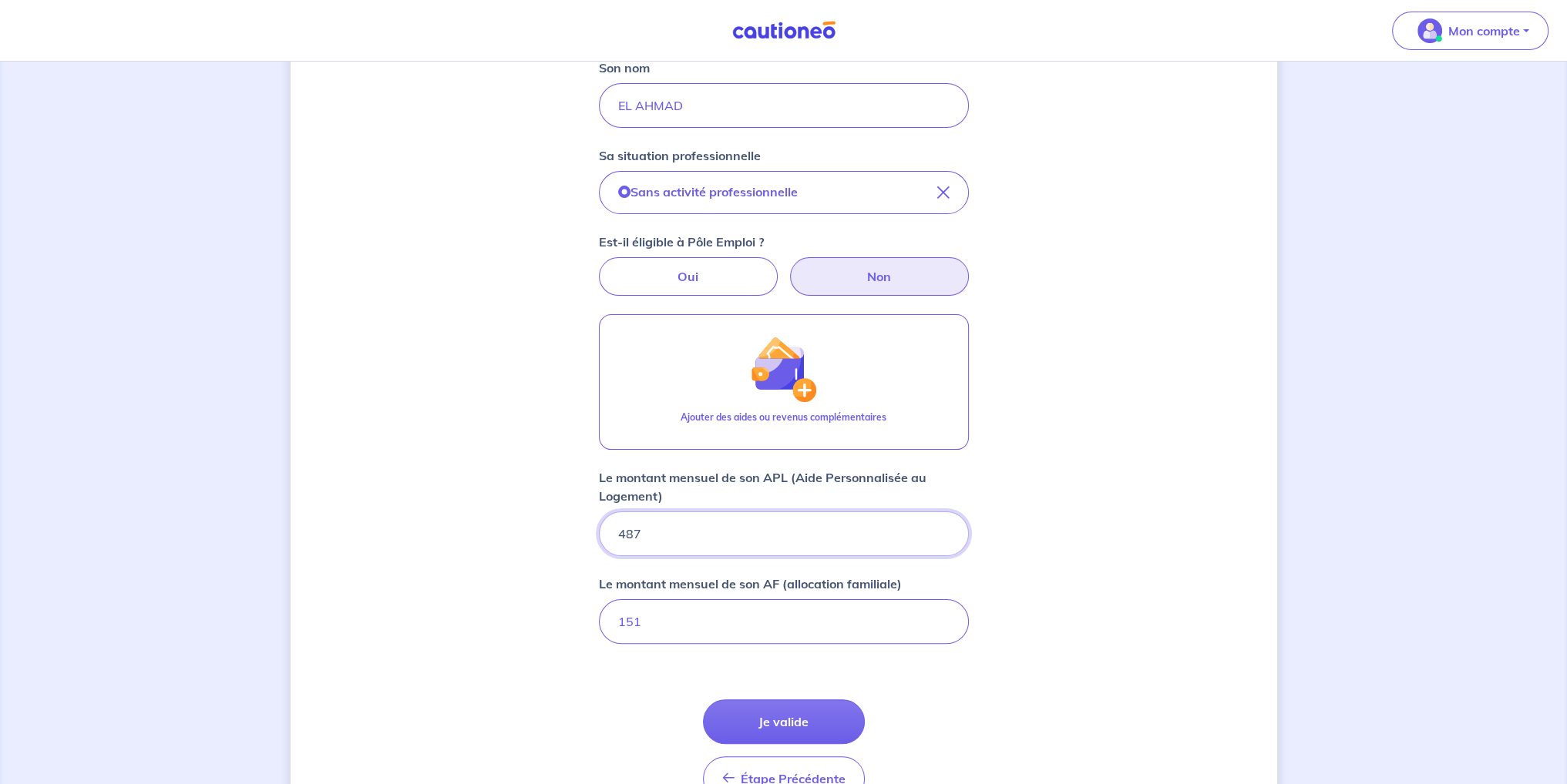
click at [697, 535] on input "487" at bounding box center [784, 534] width 370 height 44
click at [559, 485] on div "Concernant vos locataires Locataire 2 Son prénom [PERSON_NAME] Son nom EL AHMAD…" at bounding box center [784, 295] width 987 height 1123
click at [675, 528] on input "487" at bounding box center [784, 534] width 370 height 44
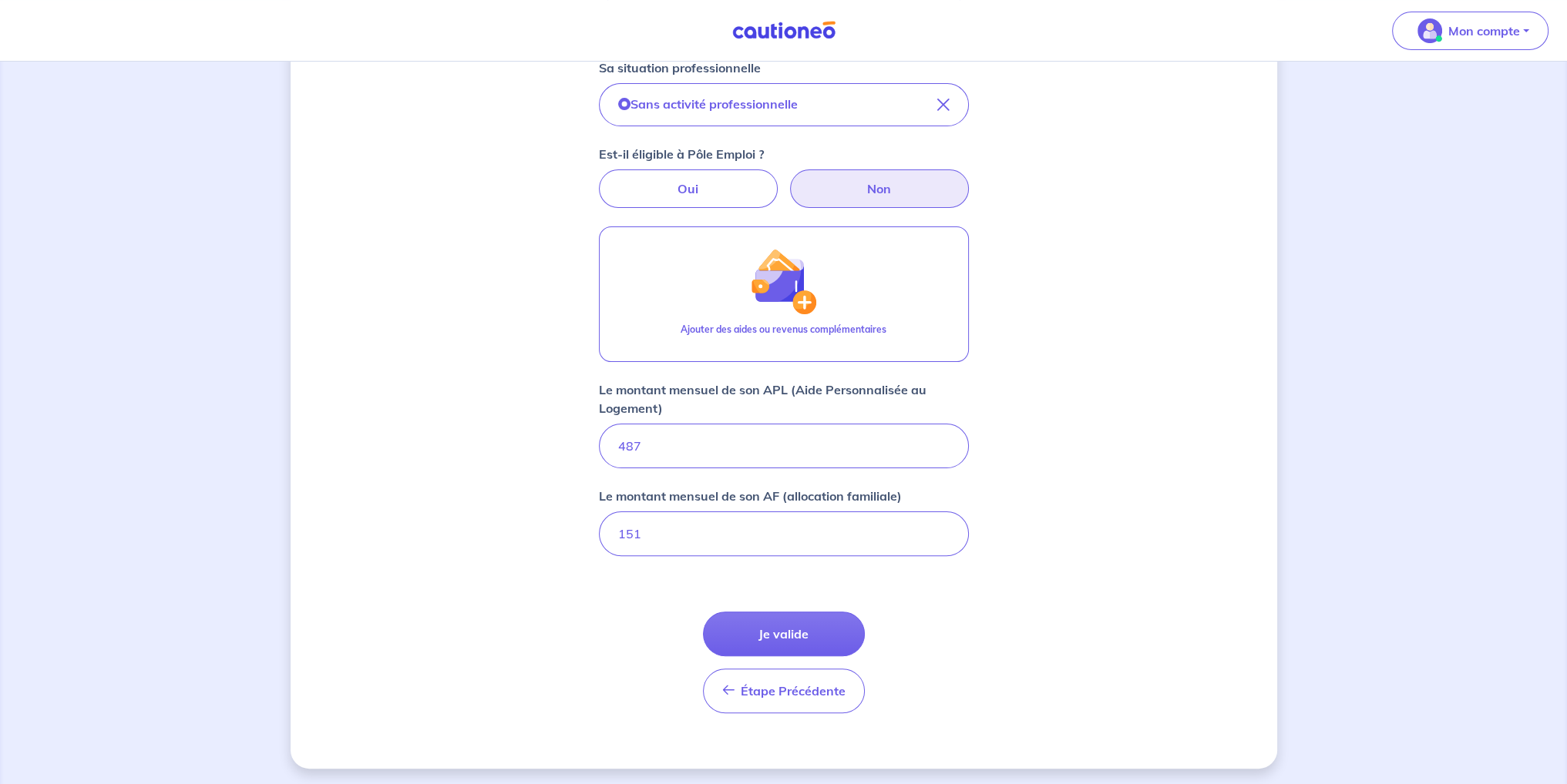
scroll to position [435, 0]
click at [783, 535] on input "151" at bounding box center [784, 533] width 370 height 44
click at [703, 459] on input "487" at bounding box center [784, 445] width 370 height 44
click at [757, 635] on button "Je valide" at bounding box center [784, 633] width 161 height 44
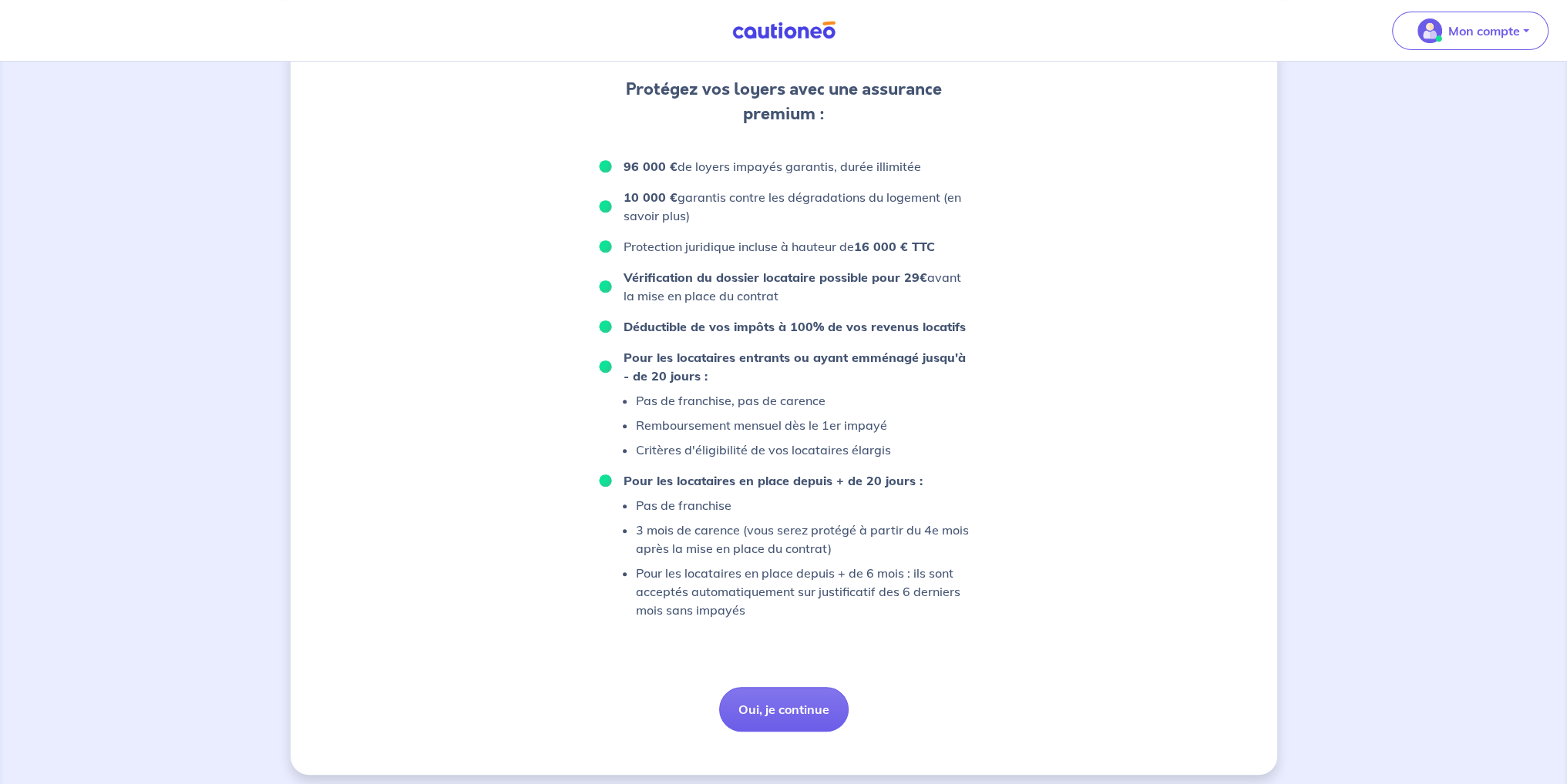
scroll to position [828, 0]
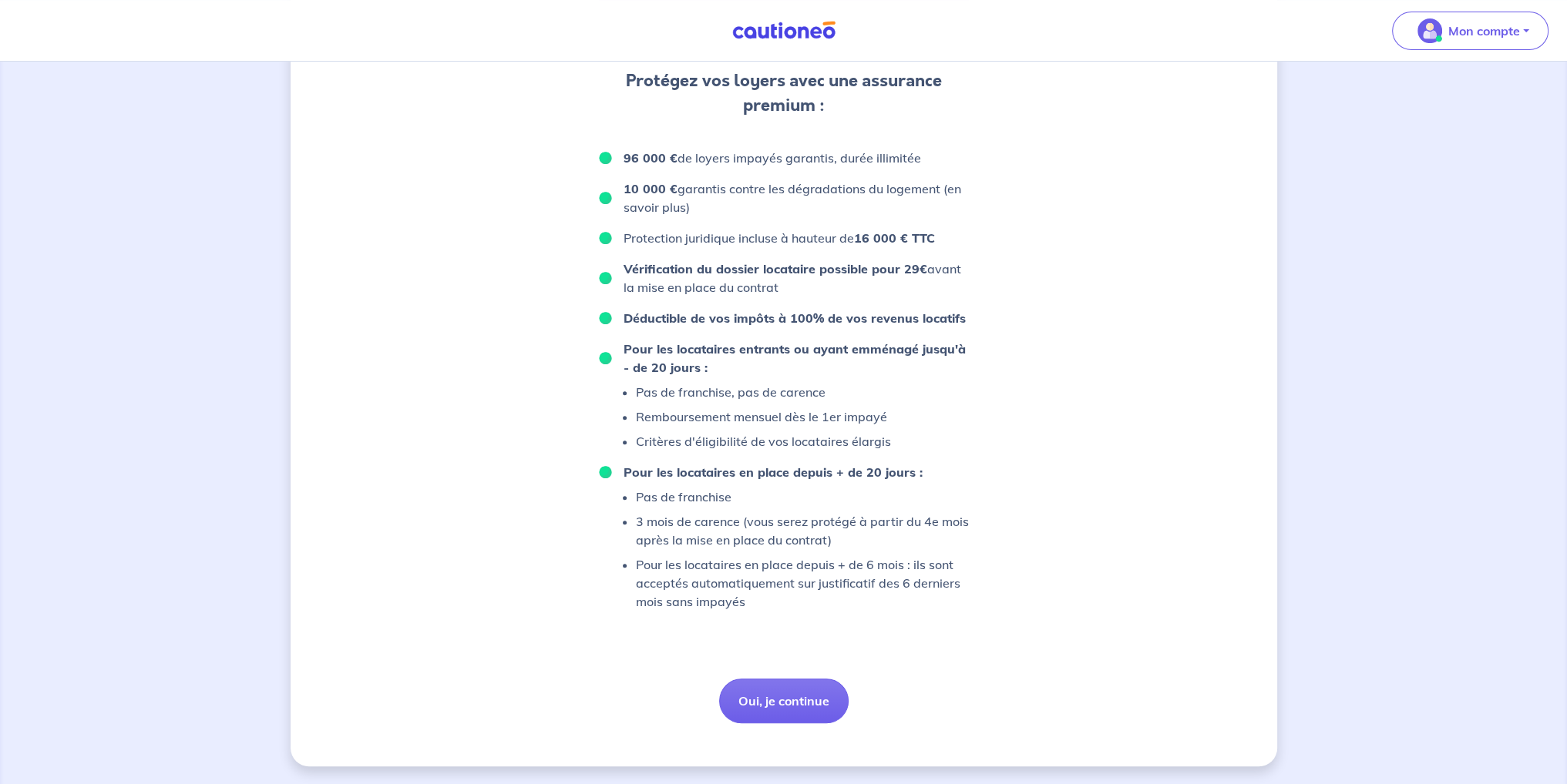
click at [720, 617] on div "D’après vos déclarations, Votre dossier locataire est éligible Souhaitez-vous p…" at bounding box center [784, 6] width 370 height 1434
click at [742, 596] on p "Pour les locataires en place depuis + de 6 mois : ils sont acceptés automatique…" at bounding box center [802, 583] width 333 height 55
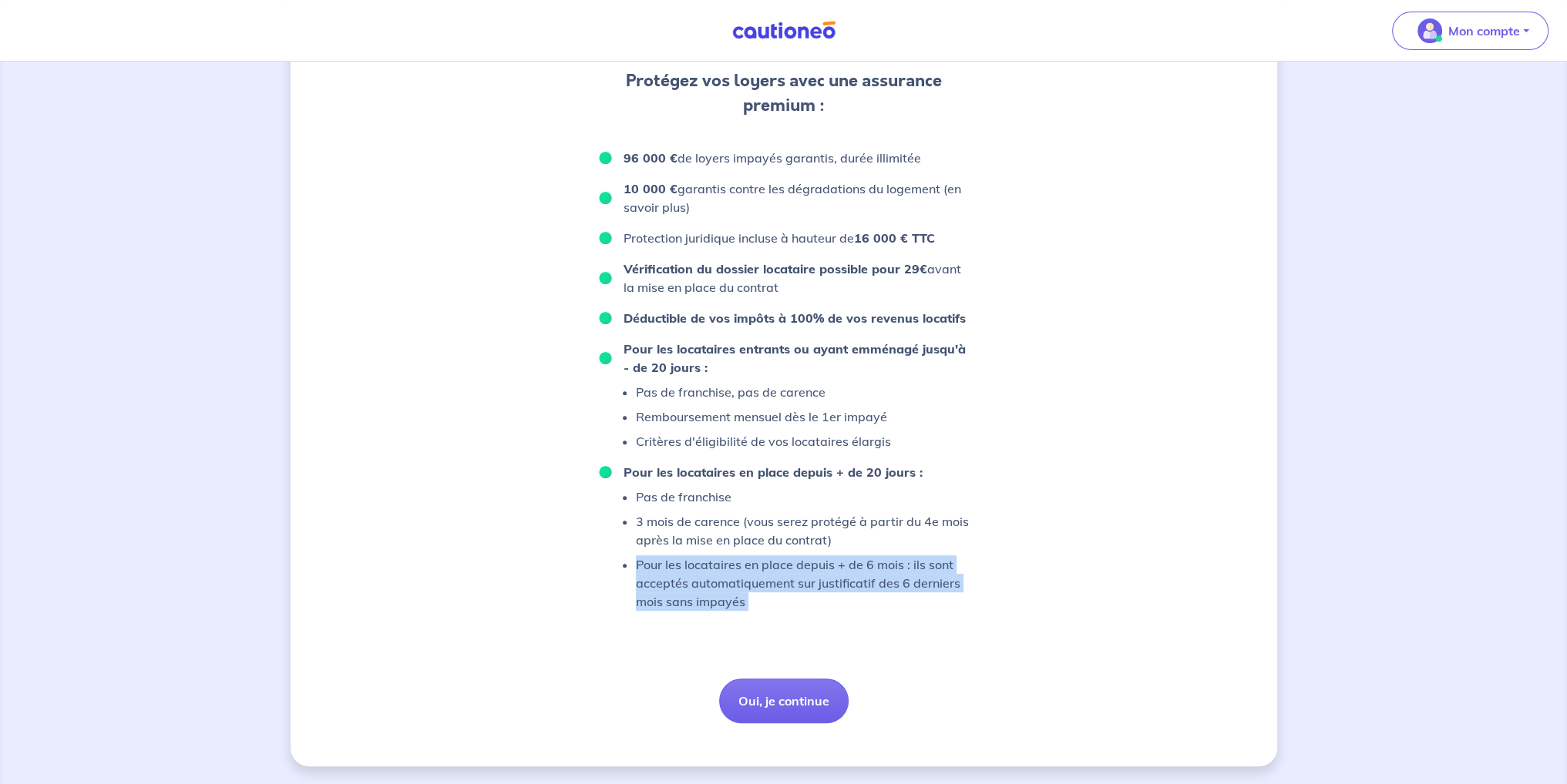
click at [742, 596] on p "Pour les locataires en place depuis + de 6 mois : ils sont acceptés automatique…" at bounding box center [802, 583] width 333 height 55
click at [743, 592] on p "Pour les locataires en place depuis + de 6 mois : ils sont acceptés automatique…" at bounding box center [802, 583] width 333 height 55
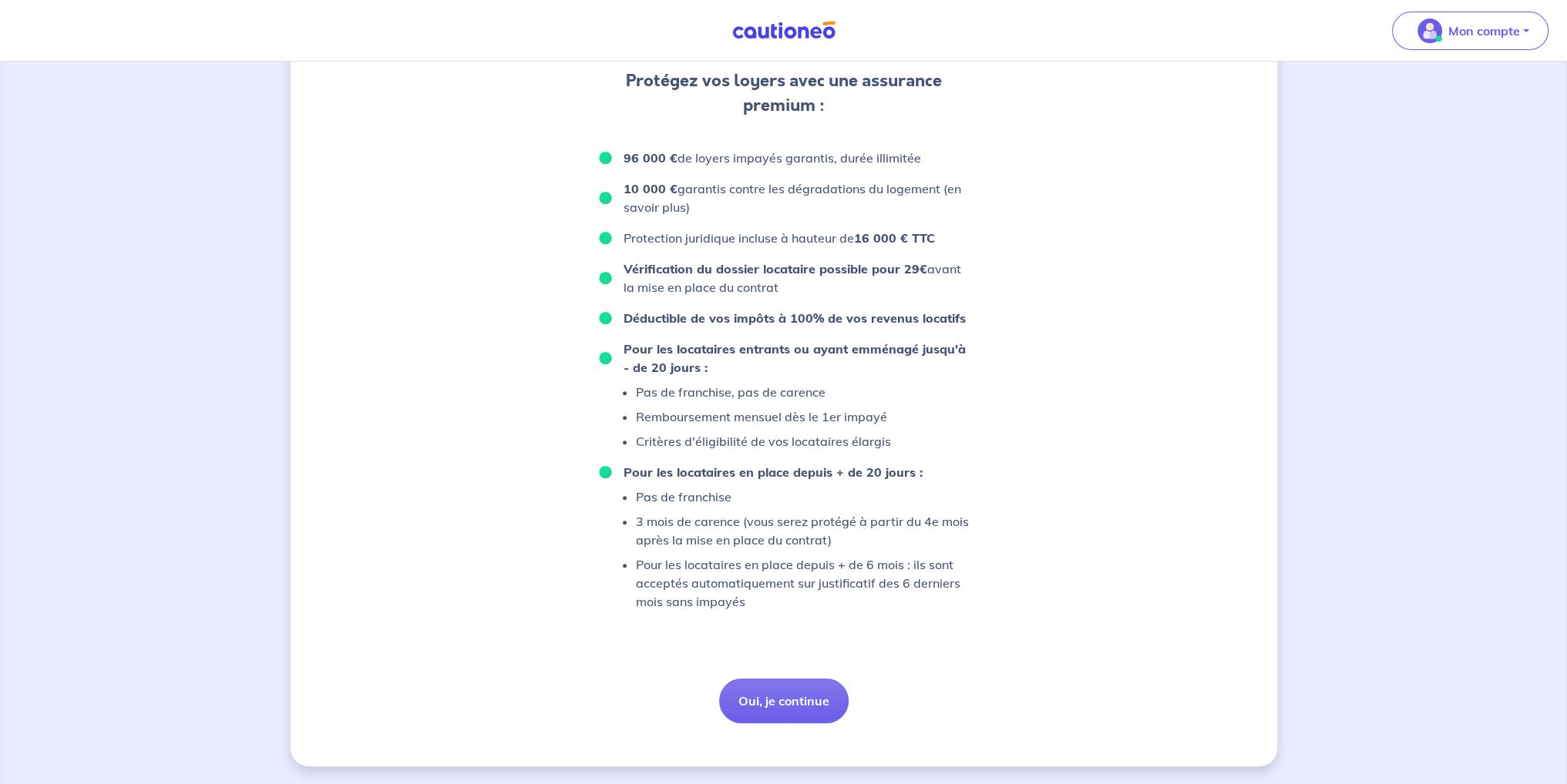
click at [743, 592] on p "Pour les locataires en place depuis + de 6 mois : ils sont acceptés automatique…" at bounding box center [802, 583] width 333 height 55
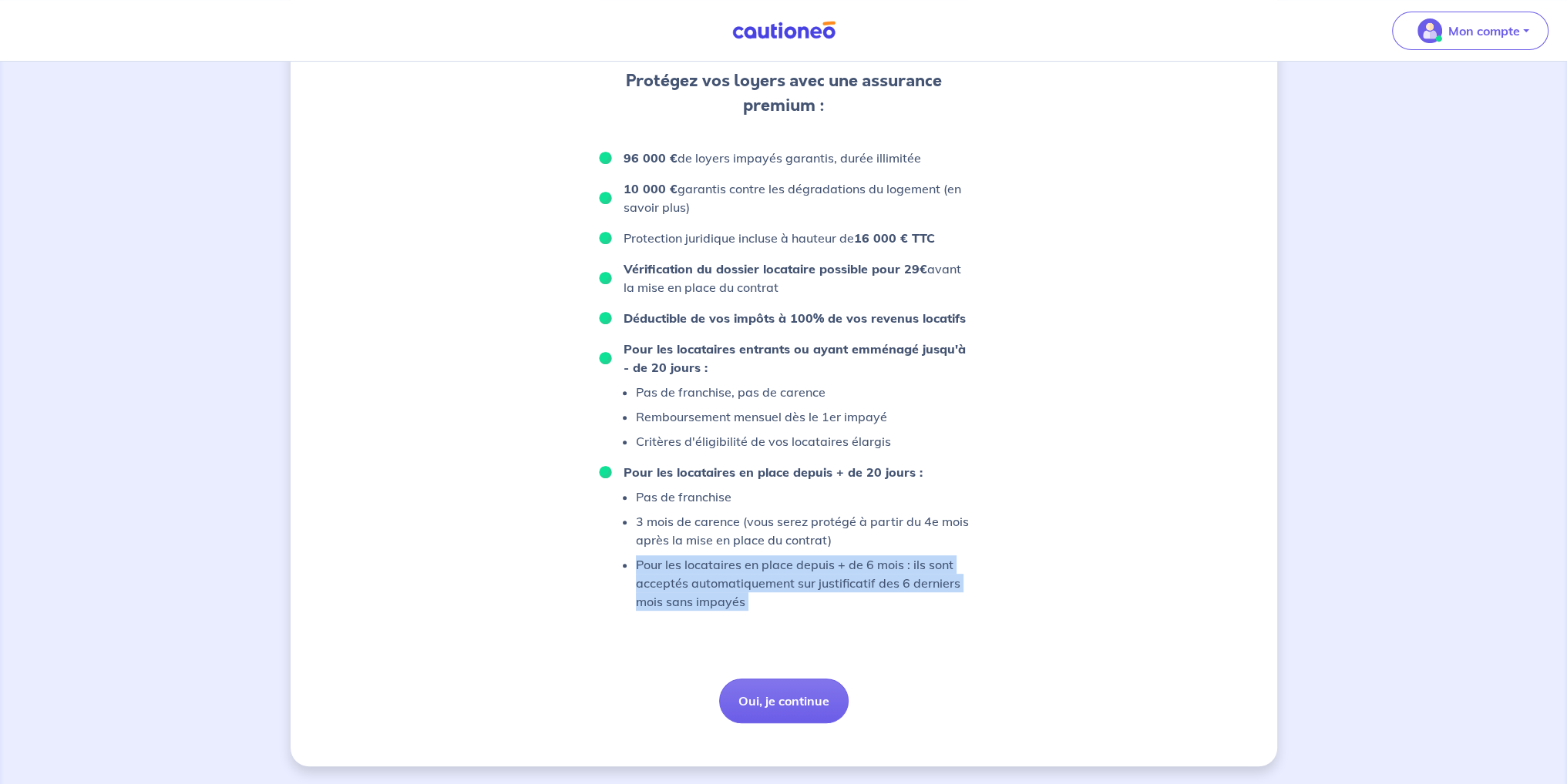
click at [743, 592] on p "Pour les locataires en place depuis + de 6 mois : ils sont acceptés automatique…" at bounding box center [802, 583] width 333 height 55
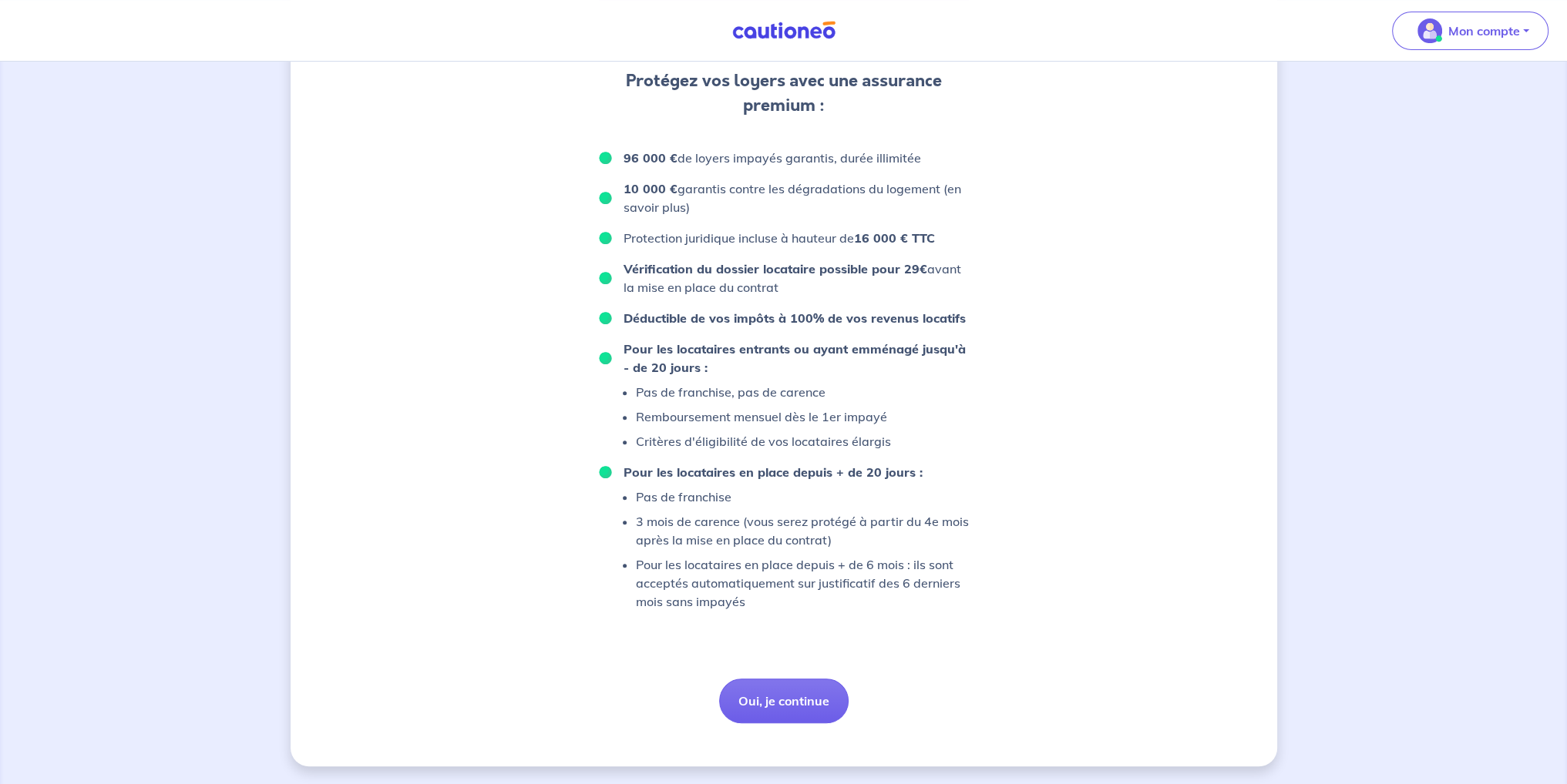
click at [743, 592] on p "Pour les locataires en place depuis + de 6 mois : ils sont acceptés automatique…" at bounding box center [802, 583] width 333 height 55
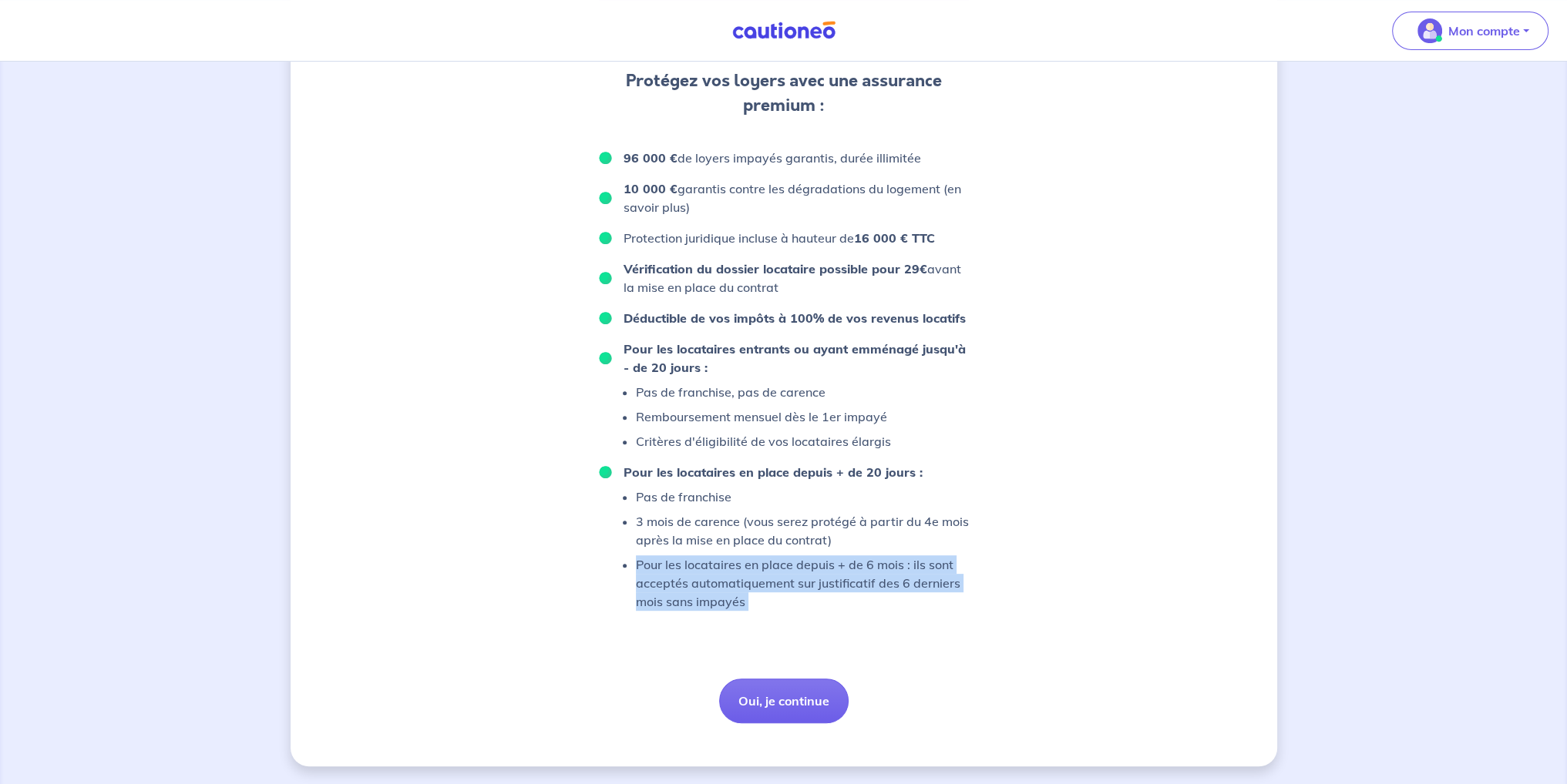
click at [743, 592] on p "Pour les locataires en place depuis + de 6 mois : ils sont acceptés automatique…" at bounding box center [802, 583] width 333 height 55
click at [758, 625] on div "D’après vos déclarations, Votre dossier locataire est éligible Souhaitez-vous p…" at bounding box center [784, 6] width 370 height 1434
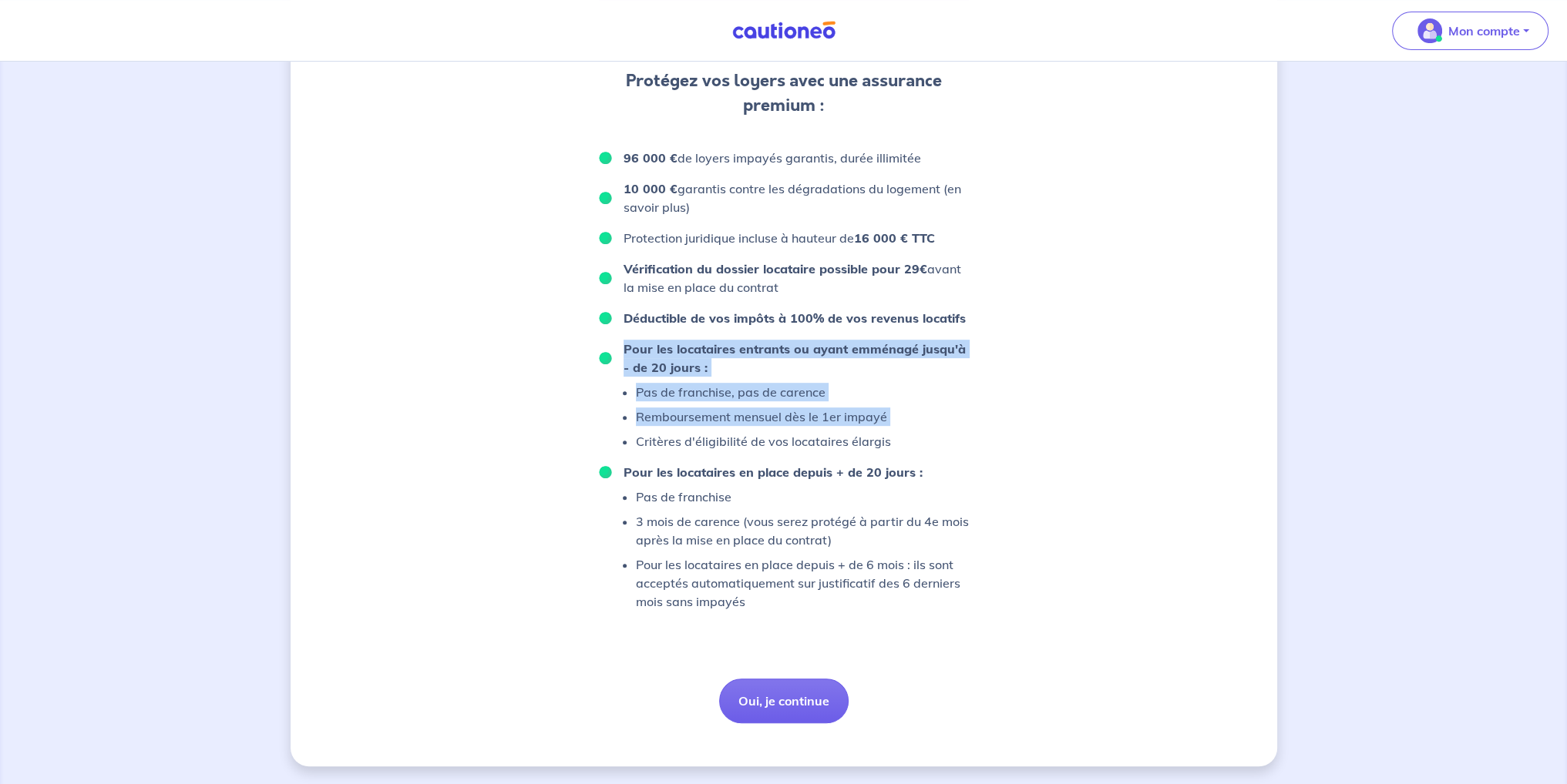
drag, startPoint x: 622, startPoint y: 346, endPoint x: 894, endPoint y: 430, distance: 284.7
click at [894, 430] on li "Pour les locataires entrants ou ayant emménagé jusqu'à - de 20 jours : Pas de f…" at bounding box center [784, 395] width 370 height 111
click at [901, 447] on li "Pour les locataires entrants ou ayant emménagé jusqu'à - de 20 jours : Pas de f…" at bounding box center [784, 395] width 370 height 111
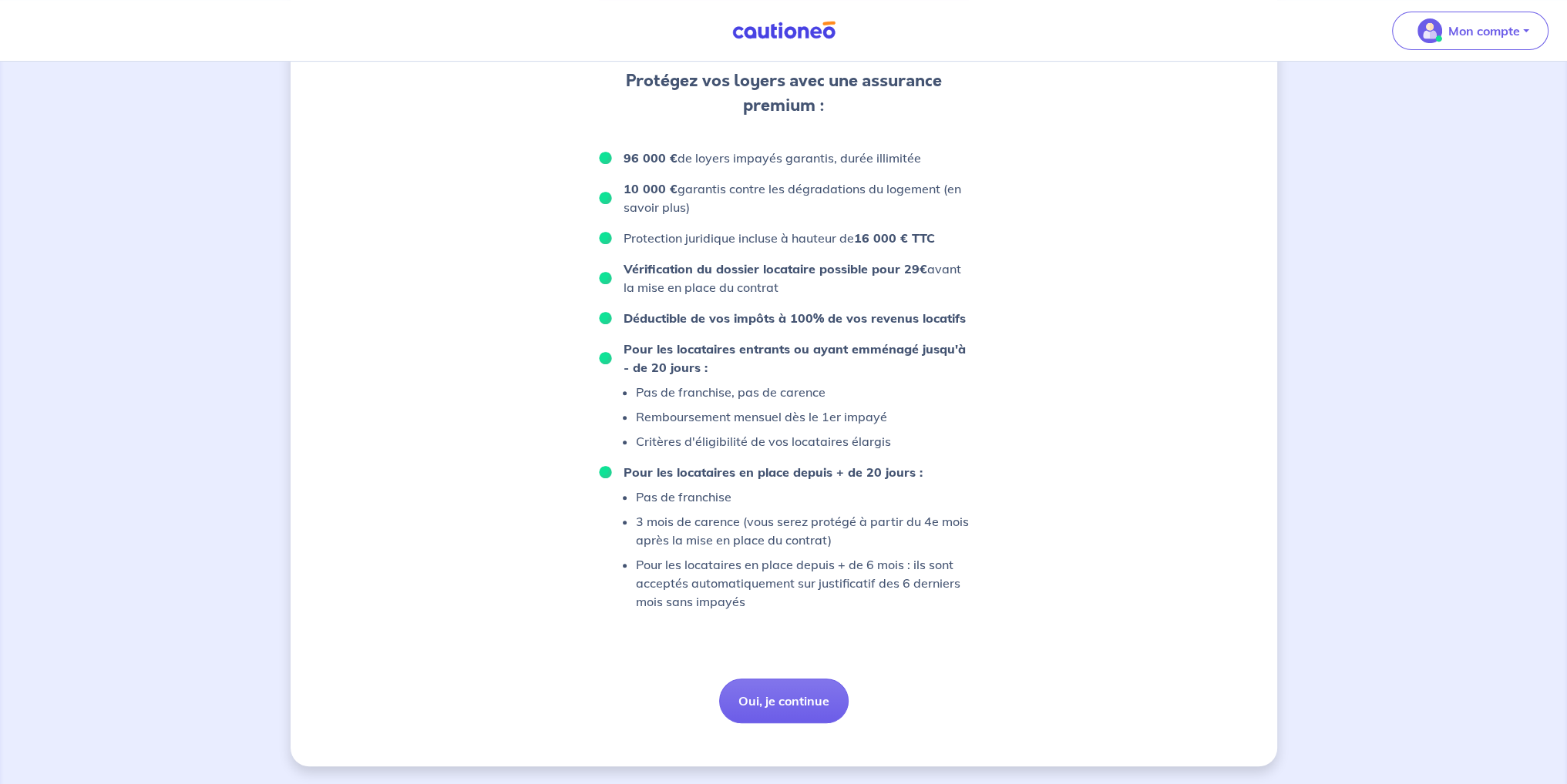
click at [777, 345] on strong "Pour les locataires entrants ou ayant emménagé jusqu'à - de 20 jours :" at bounding box center [795, 358] width 342 height 34
click at [784, 424] on p "Remboursement mensuel dès le 1er impayé" at bounding box center [763, 417] width 255 height 18
click at [777, 441] on p "Critères d'éligibilité de vos locataires élargis" at bounding box center [763, 442] width 255 height 18
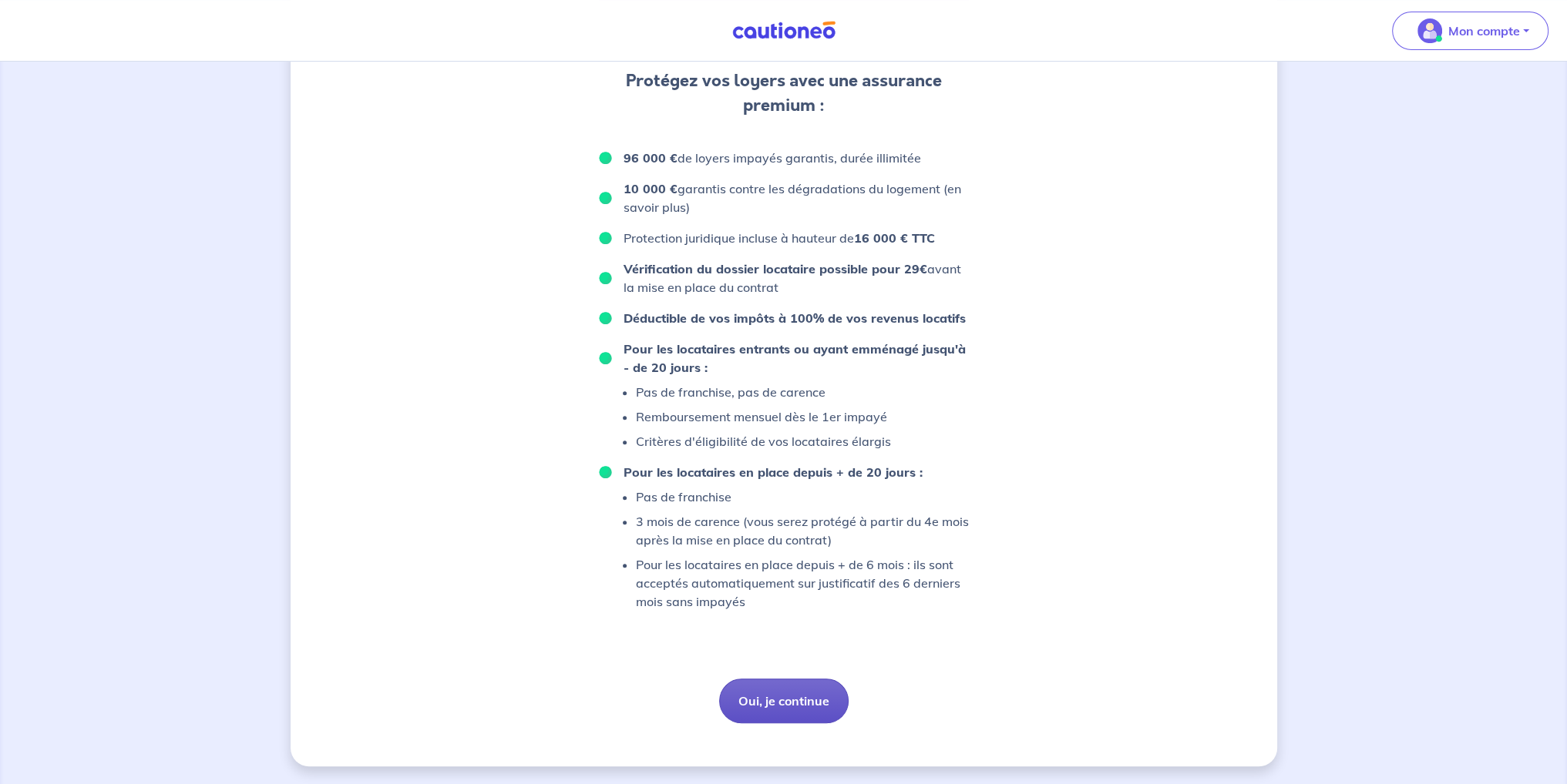
click at [763, 691] on button "Oui, je continue" at bounding box center [784, 701] width 129 height 44
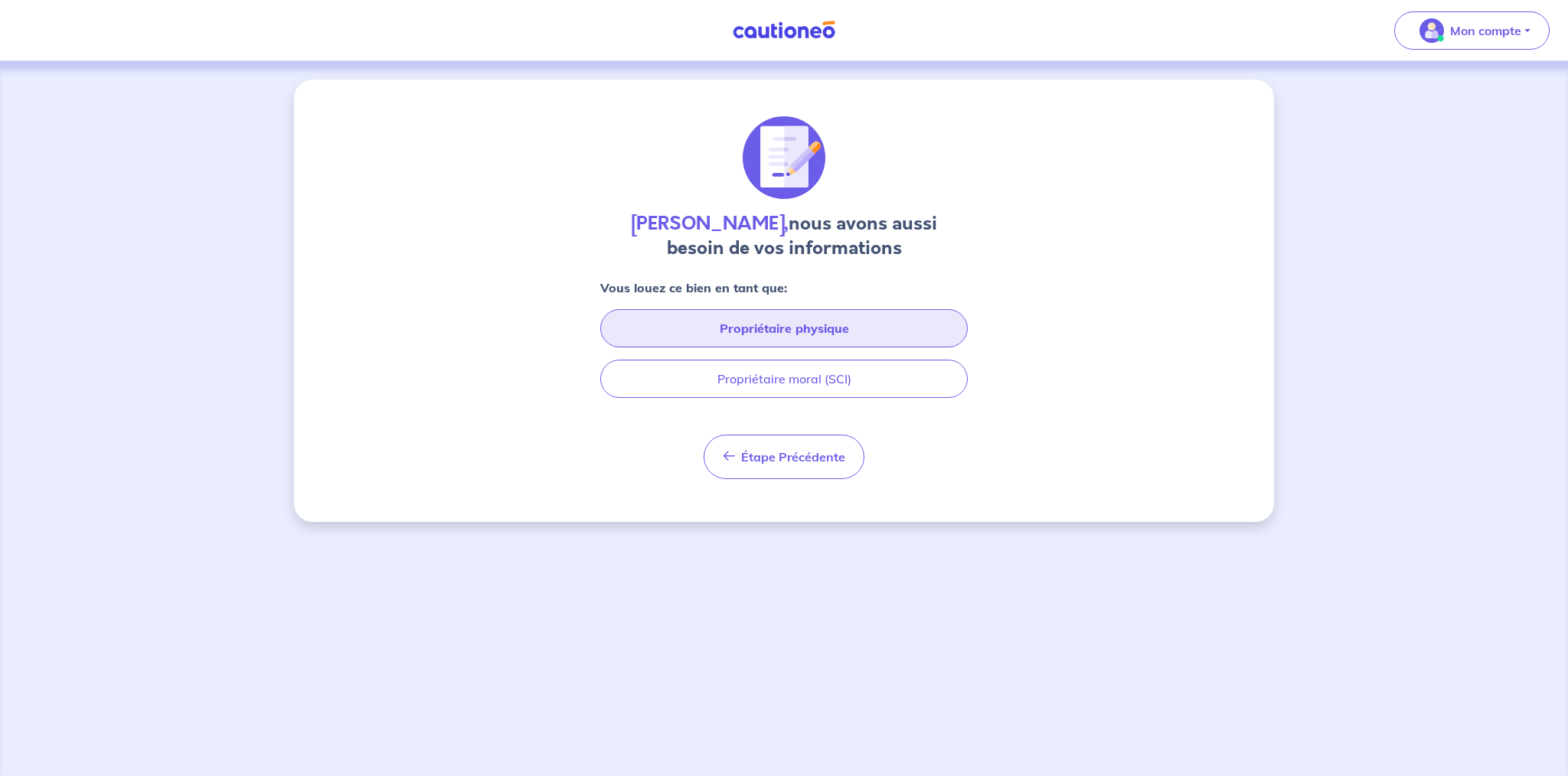
click at [694, 329] on button "Propriétaire physique" at bounding box center [784, 328] width 368 height 38
select select "FR"
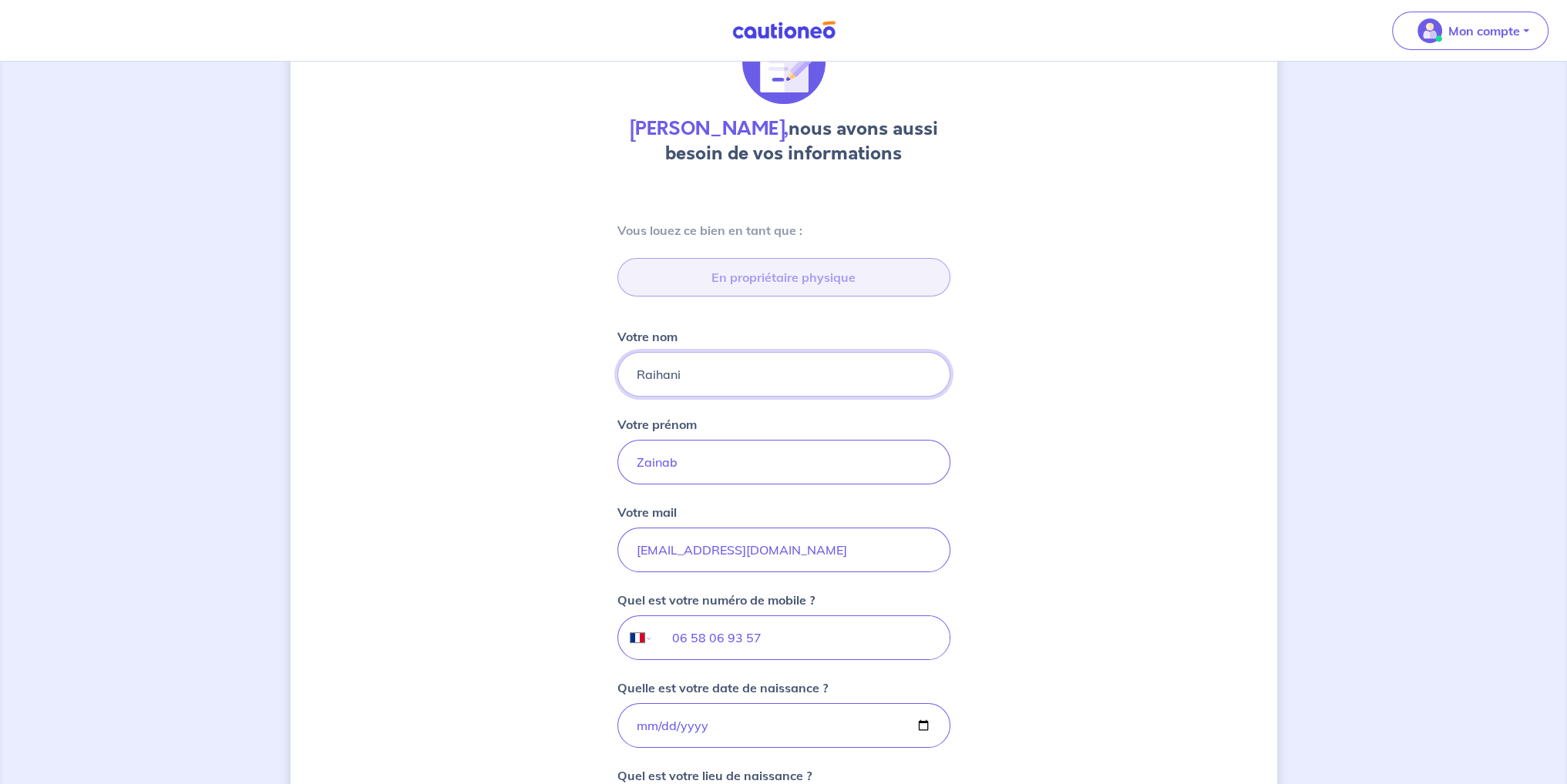
click at [740, 458] on div "Vous louez ce bien en tant que : En propriétaire physique Votre nom [PERSON_NAM…" at bounding box center [784, 576] width 370 height 783
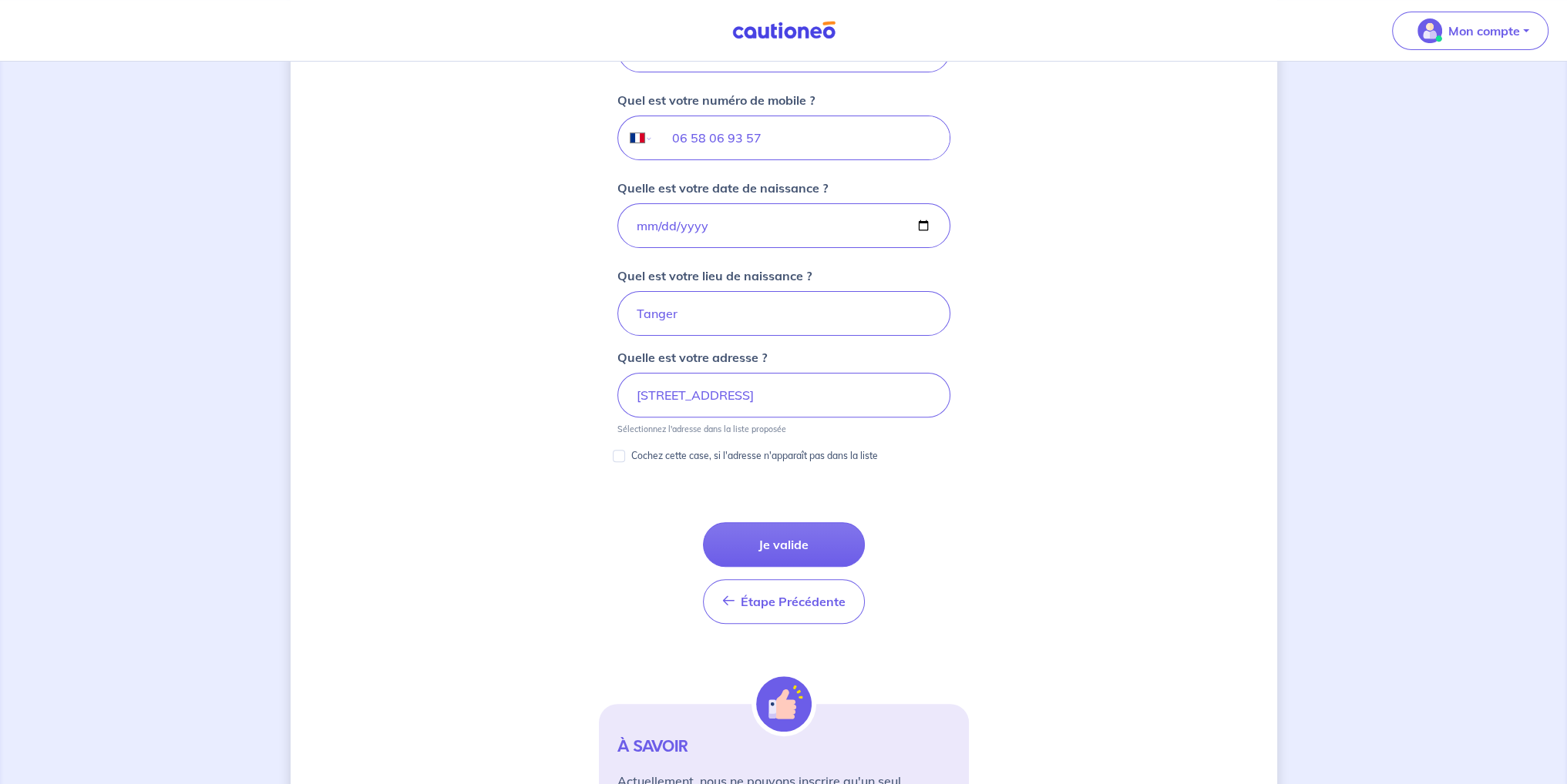
scroll to position [597, 0]
click at [615, 336] on div "Vous louez ce bien en tant que : En propriétaire physique Votre nom [PERSON_NAM…" at bounding box center [784, 75] width 370 height 783
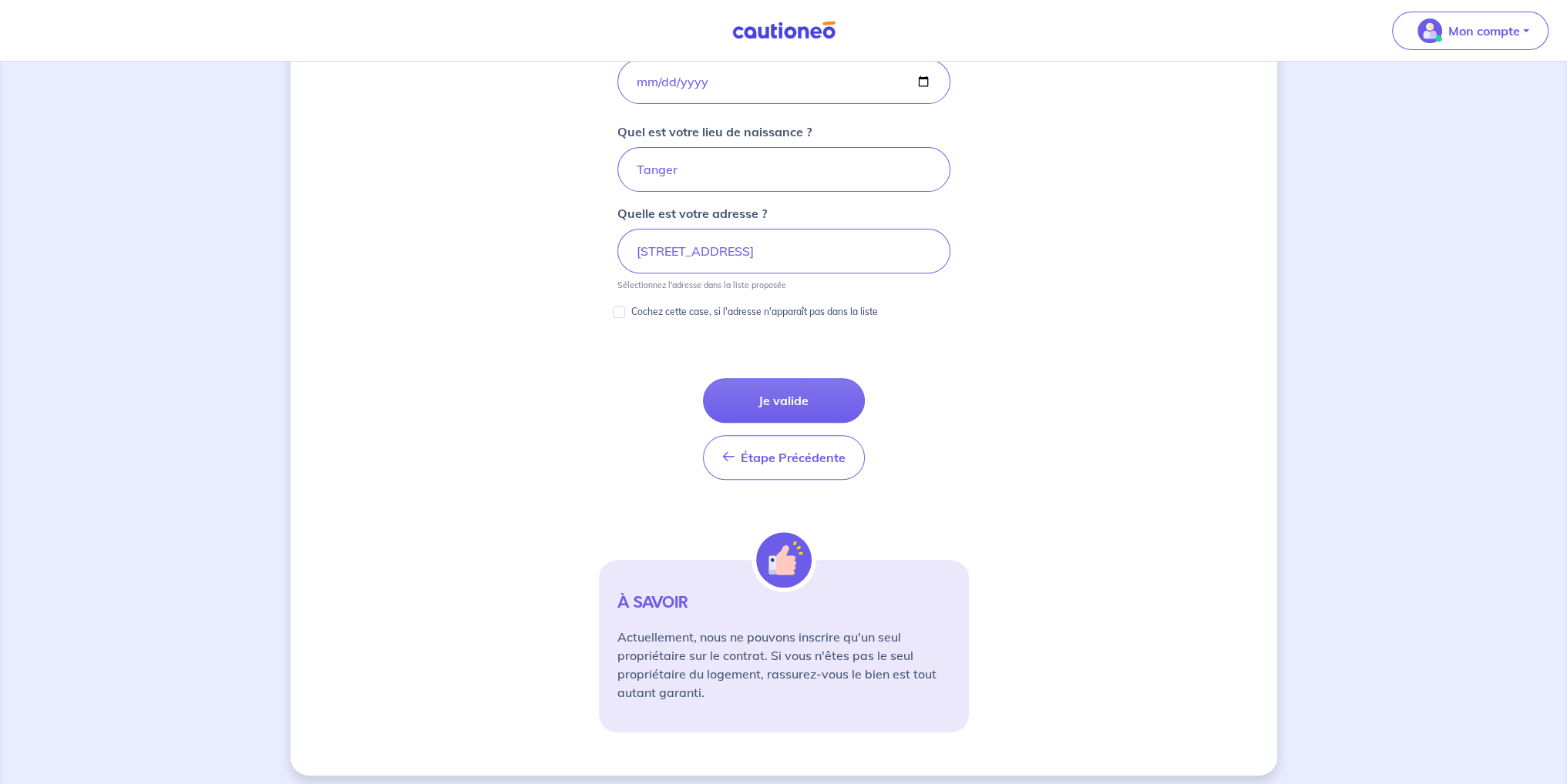
scroll to position [747, 0]
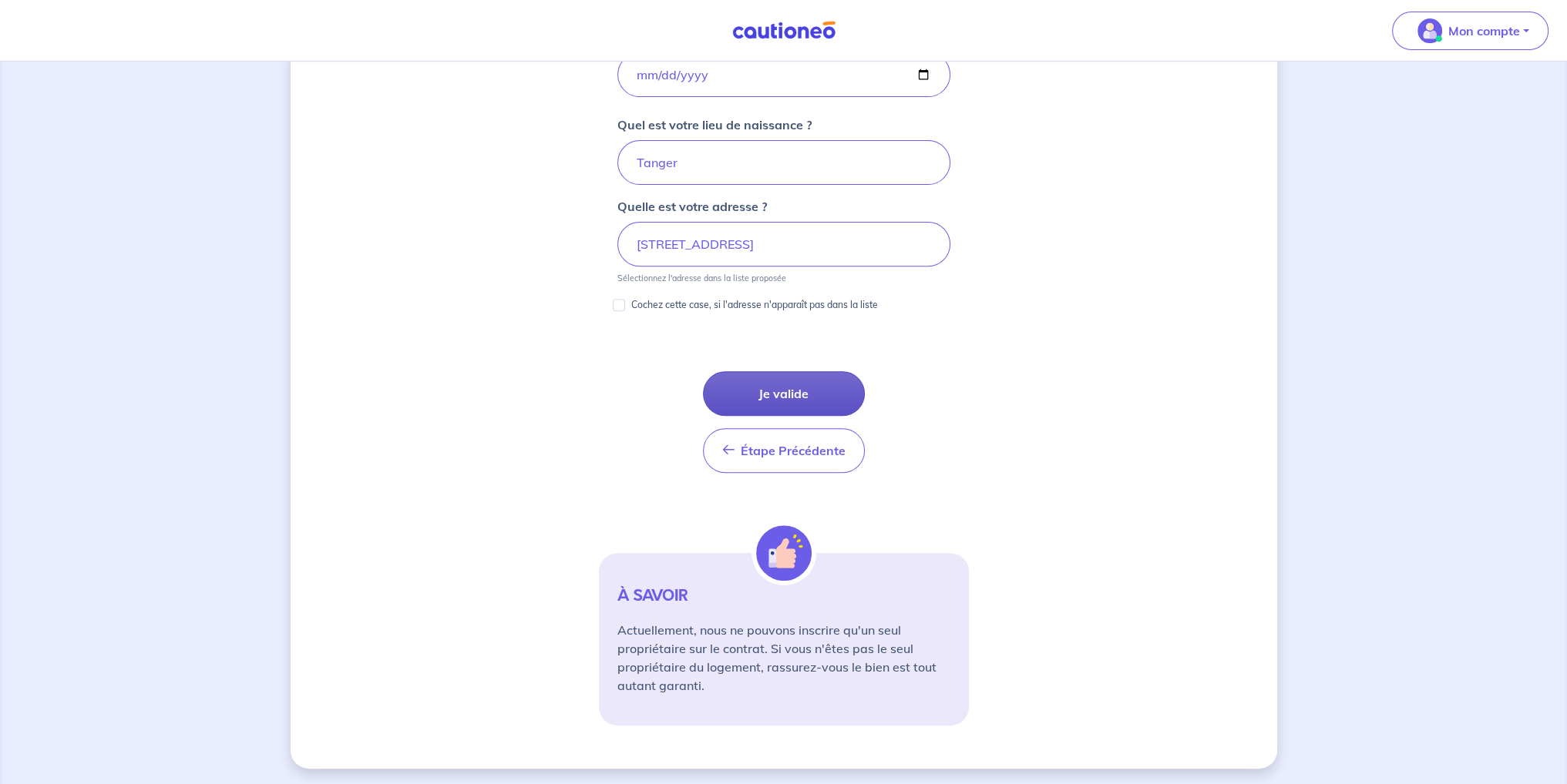
click at [750, 398] on button "Je valide" at bounding box center [784, 394] width 161 height 44
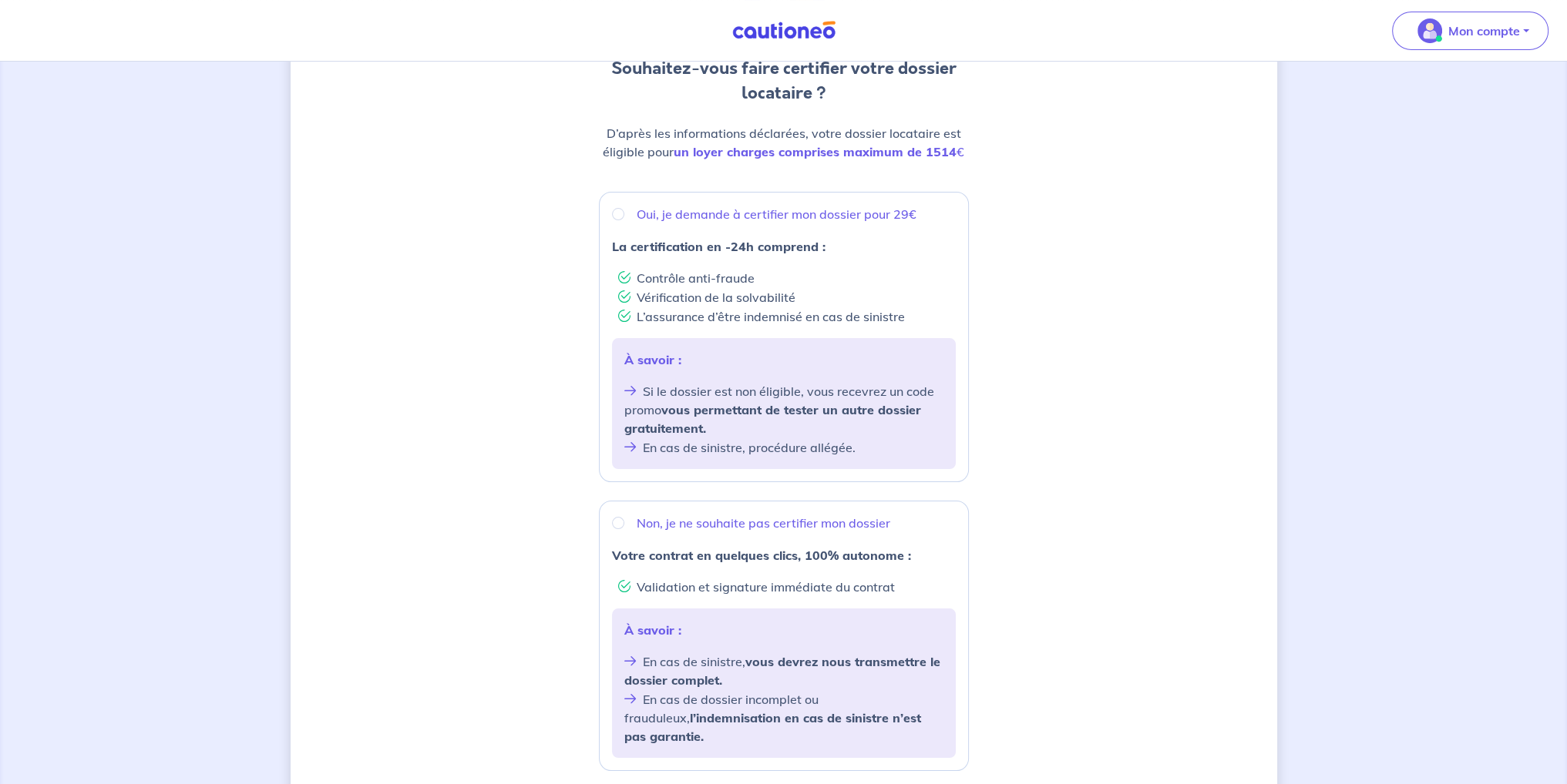
scroll to position [232, 0]
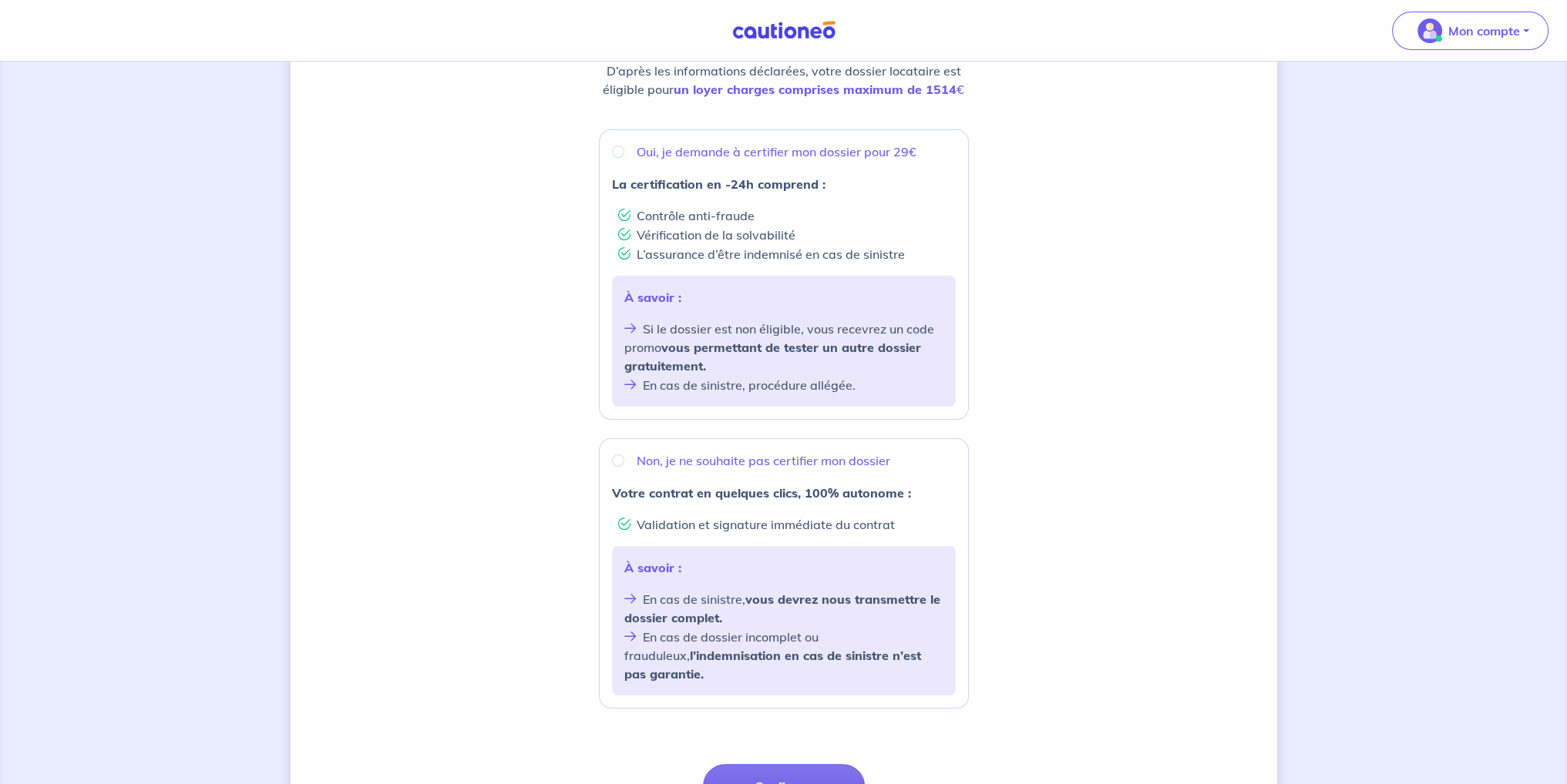
click at [626, 139] on div "Oui, je demande à certifier mon dossier pour 29€ La certification en -24h compr…" at bounding box center [784, 274] width 370 height 291
radio input "true"
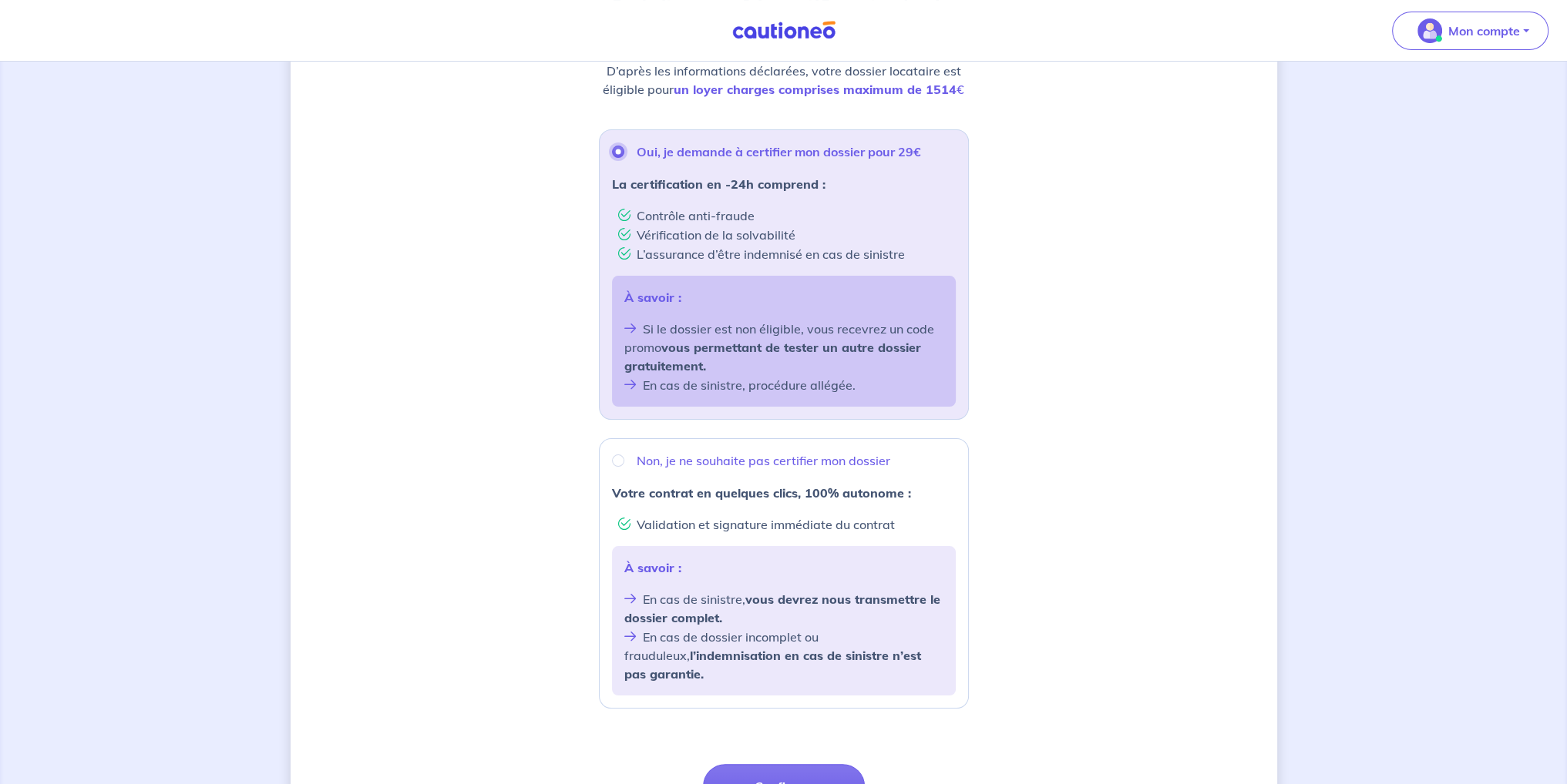
click at [623, 152] on input "Oui, je demande à certifier mon dossier pour 29€" at bounding box center [617, 151] width 12 height 12
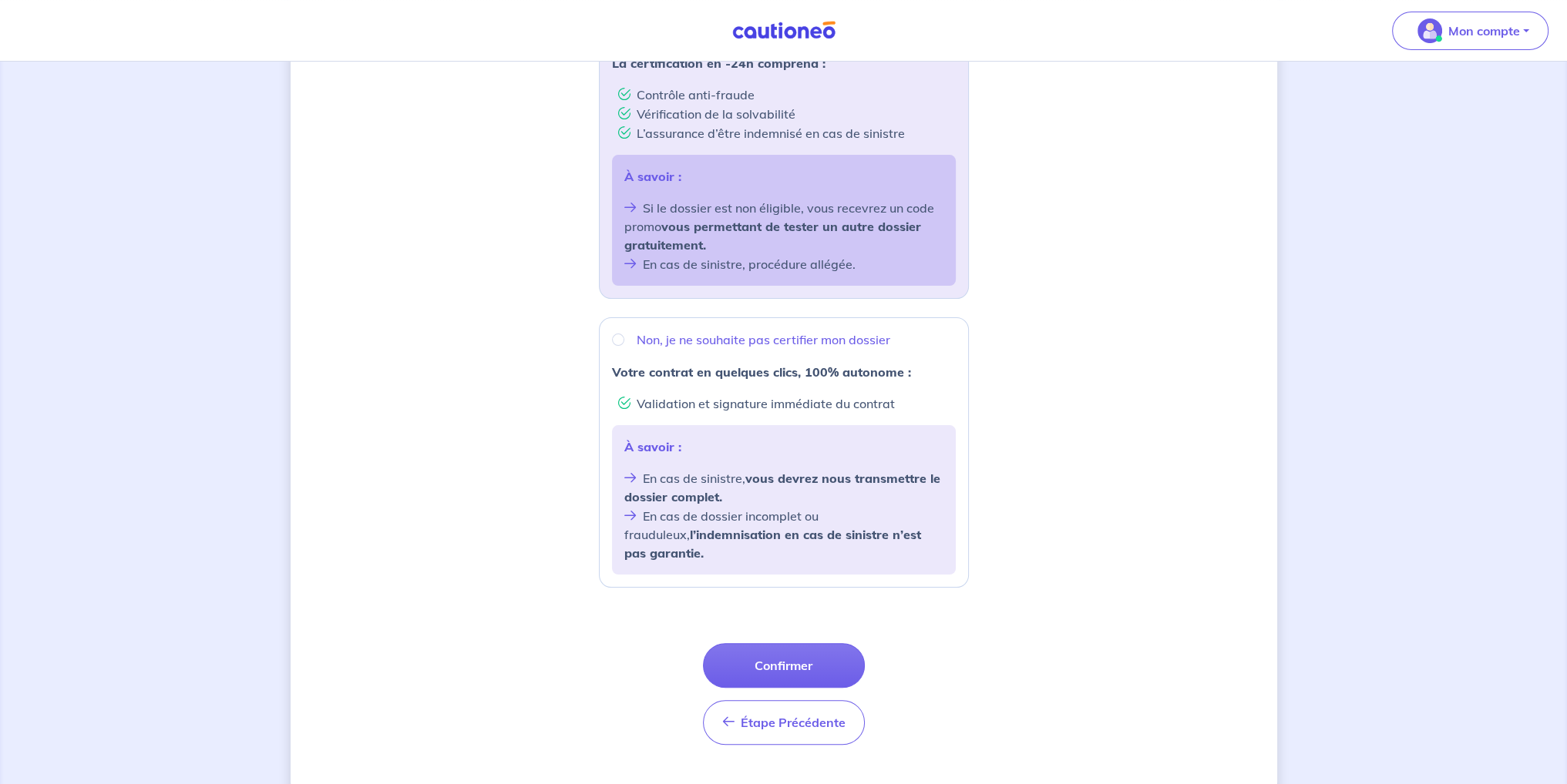
scroll to position [371, 0]
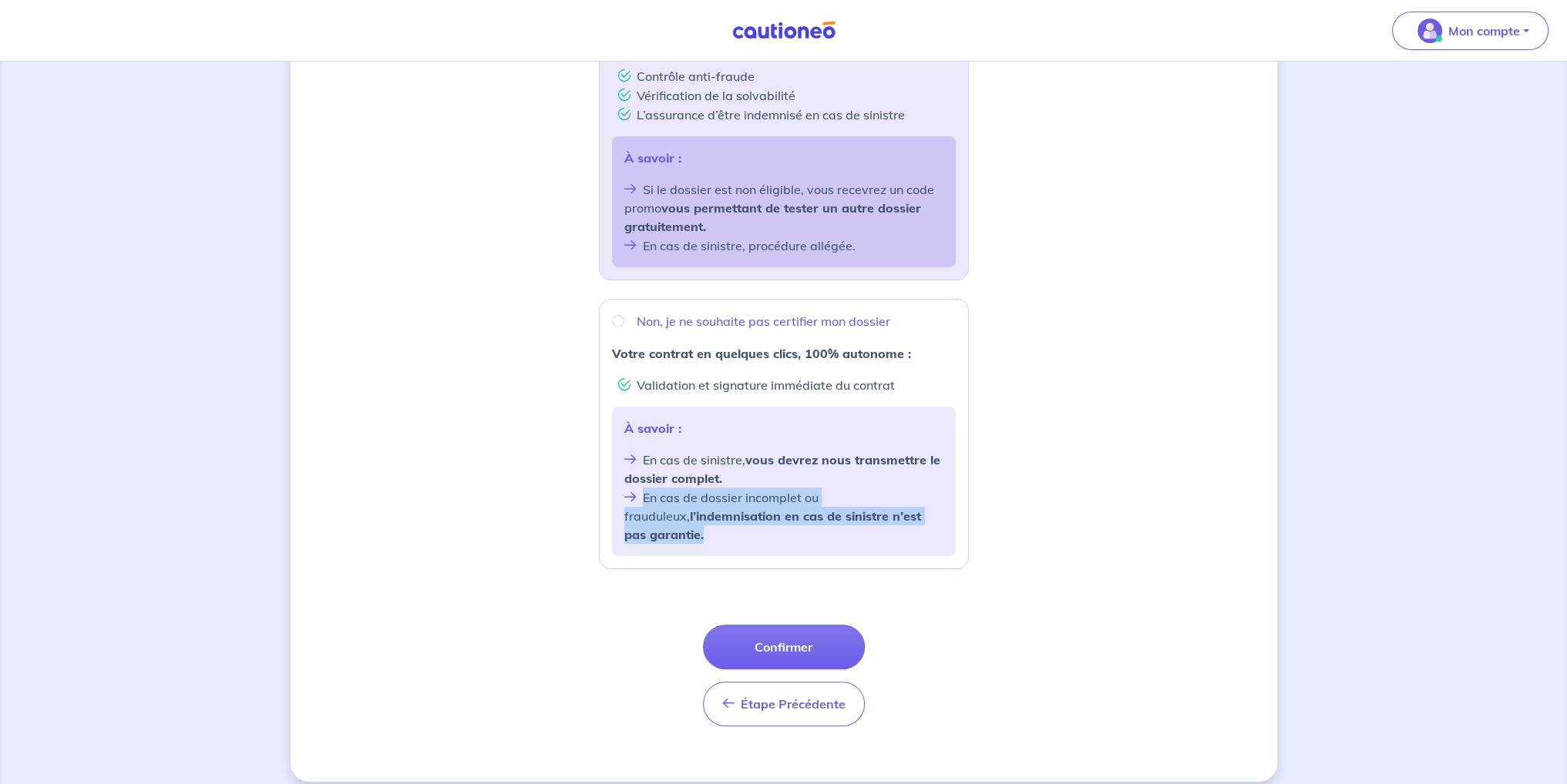
drag, startPoint x: 938, startPoint y: 520, endPoint x: 639, endPoint y: 499, distance: 299.7
click at [639, 499] on li "En cas de dossier incomplet ou frauduleux, l’indemnisation en cas de sinistre n…" at bounding box center [784, 516] width 319 height 56
radio input "true"
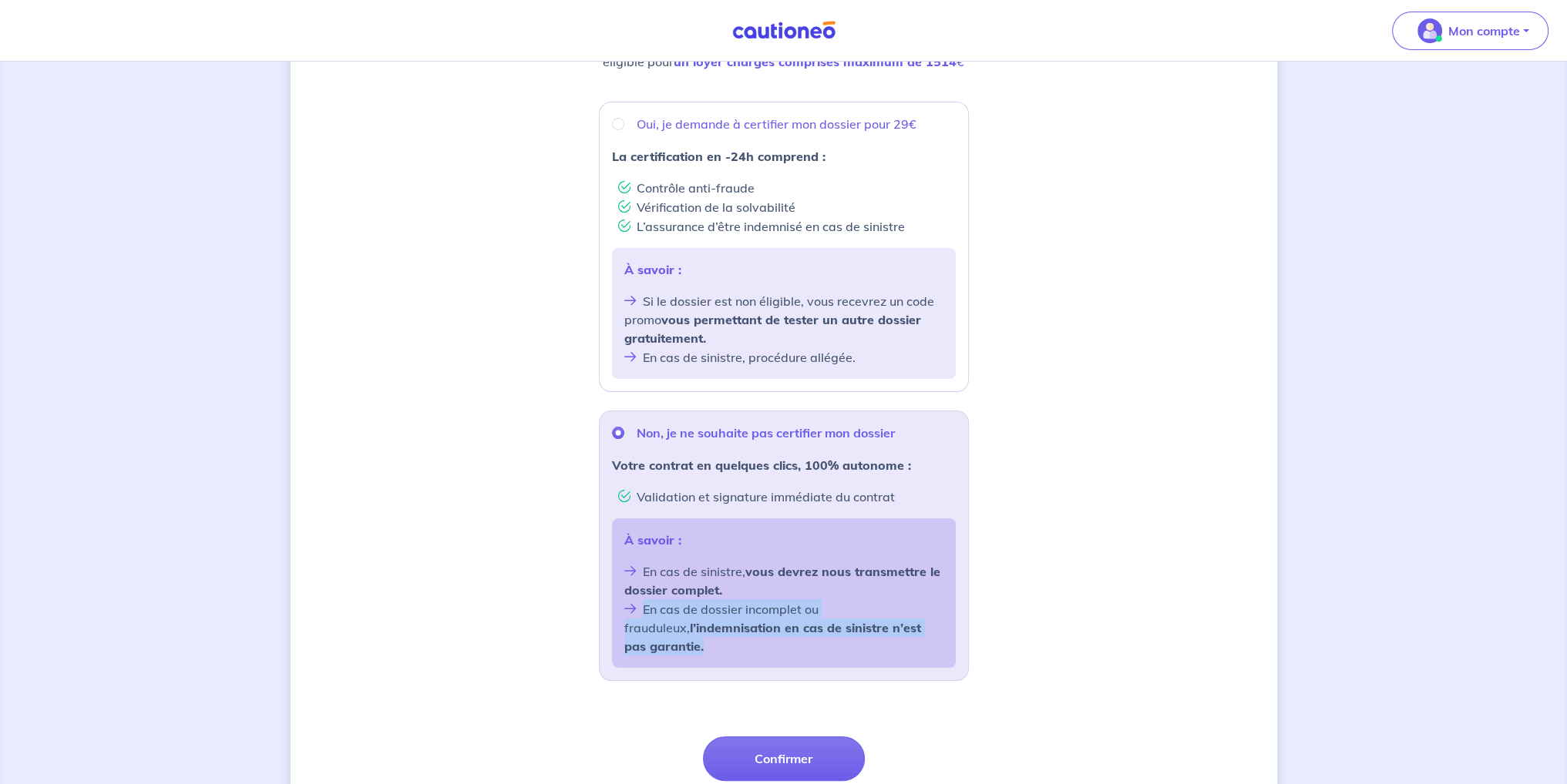
scroll to position [217, 0]
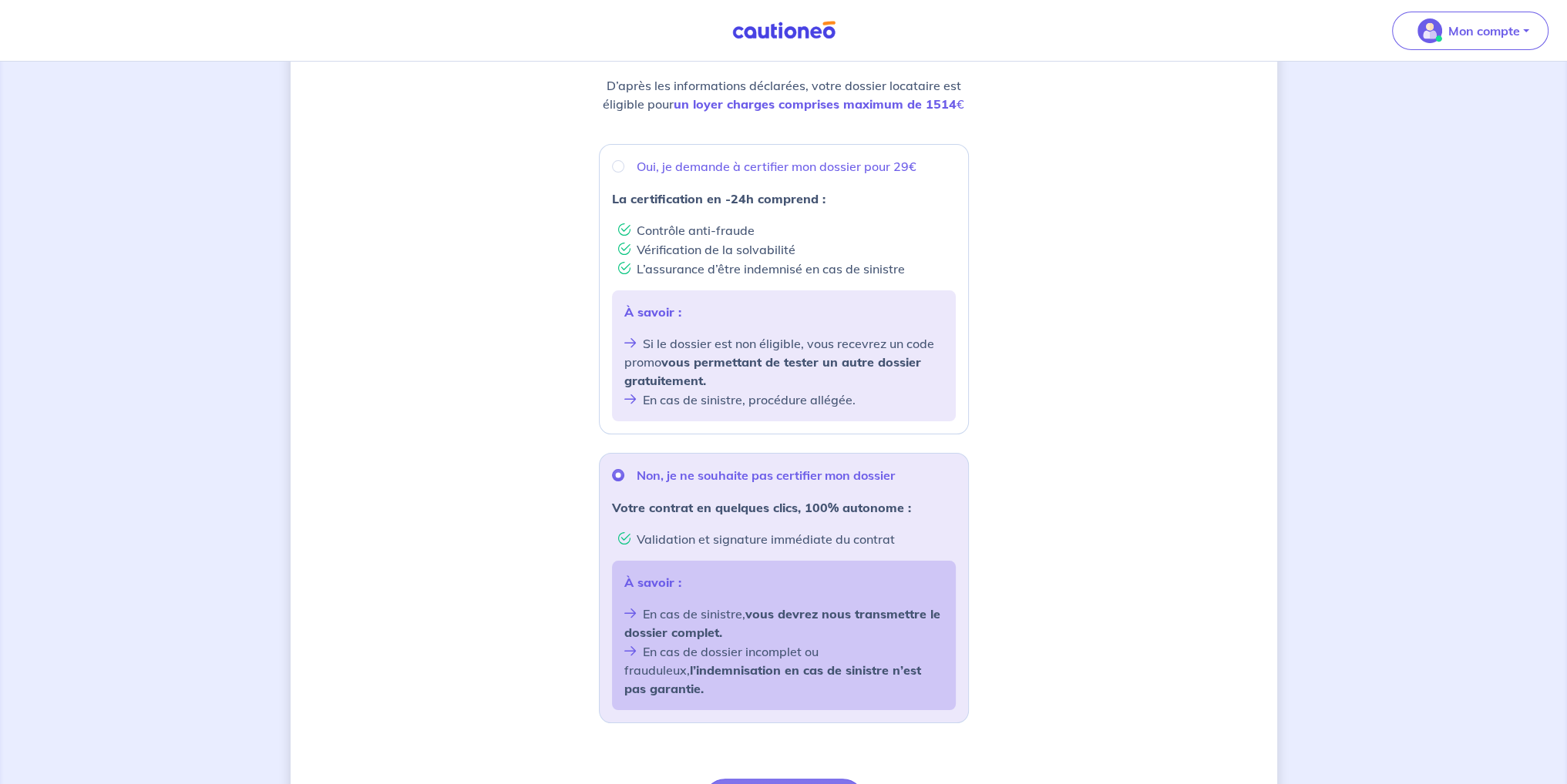
click at [646, 166] on p "Oui, je demande à certifier mon dossier pour 29€" at bounding box center [776, 166] width 280 height 18
click at [624, 166] on input "Oui, je demande à certifier mon dossier pour 29€" at bounding box center [617, 166] width 12 height 12
radio input "true"
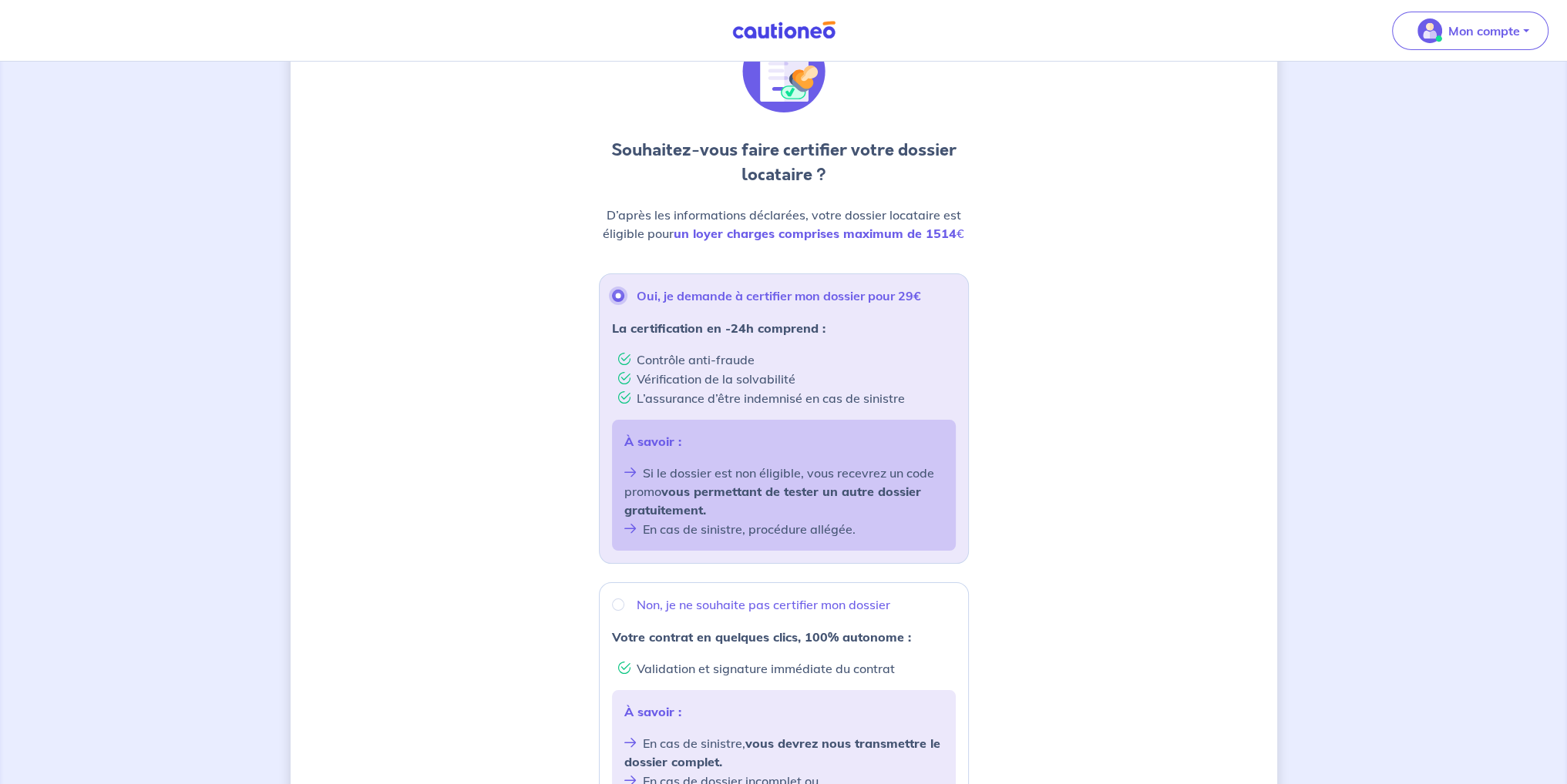
scroll to position [371, 0]
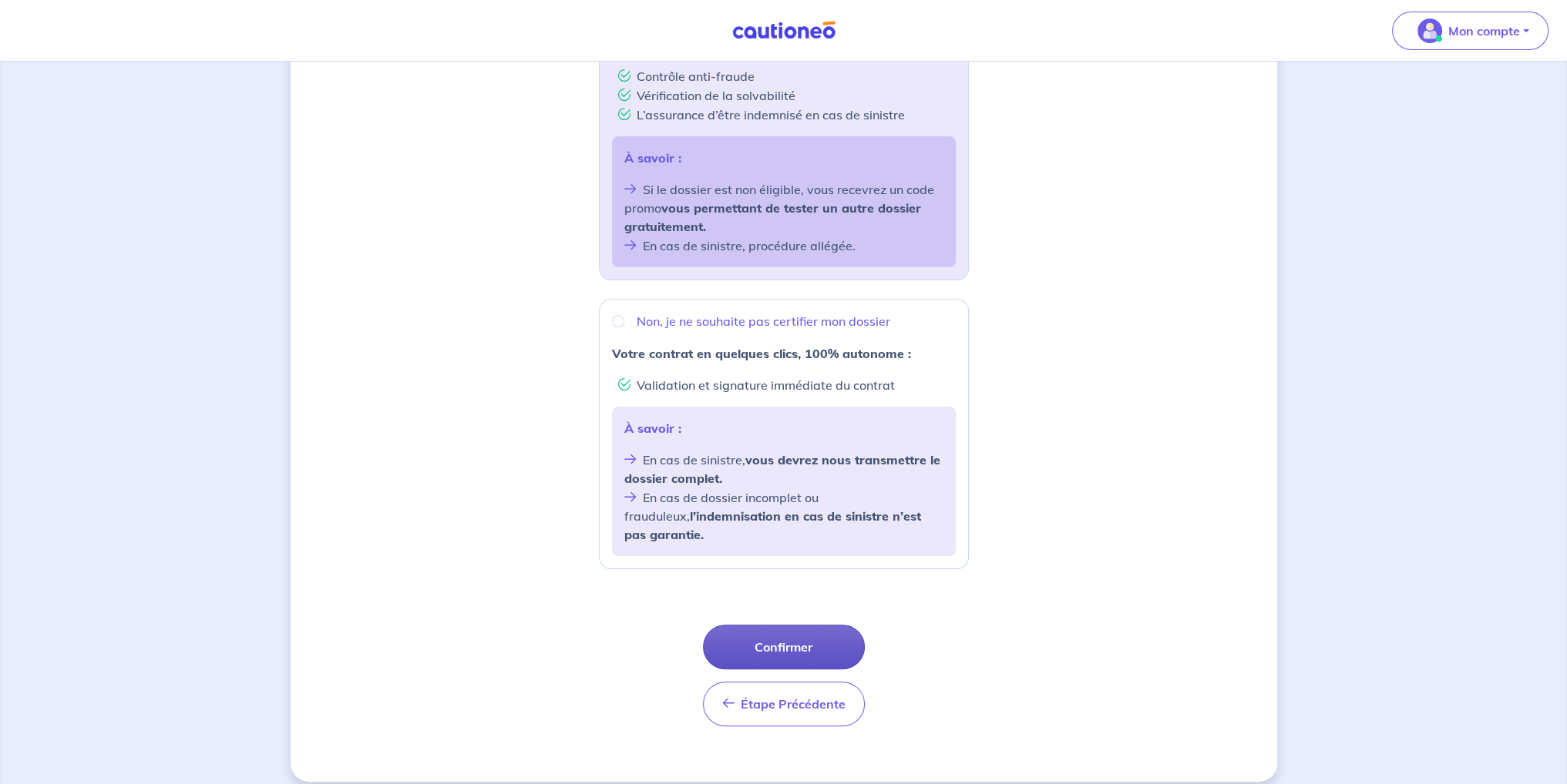
click at [834, 628] on button "Confirmer" at bounding box center [784, 647] width 161 height 44
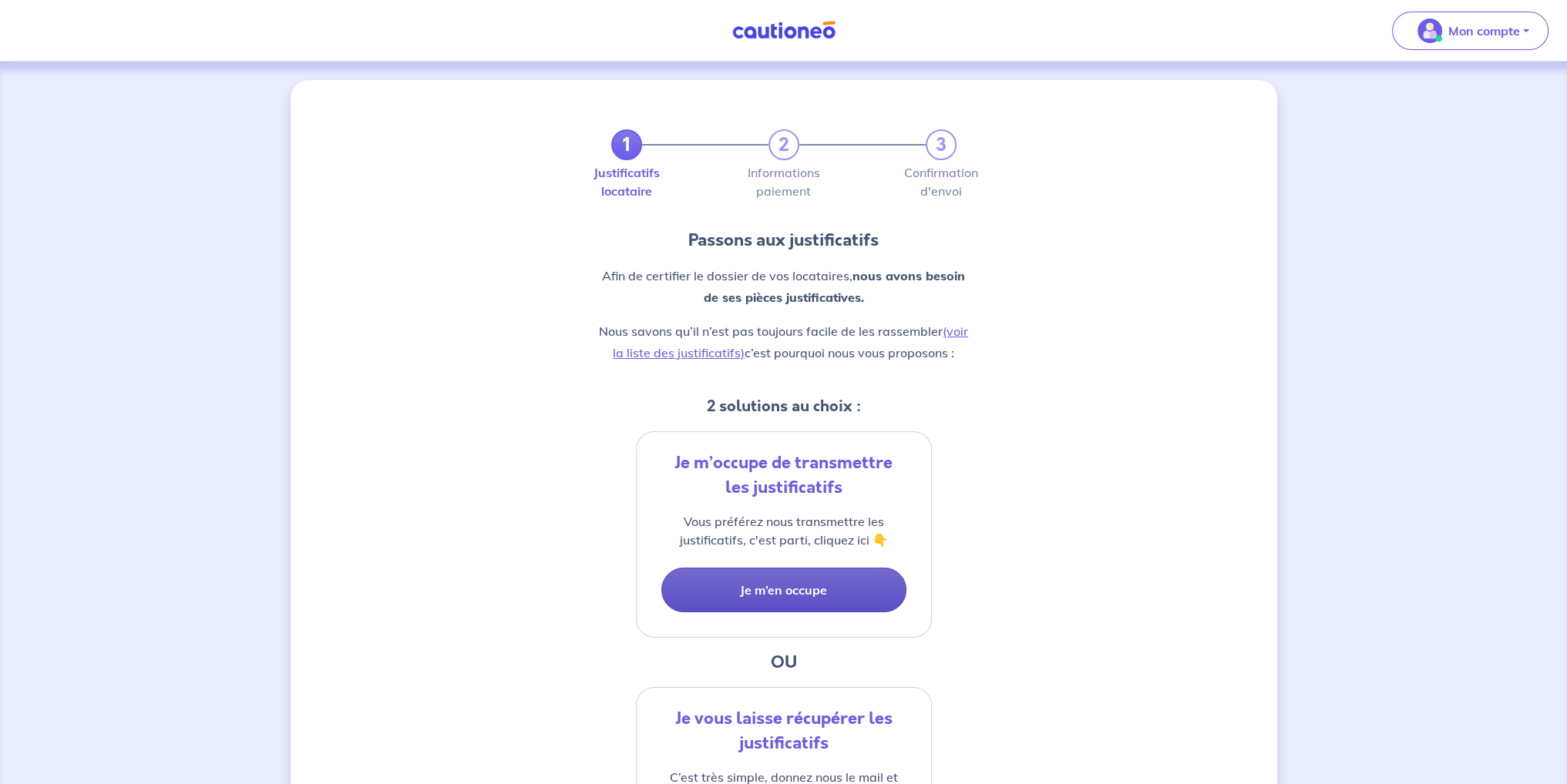
click at [774, 600] on button "Je m’en occupe" at bounding box center [784, 590] width 245 height 44
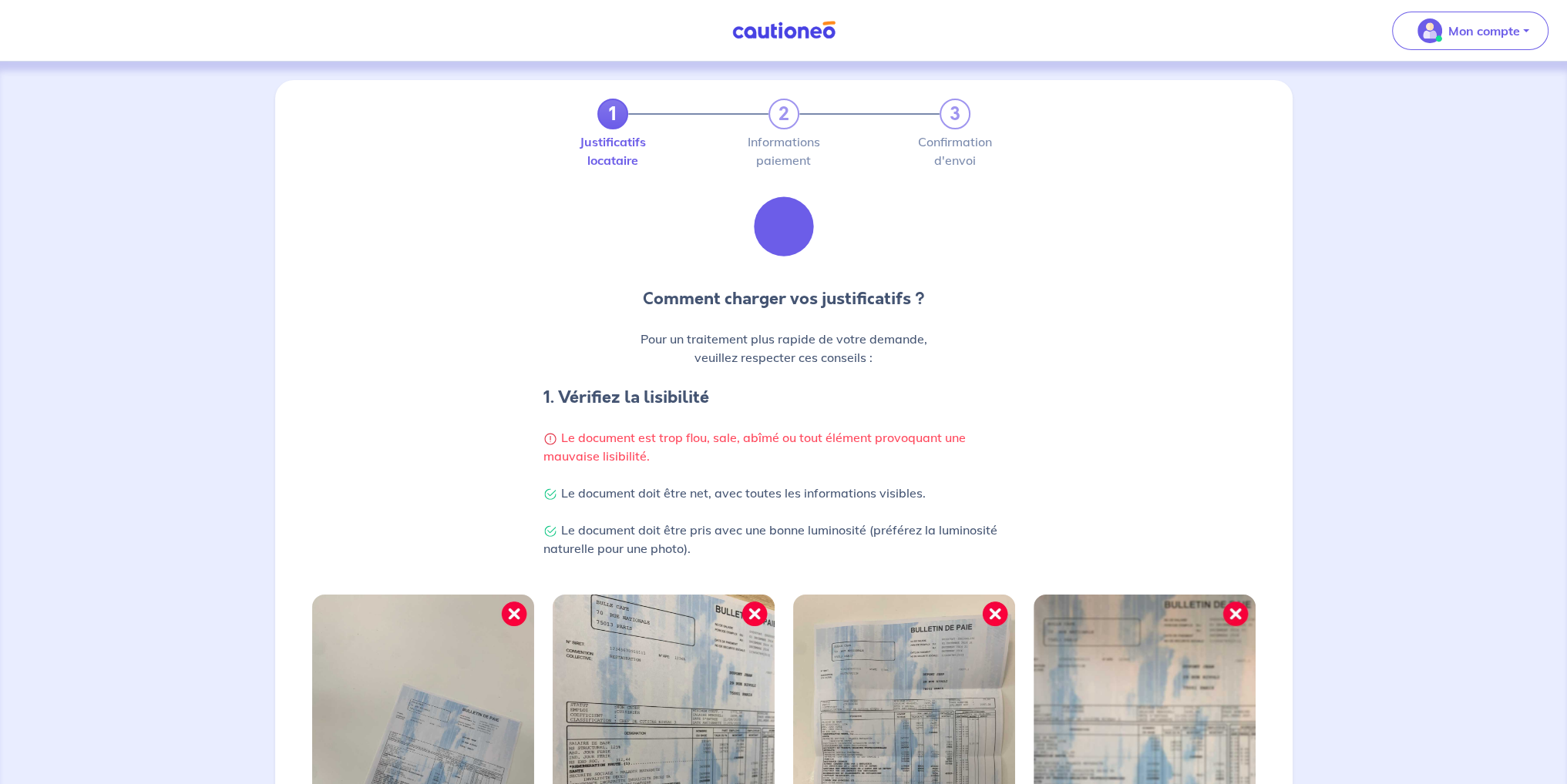
click at [770, 442] on p "Le document est trop flou, sale, abîmé ou tout élément provoquant une mauvaise …" at bounding box center [784, 446] width 481 height 37
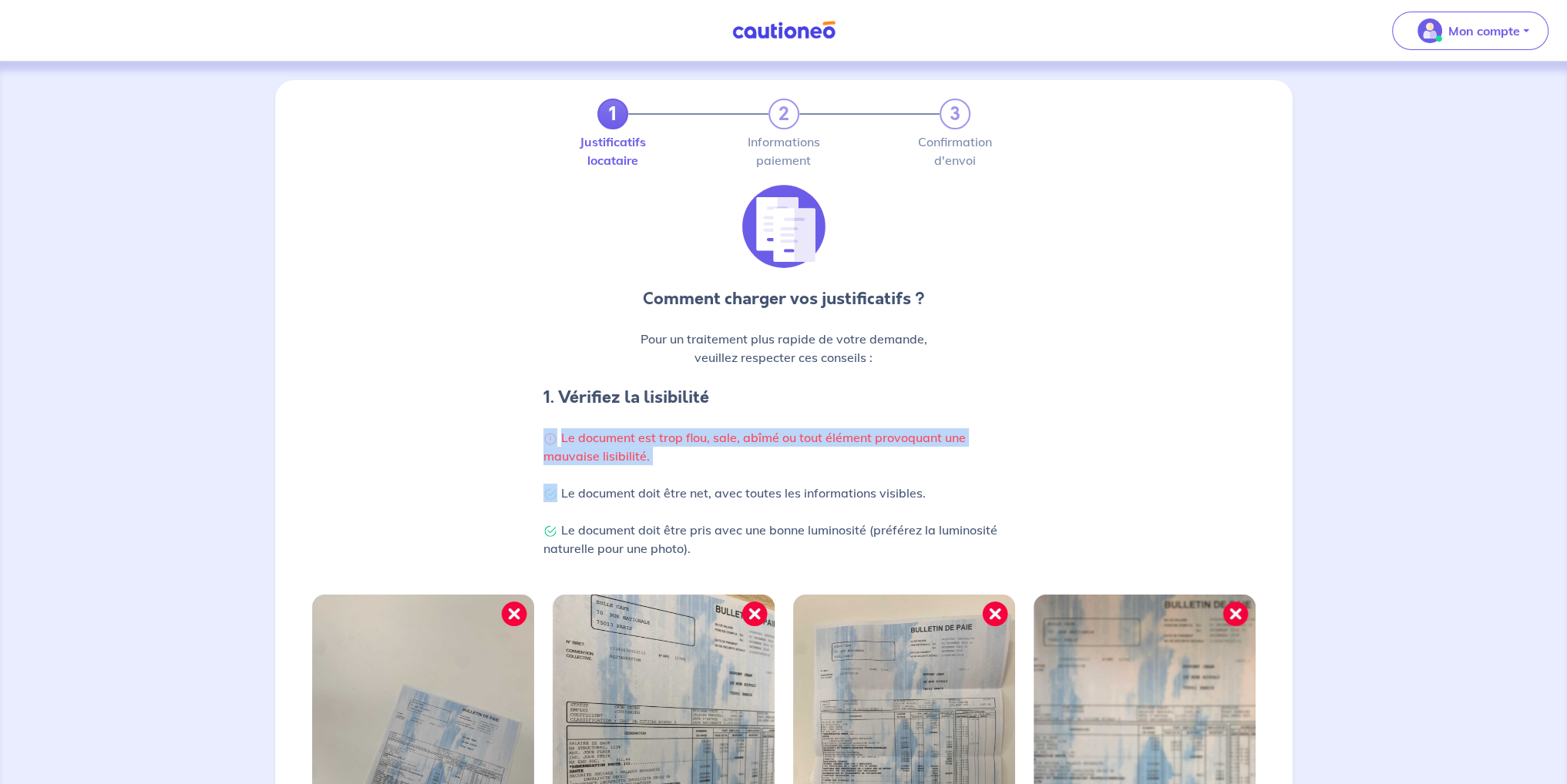
click at [770, 442] on p "Le document est trop flou, sale, abîmé ou tout élément provoquant une mauvaise …" at bounding box center [784, 446] width 481 height 37
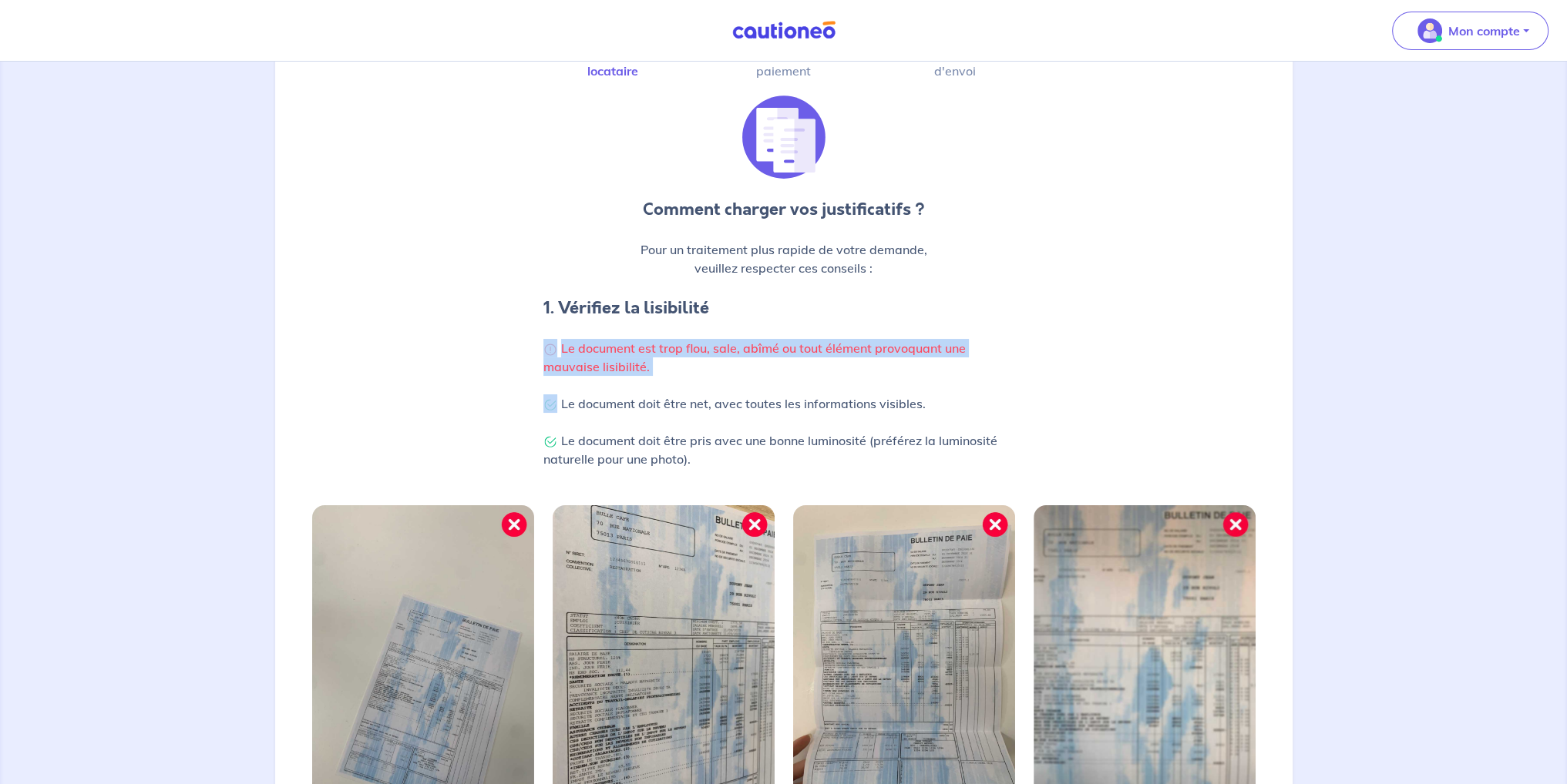
scroll to position [154, 0]
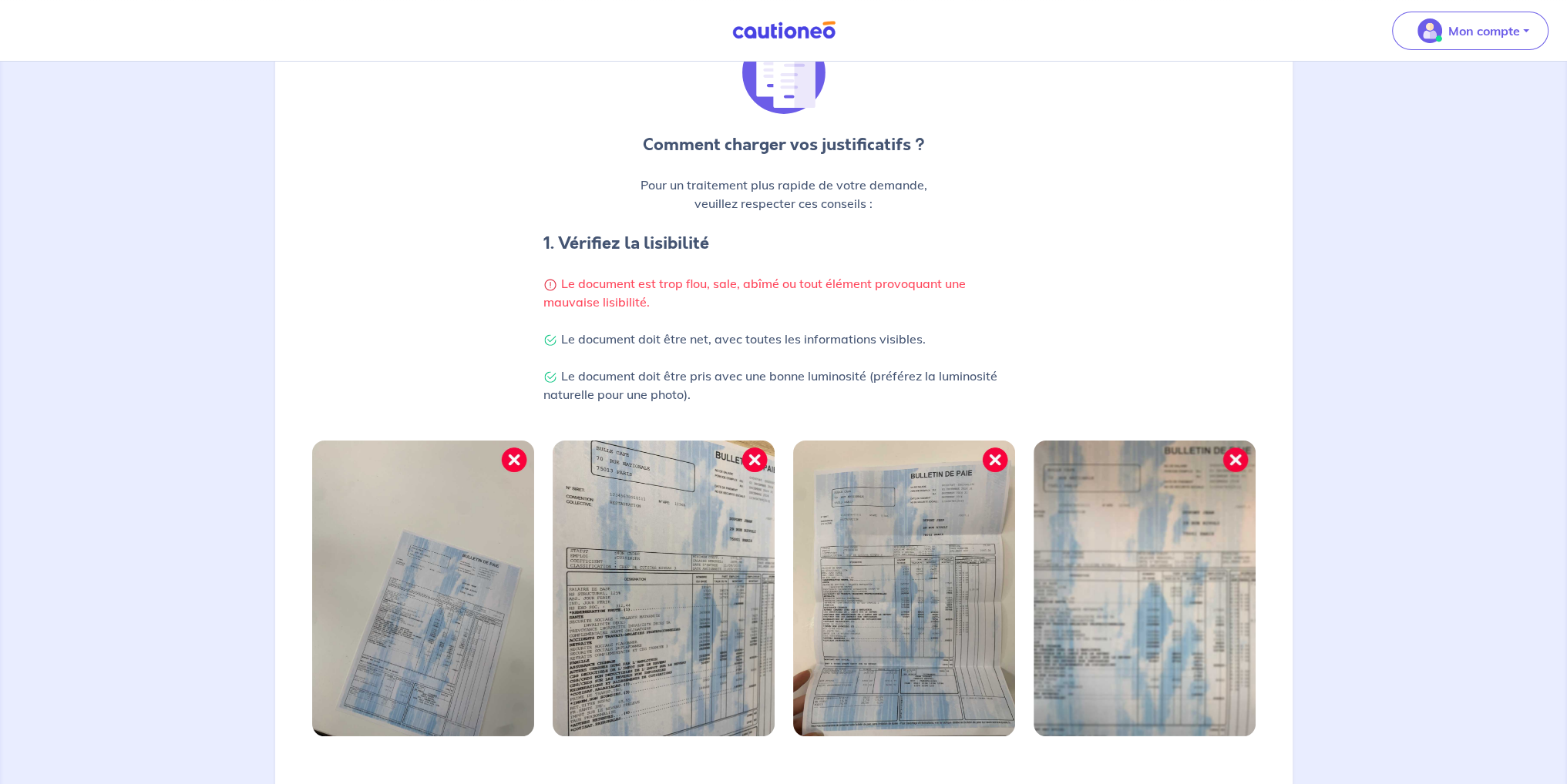
click at [700, 398] on p "Le document doit être net, avec toutes les informations visibles. Le document d…" at bounding box center [784, 366] width 481 height 74
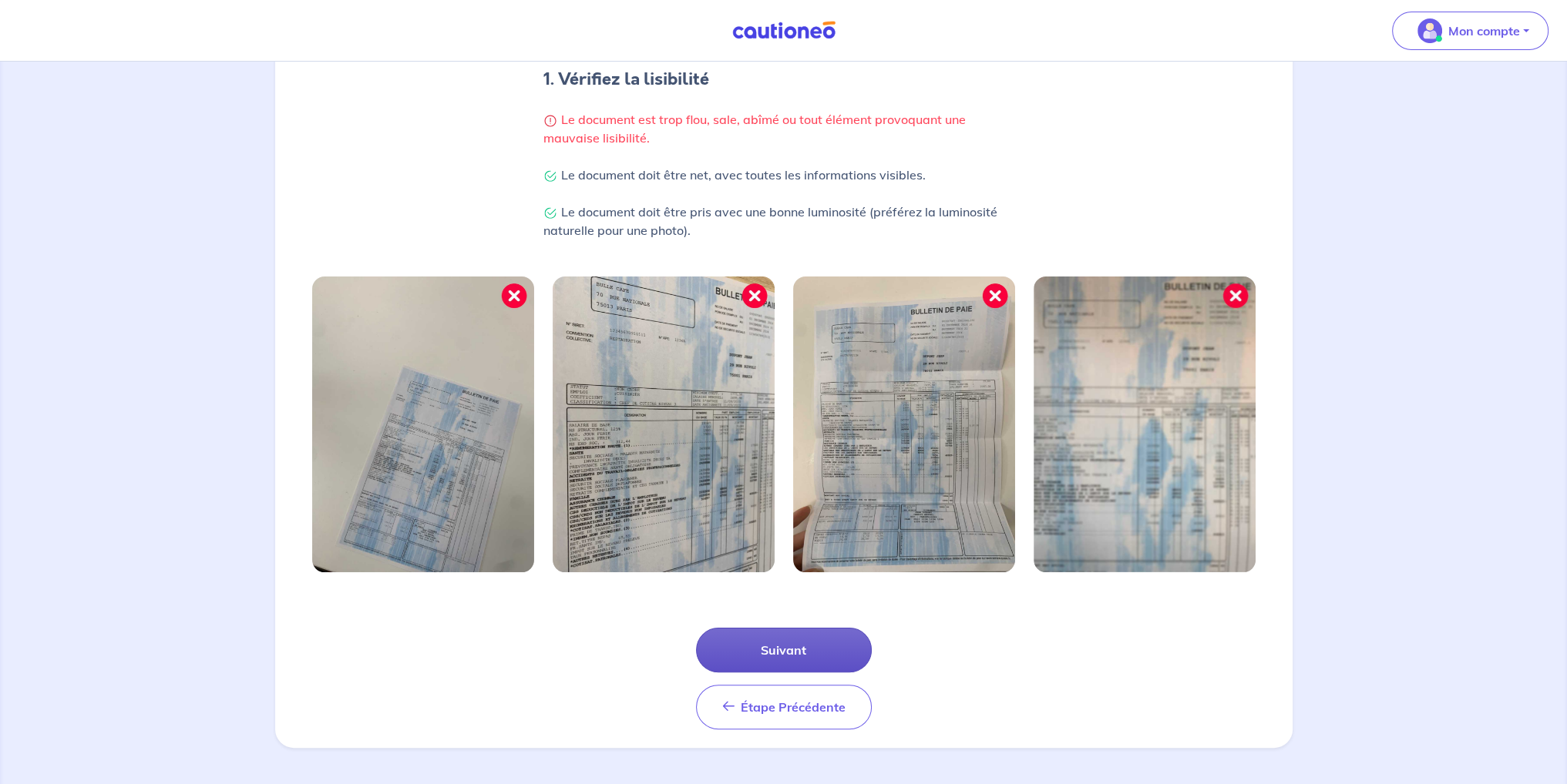
click at [760, 638] on button "Suivant" at bounding box center [784, 650] width 175 height 44
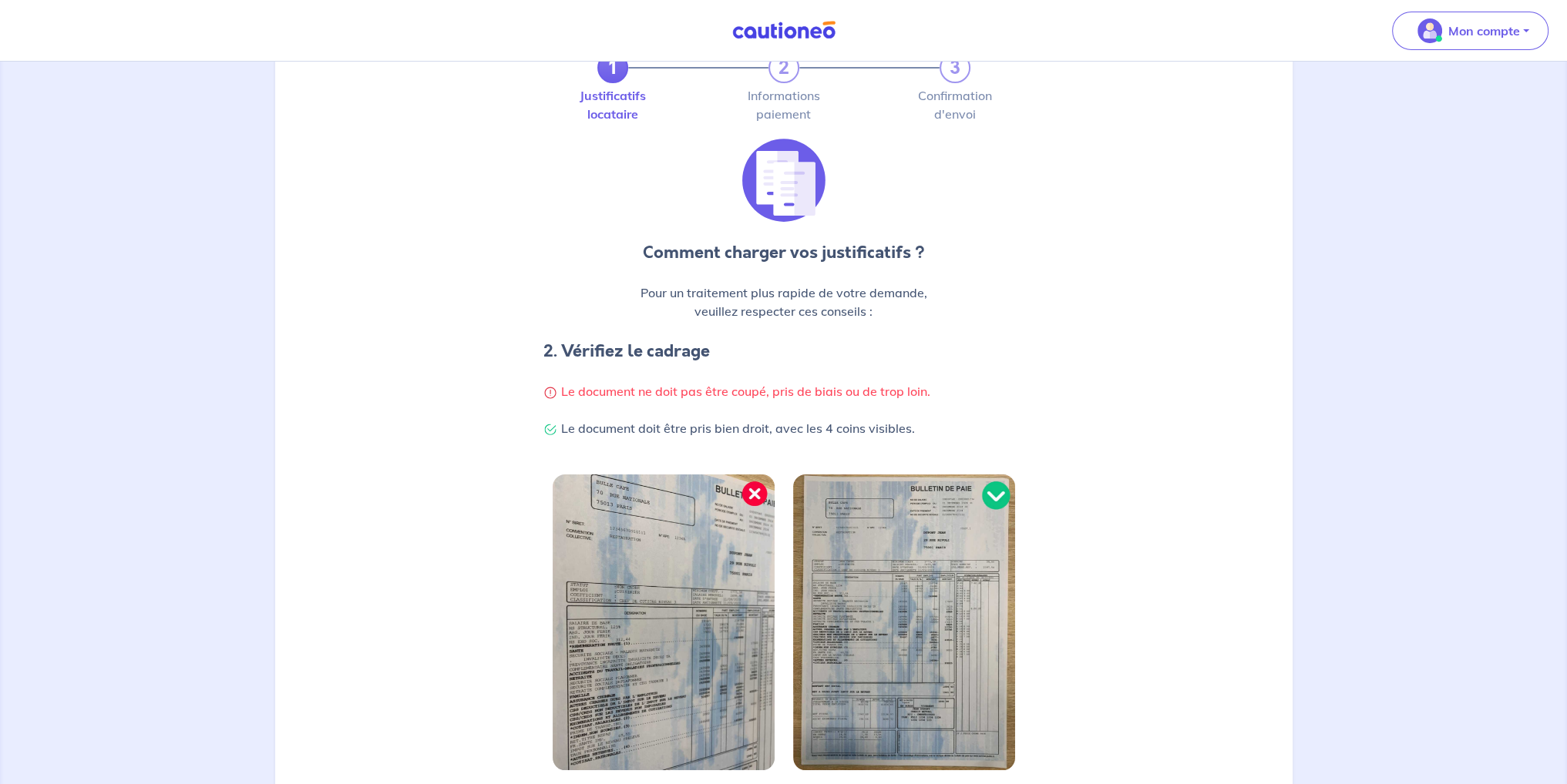
scroll to position [244, 0]
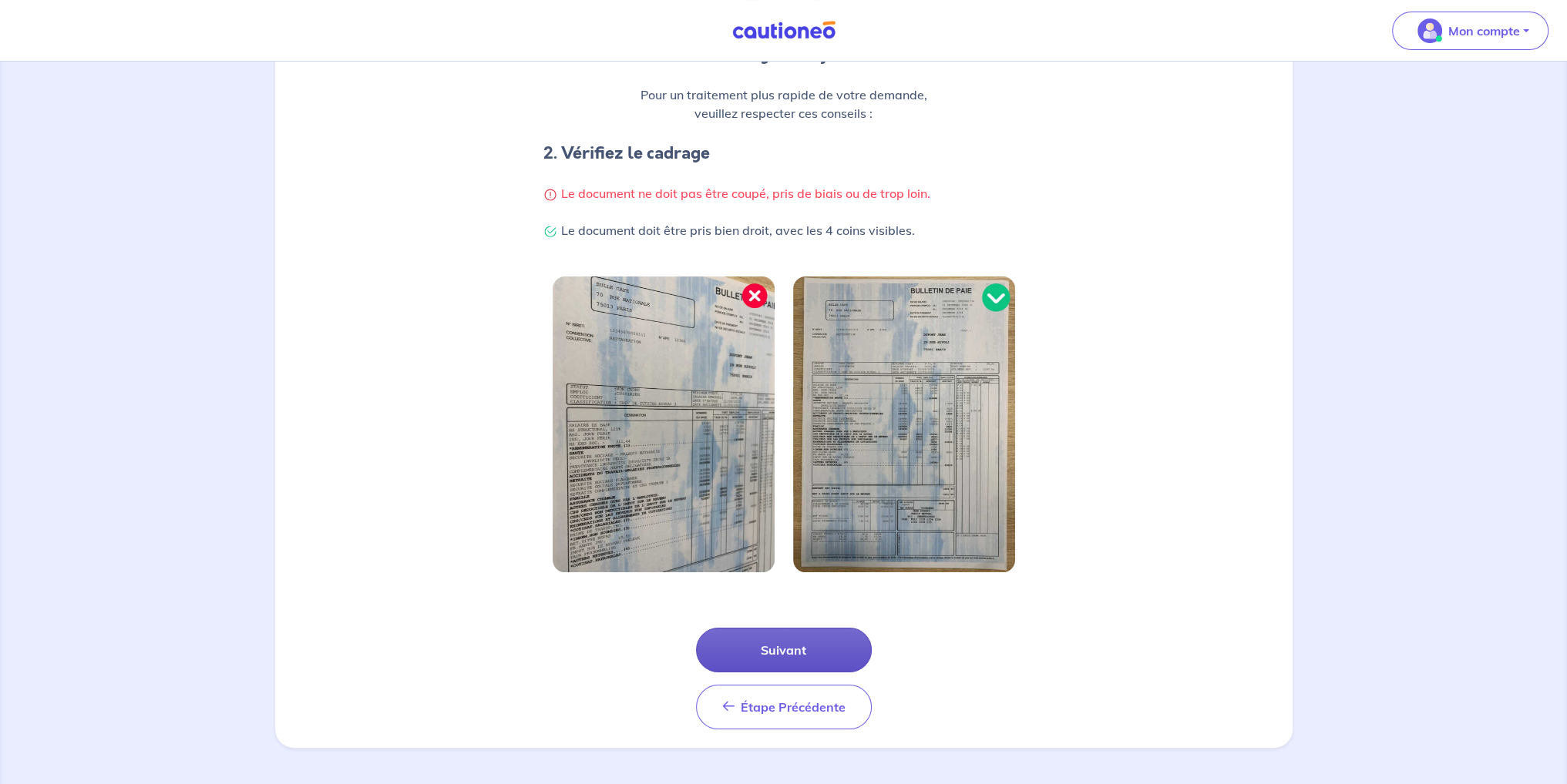
click at [755, 648] on button "Suivant" at bounding box center [784, 650] width 175 height 44
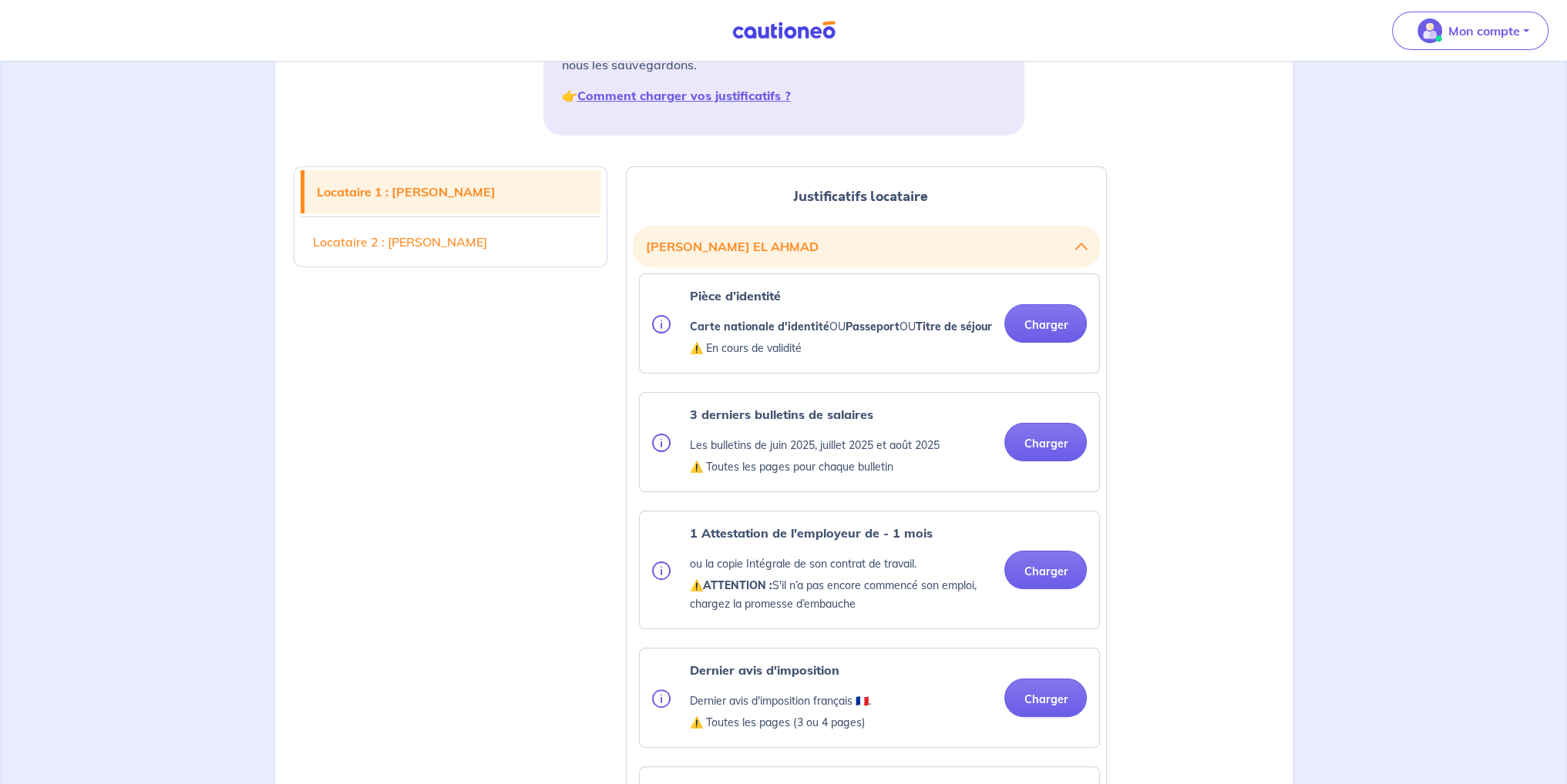
scroll to position [308, 0]
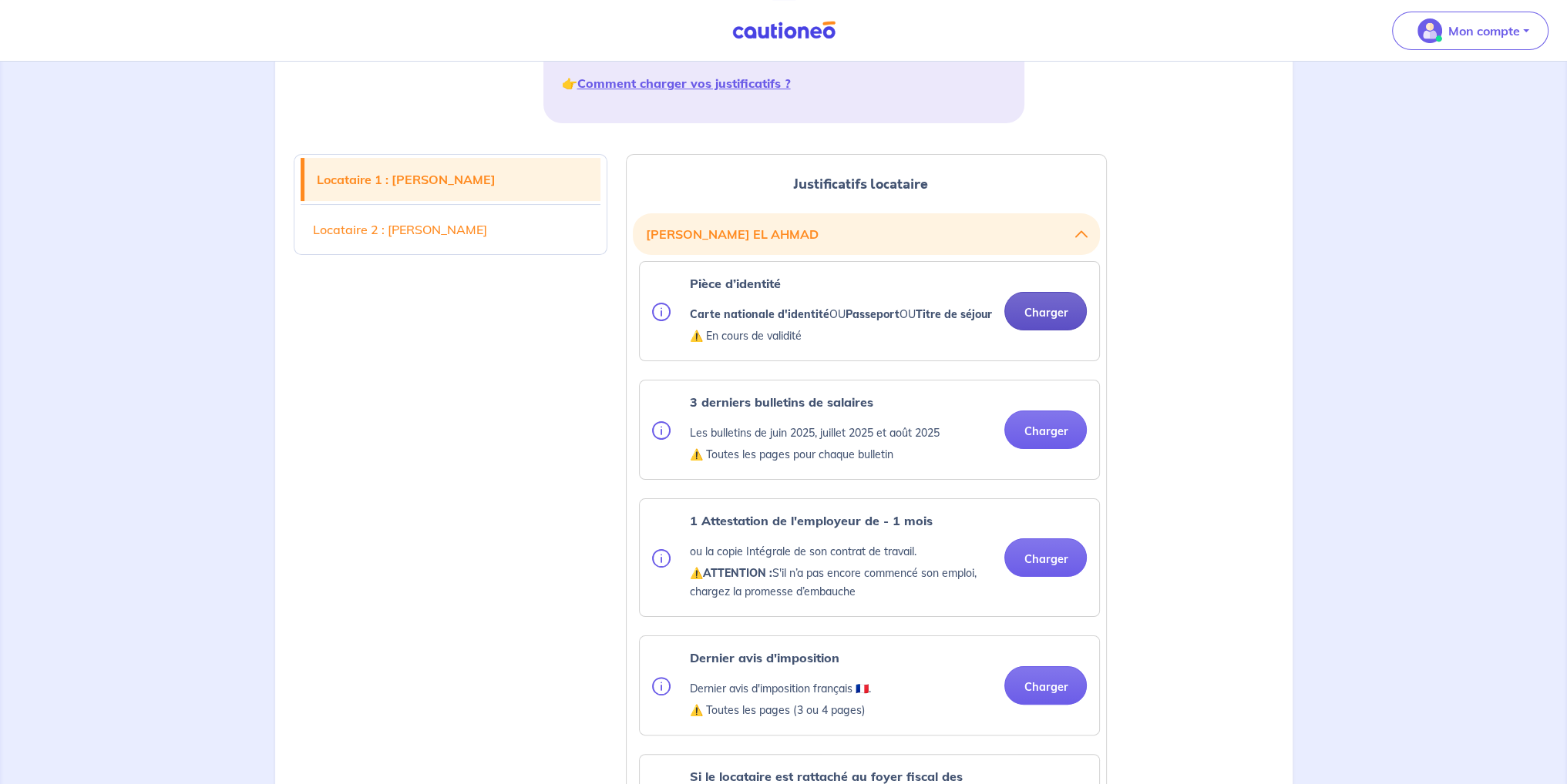
click at [1030, 325] on button "Charger" at bounding box center [1045, 312] width 82 height 39
click at [485, 229] on link "Locataire 2 : [PERSON_NAME]" at bounding box center [451, 229] width 301 height 43
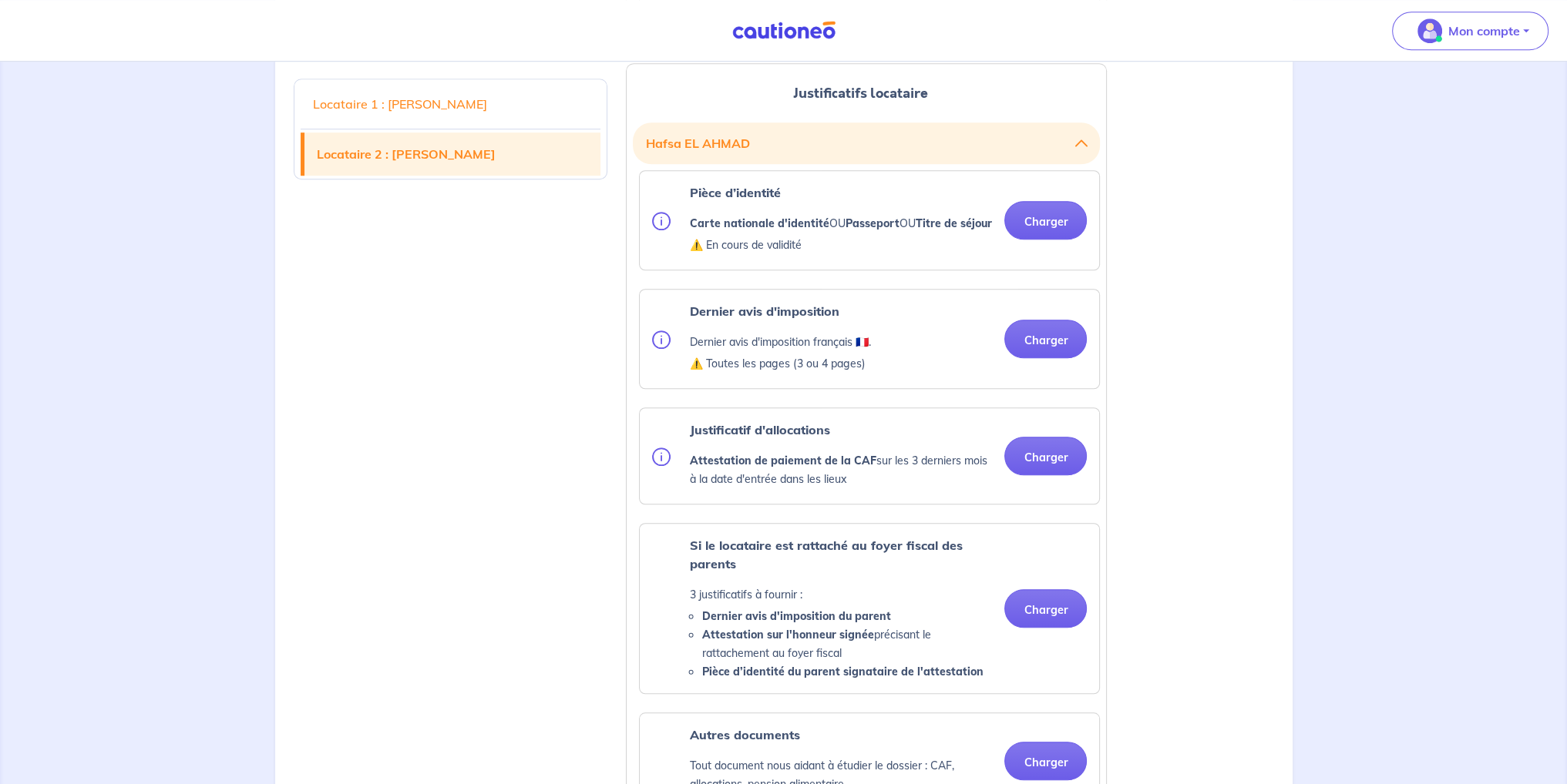
scroll to position [1538, 0]
click at [456, 133] on link "Locataire 2 : [PERSON_NAME]" at bounding box center [453, 154] width 297 height 43
click at [419, 116] on link "Locataire 1 : [PERSON_NAME]" at bounding box center [451, 103] width 301 height 43
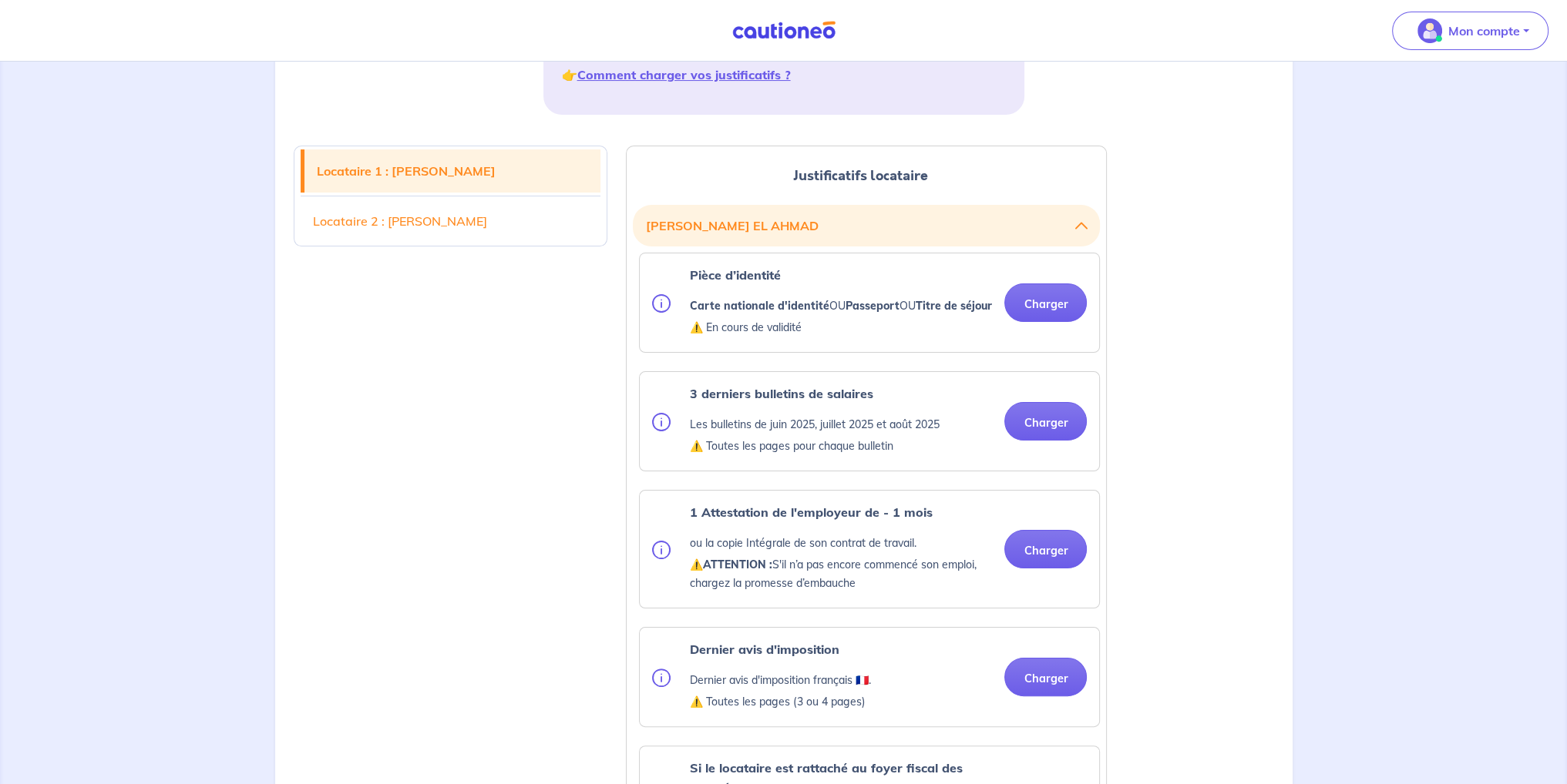
scroll to position [306, 0]
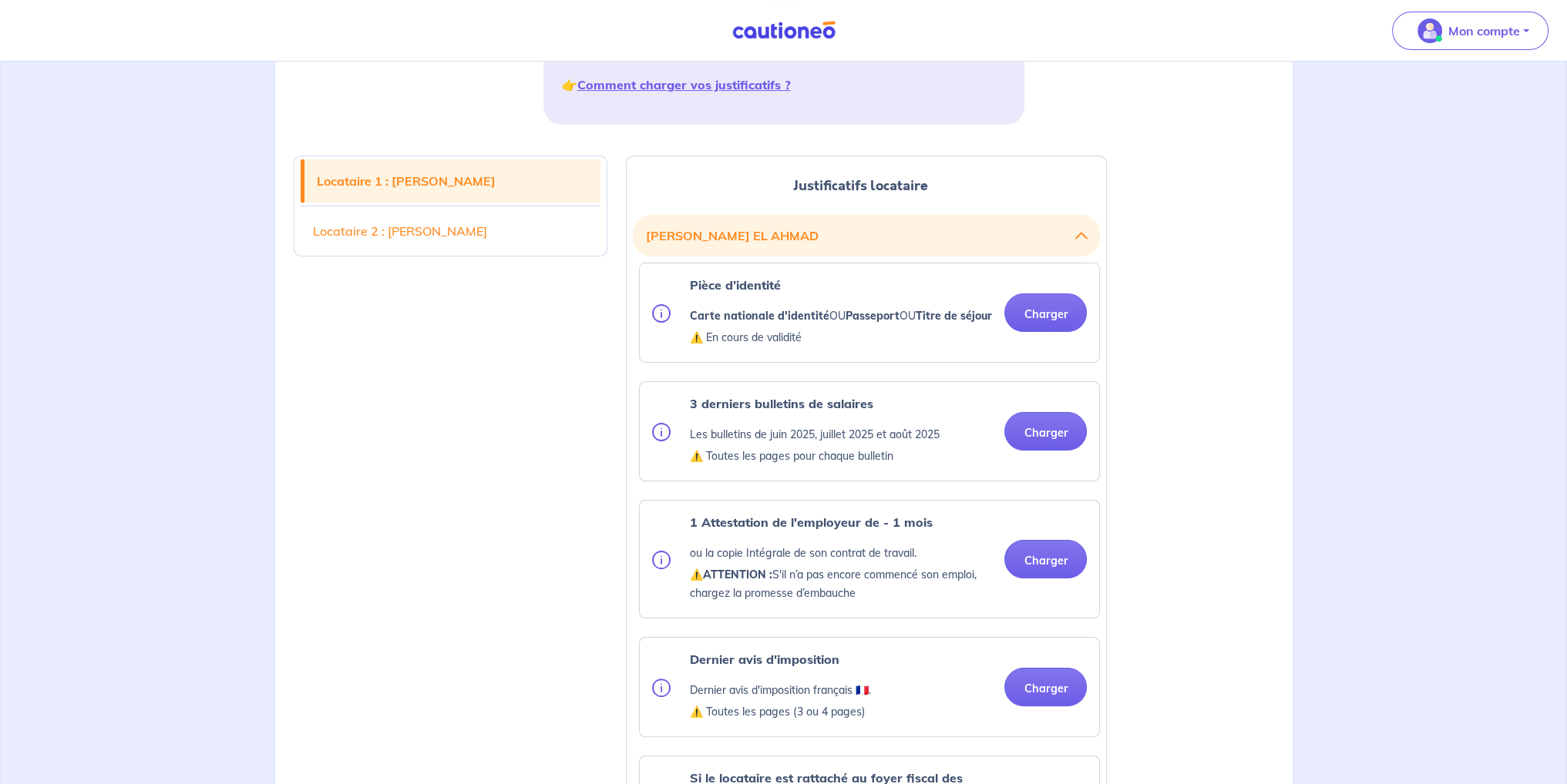
click at [755, 241] on button "[PERSON_NAME]" at bounding box center [866, 236] width 442 height 30
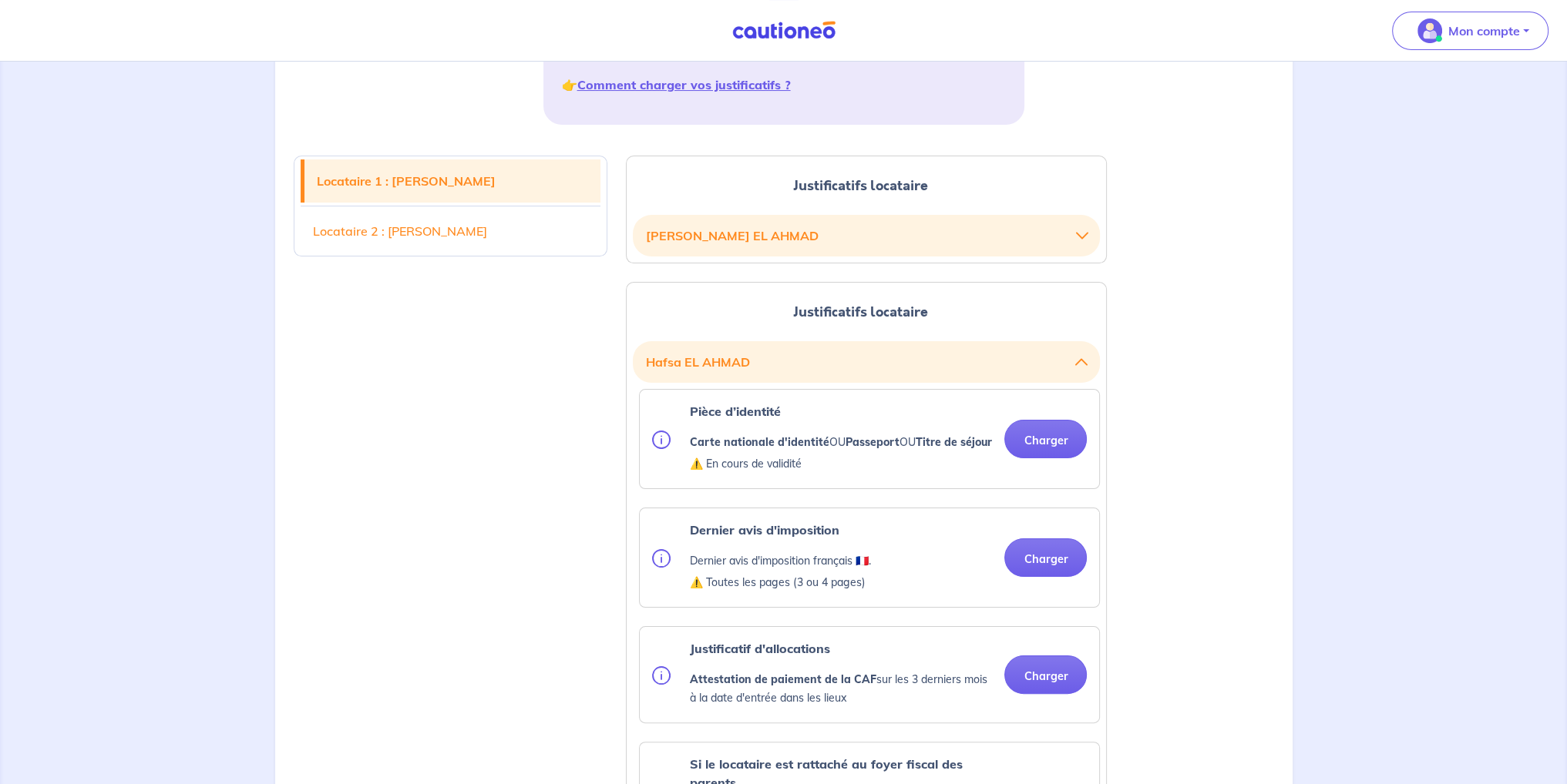
click at [811, 241] on button "[PERSON_NAME]" at bounding box center [866, 236] width 442 height 30
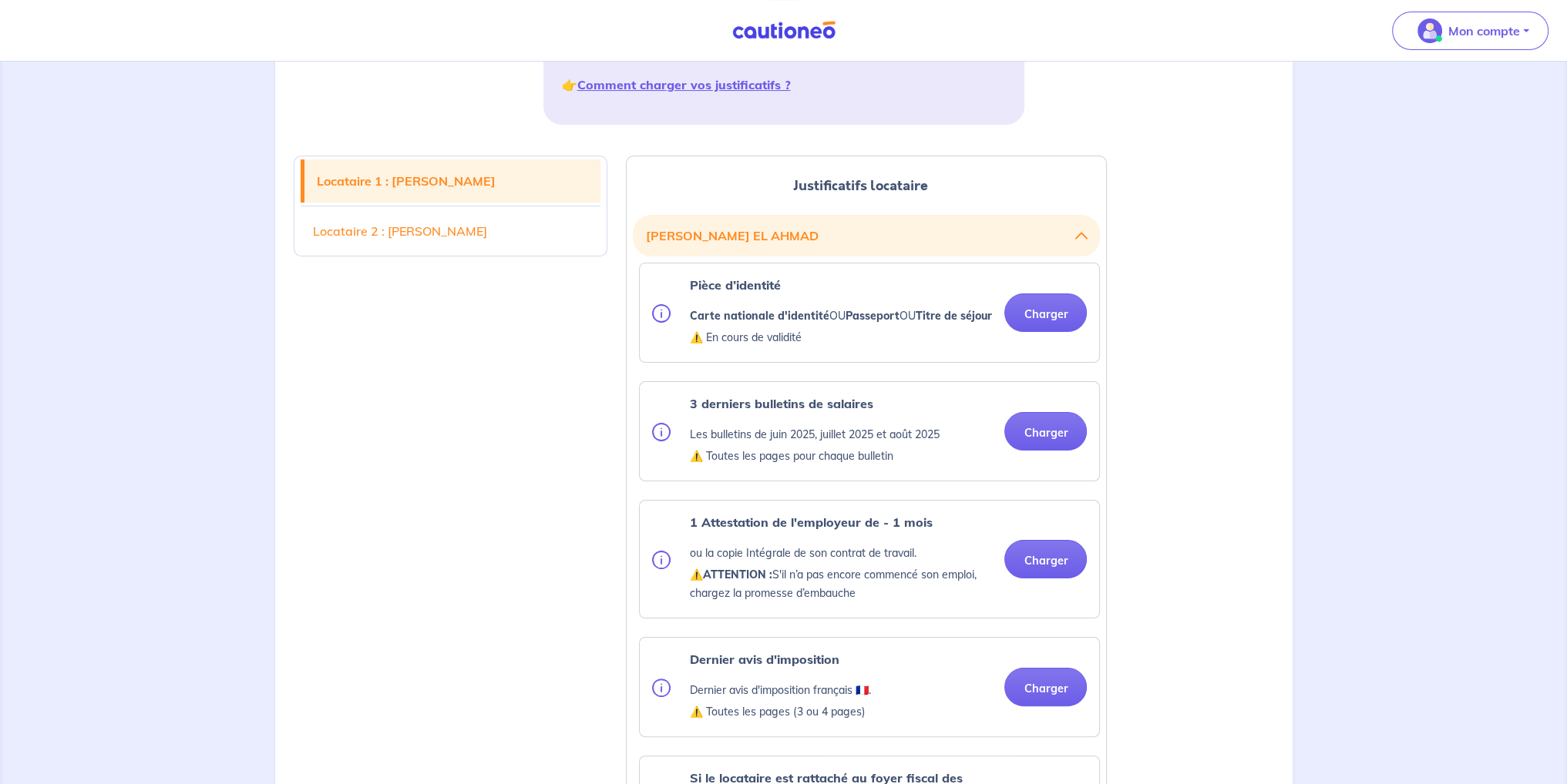
click at [558, 241] on link "Locataire 2 : [PERSON_NAME]" at bounding box center [451, 231] width 301 height 43
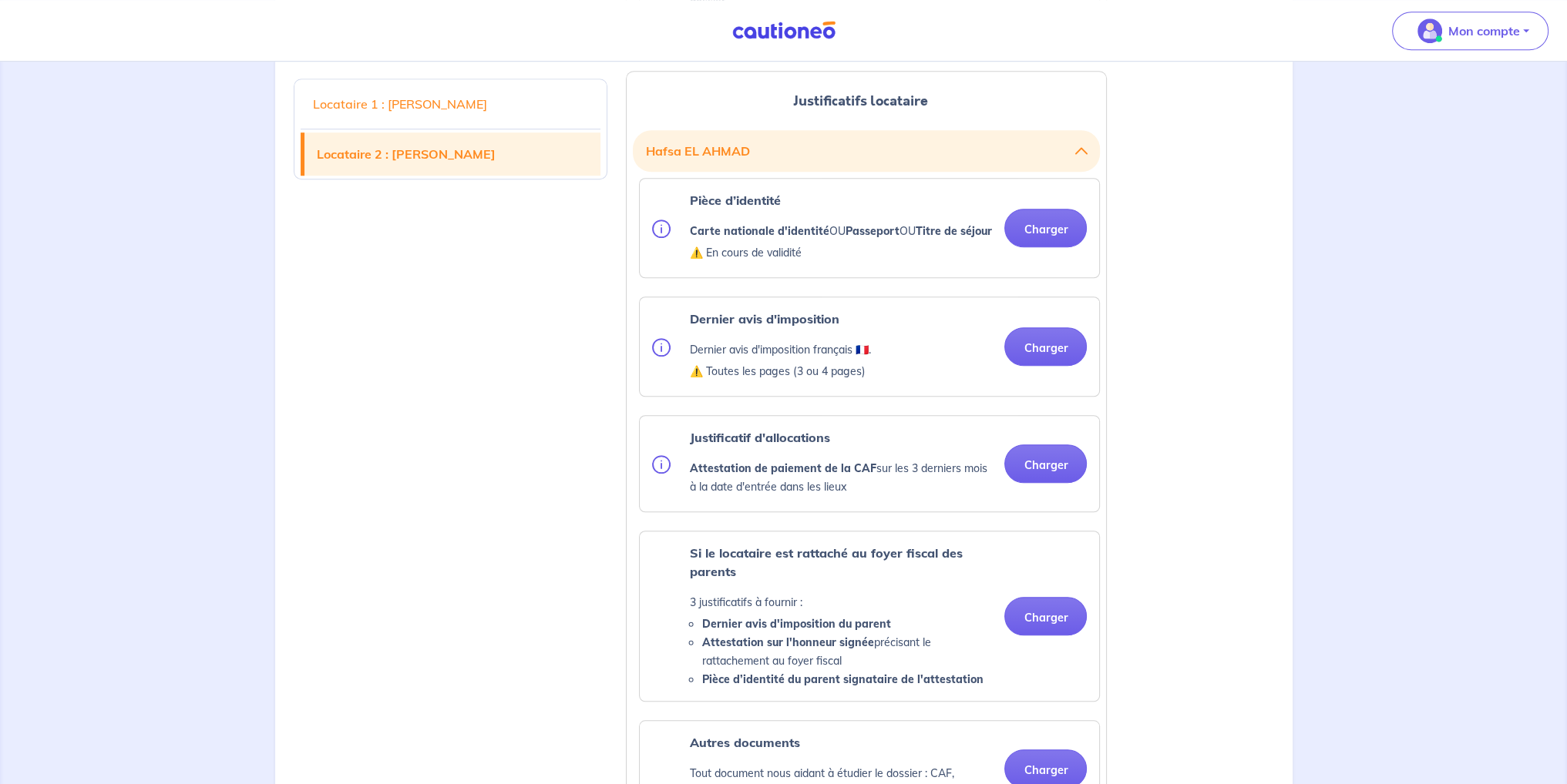
scroll to position [1538, 0]
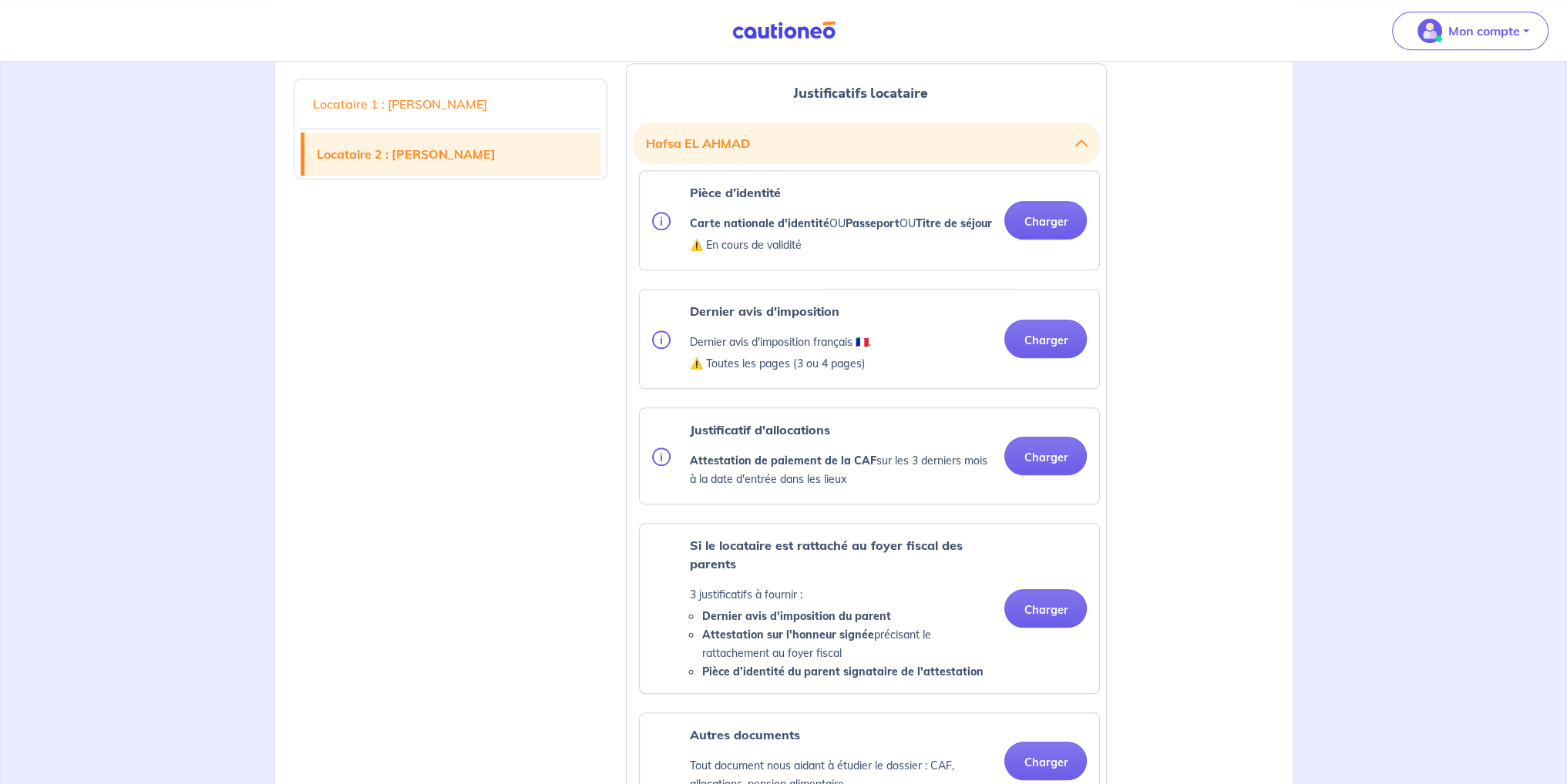
click at [819, 231] on strong "Carte nationale d'identité" at bounding box center [759, 223] width 139 height 14
click at [798, 232] on p "Carte nationale d'identité OU Passeport OU Titre de séjour" at bounding box center [840, 223] width 302 height 18
click at [437, 113] on link "Locataire 1 : [PERSON_NAME]" at bounding box center [451, 103] width 301 height 43
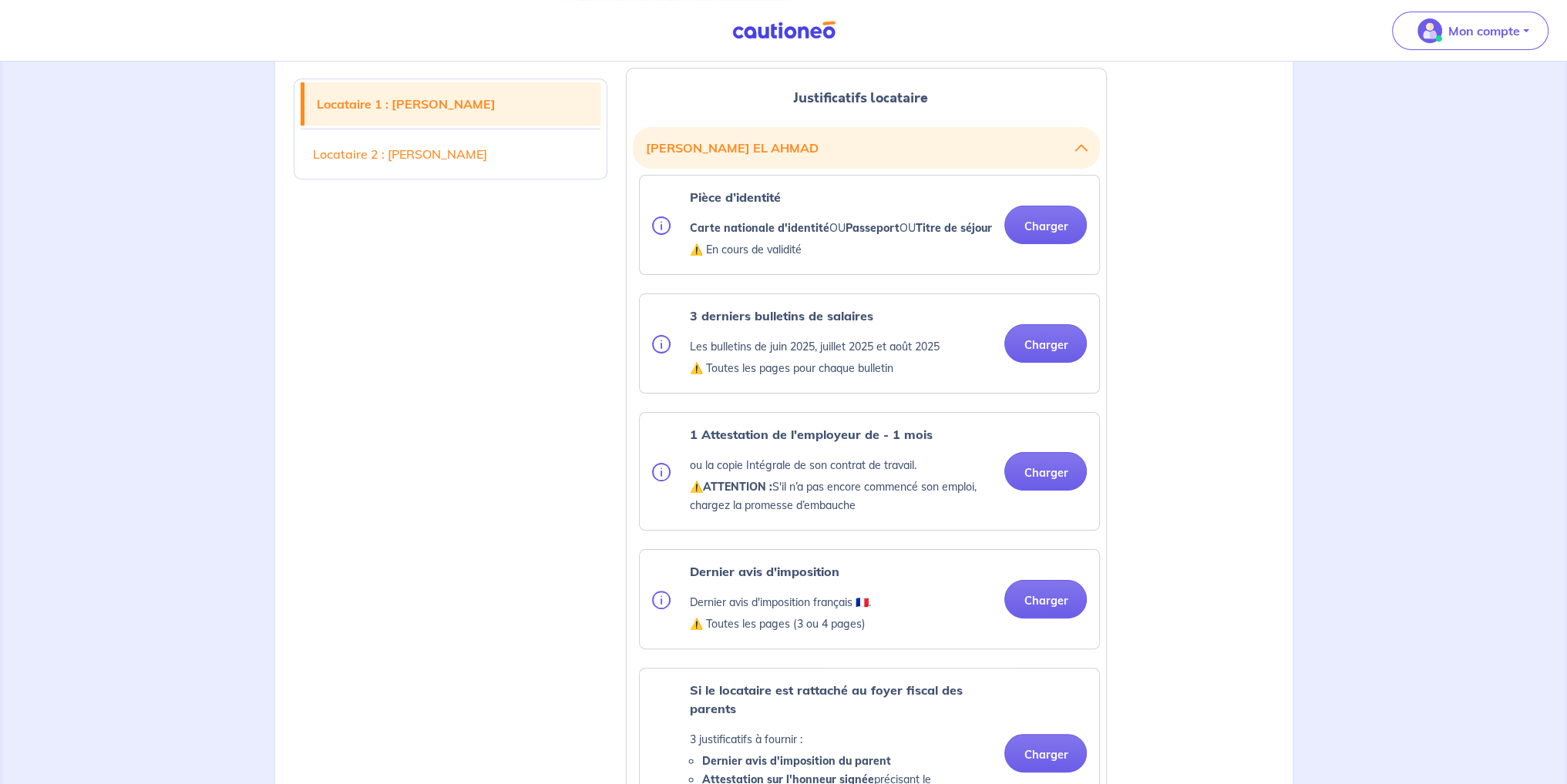
scroll to position [384, 0]
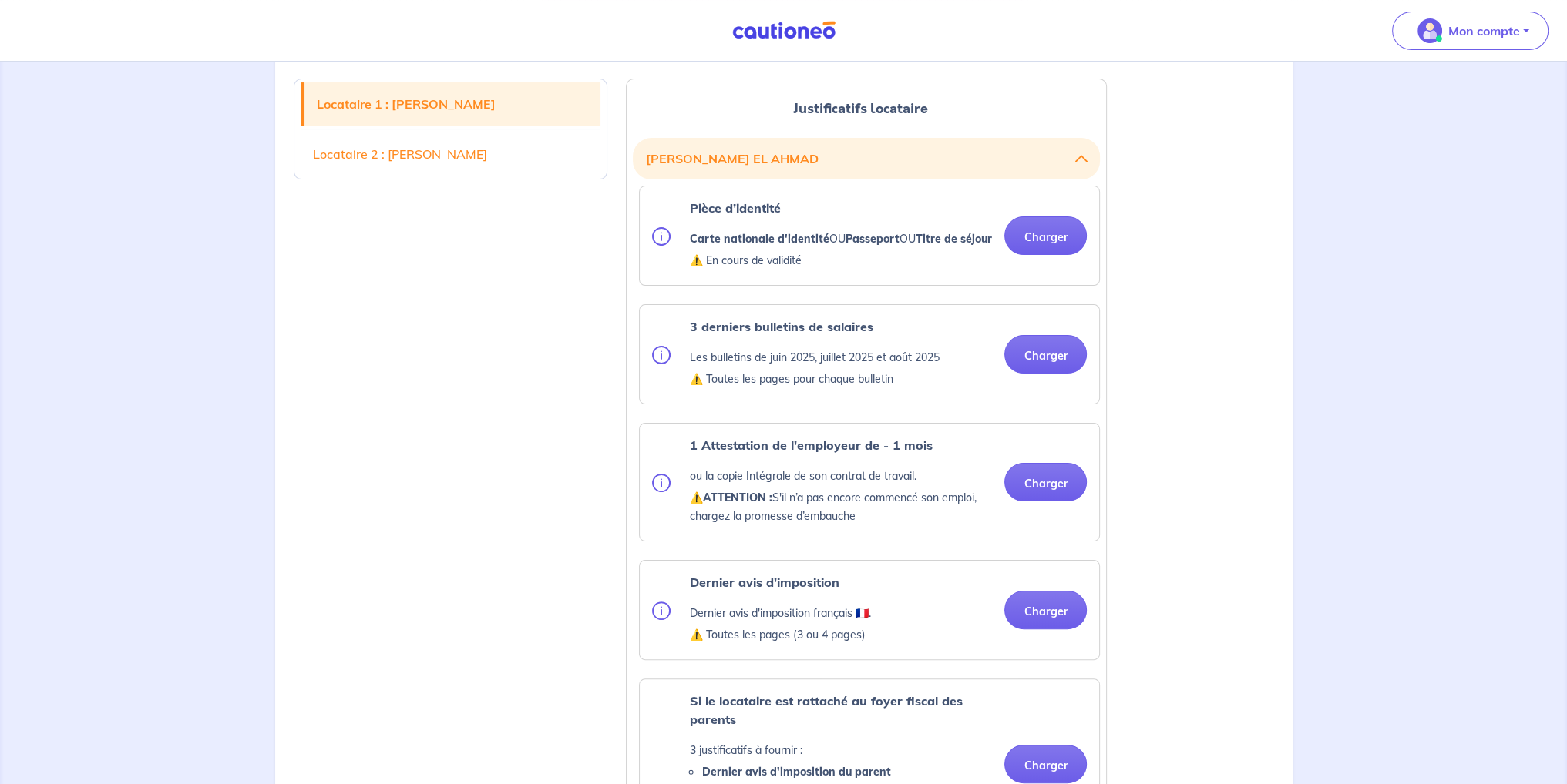
click at [830, 367] on p "Les bulletins de juin 2025, juillet 2025 et août 2025" at bounding box center [814, 358] width 250 height 18
click at [813, 388] on p "⚠️ Toutes les pages pour chaque bulletin" at bounding box center [814, 379] width 250 height 18
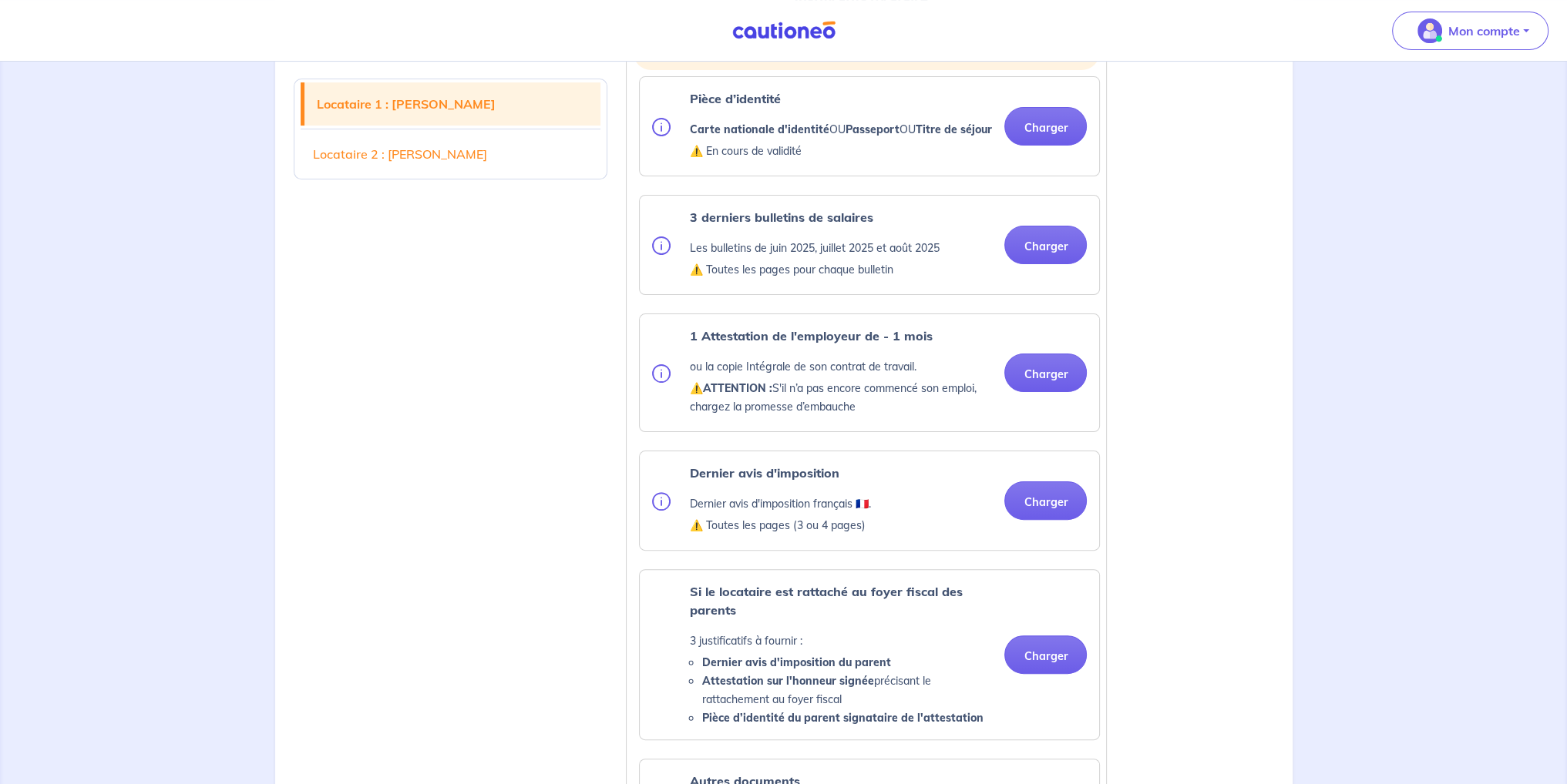
scroll to position [538, 0]
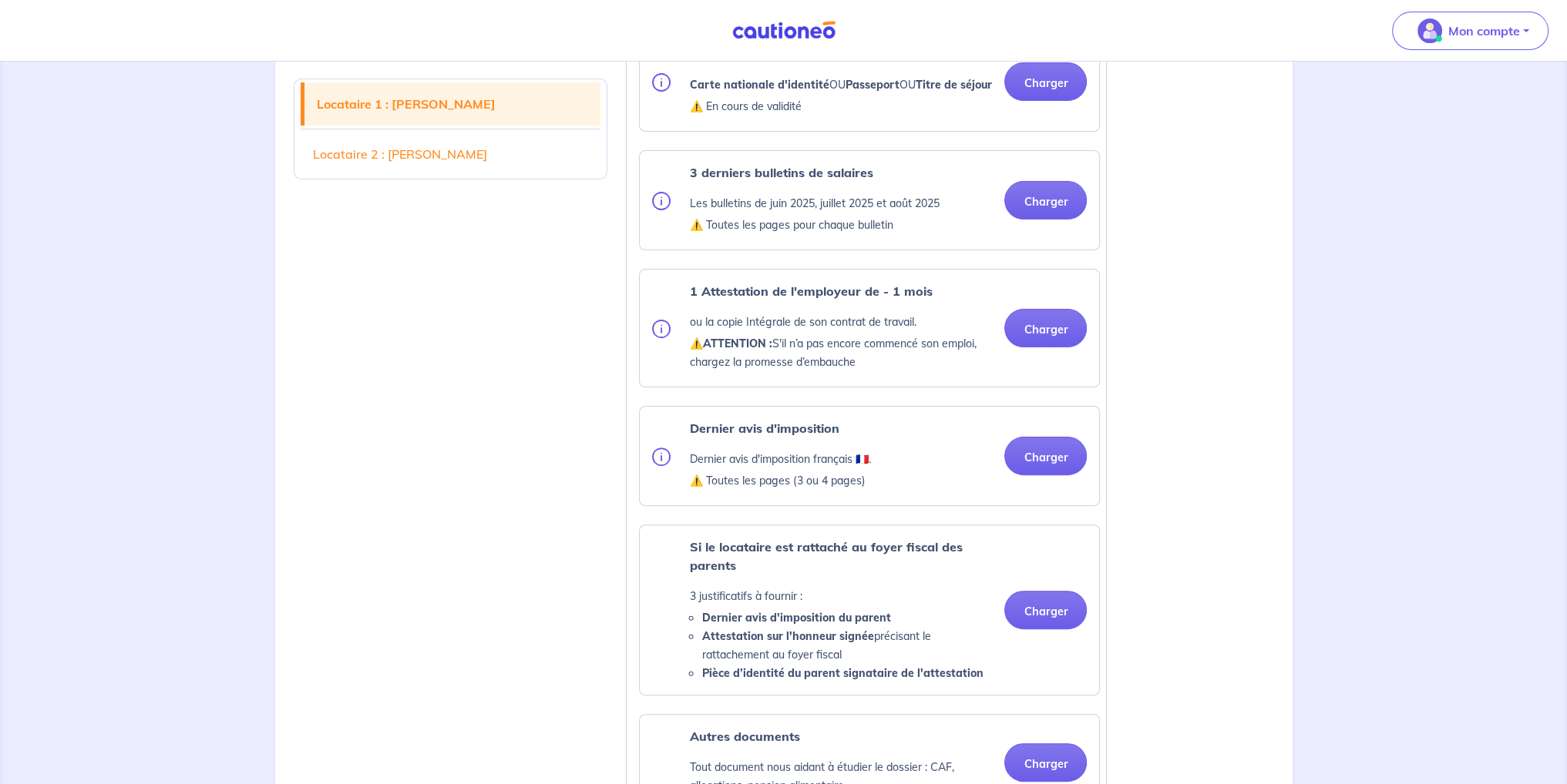
click at [854, 490] on p "⚠️ Toutes les pages (3 ou 4 pages)" at bounding box center [780, 481] width 181 height 18
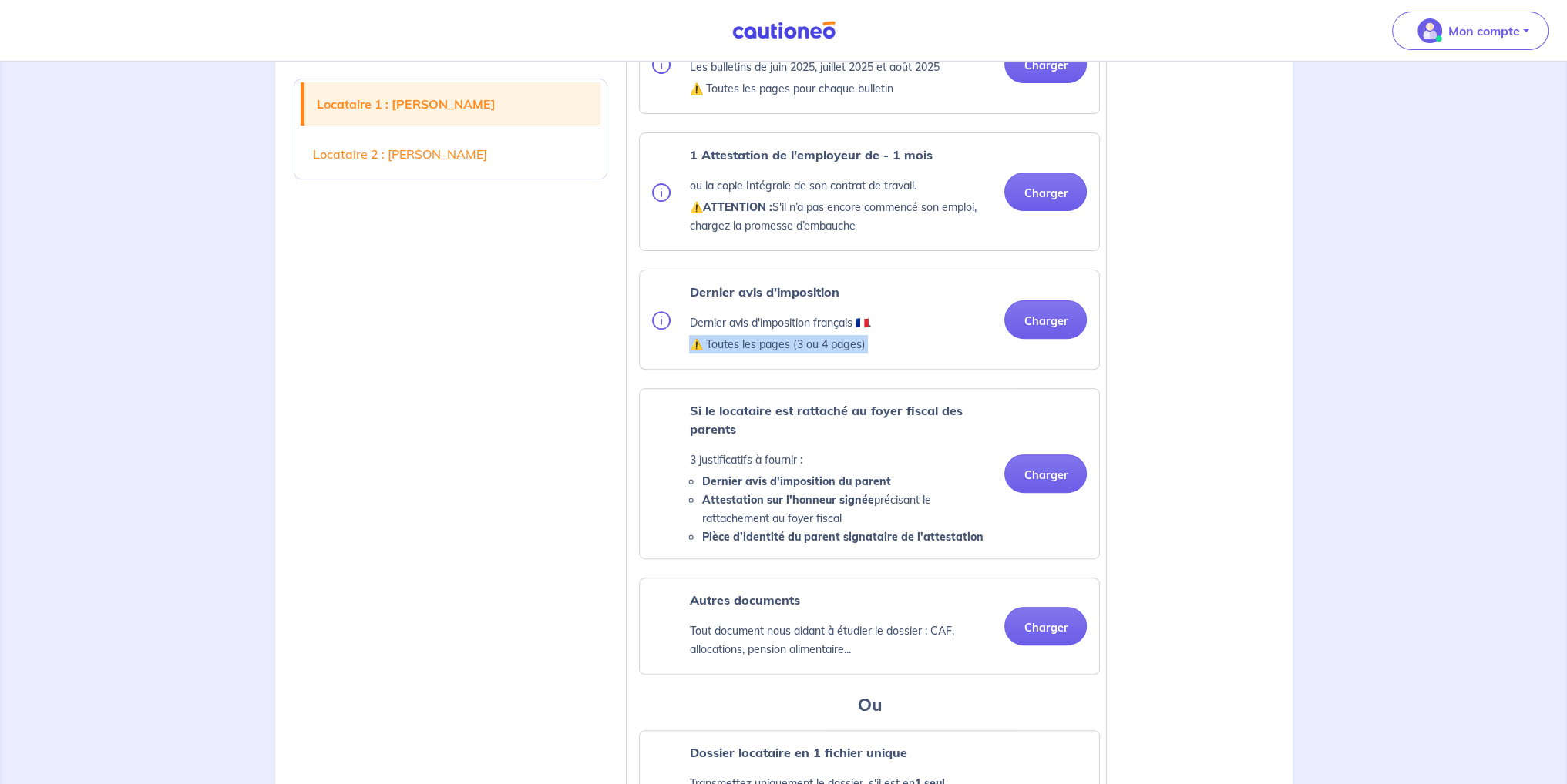
scroll to position [692, 0]
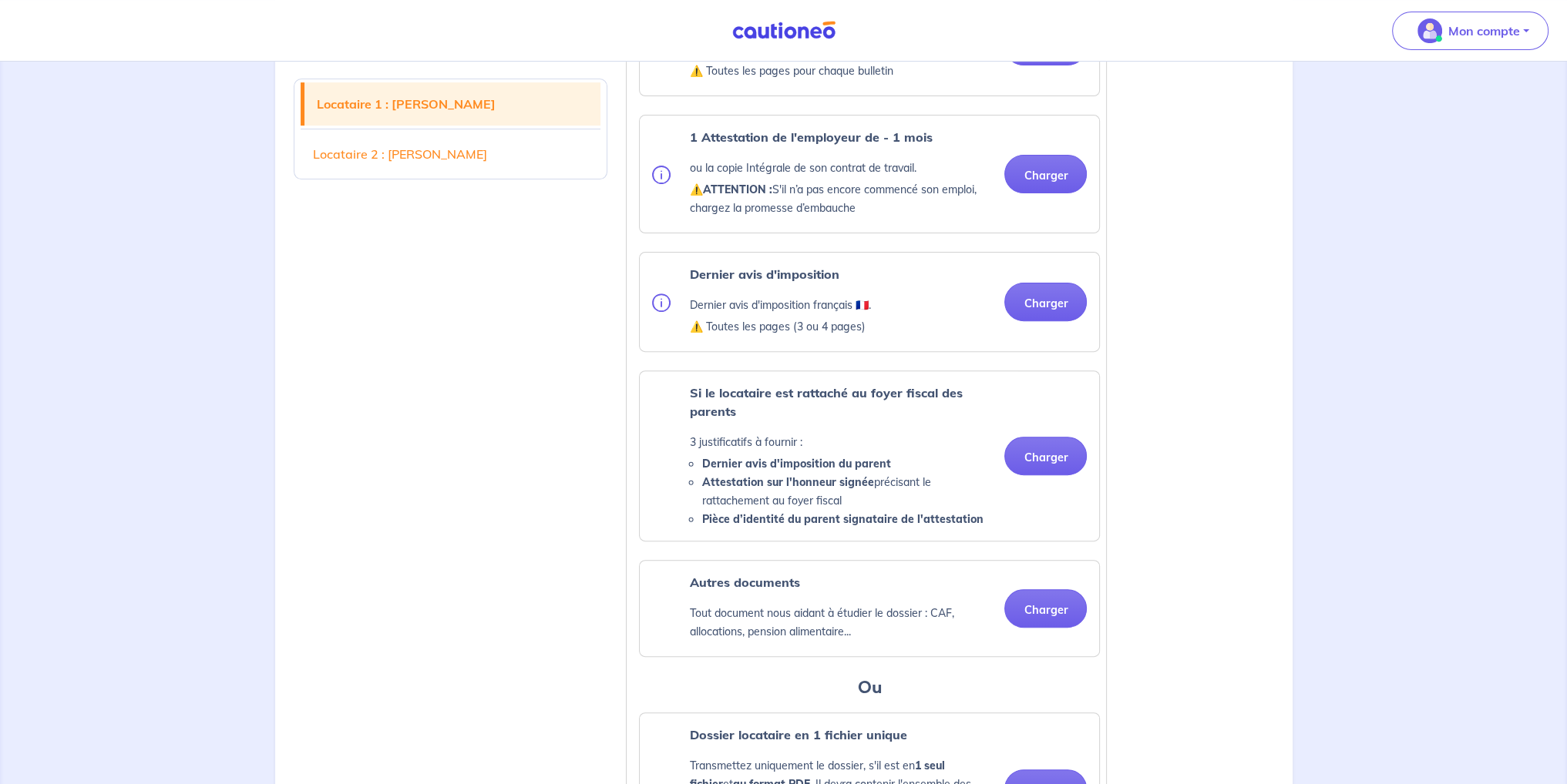
click at [806, 507] on li "Attestation sur l'honneur signée précisant le rattachement au foyer fiscal" at bounding box center [846, 492] width 291 height 37
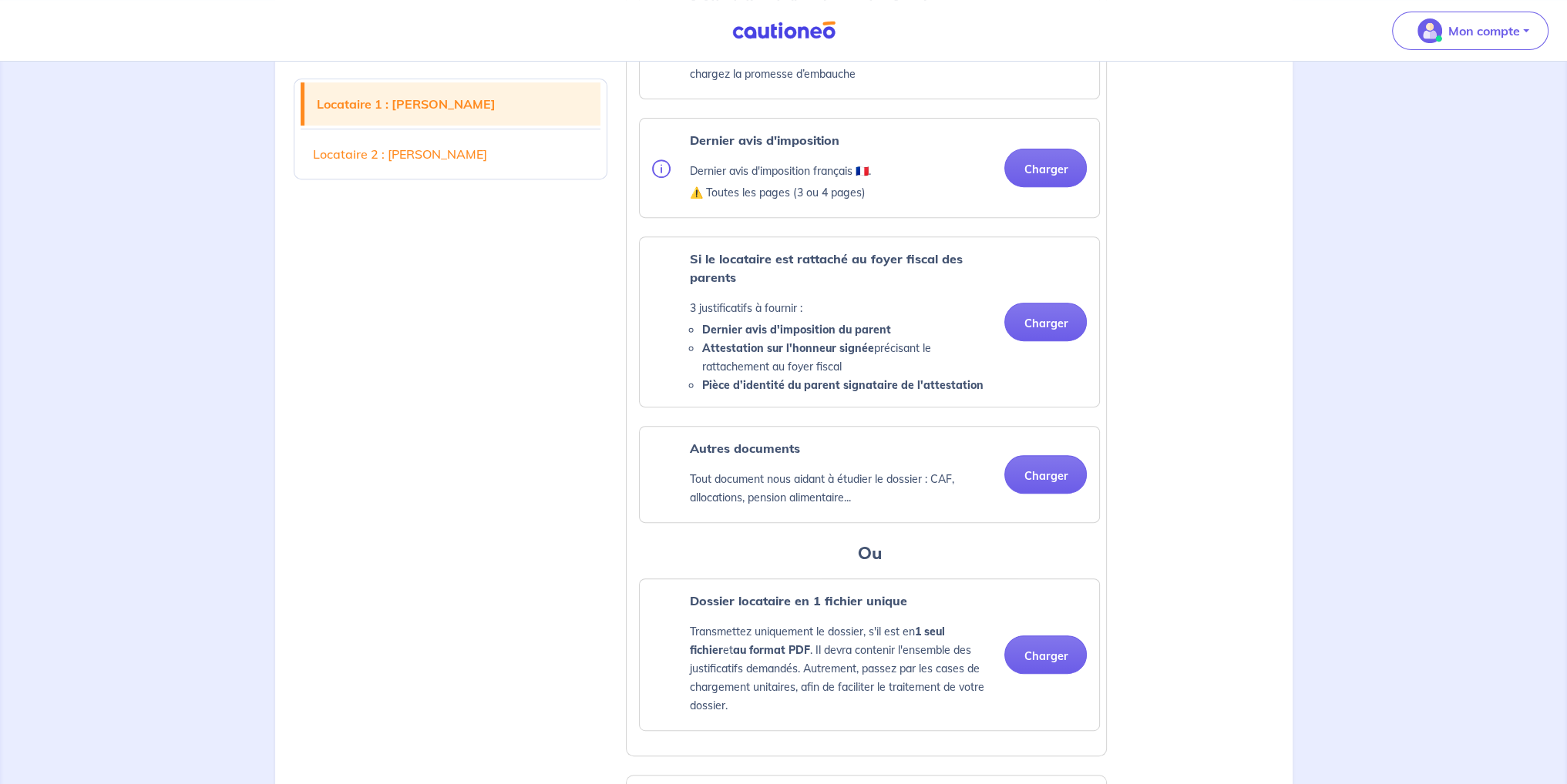
scroll to position [846, 0]
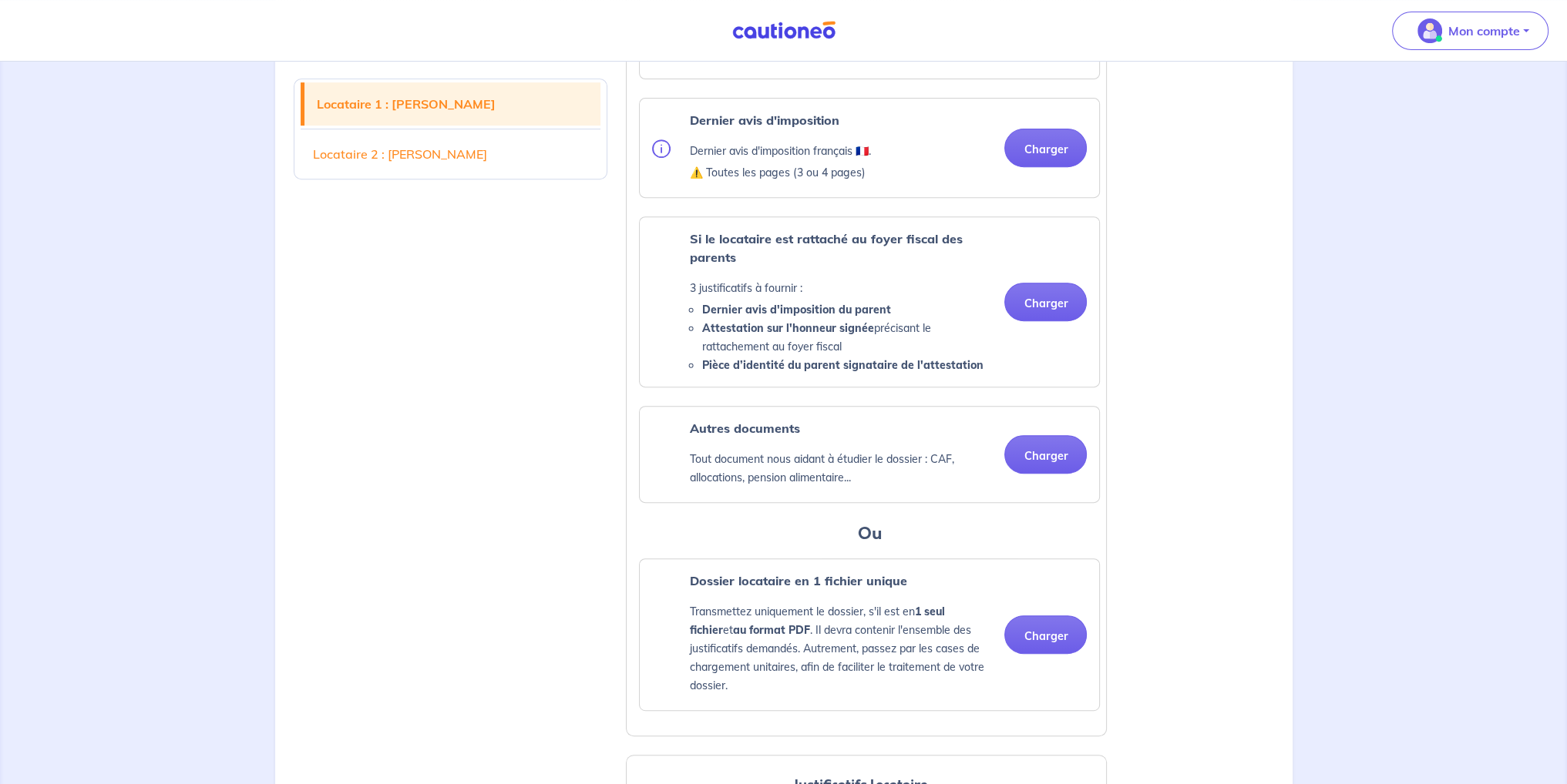
click at [717, 481] on p "Tout document nous aidant à étudier le dossier : CAF, allocations, pension alim…" at bounding box center [841, 469] width 303 height 37
click at [709, 490] on div "Autres documents Tout document nous aidant à étudier le dossier : CAF, allocati…" at bounding box center [841, 454] width 303 height 71
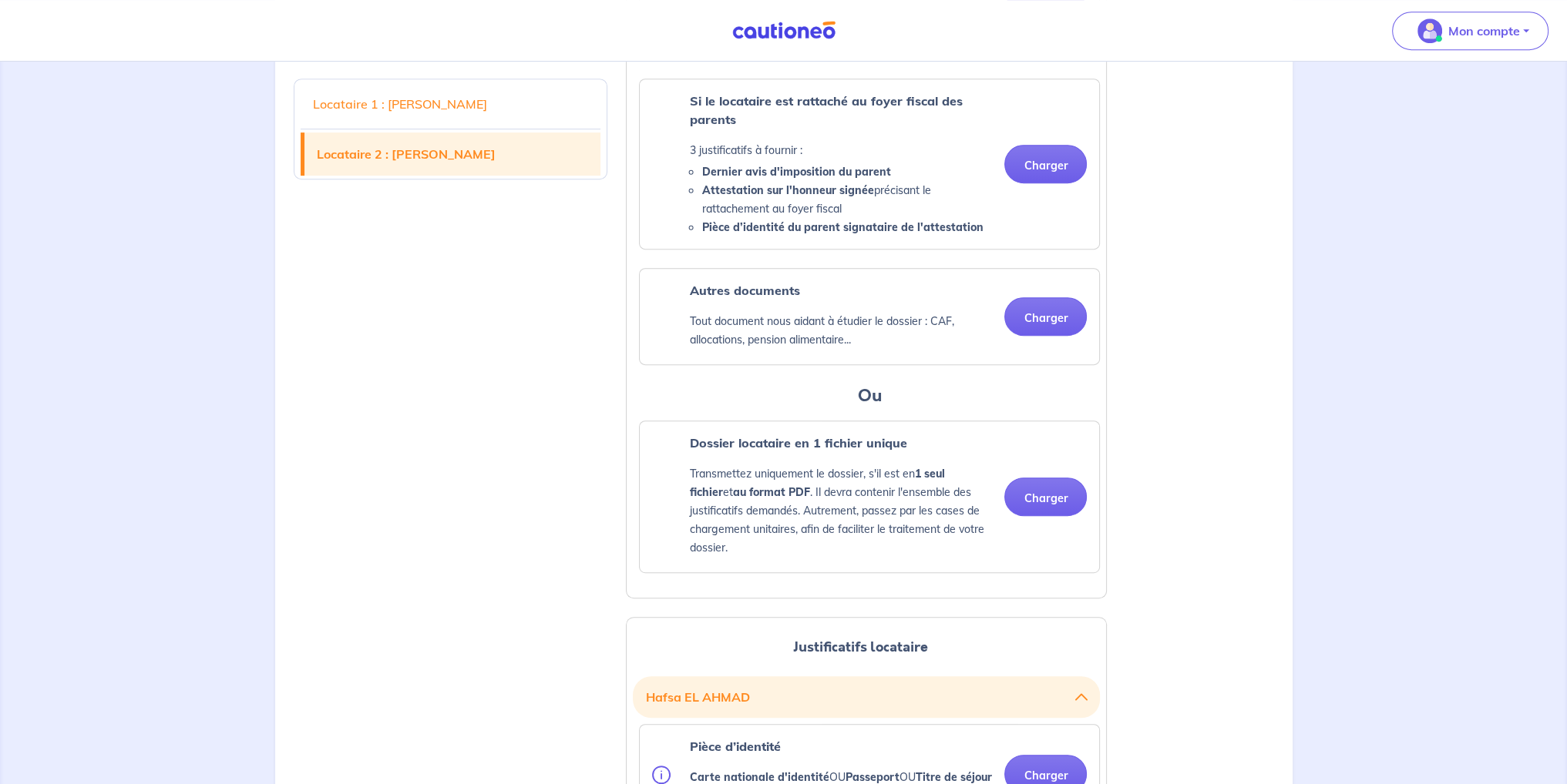
scroll to position [1000, 0]
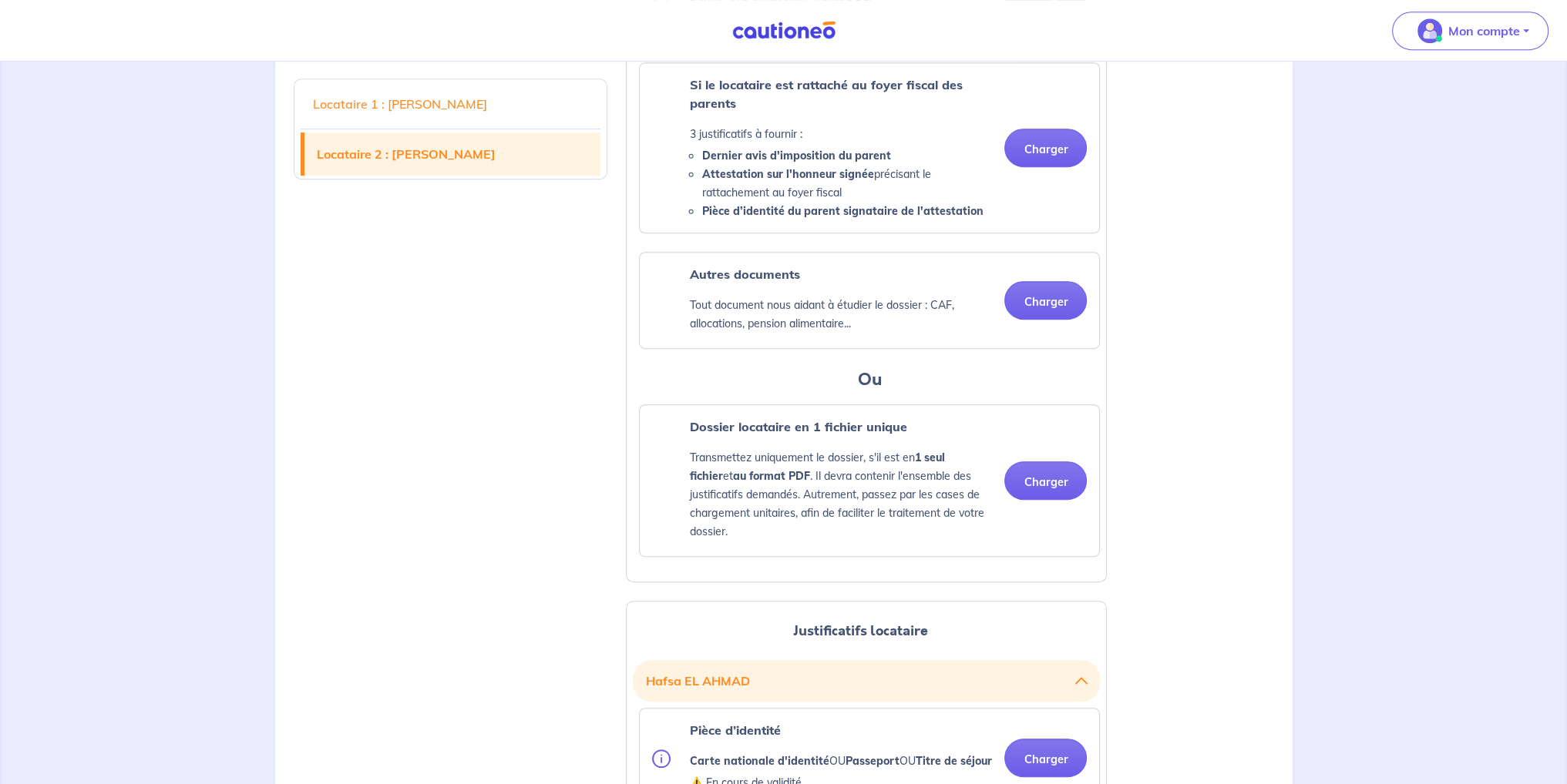
click at [732, 483] on strong "au format PDF" at bounding box center [771, 476] width 78 height 14
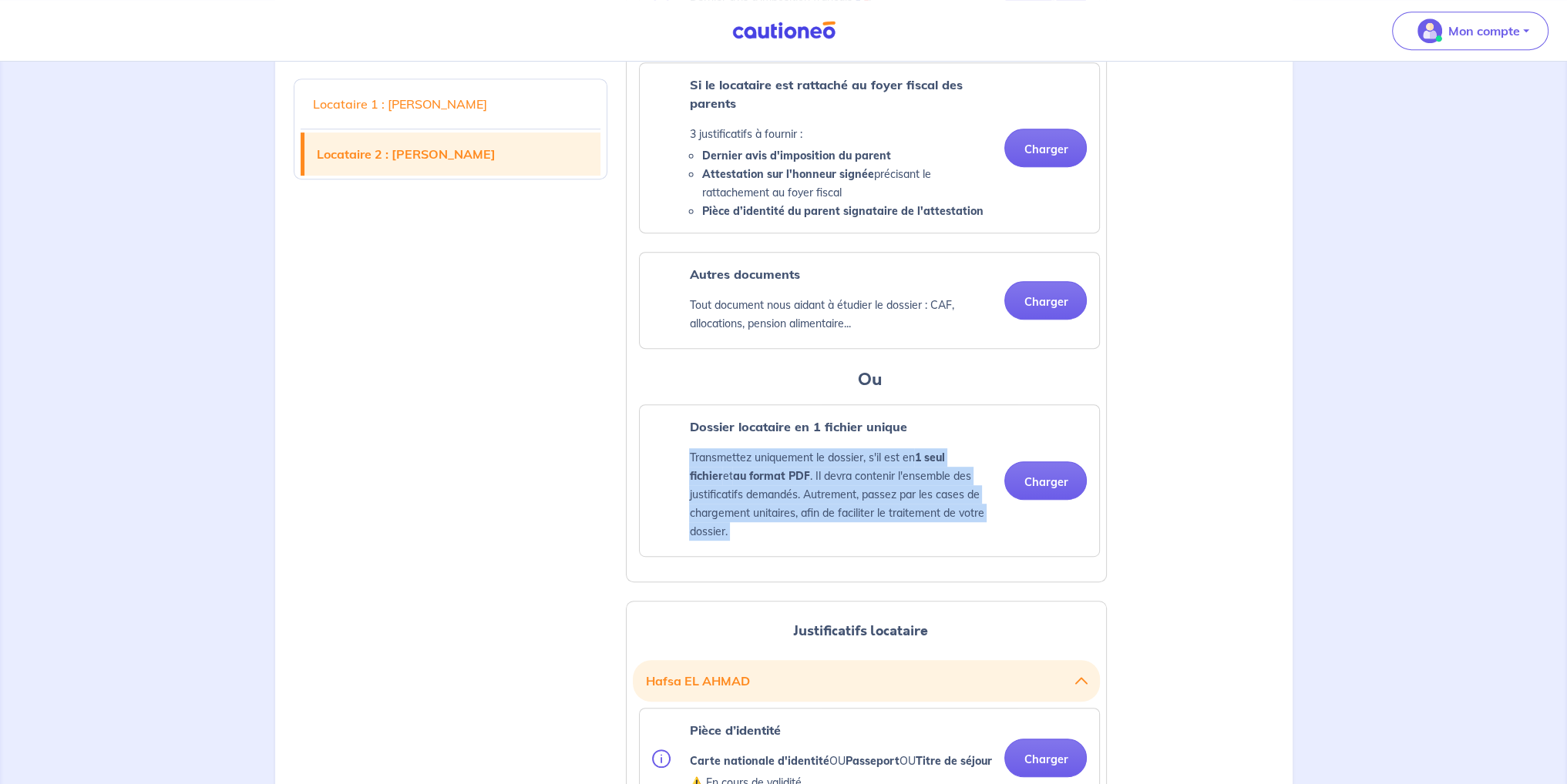
click at [732, 483] on strong "au format PDF" at bounding box center [771, 476] width 78 height 14
click at [709, 528] on p "Transmettez uniquement le dossier, s'il est en 1 seul fichier et au format PDF …" at bounding box center [841, 494] width 303 height 92
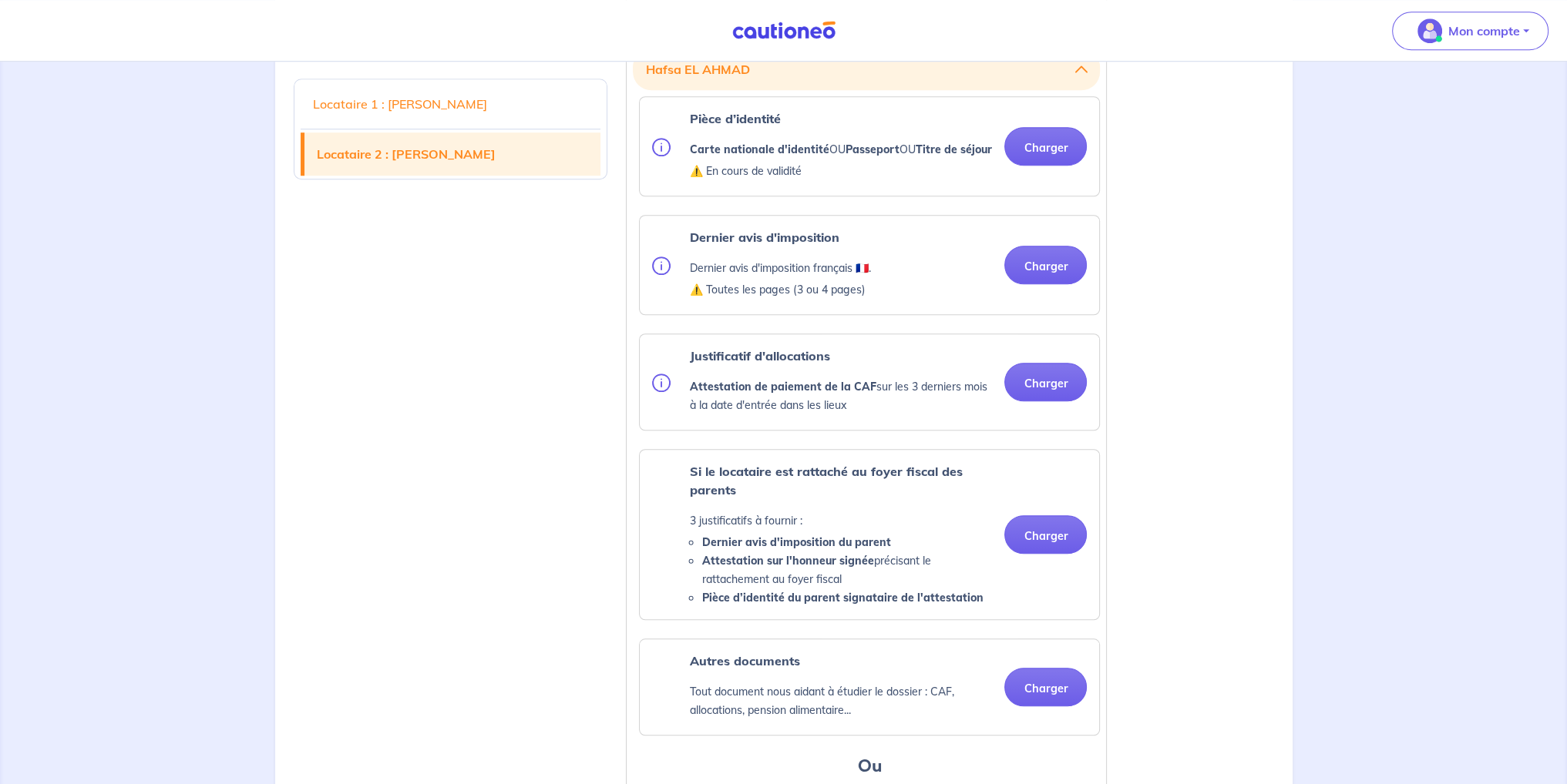
scroll to position [1600, 0]
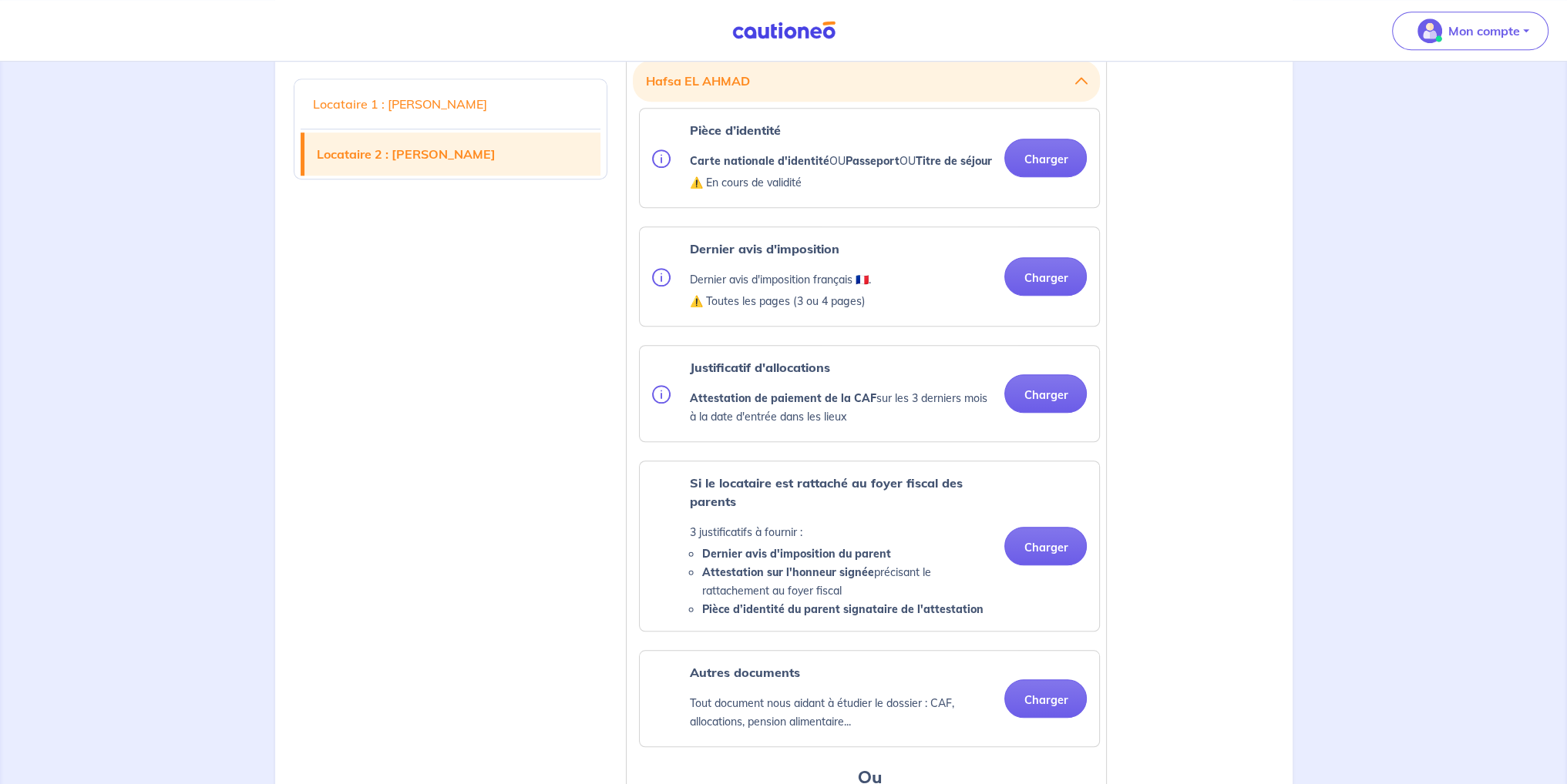
click at [741, 426] on p "Attestation de paiement de la CAF sur les 3 derniers mois à la date d'entrée da…" at bounding box center [841, 408] width 303 height 37
click at [784, 168] on strong "Carte nationale d'identité" at bounding box center [759, 160] width 139 height 14
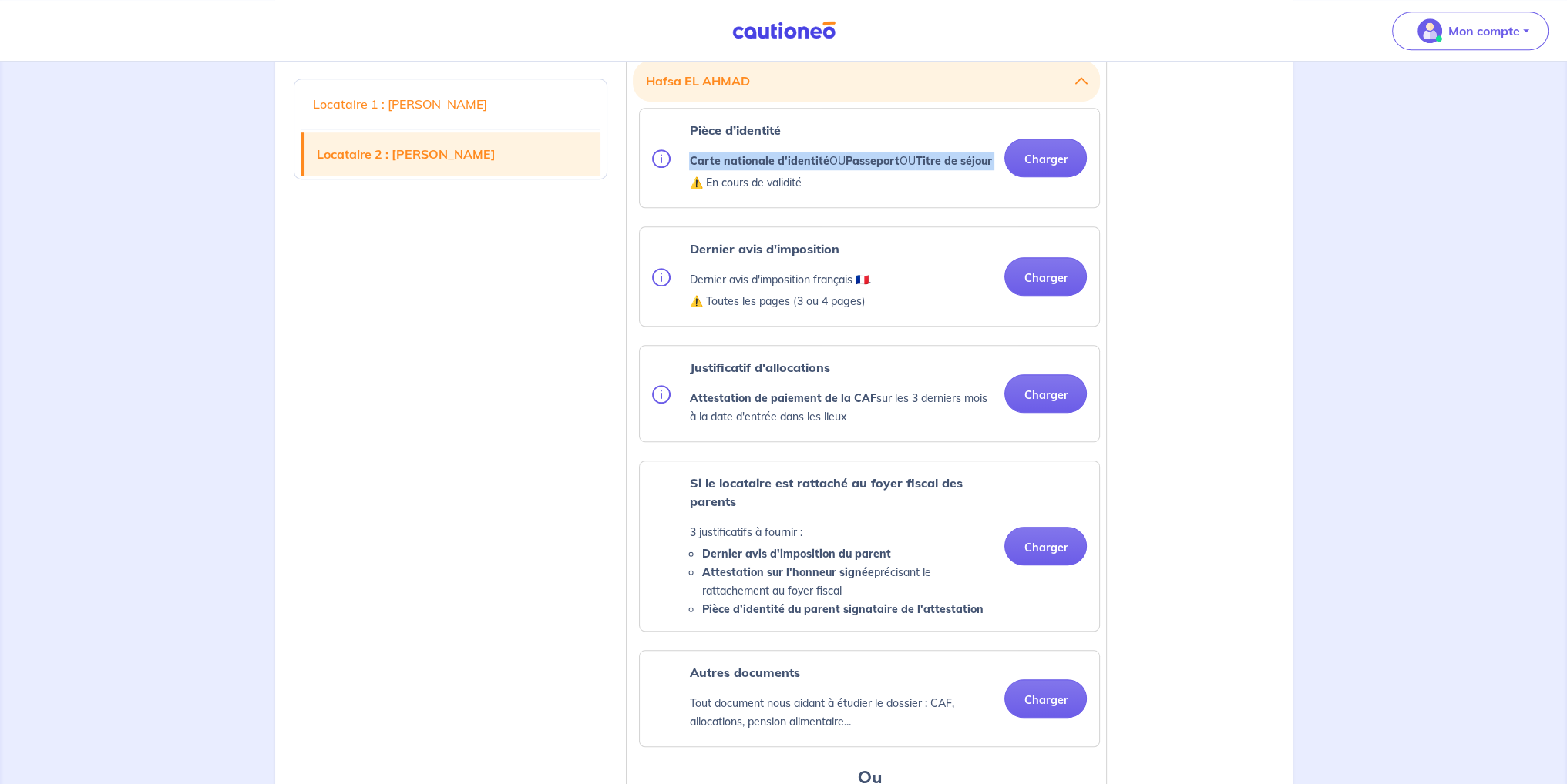
click at [784, 168] on strong "Carte nationale d'identité" at bounding box center [759, 160] width 139 height 14
click at [765, 192] on p "⚠️ En cours de validité" at bounding box center [840, 183] width 302 height 18
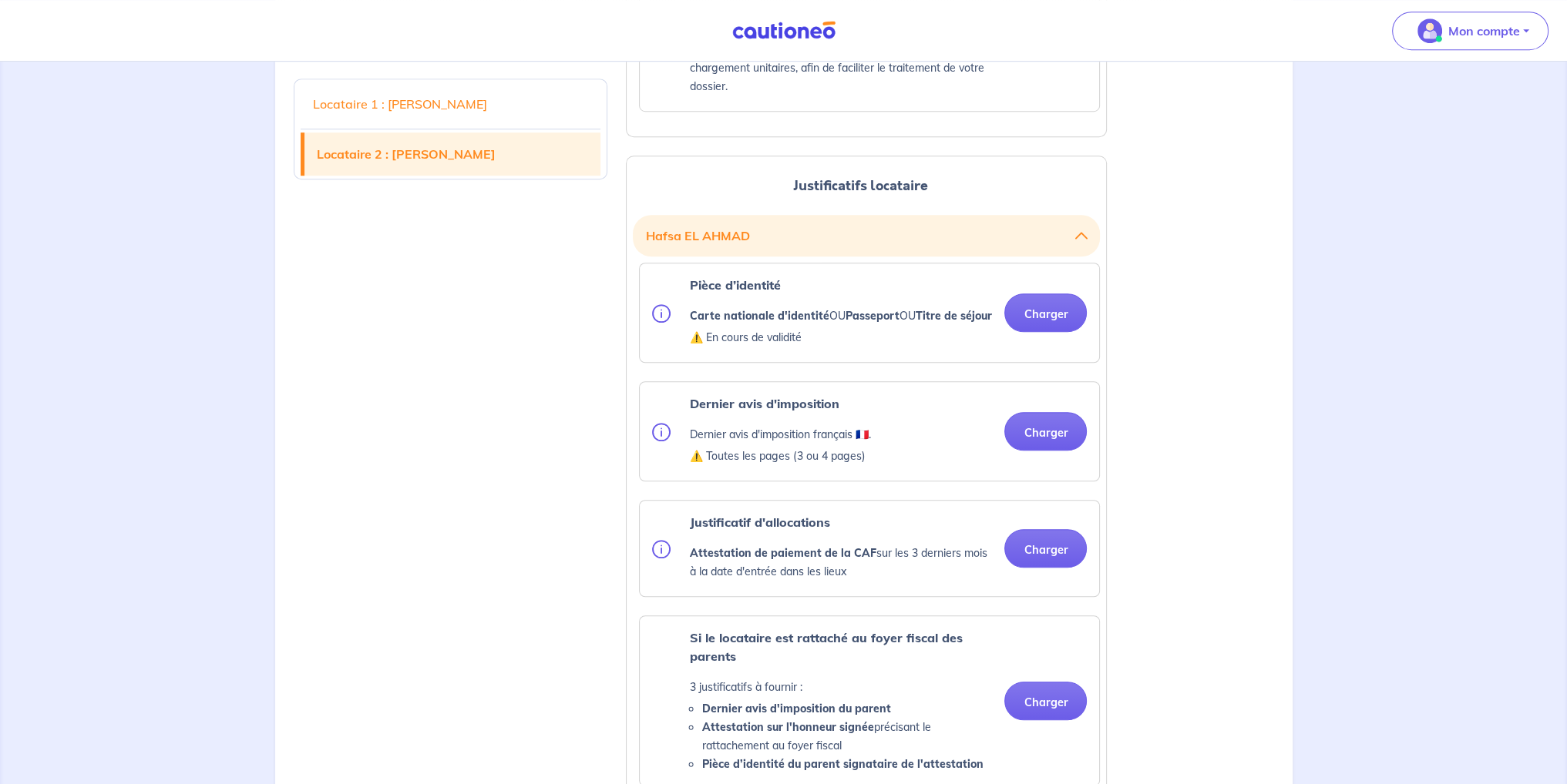
scroll to position [1446, 0]
click at [757, 559] on strong "Attestation de paiement de la CAF" at bounding box center [783, 552] width 186 height 14
copy ul "Attestation de paiement de la CAF sur les 3 derniers mois à la date d'entrée da…"
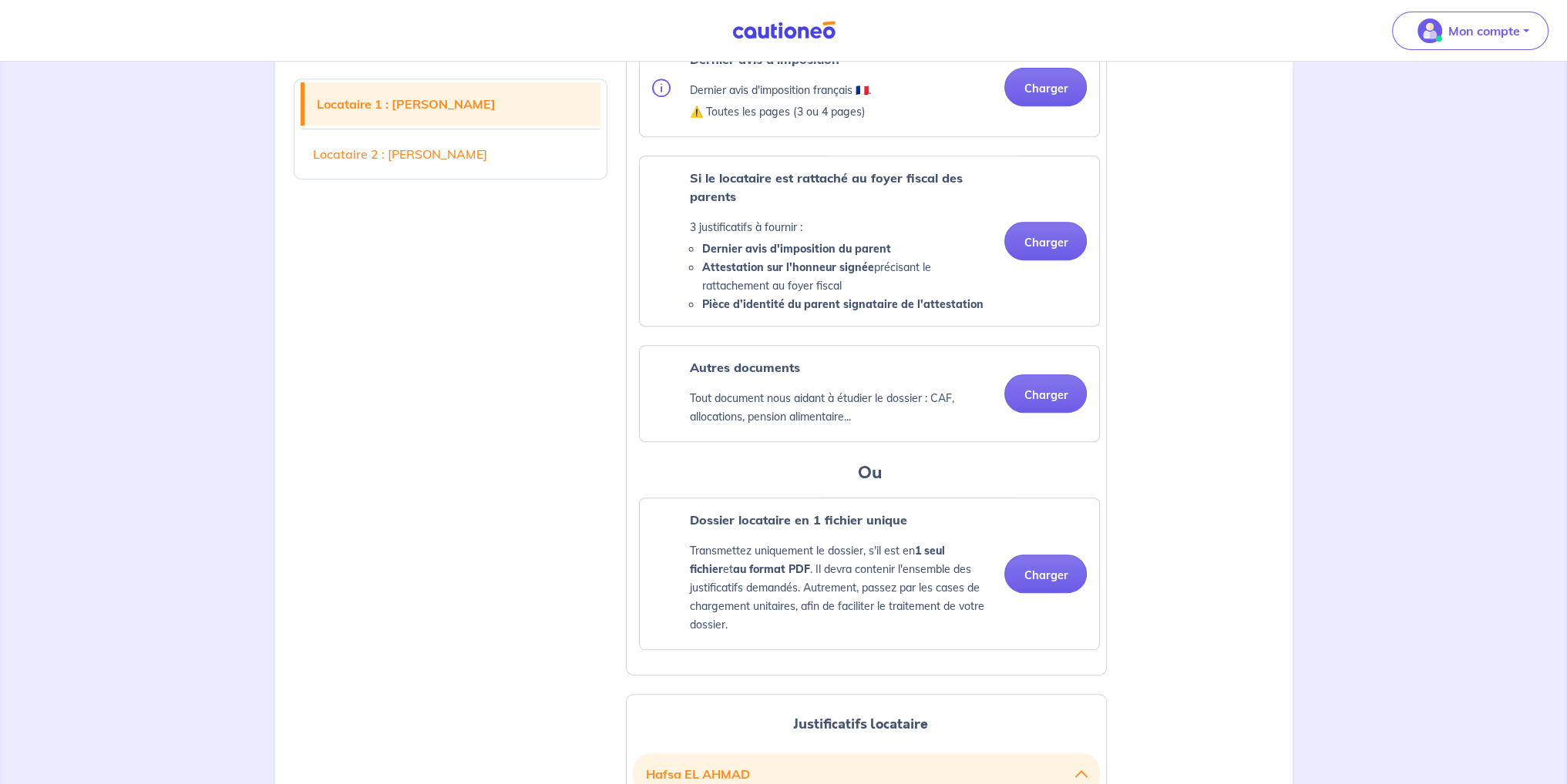
scroll to position [829, 0]
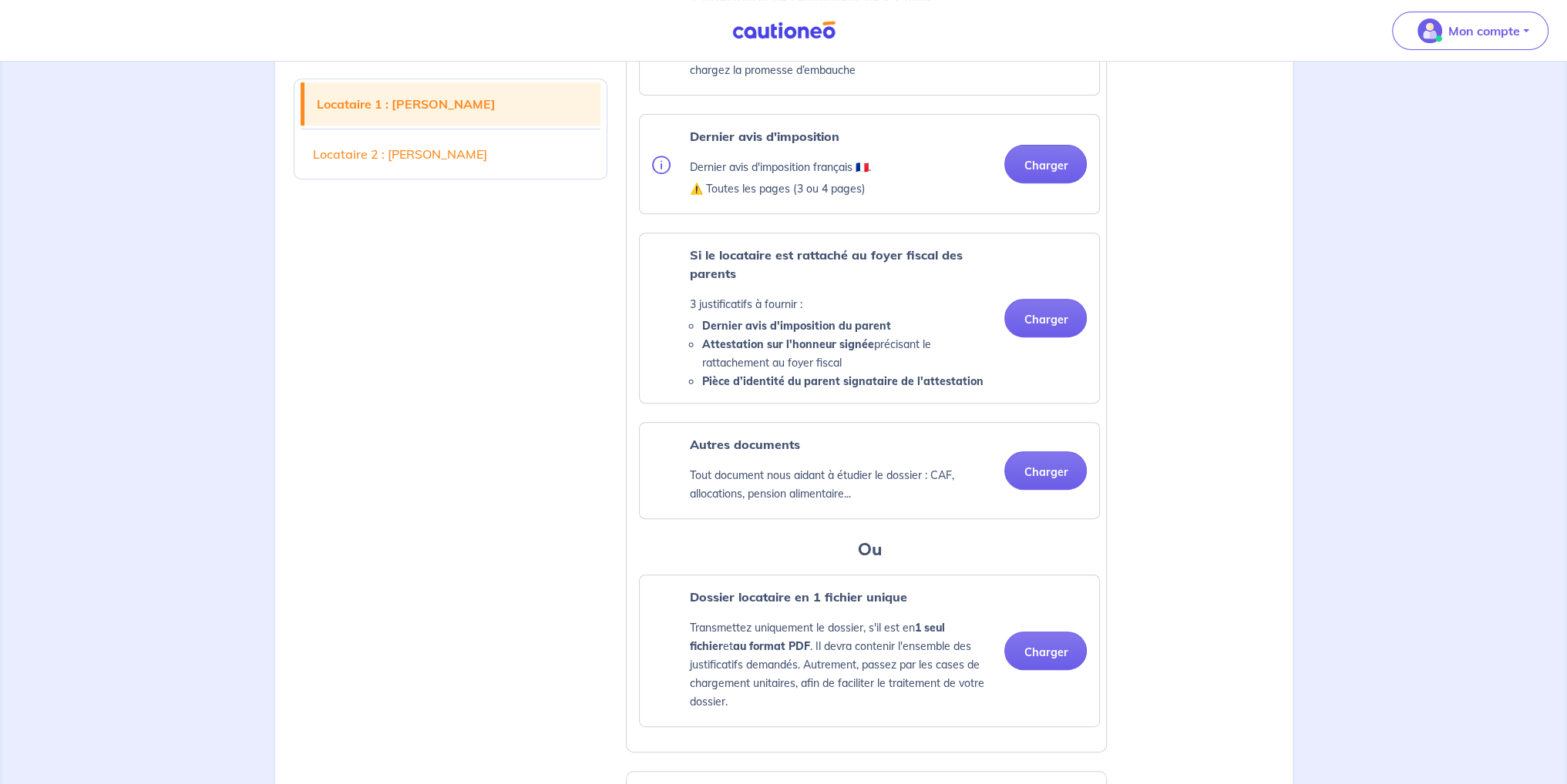
click at [771, 372] on li "Attestation sur l'honneur signée précisant le rattachement au foyer fiscal" at bounding box center [846, 353] width 291 height 37
click at [754, 388] on strong "Pièce d’identité du parent signataire de l'attestation" at bounding box center [842, 381] width 281 height 14
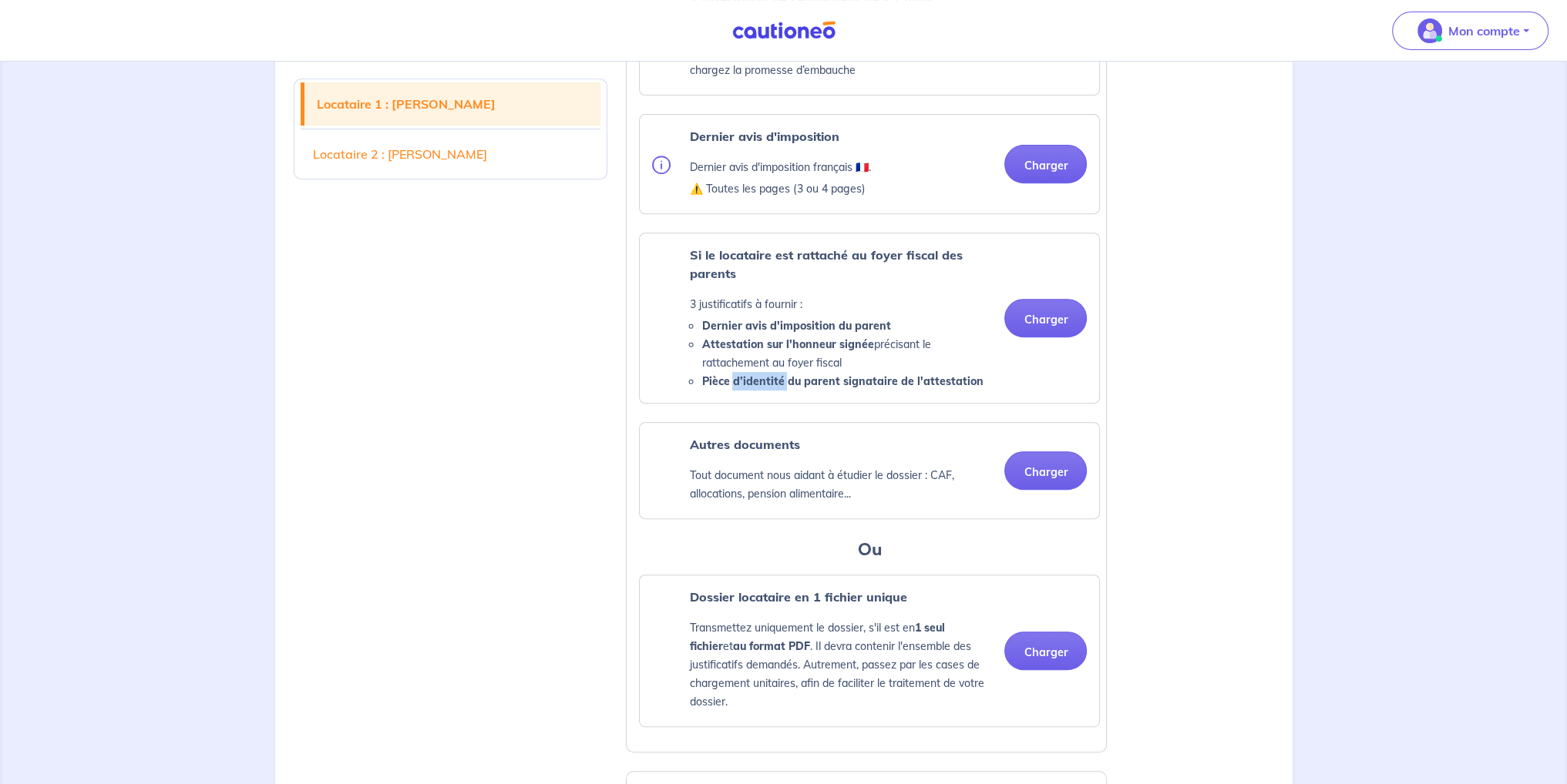
click at [754, 388] on strong "Pièce d’identité du parent signataire de l'attestation" at bounding box center [842, 381] width 281 height 14
click at [733, 403] on div "Si le locataire est rattaché au foyer fiscal des parents 3 justificatifs à four…" at bounding box center [869, 318] width 460 height 170
click at [761, 372] on li "Attestation sur l'honneur signée précisant le rattachement au foyer fiscal" at bounding box center [846, 353] width 291 height 37
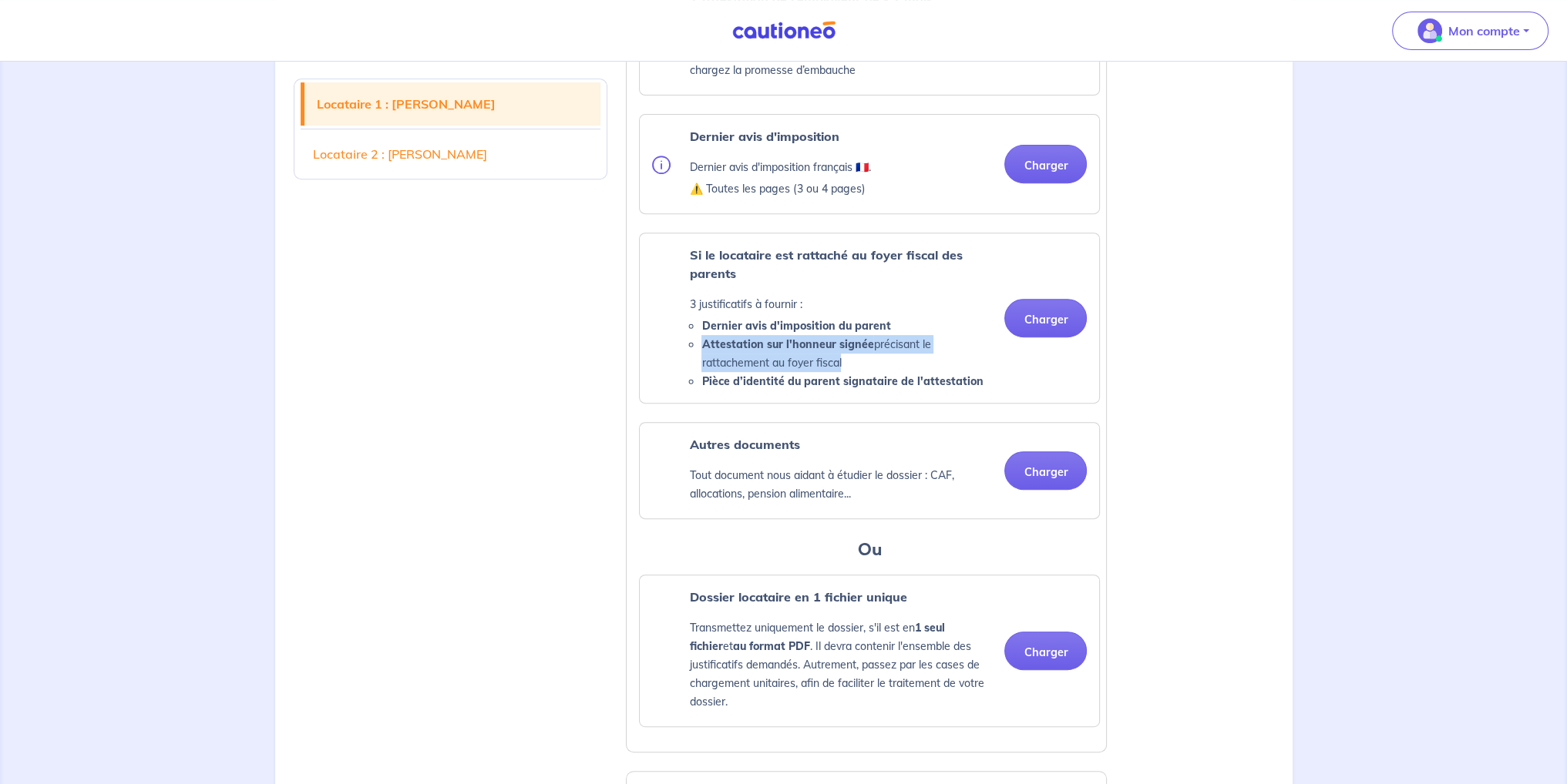
click at [761, 372] on li "Attestation sur l'honneur signée précisant le rattachement au foyer fiscal" at bounding box center [846, 353] width 291 height 37
click at [744, 403] on div "Si le locataire est rattaché au foyer fiscal des parents 3 justificatifs à four…" at bounding box center [869, 318] width 460 height 170
click at [761, 388] on strong "Pièce d’identité du parent signataire de l'attestation" at bounding box center [842, 381] width 281 height 14
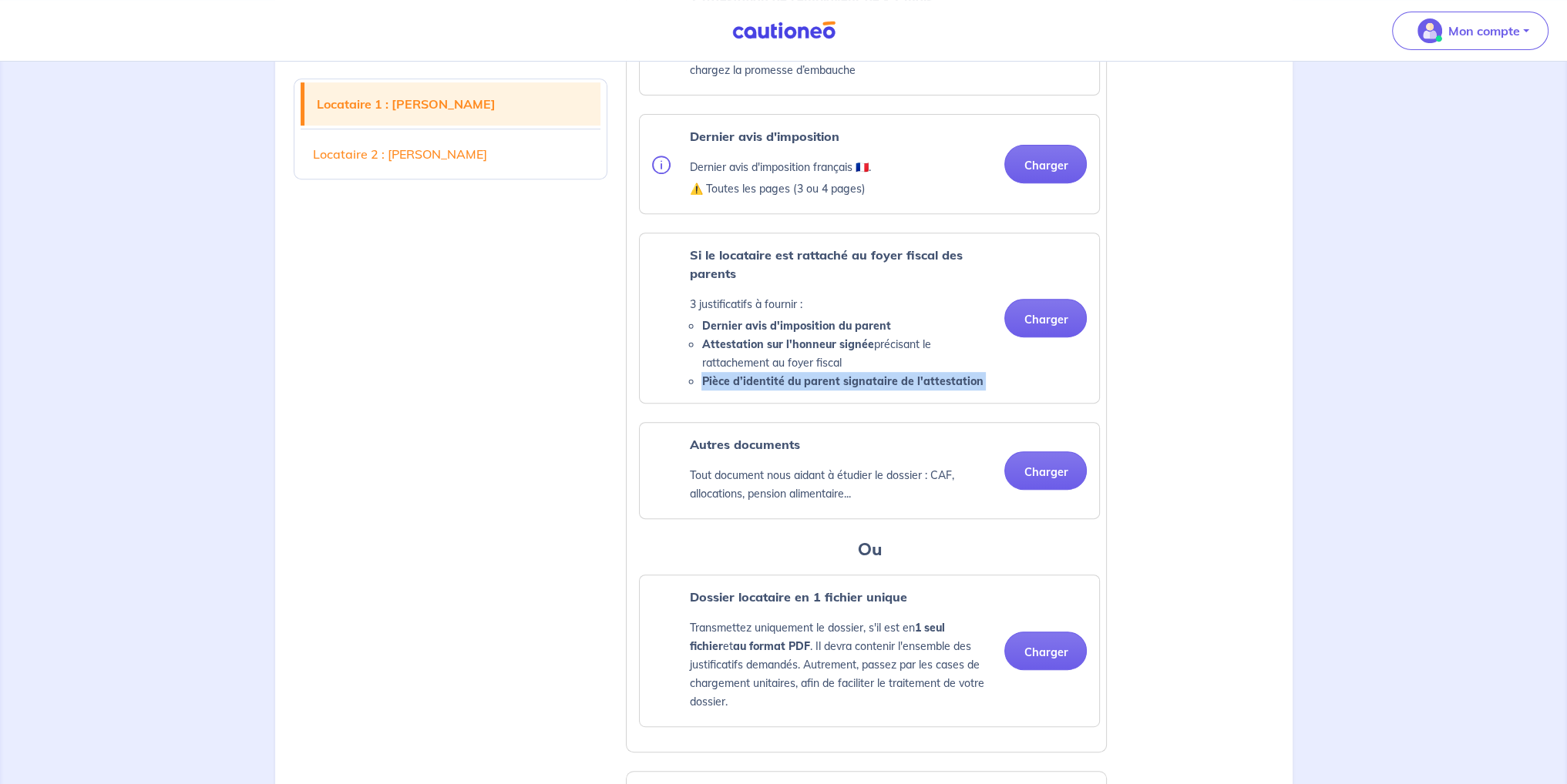
click at [748, 403] on div "Si le locataire est rattaché au foyer fiscal des parents 3 justificatifs à four…" at bounding box center [869, 318] width 460 height 170
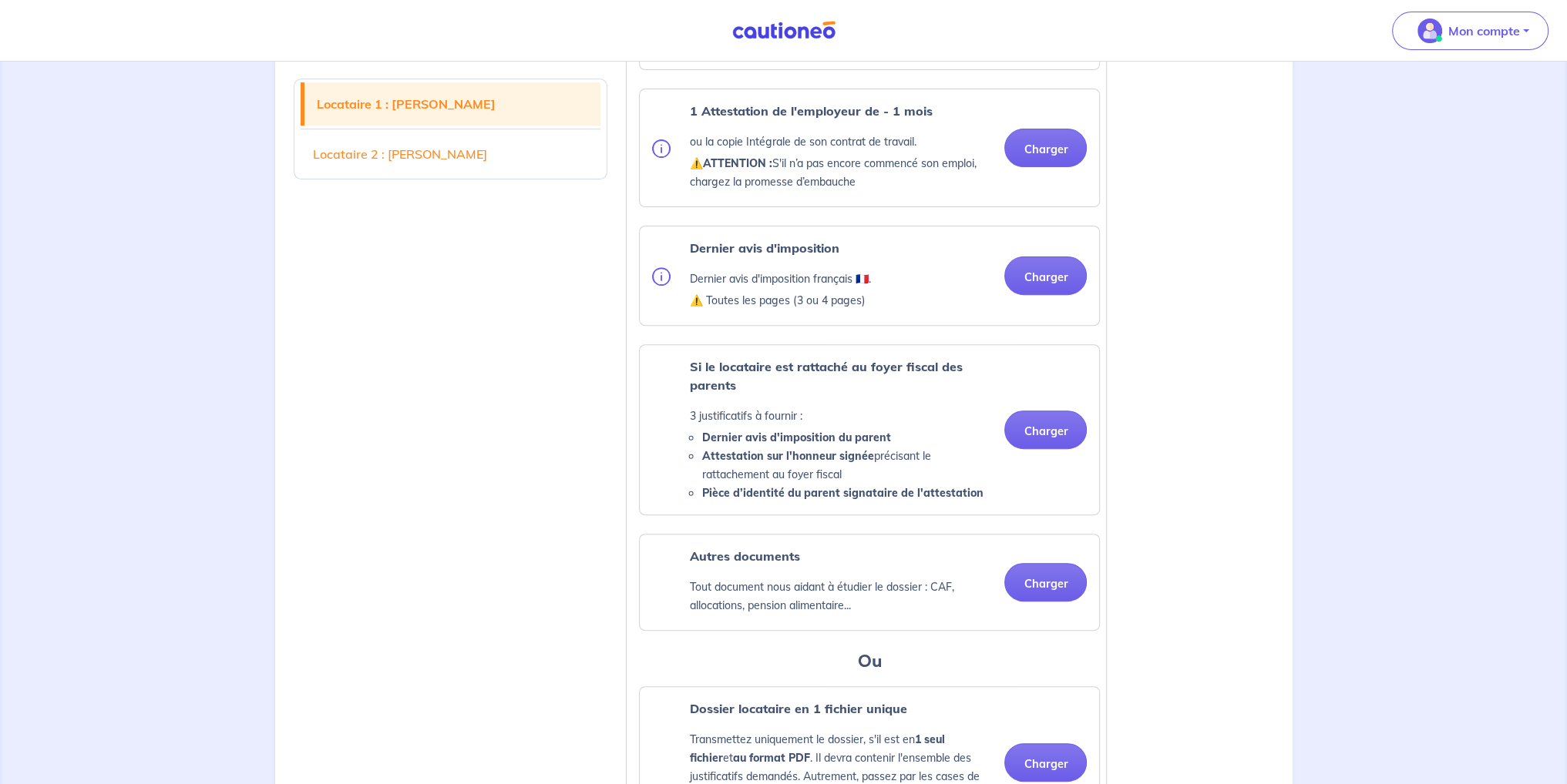
scroll to position [675, 0]
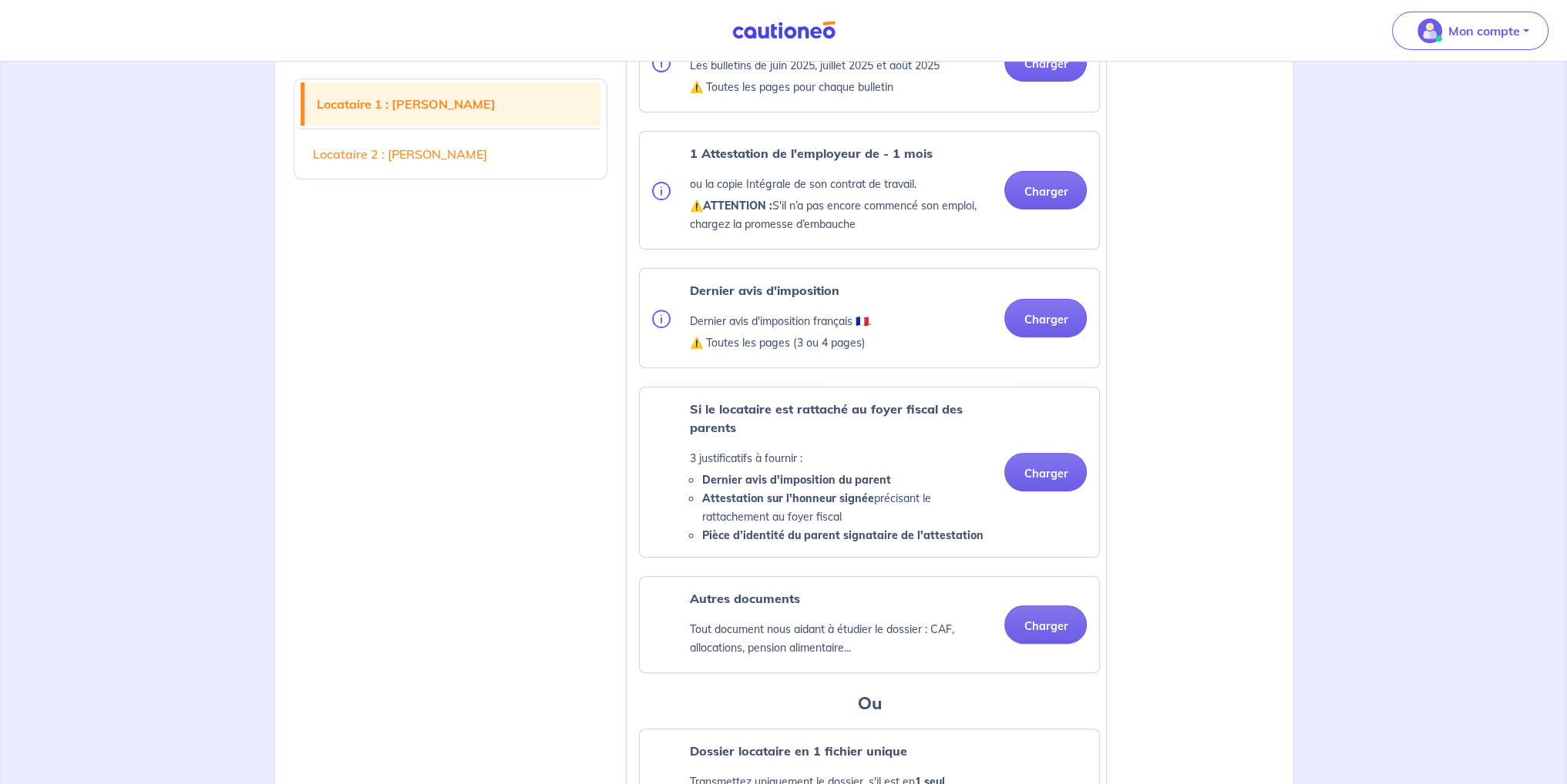
click at [775, 352] on p "⚠️ Toutes les pages (3 ou 4 pages)" at bounding box center [780, 343] width 181 height 18
click at [754, 401] on ul "Pièce d’identité Carte nationale d'identité OU Passeport OU Titre de séjour ⚠️ …" at bounding box center [867, 387] width 467 height 988
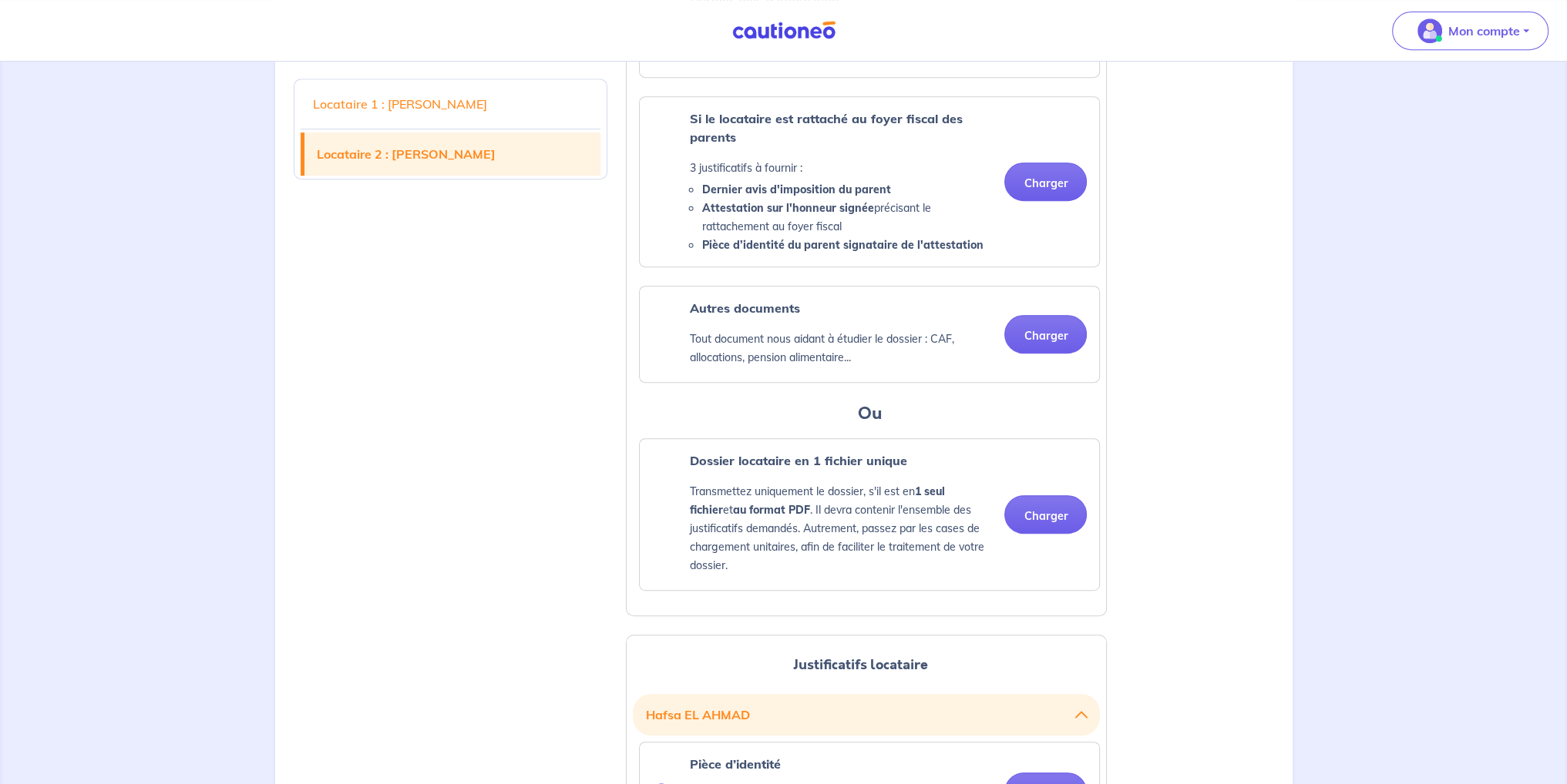
scroll to position [984, 0]
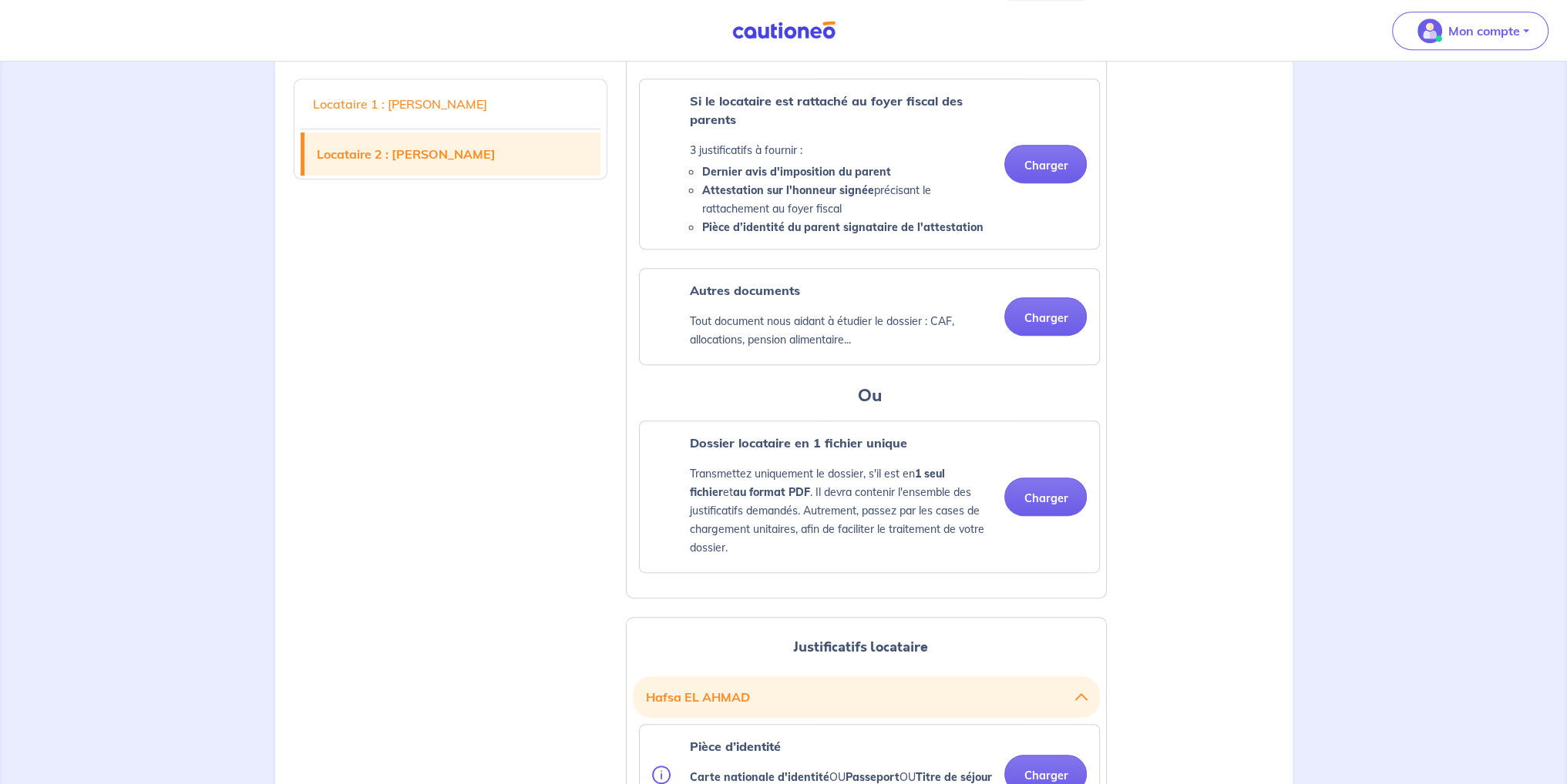
click at [844, 234] on strong "Pièce d’identité du parent signataire de l'attestation" at bounding box center [842, 227] width 281 height 14
click at [795, 329] on p "Tout document nous aidant à étudier le dossier : CAF, allocations, pension alim…" at bounding box center [841, 330] width 303 height 37
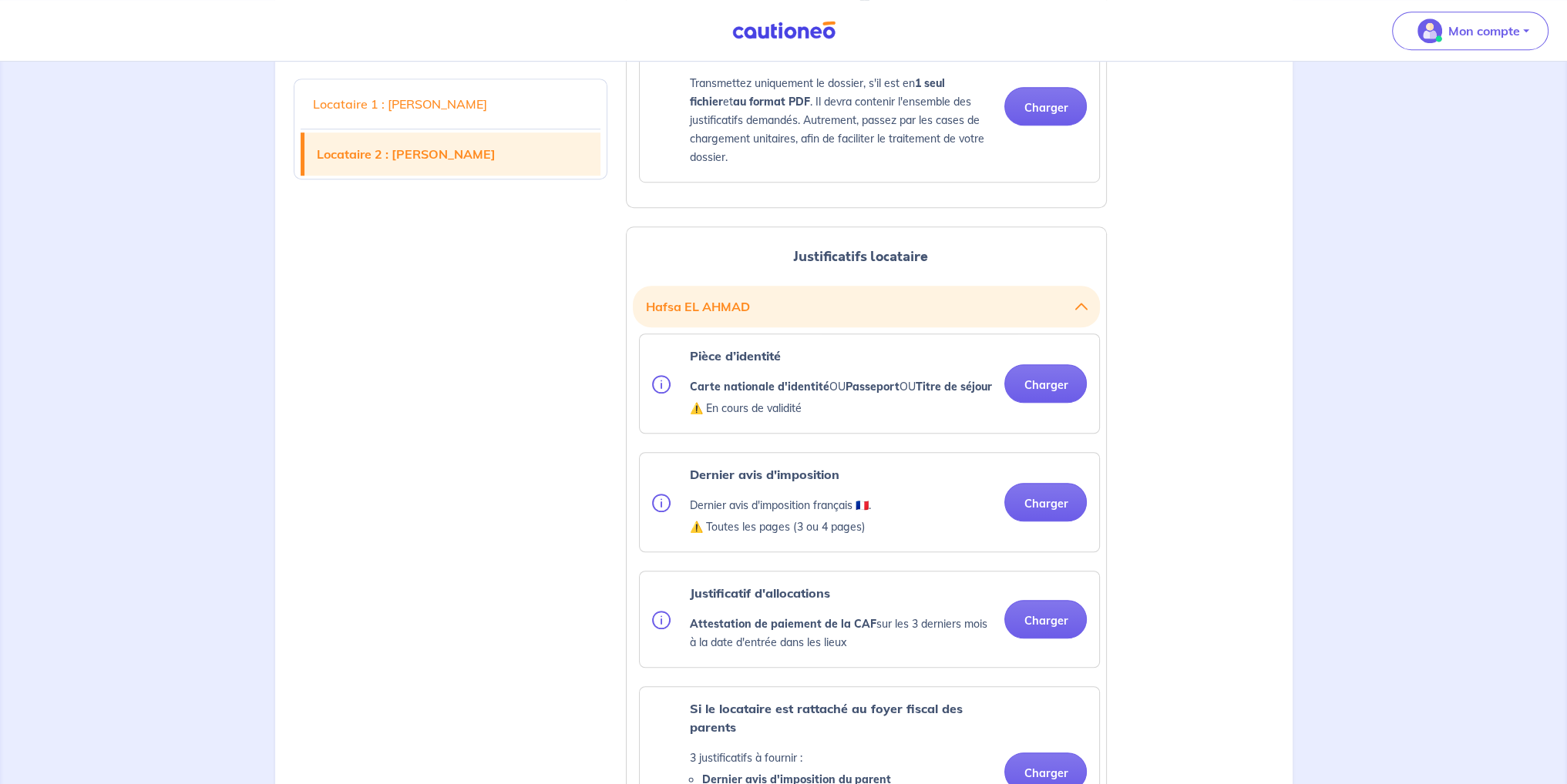
scroll to position [1446, 0]
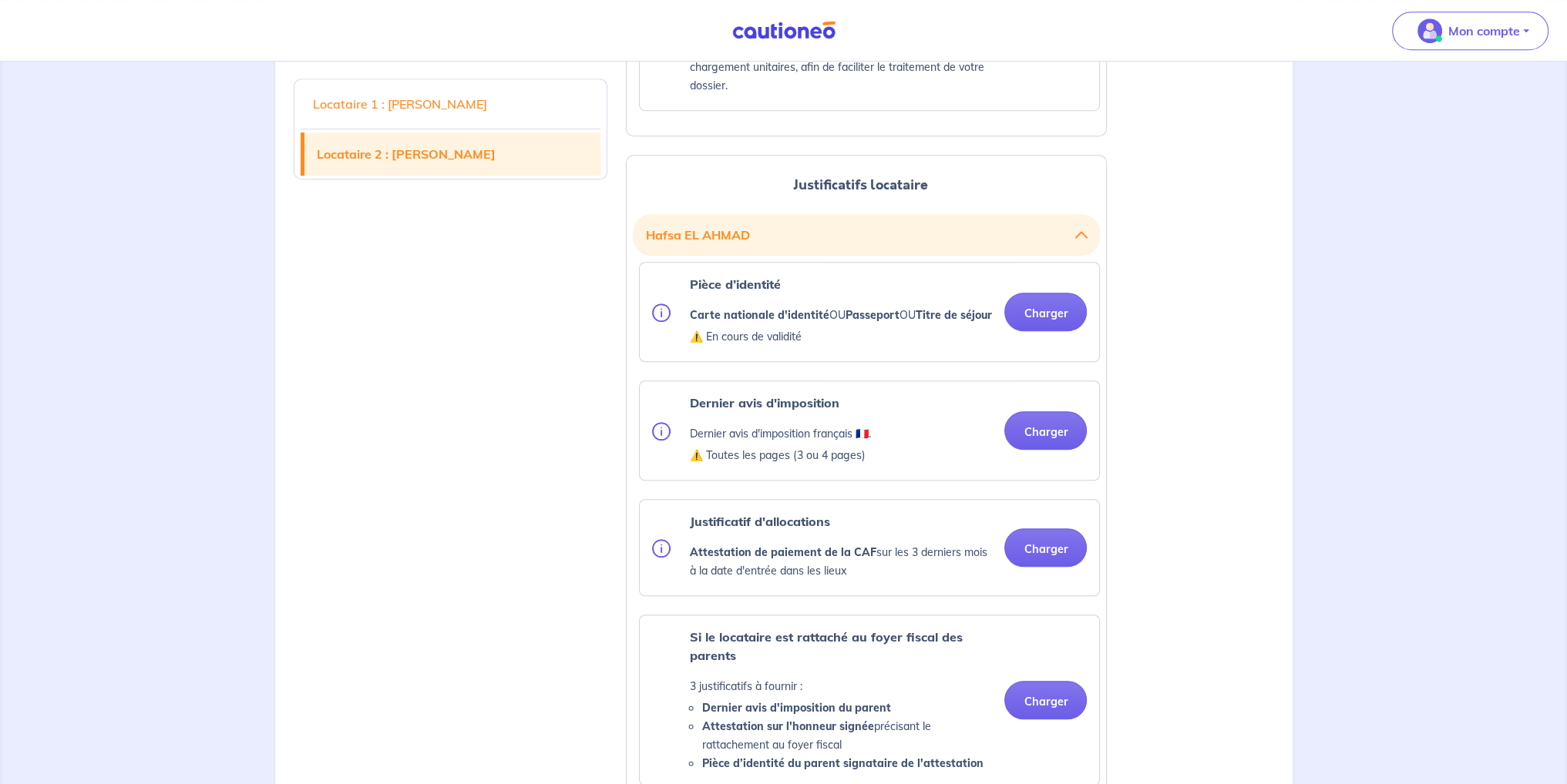
click at [793, 322] on strong "Carte nationale d'identité" at bounding box center [759, 315] width 139 height 14
click at [760, 443] on p "Dernier avis d'imposition français 🇫🇷." at bounding box center [780, 434] width 181 height 18
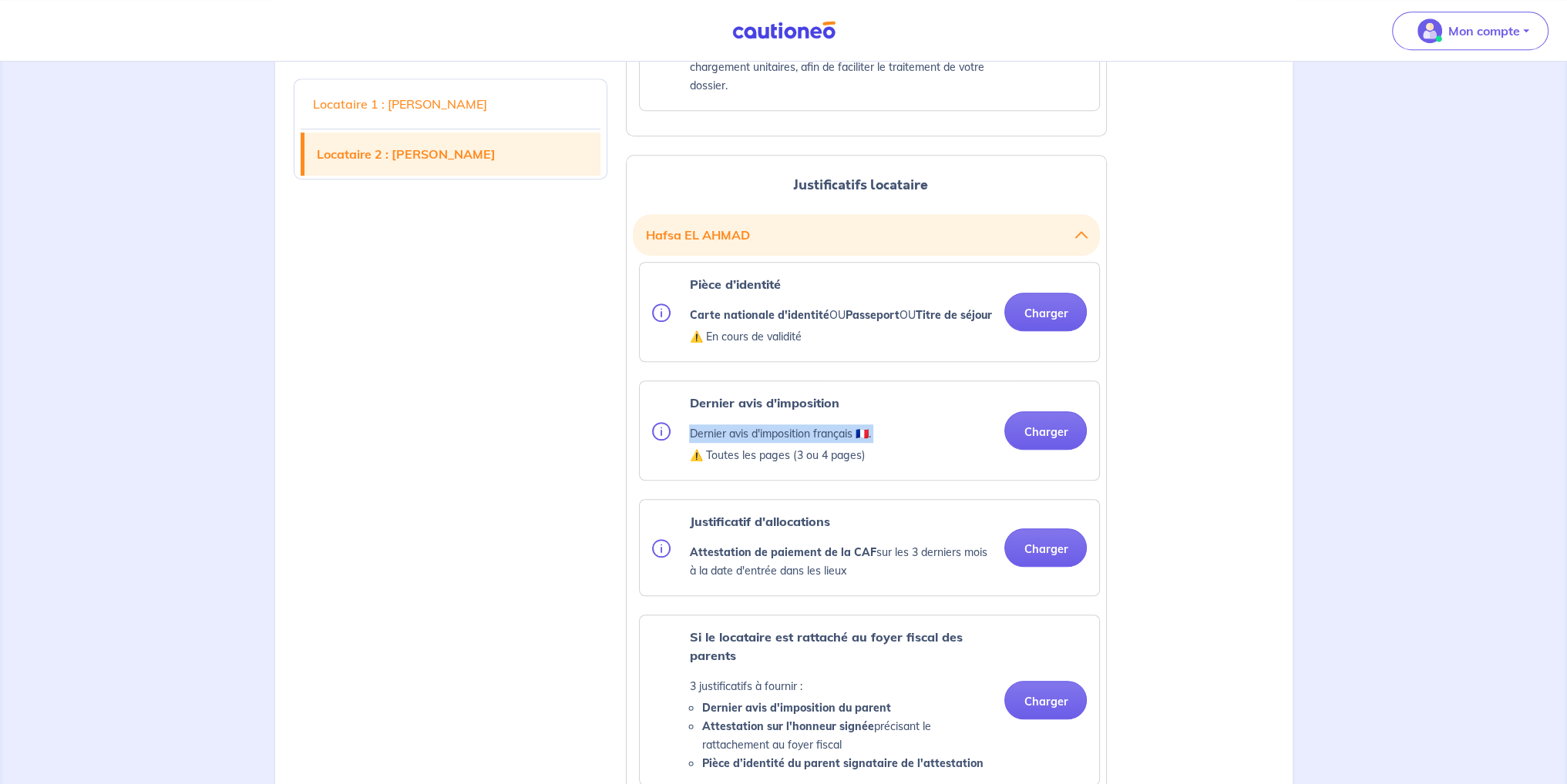
click at [760, 443] on p "Dernier avis d'imposition français 🇫🇷." at bounding box center [780, 434] width 181 height 18
click at [746, 517] on ul "Pièce d’identité Carte nationale d'identité OU Passeport OU Titre de séjour ⚠️ …" at bounding box center [867, 685] width 467 height 848
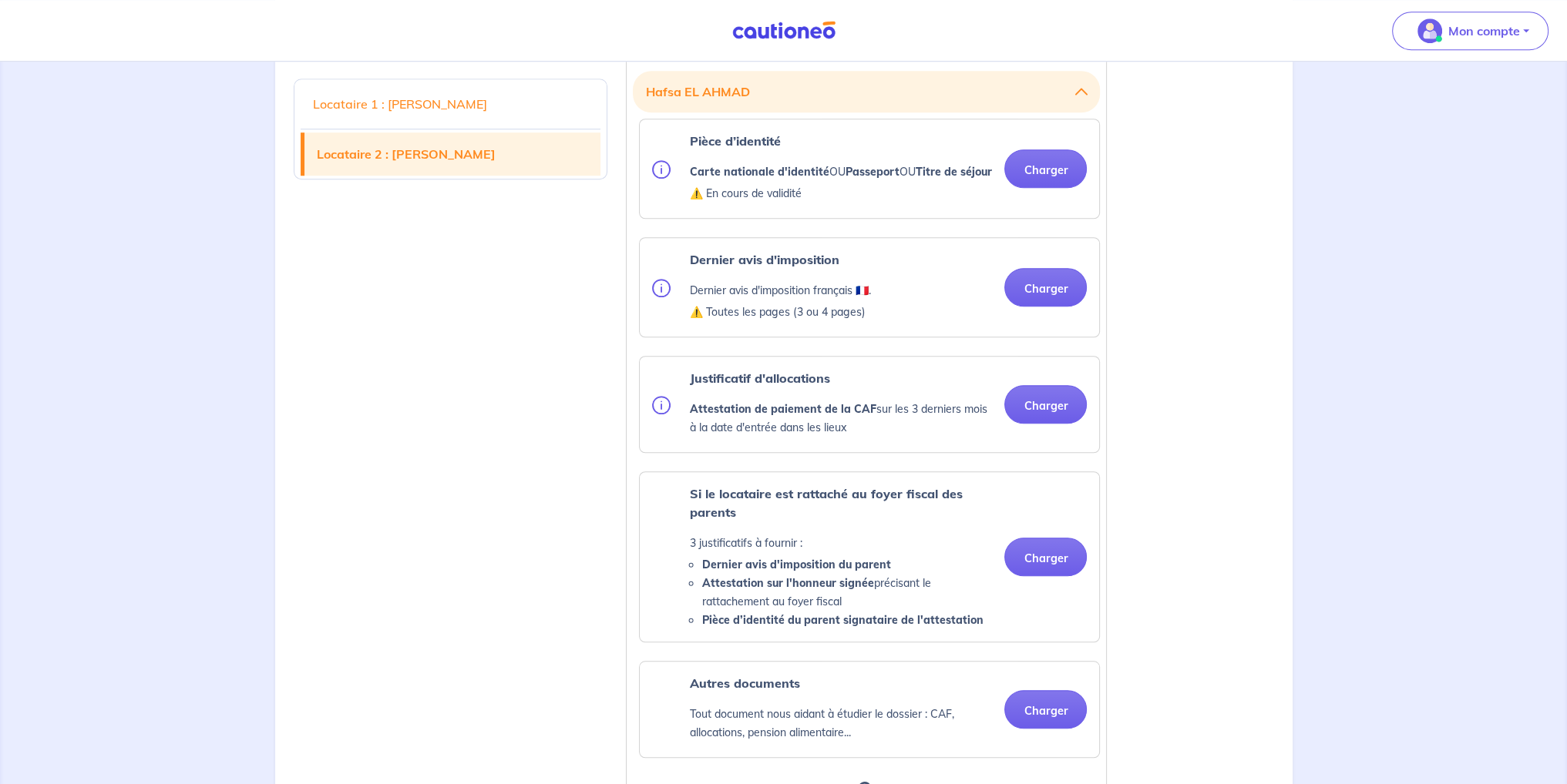
scroll to position [1677, 0]
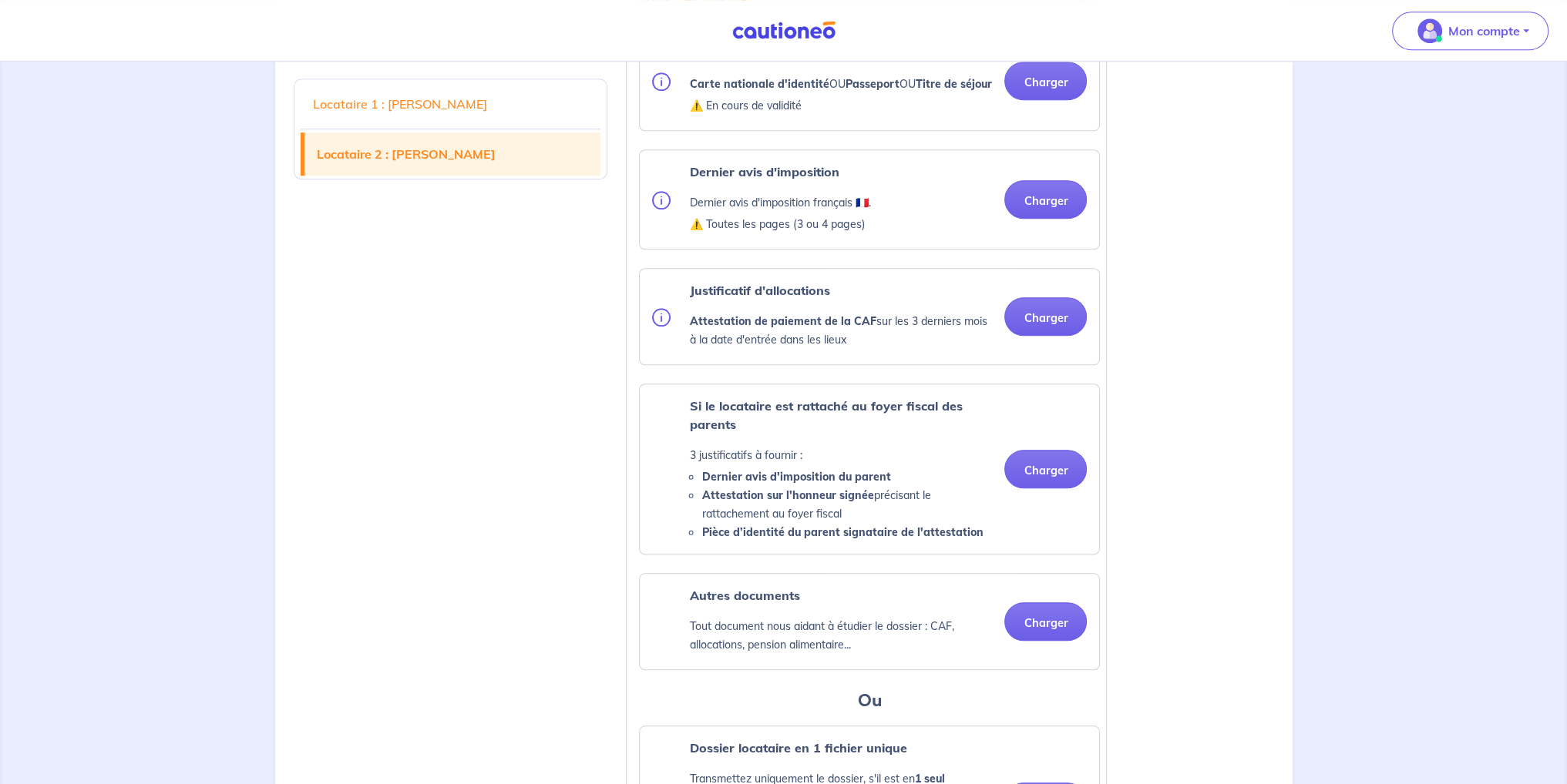
click at [761, 328] on strong "Attestation de paiement de la CAF" at bounding box center [783, 321] width 186 height 14
copy ul "Attestation de paiement de la CAF sur les 3 derniers mois à la date d'entrée da…"
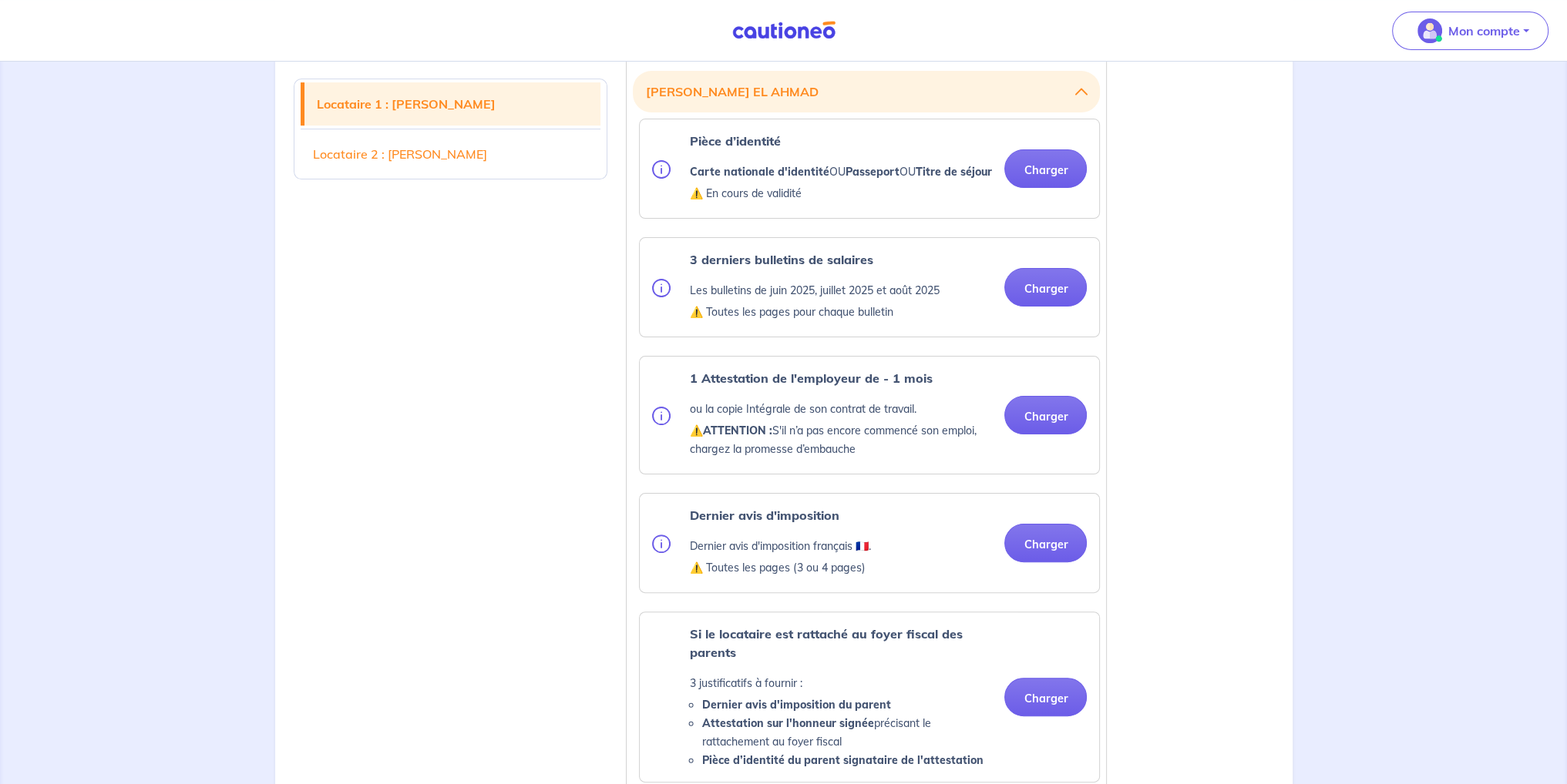
scroll to position [445, 0]
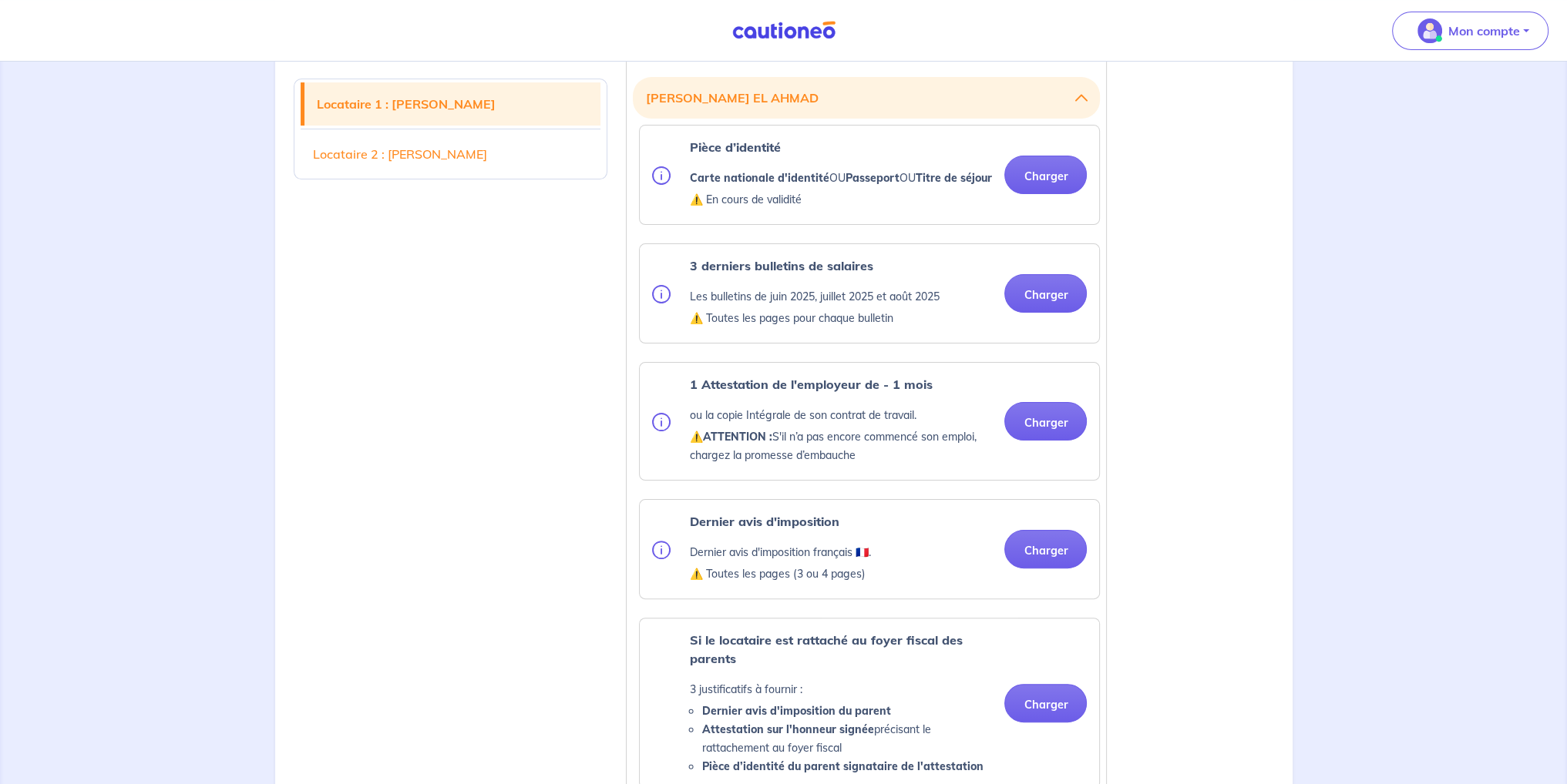
click at [881, 327] on p "⚠️ Toutes les pages pour chaque bulletin" at bounding box center [814, 318] width 250 height 18
click at [861, 343] on div "3 derniers bulletins de salaires Les bulletins de [DATE], [DATE] et [DATE] ⚠️ T…" at bounding box center [869, 293] width 460 height 99
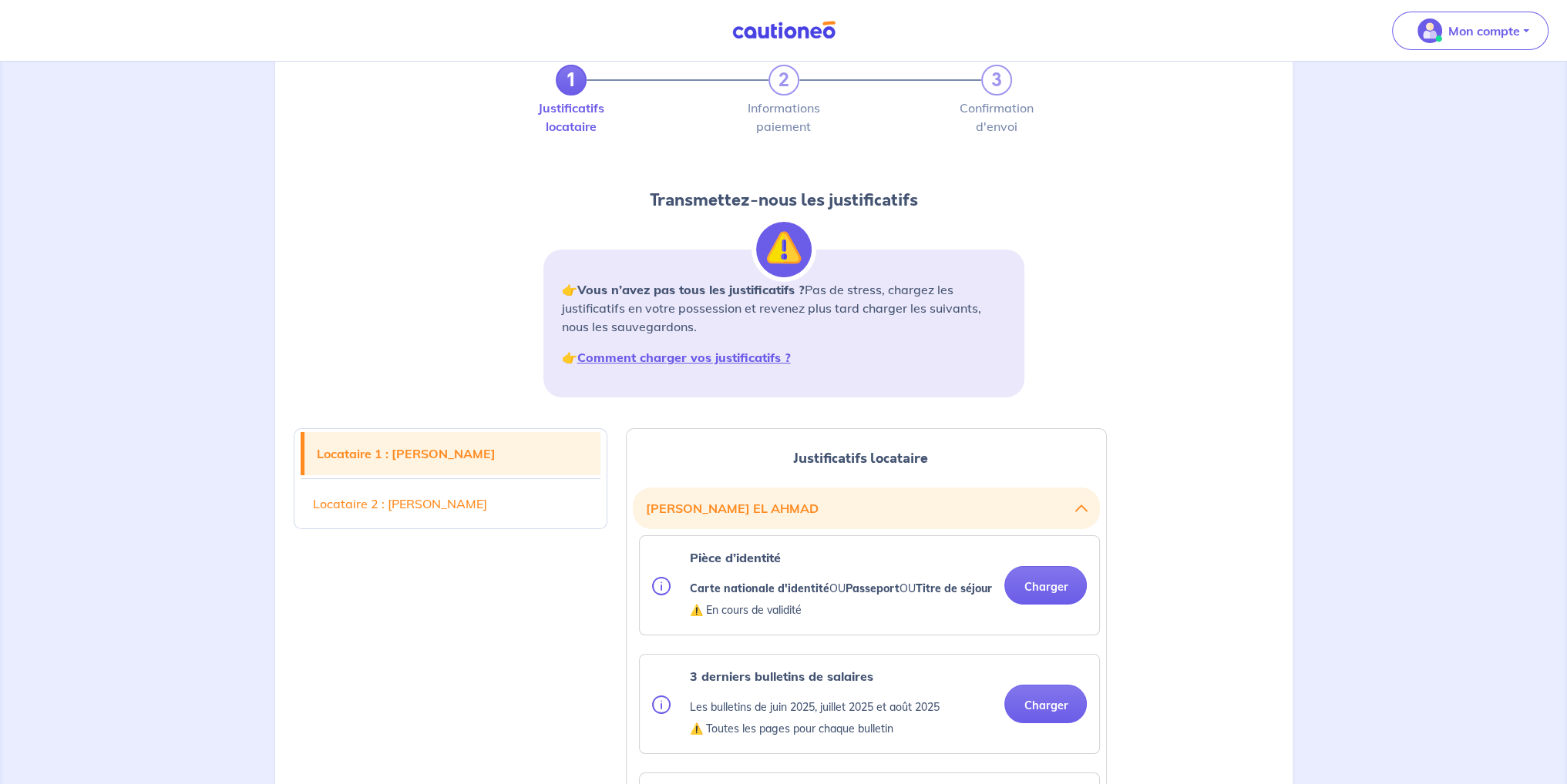
scroll to position [0, 0]
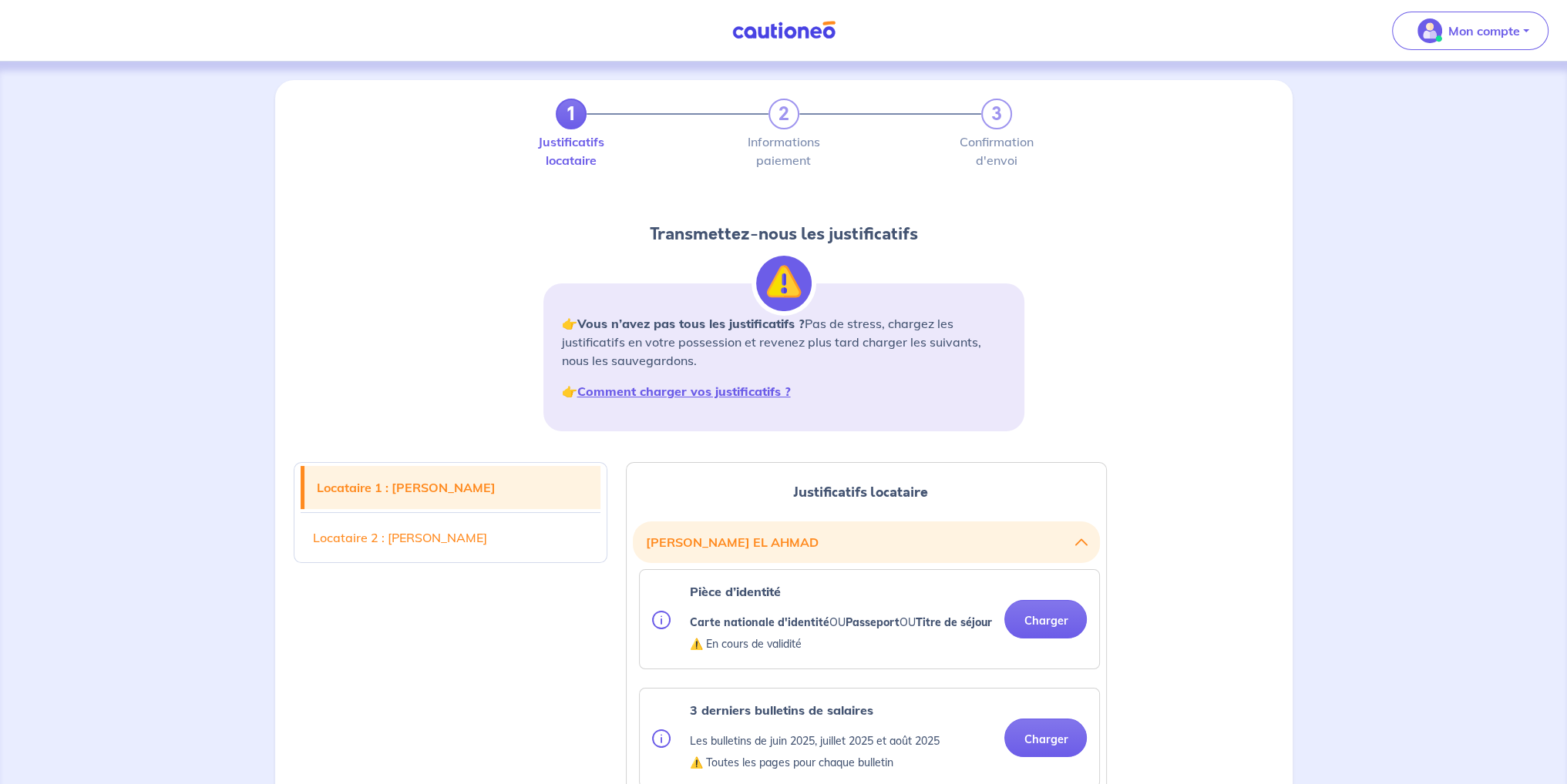
click at [778, 125] on div "1 2 3" at bounding box center [784, 113] width 456 height 30
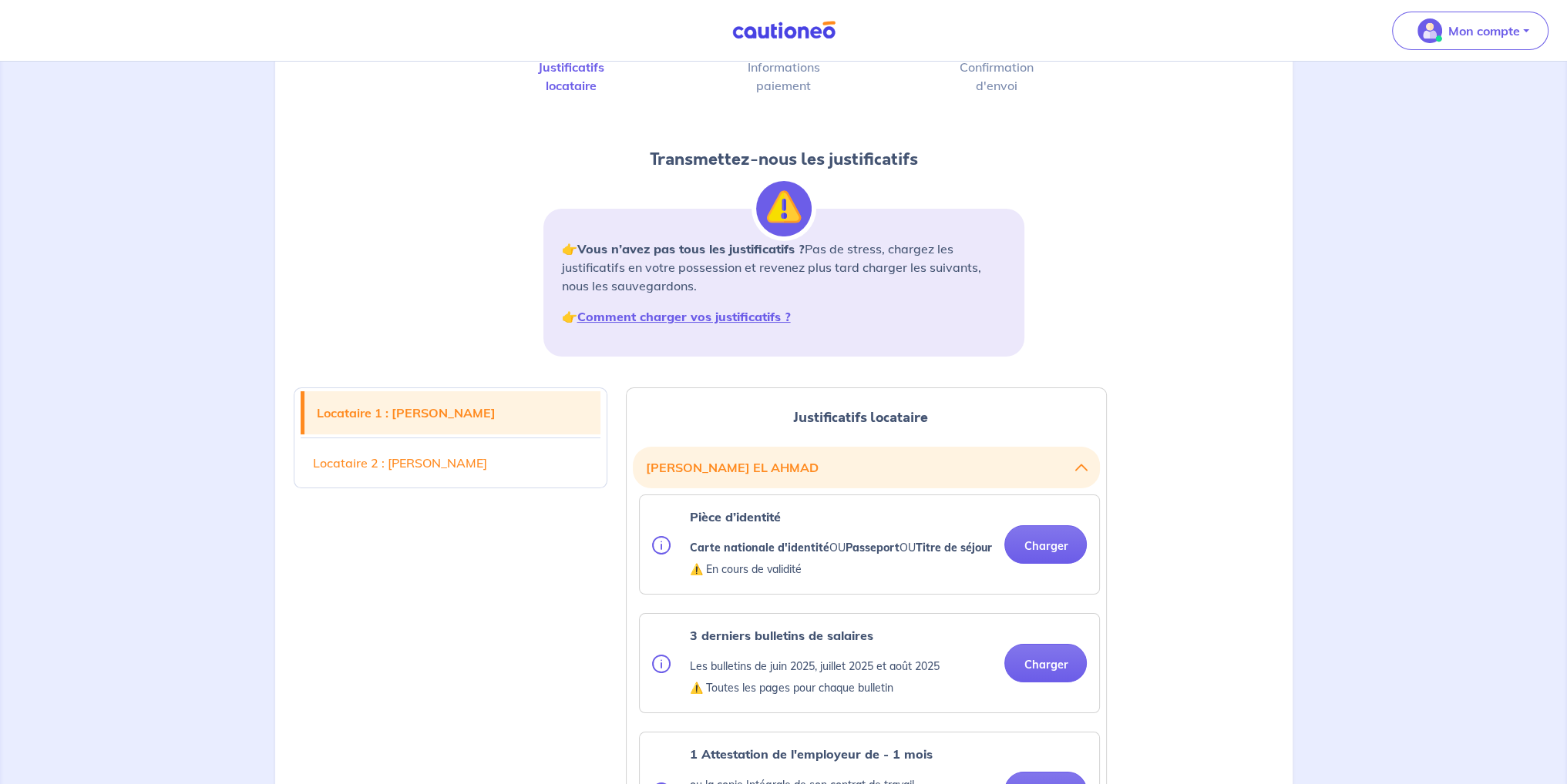
scroll to position [386, 0]
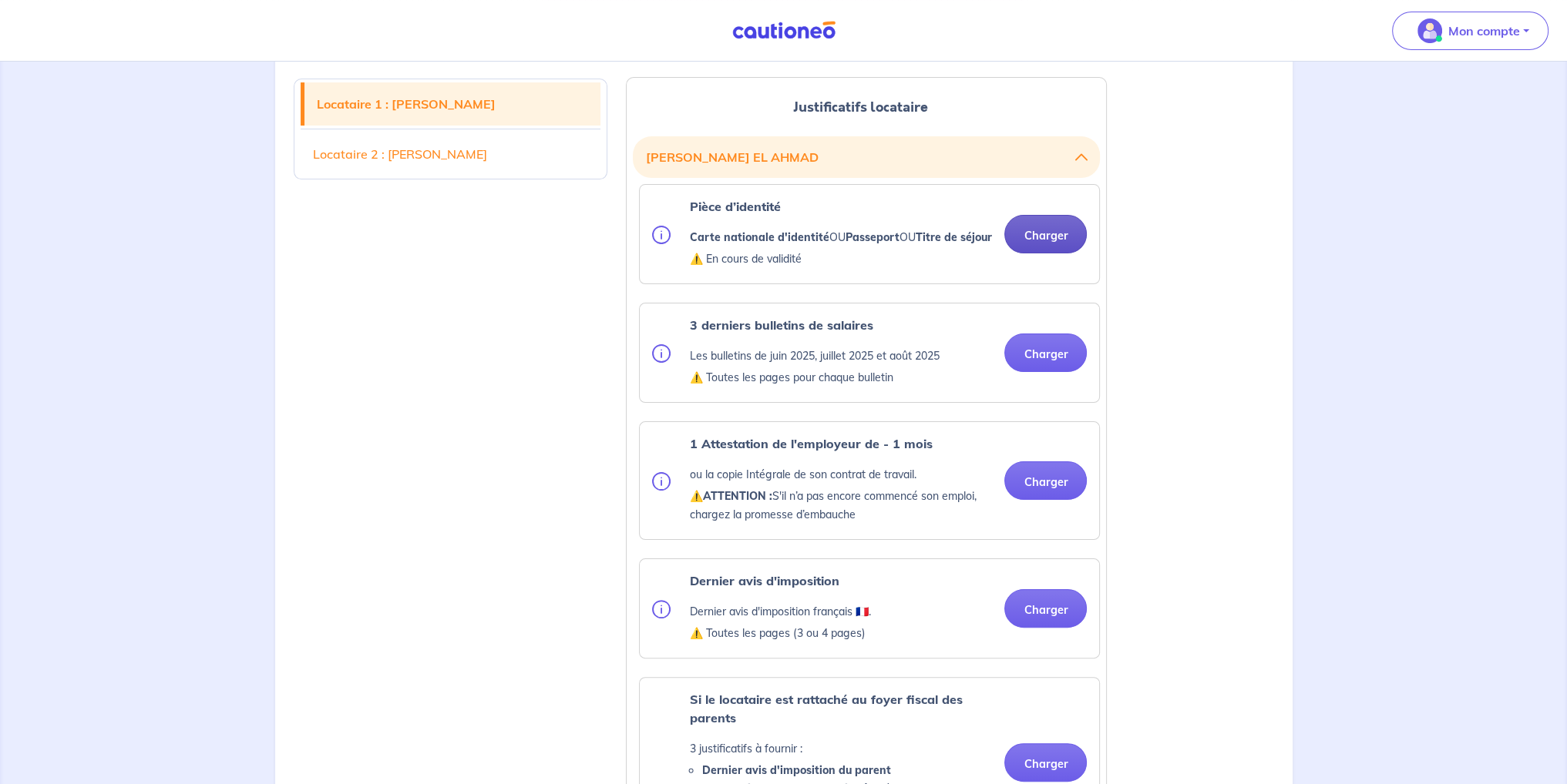
click at [1039, 243] on button "Charger" at bounding box center [1045, 234] width 82 height 39
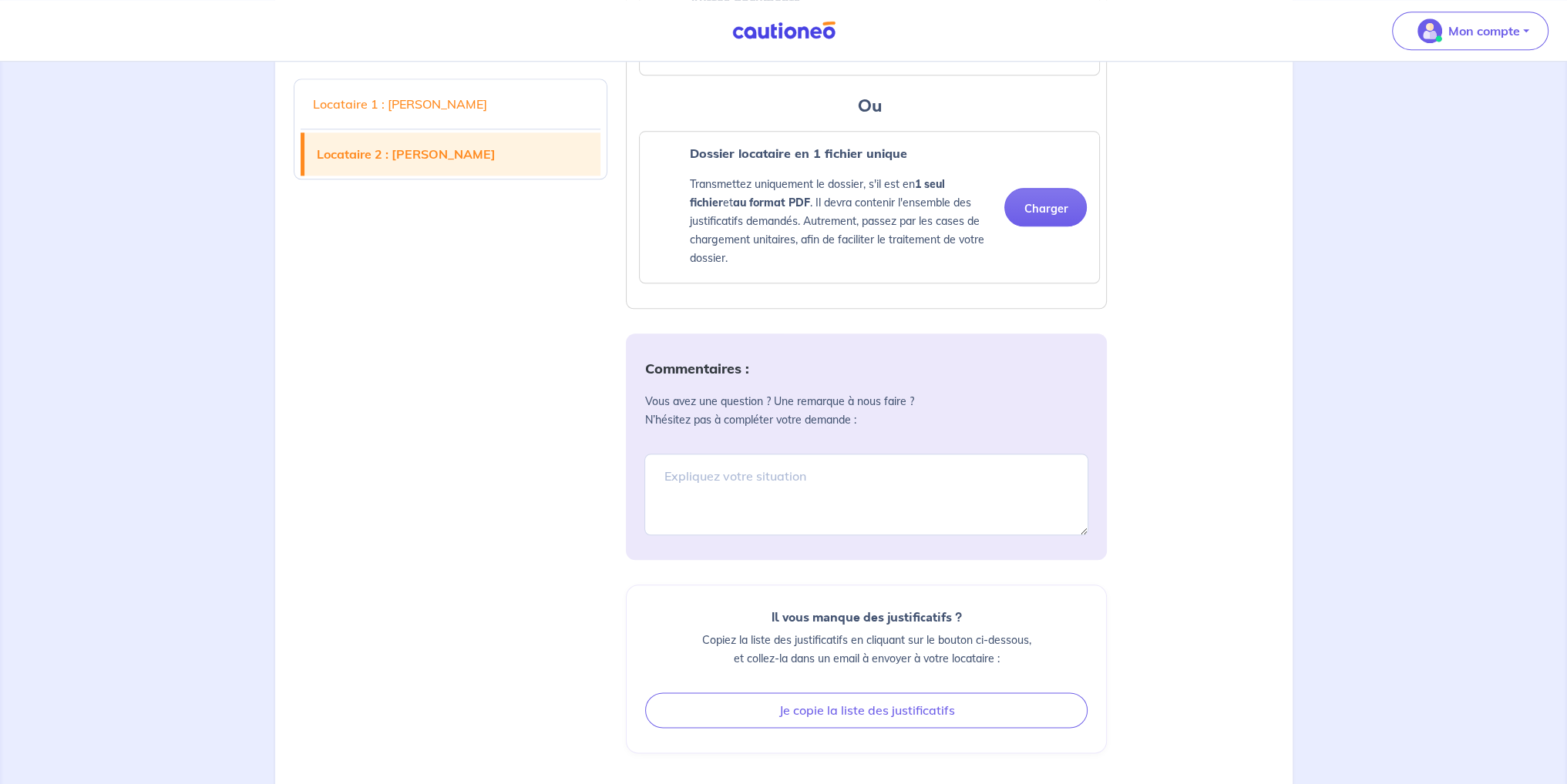
scroll to position [2311, 0]
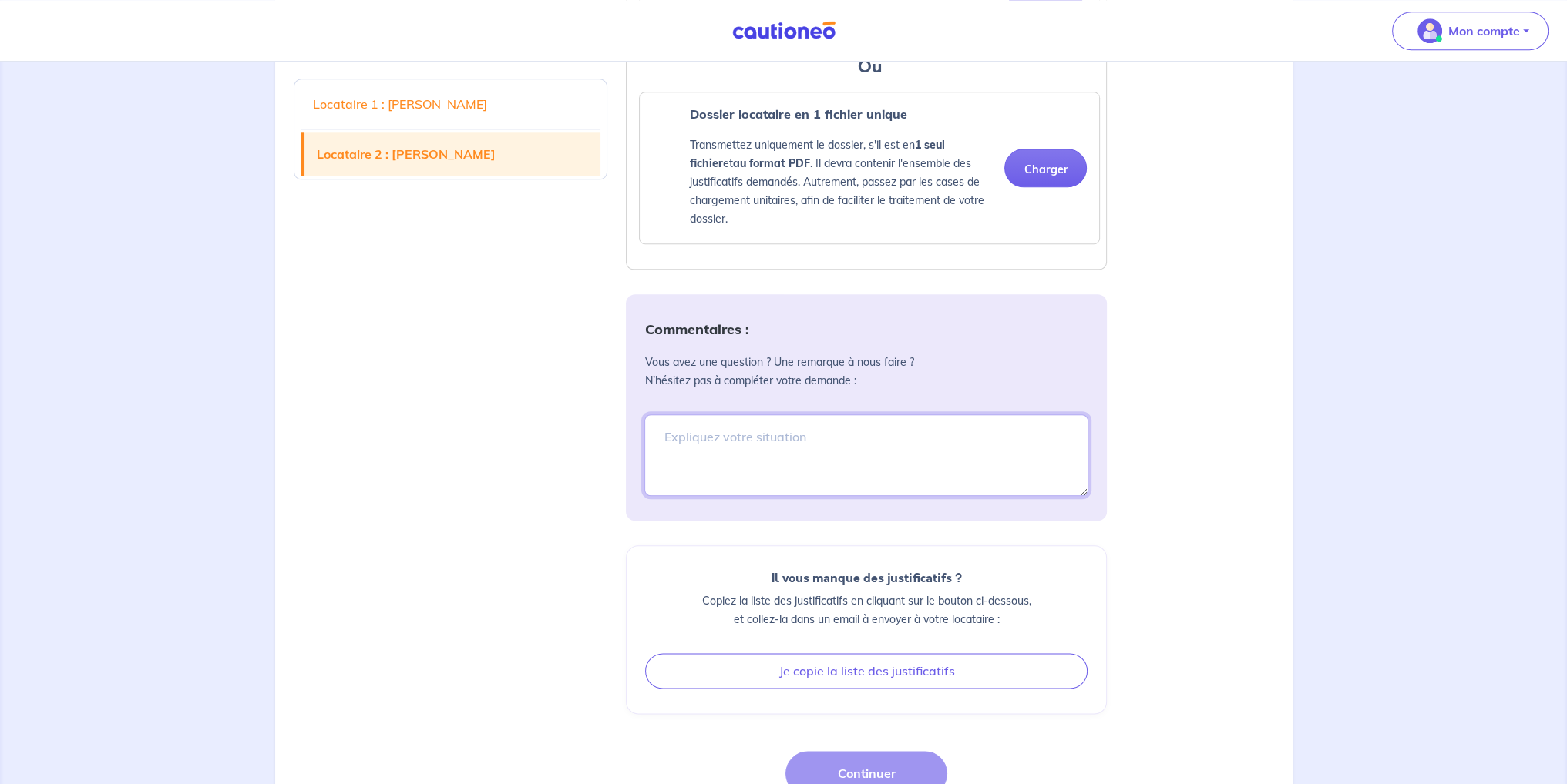
click at [740, 493] on textarea at bounding box center [866, 455] width 444 height 82
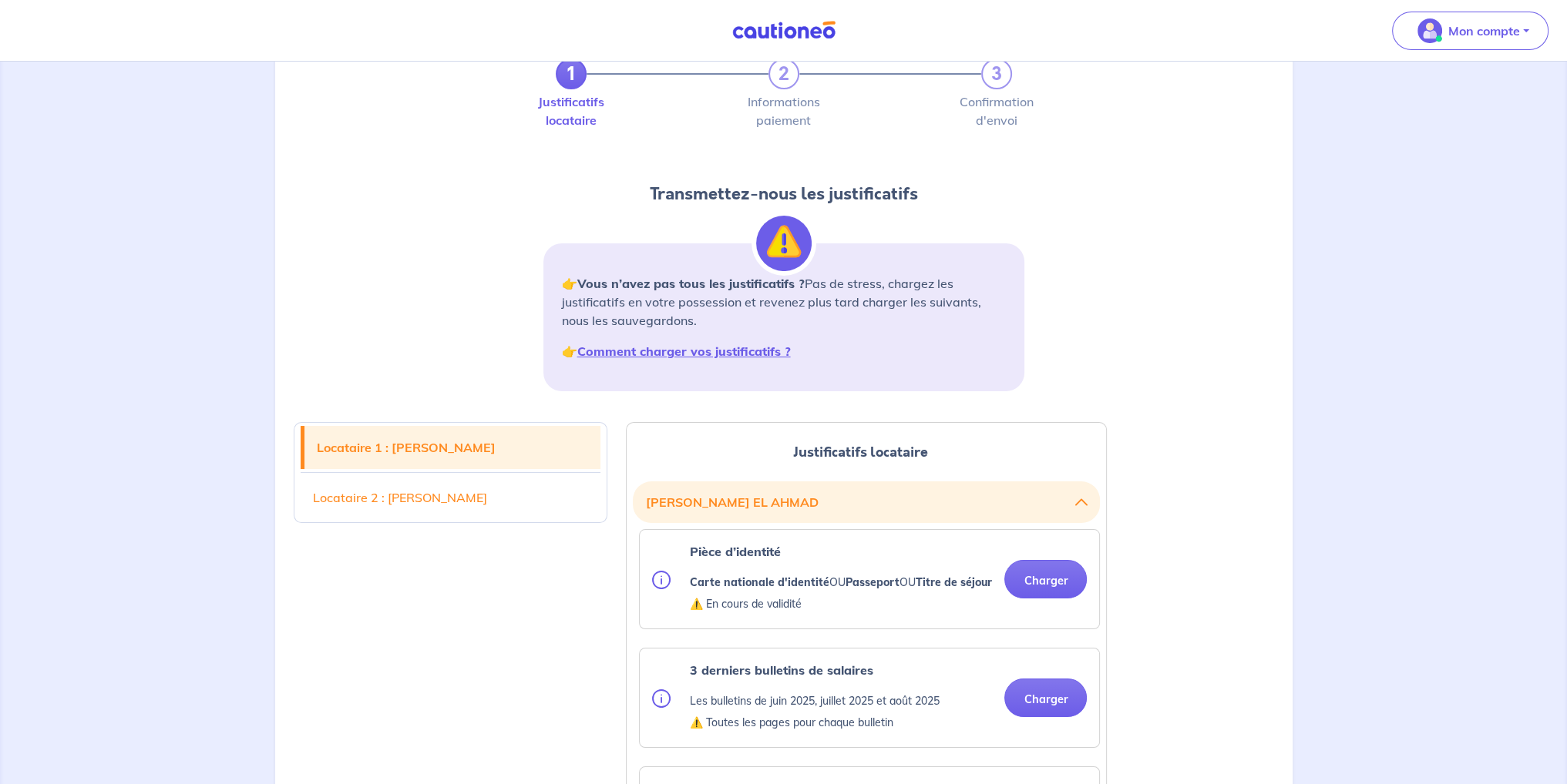
scroll to position [0, 0]
